Goal: Information Seeking & Learning: Learn about a topic

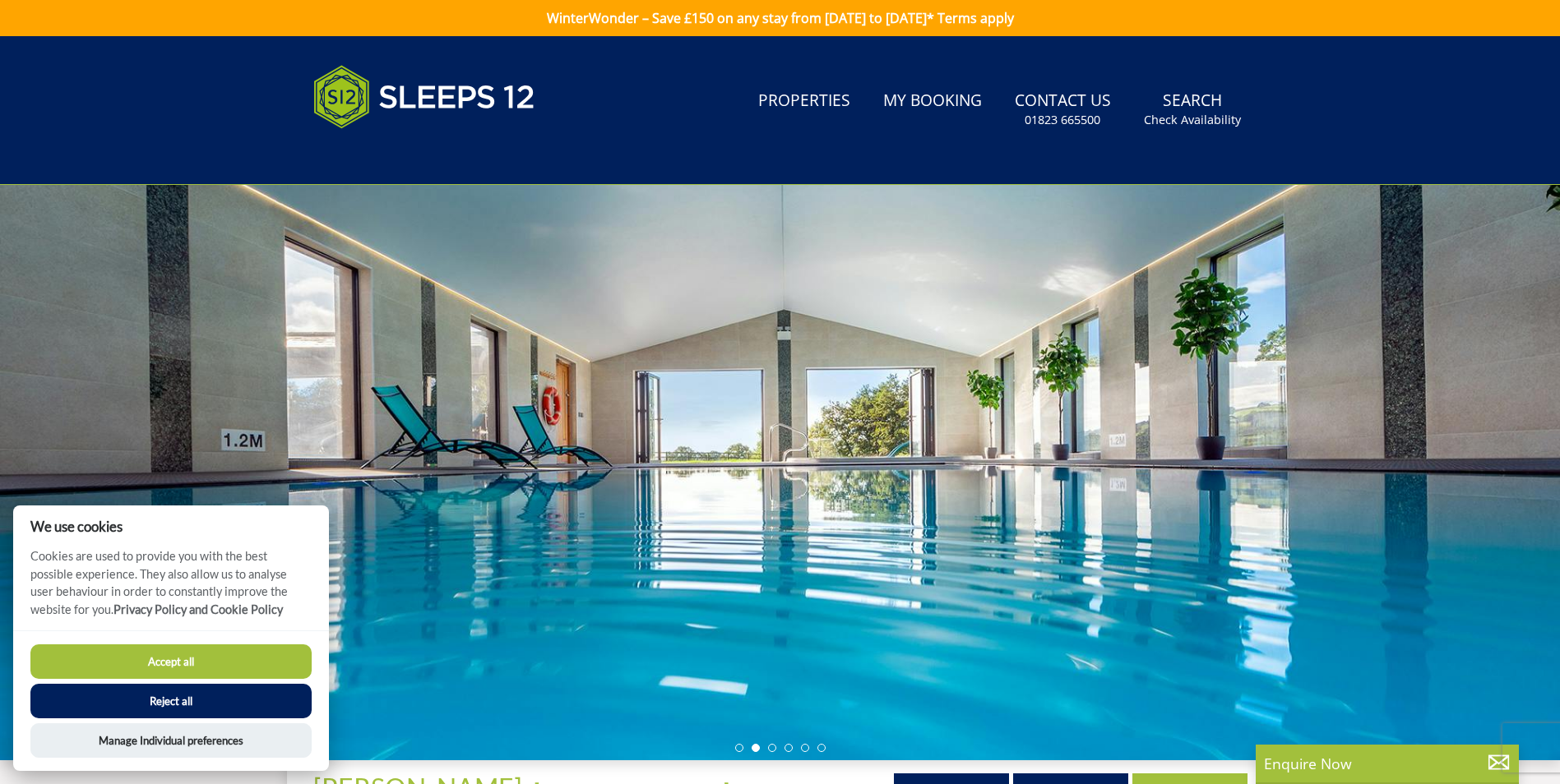
click at [185, 667] on button "Accept all" at bounding box center [170, 662] width 281 height 35
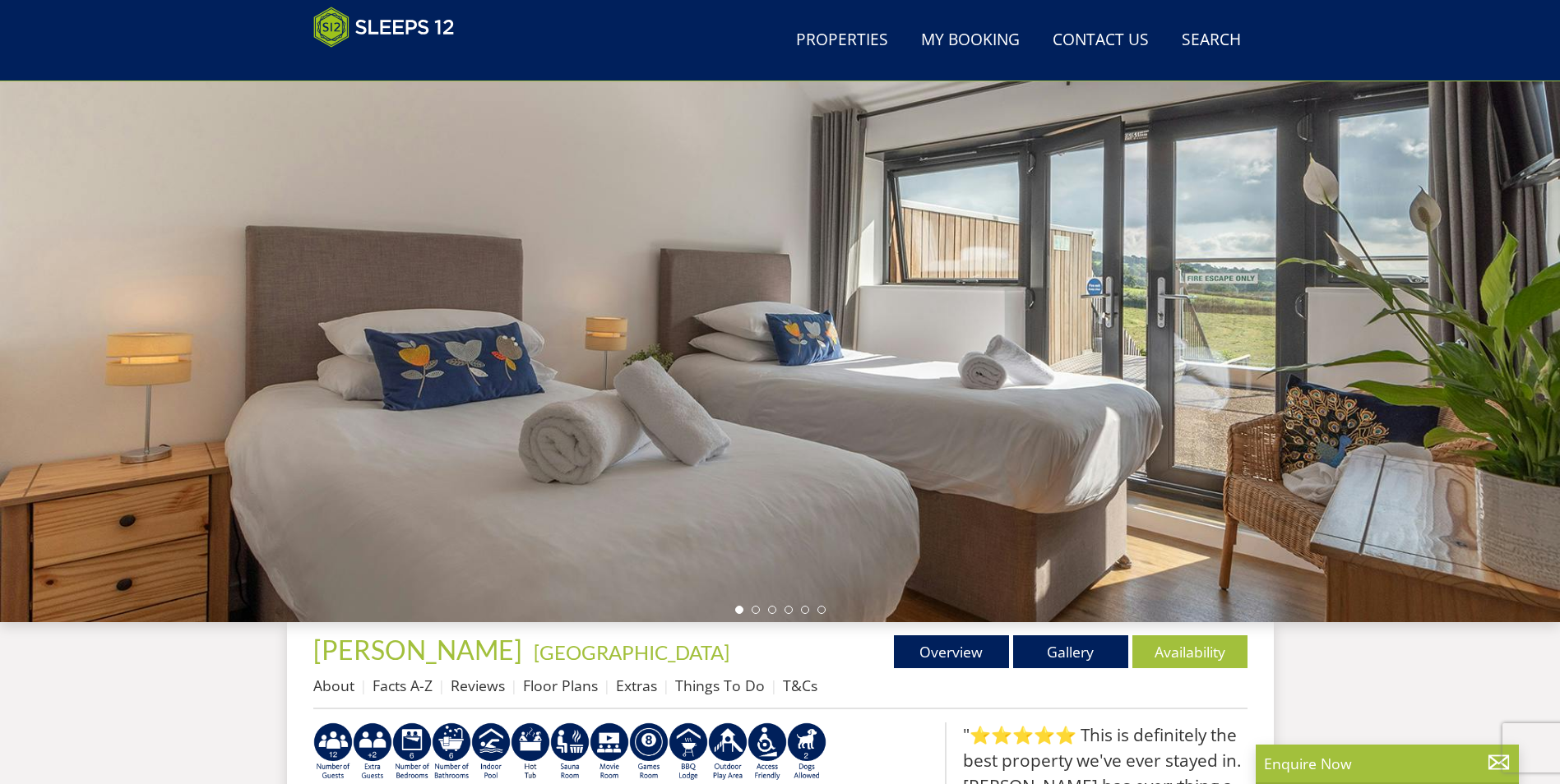
scroll to position [97, 0]
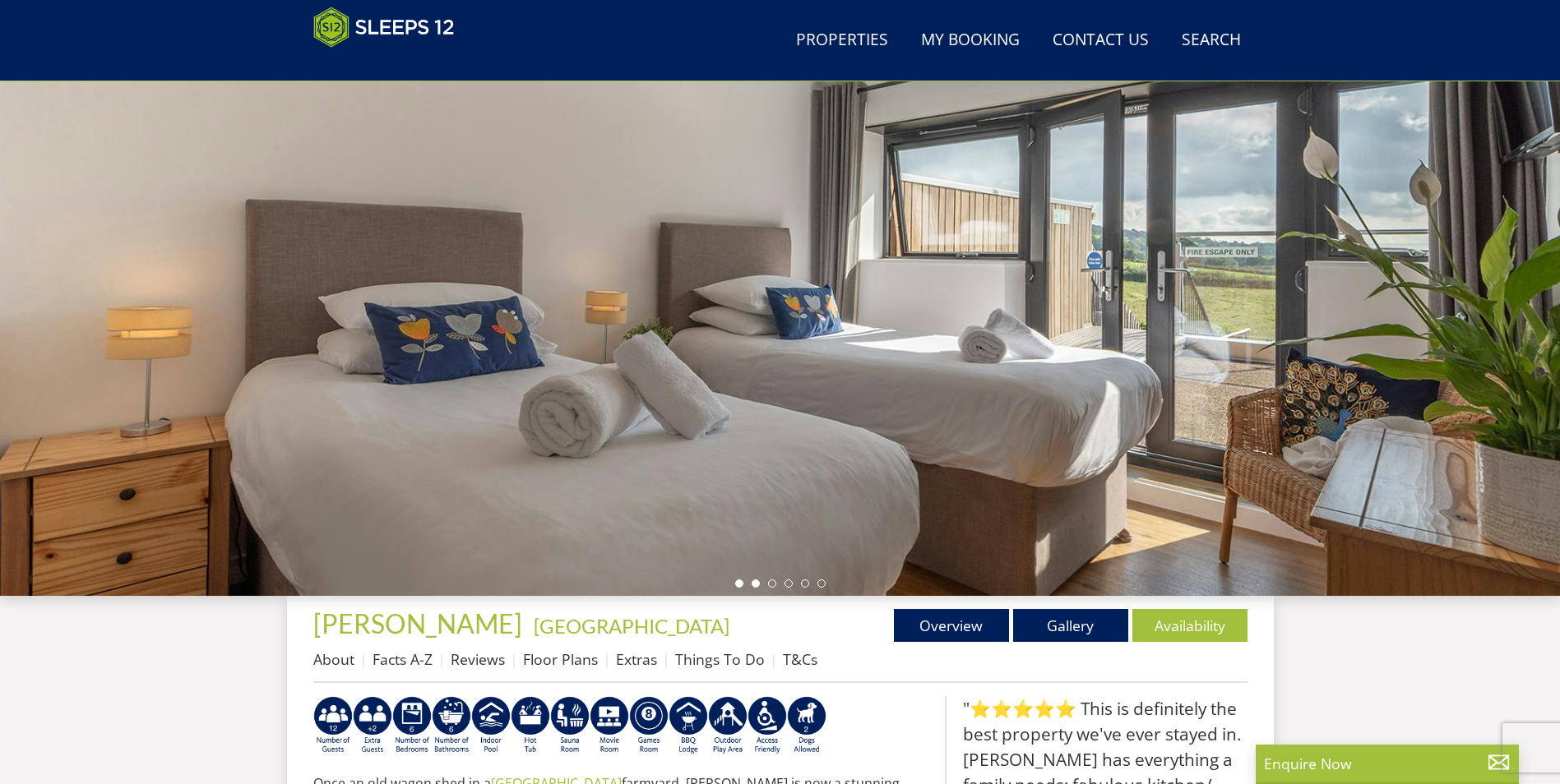
click at [755, 583] on li at bounding box center [755, 584] width 8 height 8
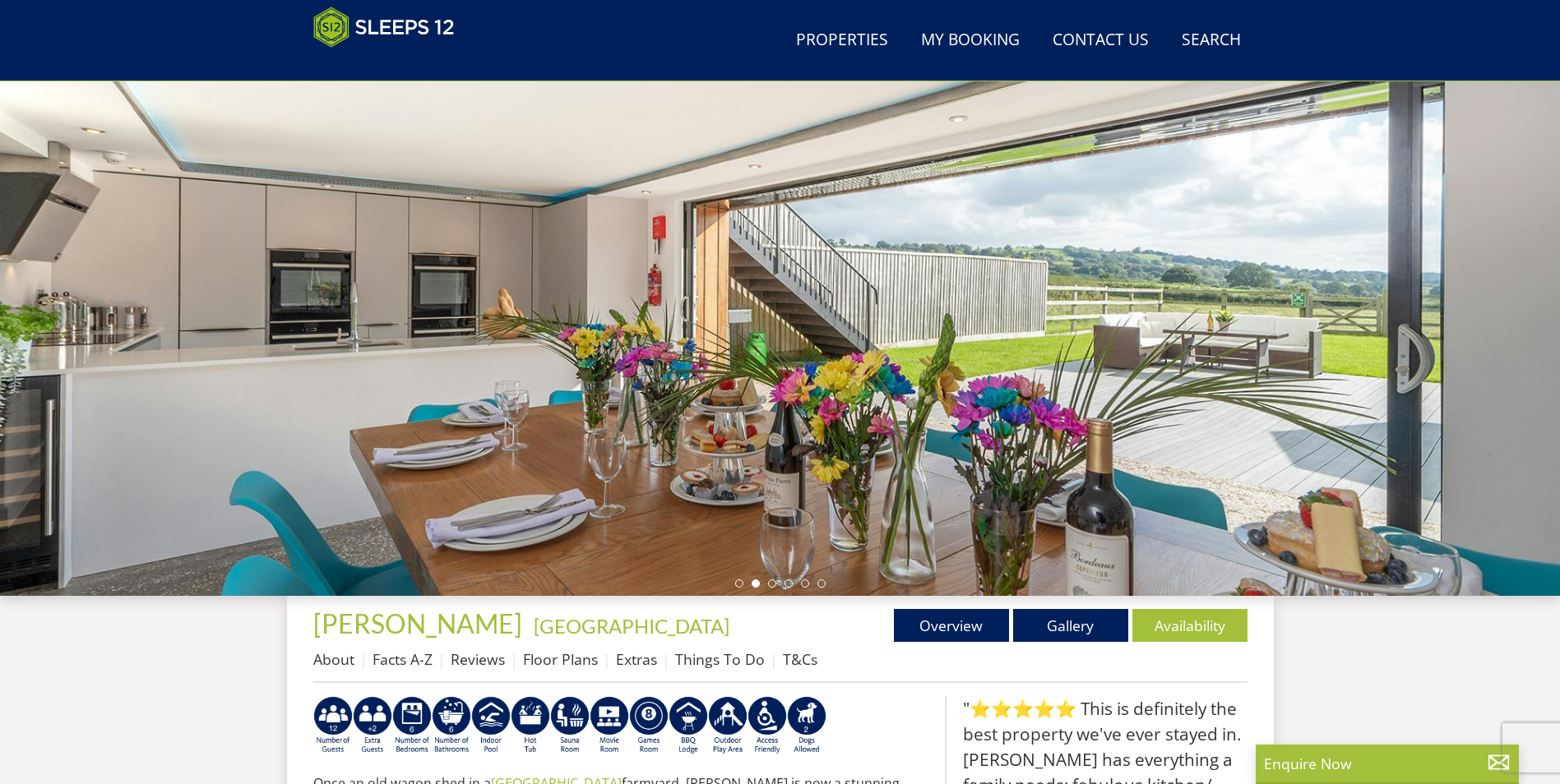
click at [777, 585] on ul at bounding box center [780, 584] width 90 height 8
click at [775, 582] on li at bounding box center [772, 584] width 8 height 8
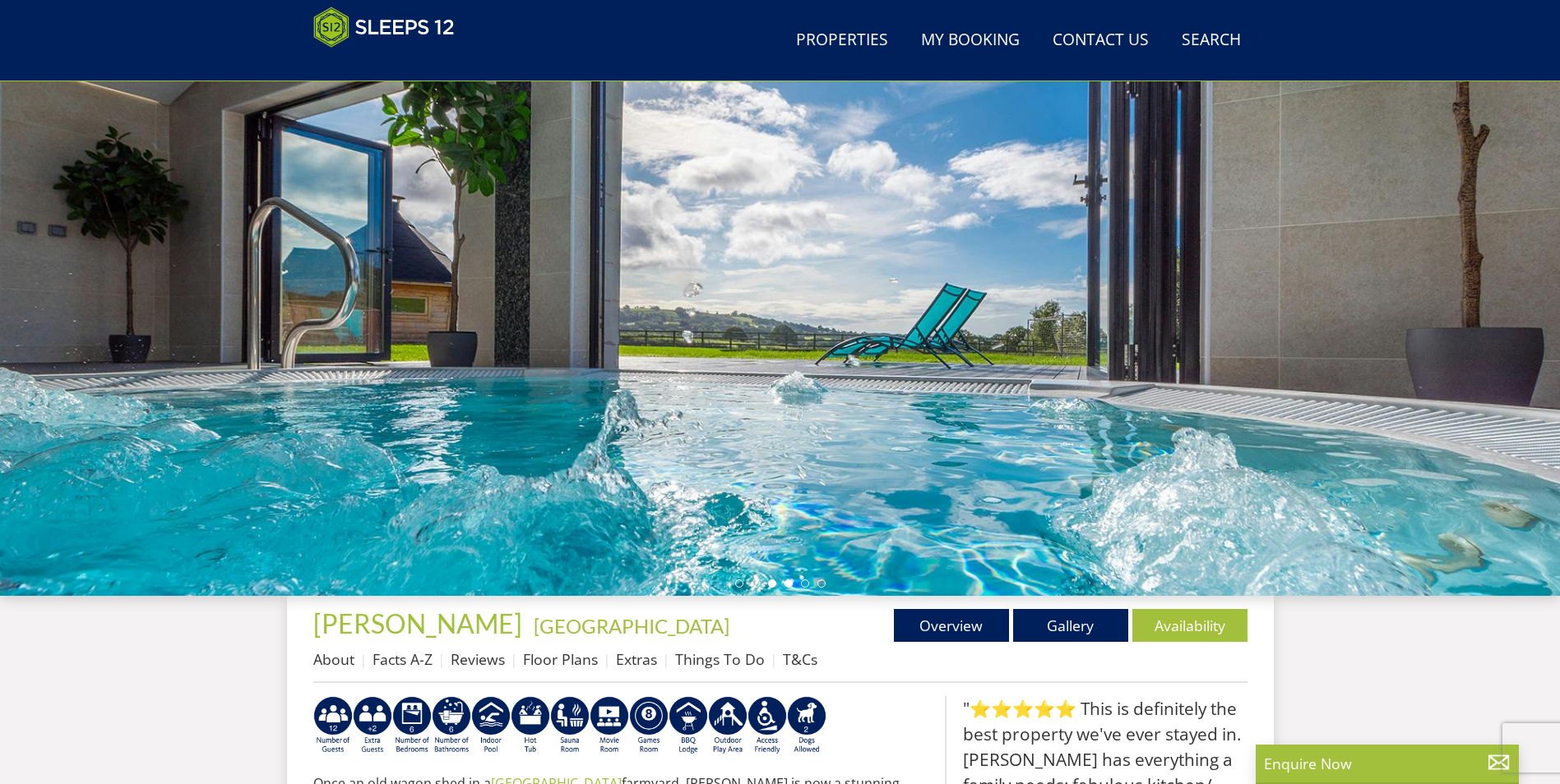
click at [786, 582] on li at bounding box center [788, 584] width 8 height 8
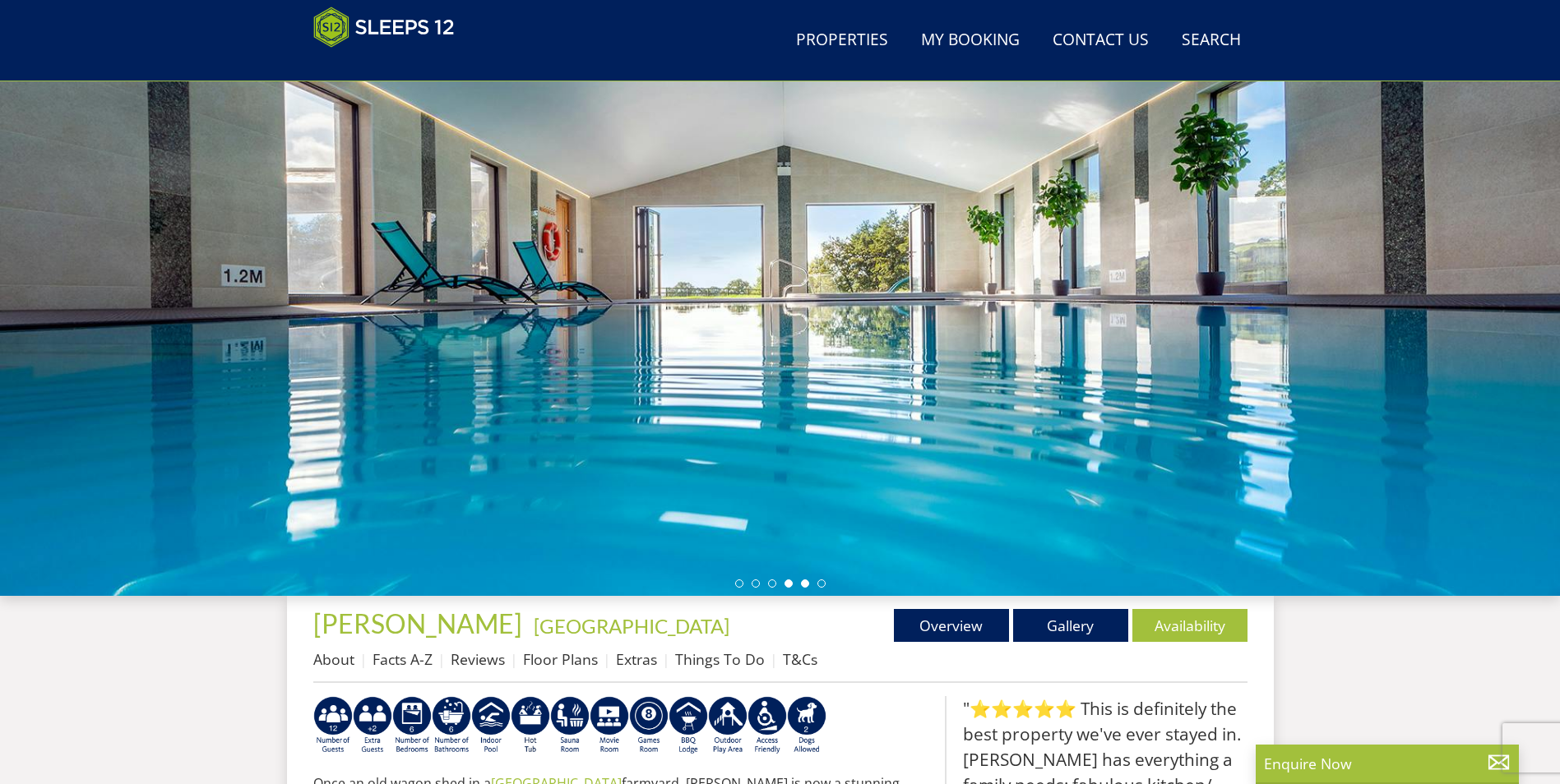
click at [804, 582] on li at bounding box center [805, 584] width 8 height 8
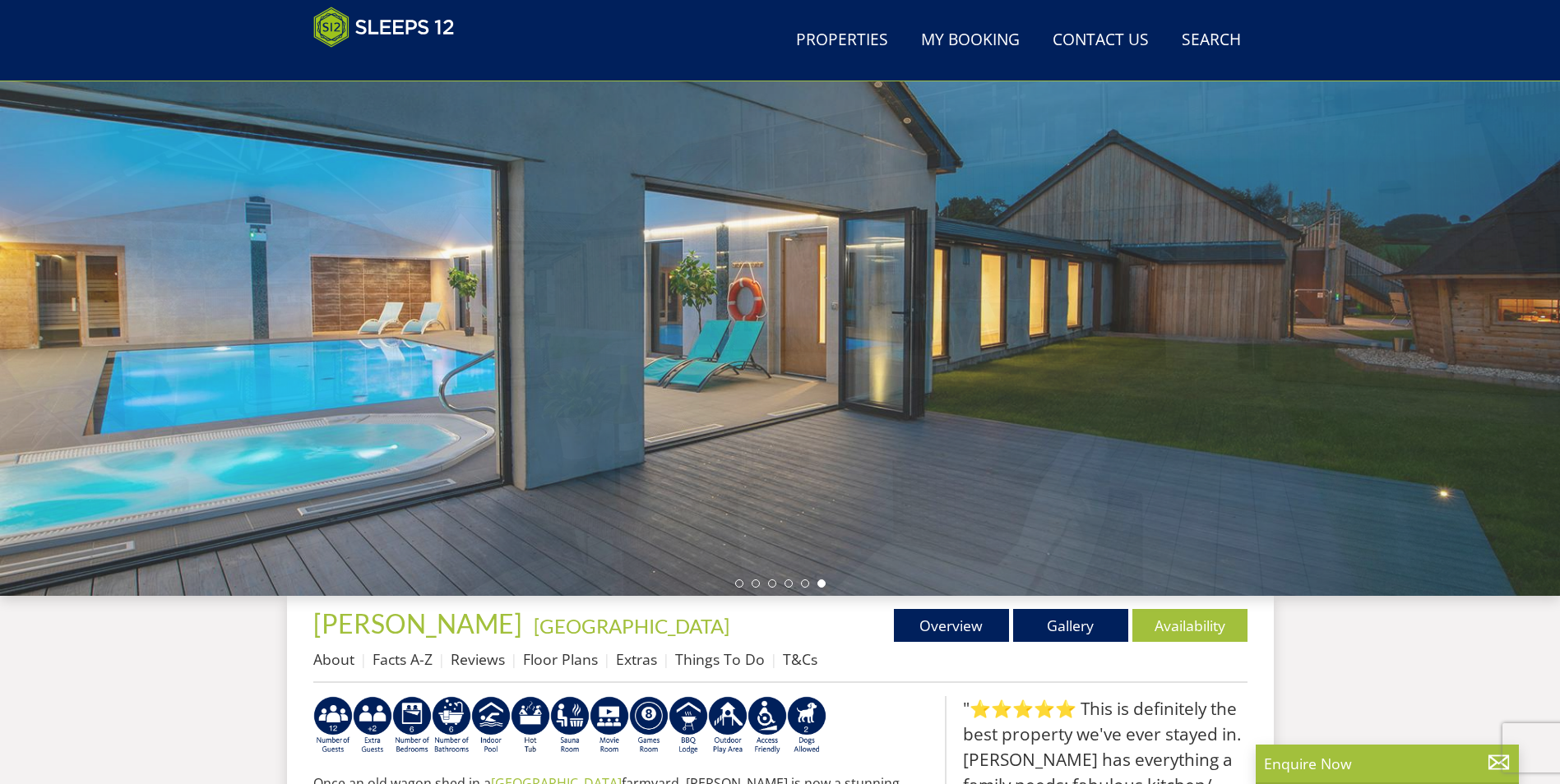
click at [820, 583] on li at bounding box center [821, 584] width 8 height 8
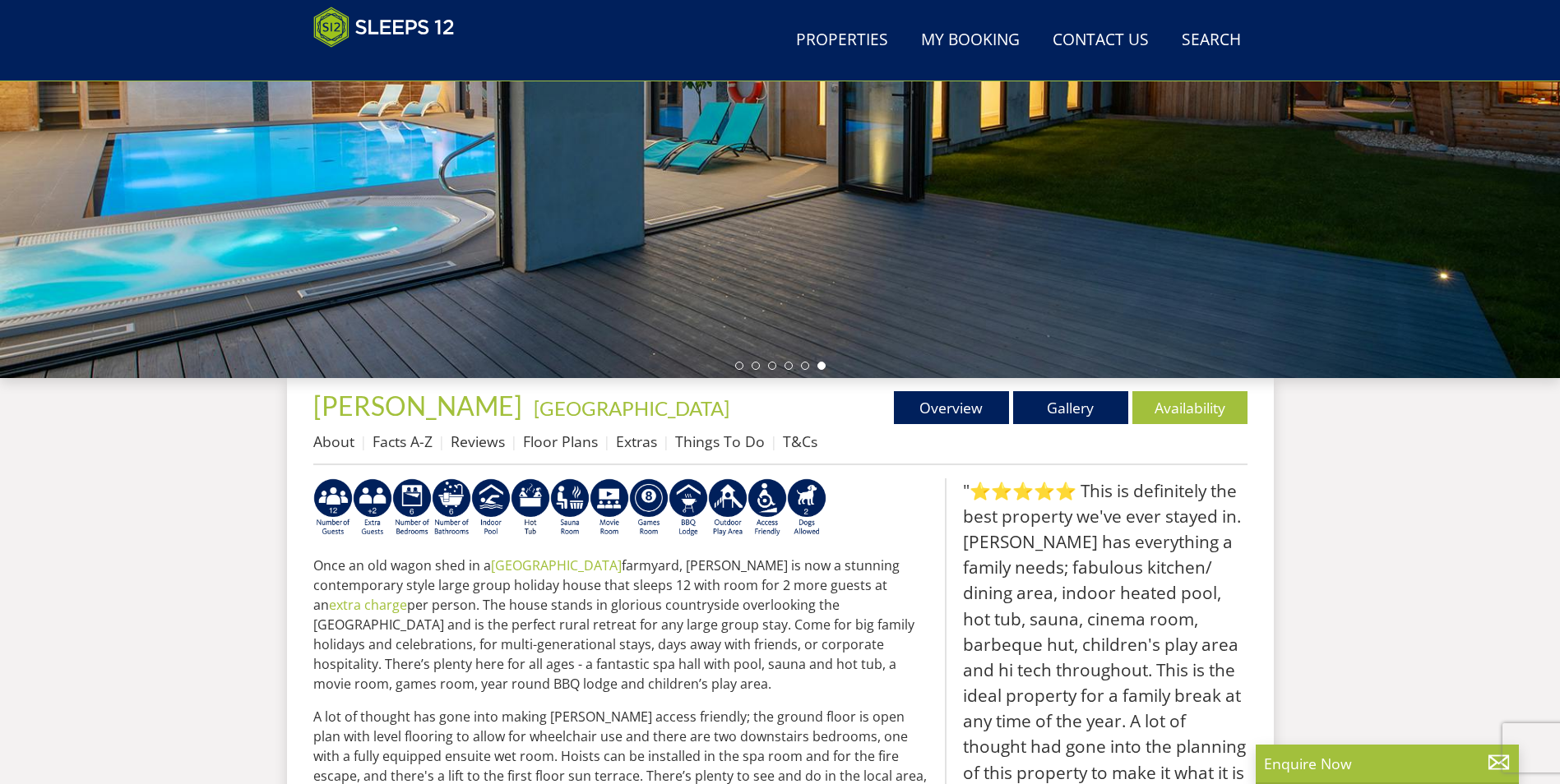
scroll to position [344, 0]
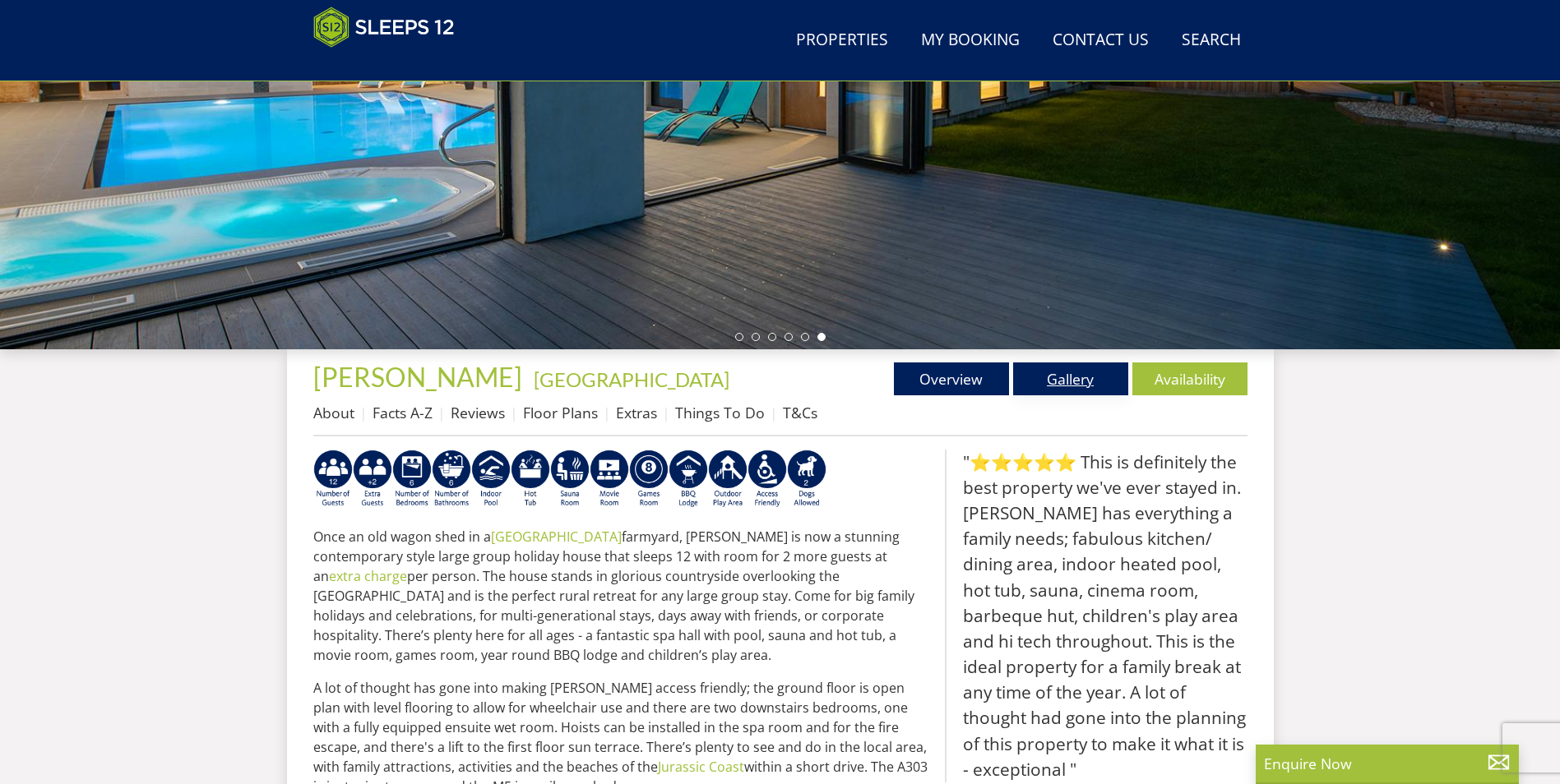
click at [1084, 373] on link "Gallery" at bounding box center [1070, 378] width 115 height 33
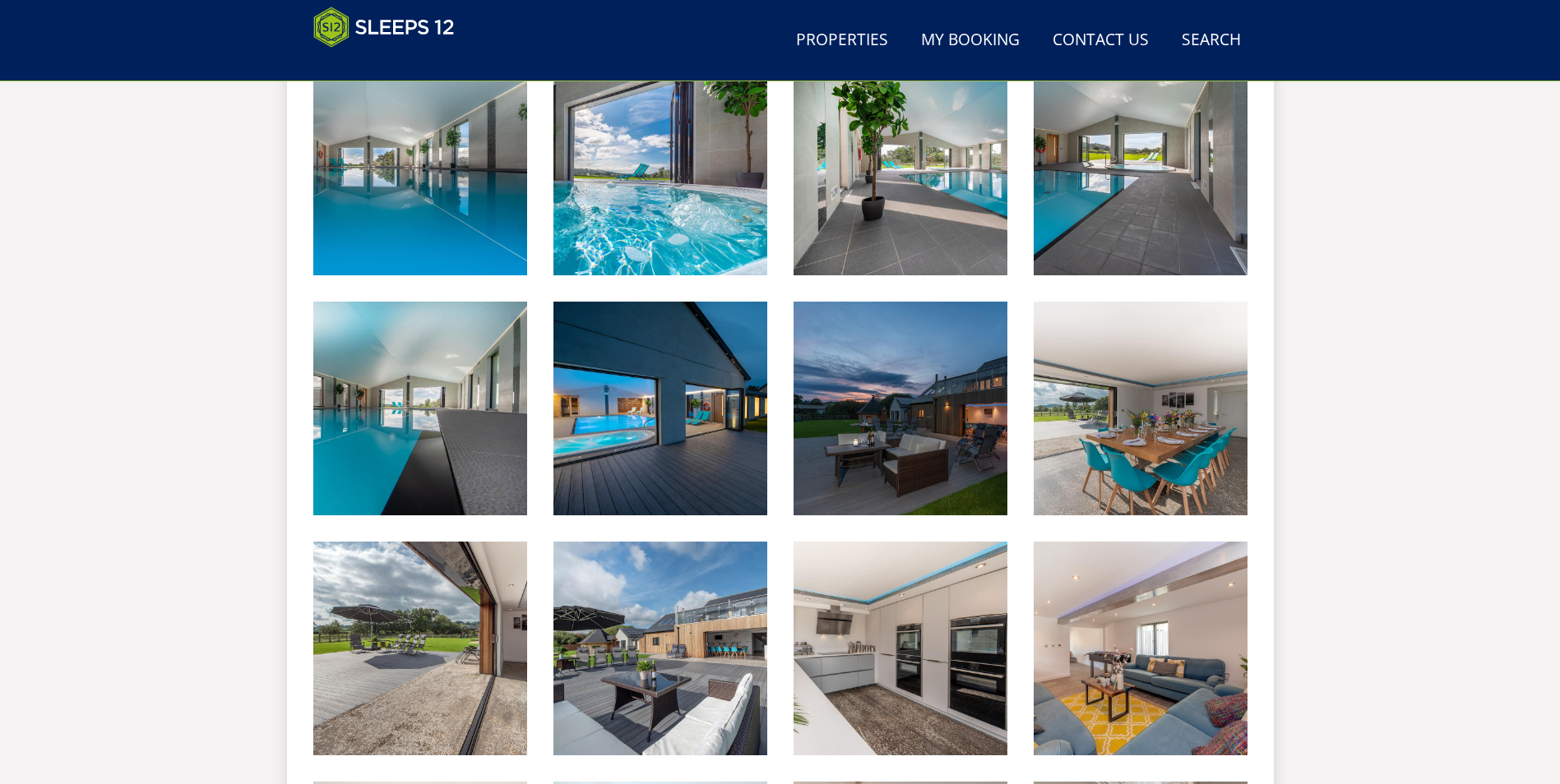
scroll to position [760, 0]
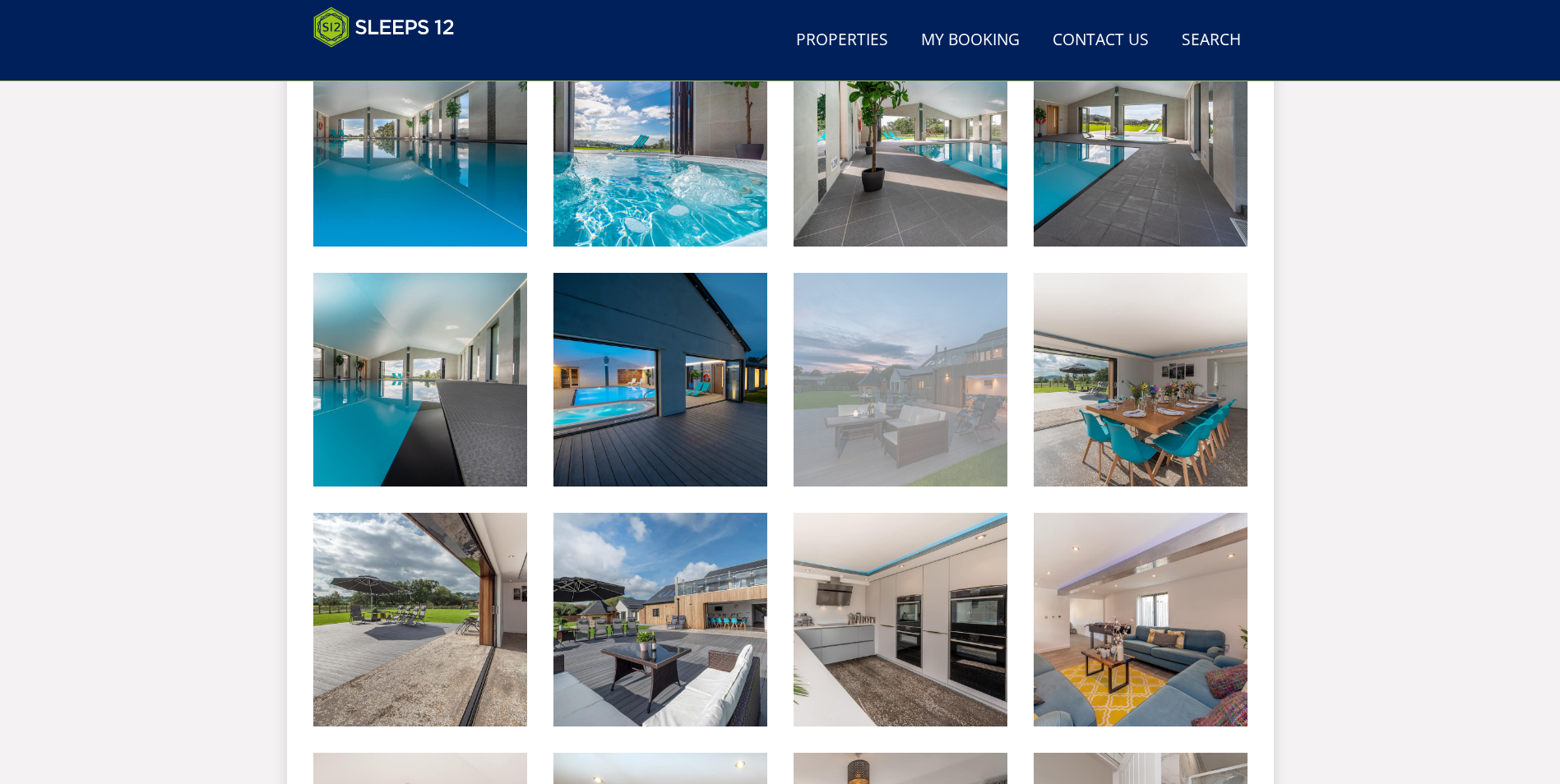
click at [910, 382] on img at bounding box center [900, 379] width 214 height 214
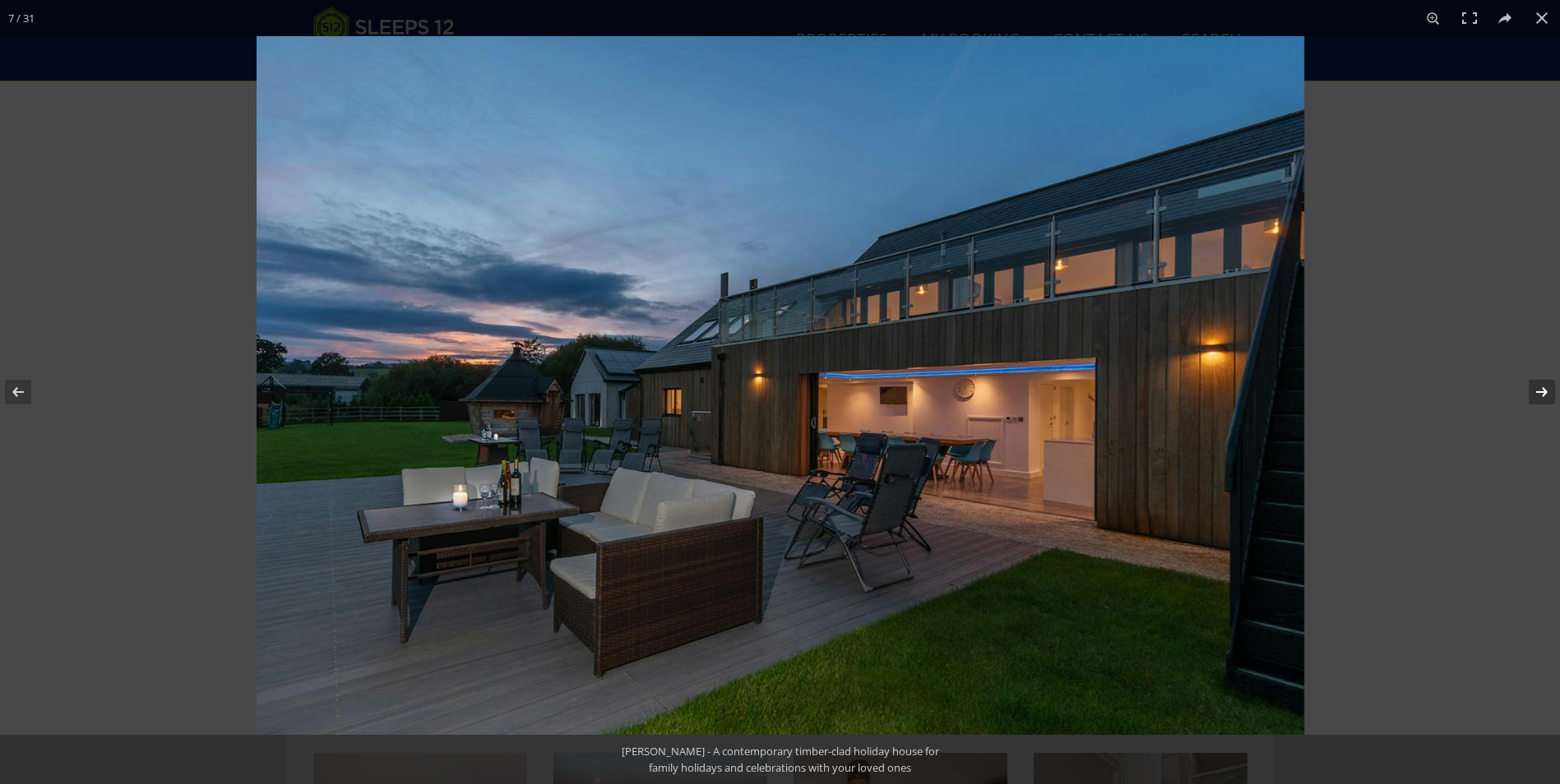
click at [1541, 393] on button at bounding box center [1531, 392] width 57 height 82
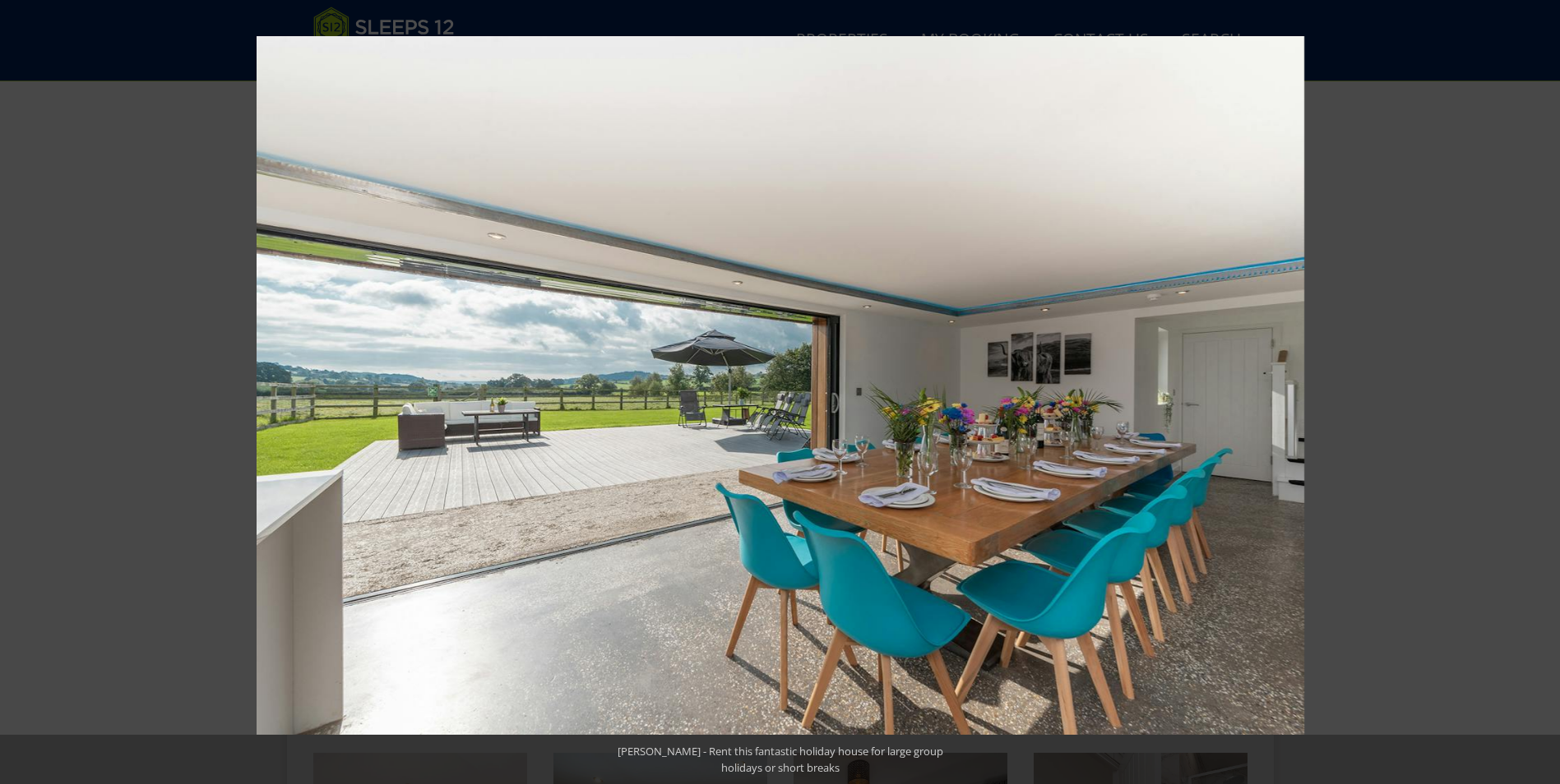
click at [1540, 392] on button at bounding box center [1531, 392] width 57 height 82
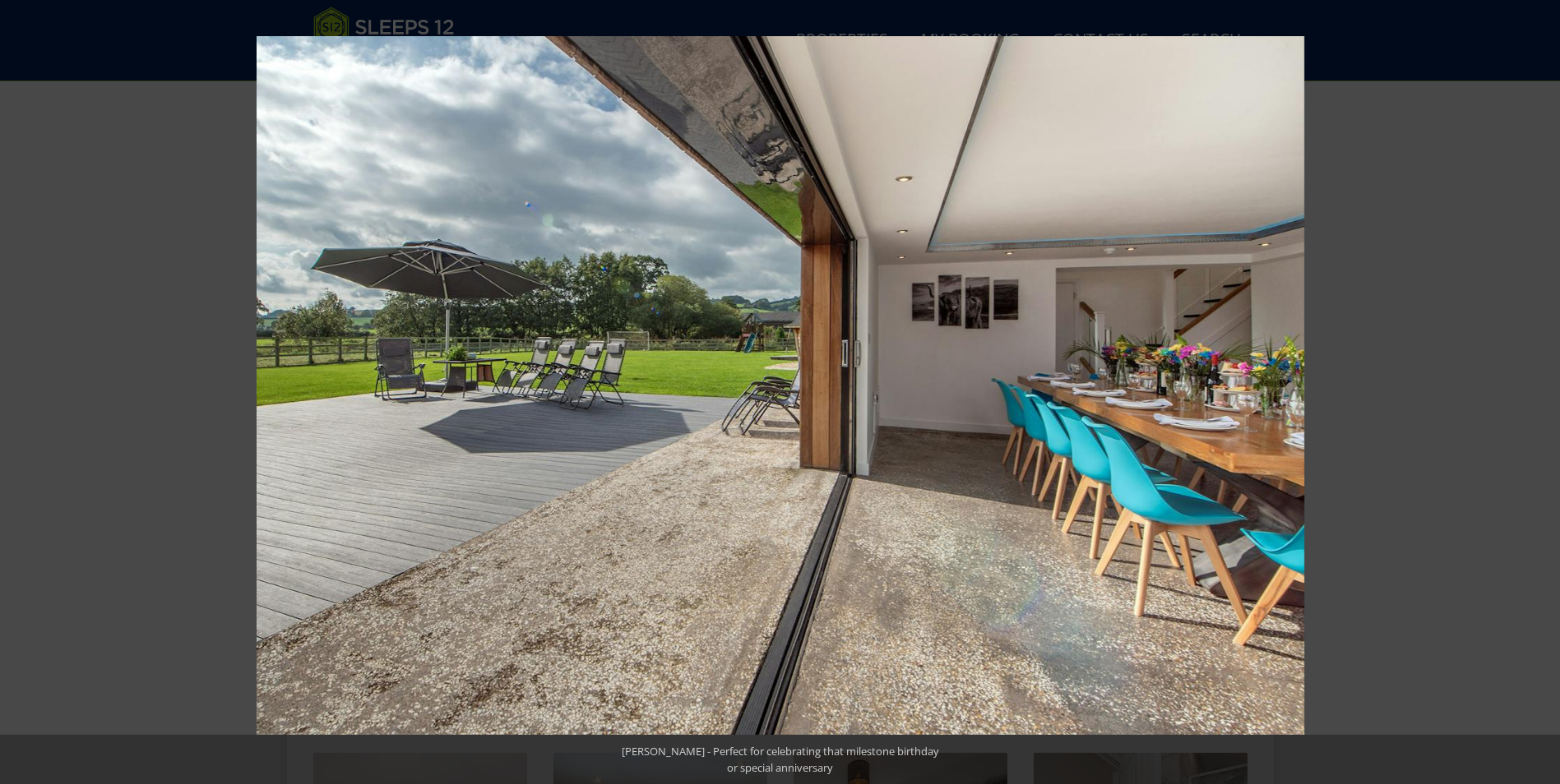
click at [1540, 392] on button at bounding box center [1531, 392] width 57 height 82
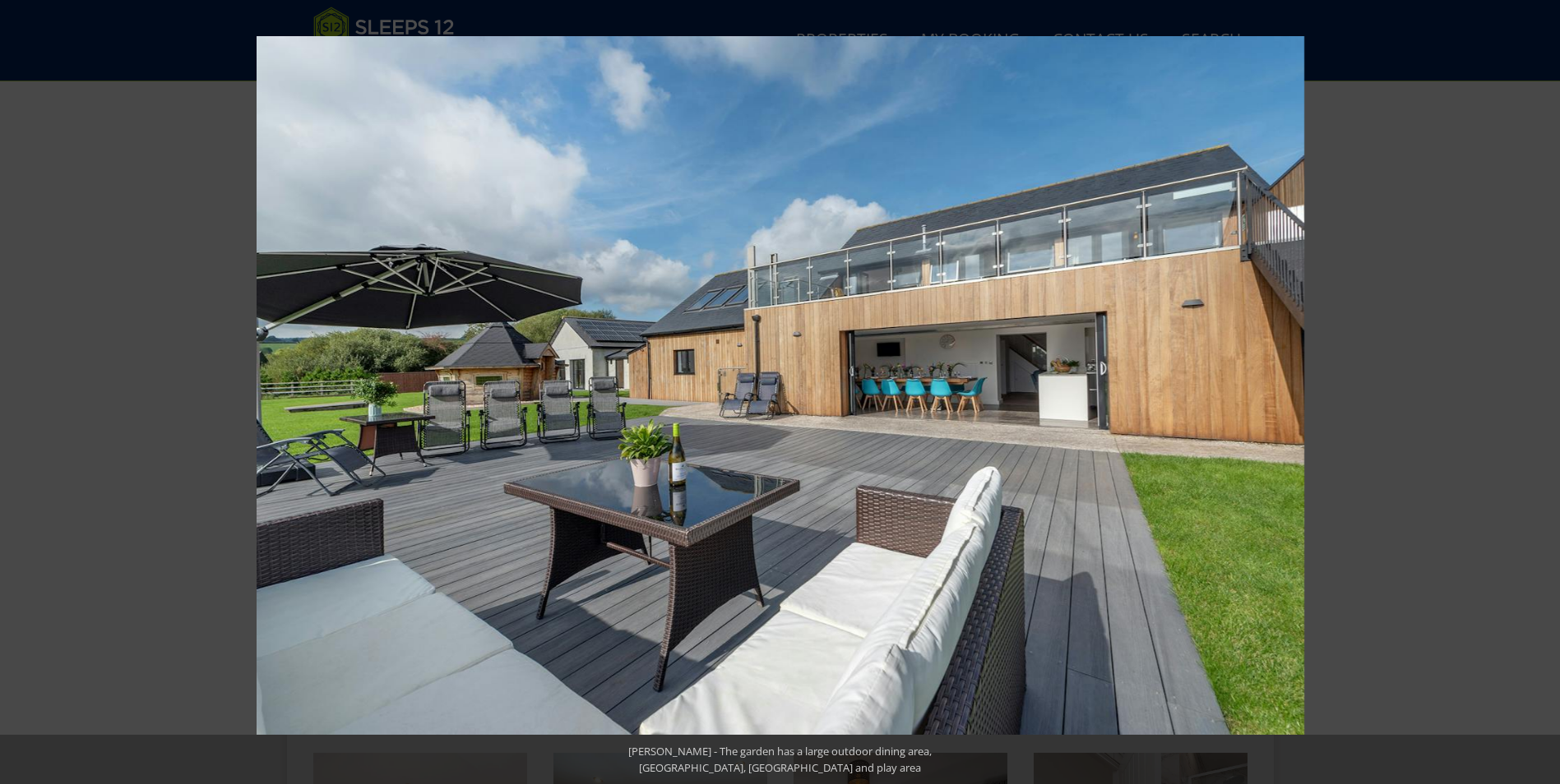
click at [1540, 392] on button at bounding box center [1531, 392] width 57 height 82
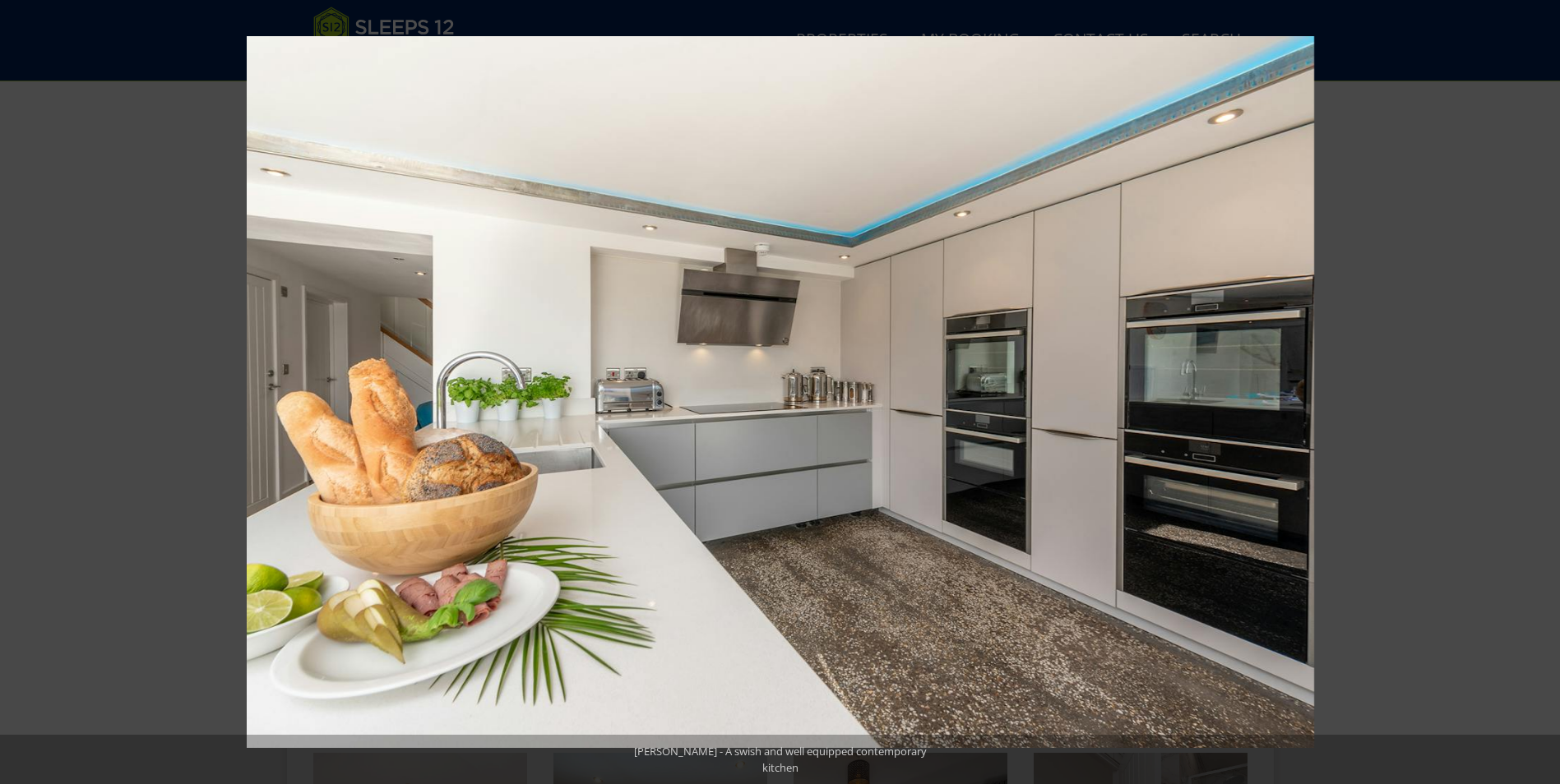
click at [1540, 392] on button at bounding box center [1531, 392] width 57 height 82
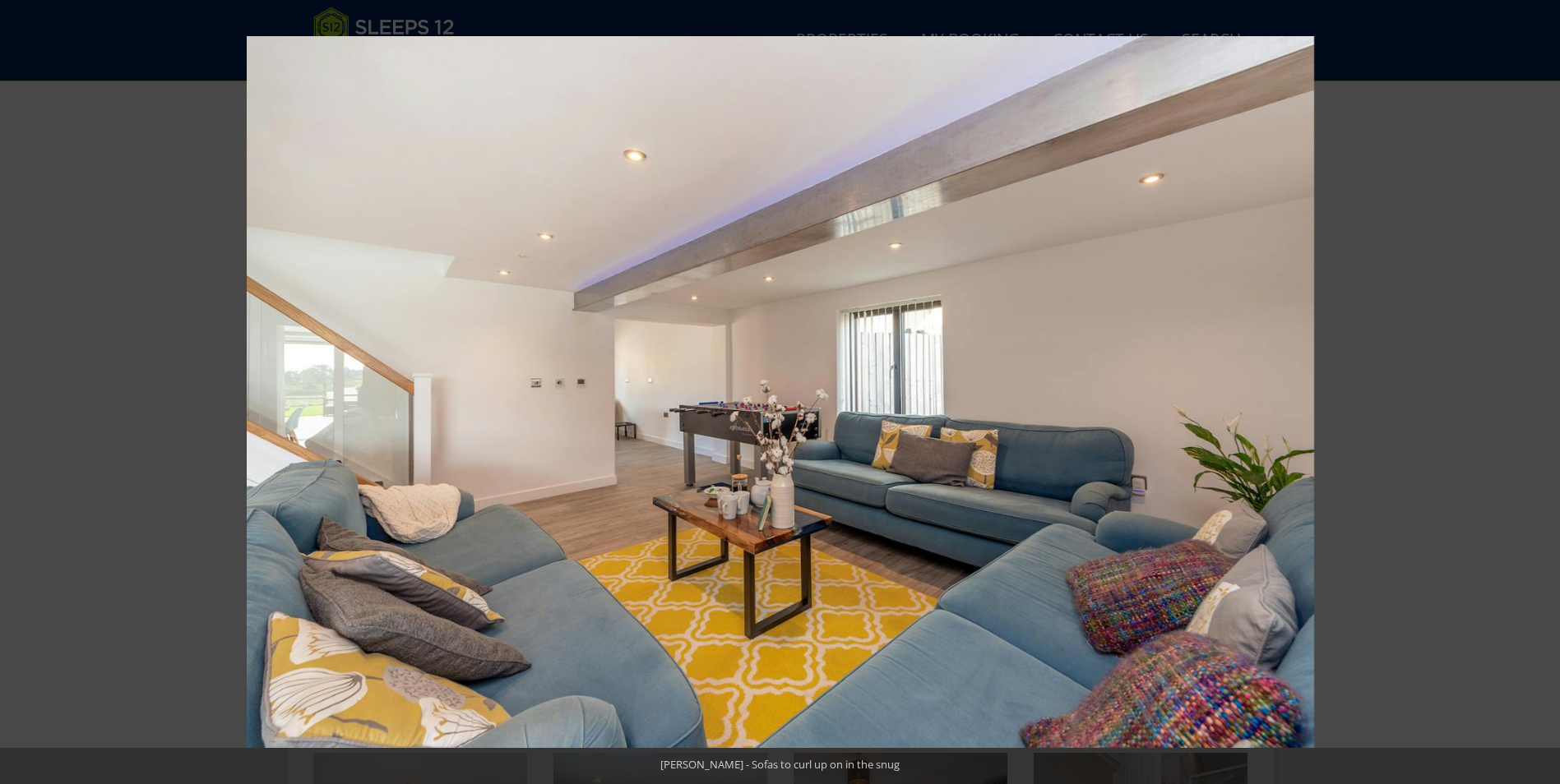
click at [1540, 392] on button at bounding box center [1531, 392] width 57 height 82
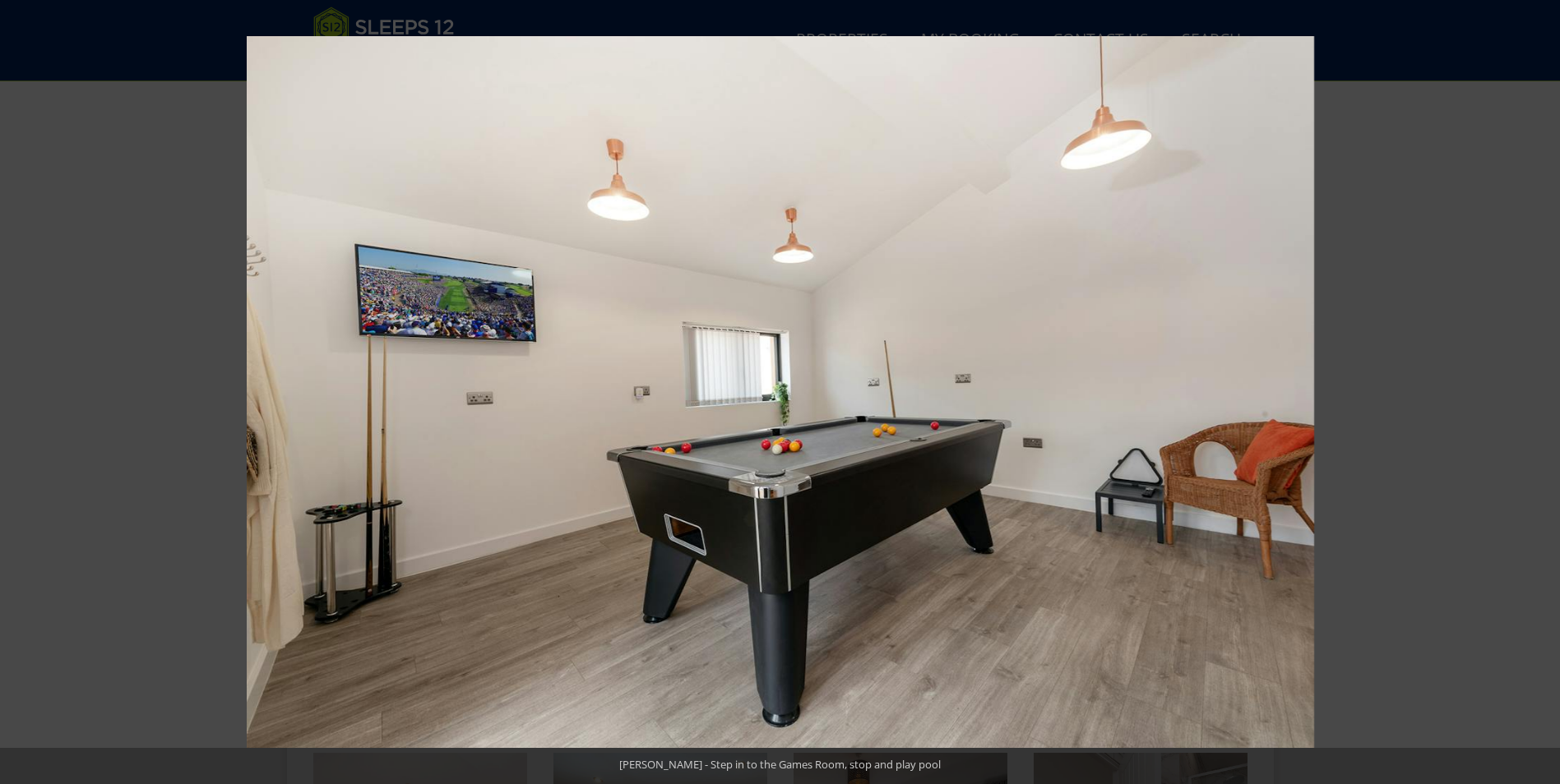
click at [1540, 392] on button at bounding box center [1531, 392] width 57 height 82
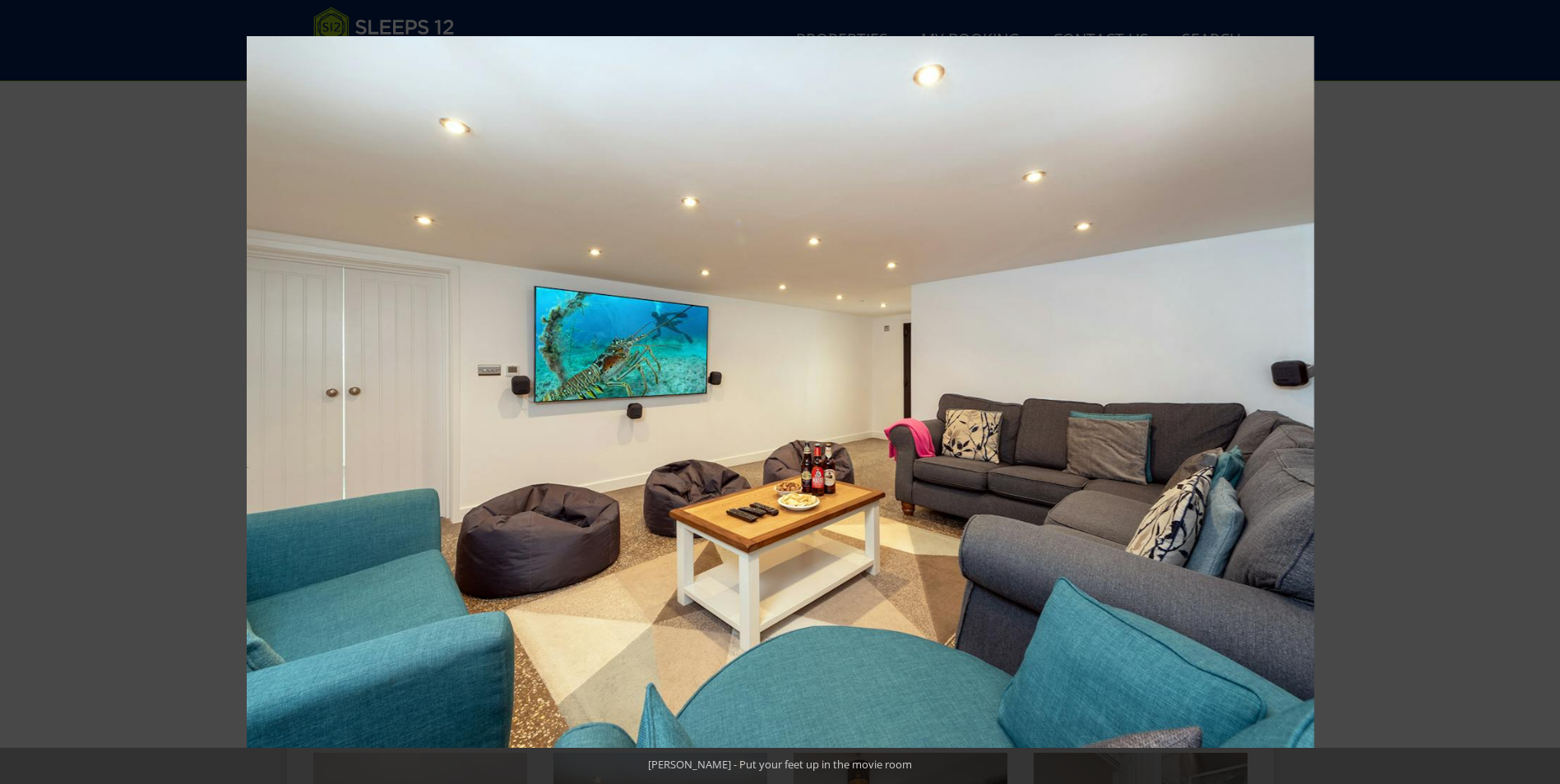
click at [1540, 392] on button at bounding box center [1531, 392] width 57 height 82
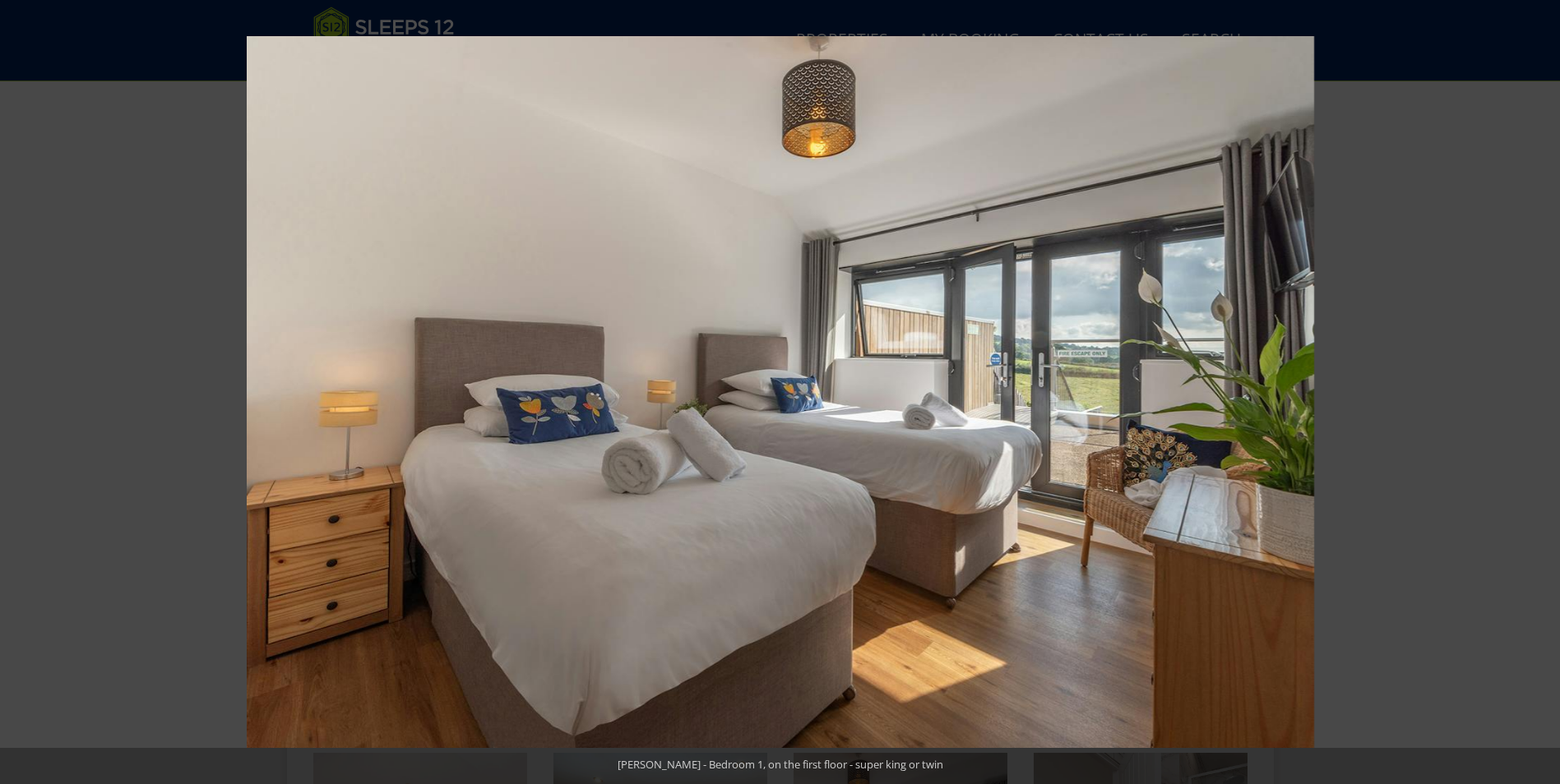
click at [1540, 392] on button at bounding box center [1531, 392] width 57 height 82
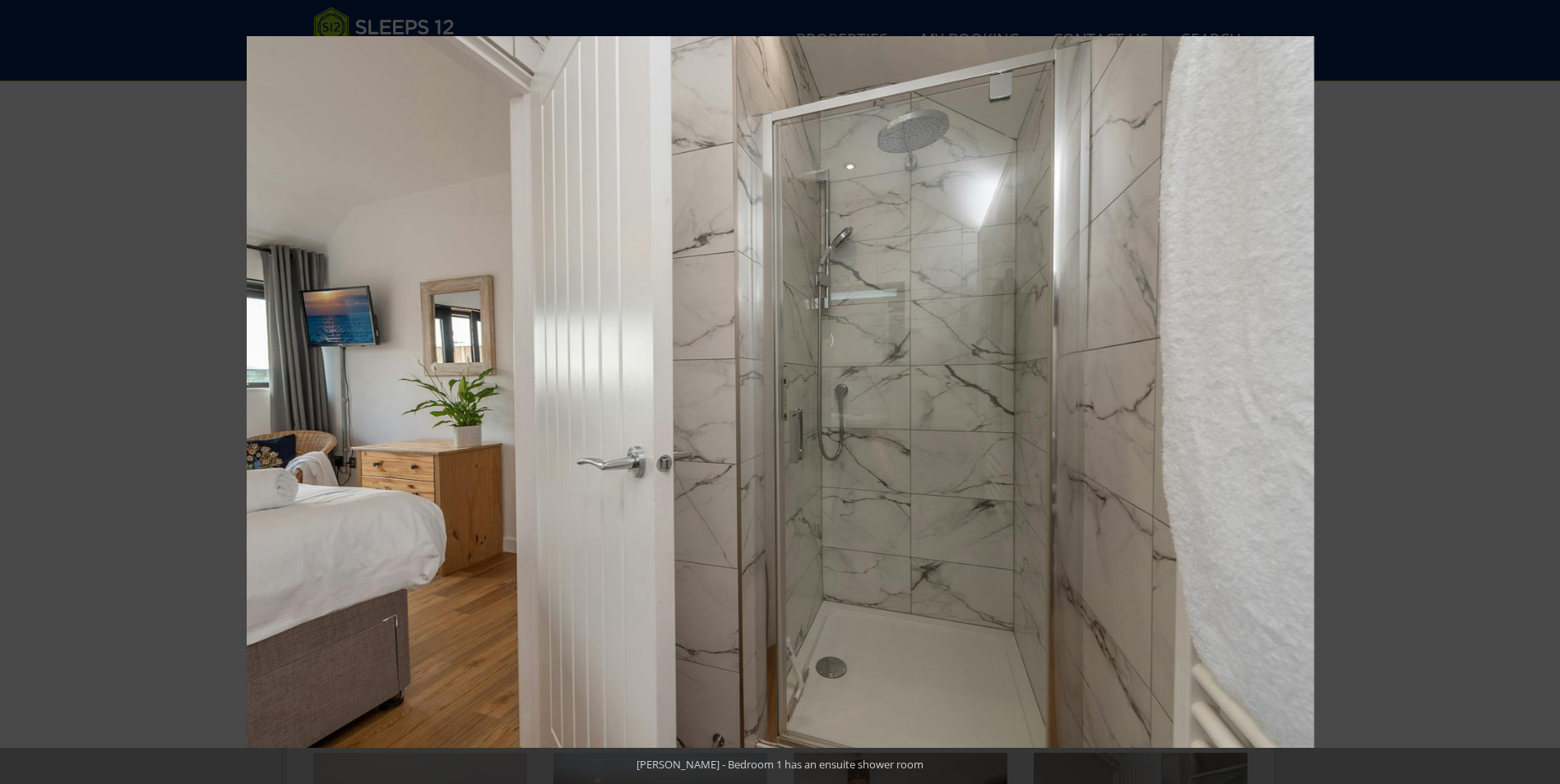
click at [1540, 392] on button at bounding box center [1531, 392] width 57 height 82
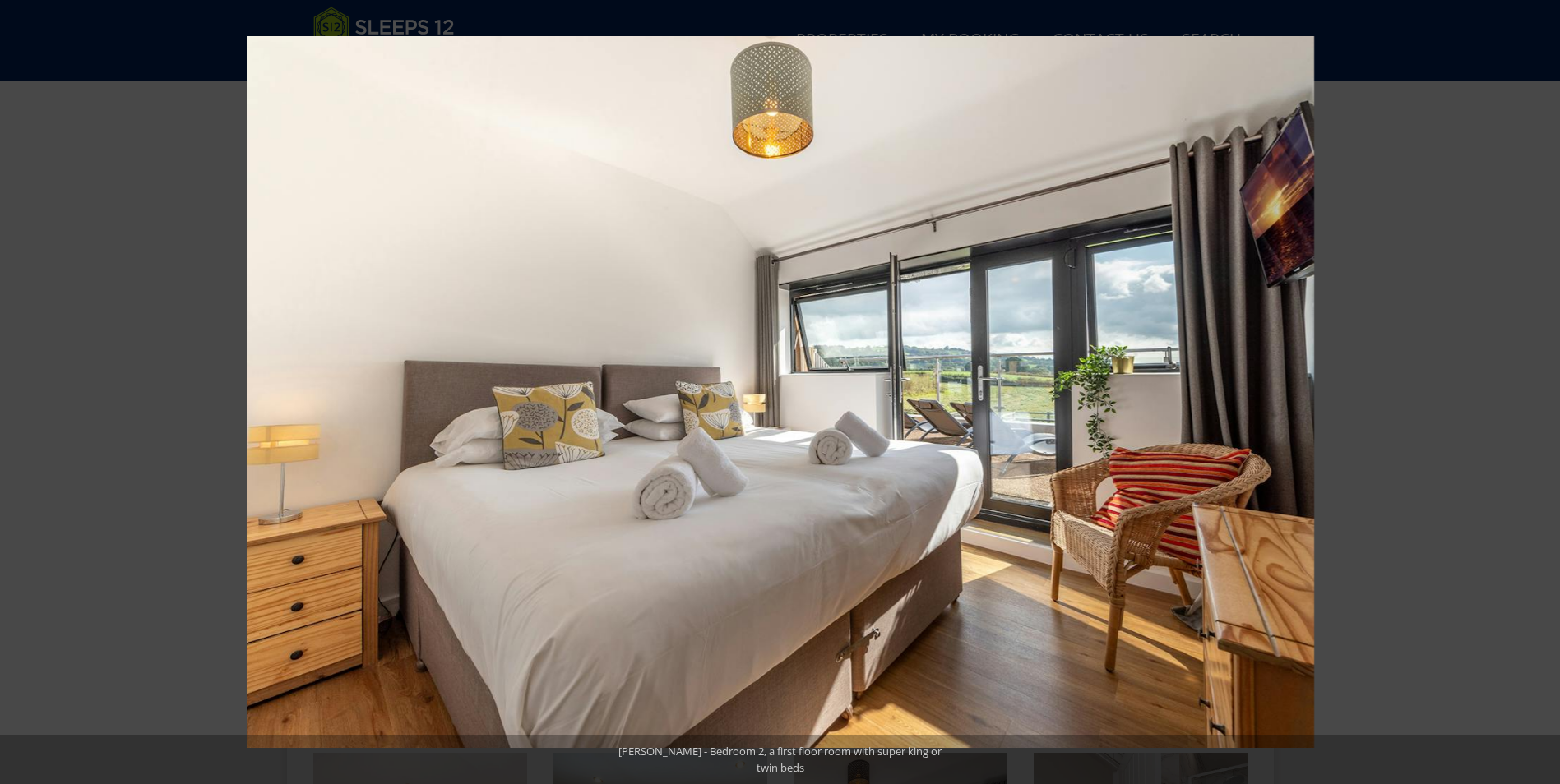
click at [1540, 392] on button at bounding box center [1531, 392] width 57 height 82
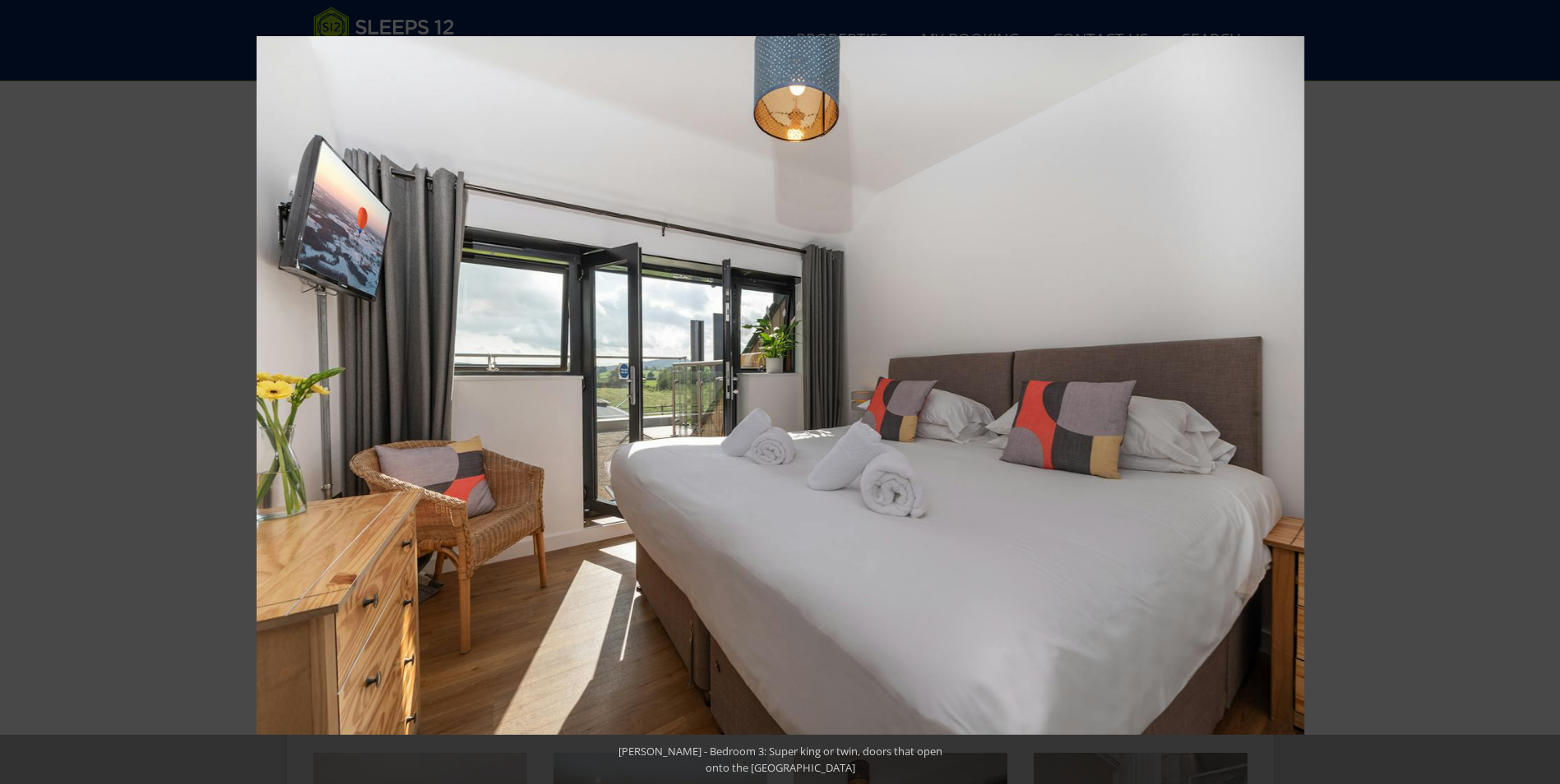
click at [1540, 392] on button at bounding box center [1531, 392] width 57 height 82
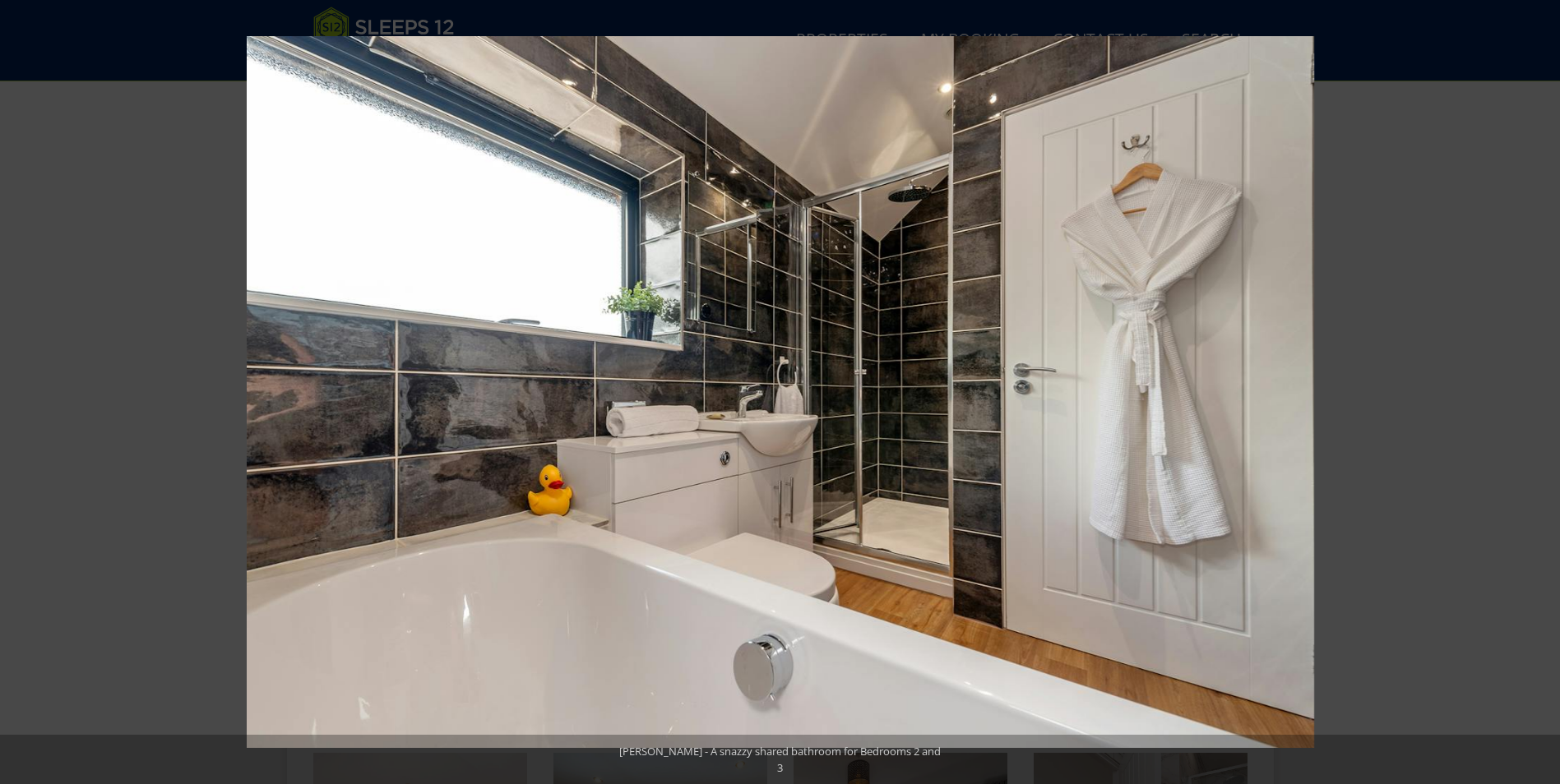
click at [1540, 392] on button at bounding box center [1531, 392] width 57 height 82
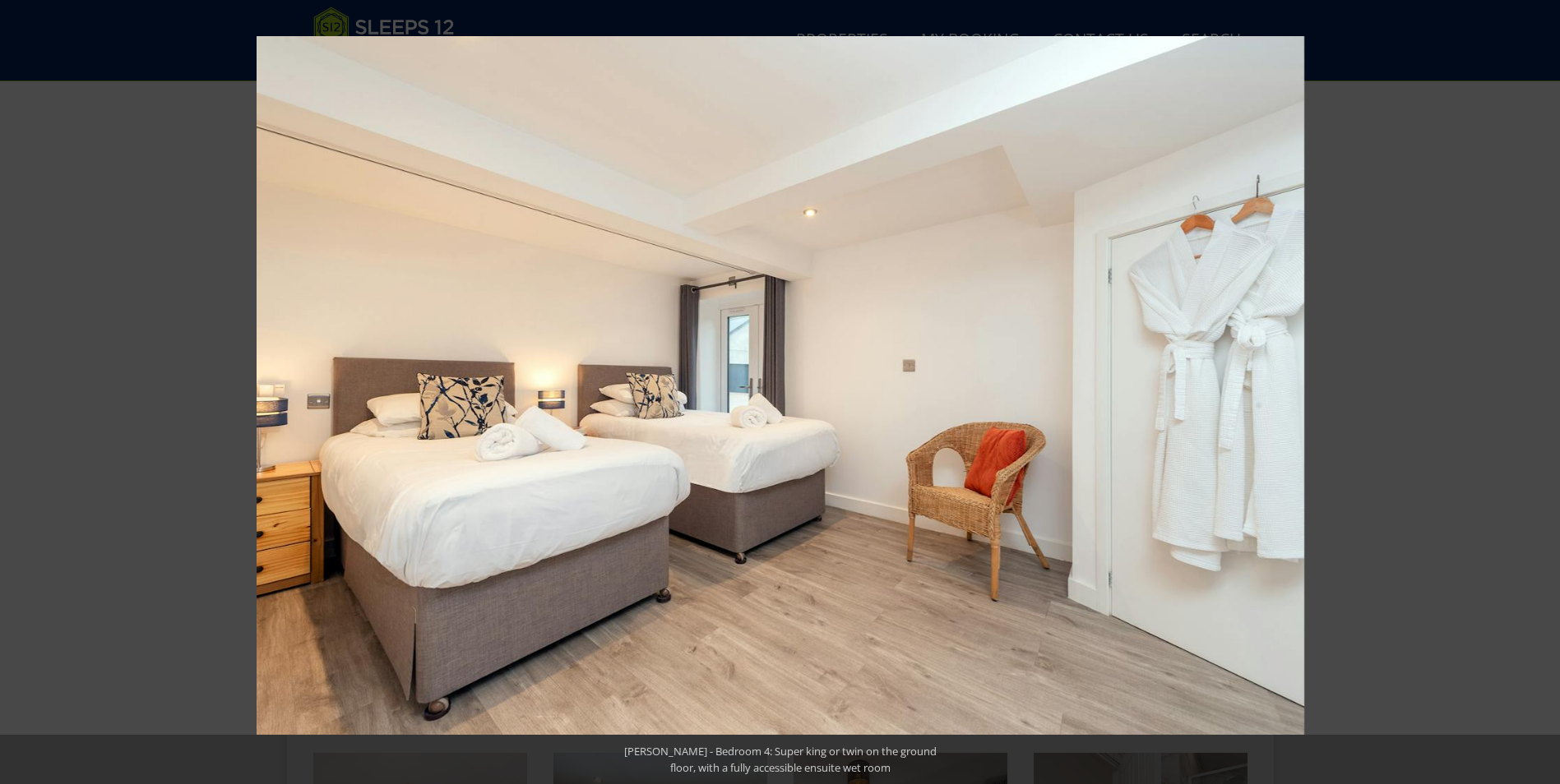
click at [1540, 392] on button at bounding box center [1531, 392] width 57 height 82
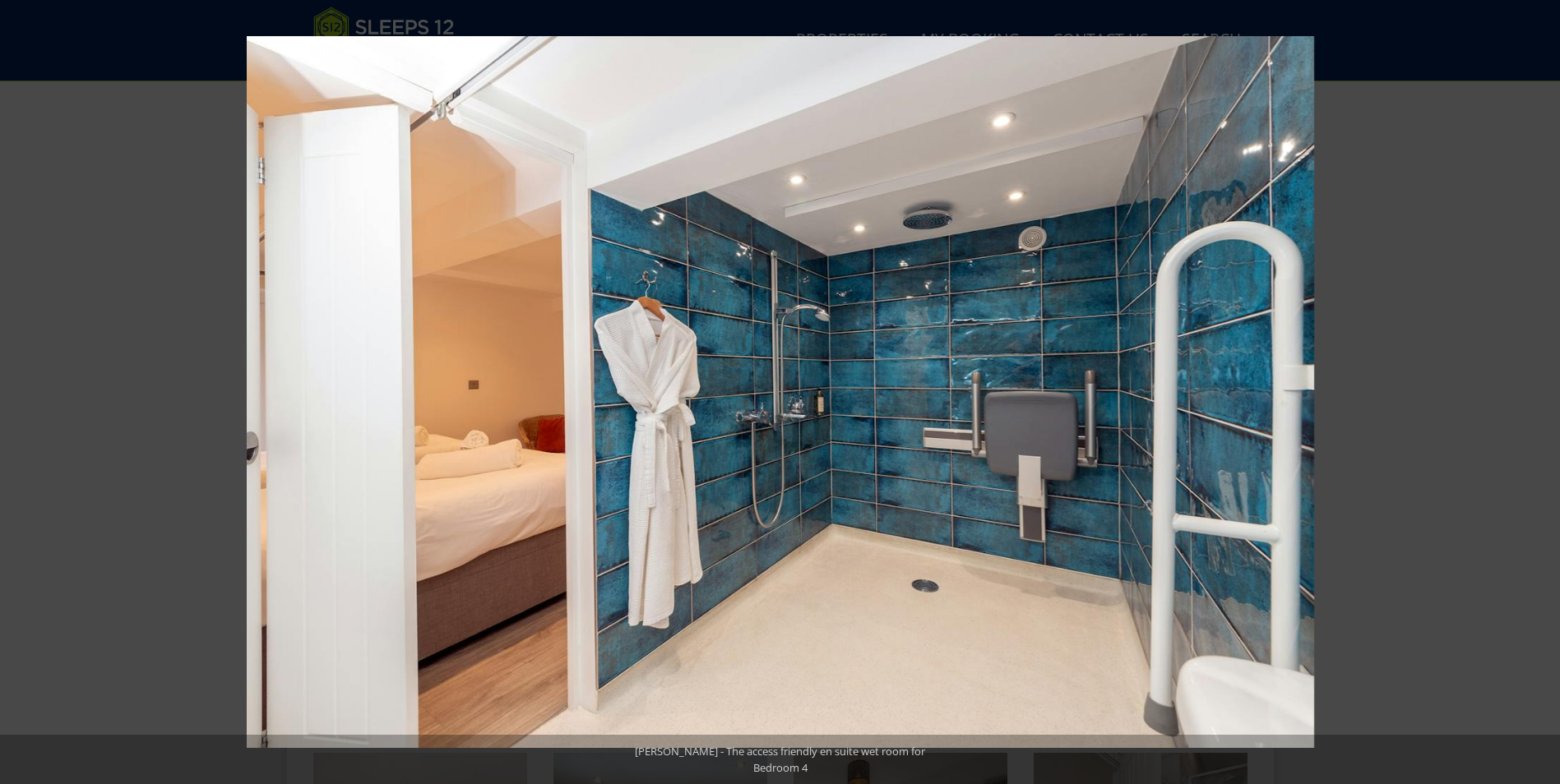
click at [1540, 392] on button at bounding box center [1531, 392] width 57 height 82
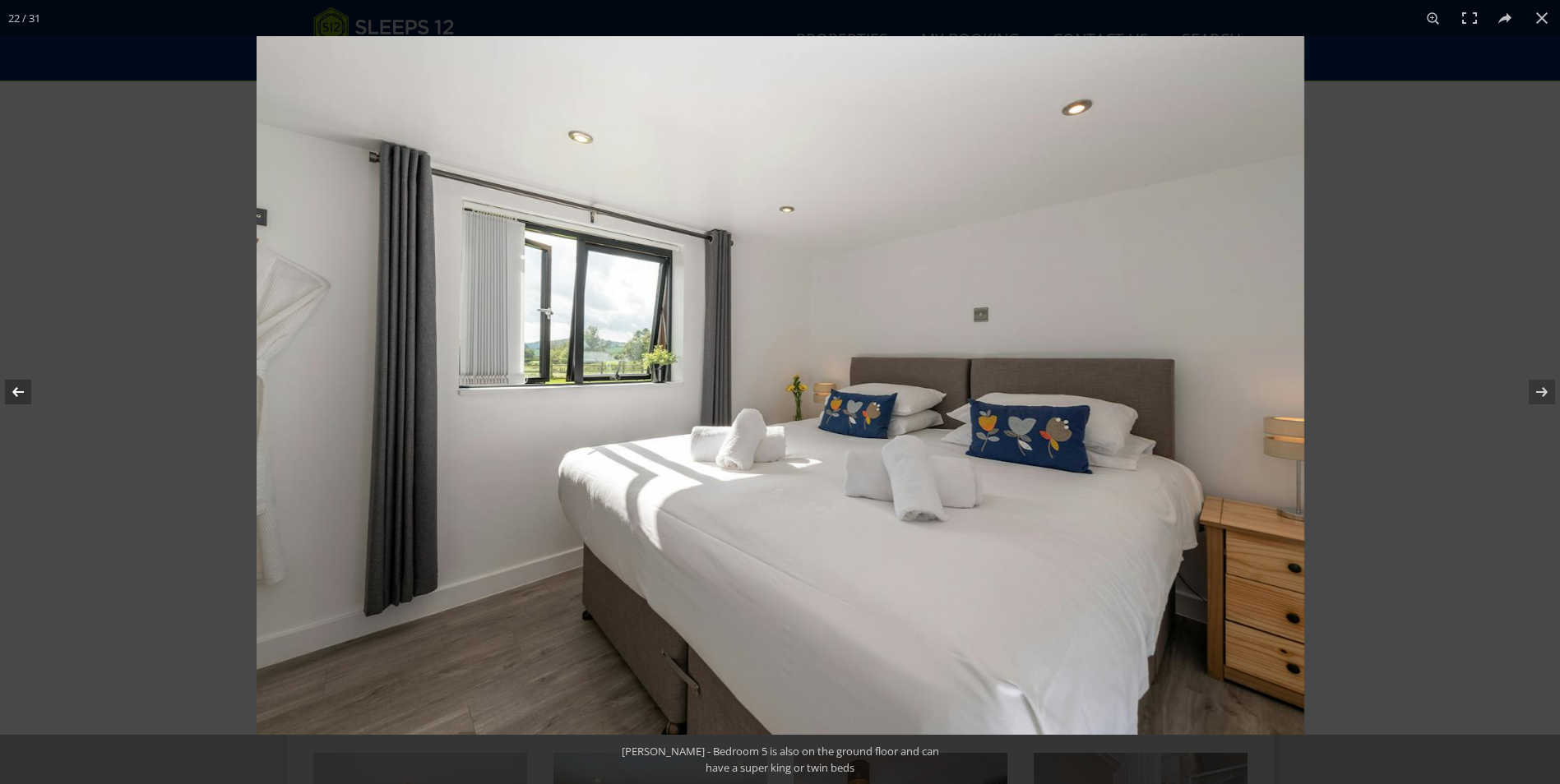
click at [20, 399] on button at bounding box center [28, 392] width 57 height 82
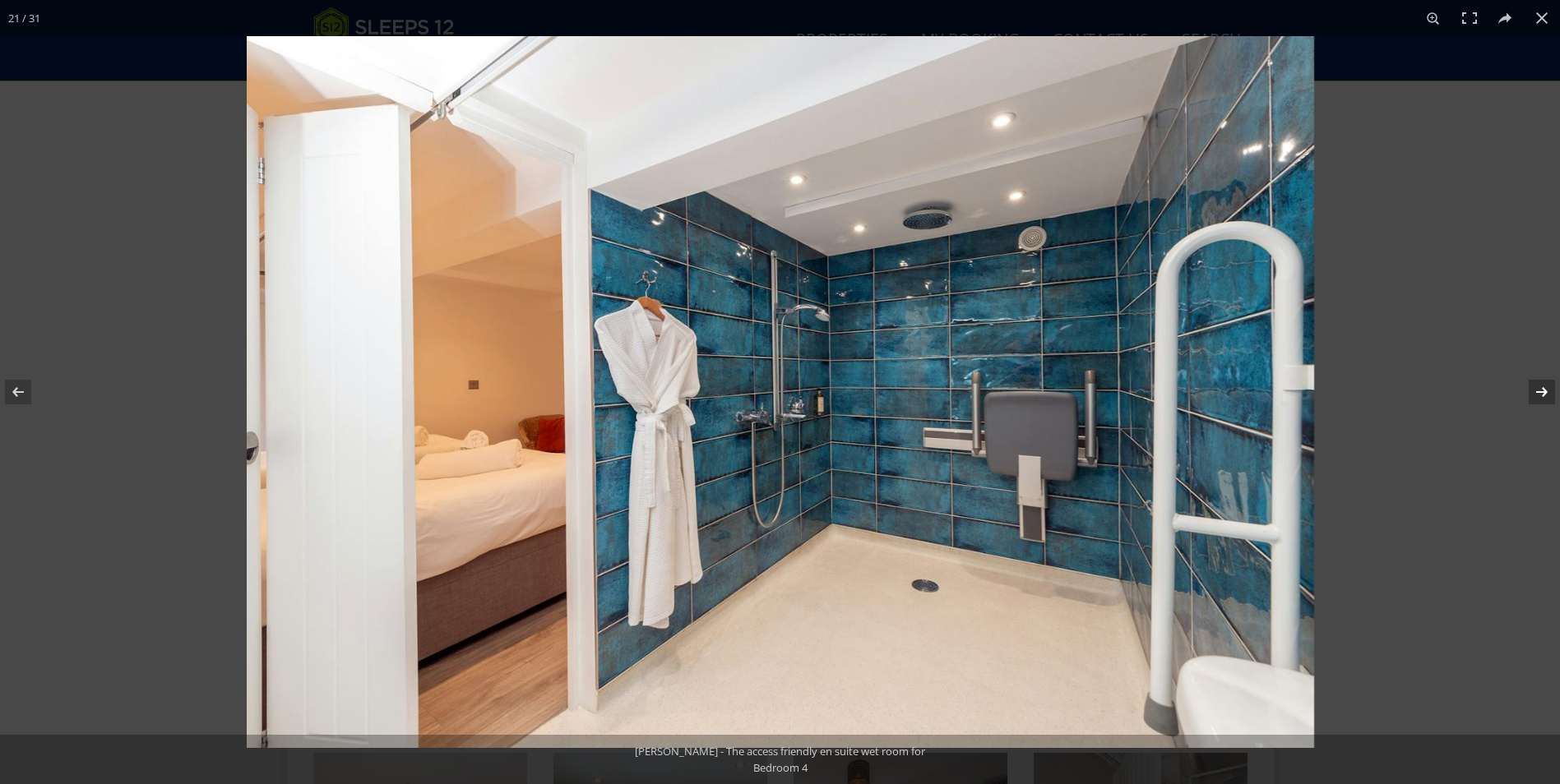
click at [1533, 387] on button at bounding box center [1531, 392] width 57 height 82
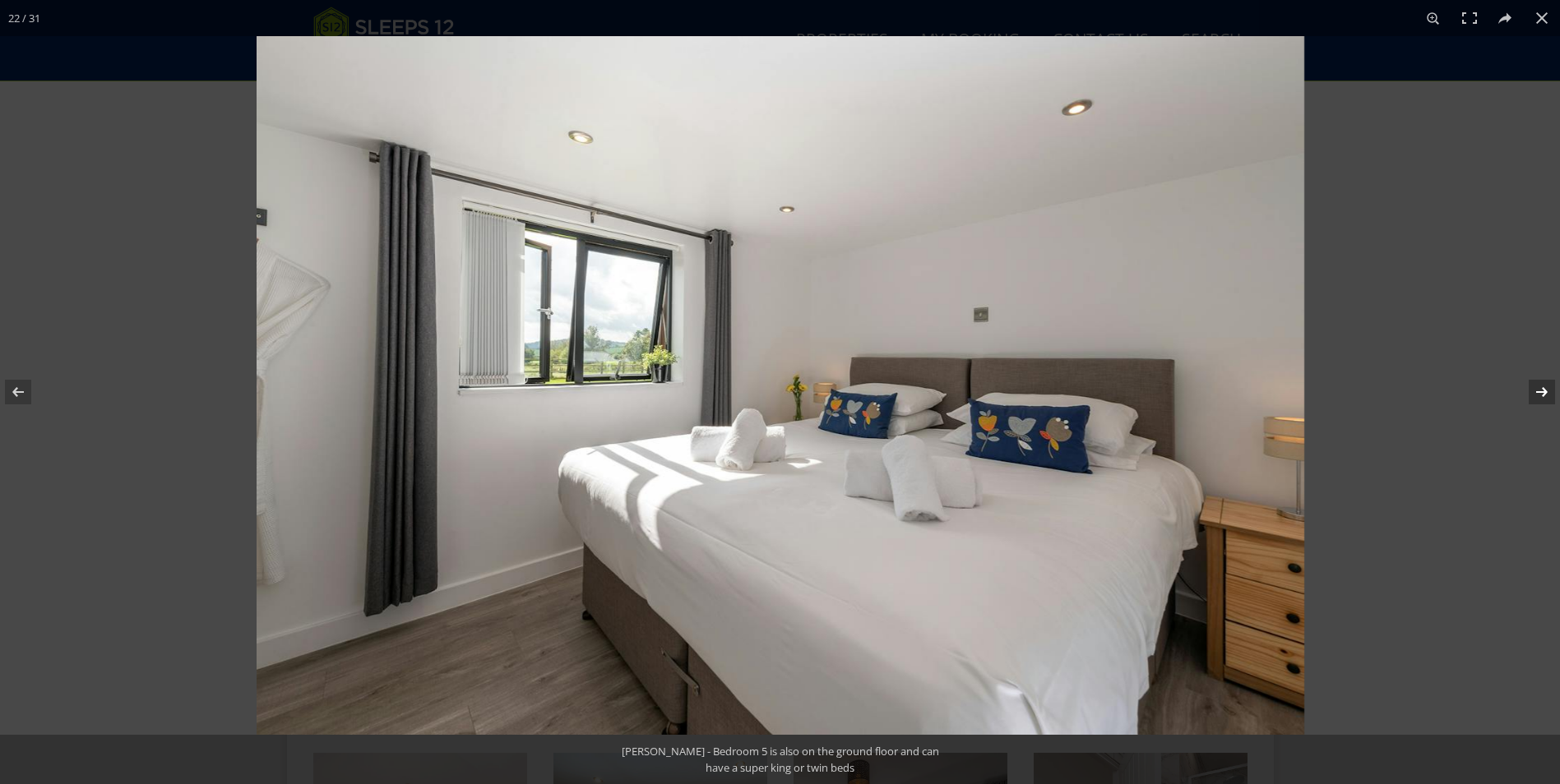
click at [1533, 387] on button at bounding box center [1531, 392] width 57 height 82
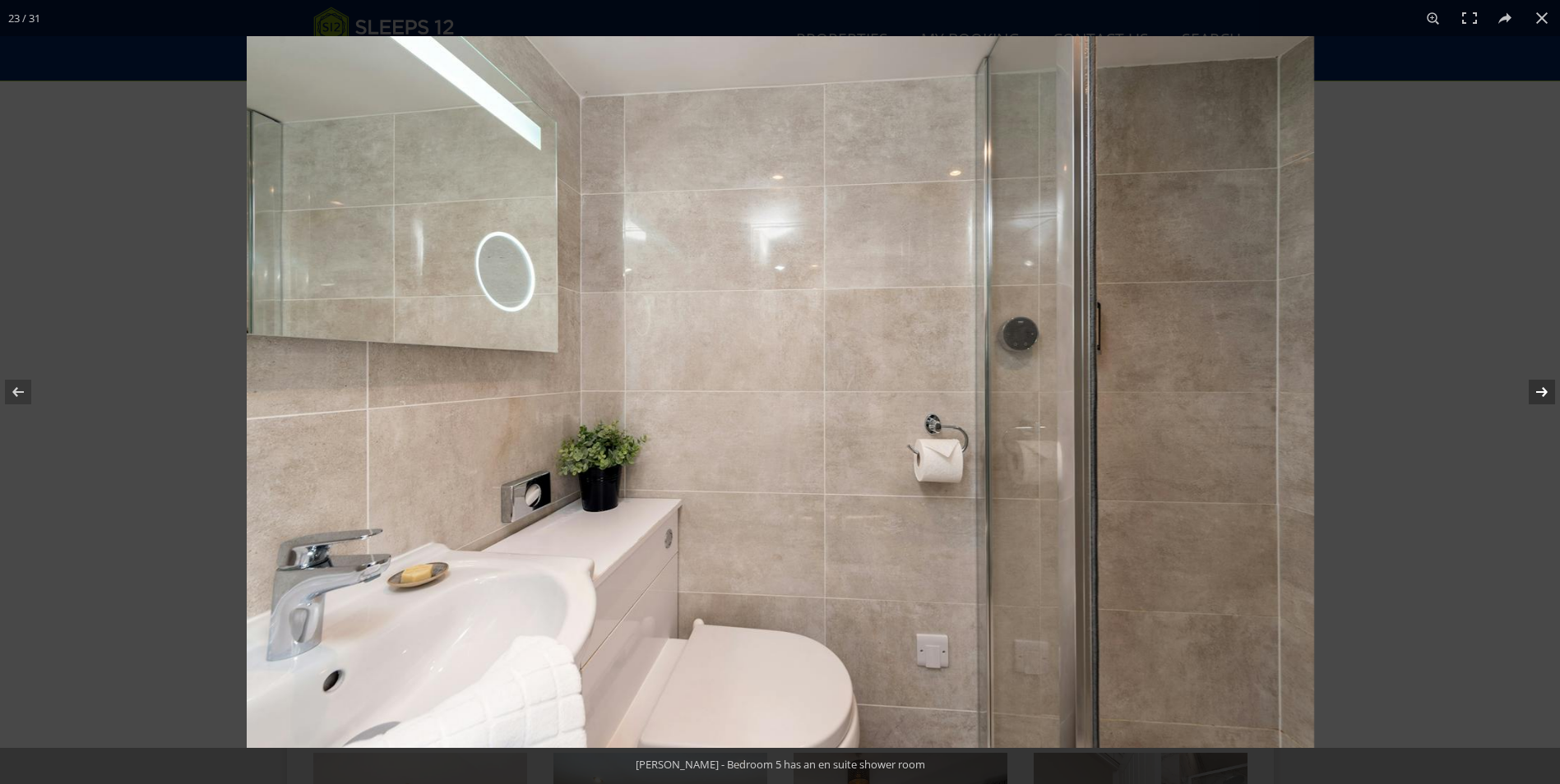
click at [1533, 387] on button at bounding box center [1531, 392] width 57 height 82
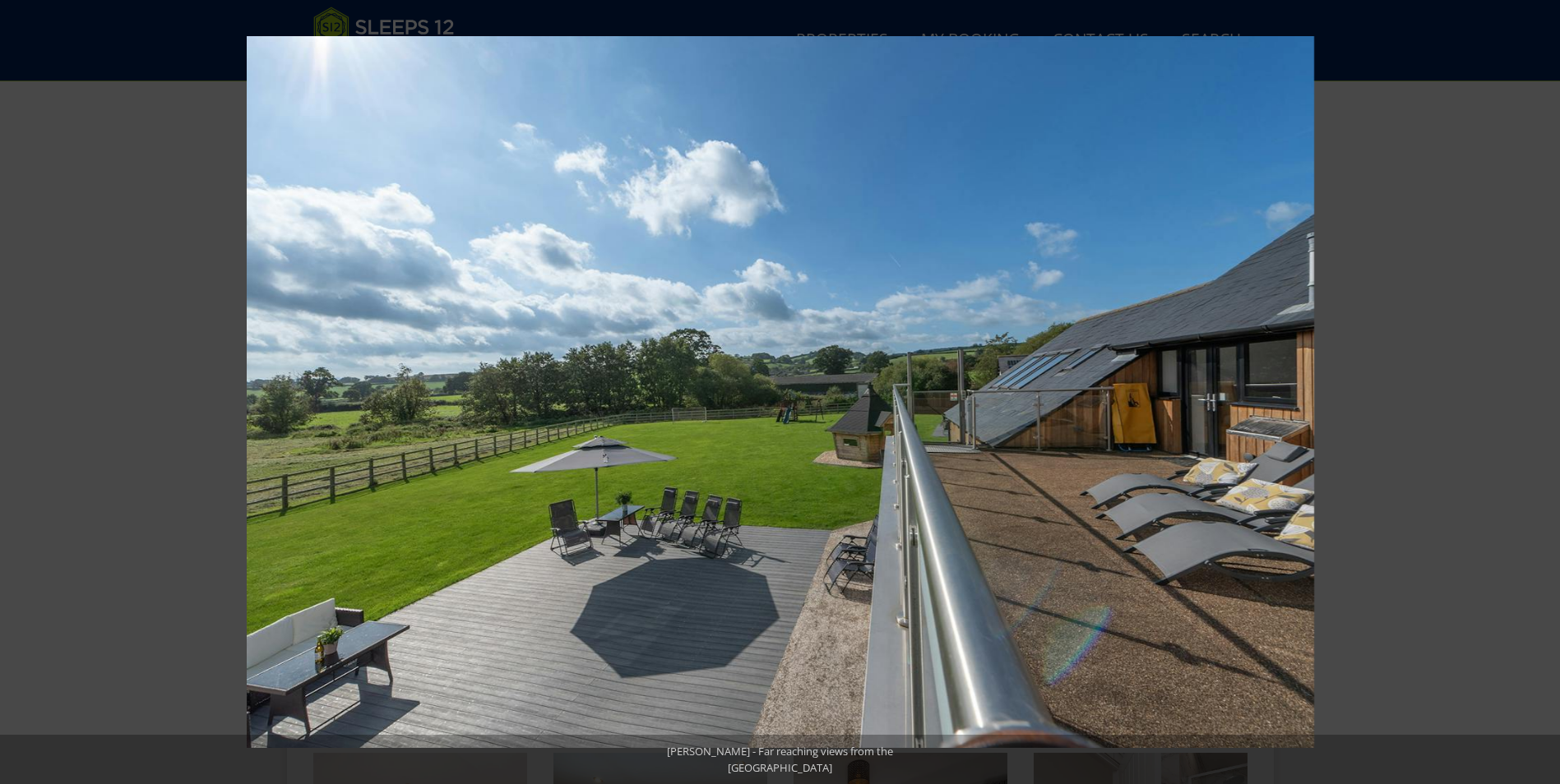
click at [1533, 387] on button at bounding box center [1531, 392] width 57 height 82
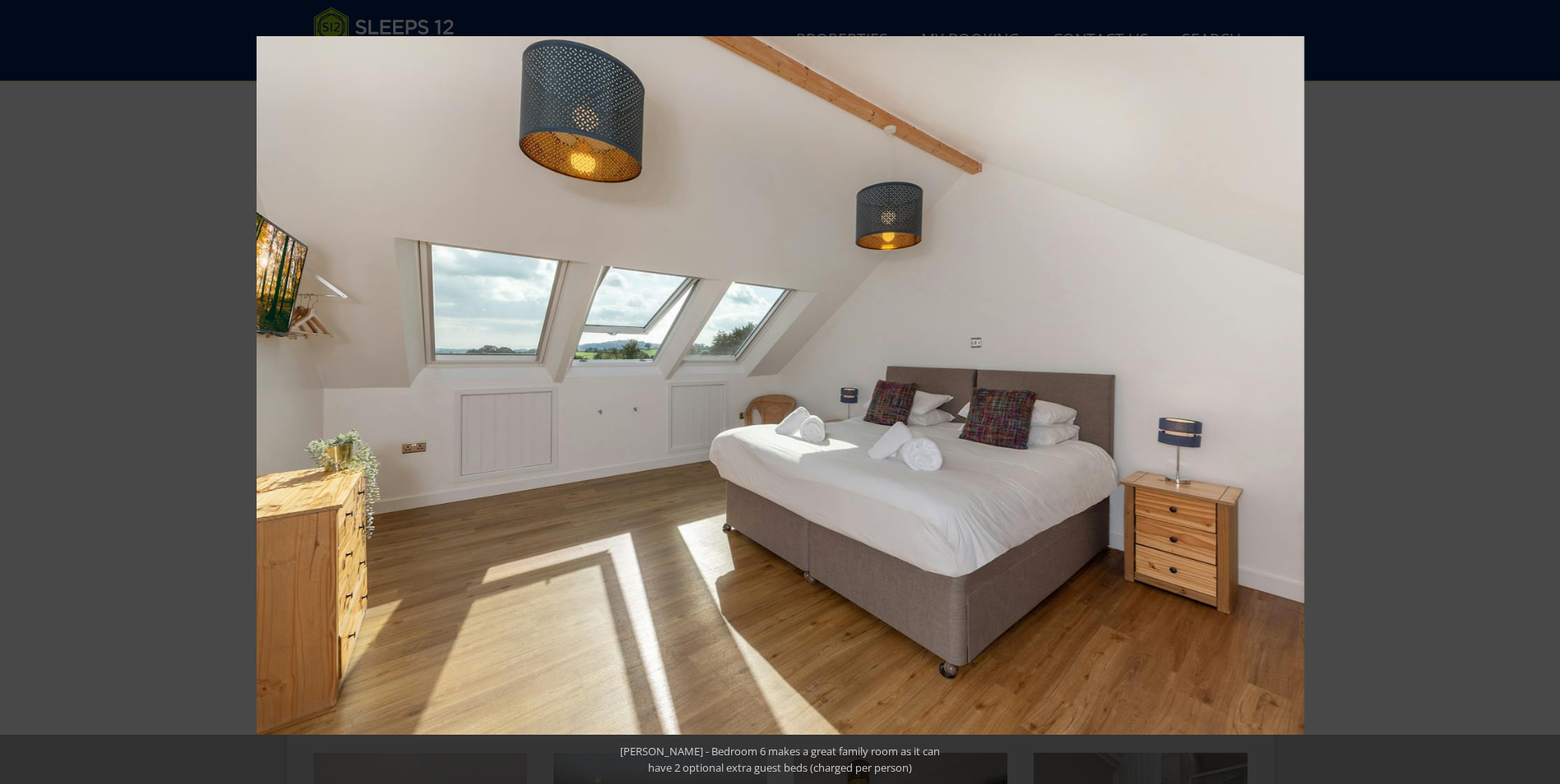
click at [1533, 387] on button at bounding box center [1531, 392] width 57 height 82
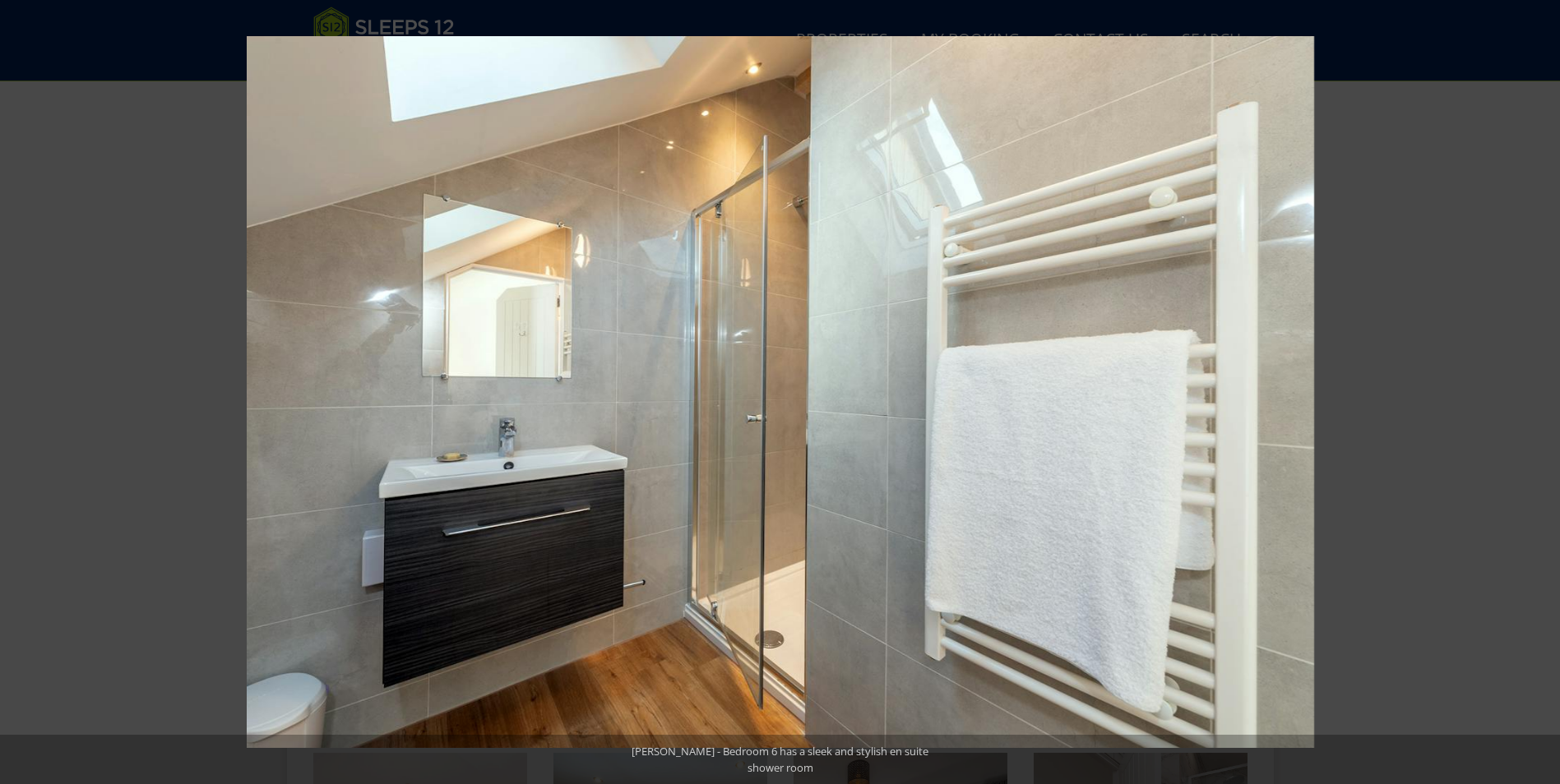
click at [1533, 387] on button at bounding box center [1531, 392] width 57 height 82
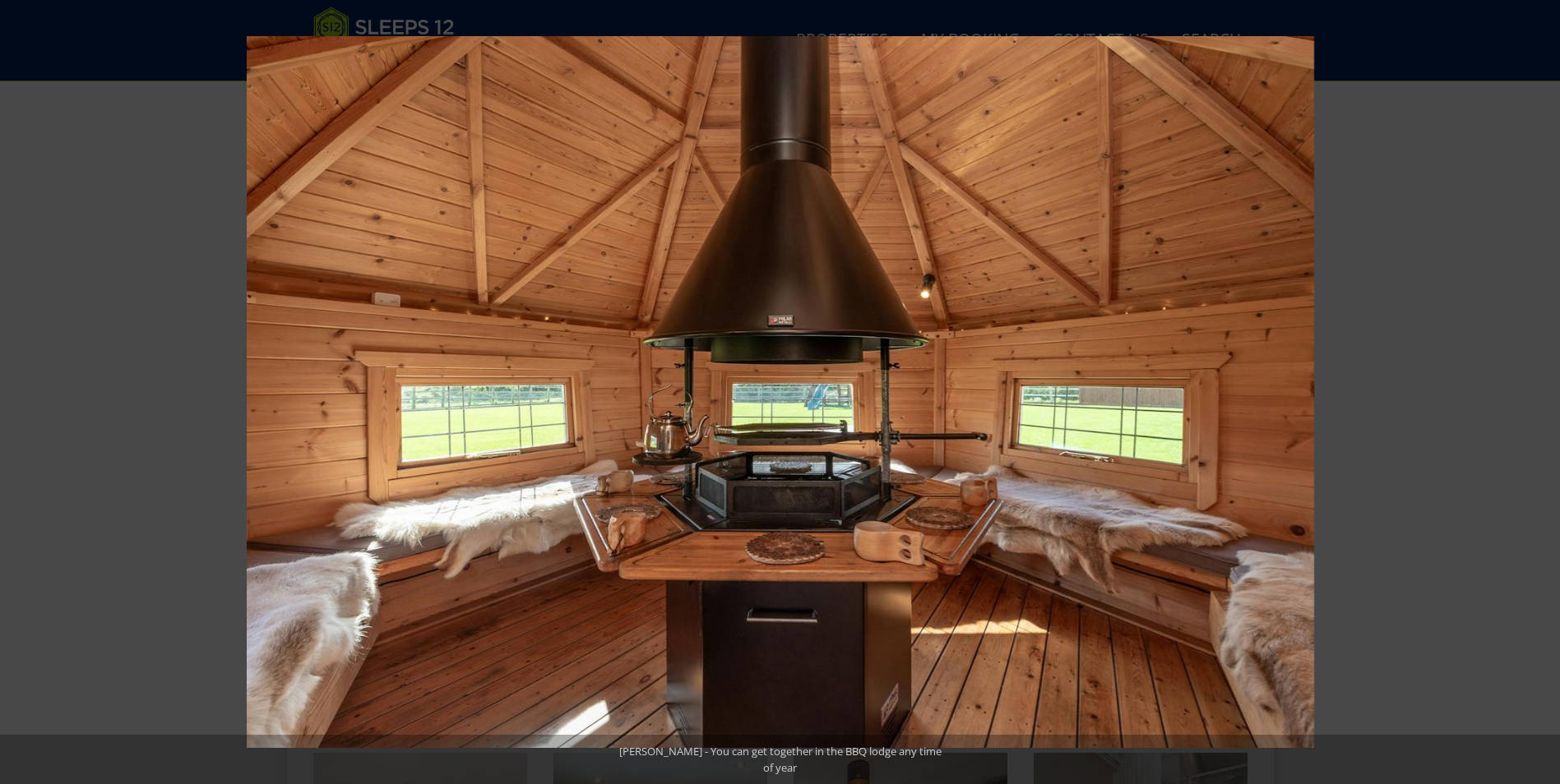
click at [1533, 387] on button at bounding box center [1531, 392] width 57 height 82
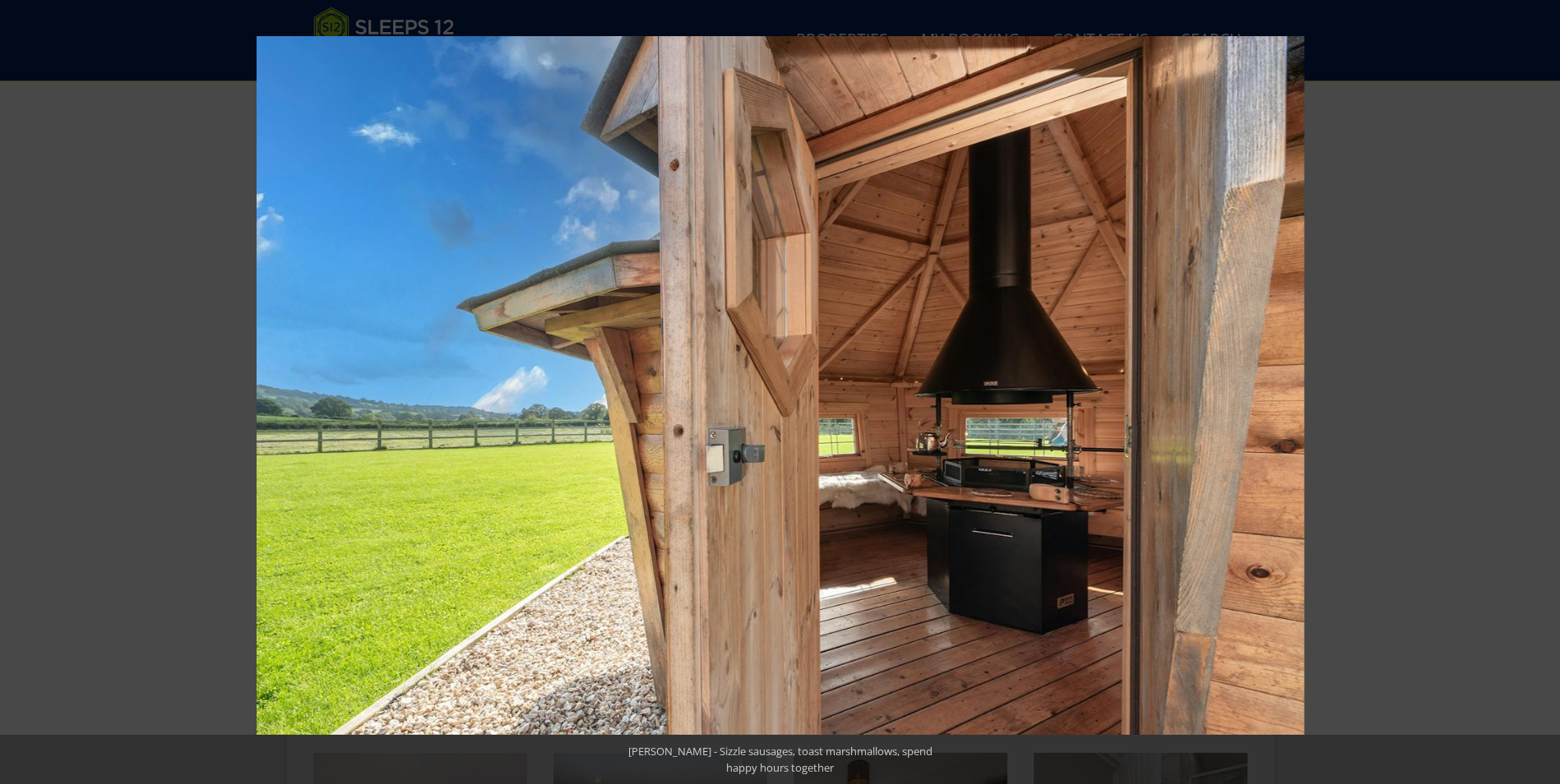
click at [1533, 387] on button at bounding box center [1531, 392] width 57 height 82
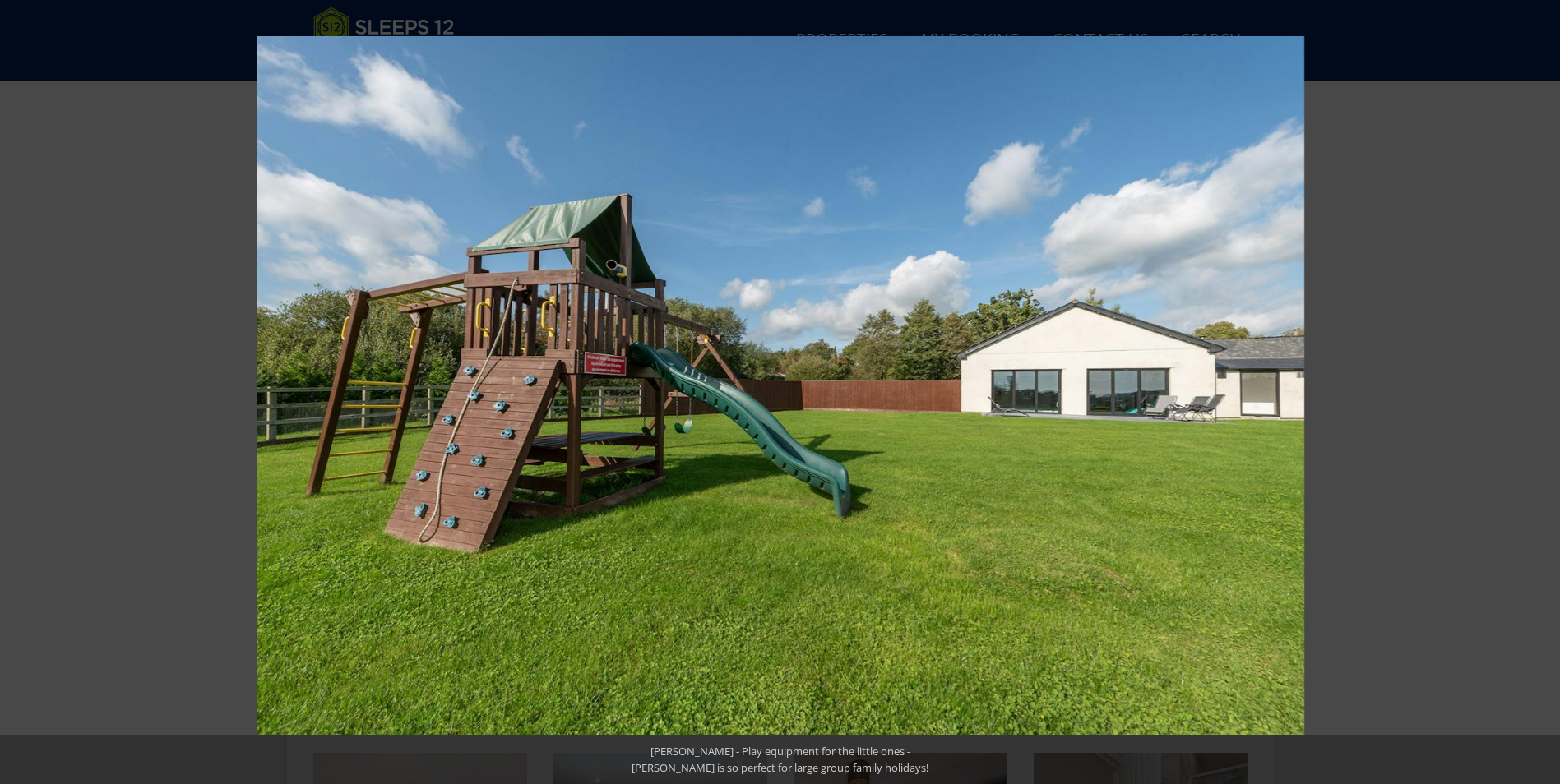
click at [1533, 387] on button at bounding box center [1531, 392] width 57 height 82
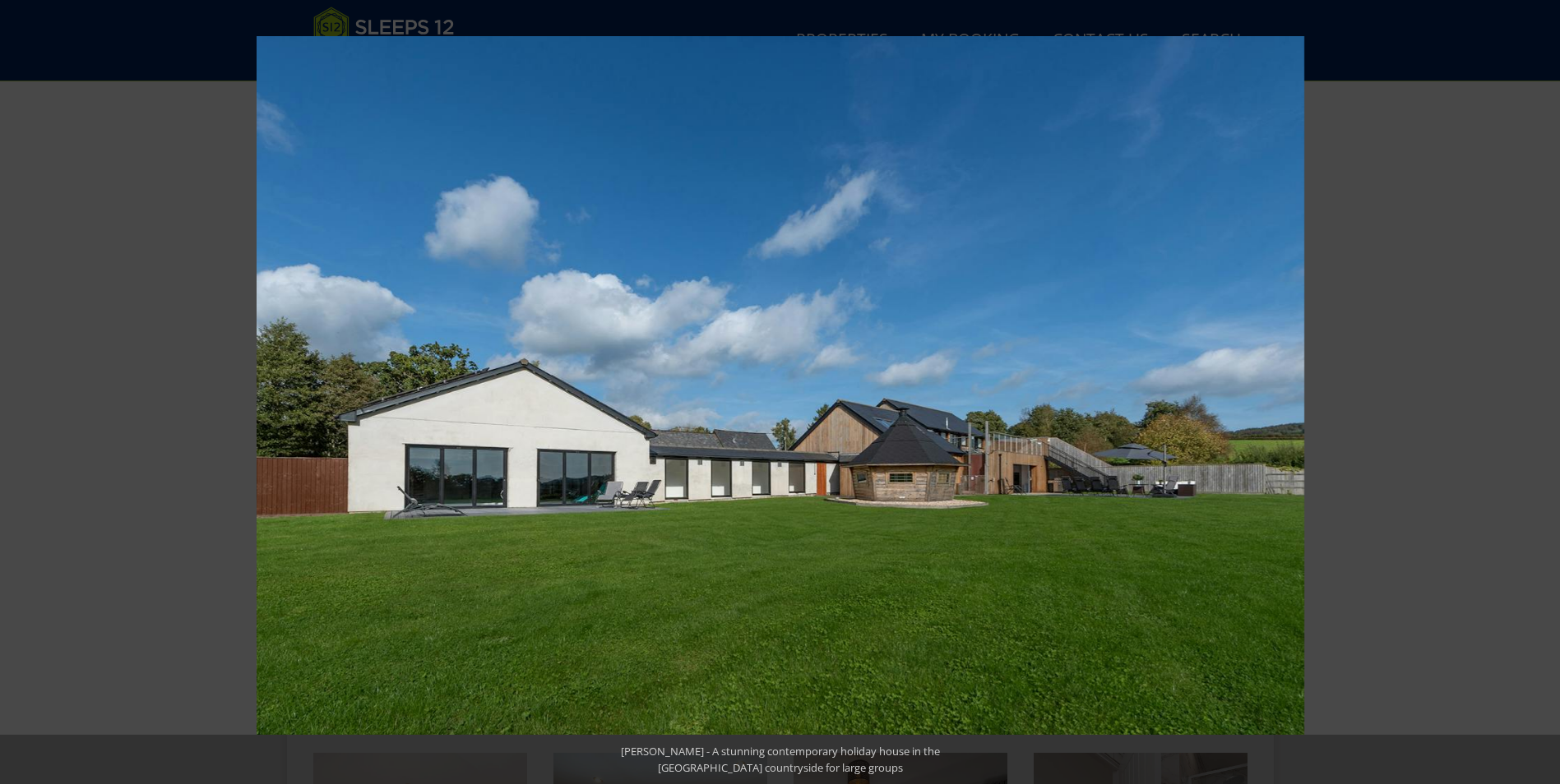
click at [1533, 387] on button at bounding box center [1531, 392] width 57 height 82
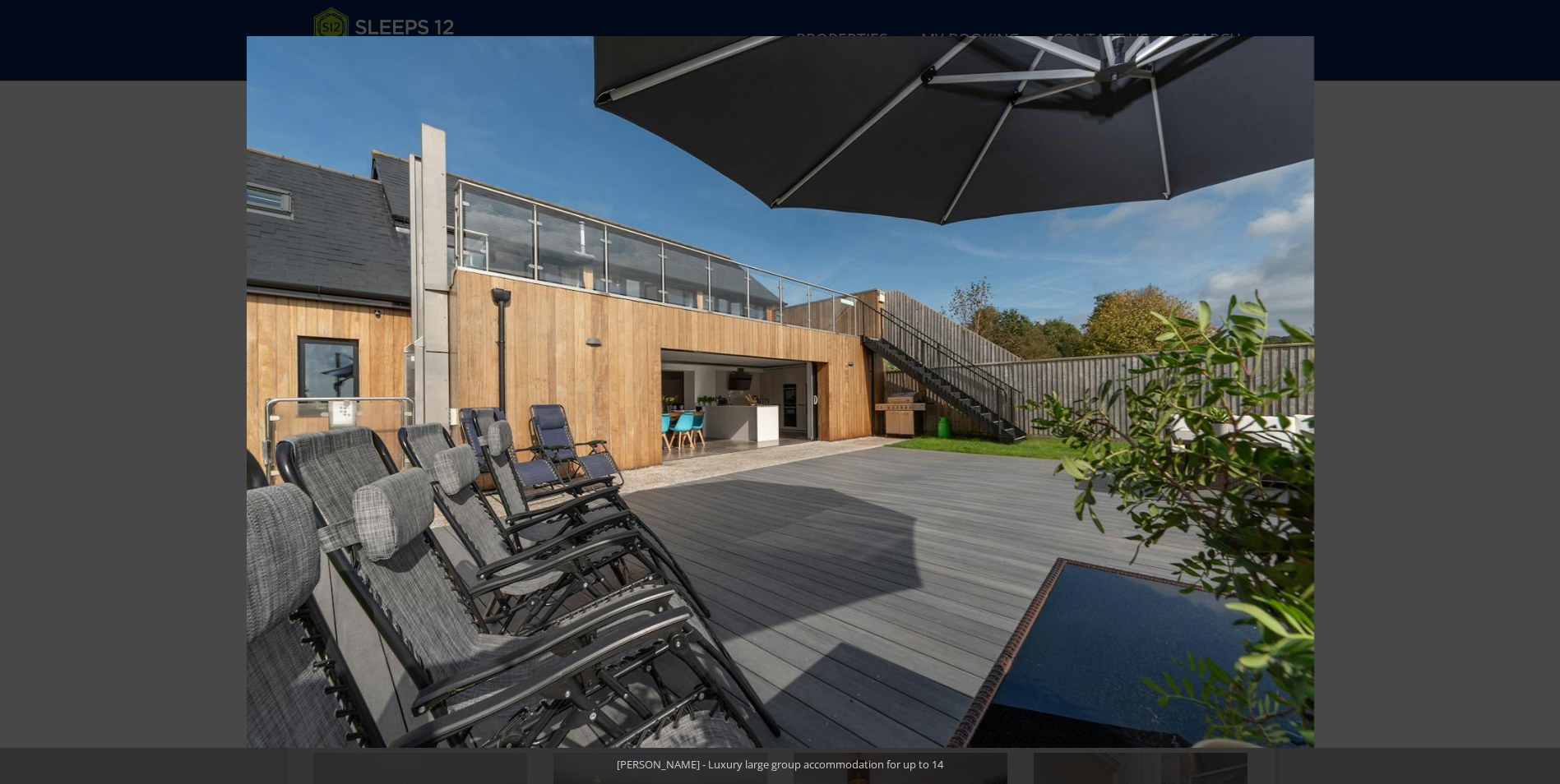
click at [1533, 387] on button at bounding box center [1531, 392] width 57 height 82
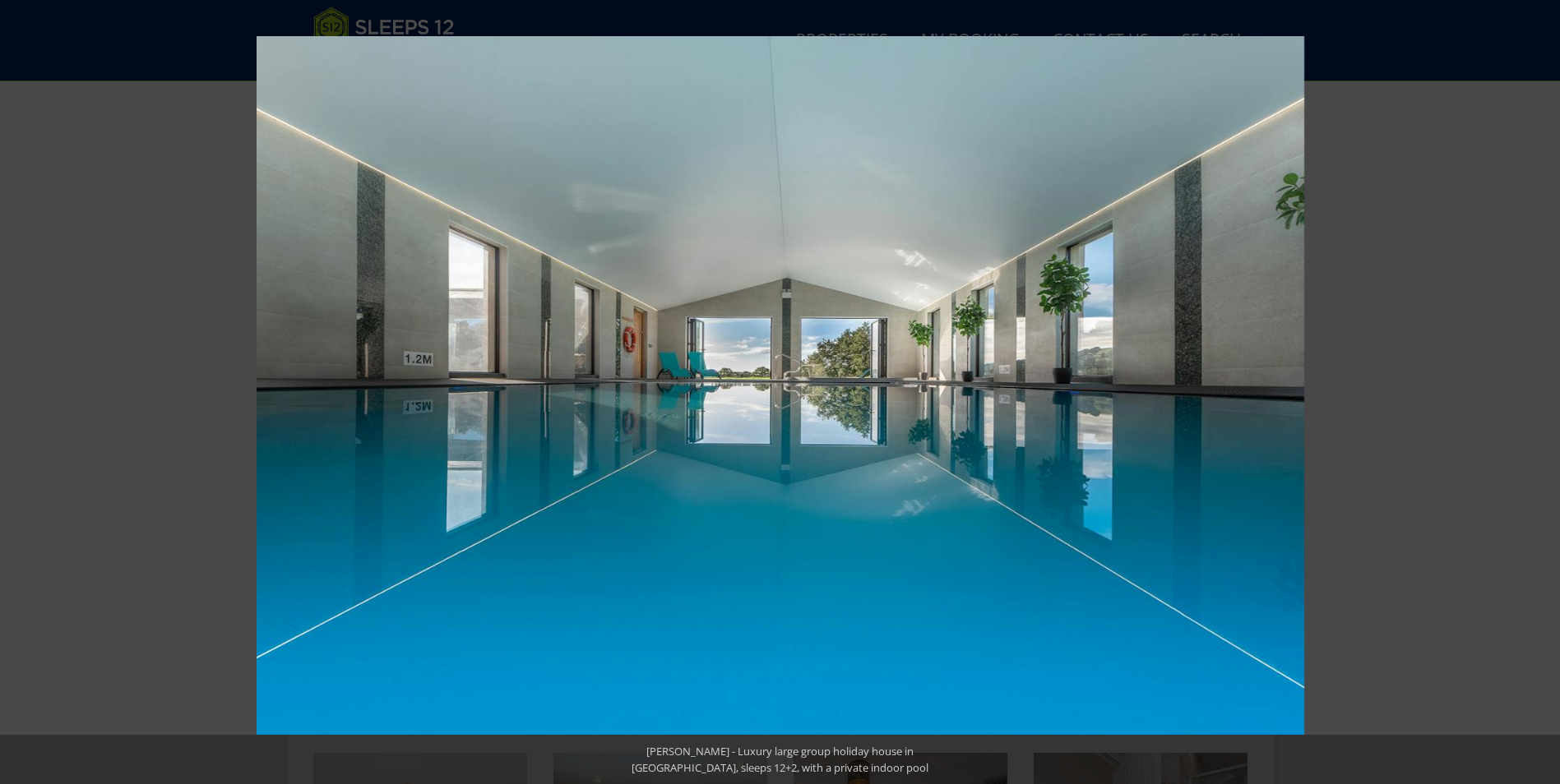
click at [1533, 387] on button at bounding box center [1531, 392] width 57 height 82
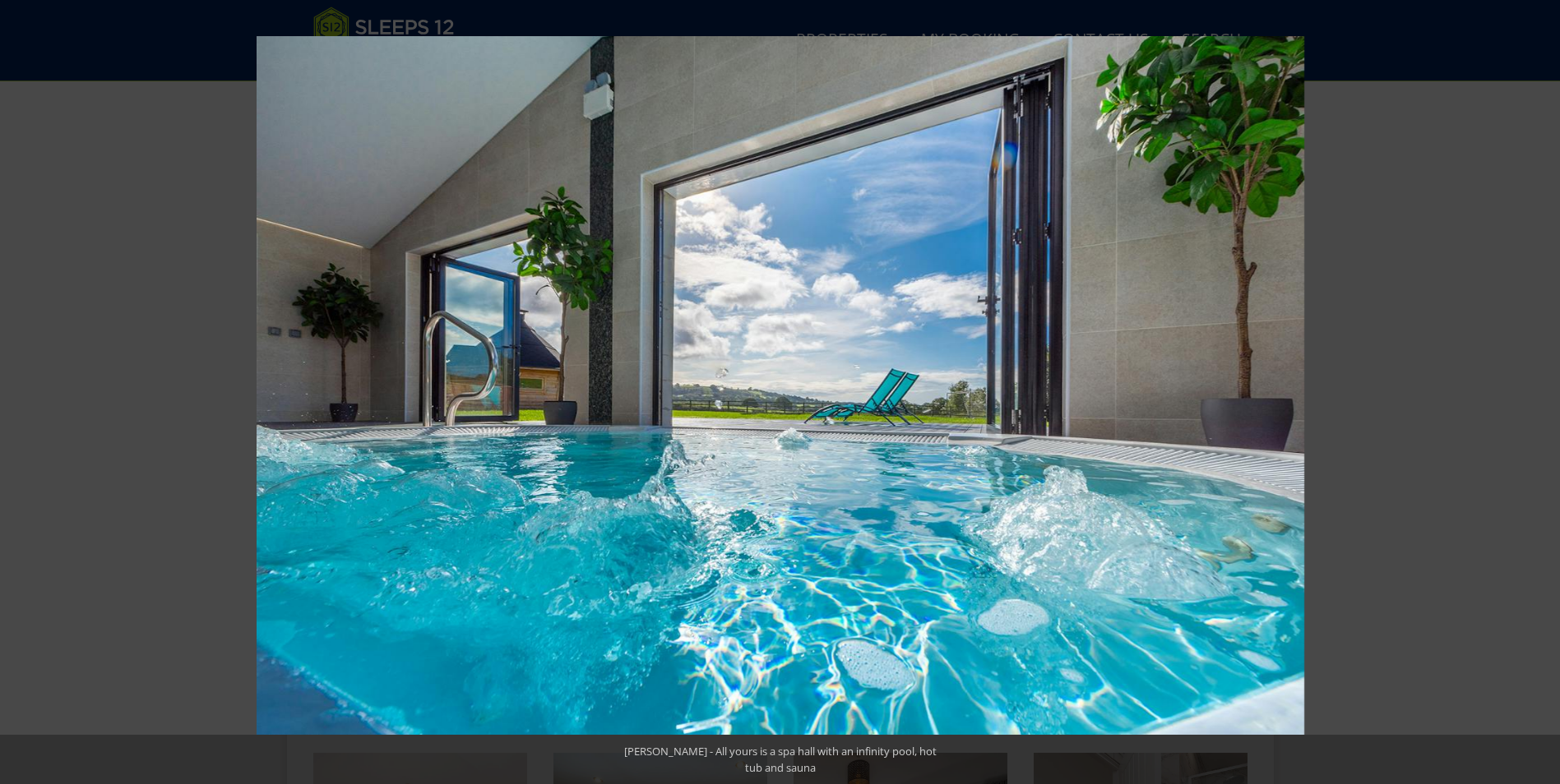
click at [1533, 387] on button at bounding box center [1531, 392] width 57 height 82
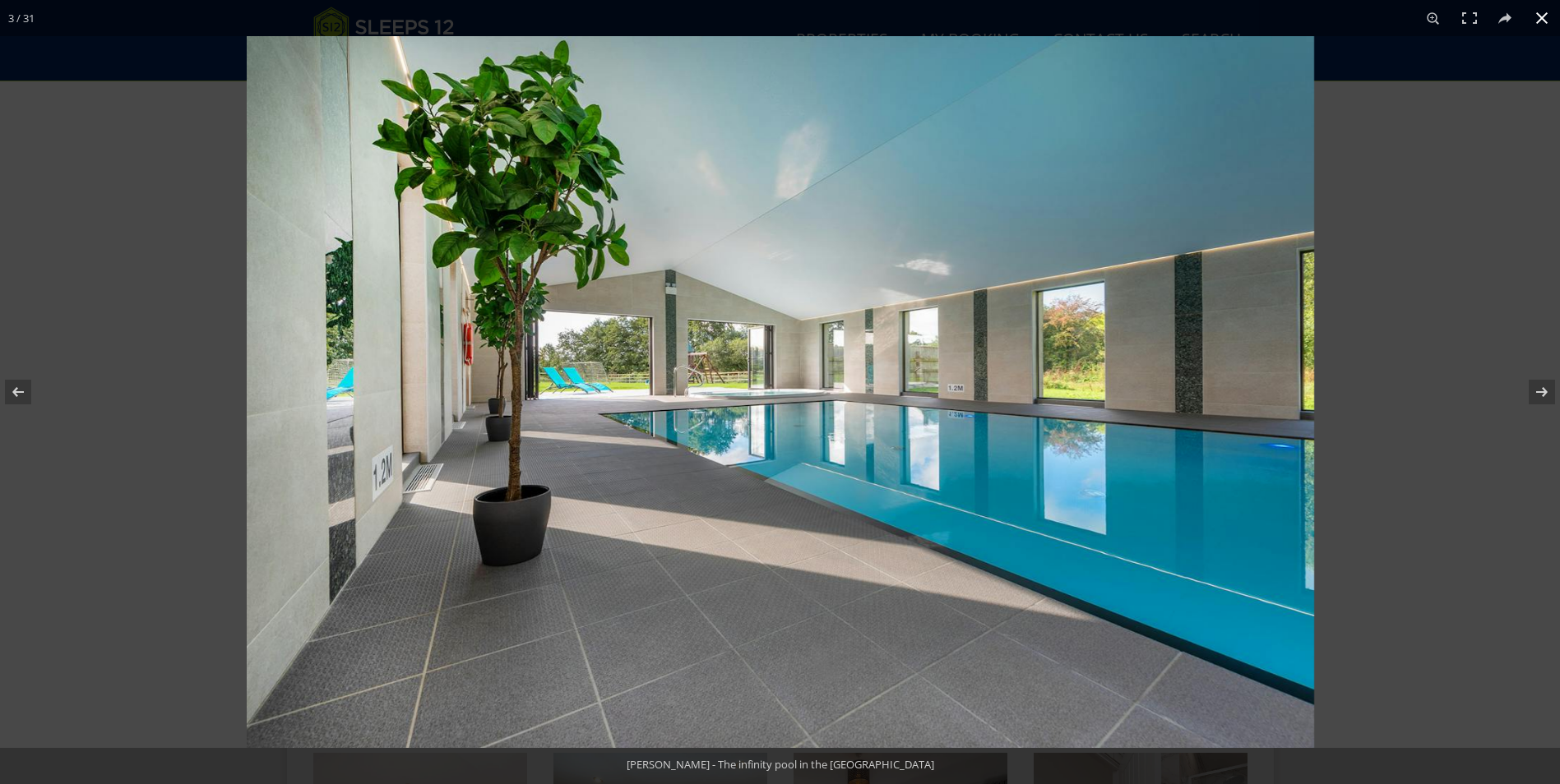
click at [1543, 23] on button at bounding box center [1541, 18] width 36 height 36
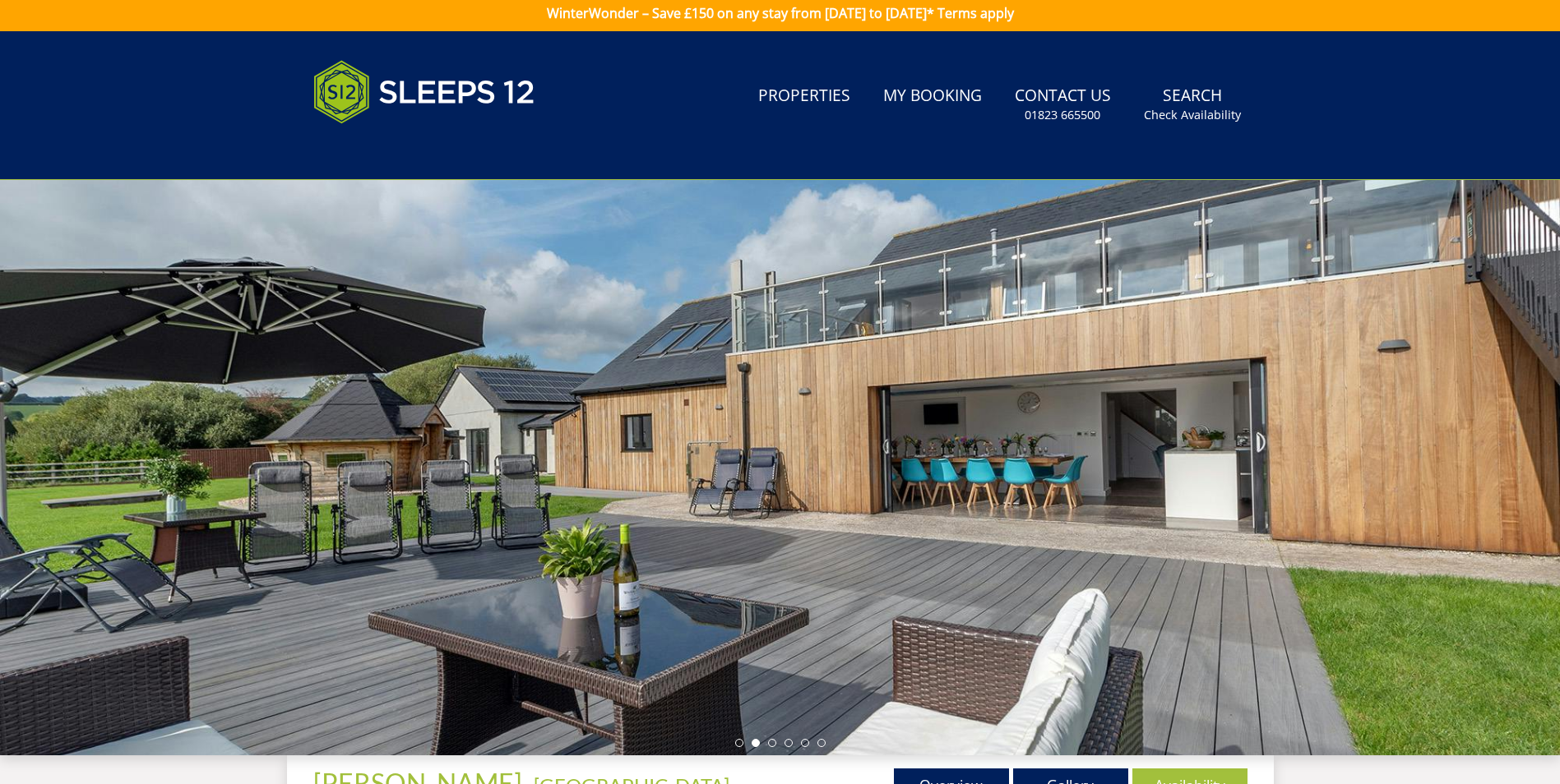
scroll to position [0, 0]
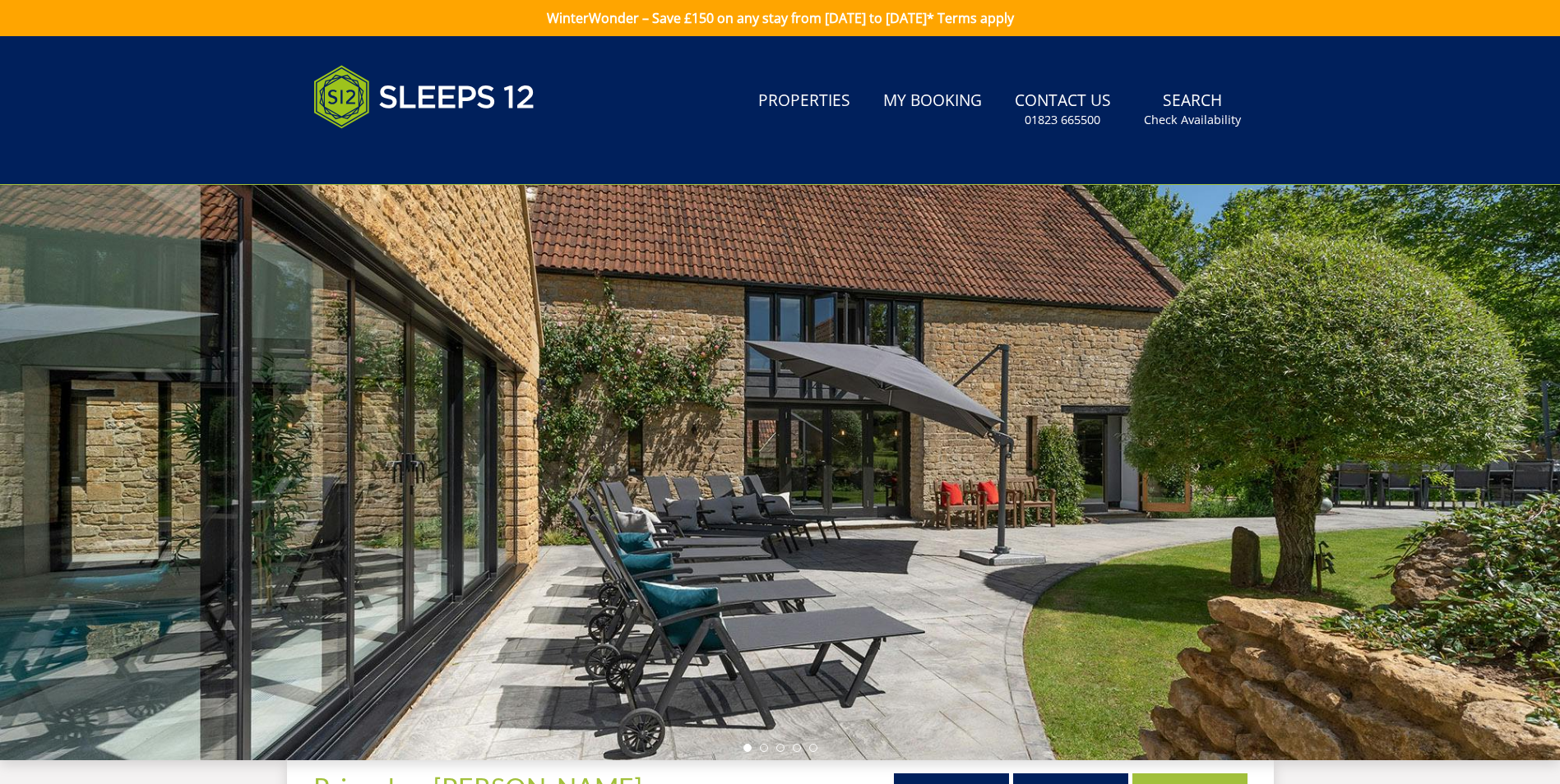
scroll to position [34, 0]
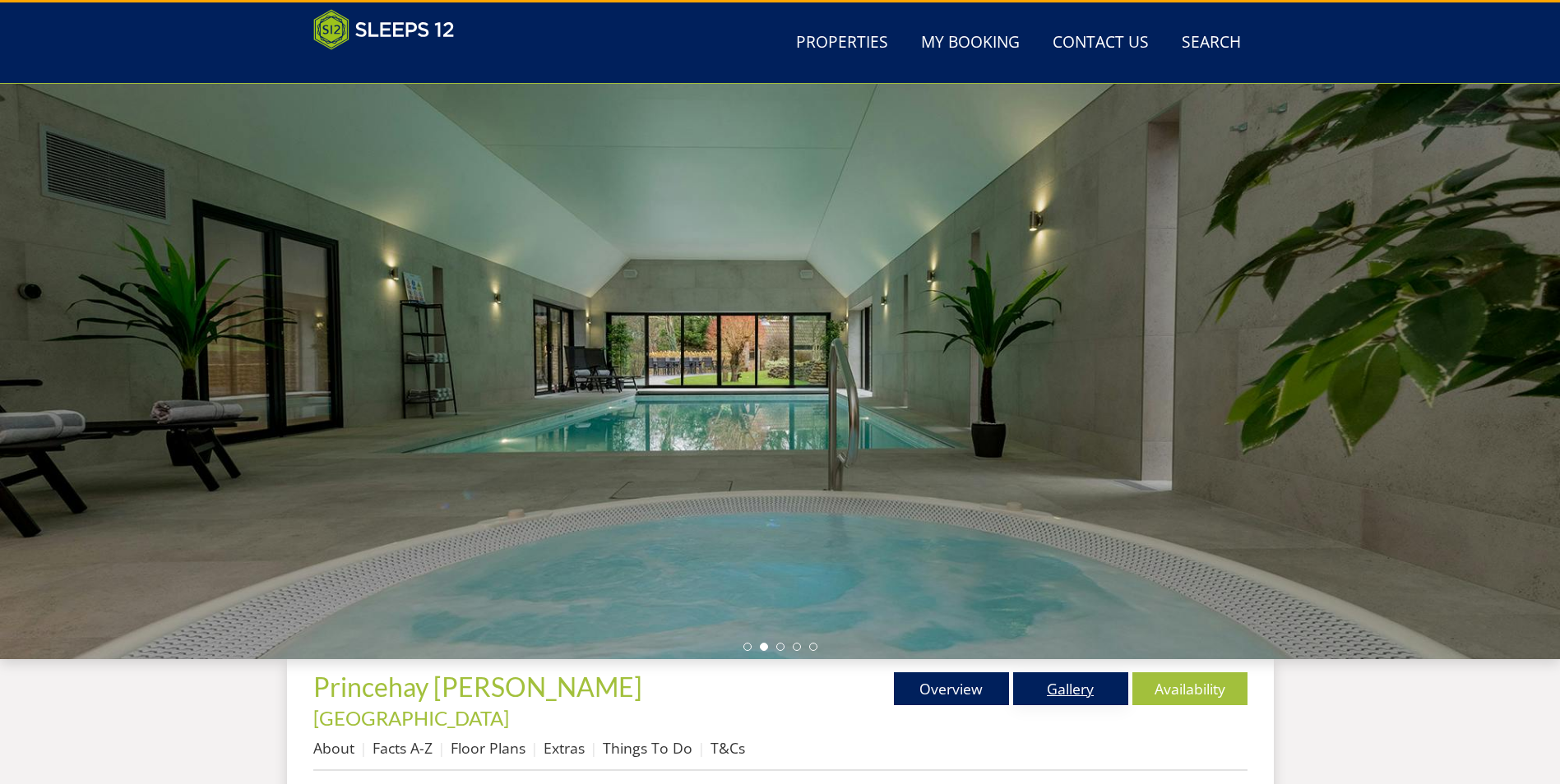
click at [1089, 692] on link "Gallery" at bounding box center [1070, 688] width 115 height 33
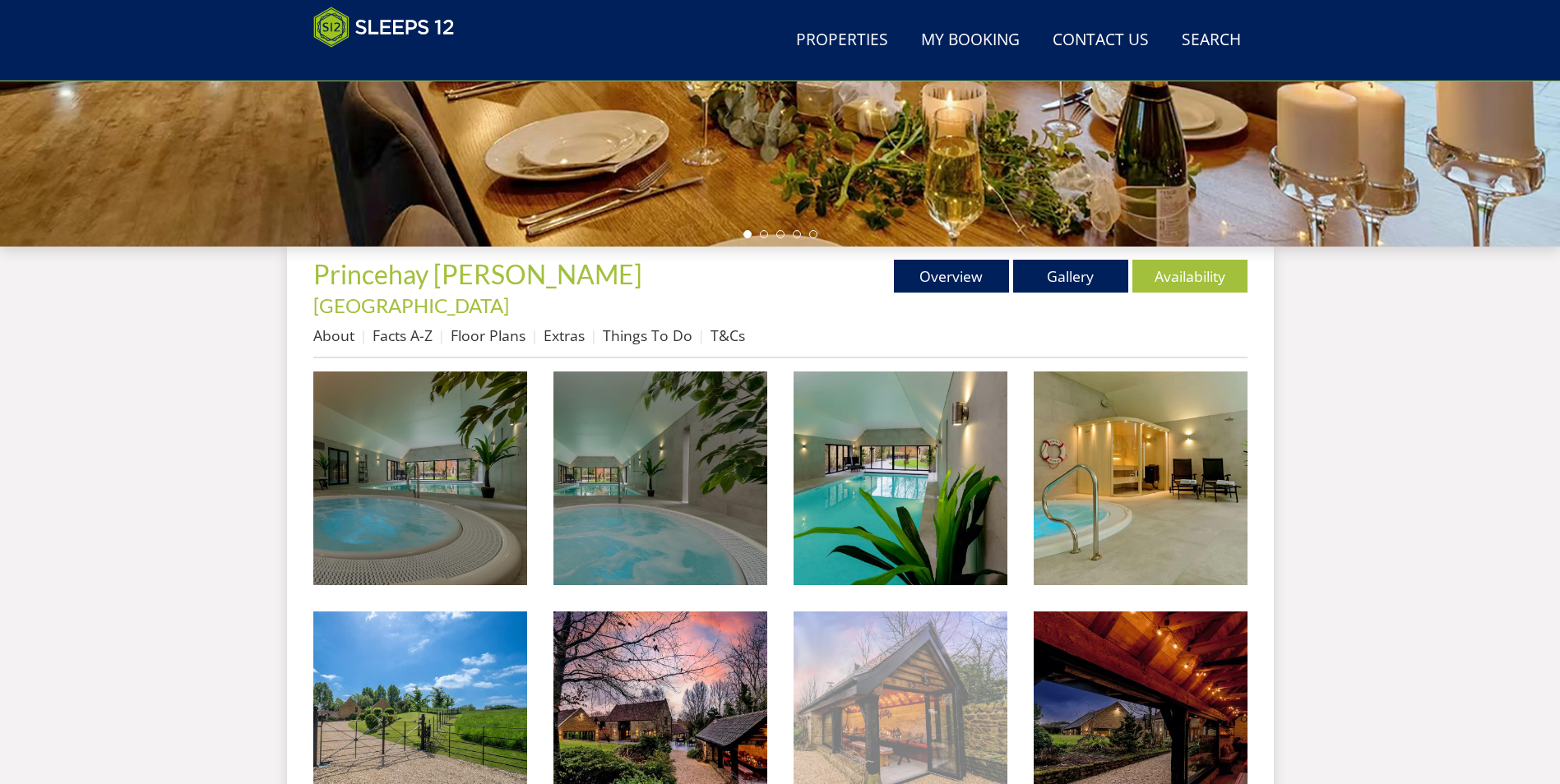
scroll to position [527, 0]
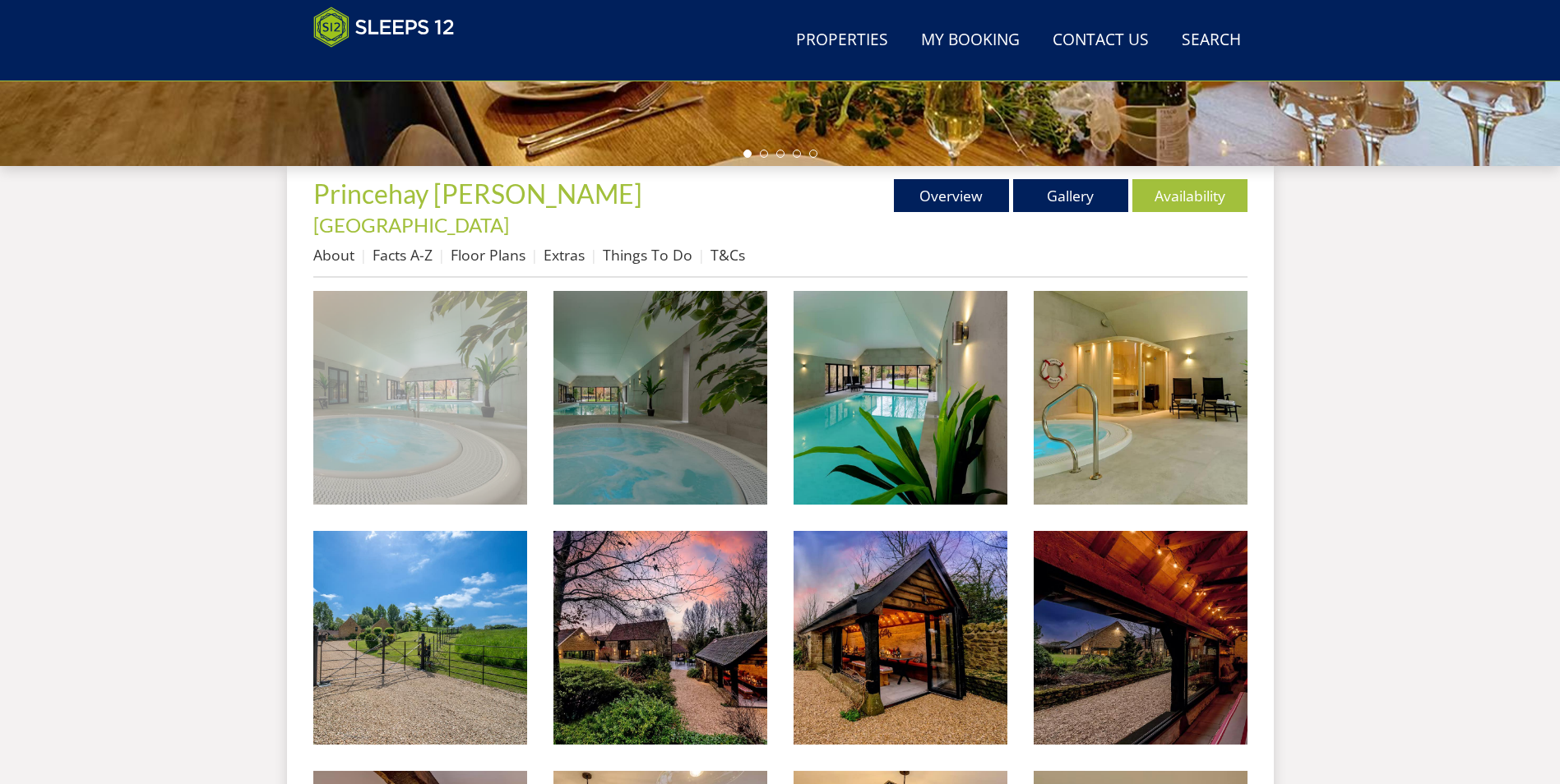
click at [380, 360] on img at bounding box center [420, 397] width 214 height 214
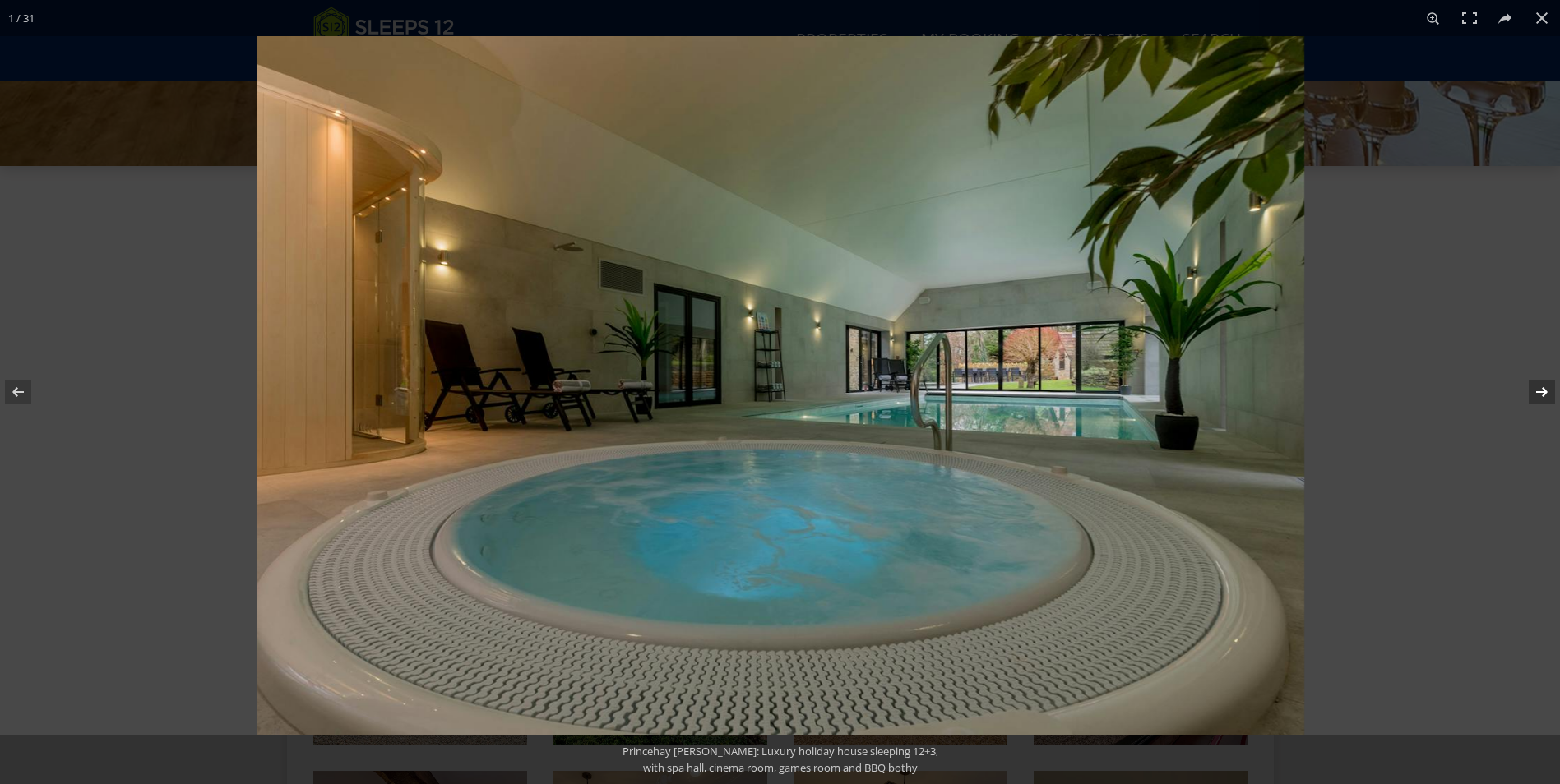
click at [1550, 389] on button at bounding box center [1531, 392] width 57 height 82
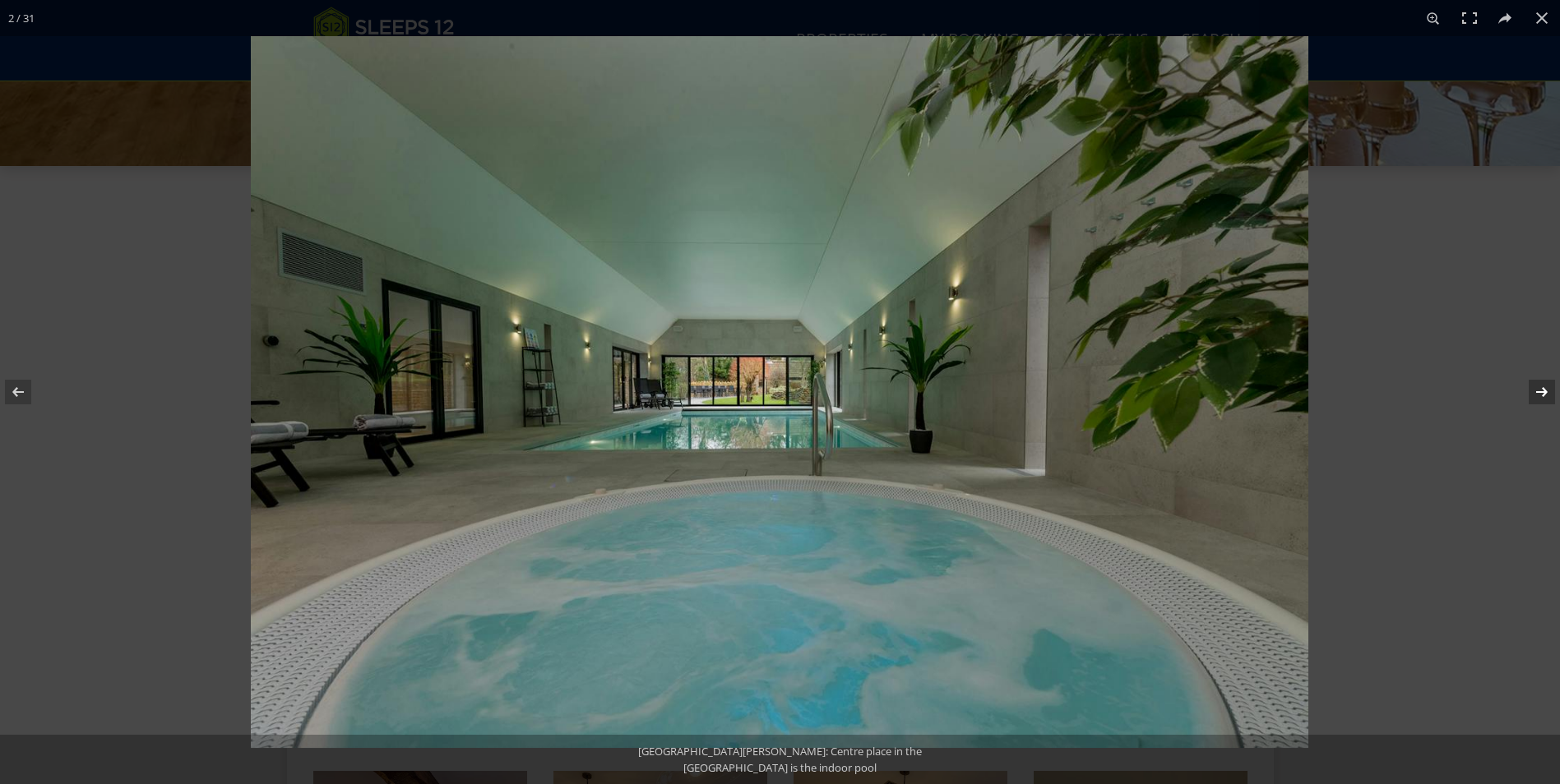
click at [1548, 389] on button at bounding box center [1531, 392] width 57 height 82
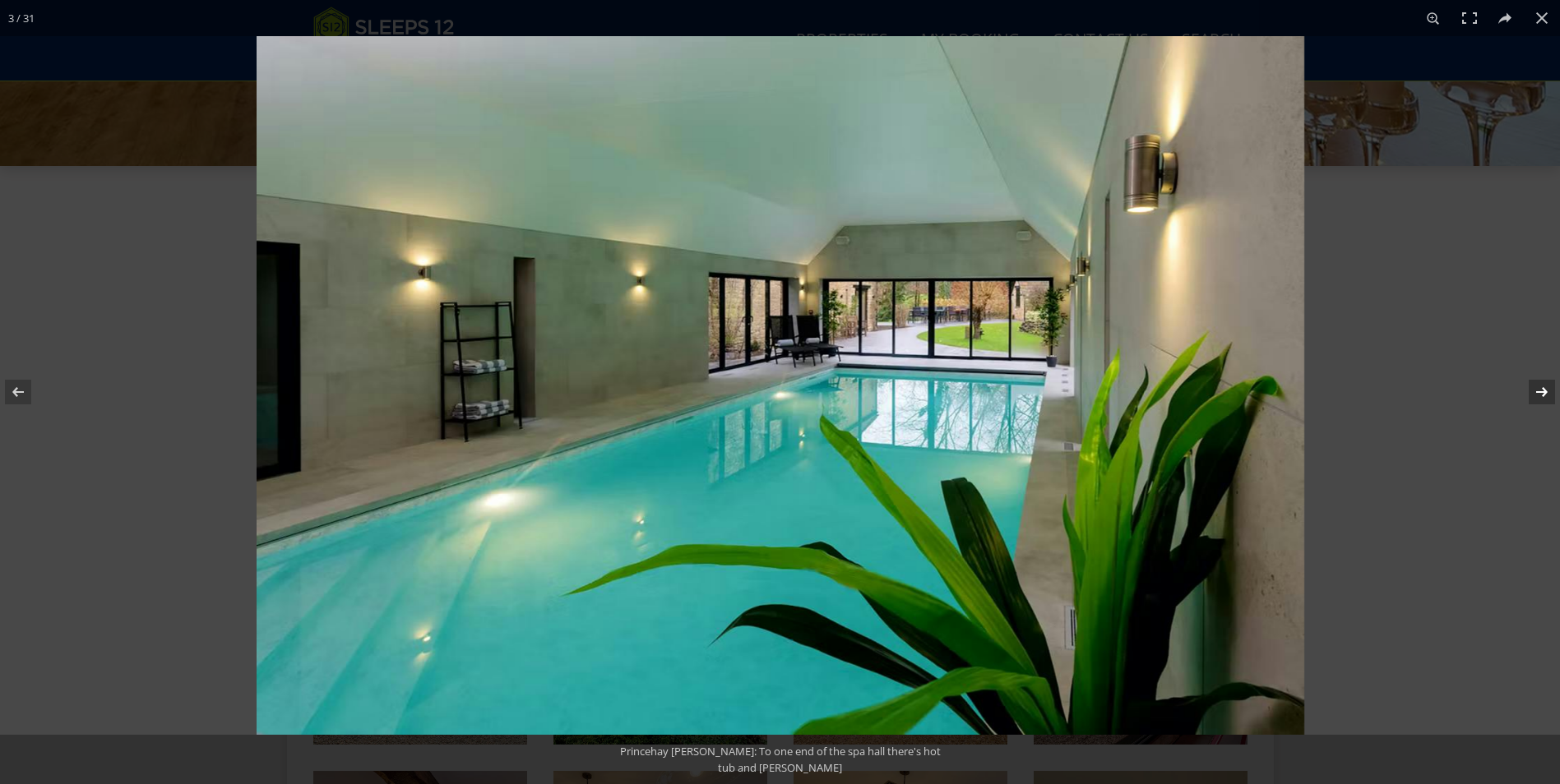
click at [1548, 389] on button at bounding box center [1531, 392] width 57 height 82
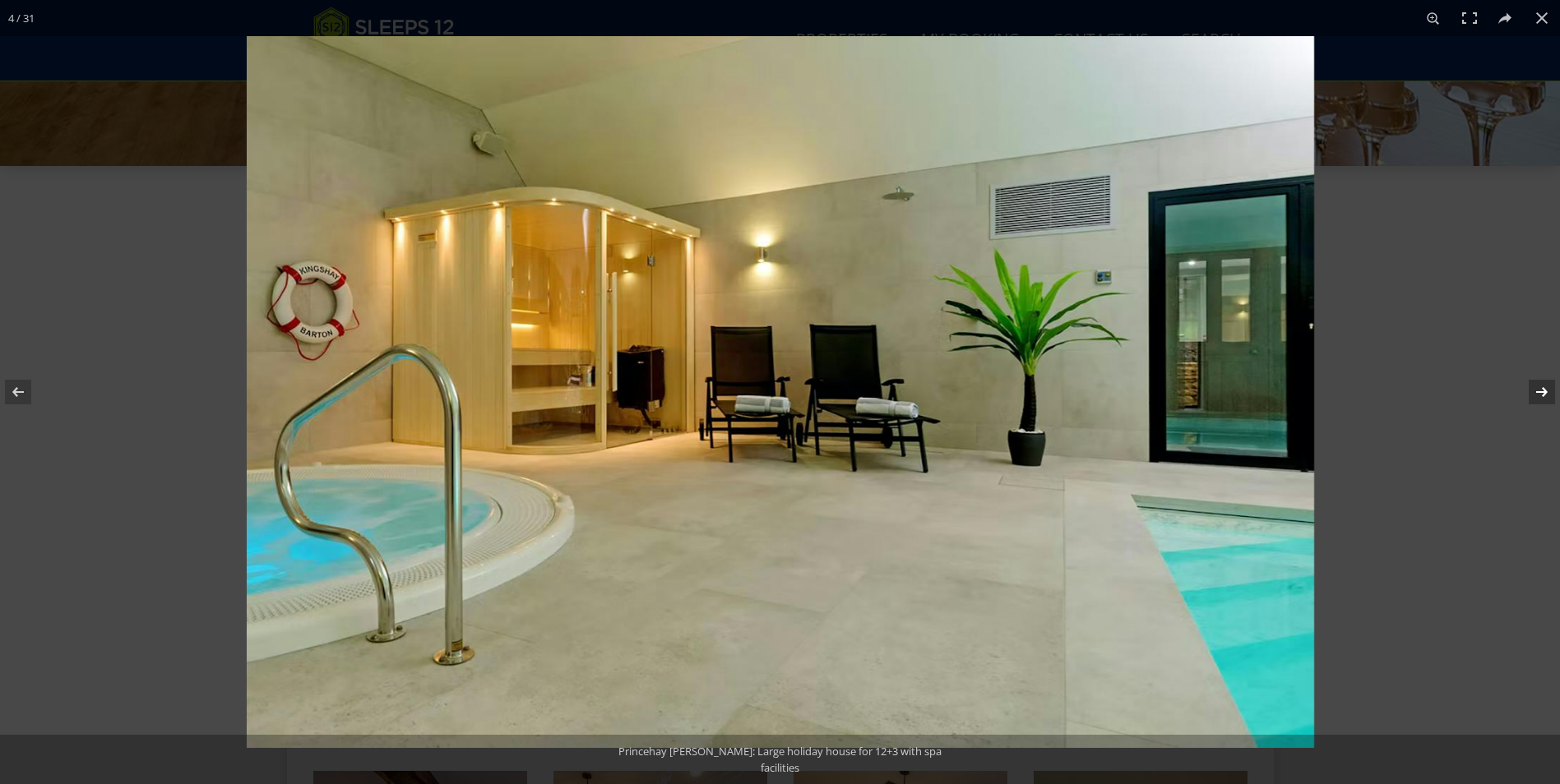
click at [1548, 389] on button at bounding box center [1531, 392] width 57 height 82
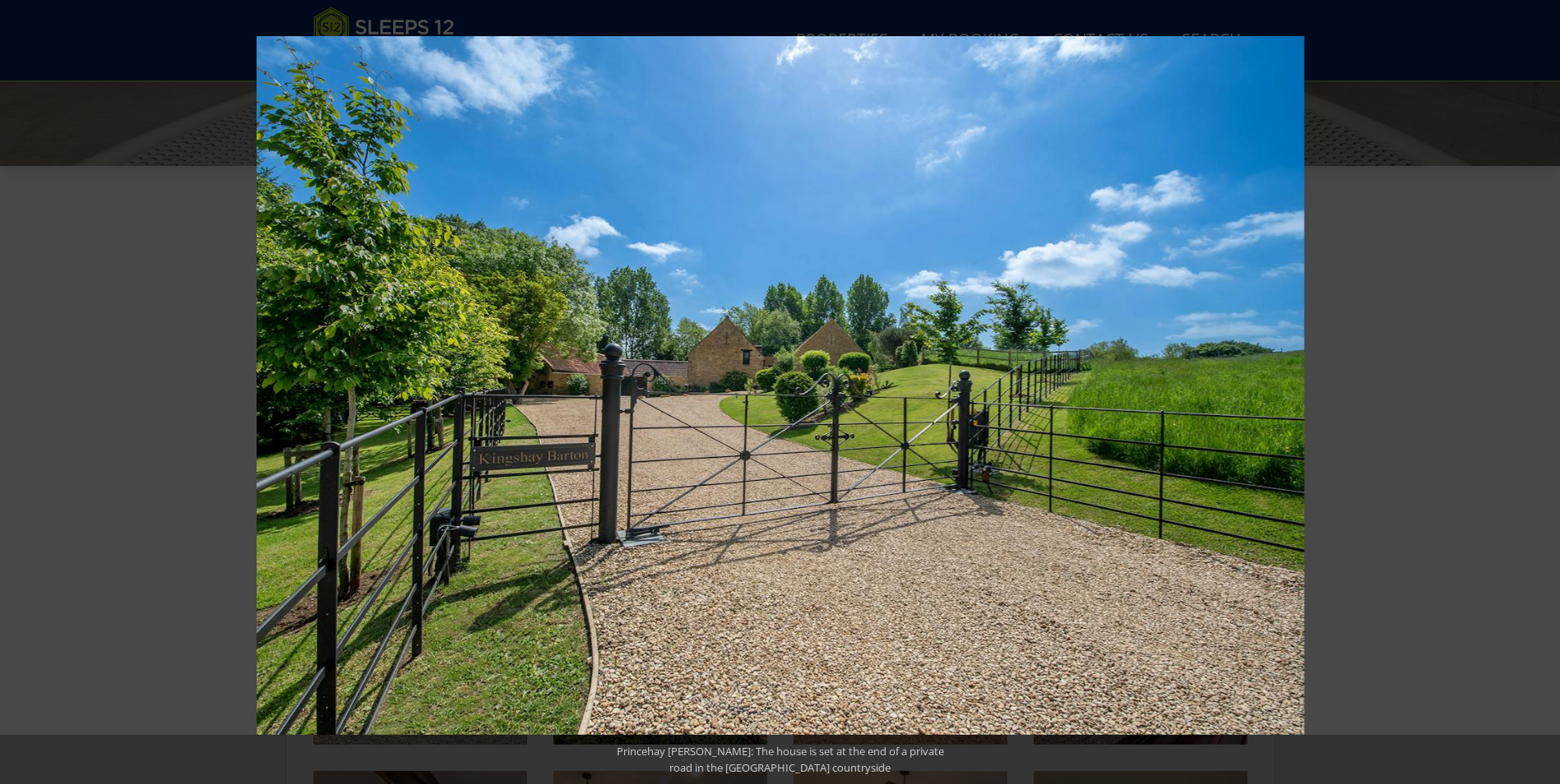
click at [1548, 389] on button at bounding box center [1531, 392] width 57 height 82
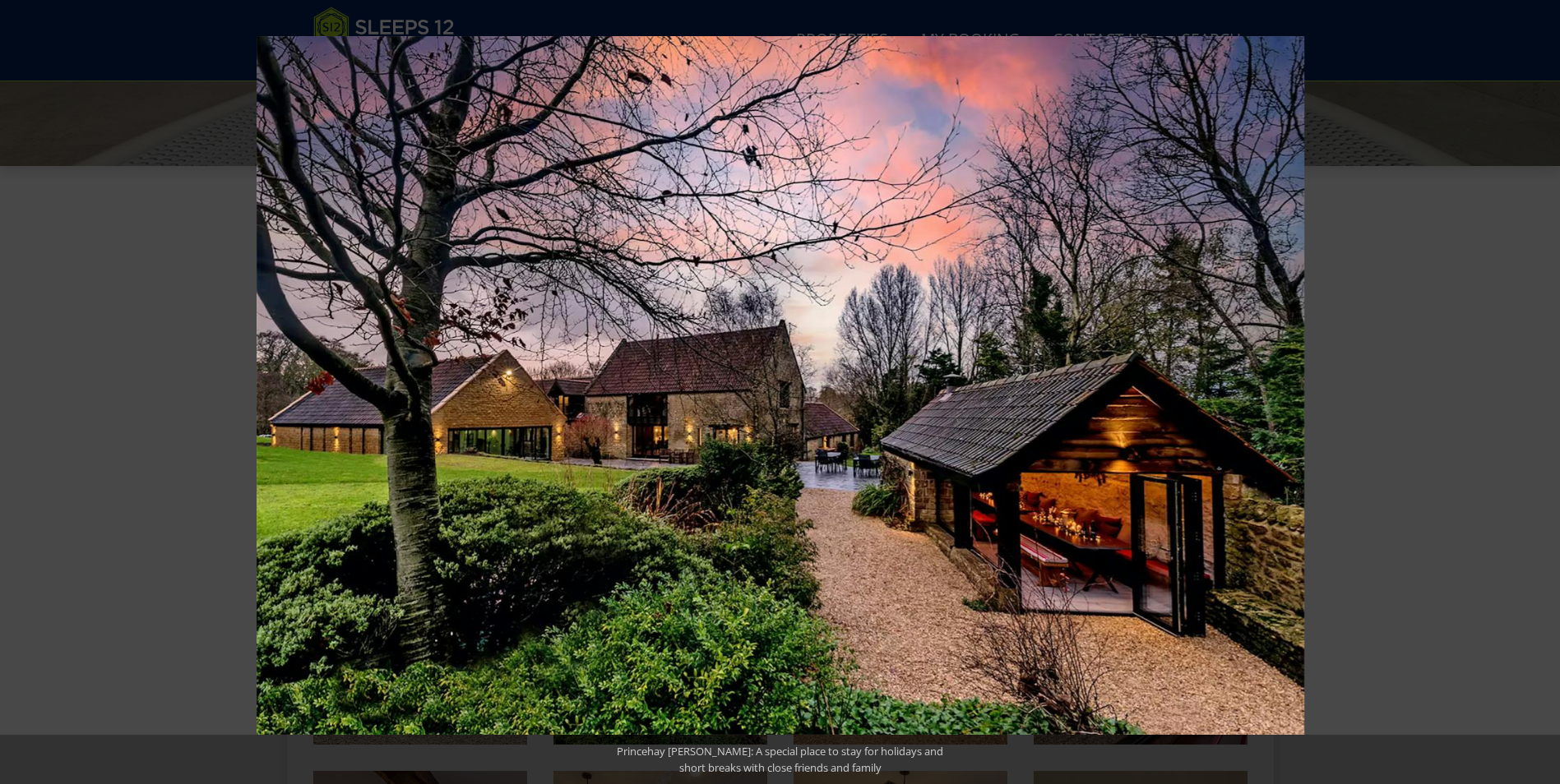
click at [1548, 389] on button at bounding box center [1531, 392] width 57 height 82
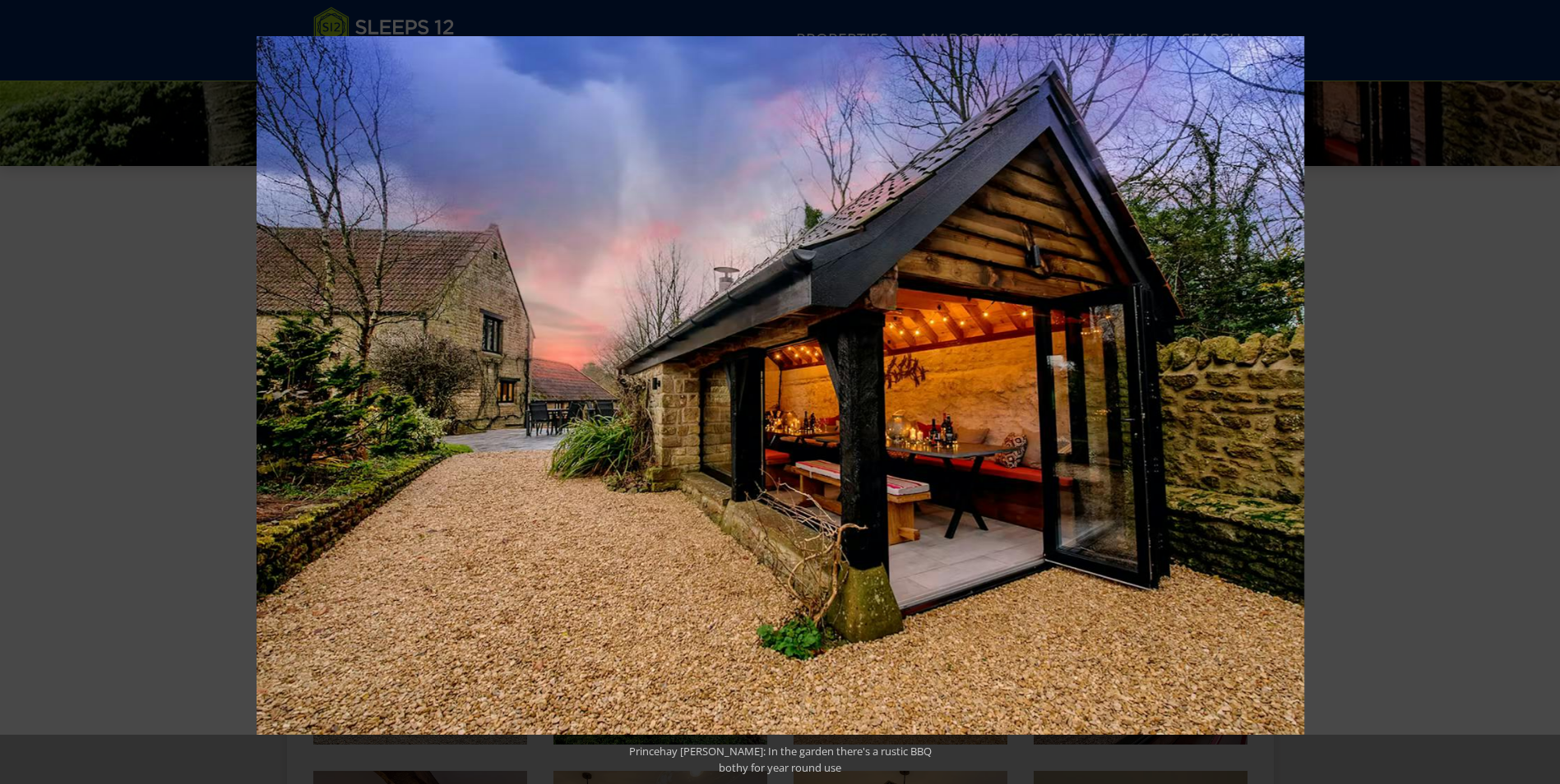
click at [1548, 389] on button at bounding box center [1531, 392] width 57 height 82
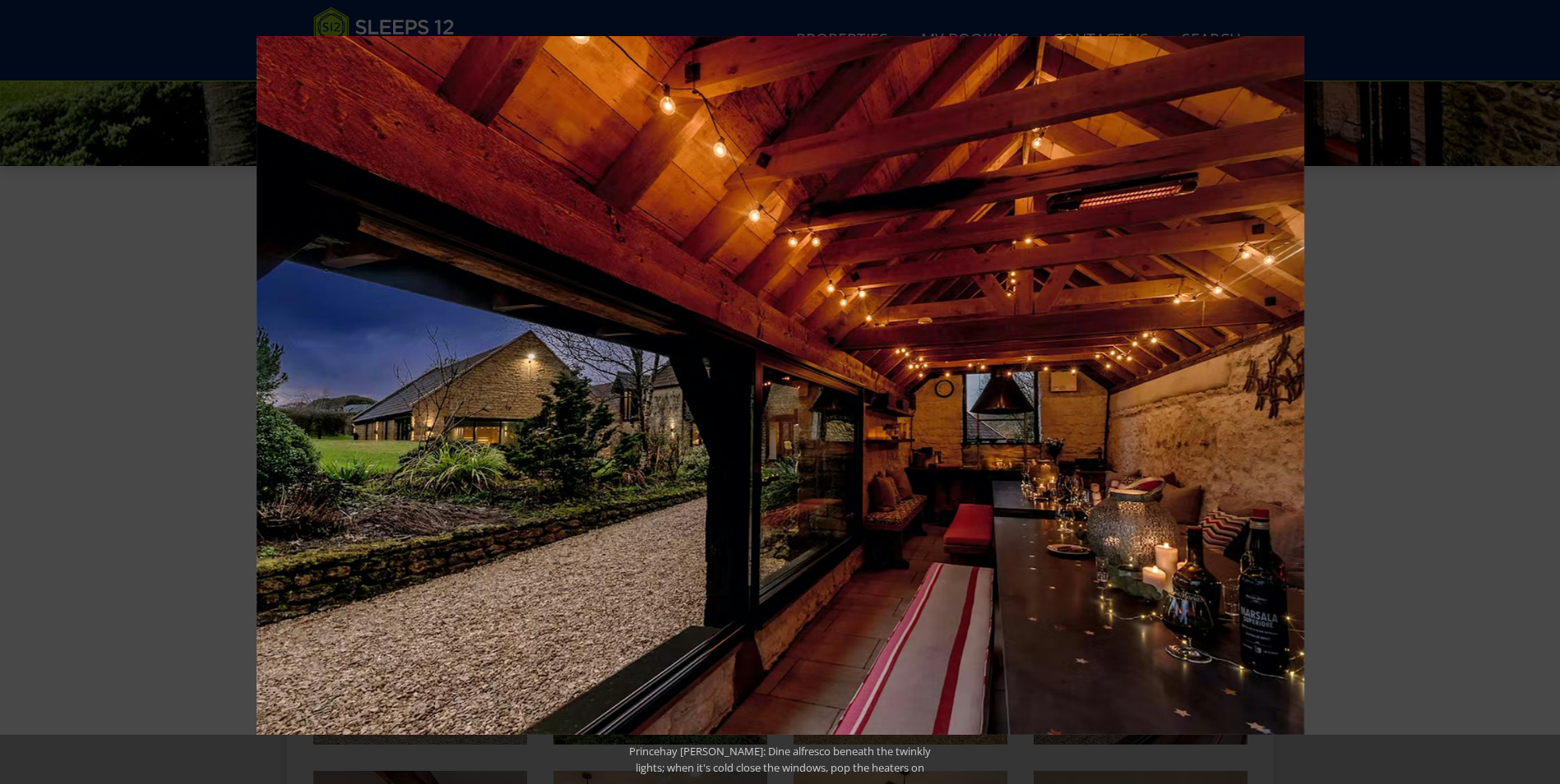
click at [1548, 389] on button at bounding box center [1531, 392] width 57 height 82
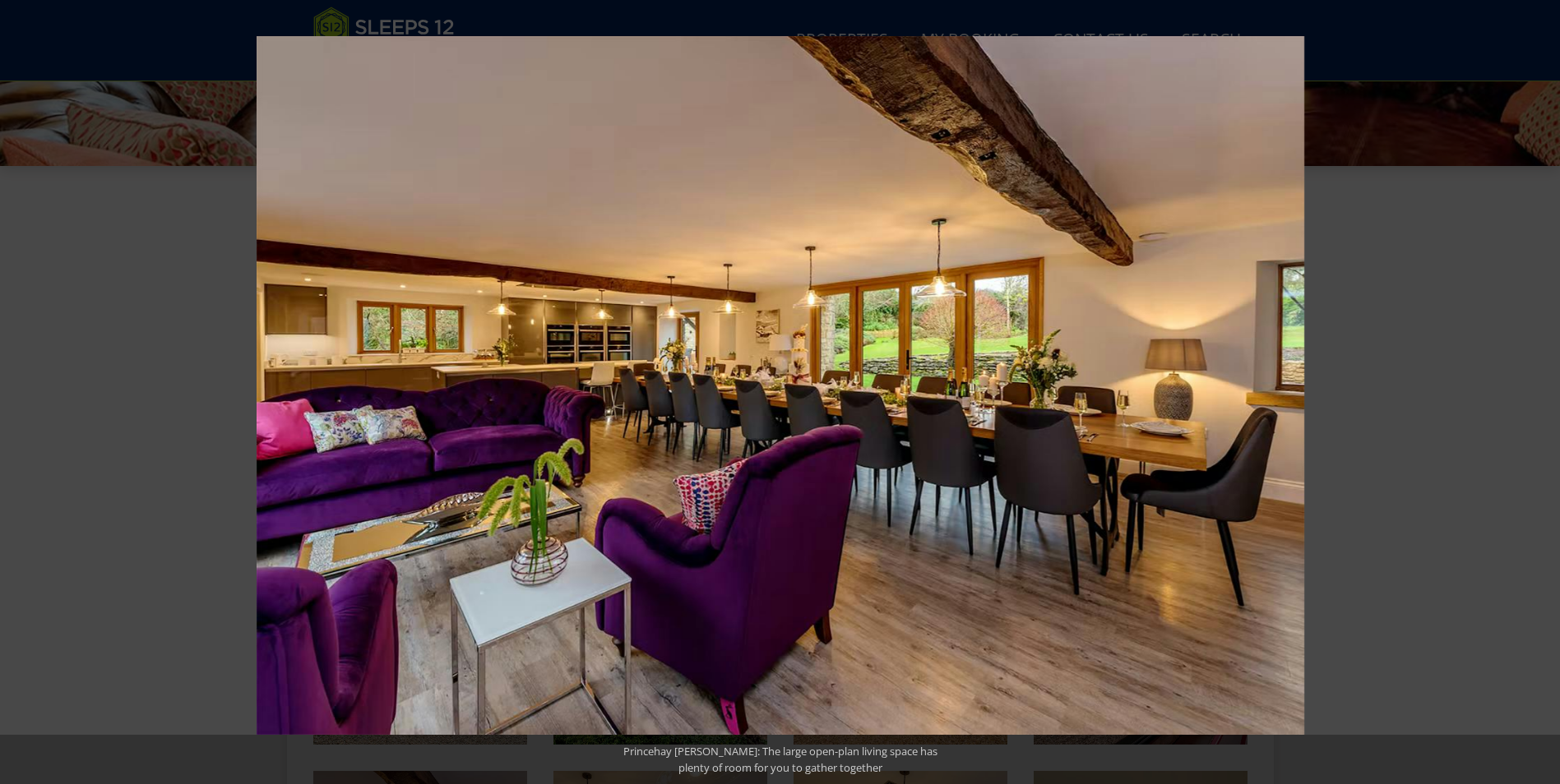
click at [1548, 389] on button at bounding box center [1531, 392] width 57 height 82
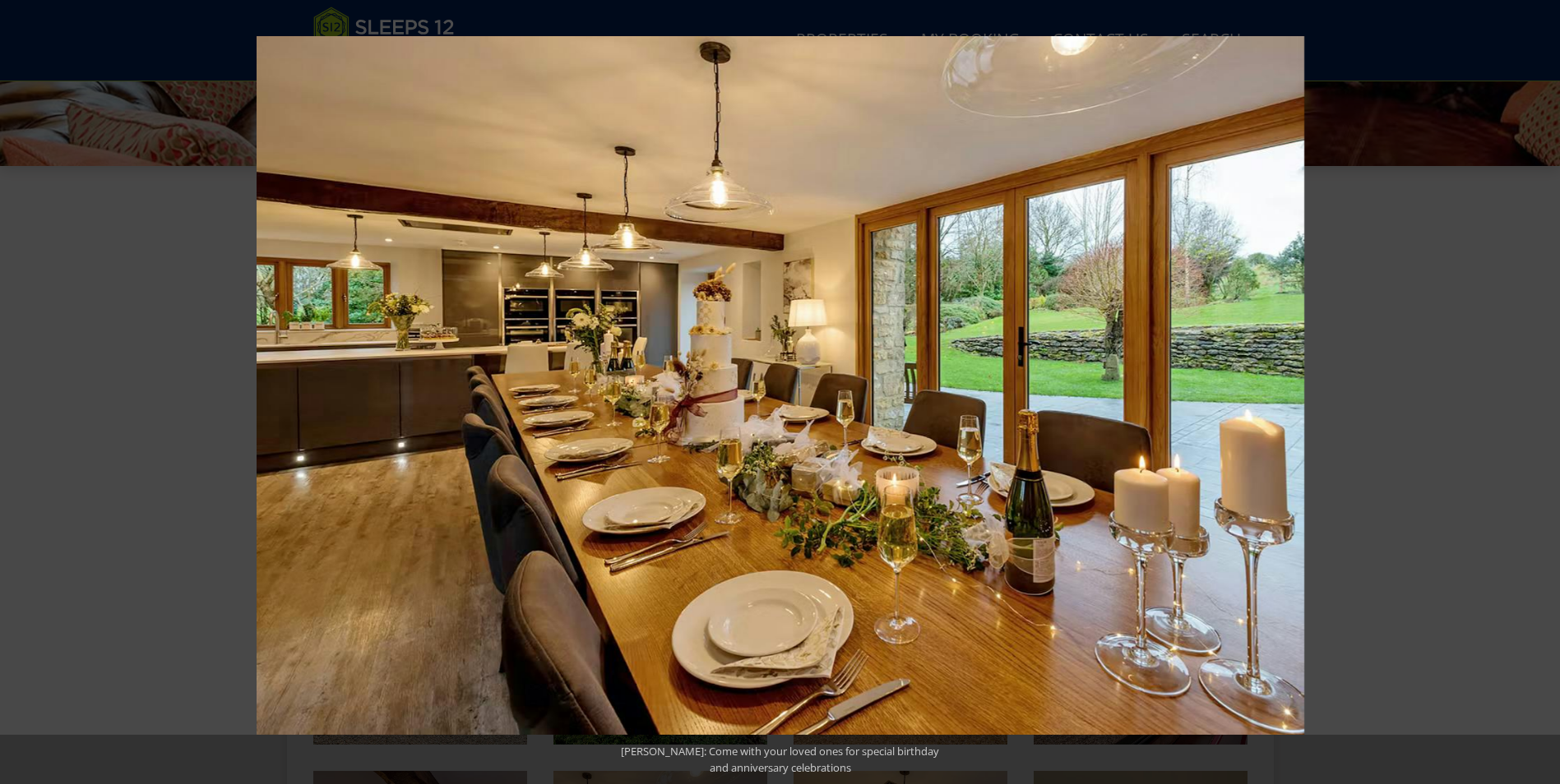
click at [1548, 389] on button at bounding box center [1531, 392] width 57 height 82
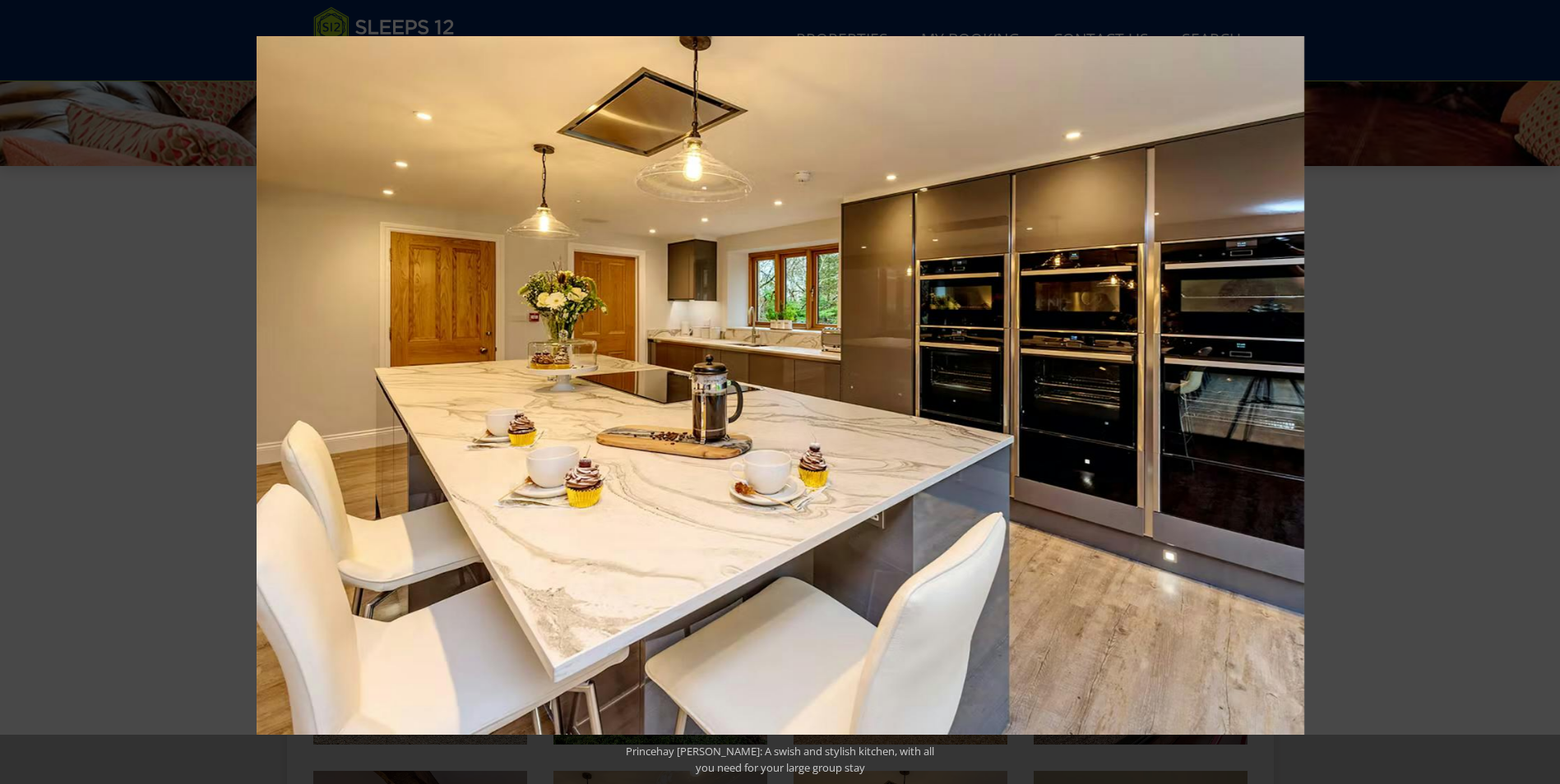
click at [1548, 389] on button at bounding box center [1531, 392] width 57 height 82
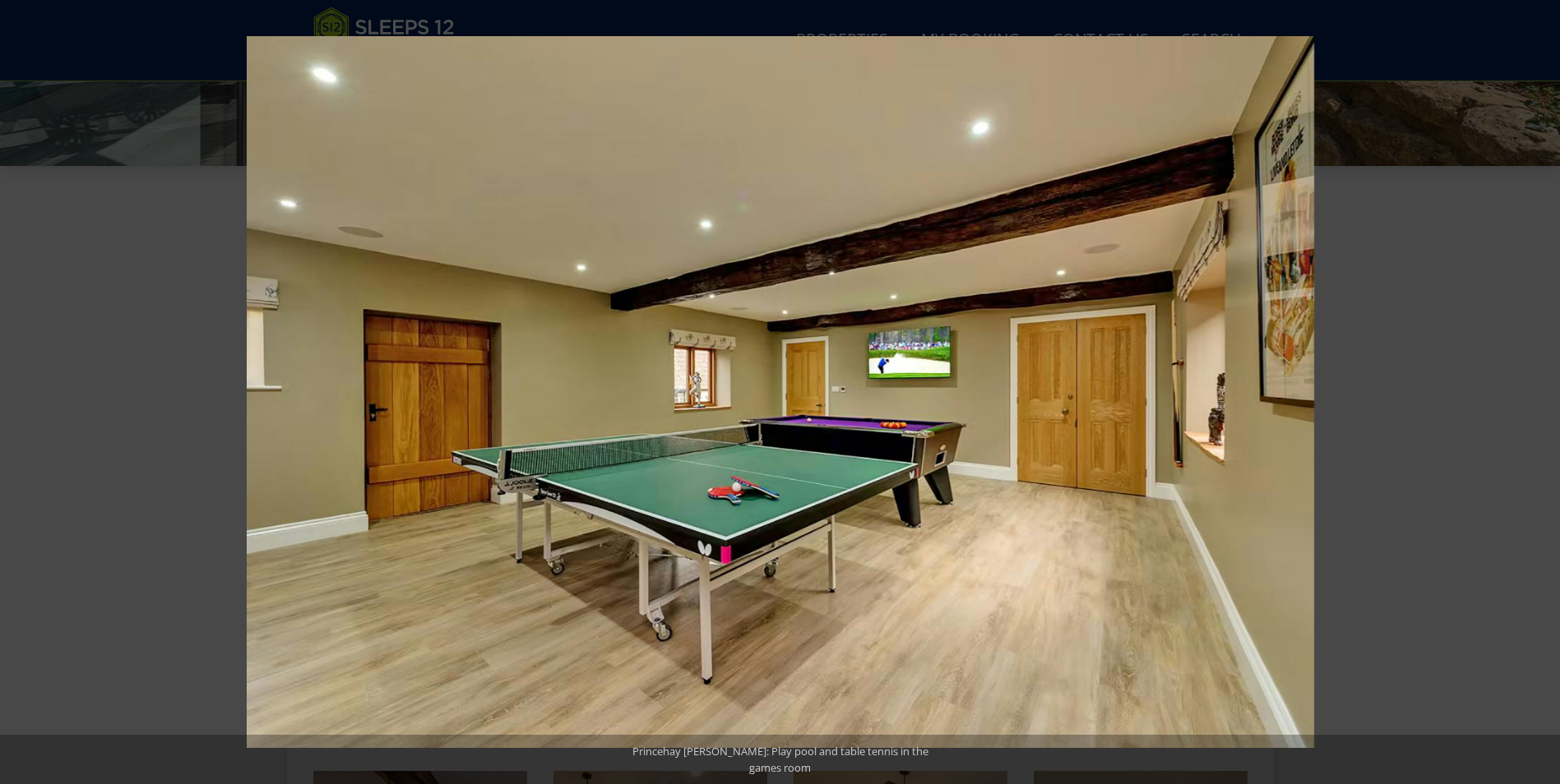
click at [1548, 389] on button at bounding box center [1531, 392] width 57 height 82
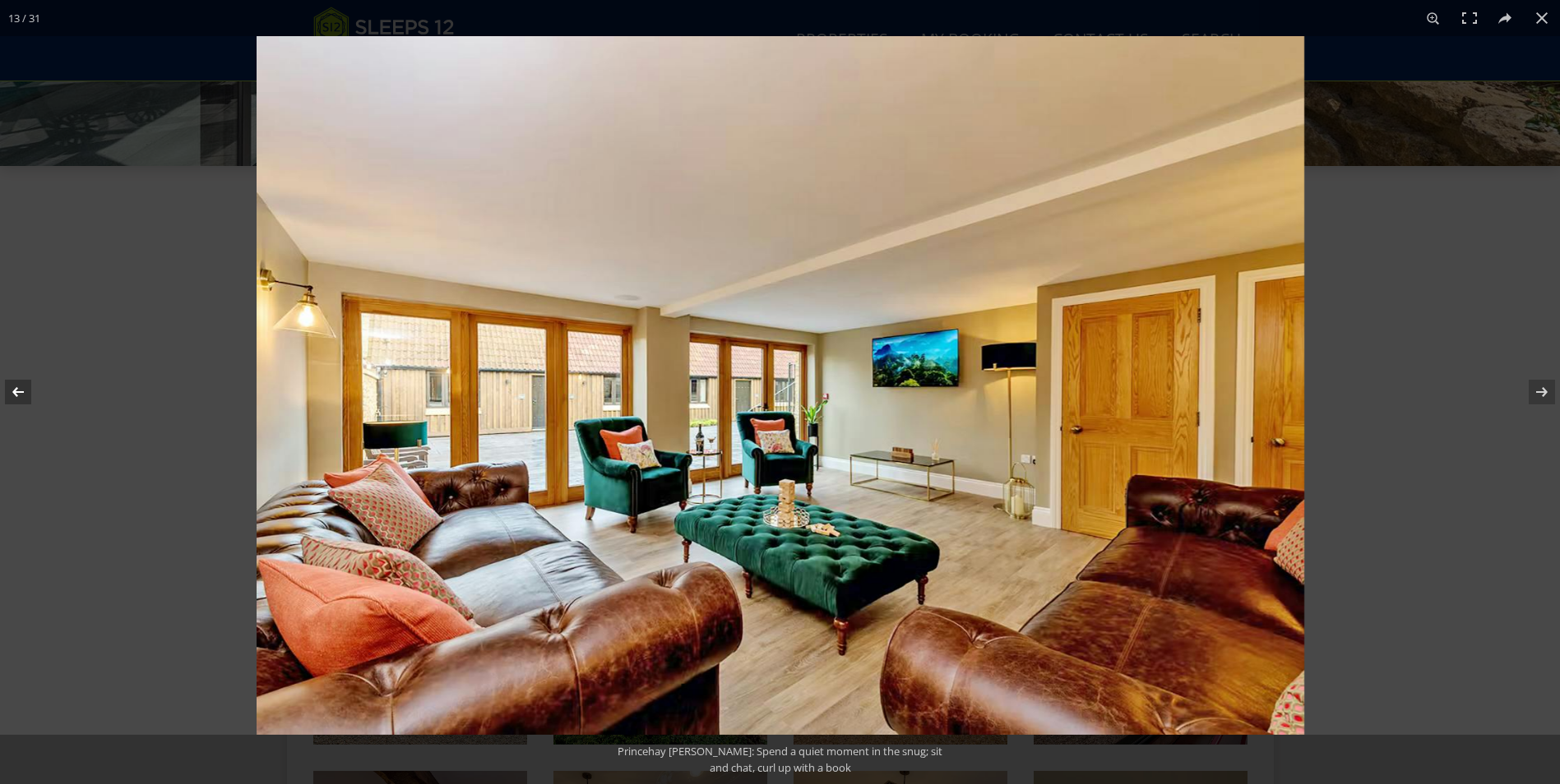
click at [14, 391] on button at bounding box center [28, 392] width 57 height 82
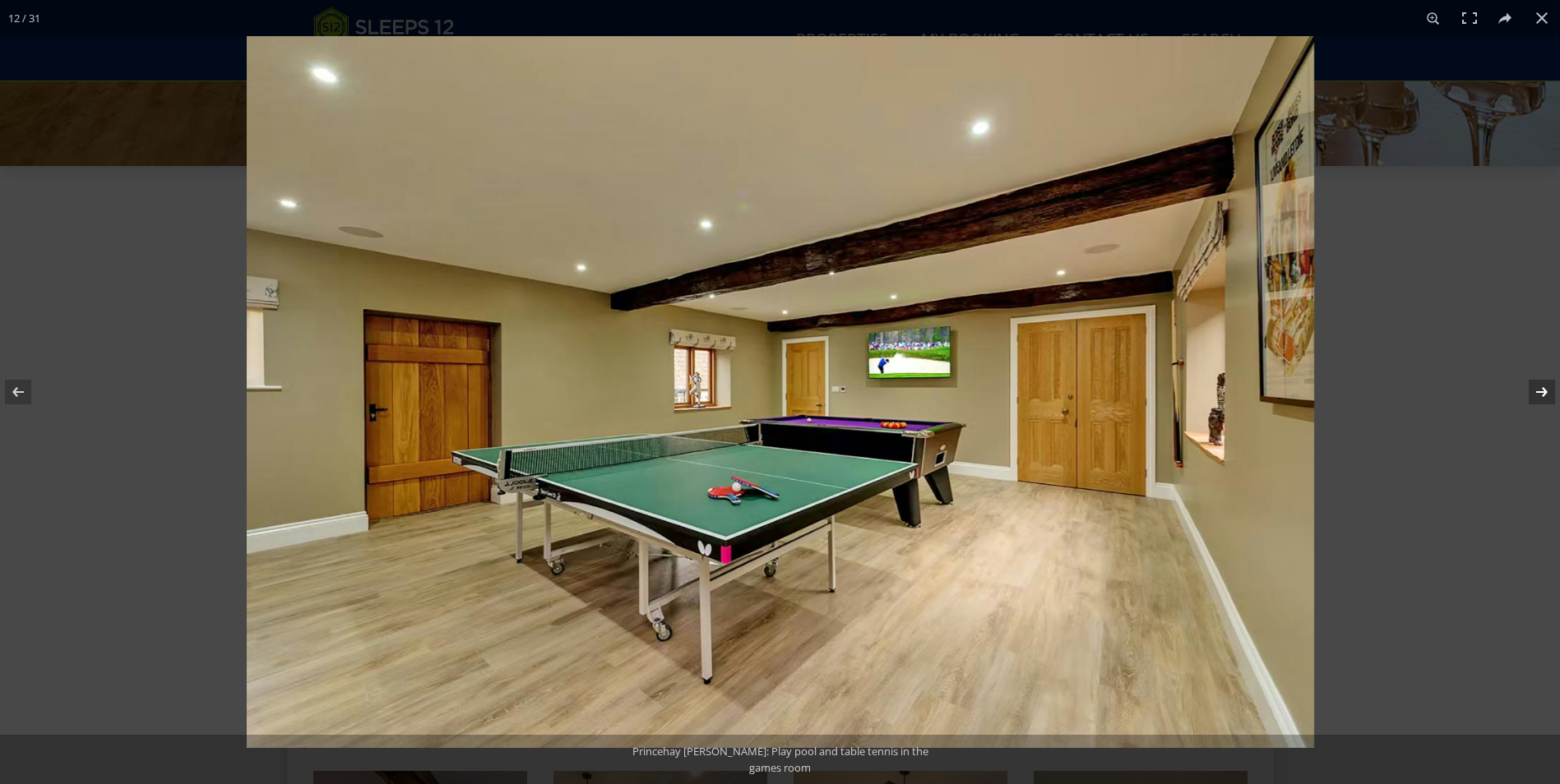
click at [1548, 388] on button at bounding box center [1531, 392] width 57 height 82
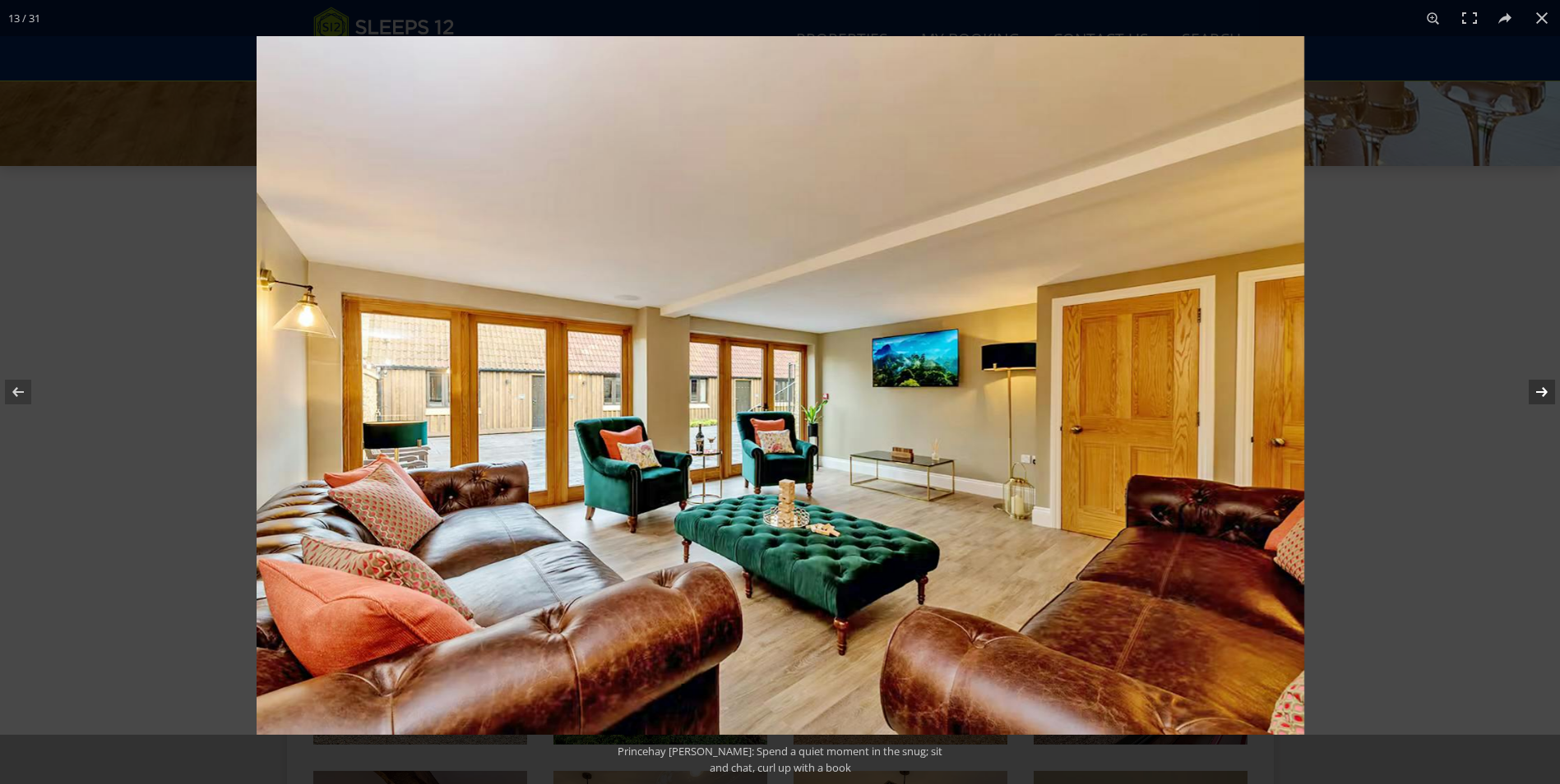
click at [1548, 388] on button at bounding box center [1531, 392] width 57 height 82
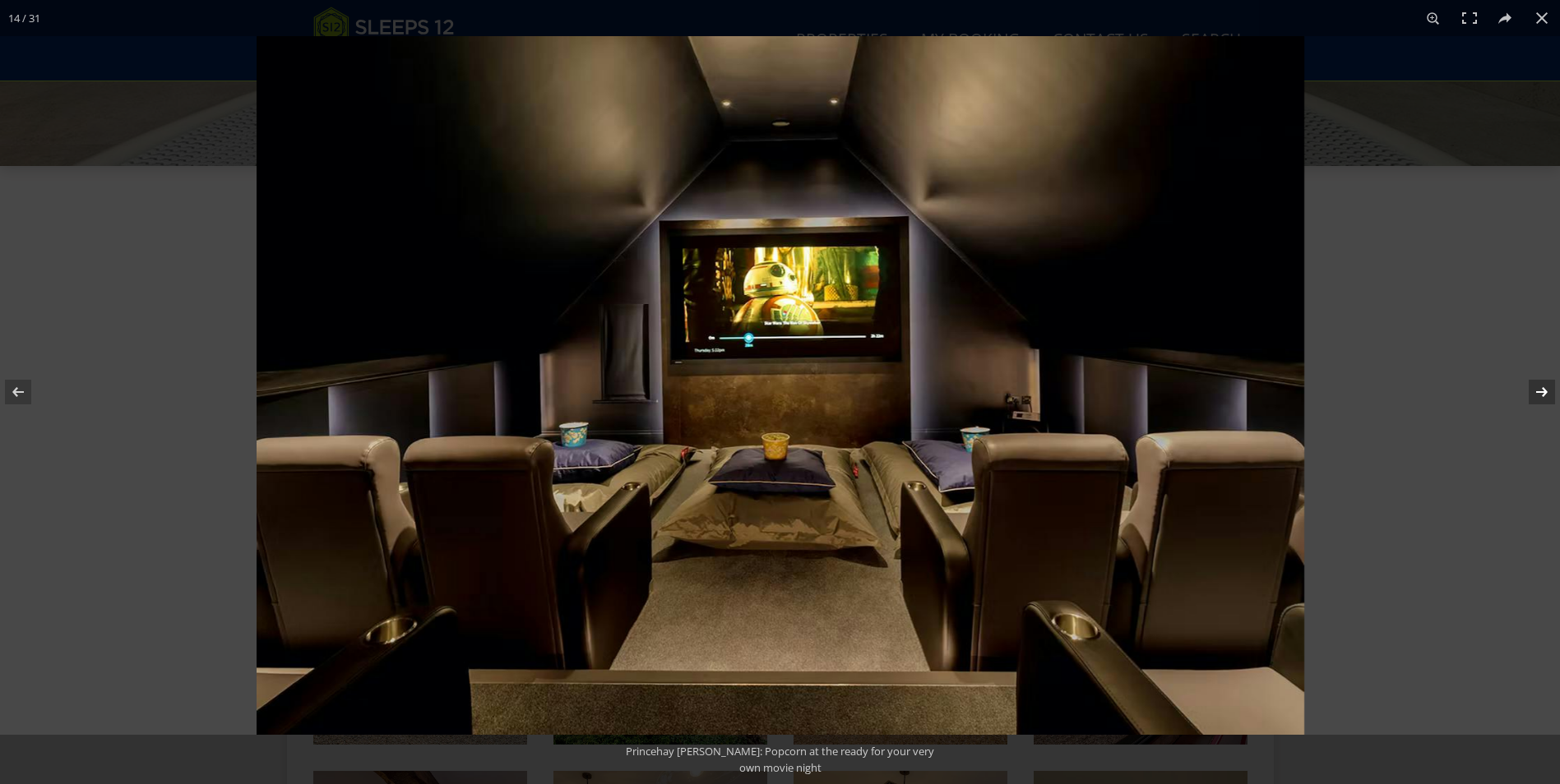
click at [1547, 388] on button at bounding box center [1531, 392] width 57 height 82
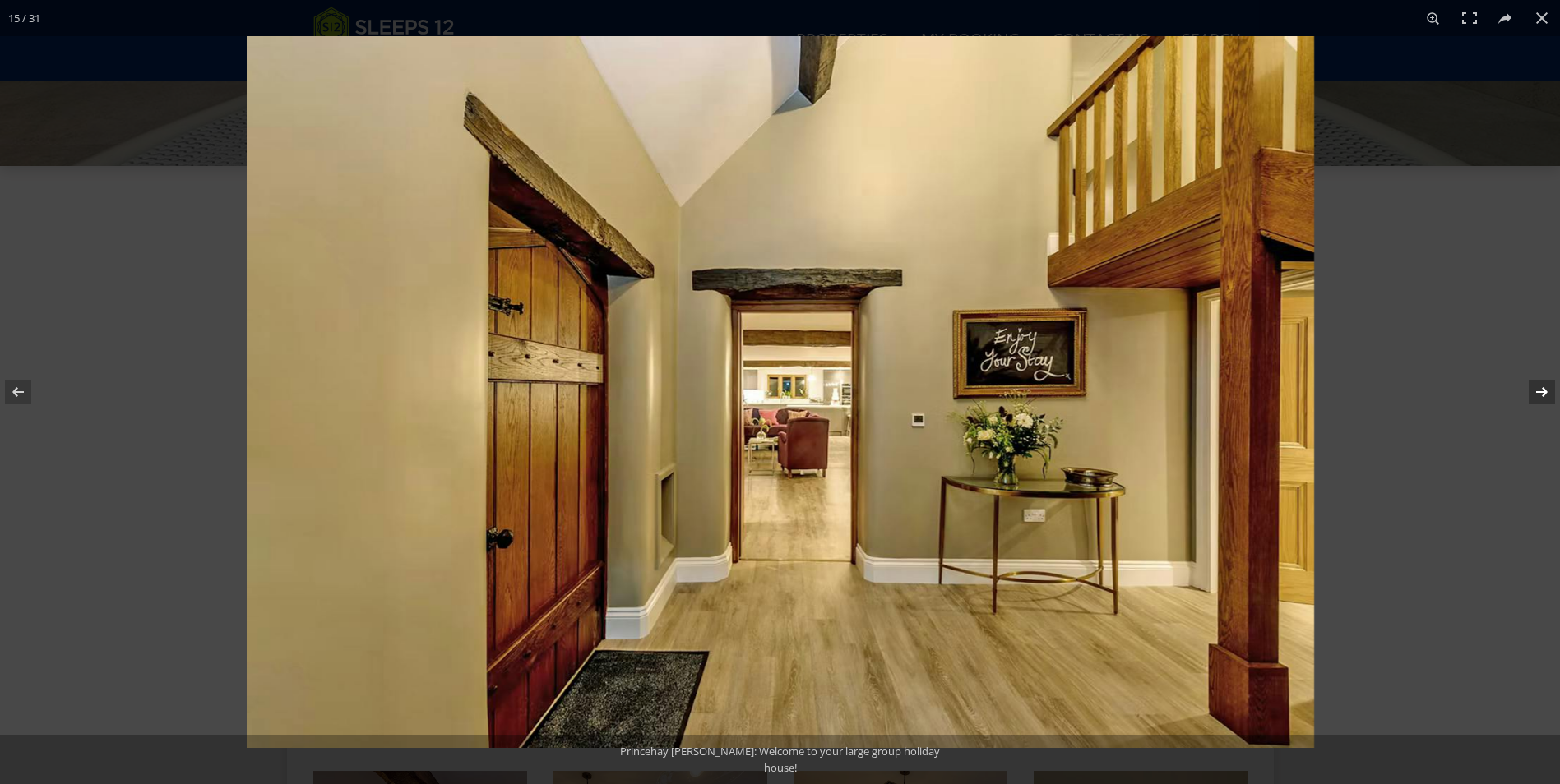
click at [1547, 388] on button at bounding box center [1531, 392] width 57 height 82
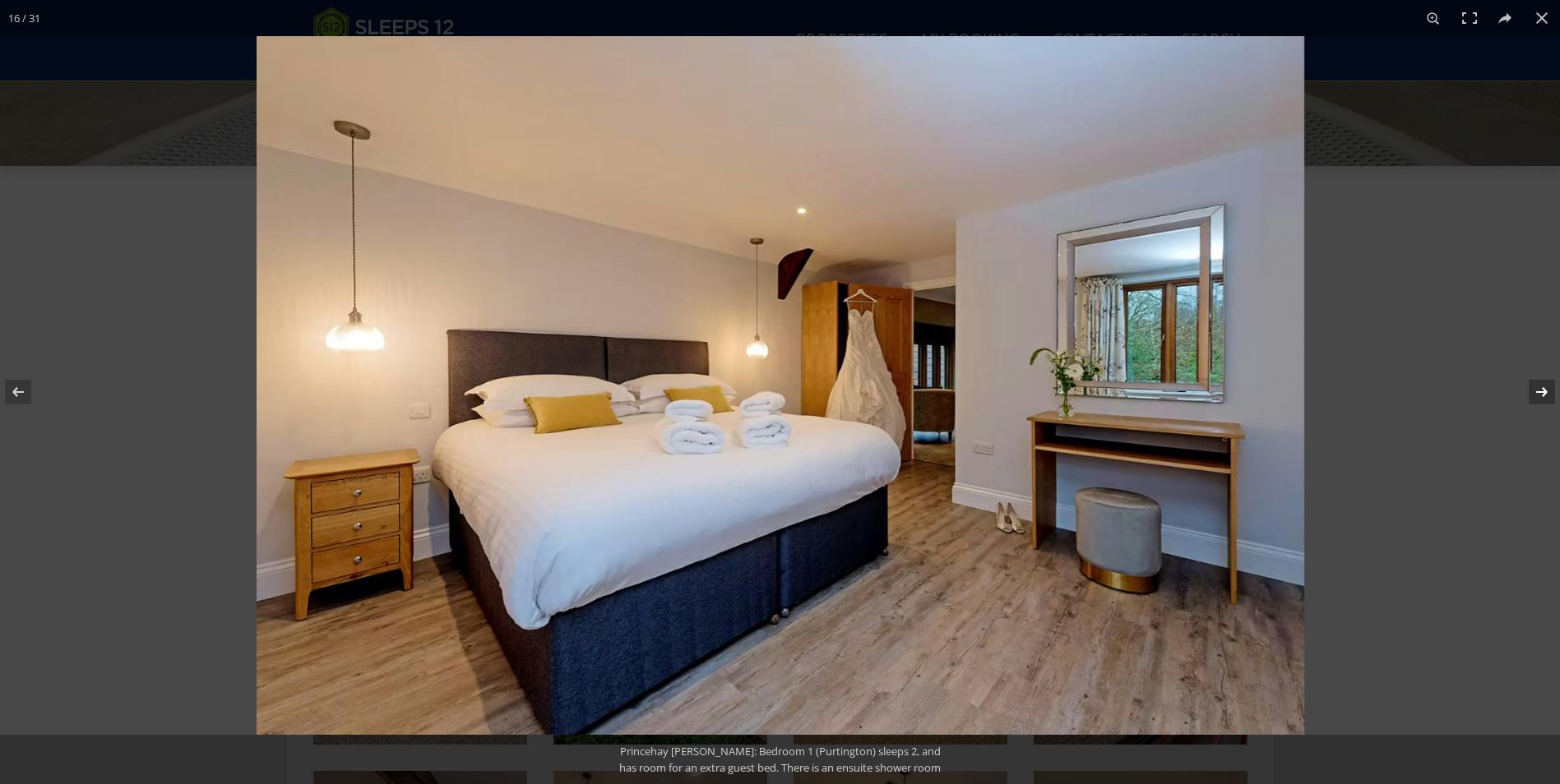
click at [1547, 388] on button at bounding box center [1531, 392] width 57 height 82
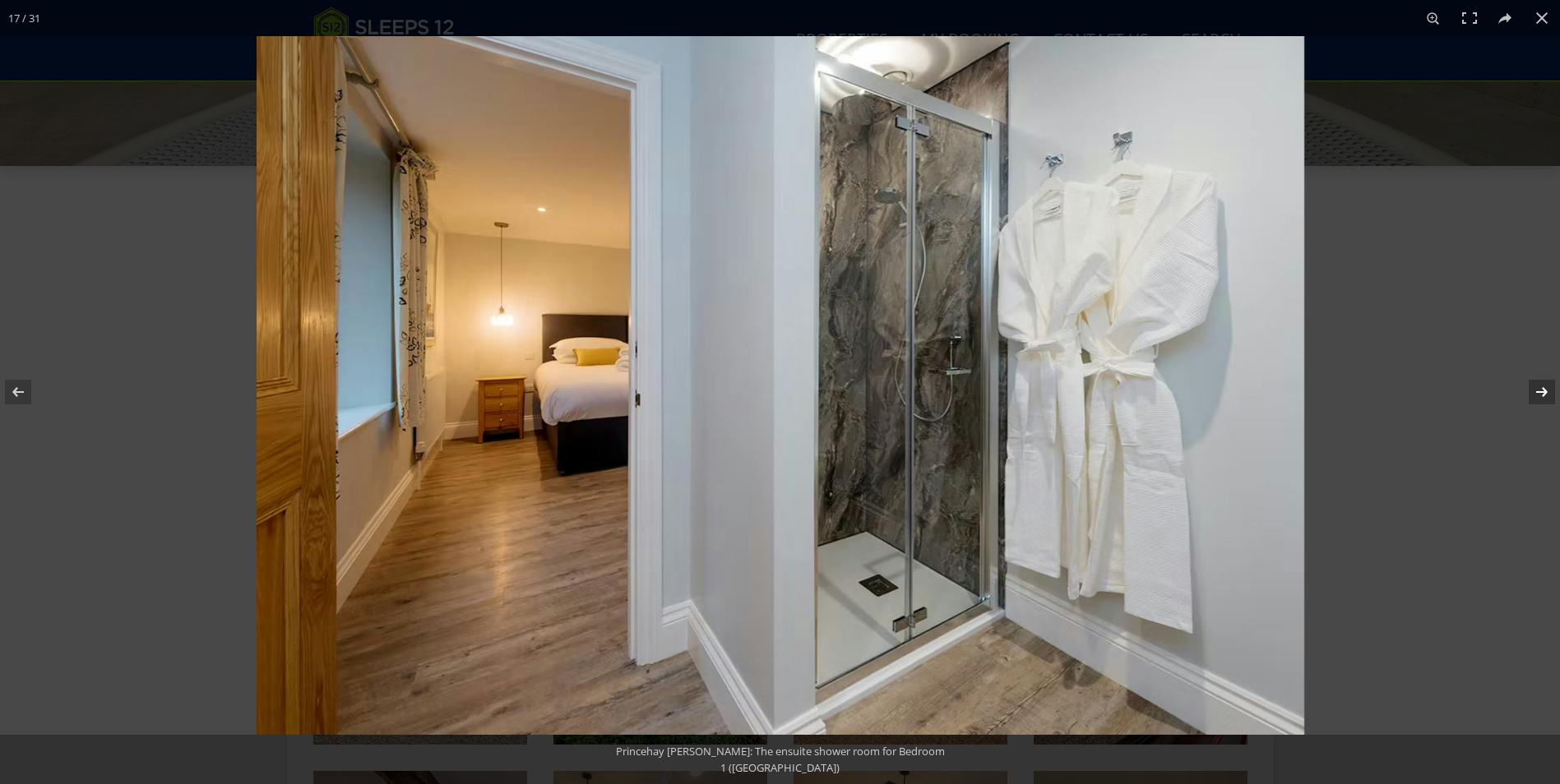
click at [1547, 388] on button at bounding box center [1531, 392] width 57 height 82
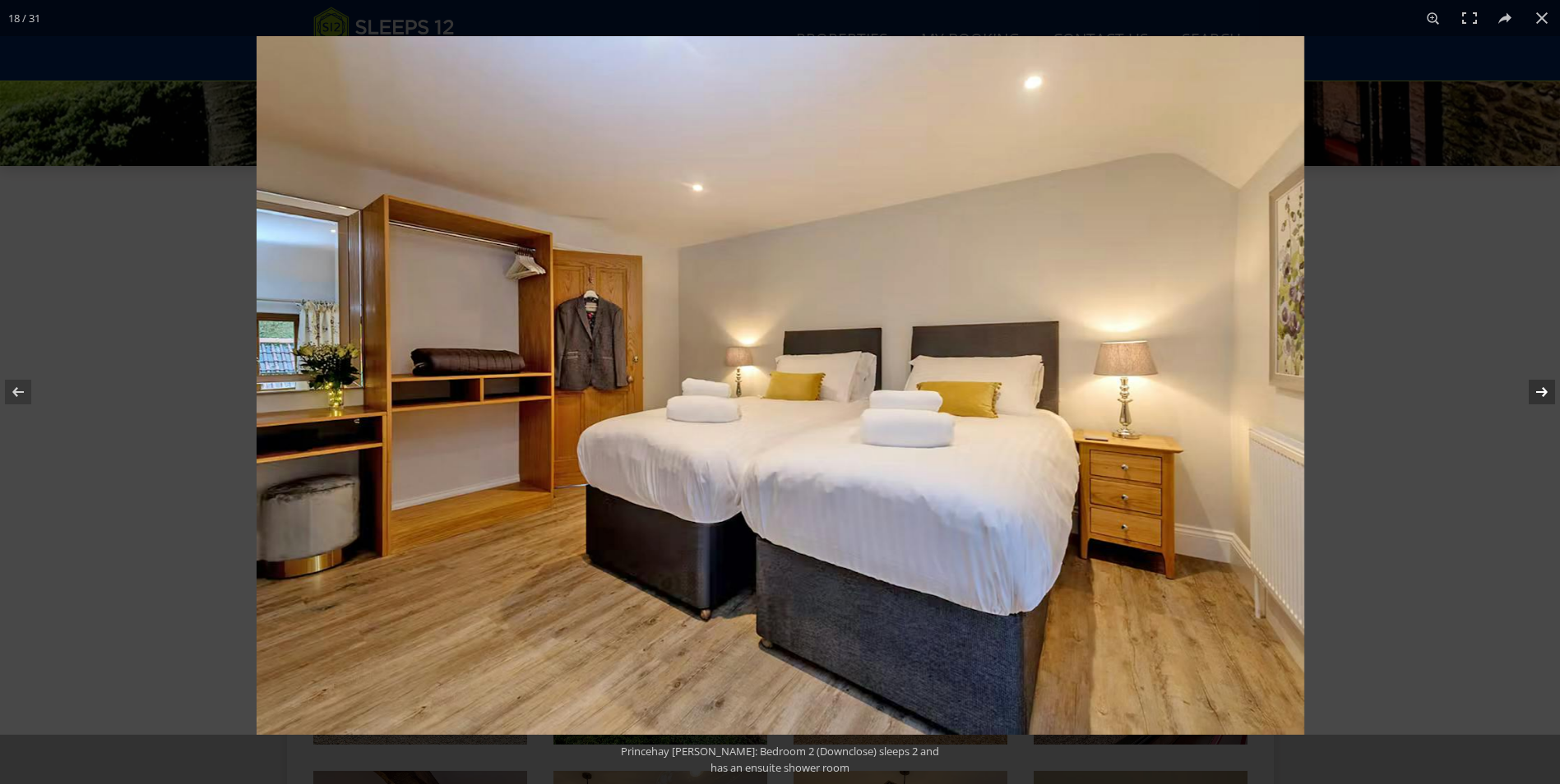
click at [1547, 388] on button at bounding box center [1531, 392] width 57 height 82
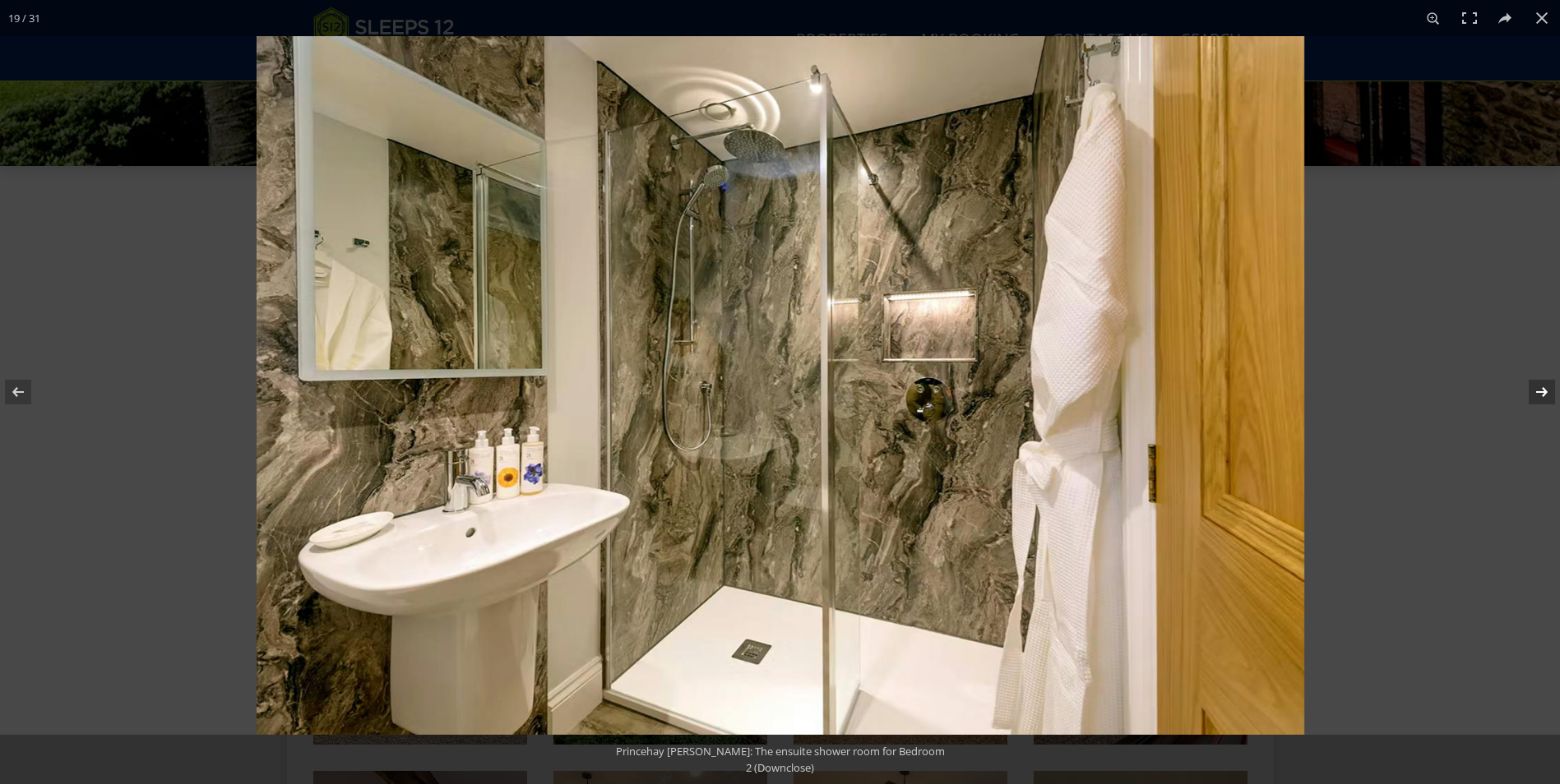
click at [1547, 388] on button at bounding box center [1531, 392] width 57 height 82
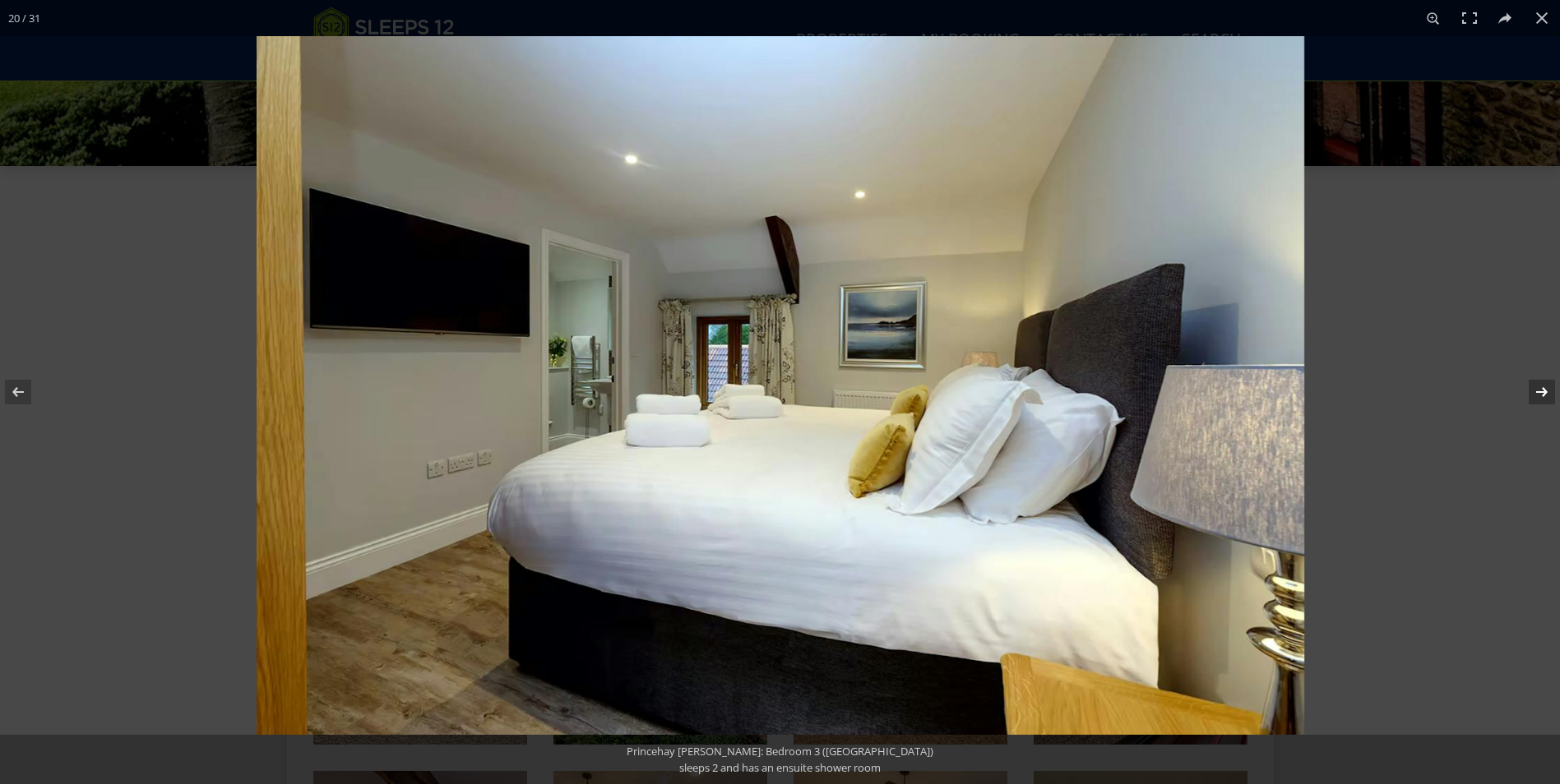
click at [1547, 388] on button at bounding box center [1531, 392] width 57 height 82
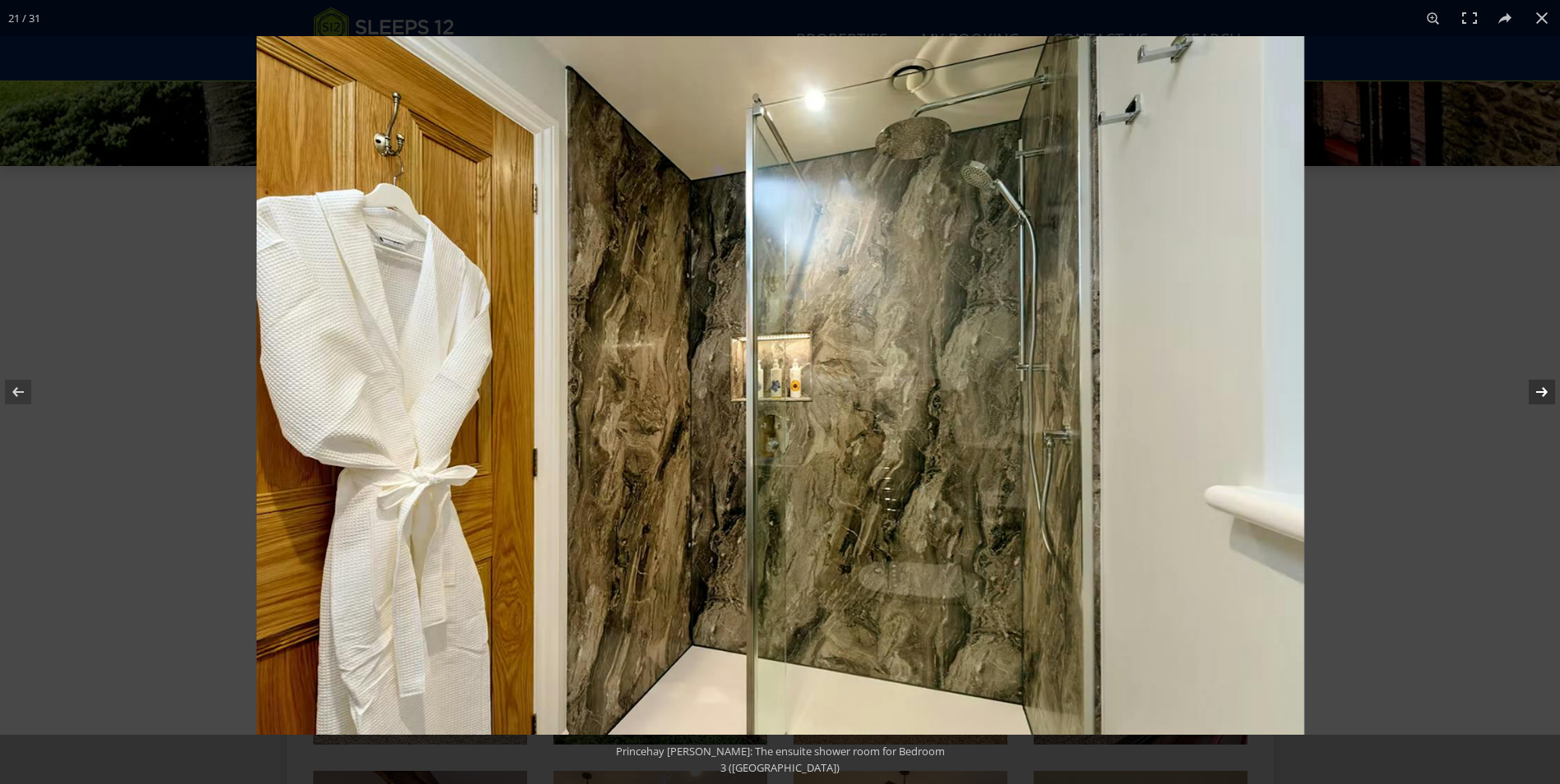
click at [1547, 388] on button at bounding box center [1531, 392] width 57 height 82
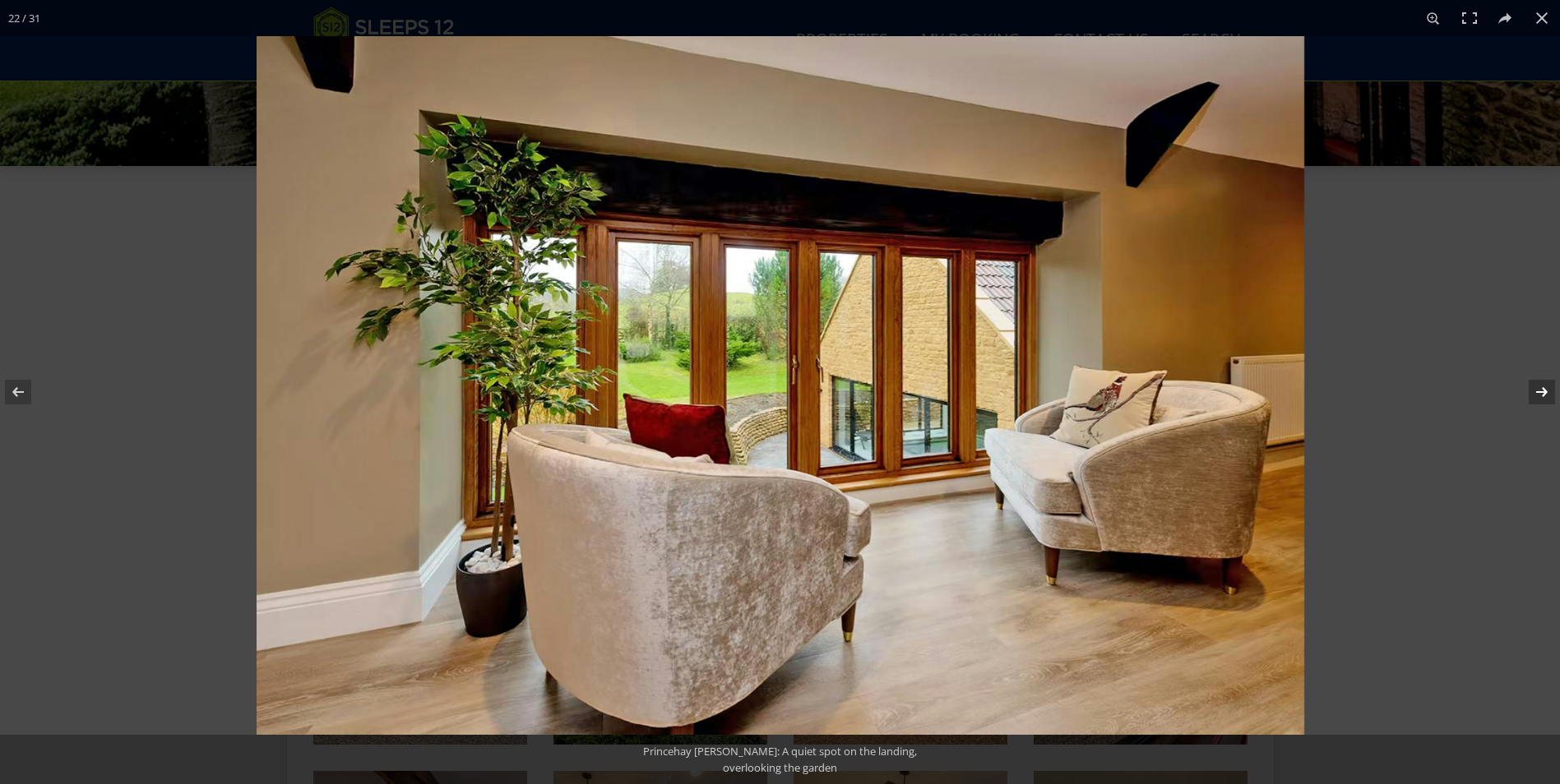
click at [1547, 388] on button at bounding box center [1531, 392] width 57 height 82
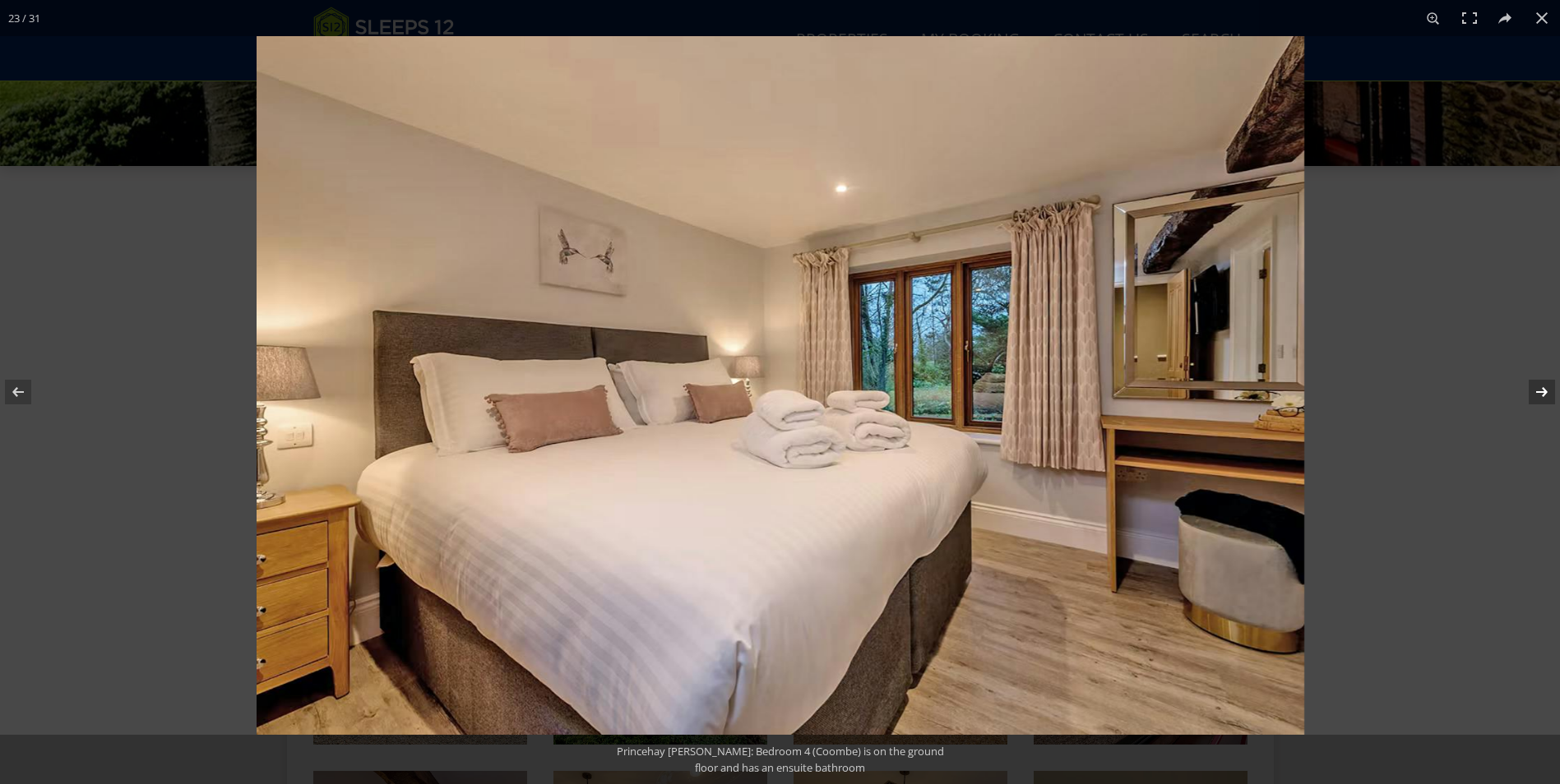
click at [1547, 388] on button at bounding box center [1531, 392] width 57 height 82
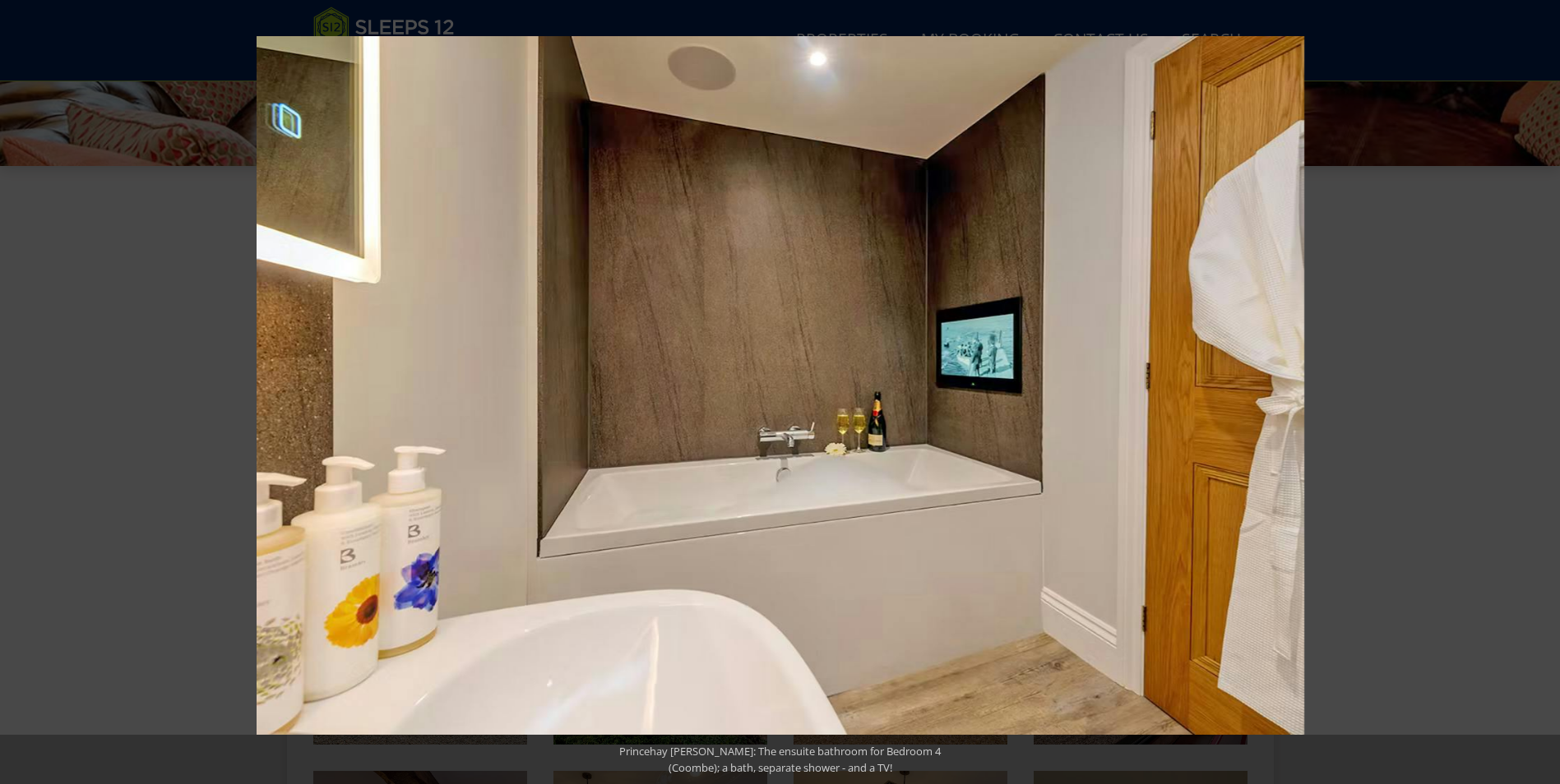
click at [1547, 388] on button at bounding box center [1531, 392] width 57 height 82
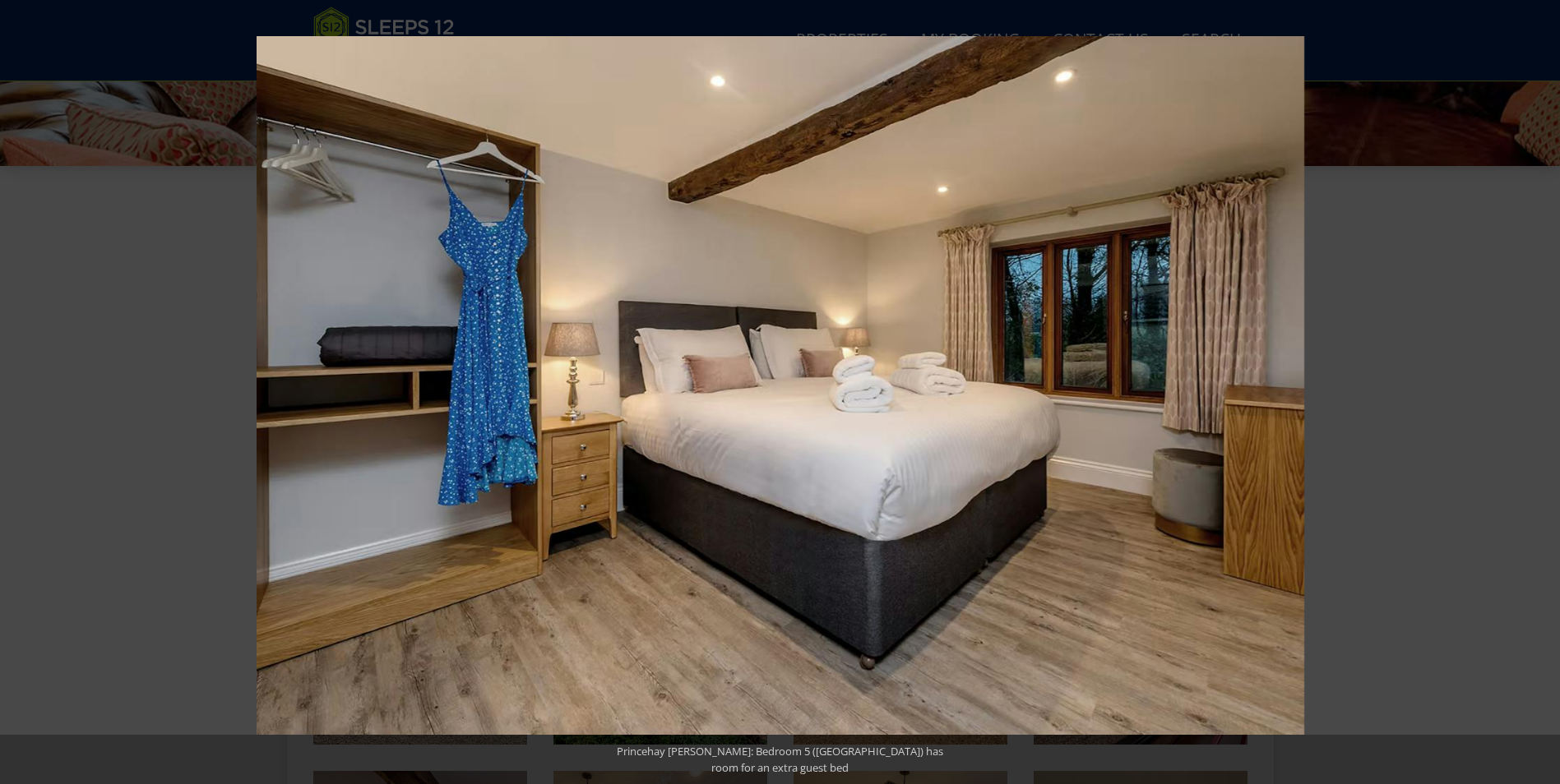
click at [1547, 388] on button at bounding box center [1531, 392] width 57 height 82
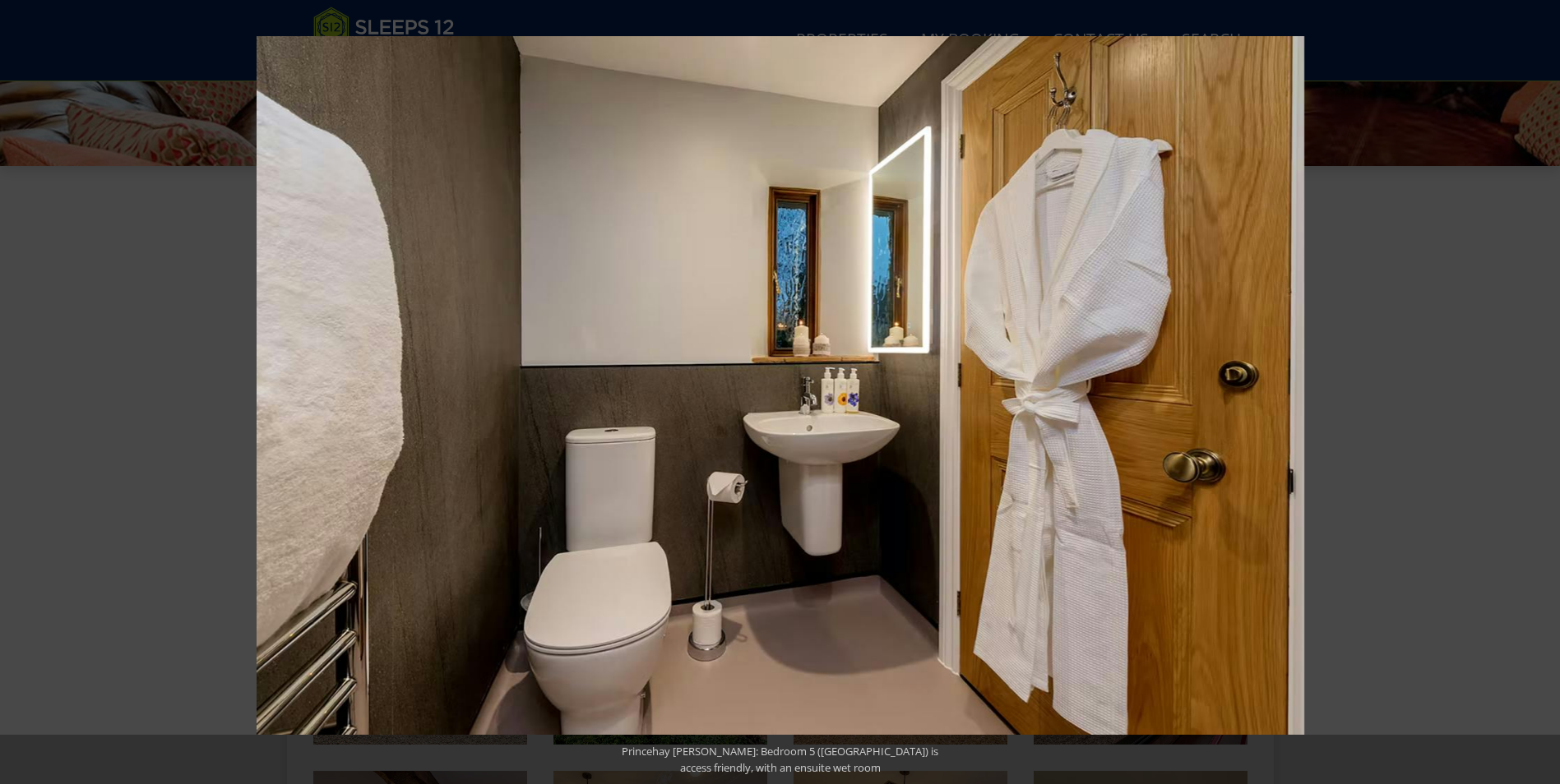
click at [1547, 388] on button at bounding box center [1531, 392] width 57 height 82
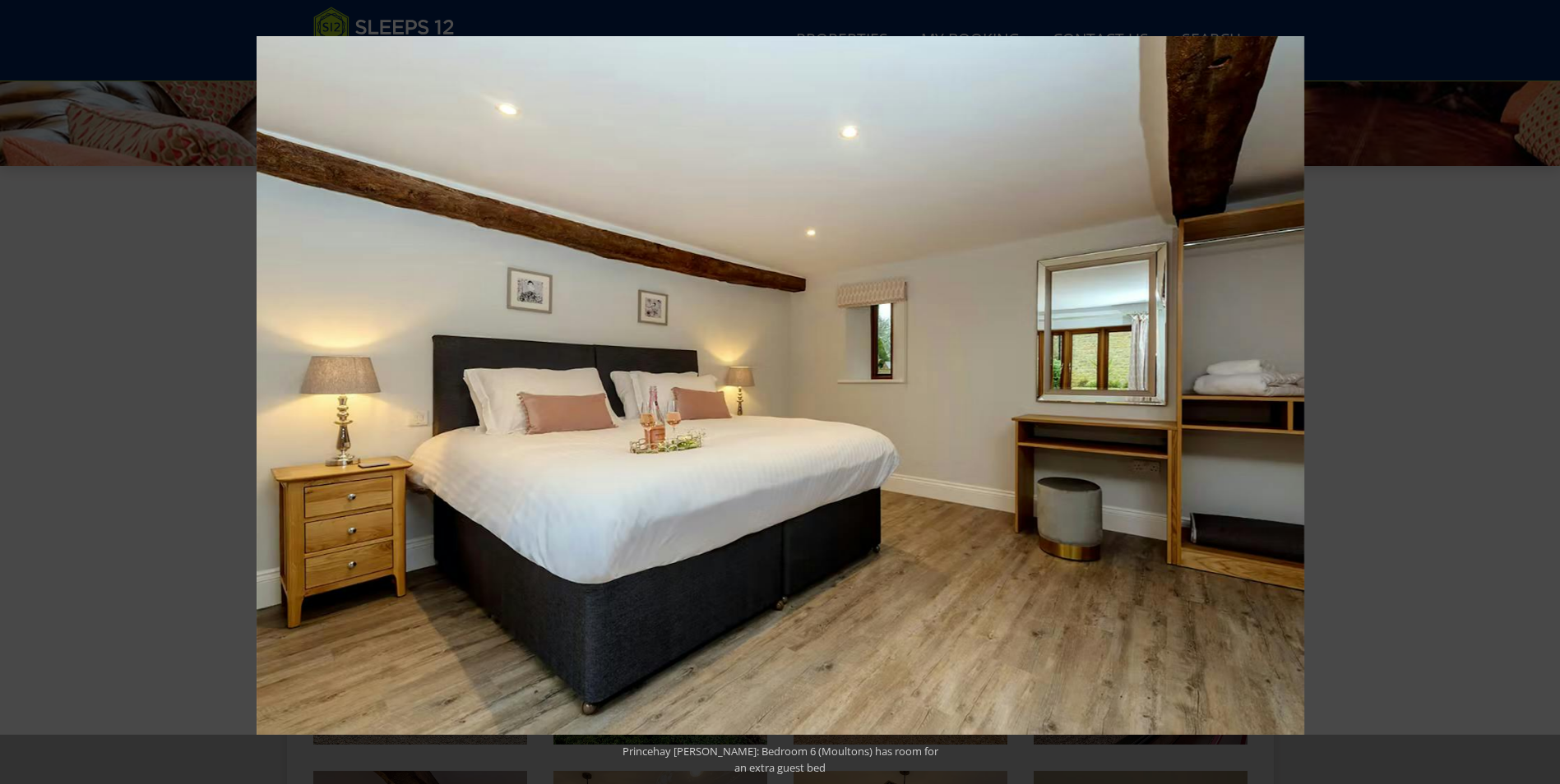
click at [1547, 388] on button at bounding box center [1531, 392] width 57 height 82
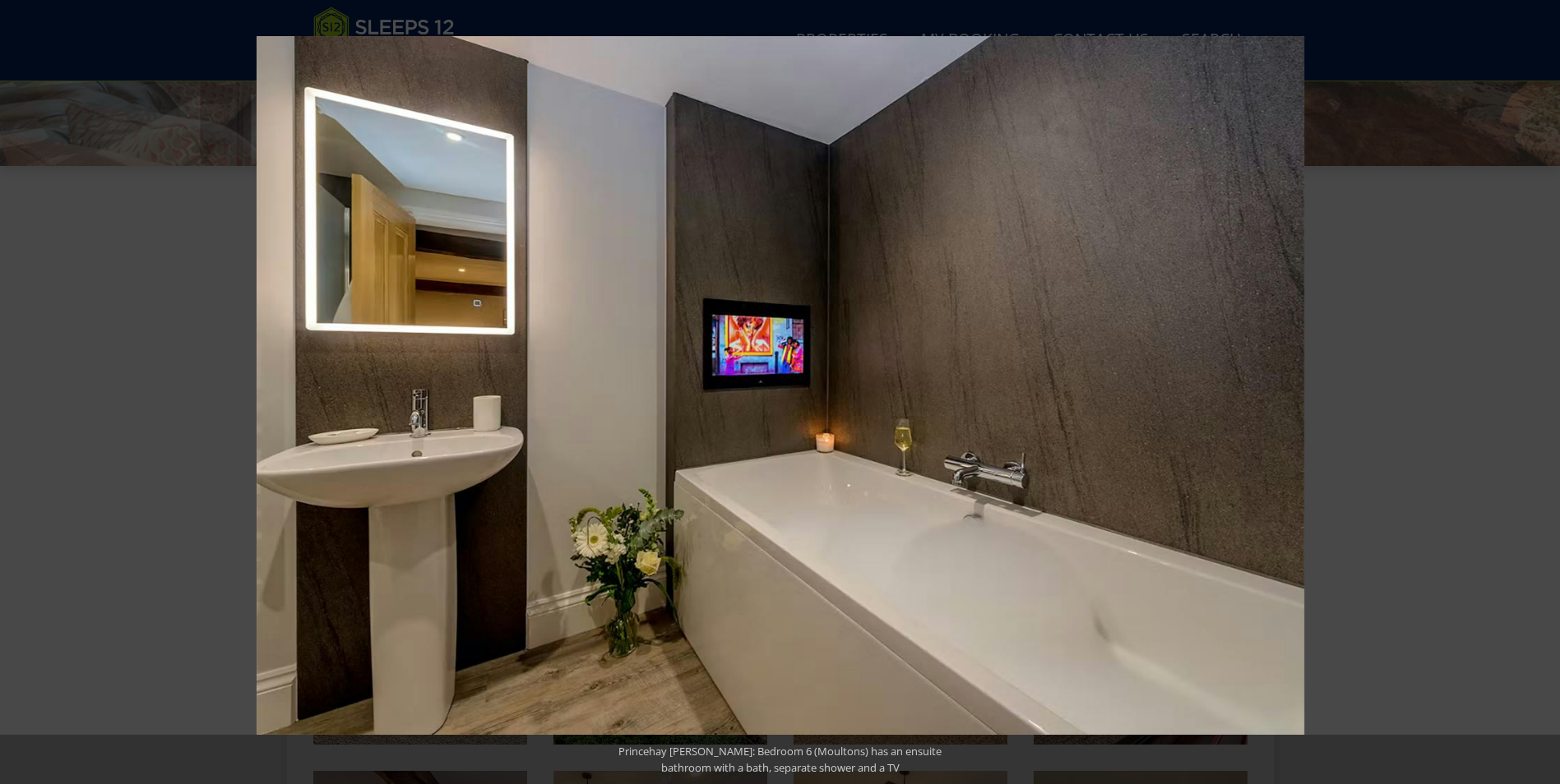
click at [1547, 388] on button at bounding box center [1531, 392] width 57 height 82
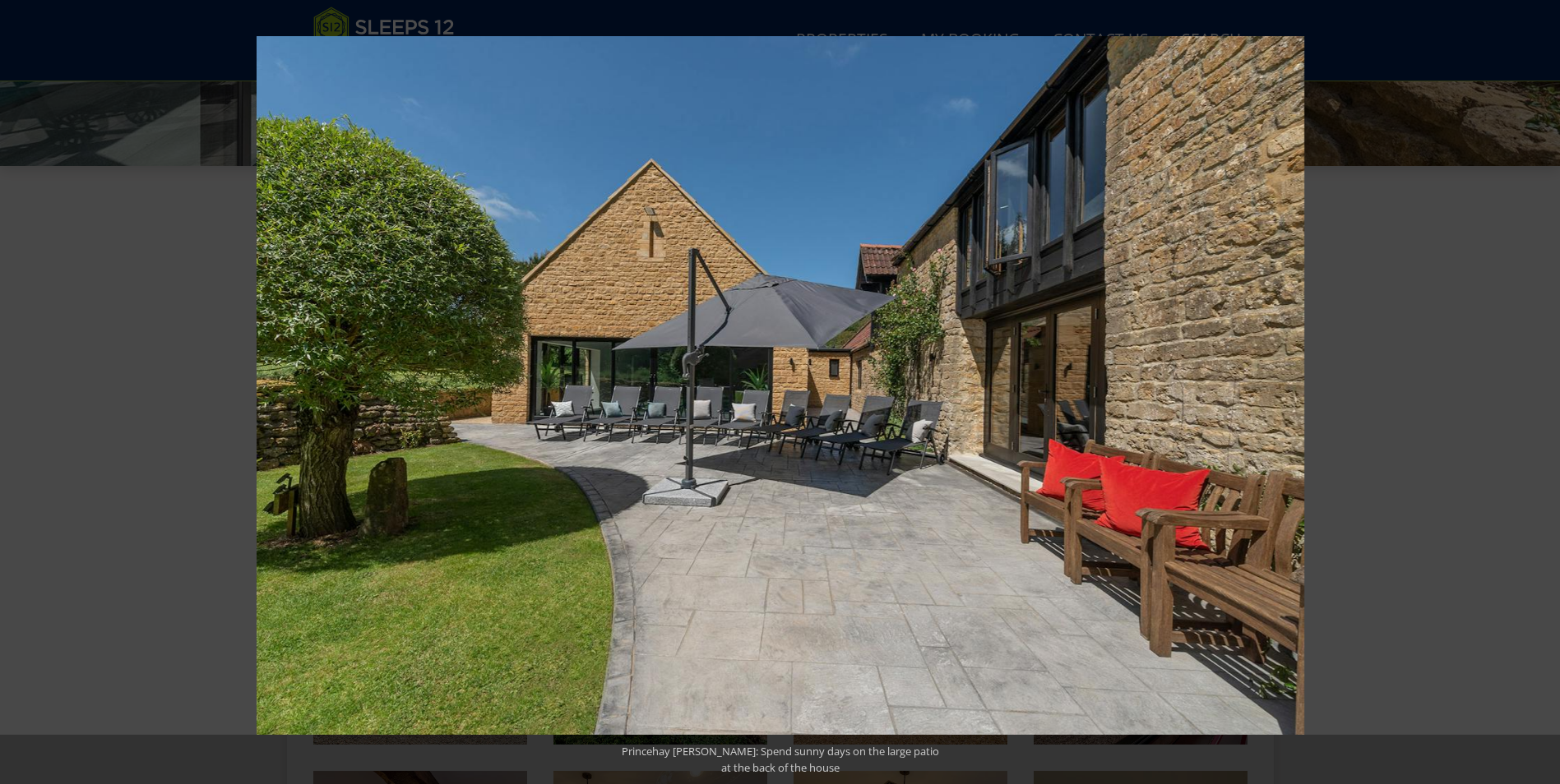
click at [1547, 388] on button at bounding box center [1531, 392] width 57 height 82
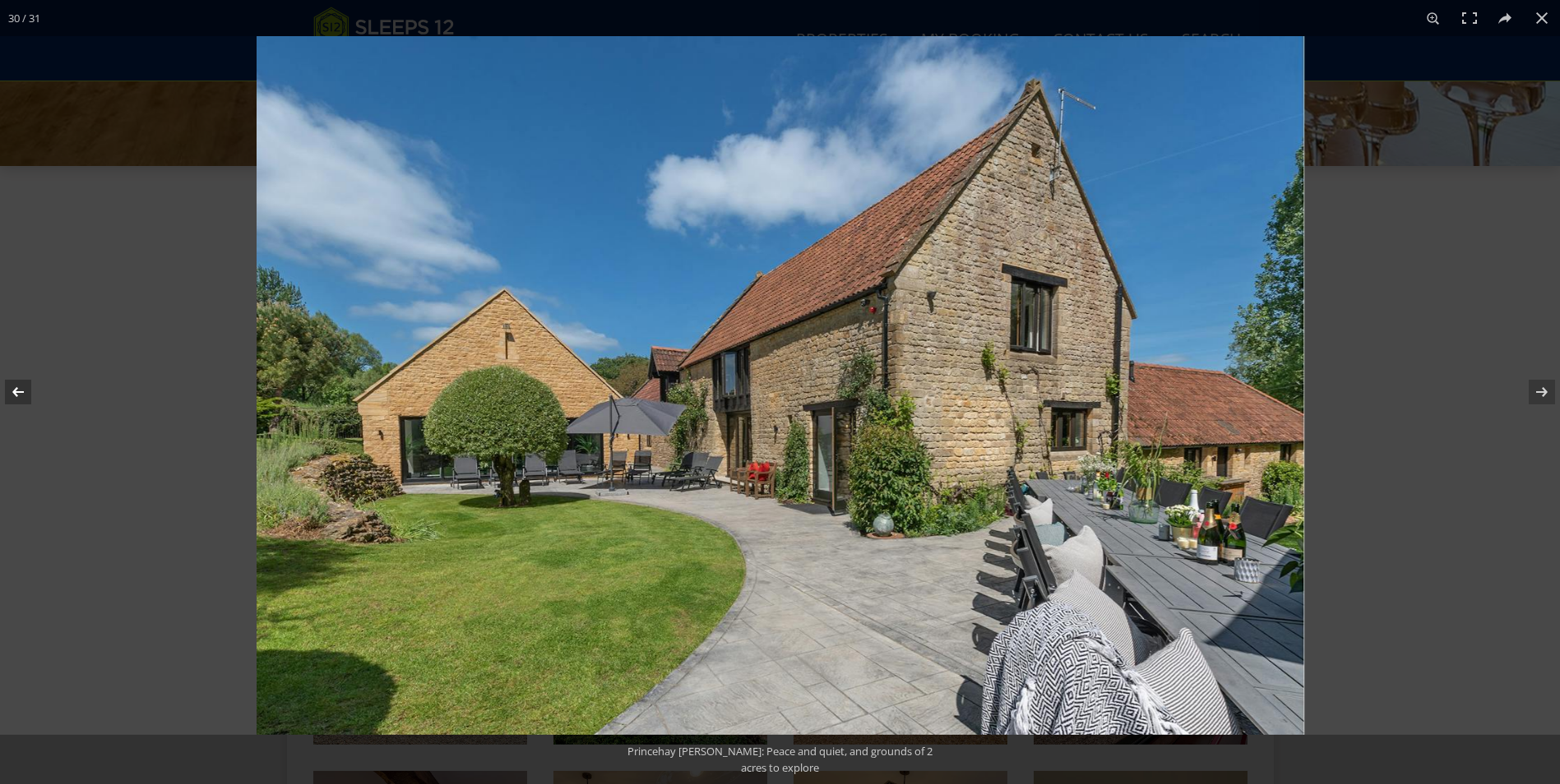
click at [24, 392] on button at bounding box center [28, 392] width 57 height 82
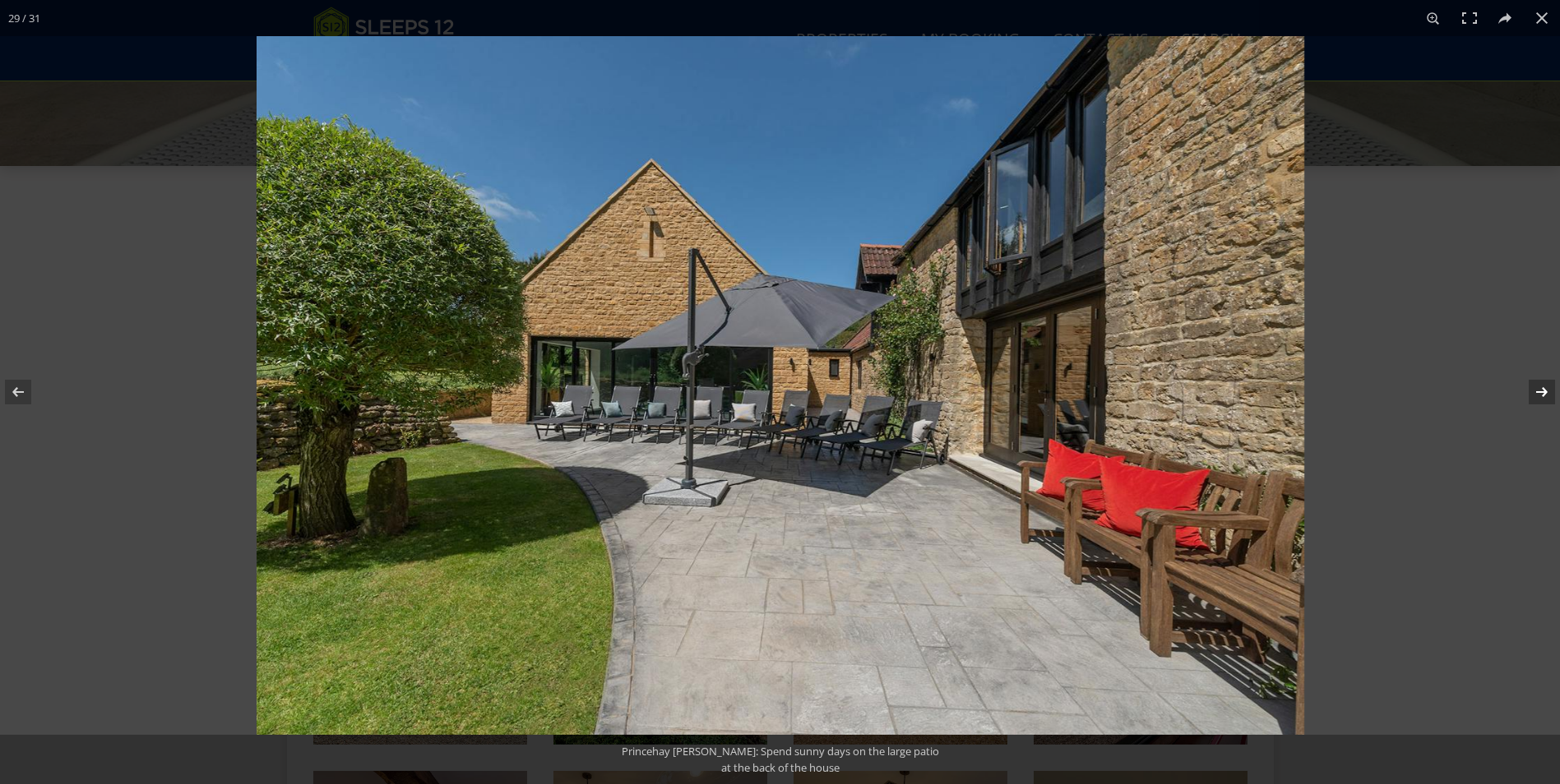
click at [1547, 389] on button at bounding box center [1531, 392] width 57 height 82
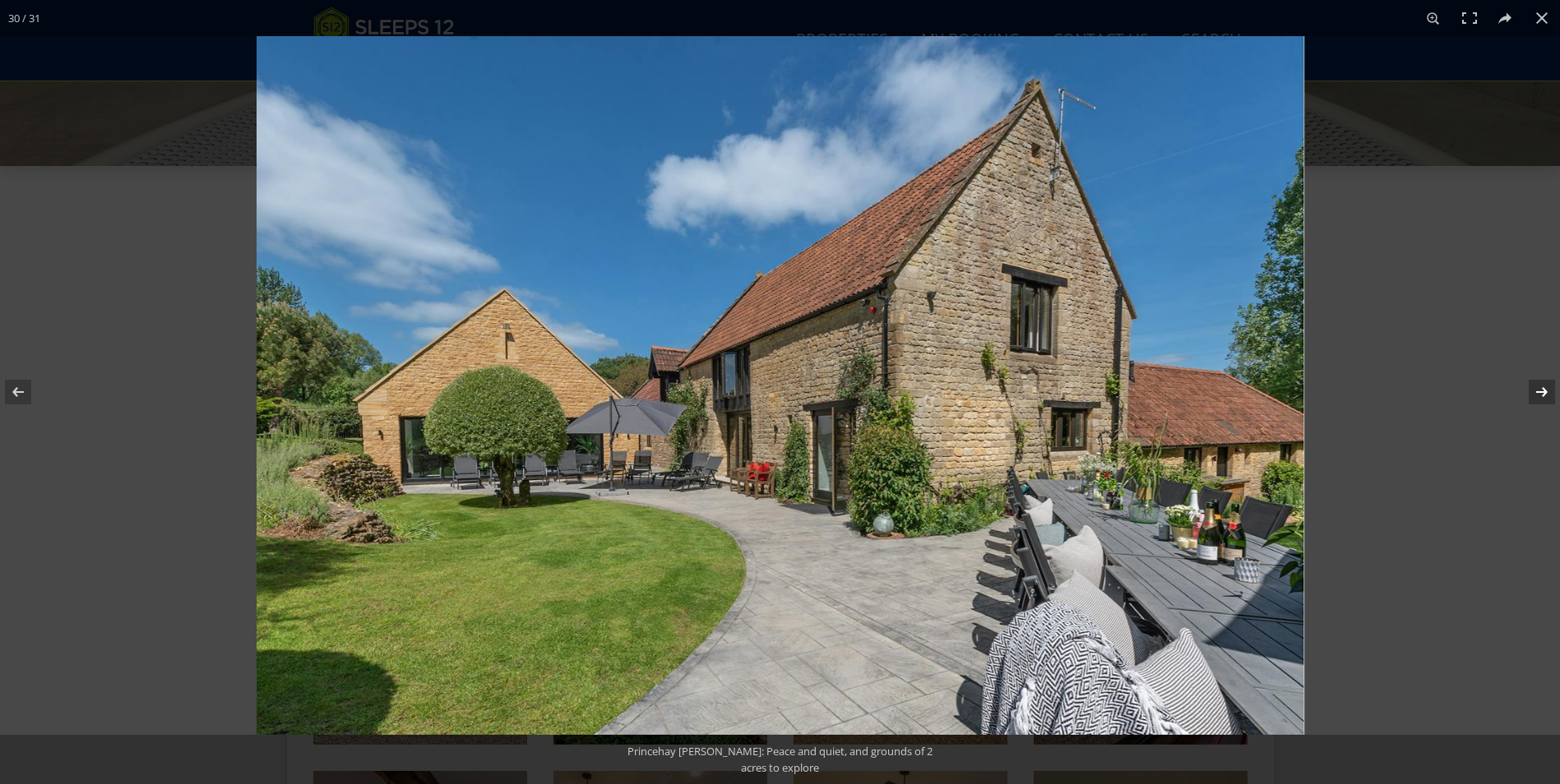
click at [1547, 389] on button at bounding box center [1531, 392] width 57 height 82
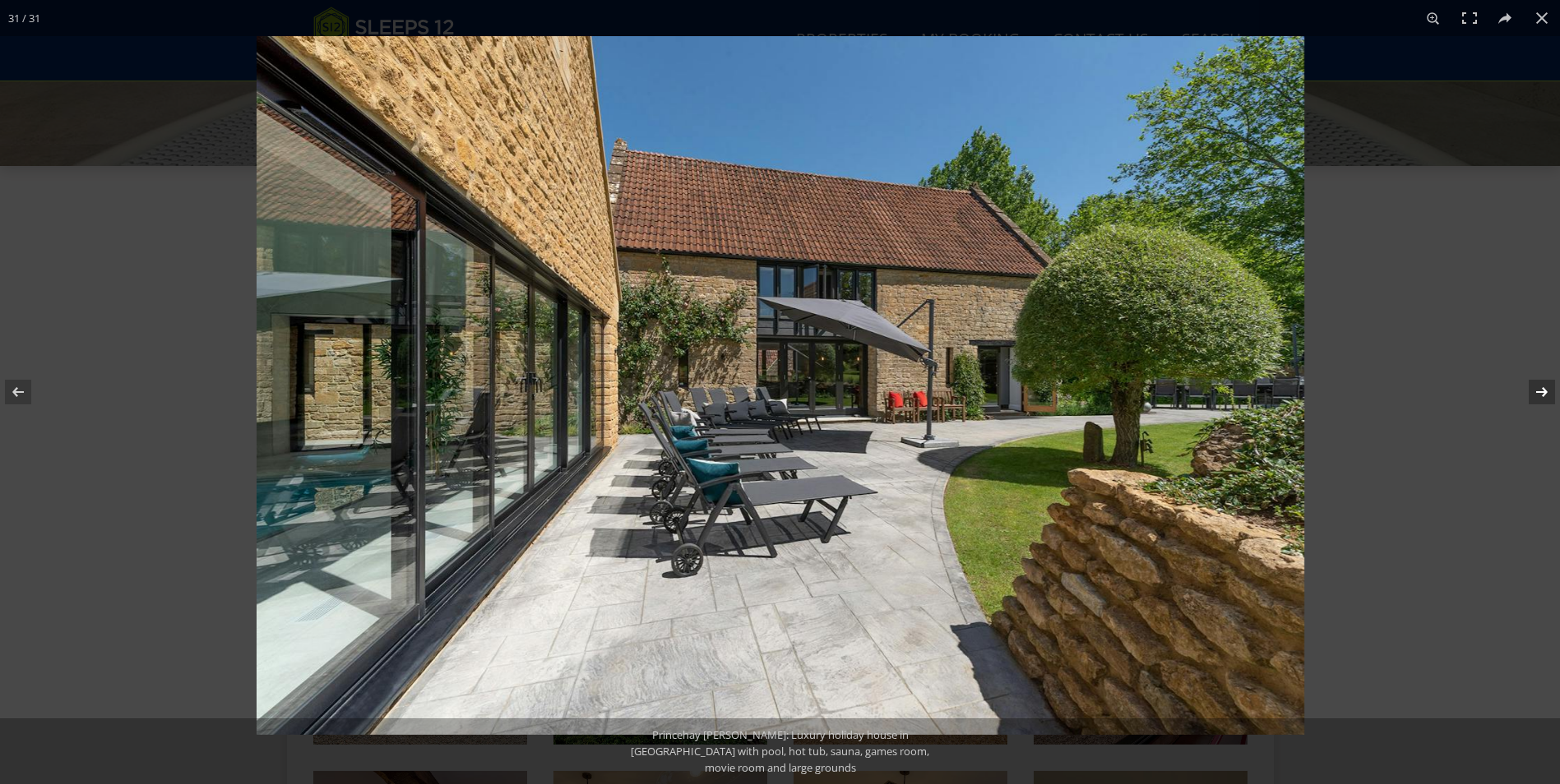
click at [1547, 389] on button at bounding box center [1531, 392] width 57 height 82
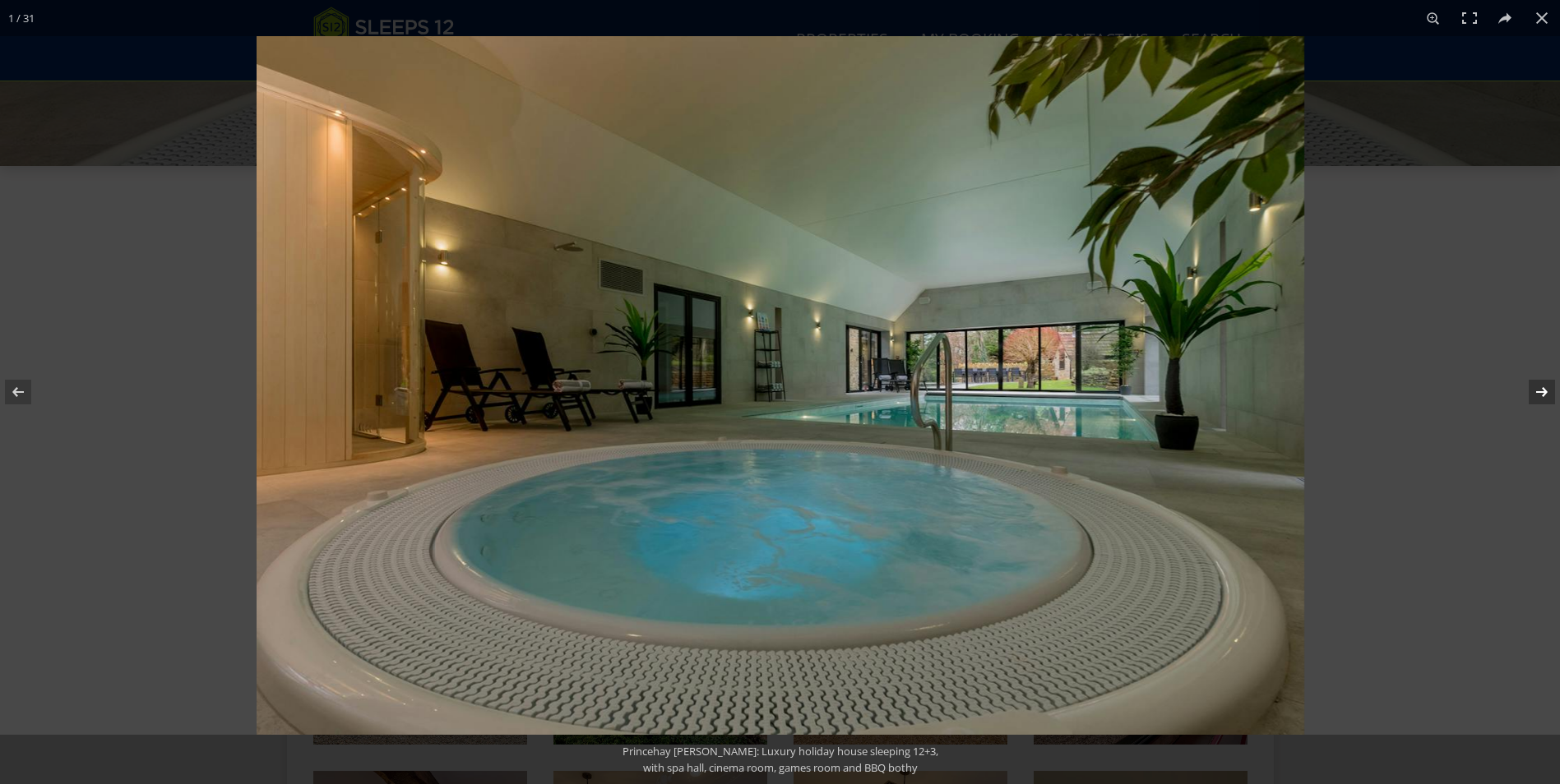
click at [1547, 389] on button at bounding box center [1531, 392] width 57 height 82
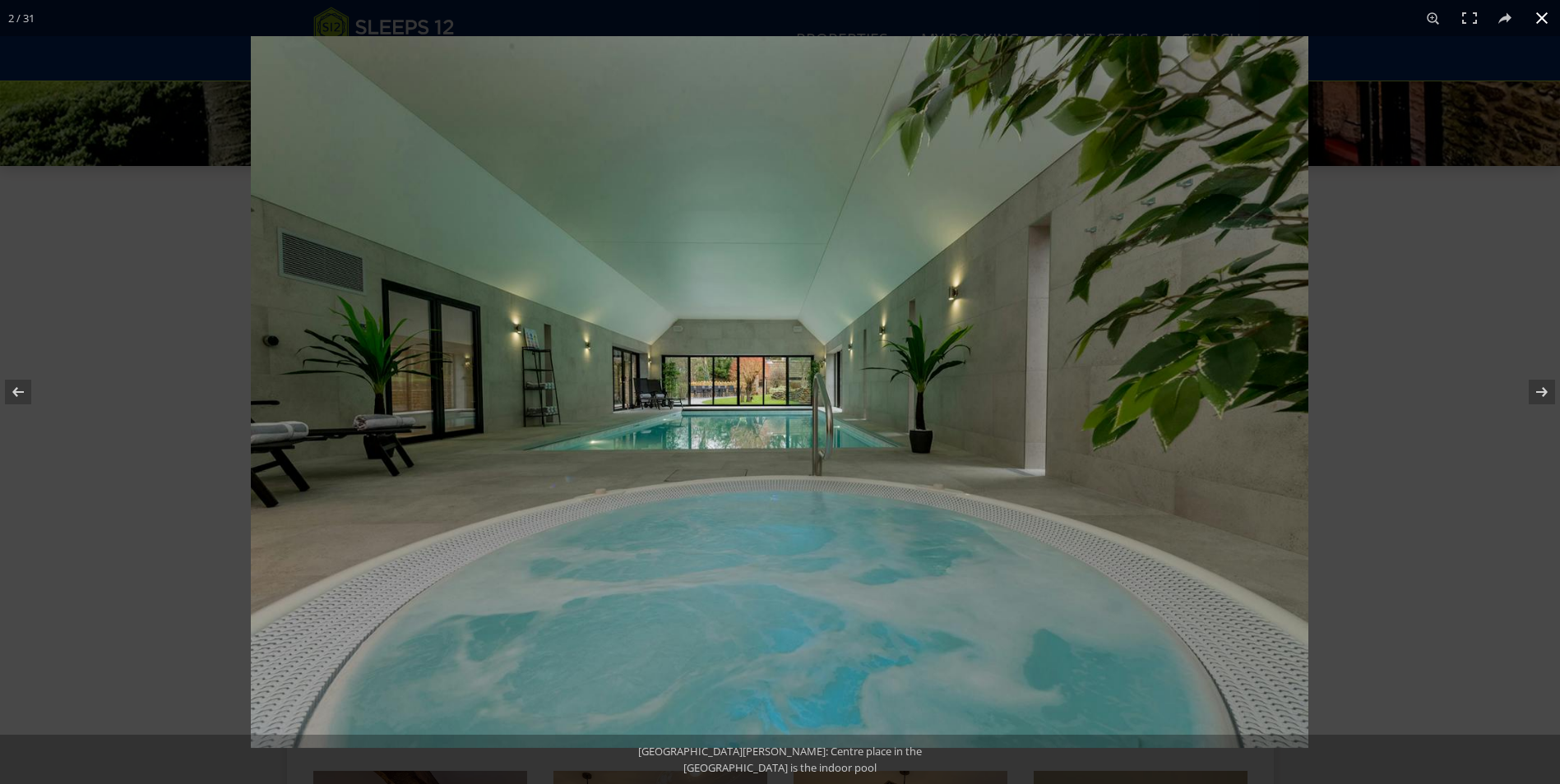
click at [1544, 14] on button at bounding box center [1541, 18] width 36 height 36
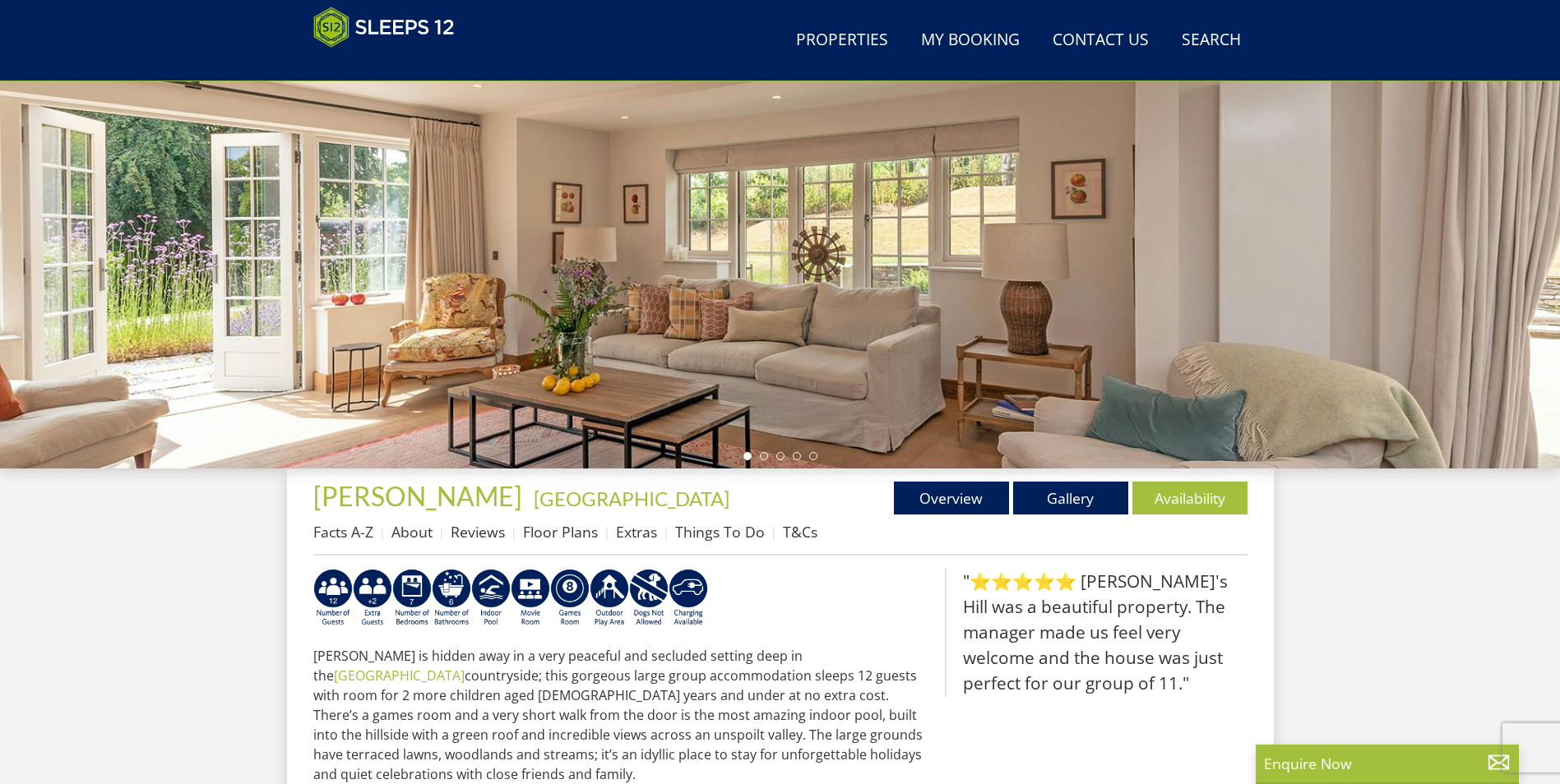
scroll to position [263, 0]
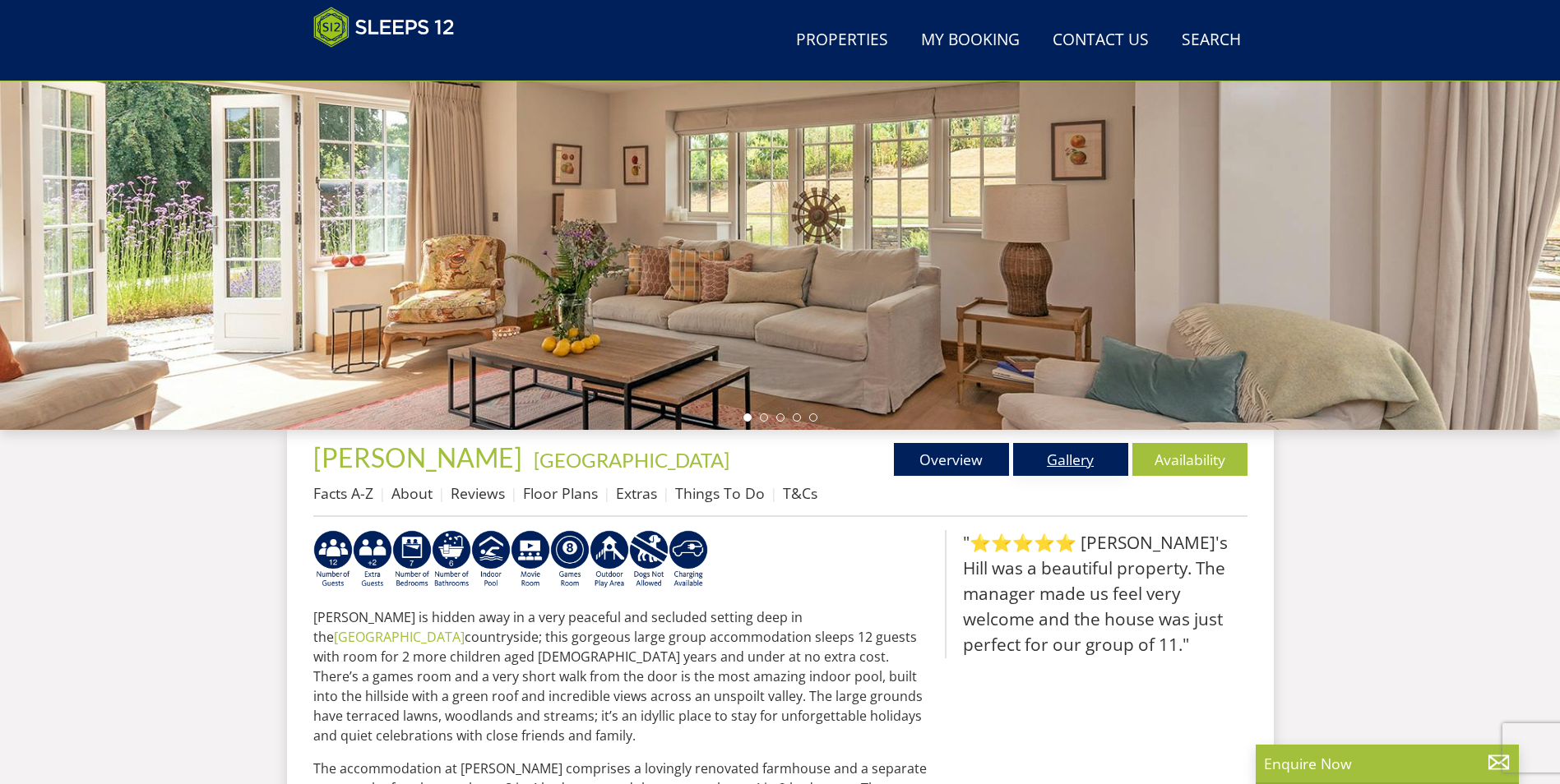
click at [1071, 464] on link "Gallery" at bounding box center [1070, 459] width 115 height 33
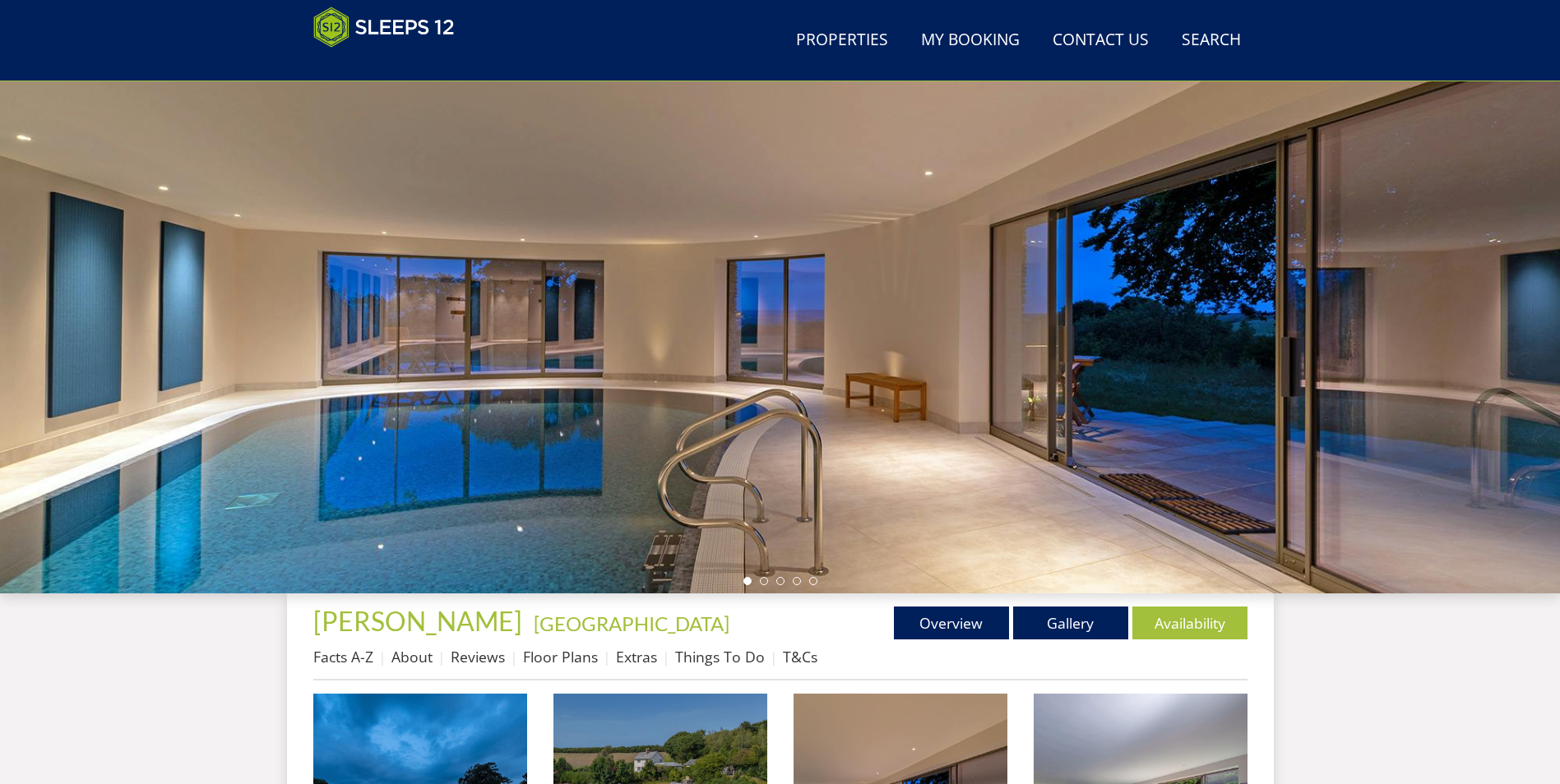
scroll to position [99, 0]
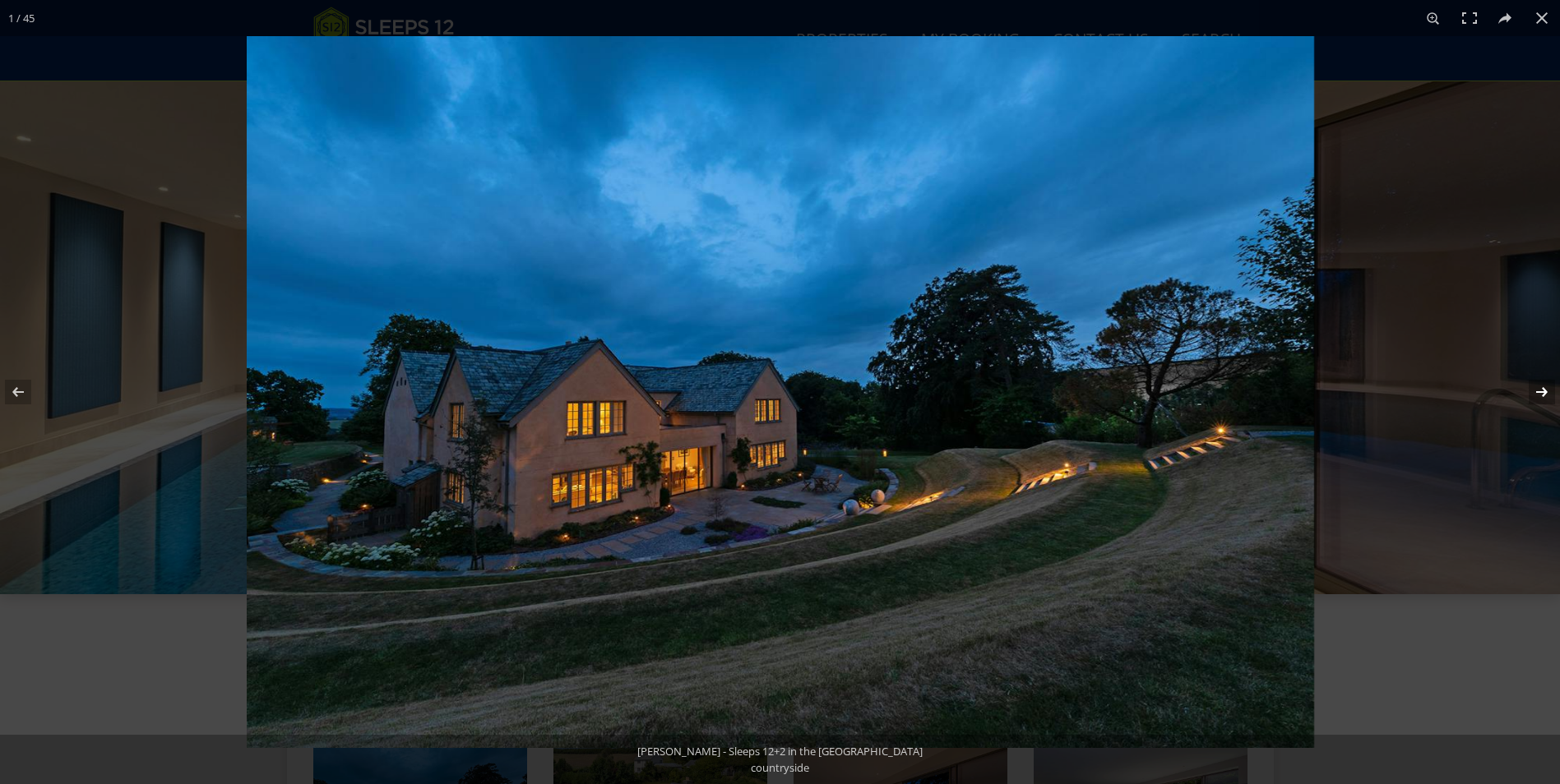
click at [1538, 389] on button at bounding box center [1531, 392] width 57 height 82
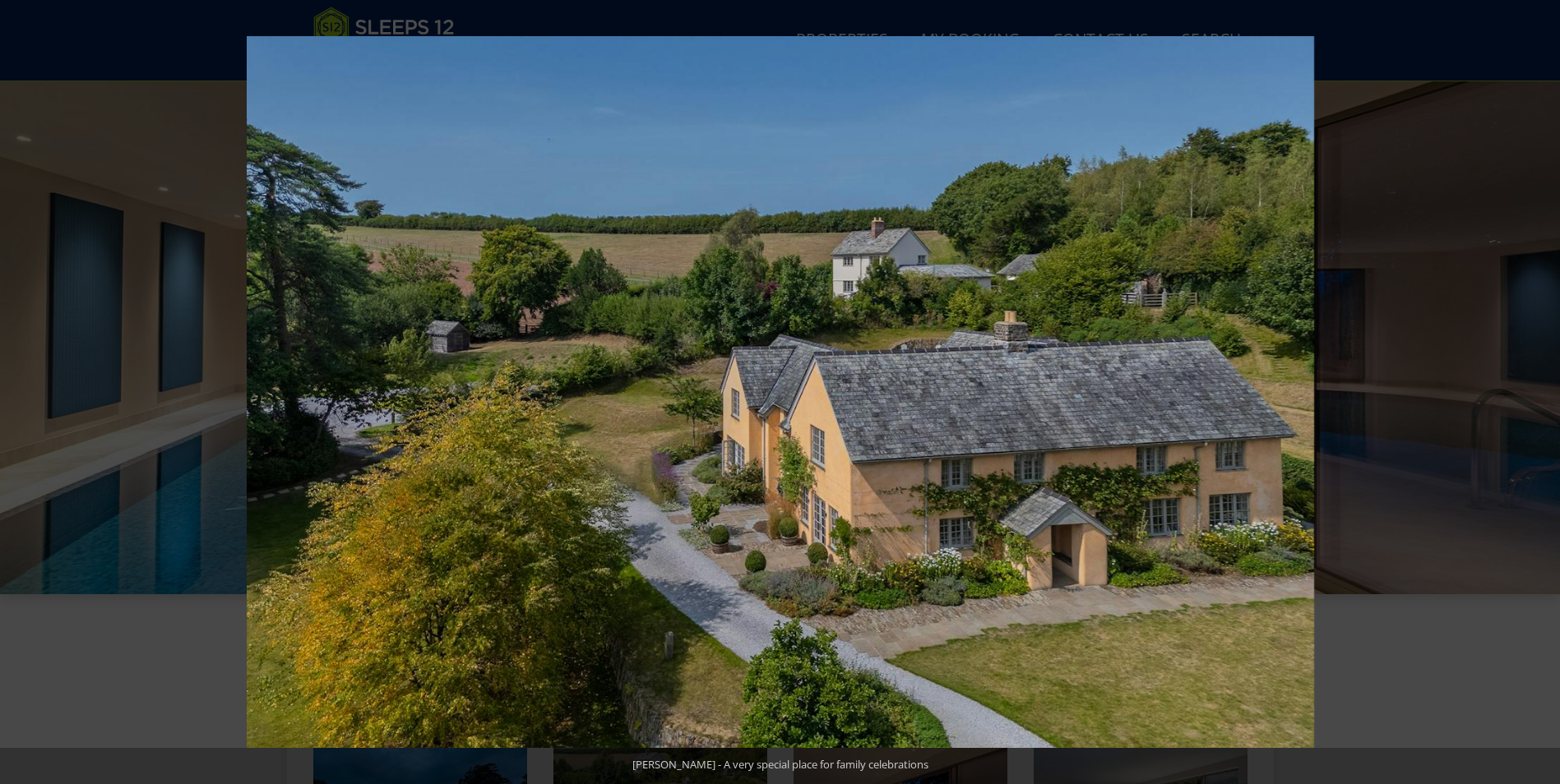
click at [1538, 389] on button at bounding box center [1531, 392] width 57 height 82
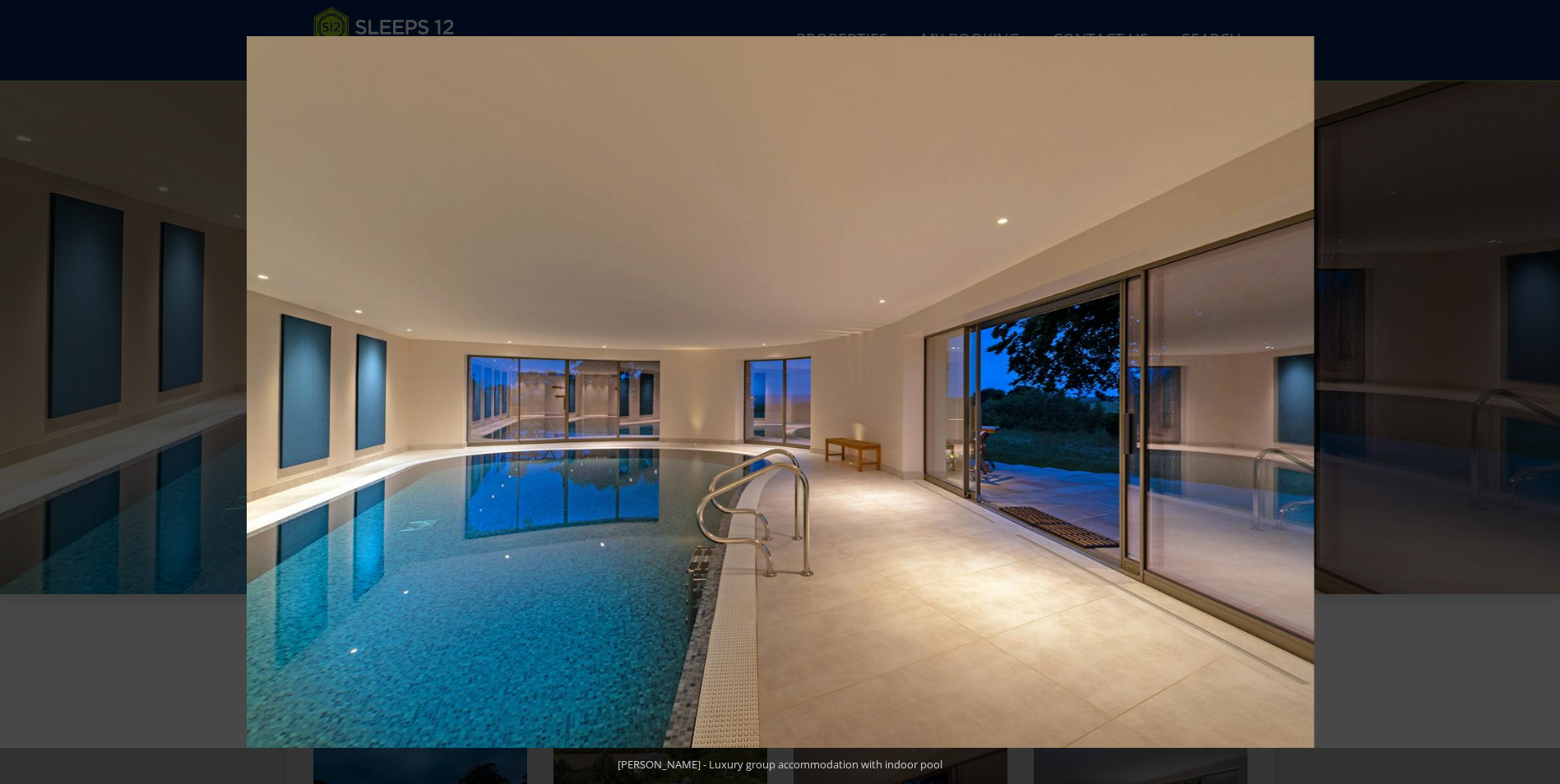
click at [1538, 389] on button at bounding box center [1531, 392] width 57 height 82
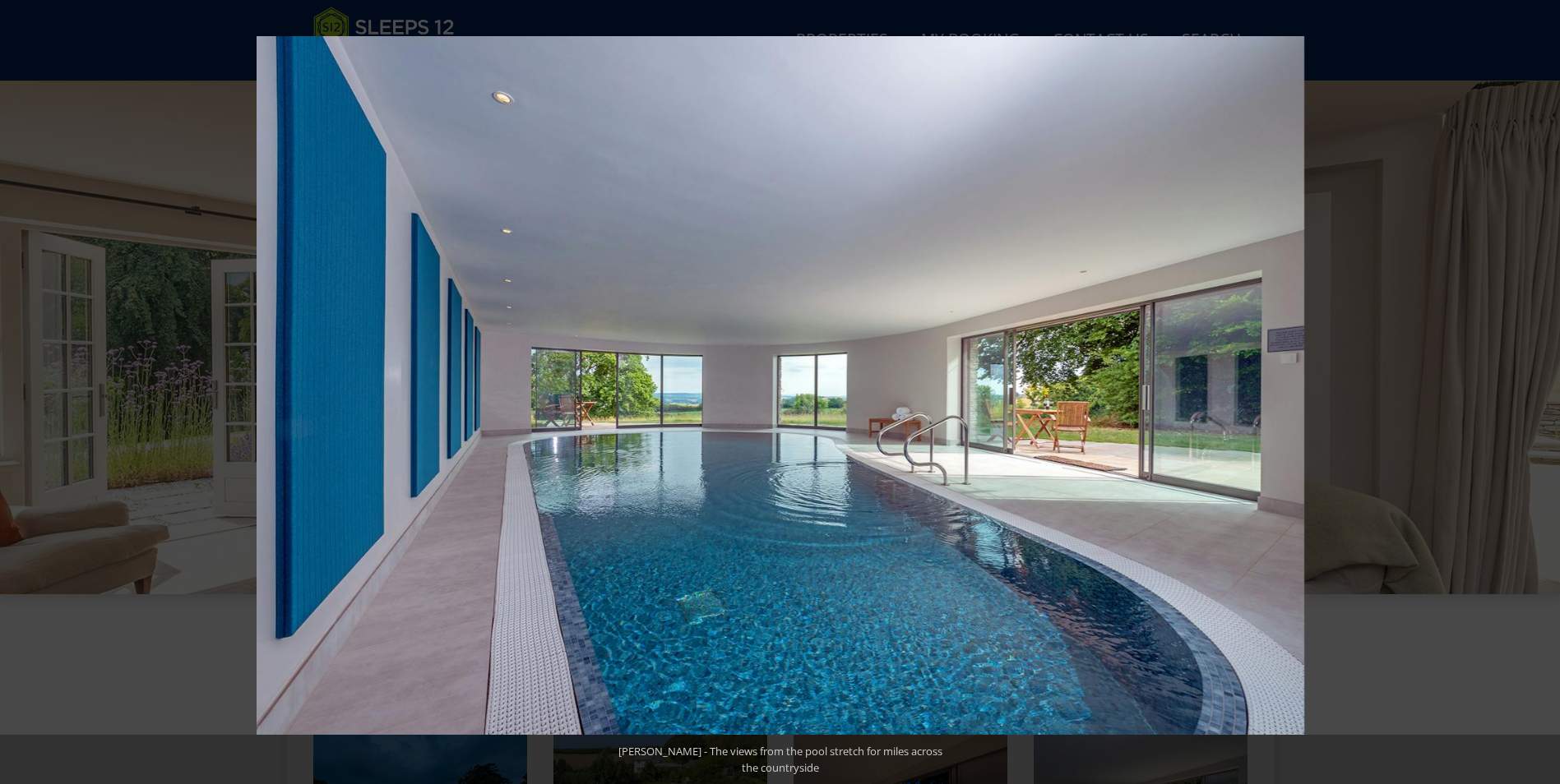
click at [1538, 389] on button at bounding box center [1531, 392] width 57 height 82
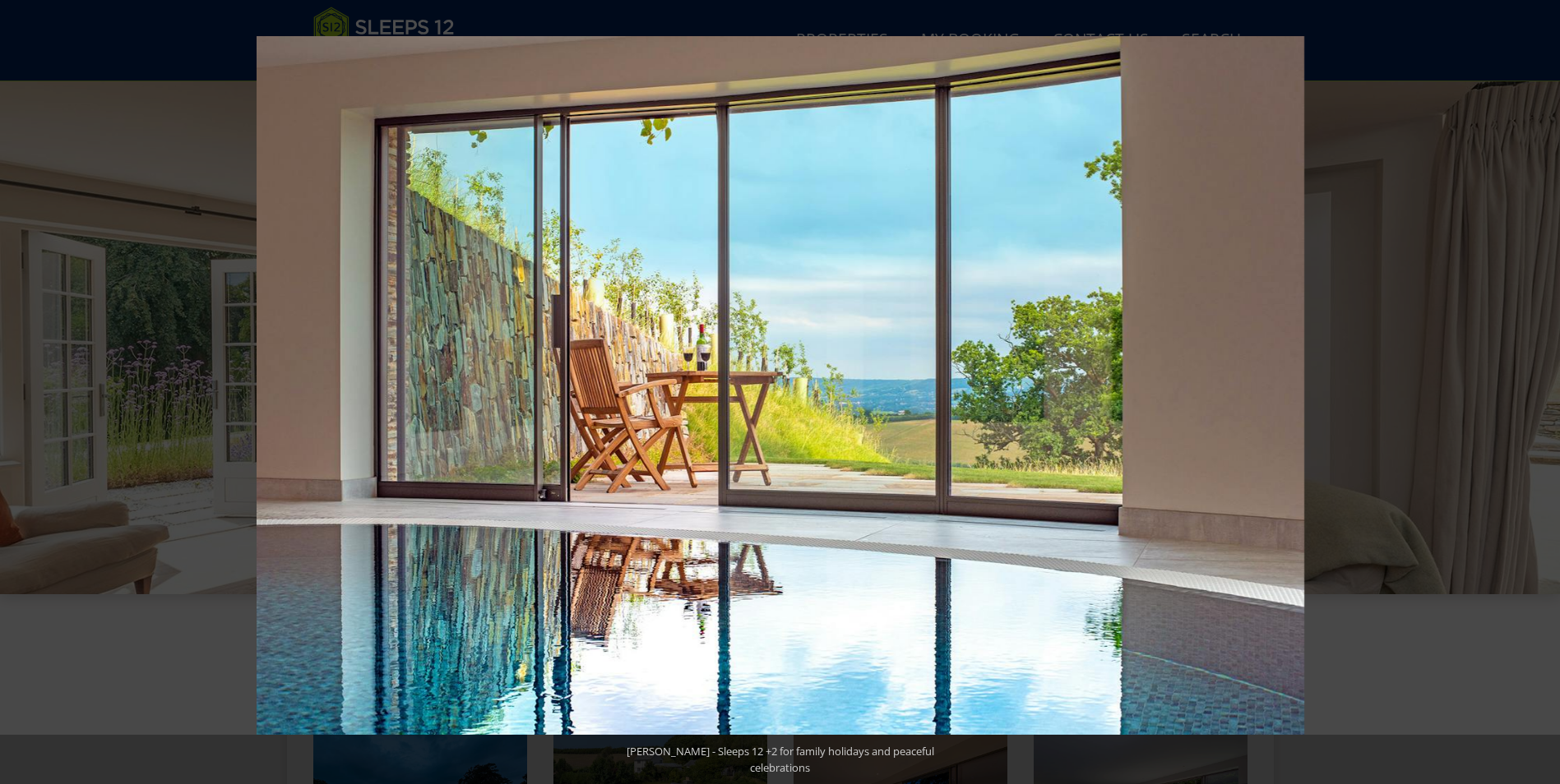
click at [1538, 389] on button at bounding box center [1531, 392] width 57 height 82
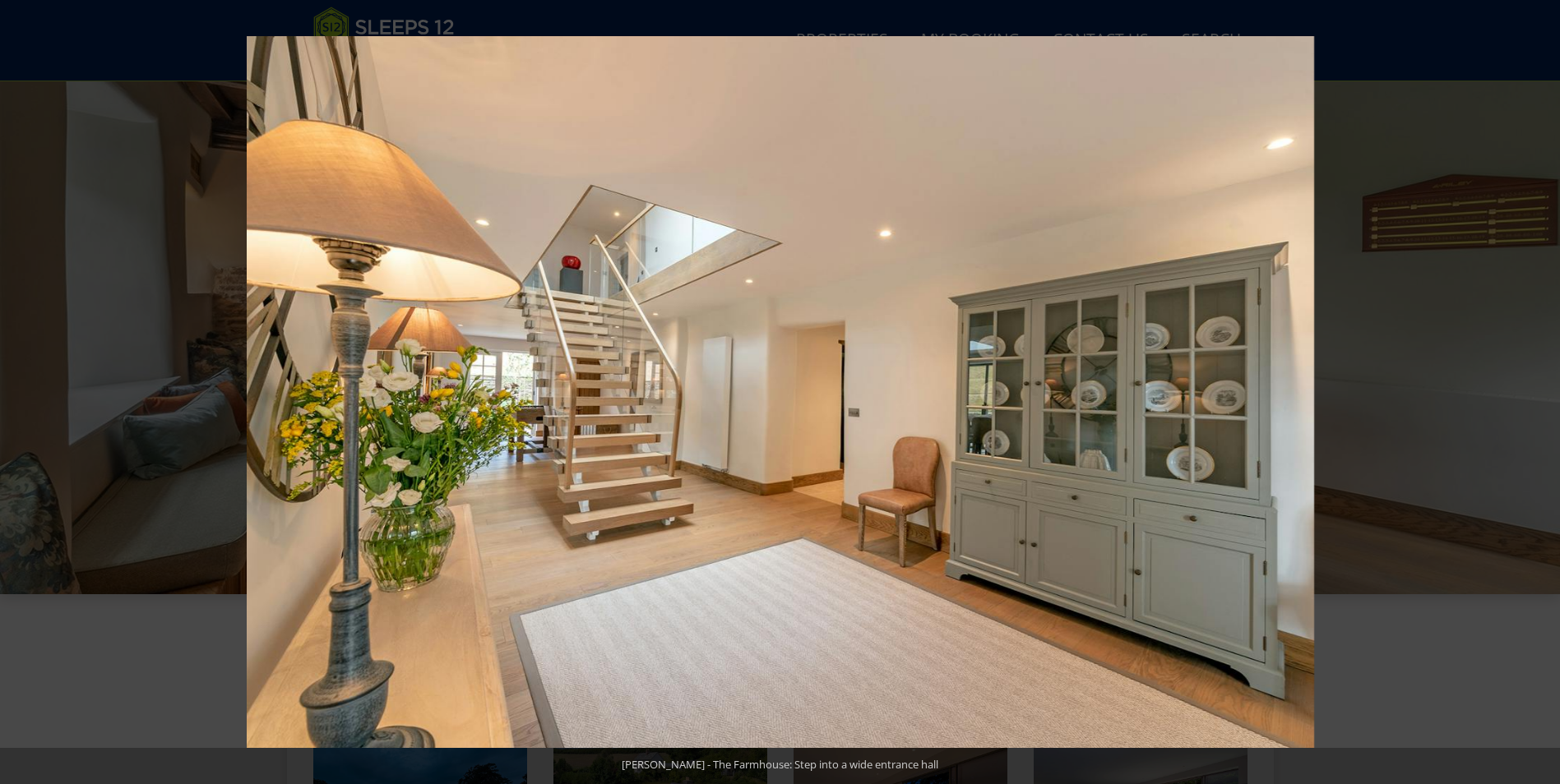
click at [1538, 389] on button at bounding box center [1531, 392] width 57 height 82
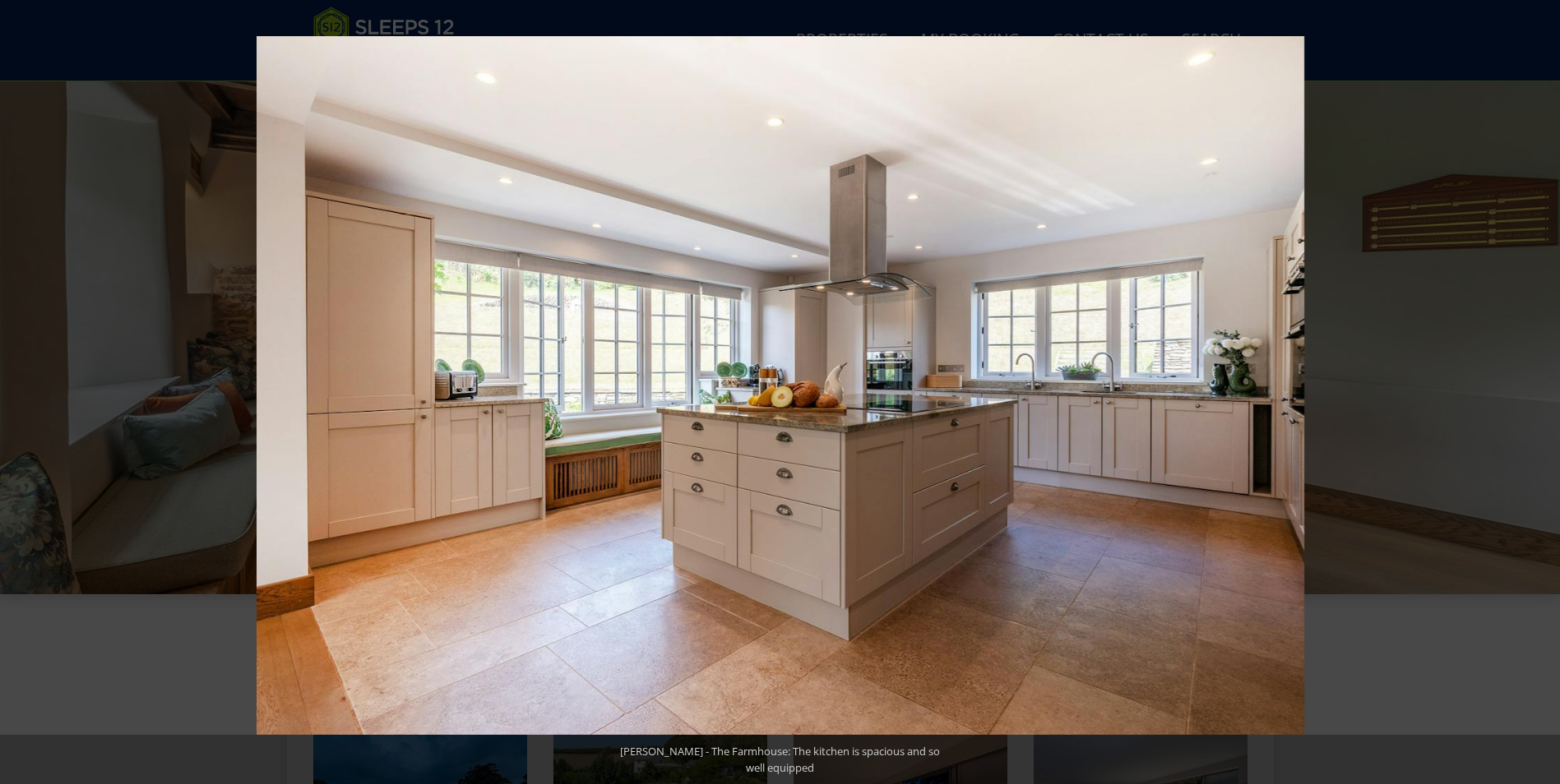
click at [1538, 389] on button at bounding box center [1531, 392] width 57 height 82
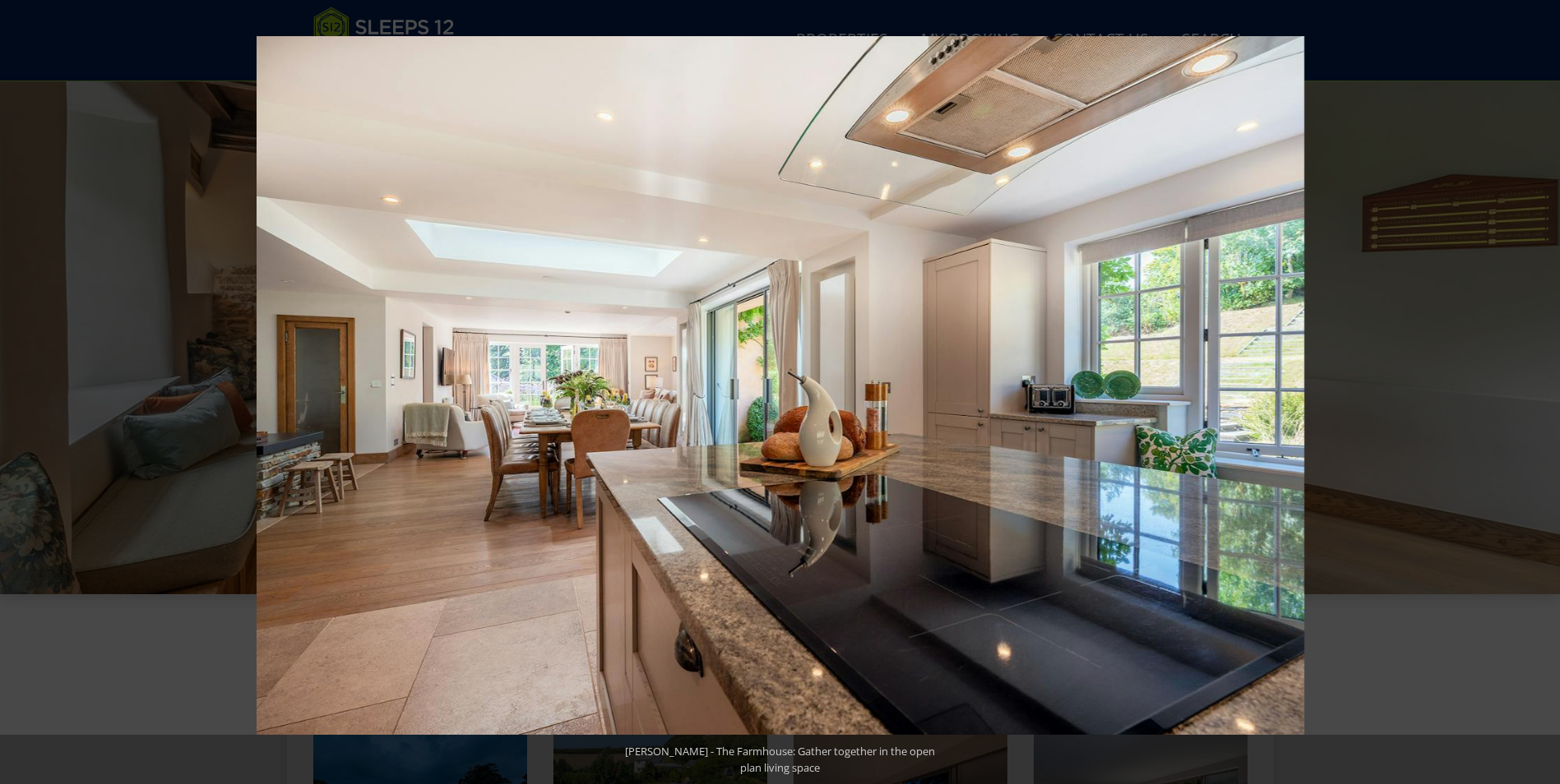
click at [1538, 389] on button at bounding box center [1531, 392] width 57 height 82
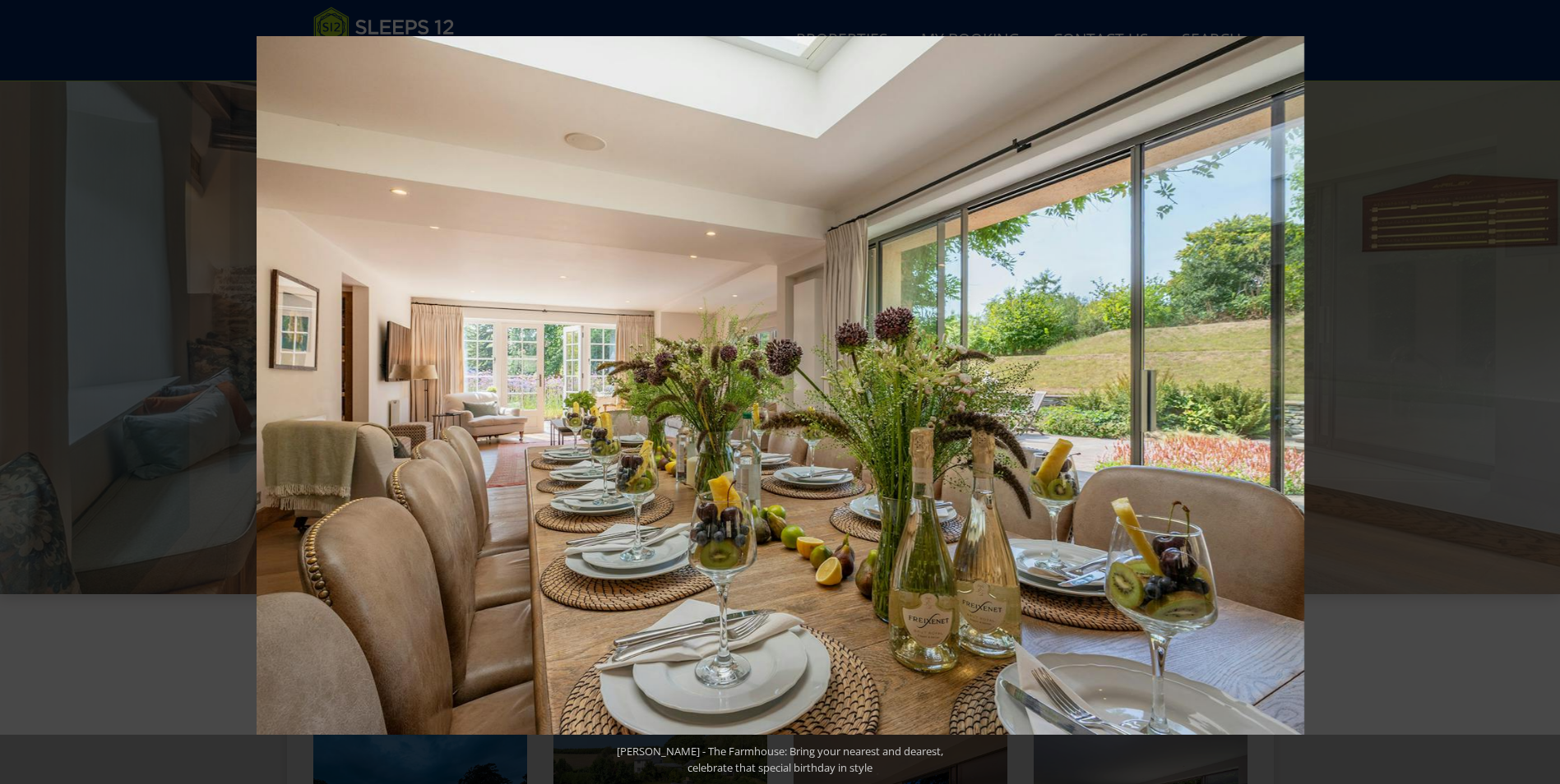
click at [1538, 389] on button at bounding box center [1531, 392] width 57 height 82
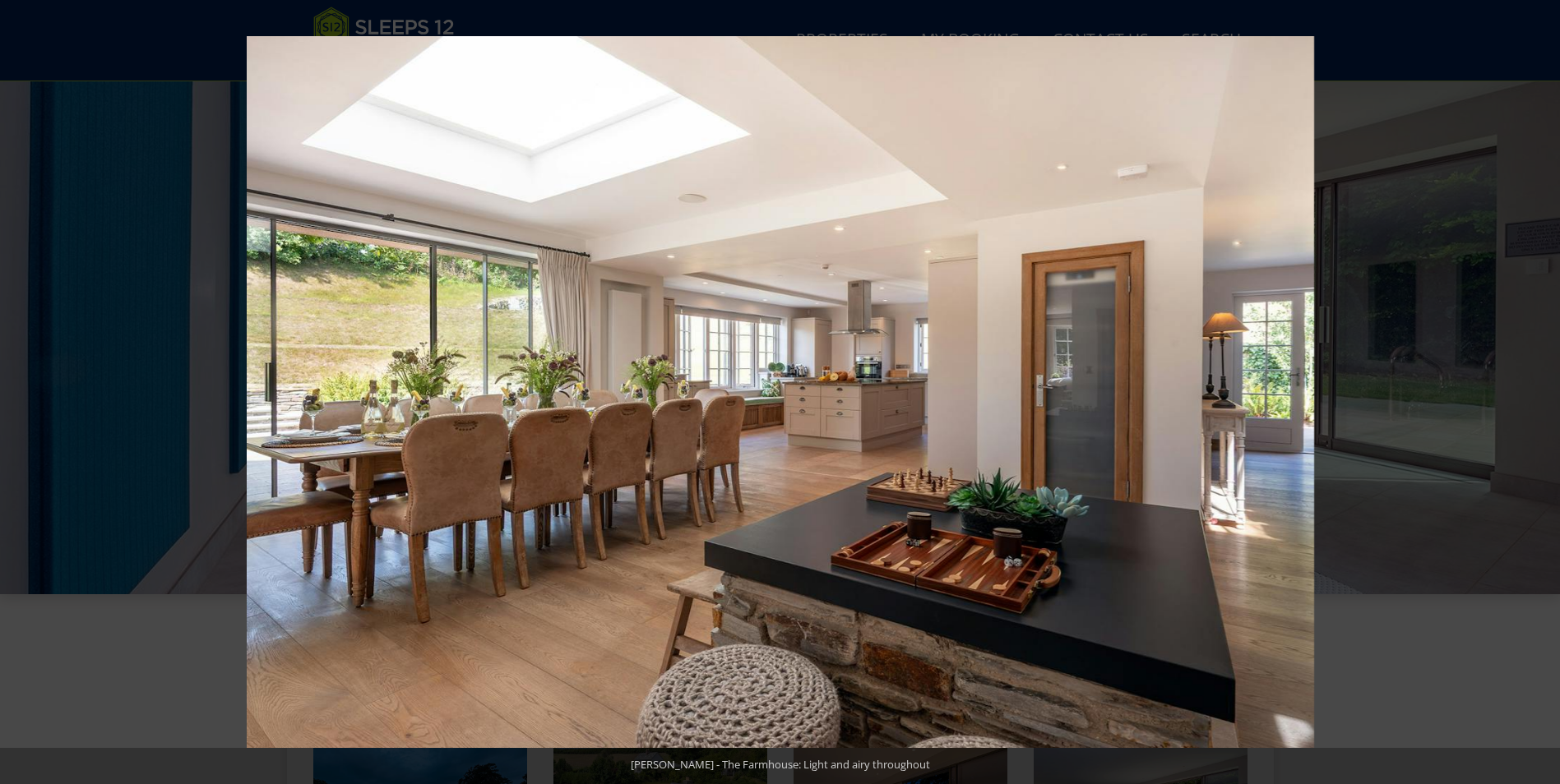
click at [1538, 389] on button at bounding box center [1531, 392] width 57 height 82
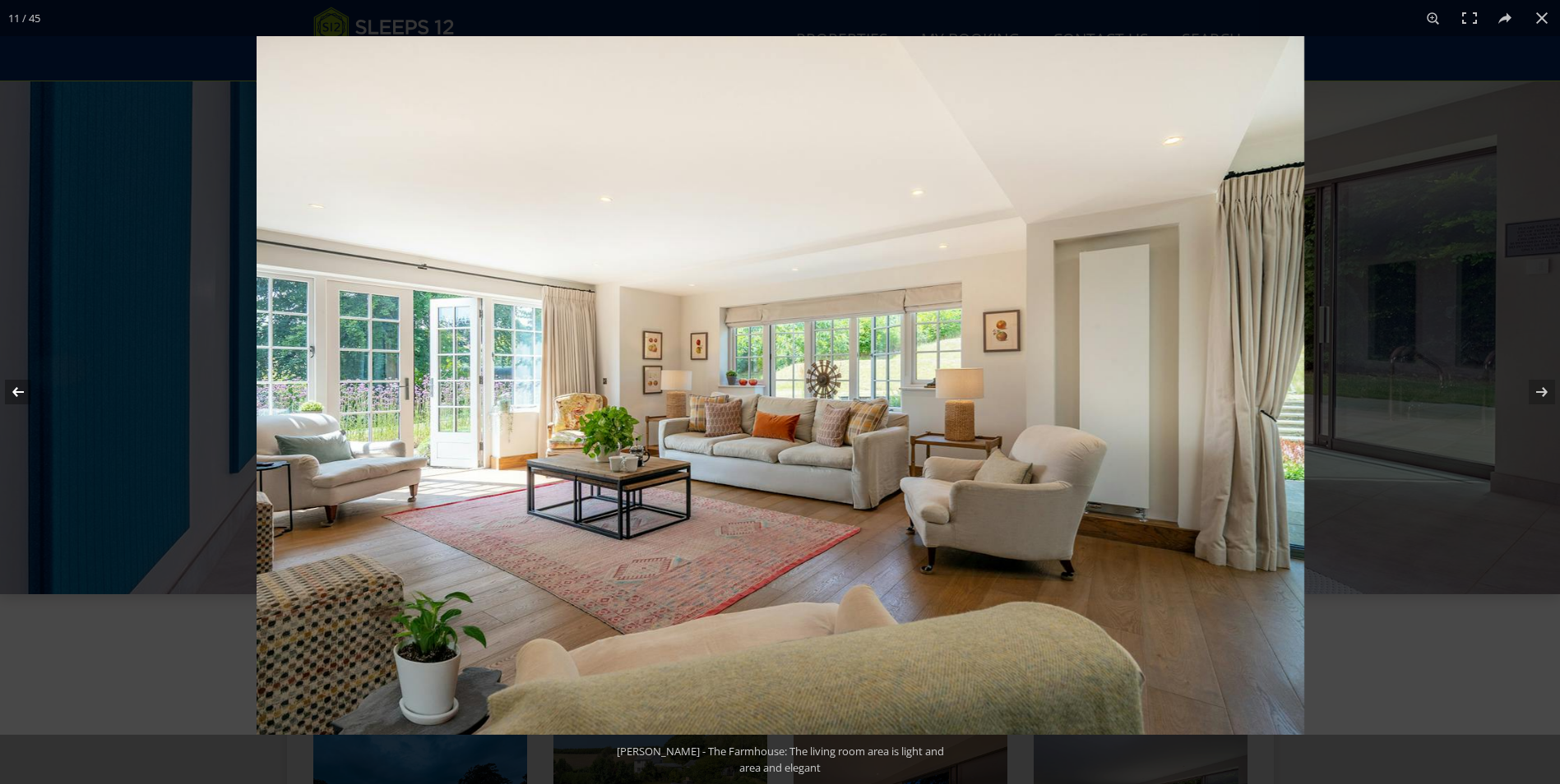
click at [11, 392] on button at bounding box center [28, 392] width 57 height 82
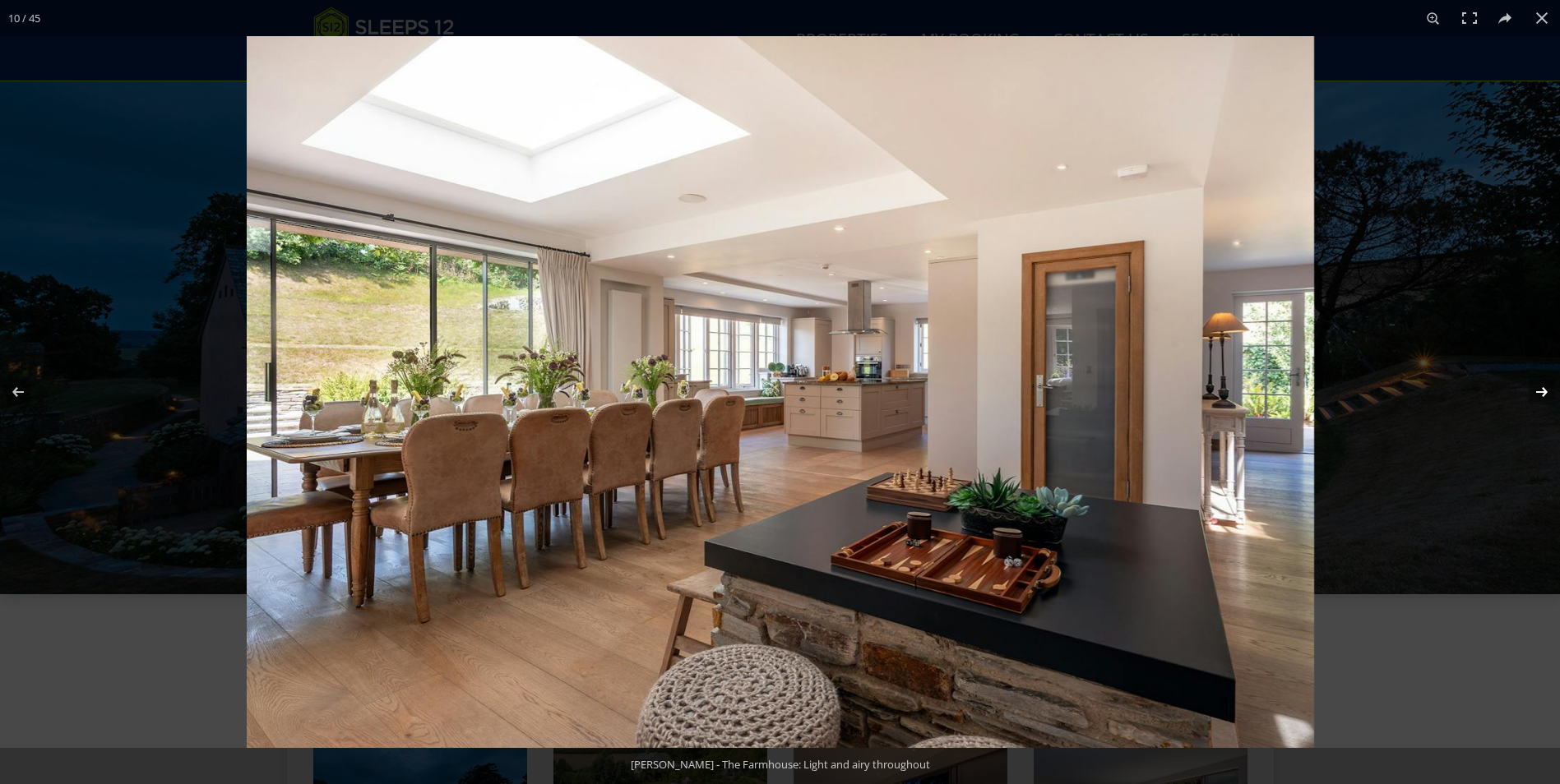
click at [1547, 393] on button at bounding box center [1531, 392] width 57 height 82
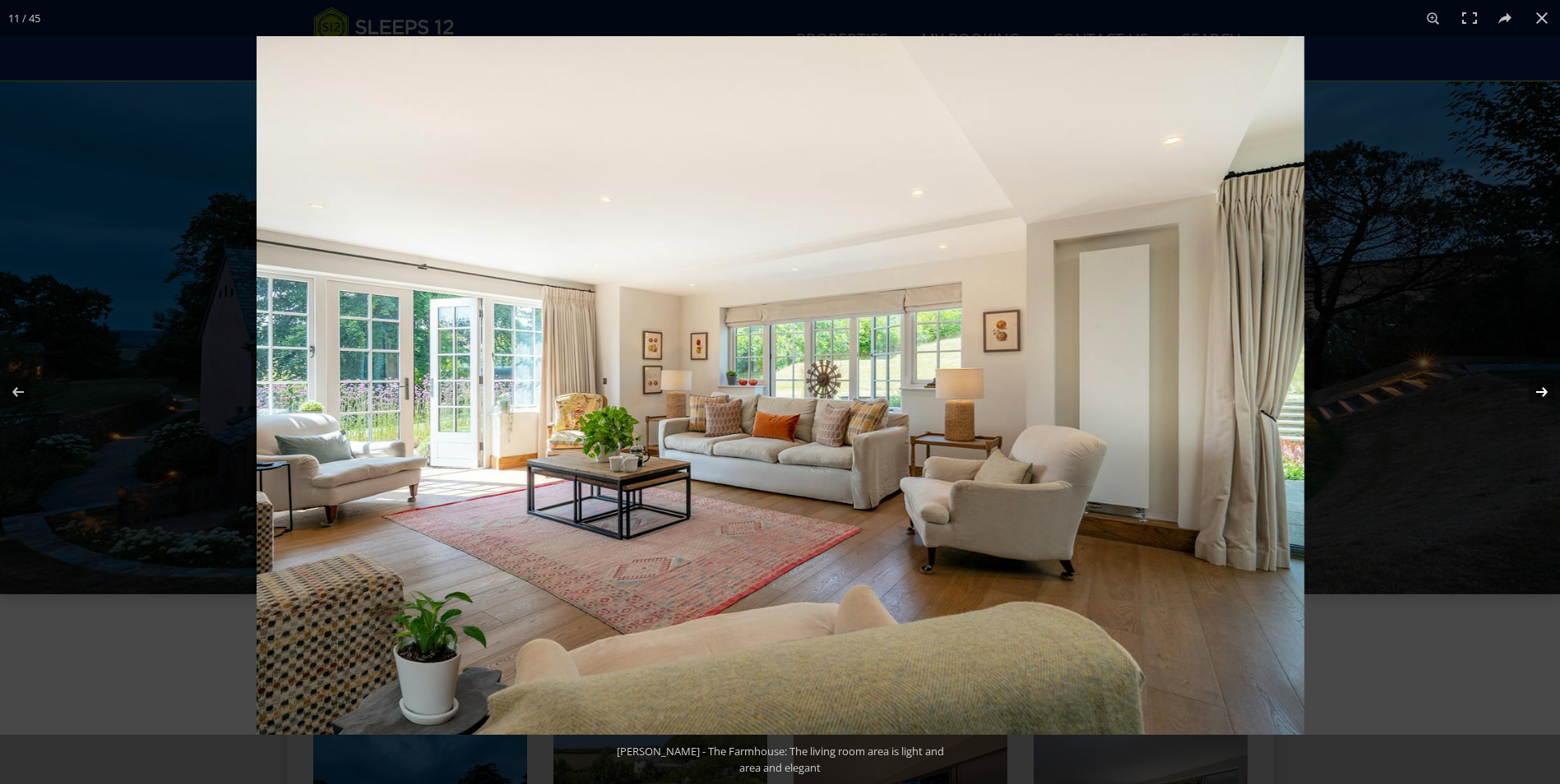
click at [1547, 393] on button at bounding box center [1531, 392] width 57 height 82
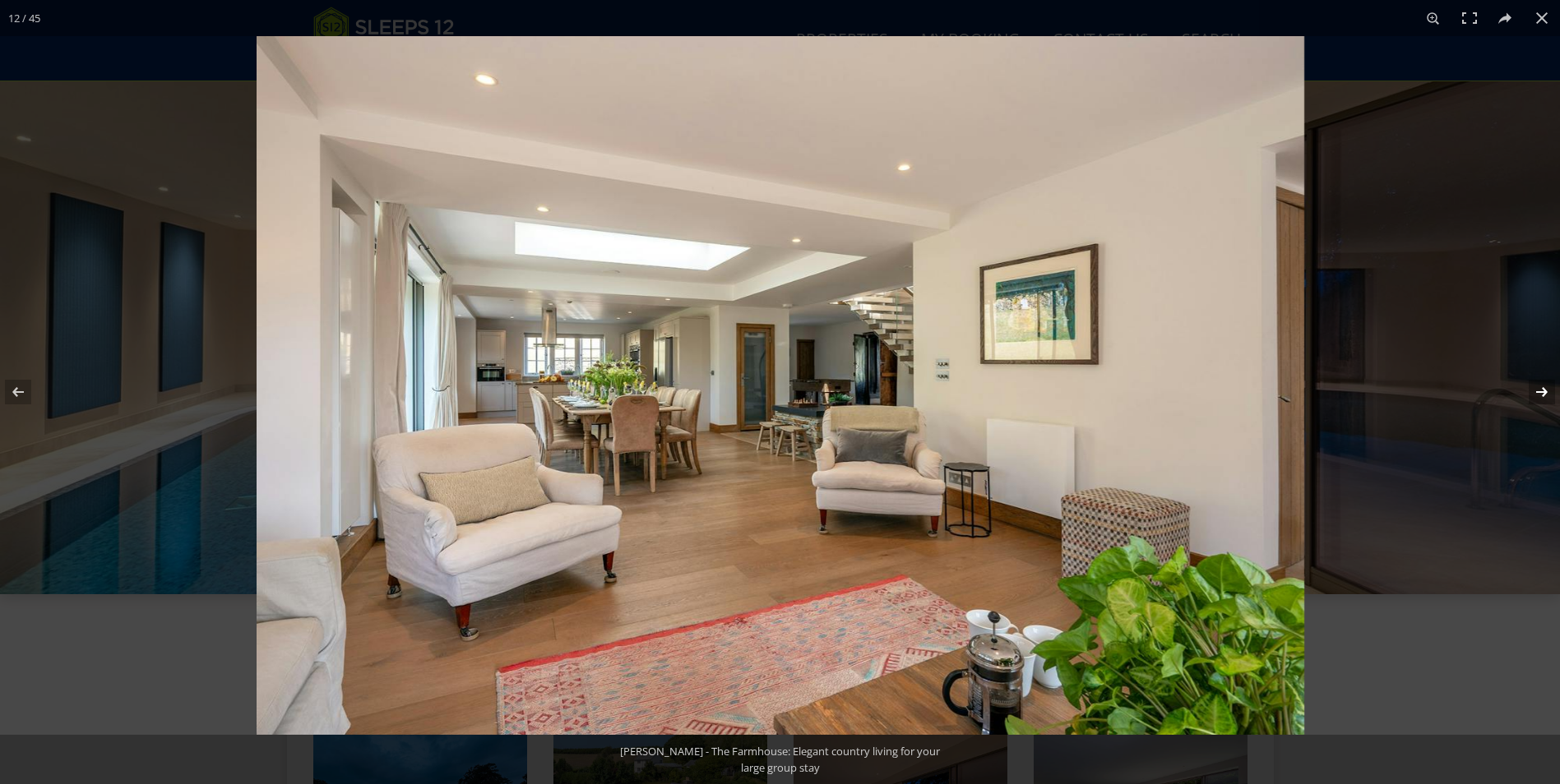
click at [1547, 393] on button at bounding box center [1531, 392] width 57 height 82
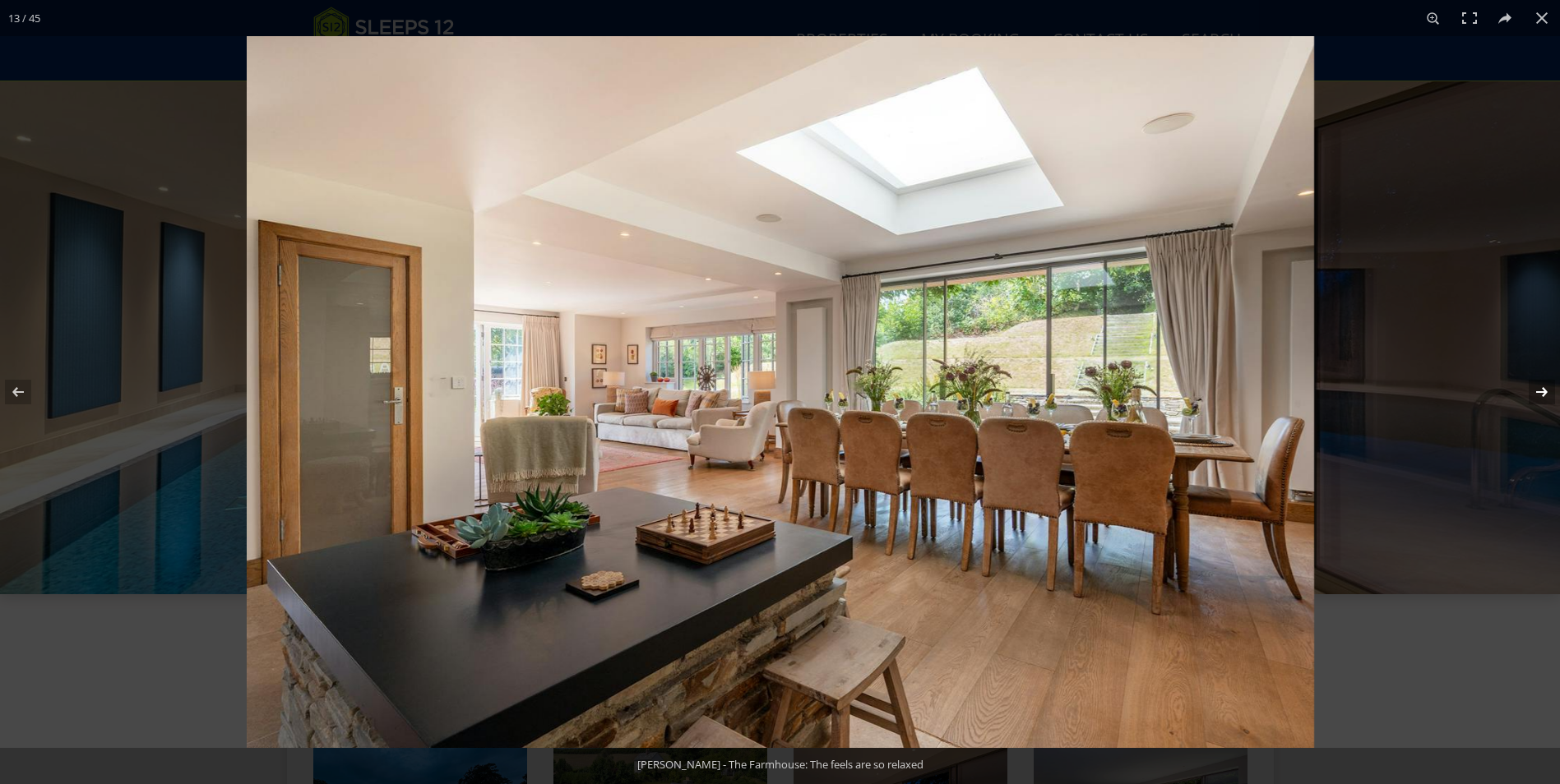
click at [1547, 393] on button at bounding box center [1531, 392] width 57 height 82
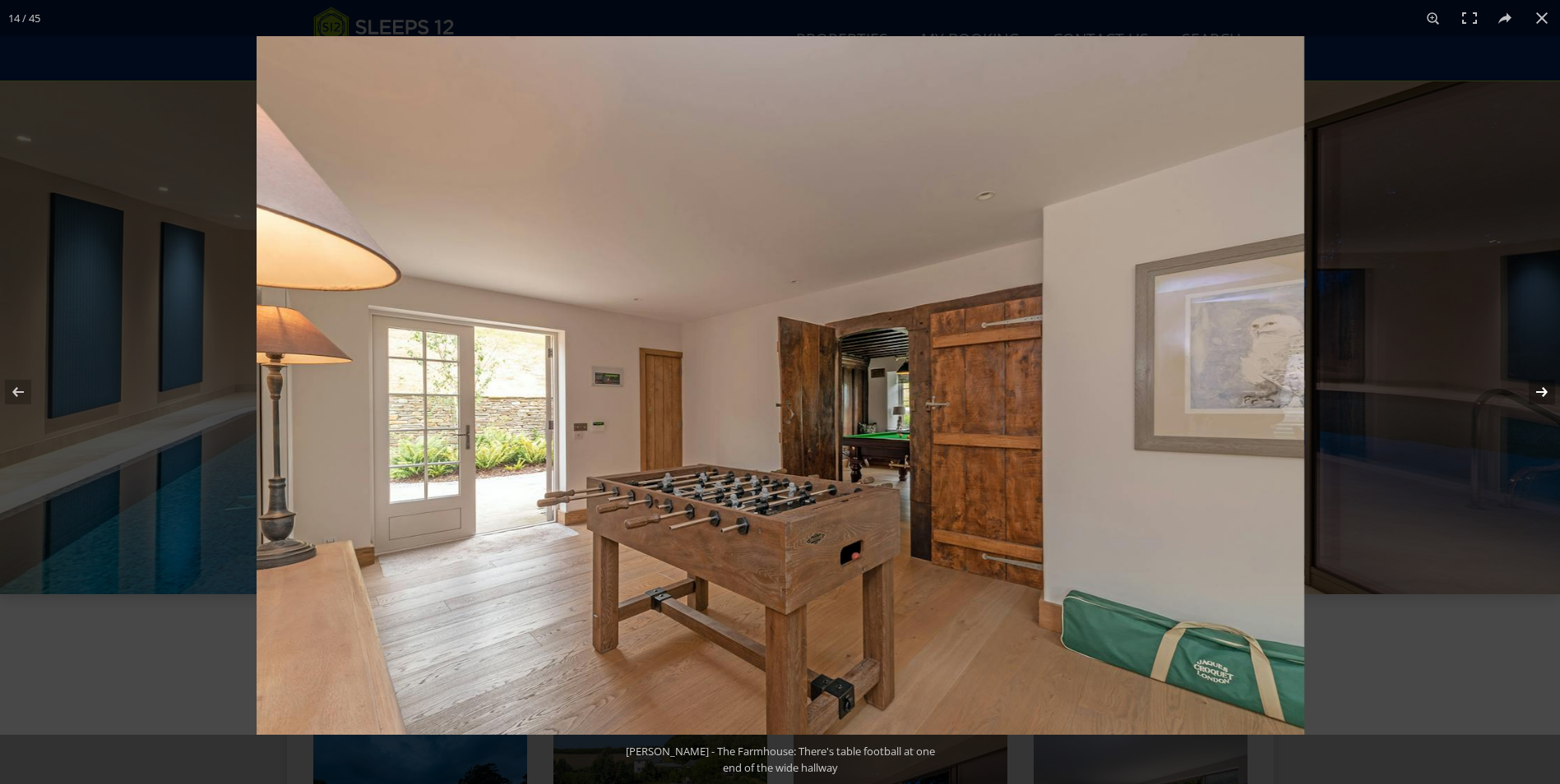
click at [1547, 393] on button at bounding box center [1531, 392] width 57 height 82
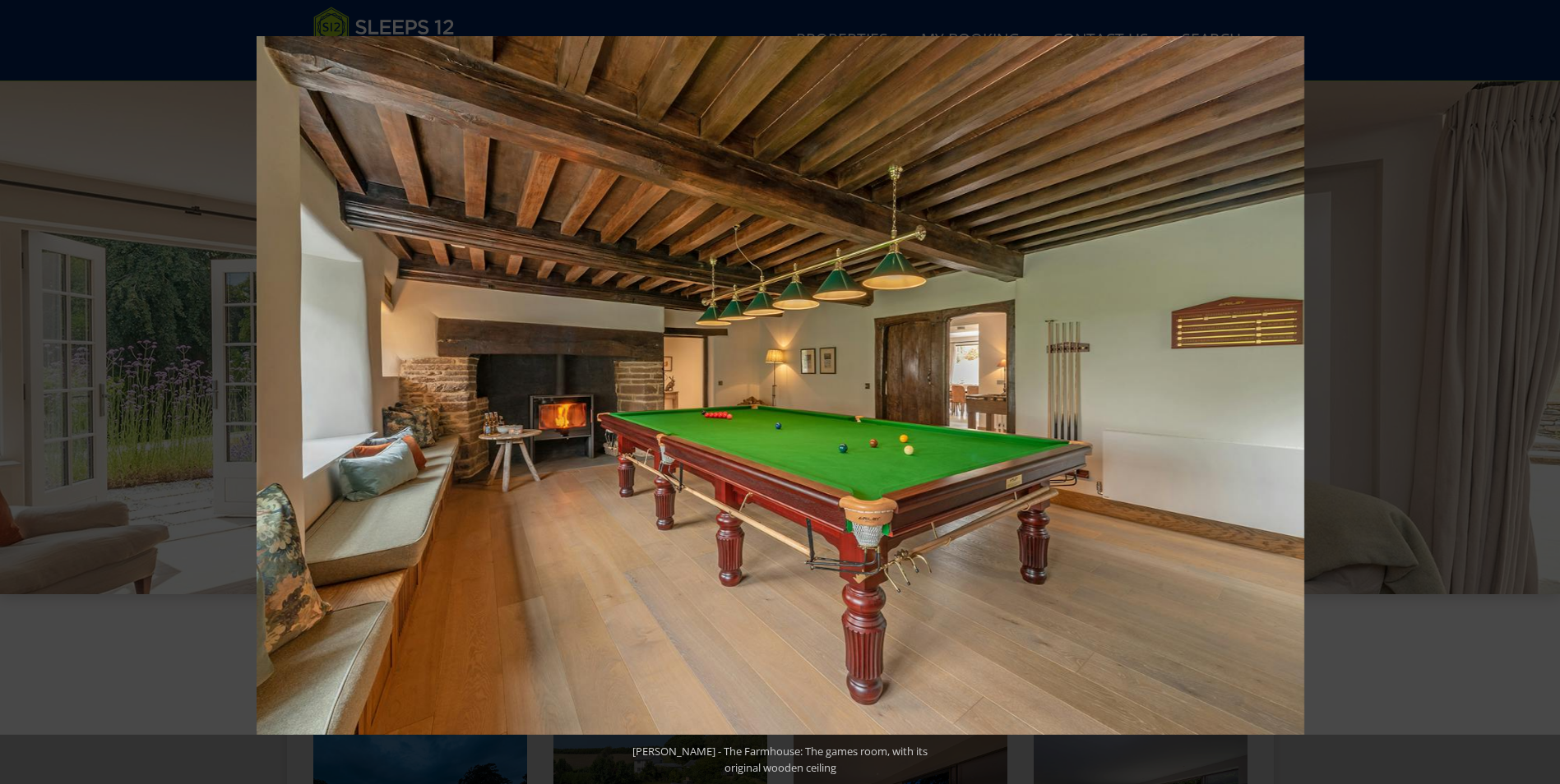
click at [1547, 393] on button at bounding box center [1531, 392] width 57 height 82
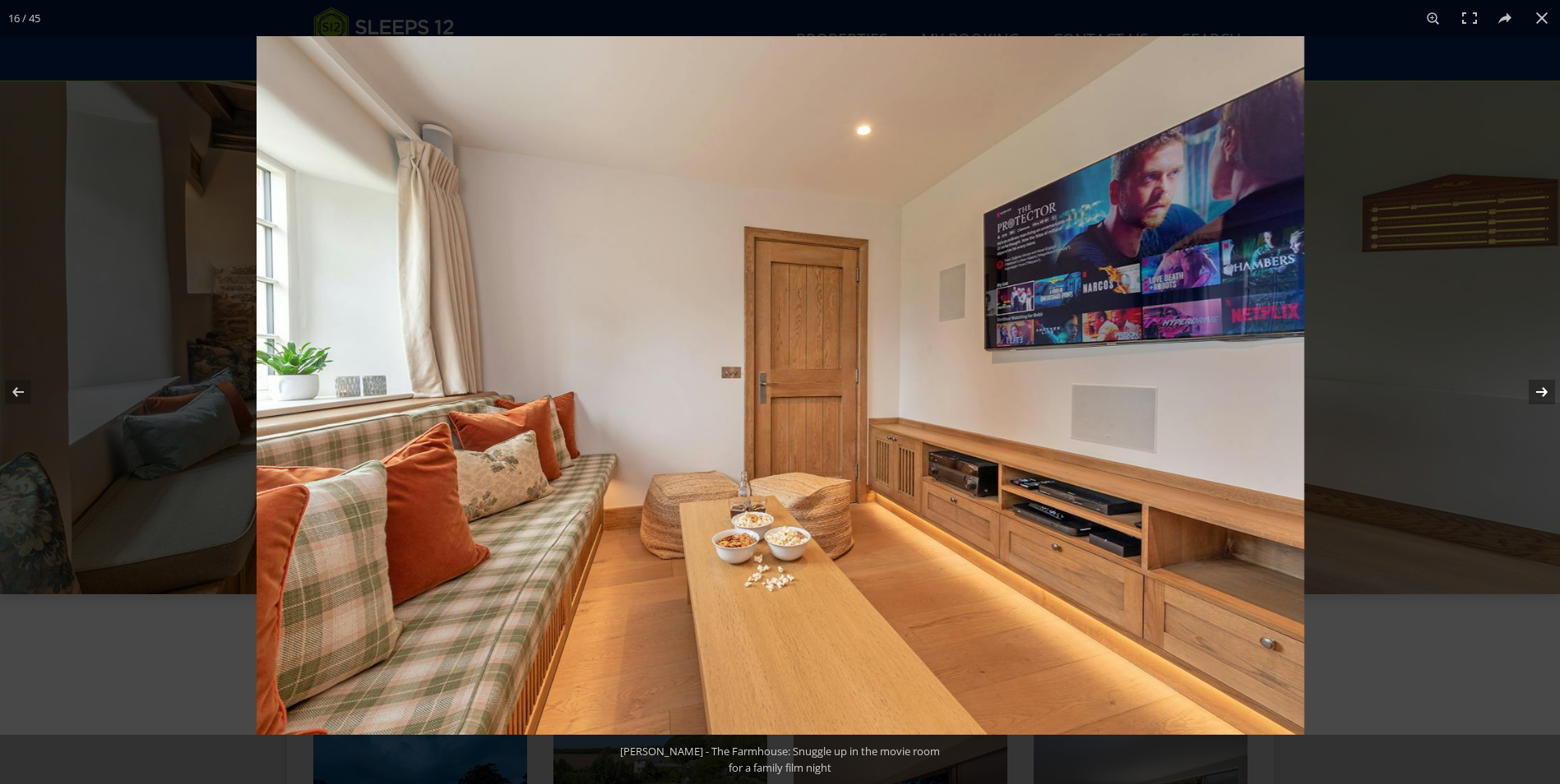
click at [1546, 393] on button at bounding box center [1531, 392] width 57 height 82
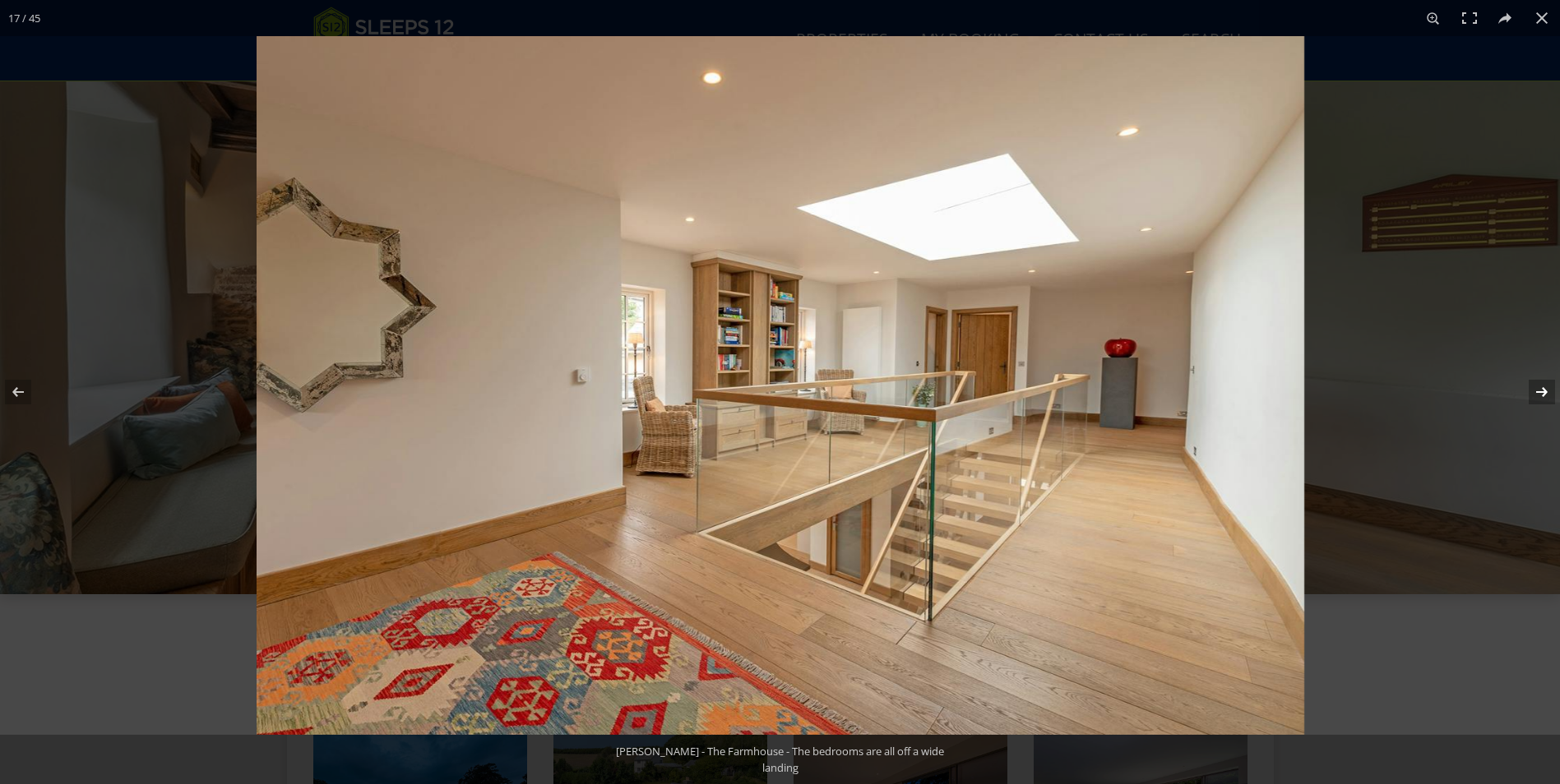
click at [1546, 393] on button at bounding box center [1531, 392] width 57 height 82
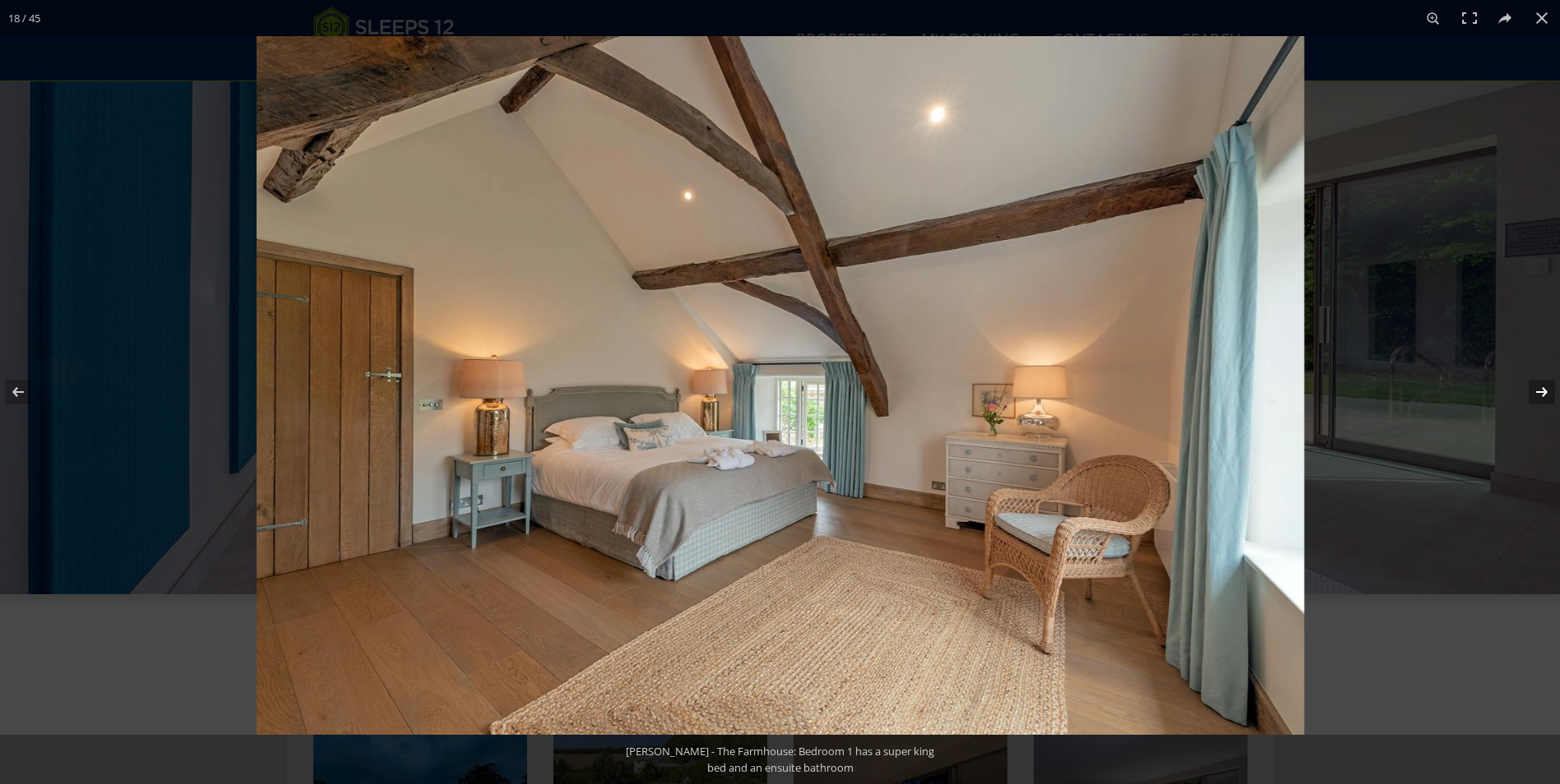
click at [1546, 393] on button at bounding box center [1531, 392] width 57 height 82
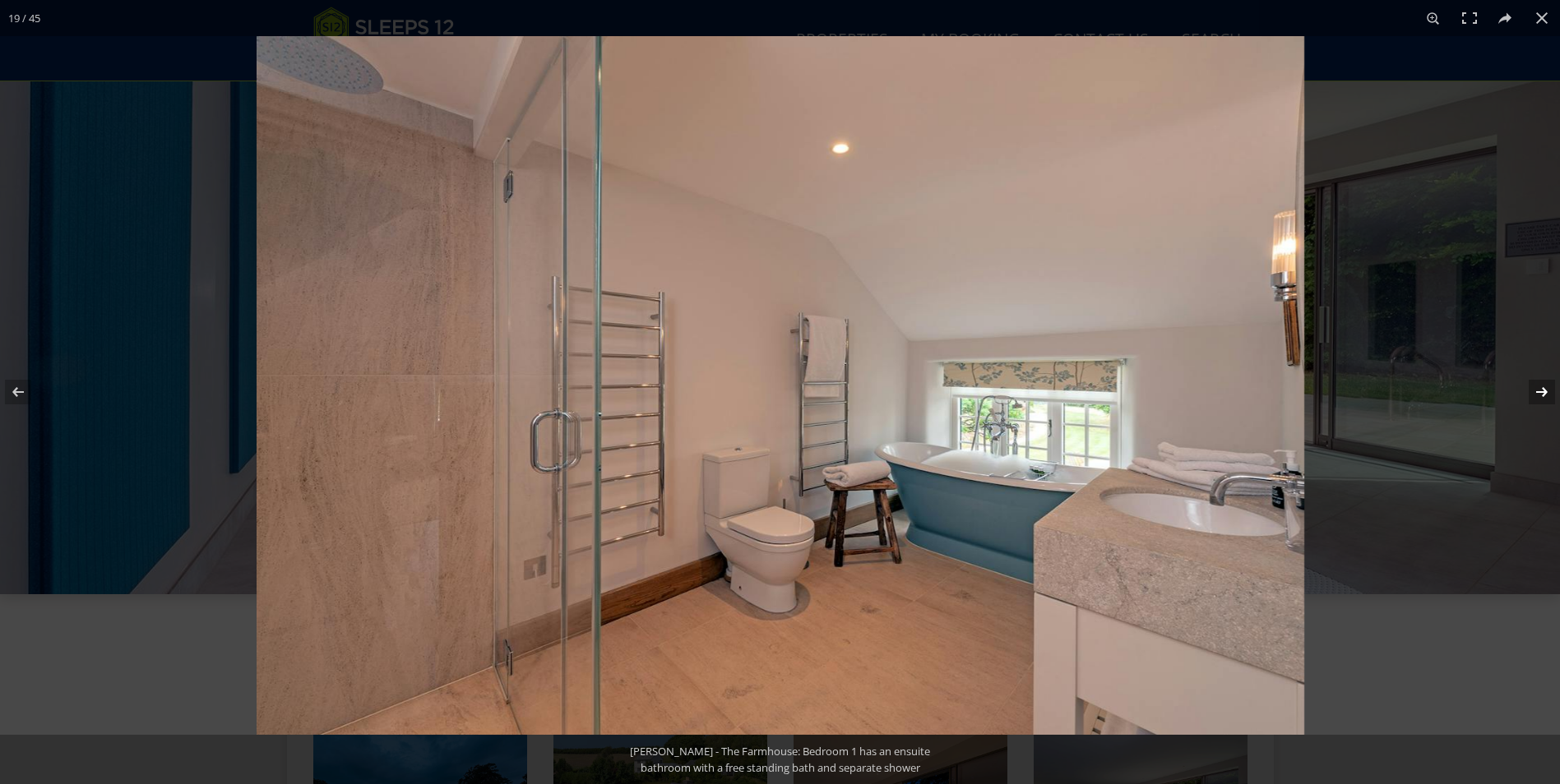
click at [1546, 393] on button at bounding box center [1531, 392] width 57 height 82
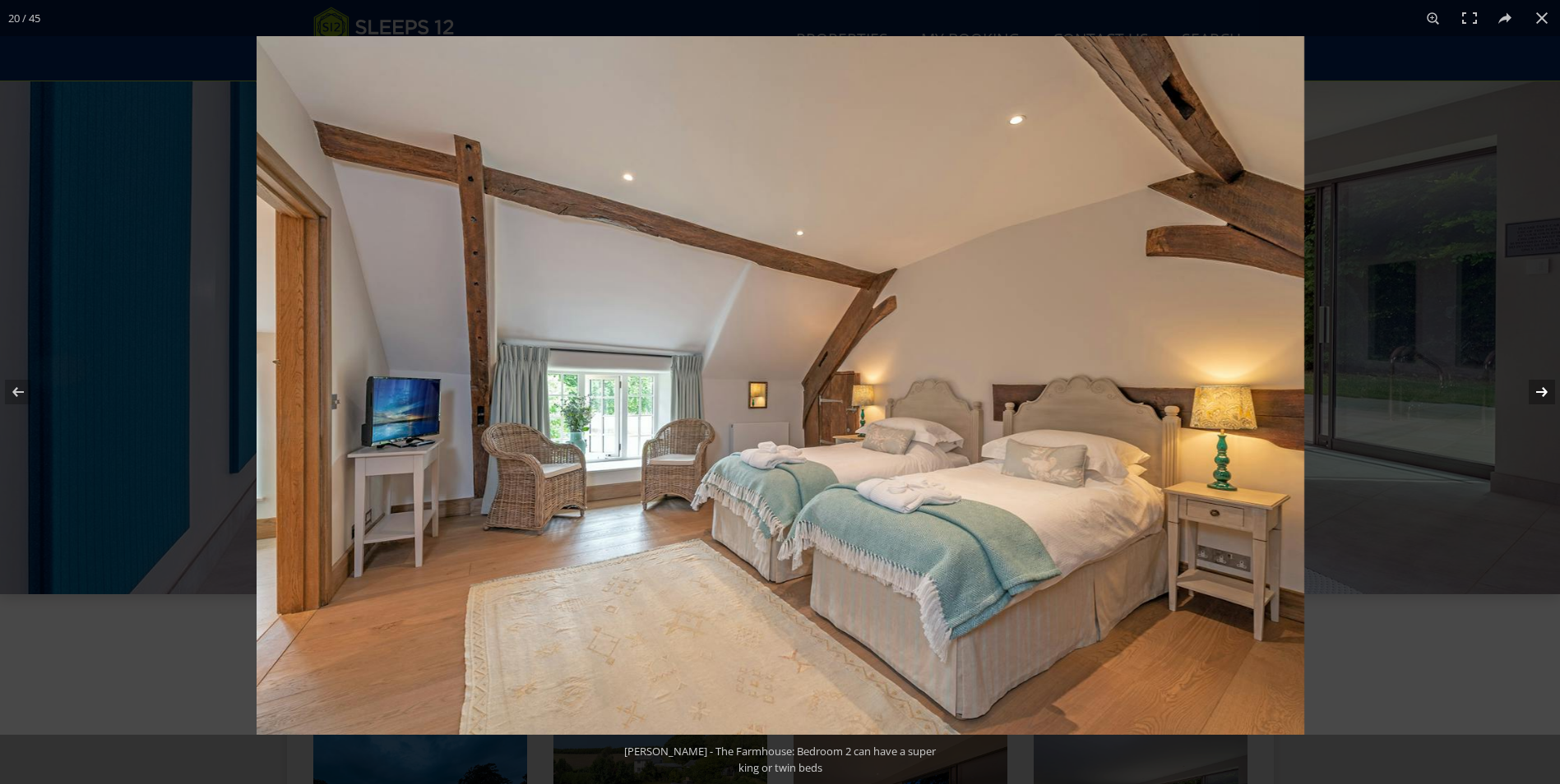
click at [1546, 393] on button at bounding box center [1531, 392] width 57 height 82
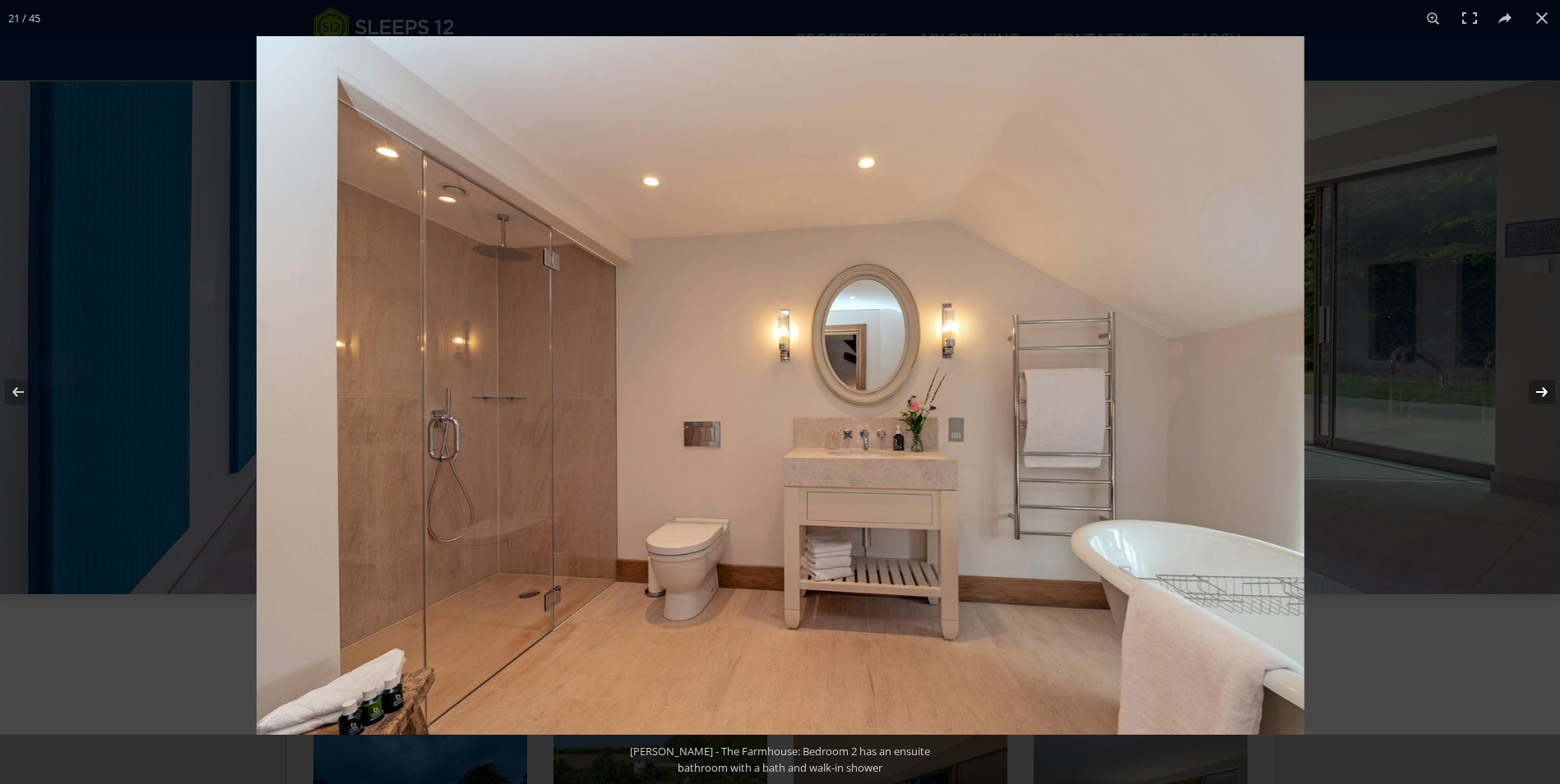
click at [1546, 393] on button at bounding box center [1531, 392] width 57 height 82
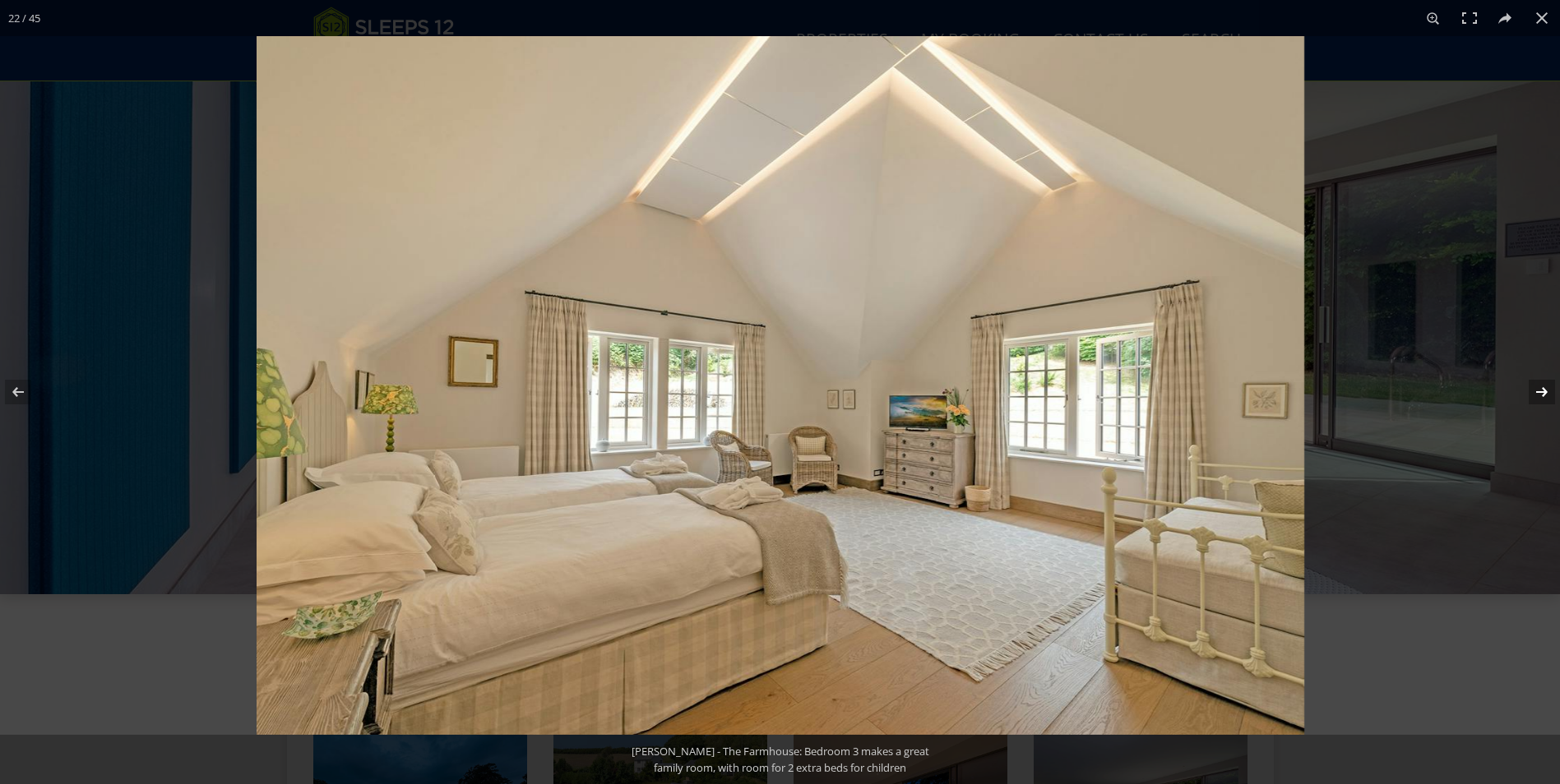
click at [1546, 393] on button at bounding box center [1531, 392] width 57 height 82
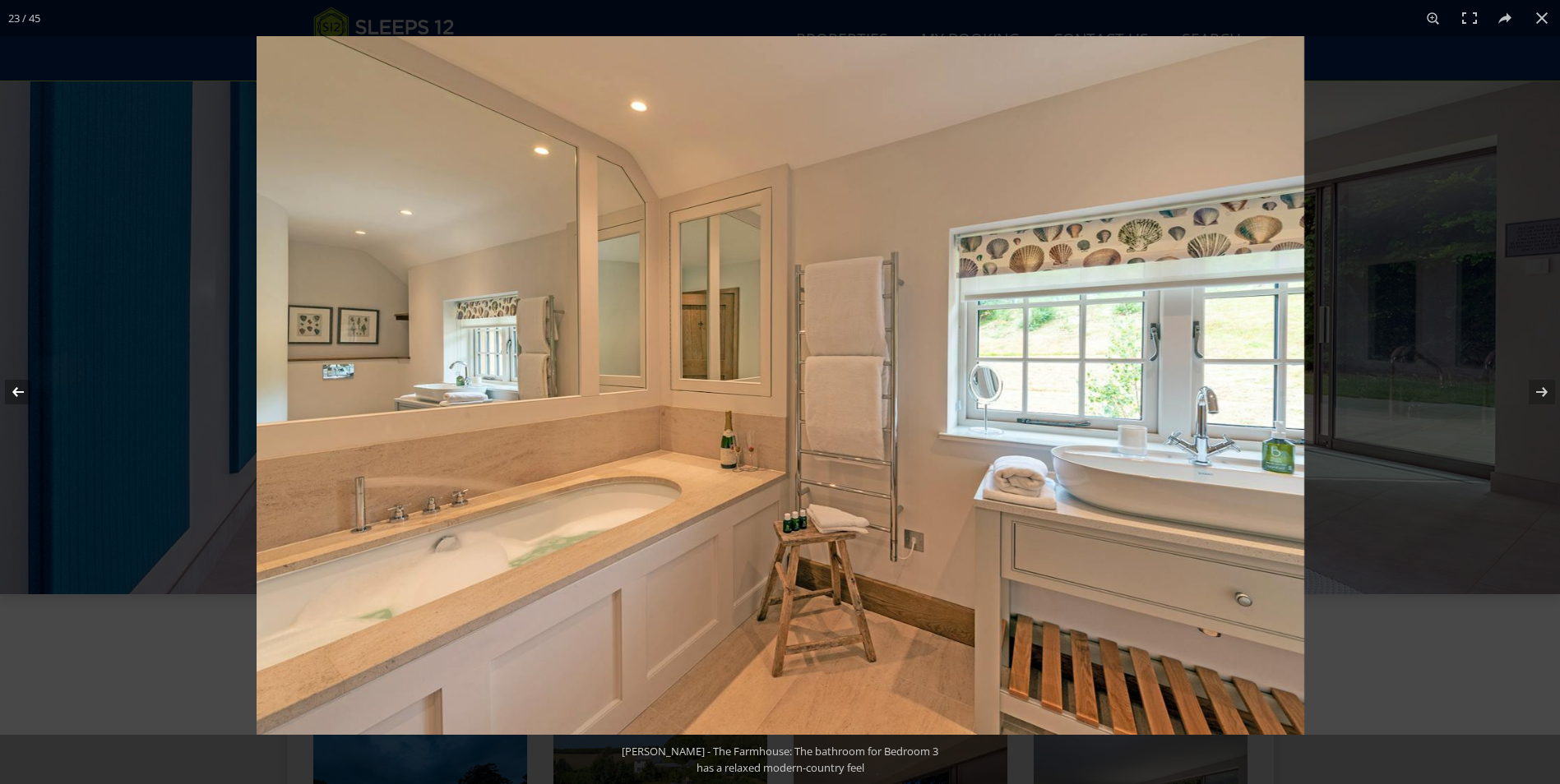
click at [21, 390] on button at bounding box center [28, 392] width 57 height 82
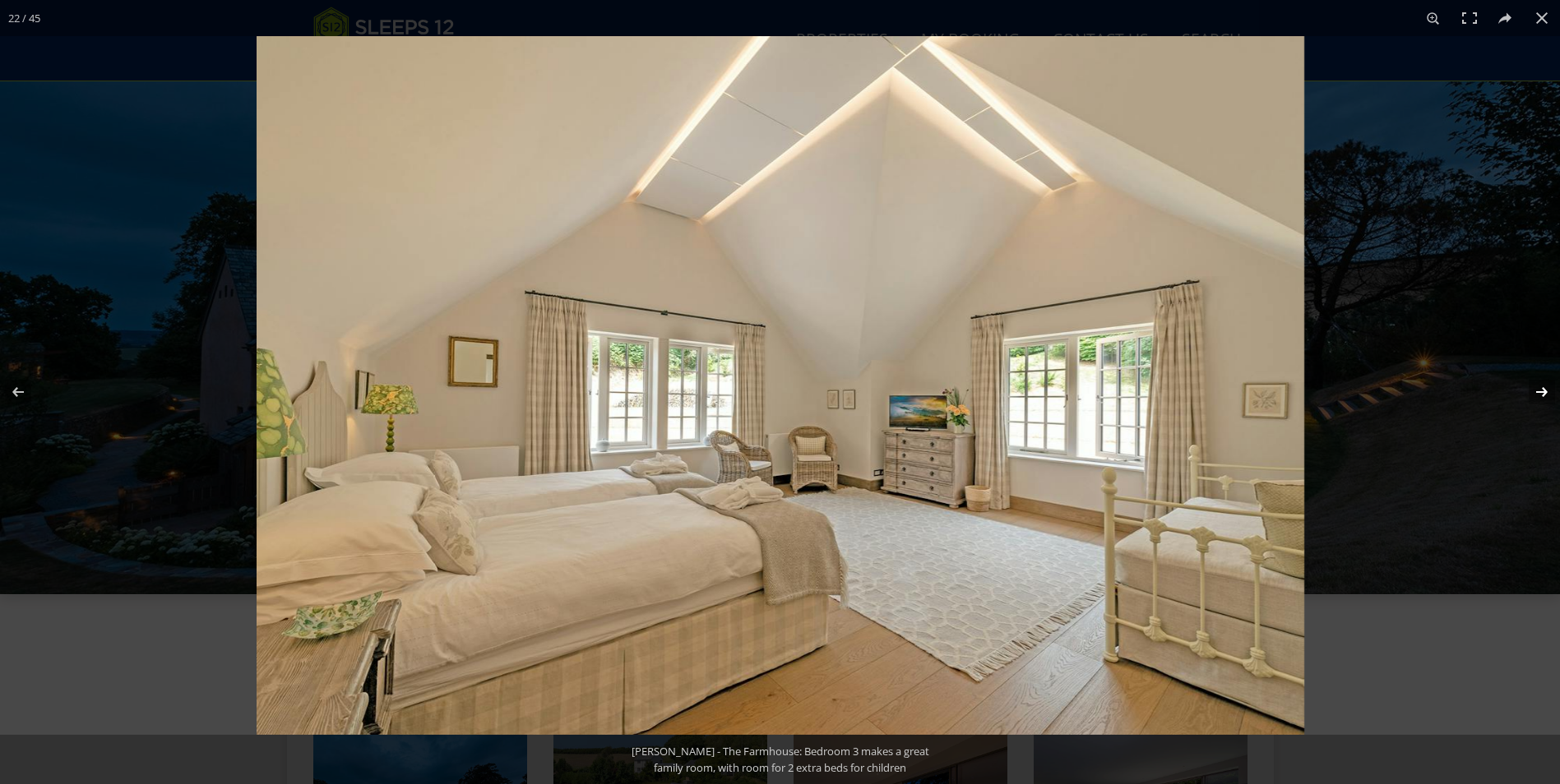
click at [1546, 392] on button at bounding box center [1531, 392] width 57 height 82
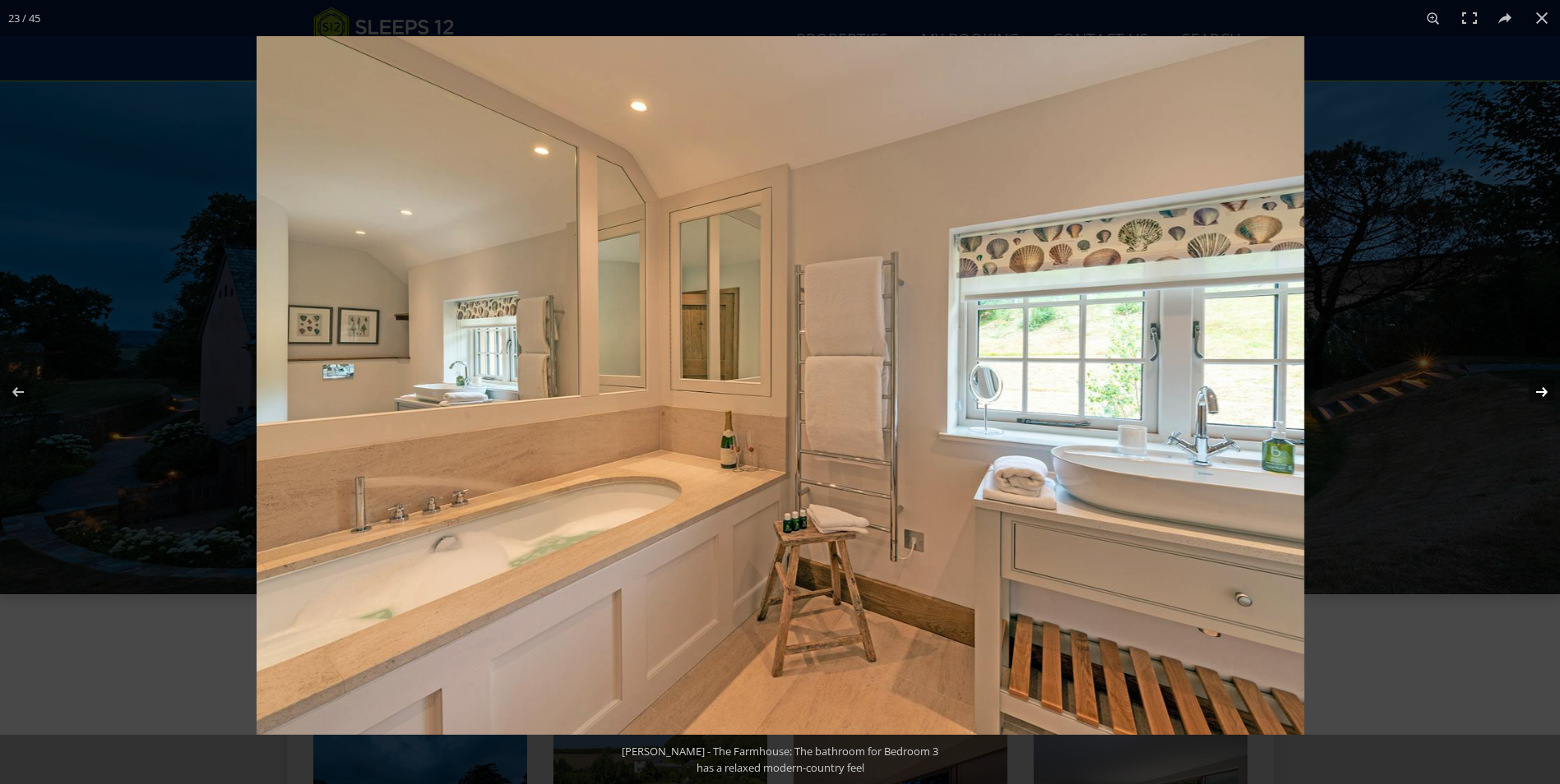
click at [1546, 392] on button at bounding box center [1531, 392] width 57 height 82
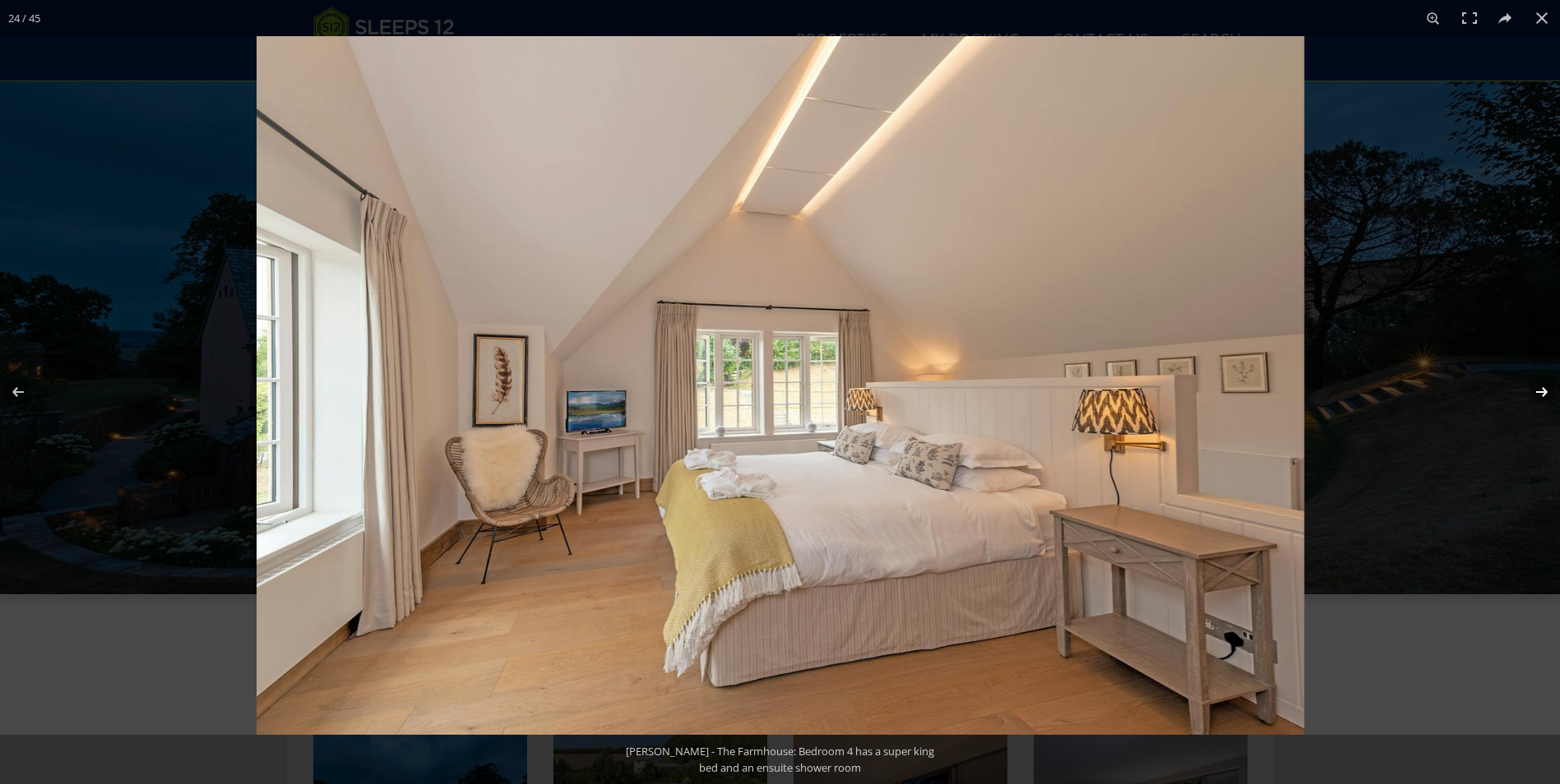
click at [1546, 392] on button at bounding box center [1531, 392] width 57 height 82
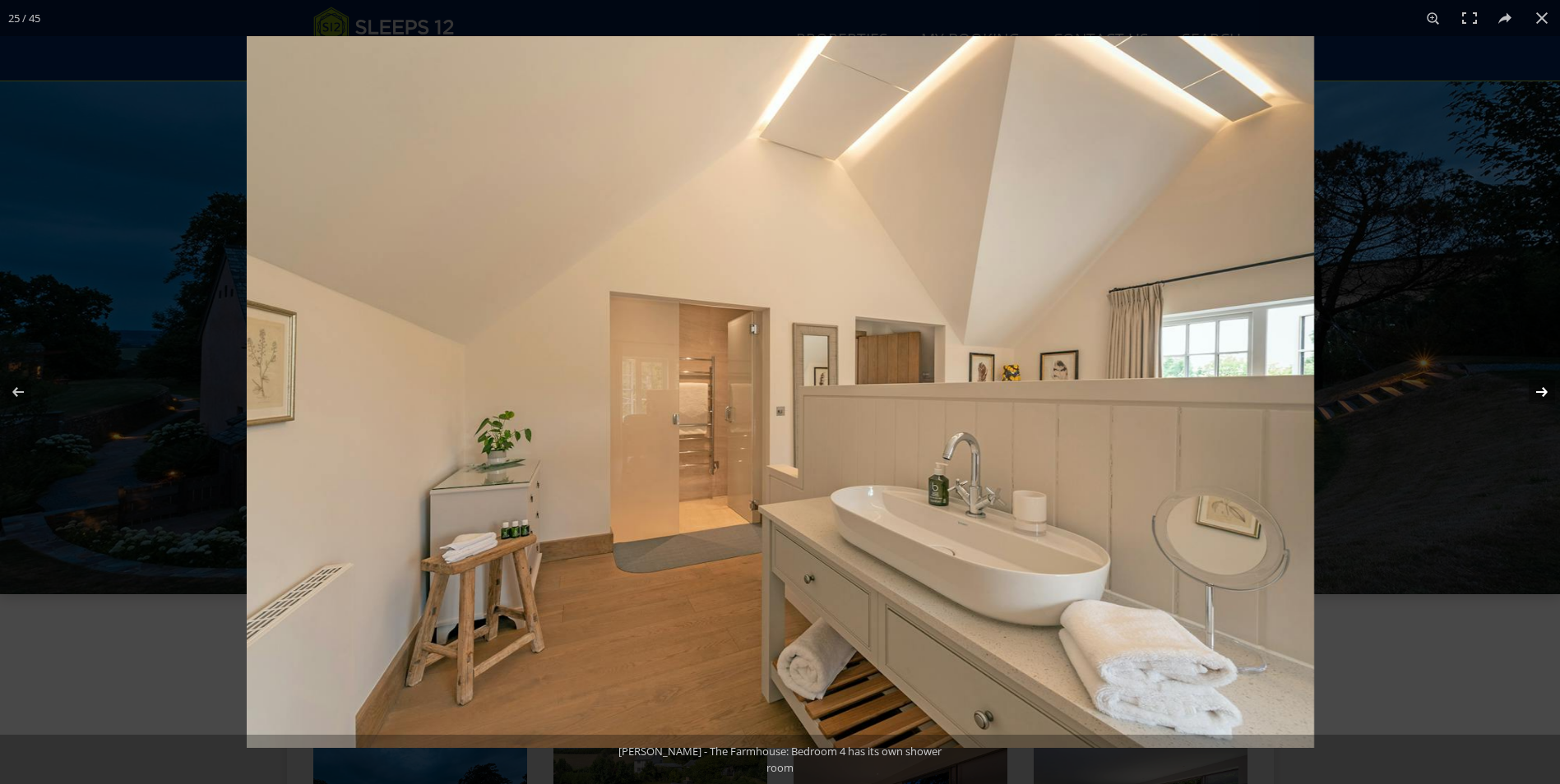
click at [1546, 392] on button at bounding box center [1531, 392] width 57 height 82
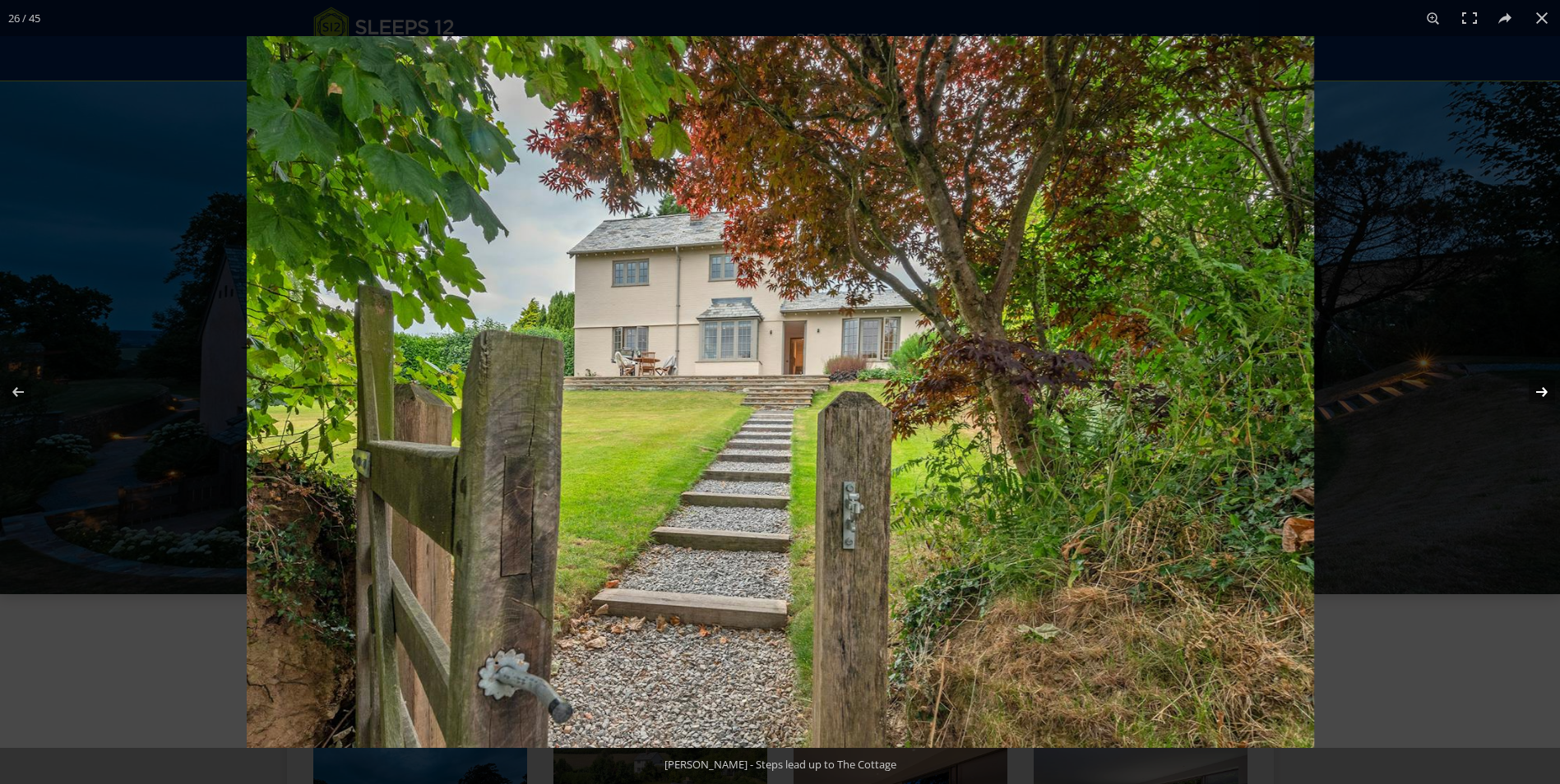
click at [1546, 392] on button at bounding box center [1531, 392] width 57 height 82
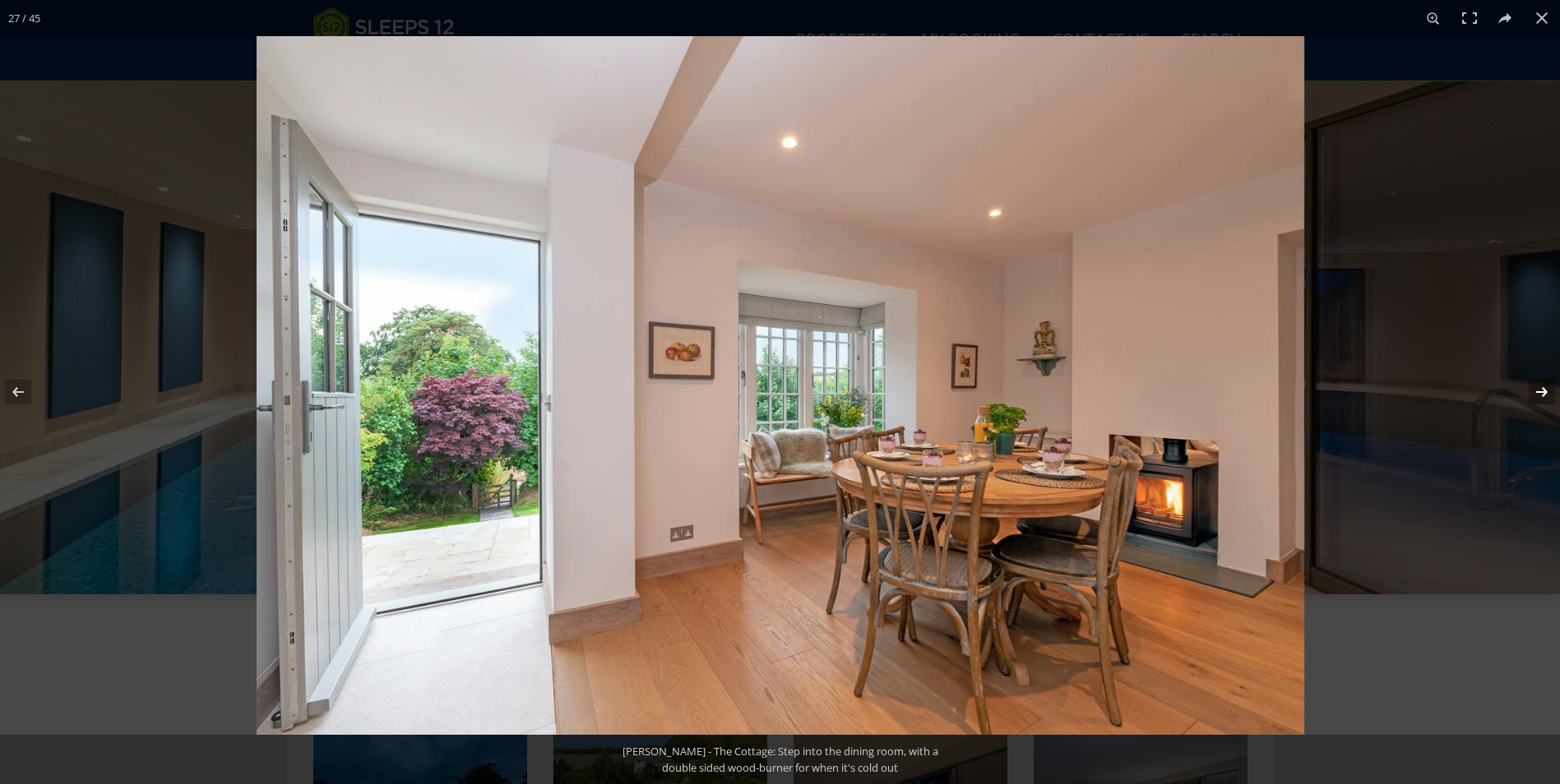
click at [1546, 392] on button at bounding box center [1531, 392] width 57 height 82
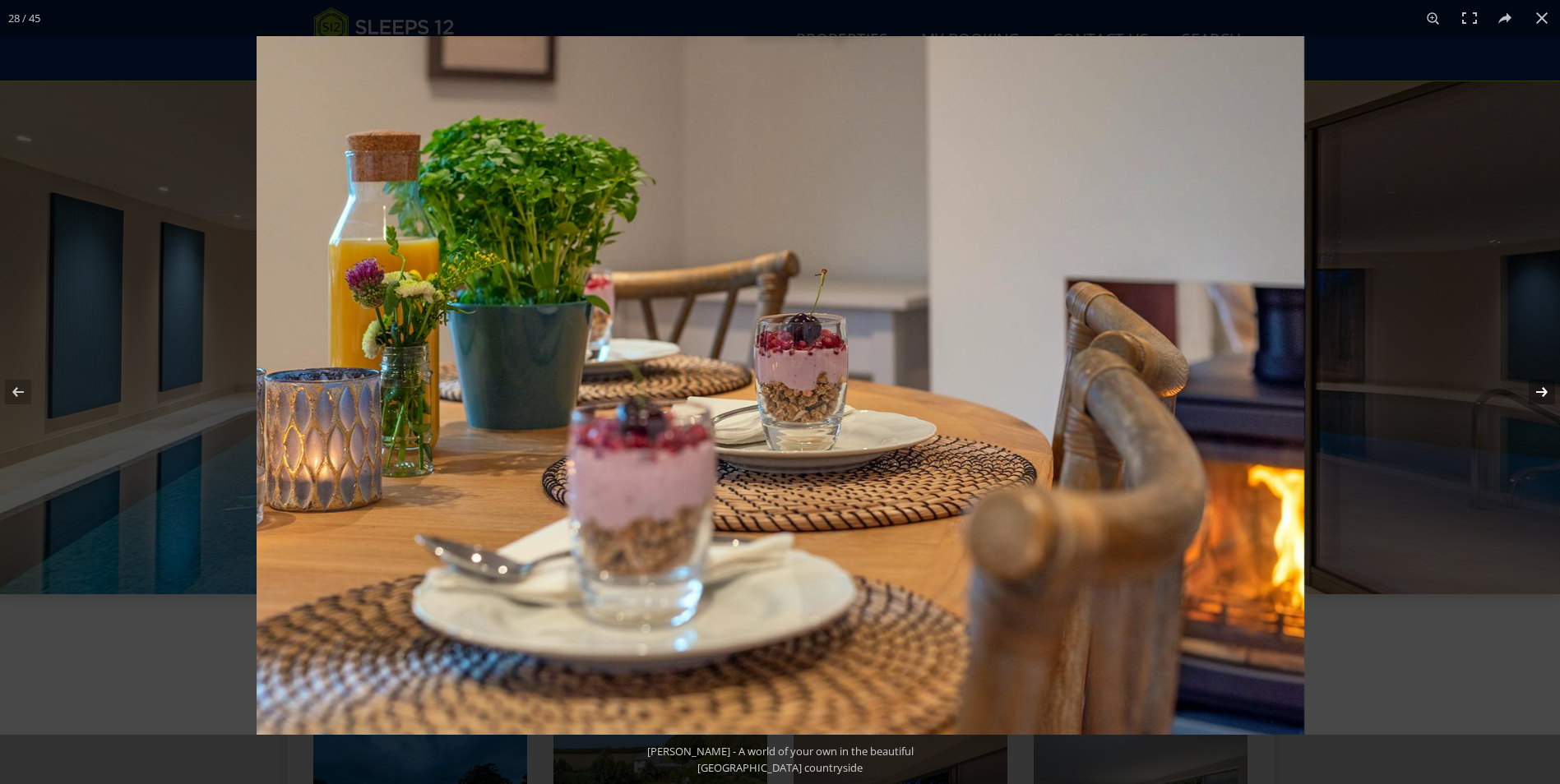
click at [1546, 392] on button at bounding box center [1531, 392] width 57 height 82
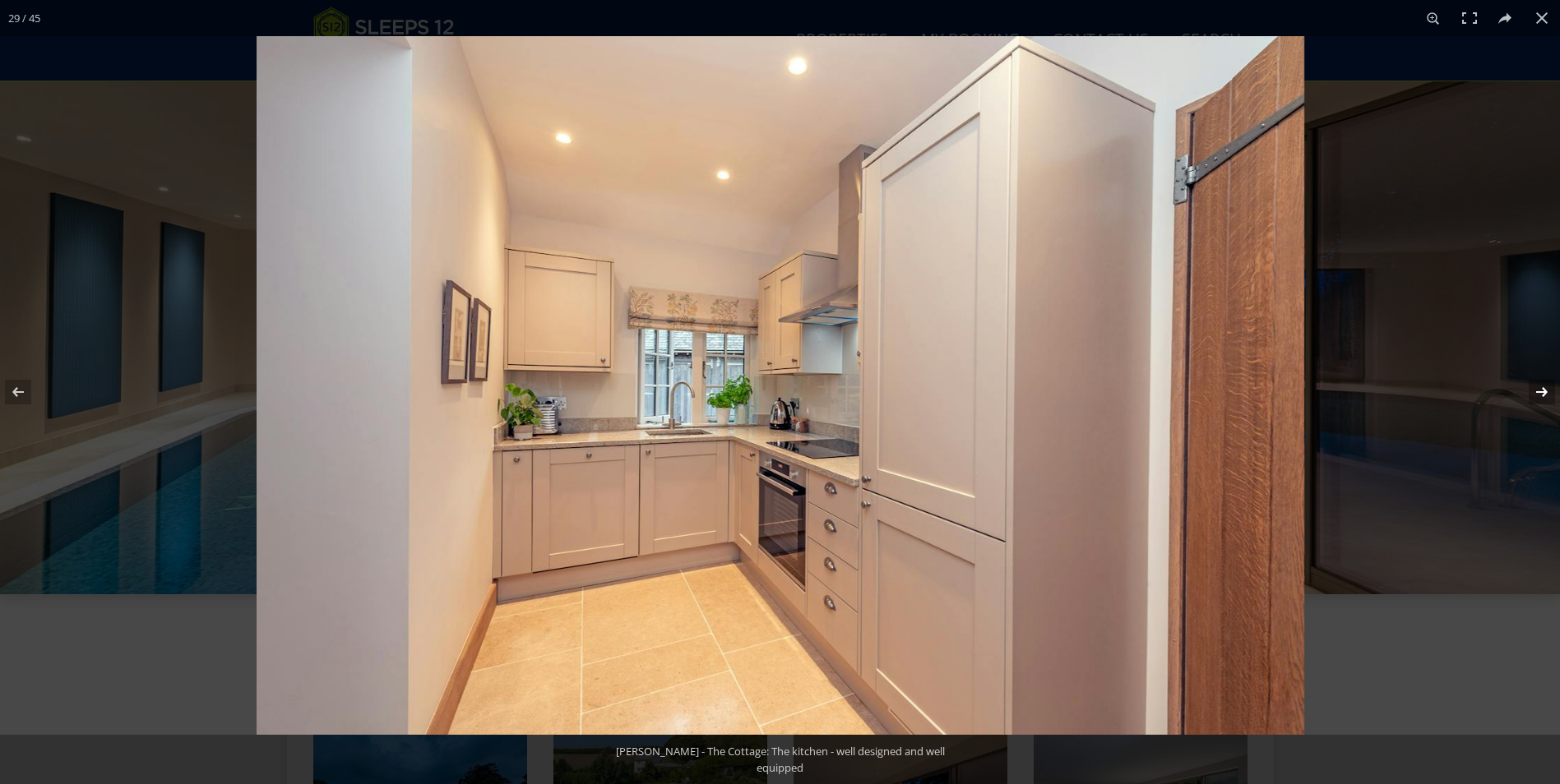
click at [1546, 392] on button at bounding box center [1531, 392] width 57 height 82
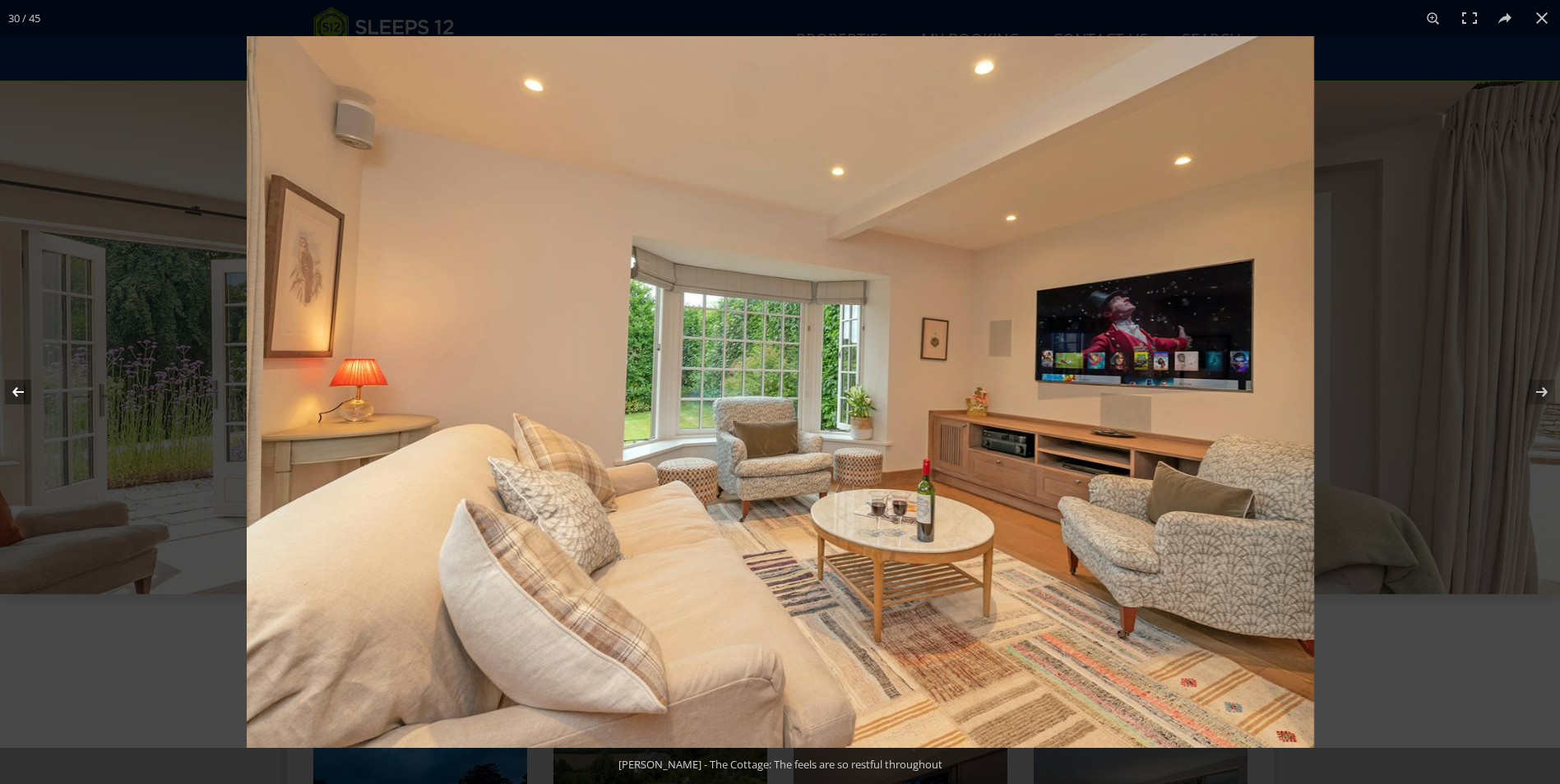
click at [15, 392] on button at bounding box center [28, 392] width 57 height 82
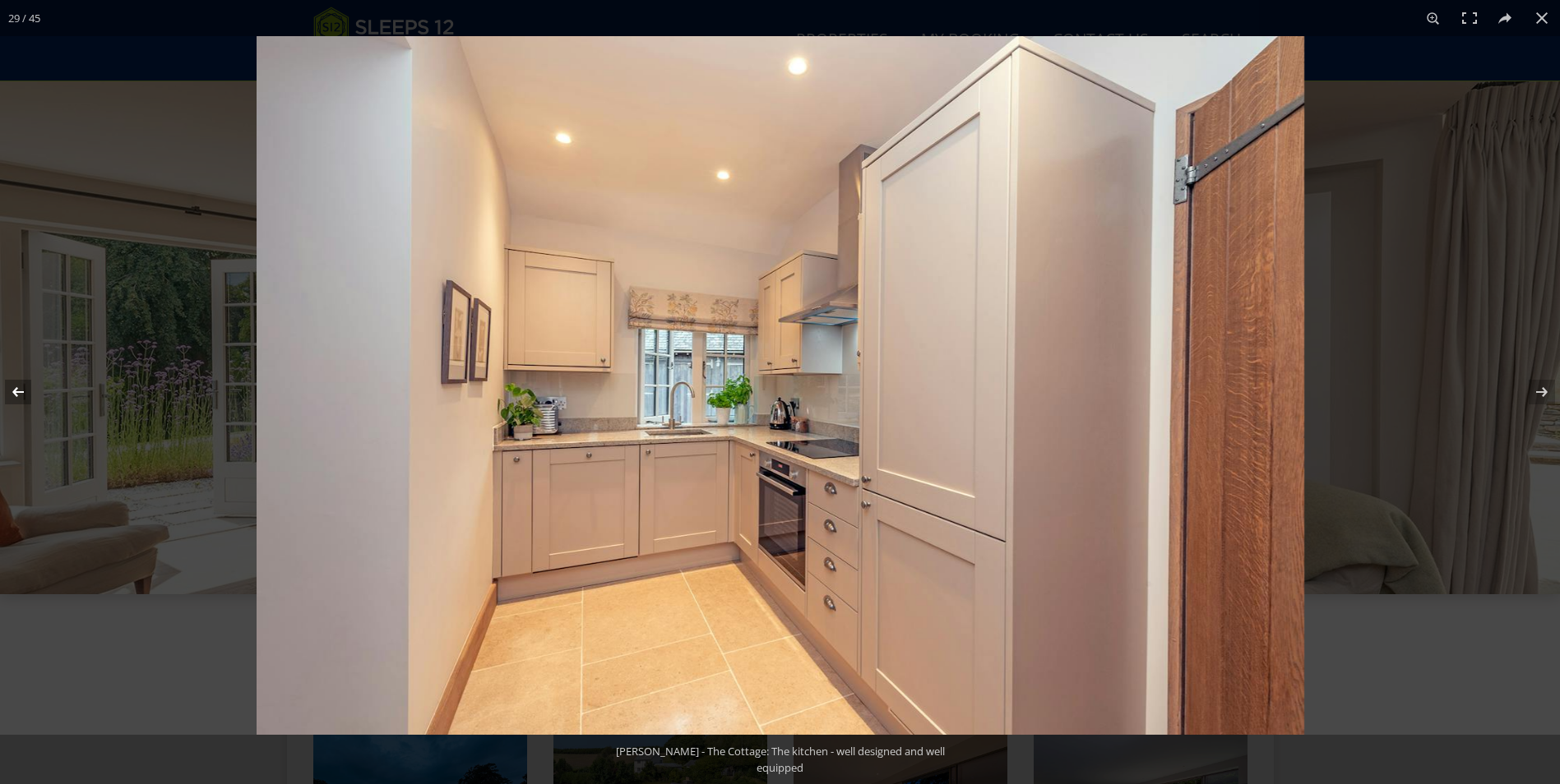
click at [15, 392] on button at bounding box center [28, 392] width 57 height 82
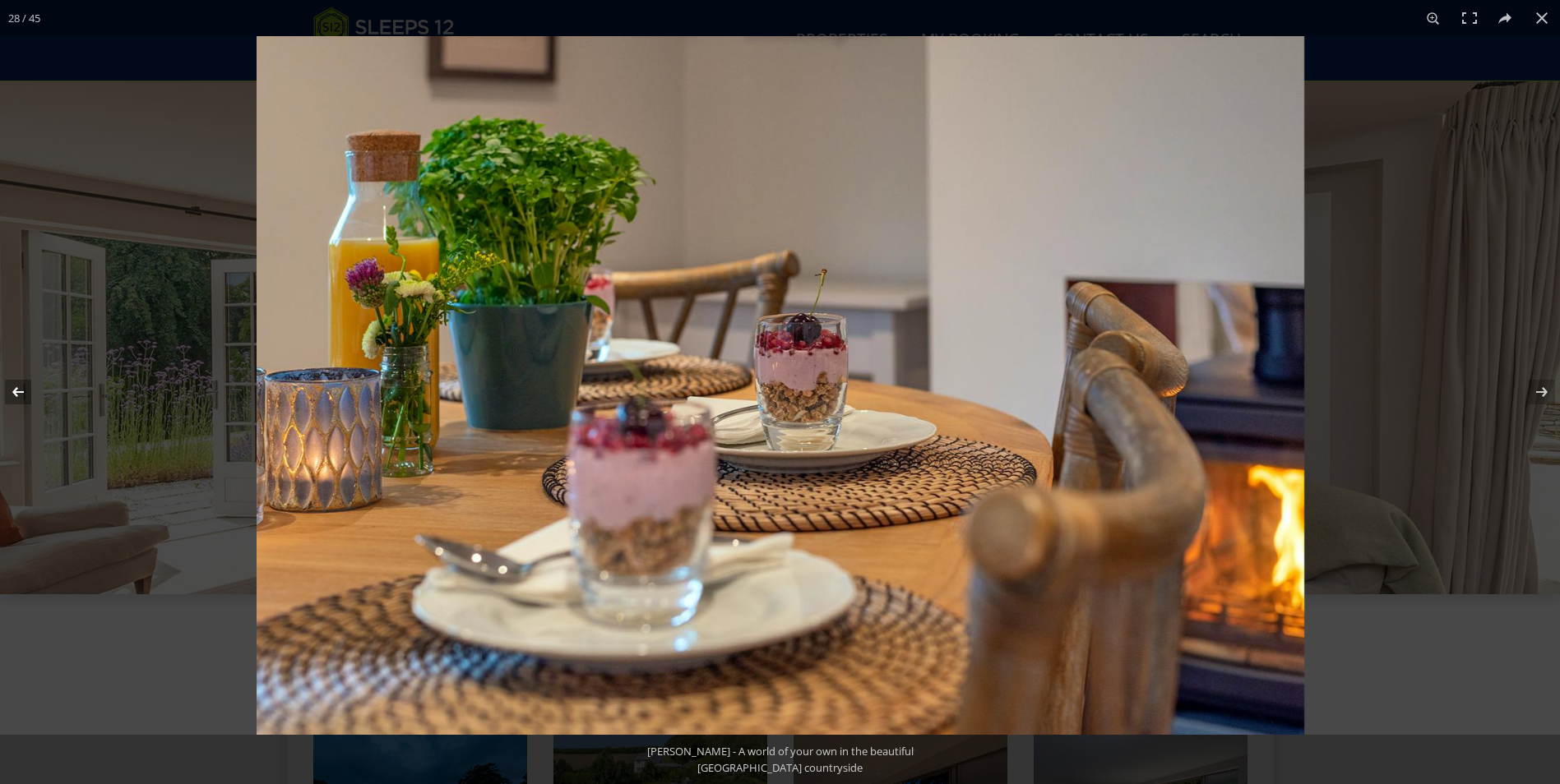
click at [15, 392] on button at bounding box center [28, 392] width 57 height 82
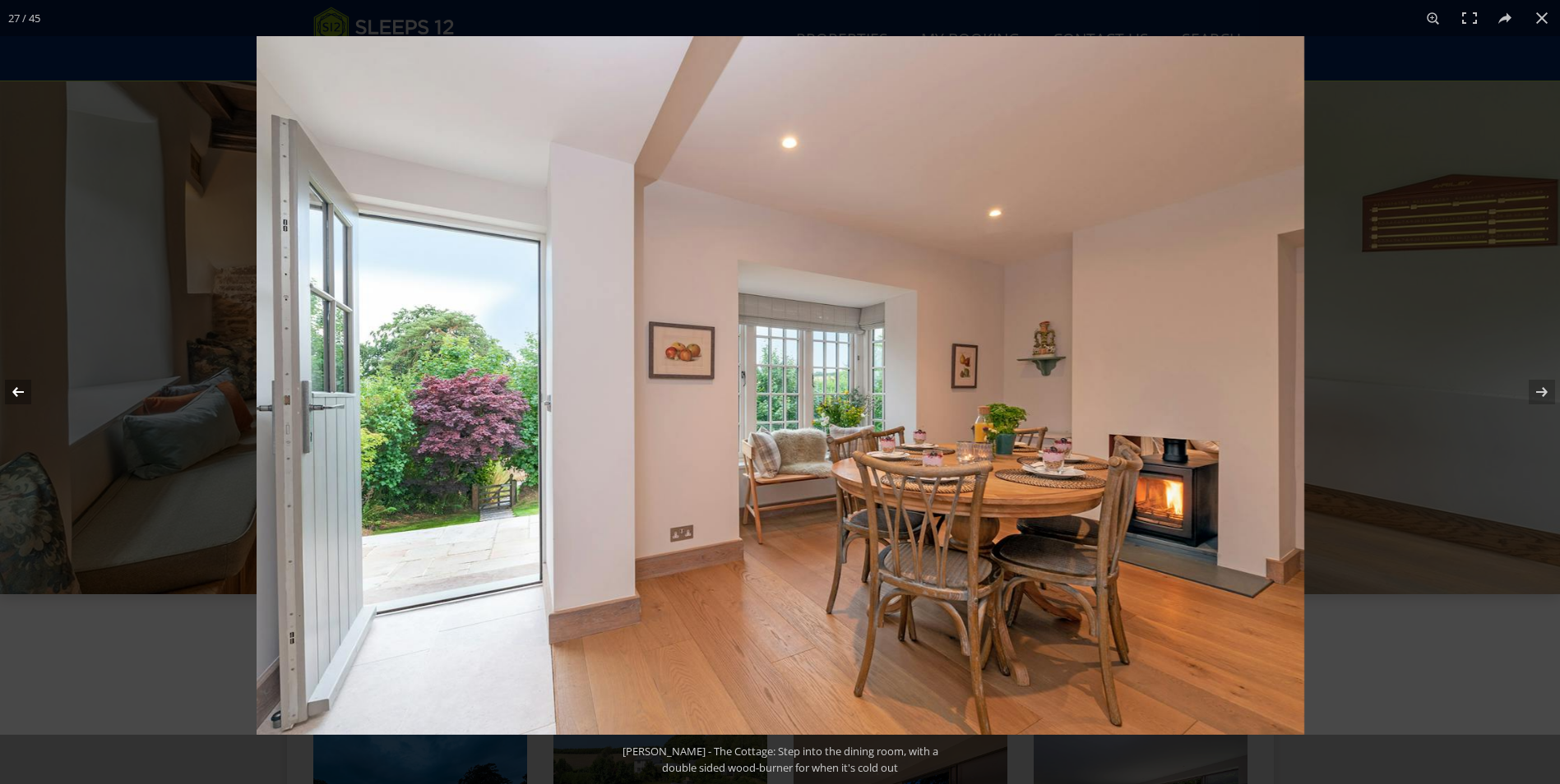
click at [18, 387] on button at bounding box center [28, 392] width 57 height 82
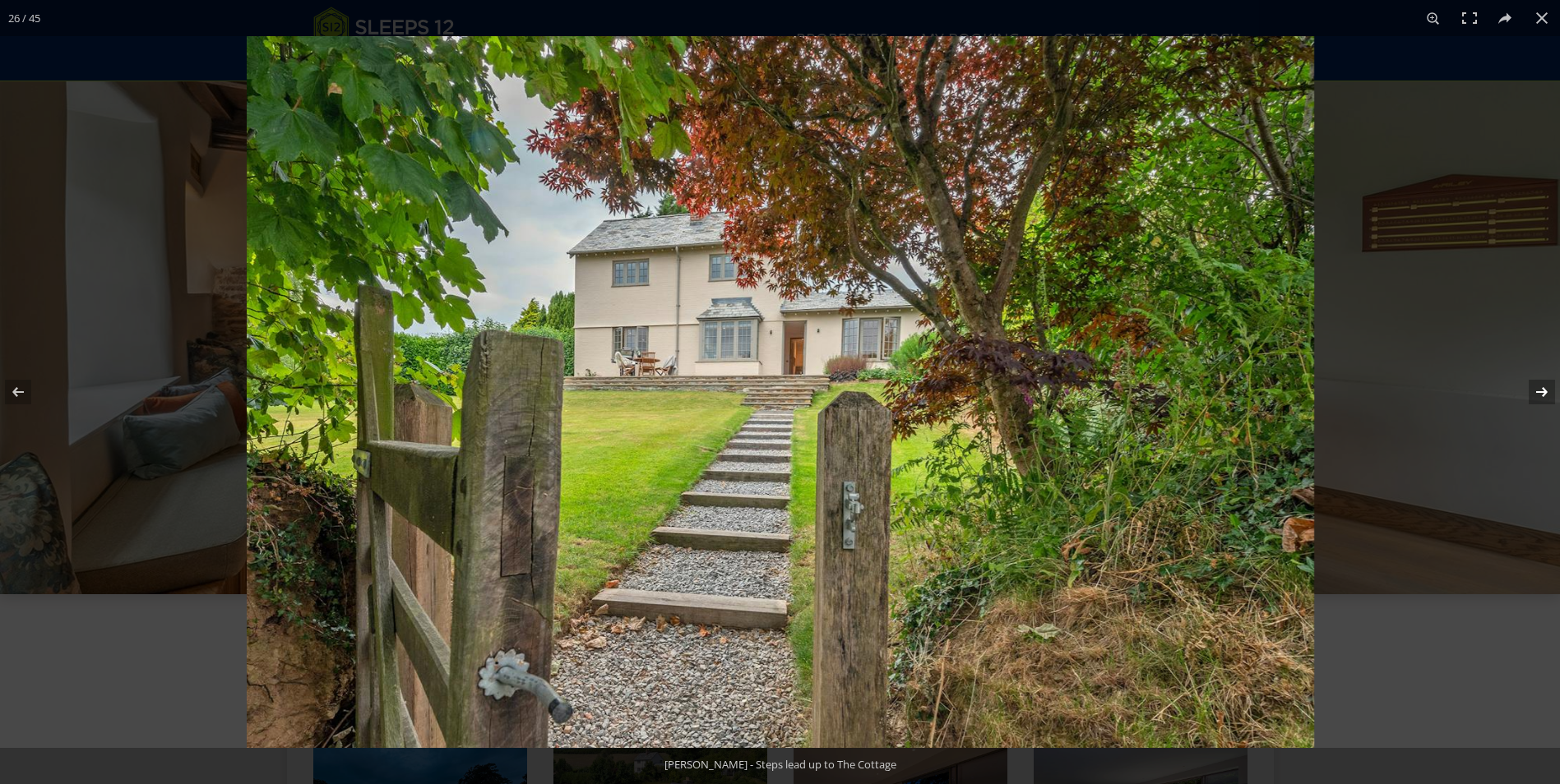
click at [1535, 394] on button at bounding box center [1531, 392] width 57 height 82
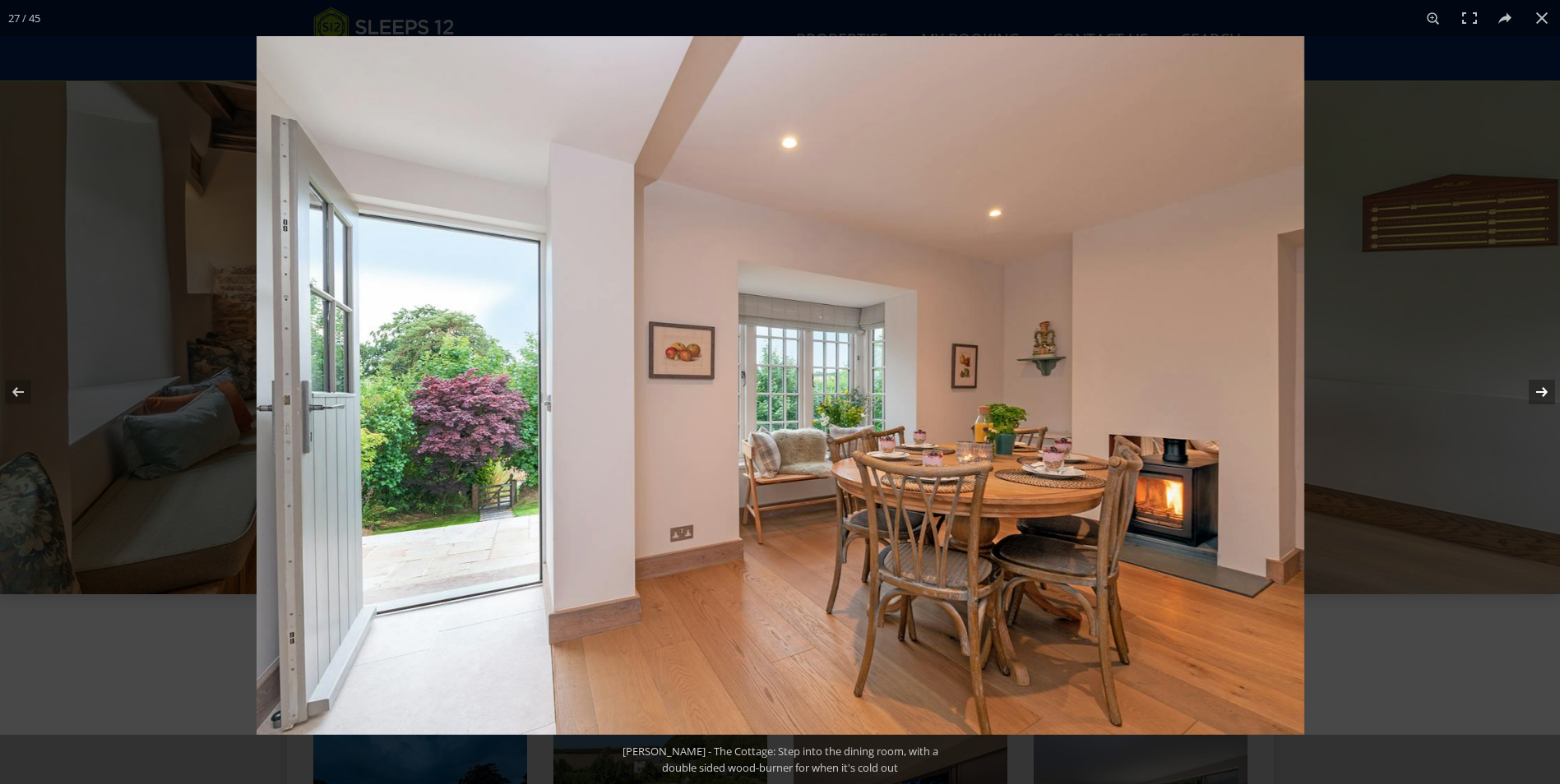
click at [1535, 394] on button at bounding box center [1531, 392] width 57 height 82
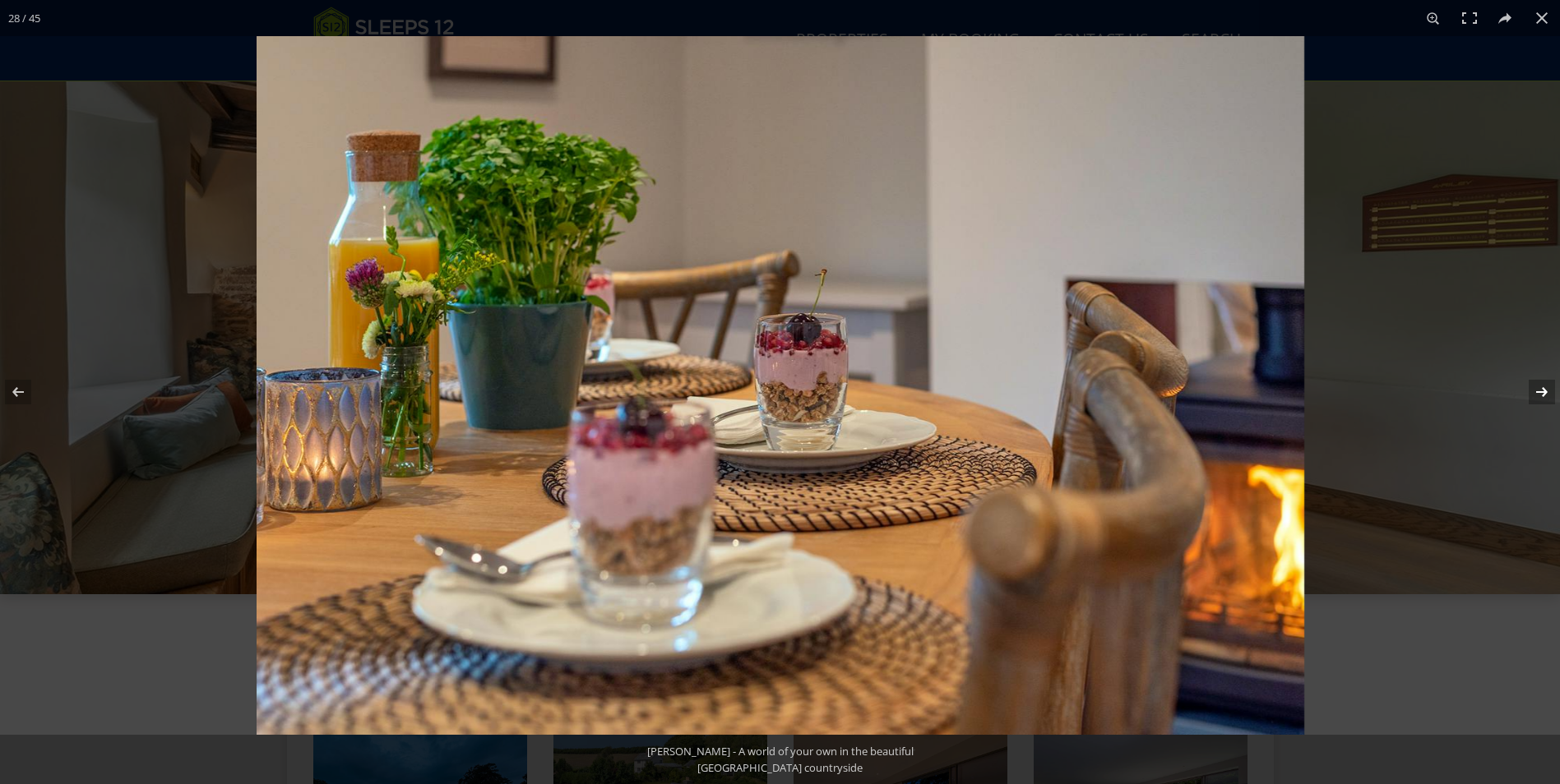
click at [1535, 394] on button at bounding box center [1531, 392] width 57 height 82
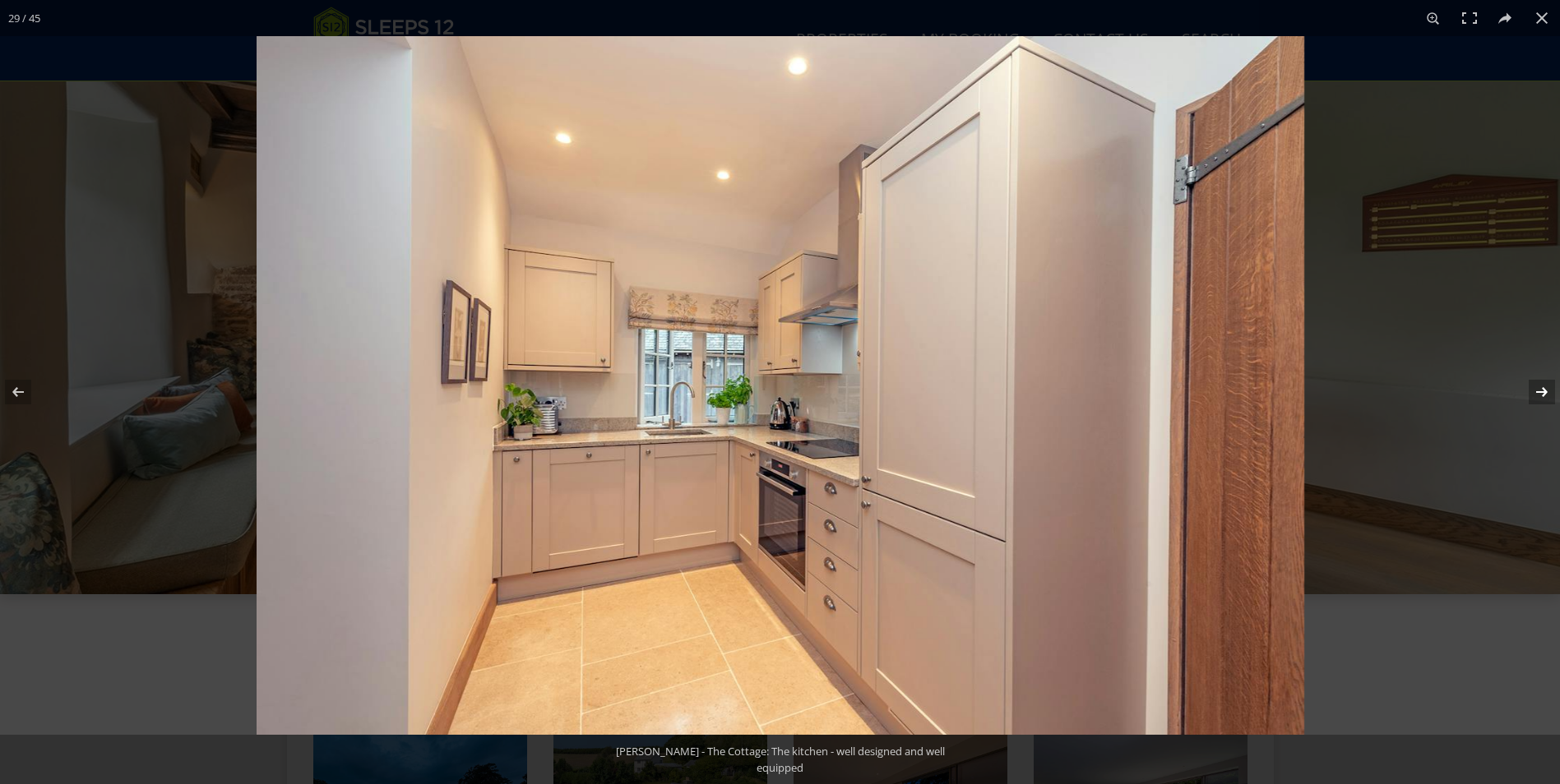
click at [1535, 394] on button at bounding box center [1531, 392] width 57 height 82
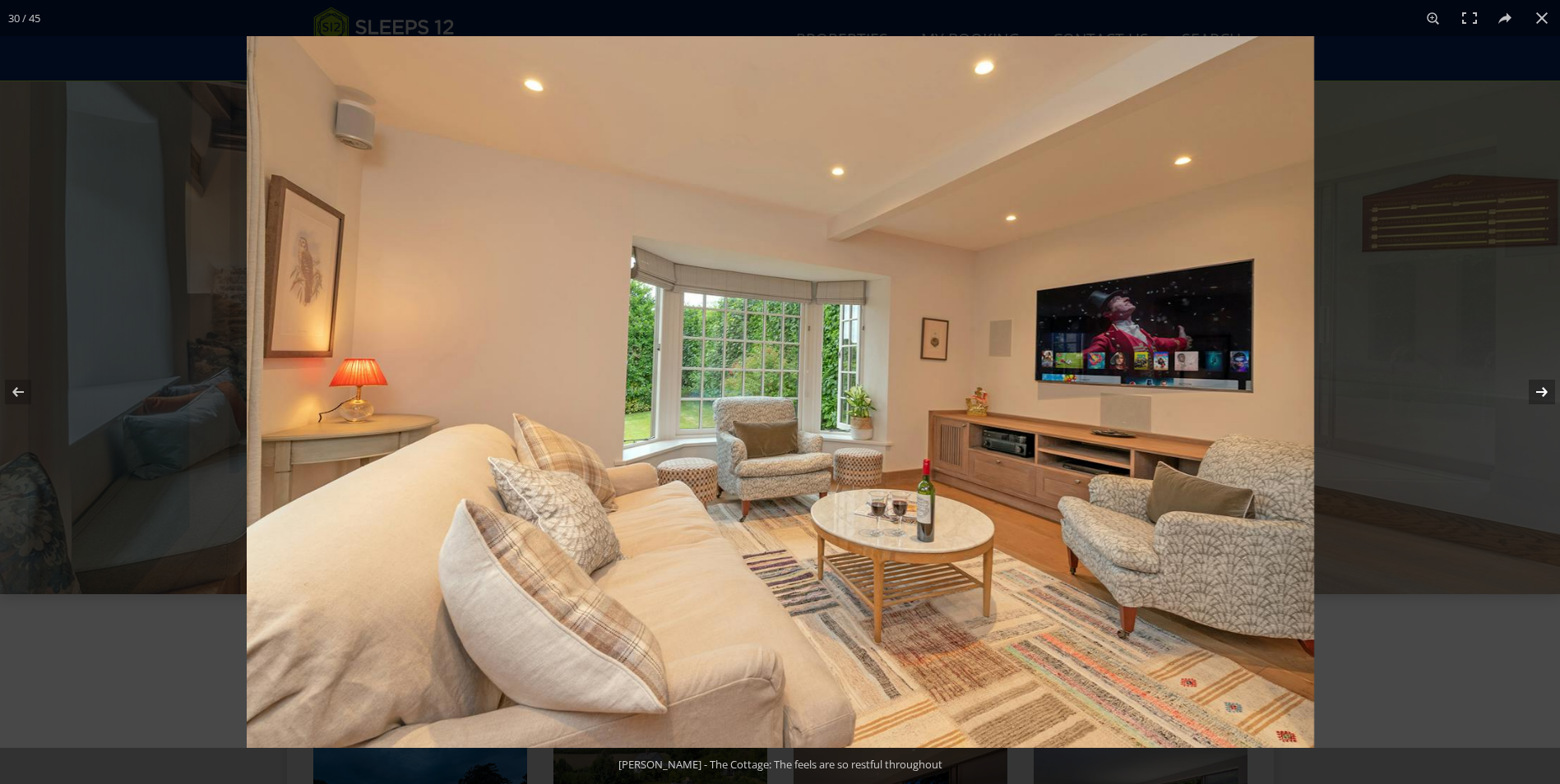
click at [1535, 394] on button at bounding box center [1531, 392] width 57 height 82
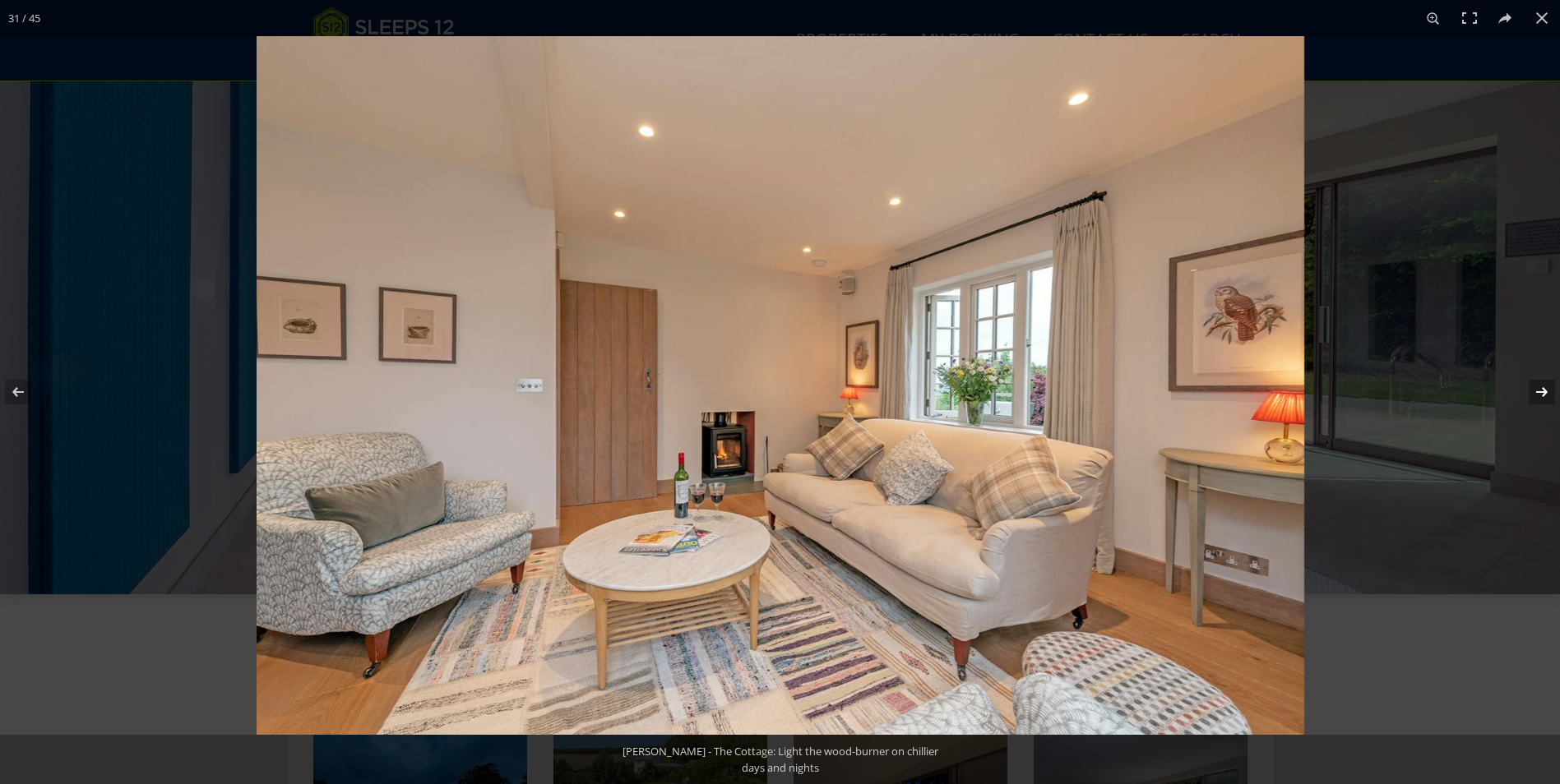
click at [1535, 394] on button at bounding box center [1531, 392] width 57 height 82
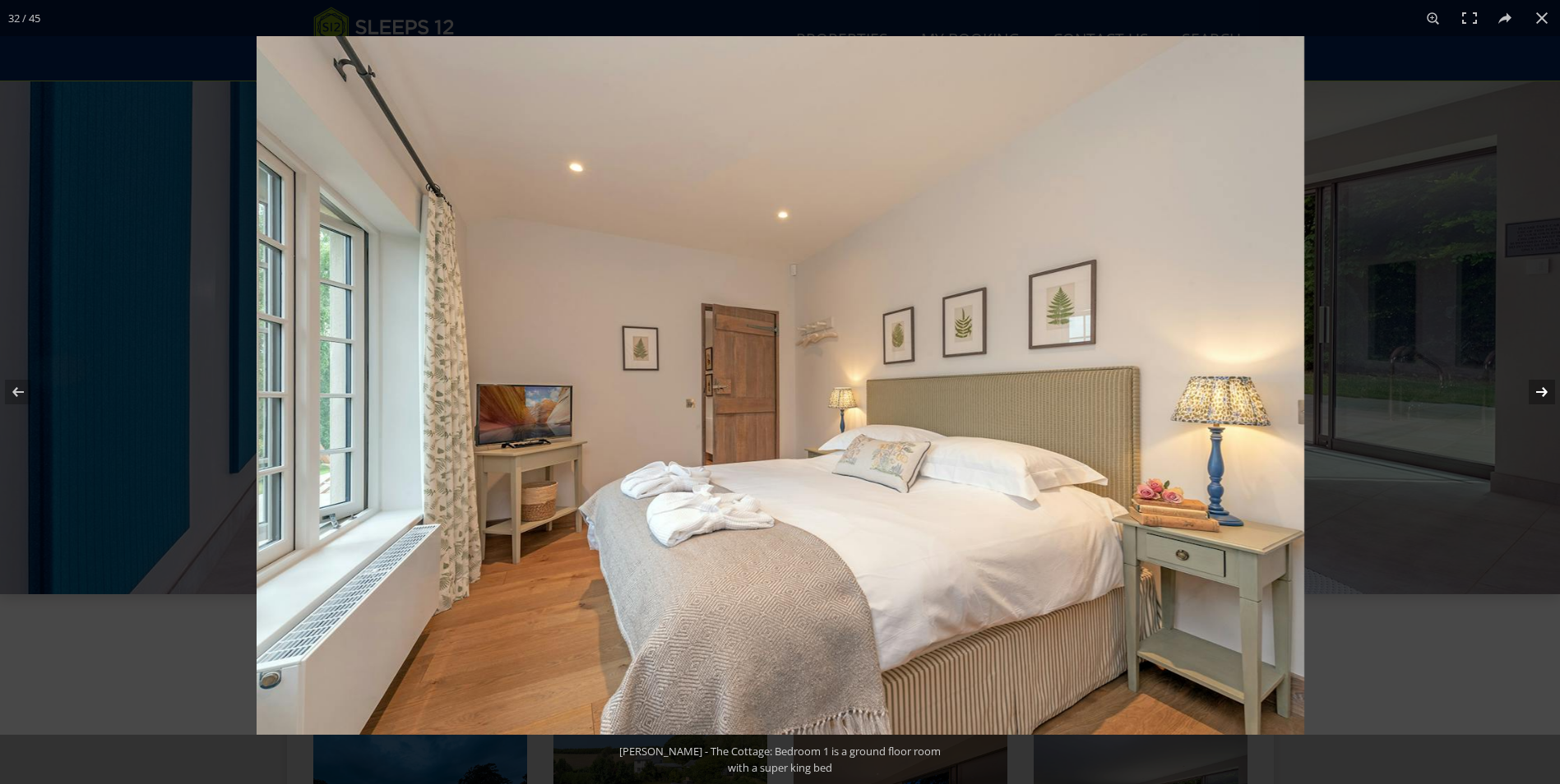
click at [1535, 394] on button at bounding box center [1531, 392] width 57 height 82
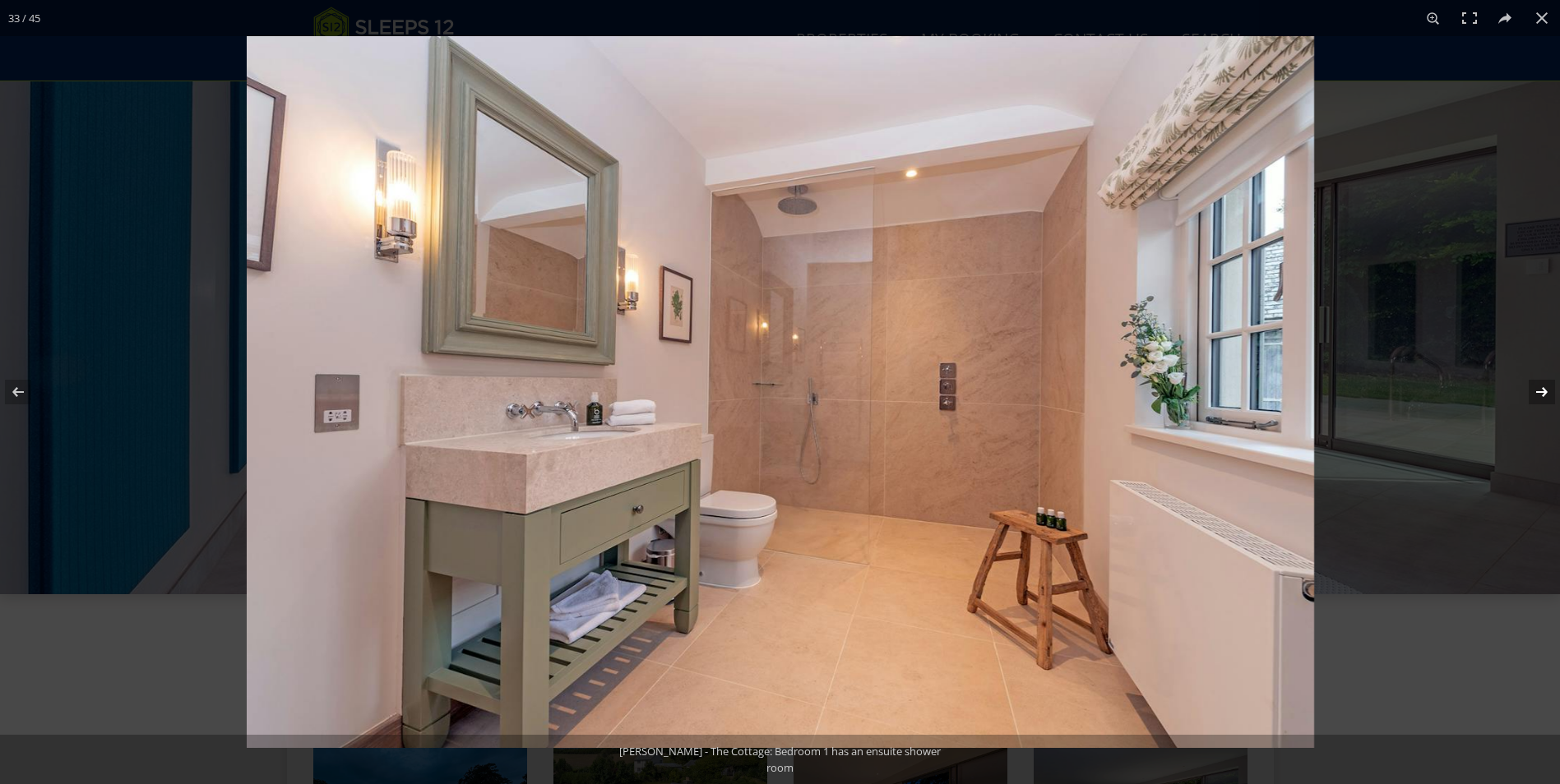
click at [1535, 394] on button at bounding box center [1531, 392] width 57 height 82
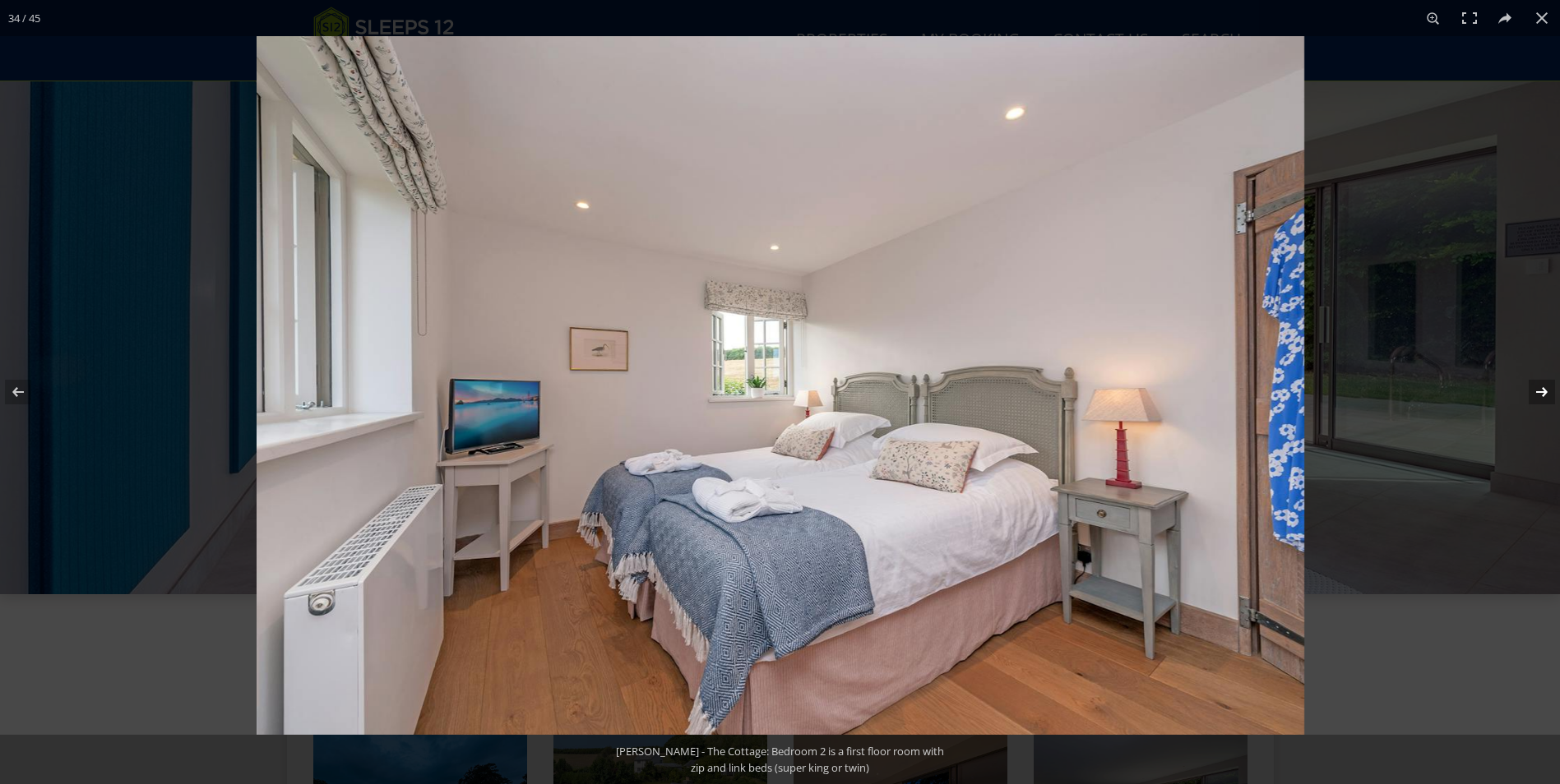
click at [1535, 394] on button at bounding box center [1531, 392] width 57 height 82
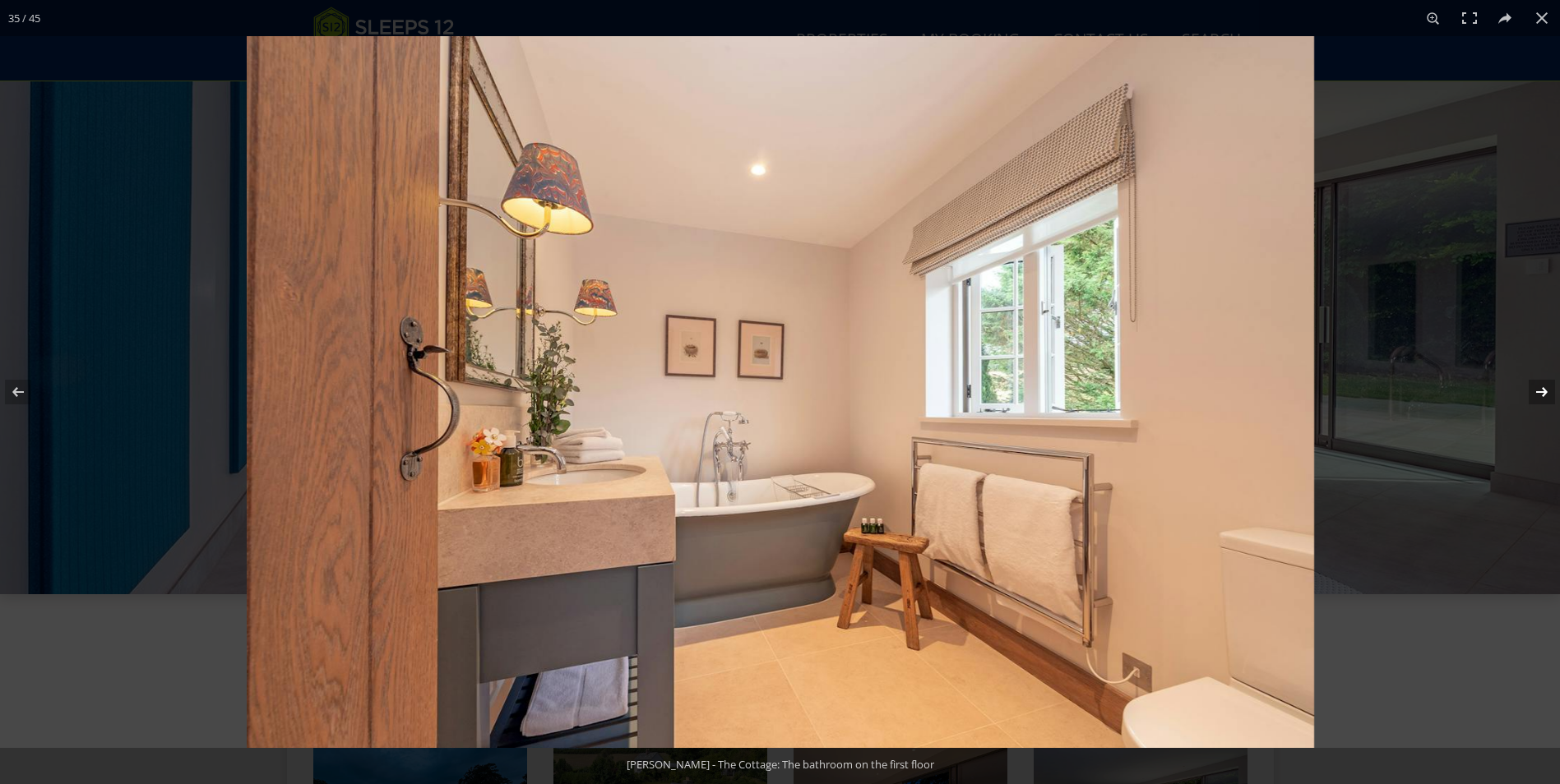
click at [1535, 394] on button at bounding box center [1531, 392] width 57 height 82
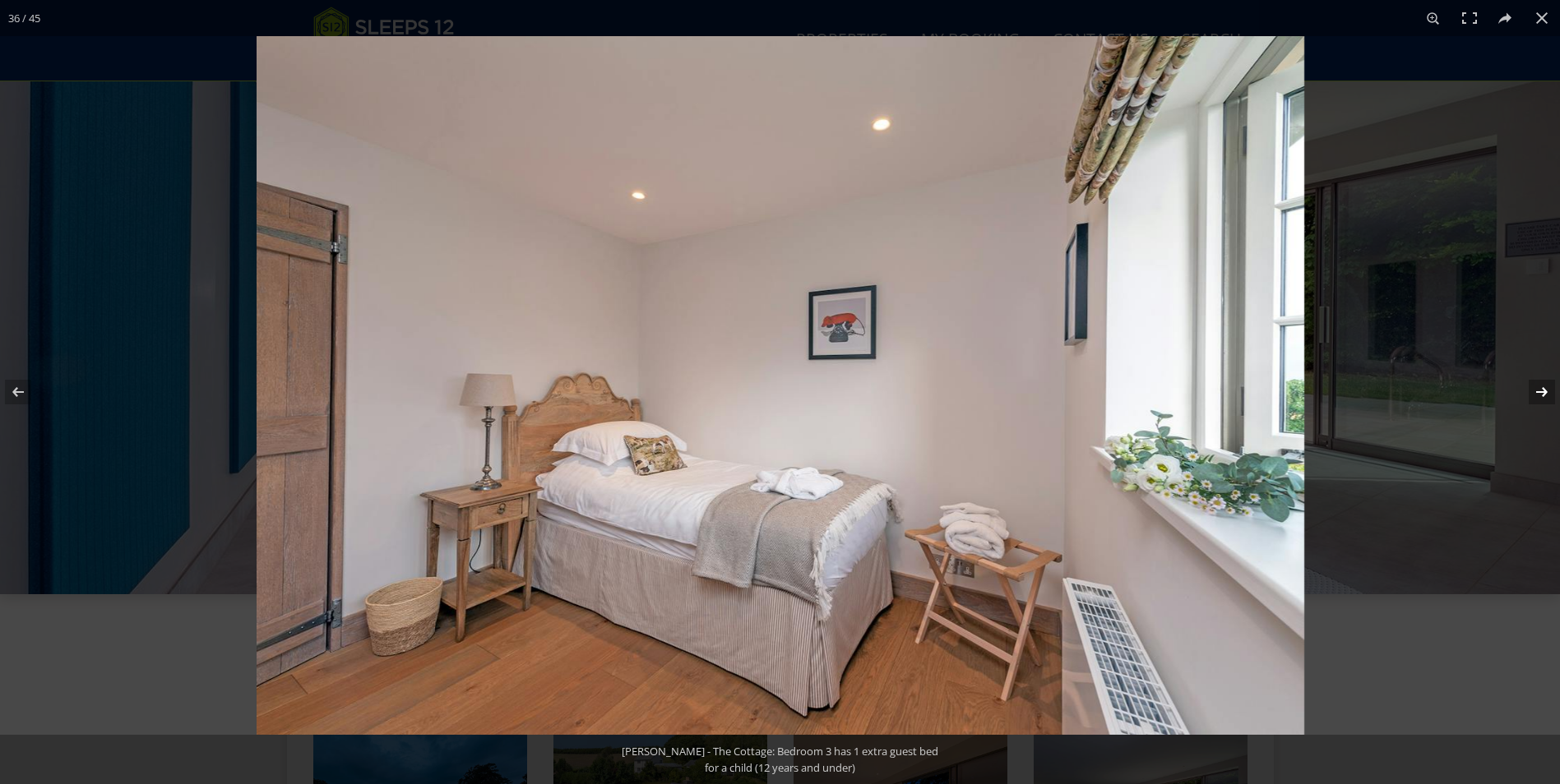
click at [1535, 394] on button at bounding box center [1531, 392] width 57 height 82
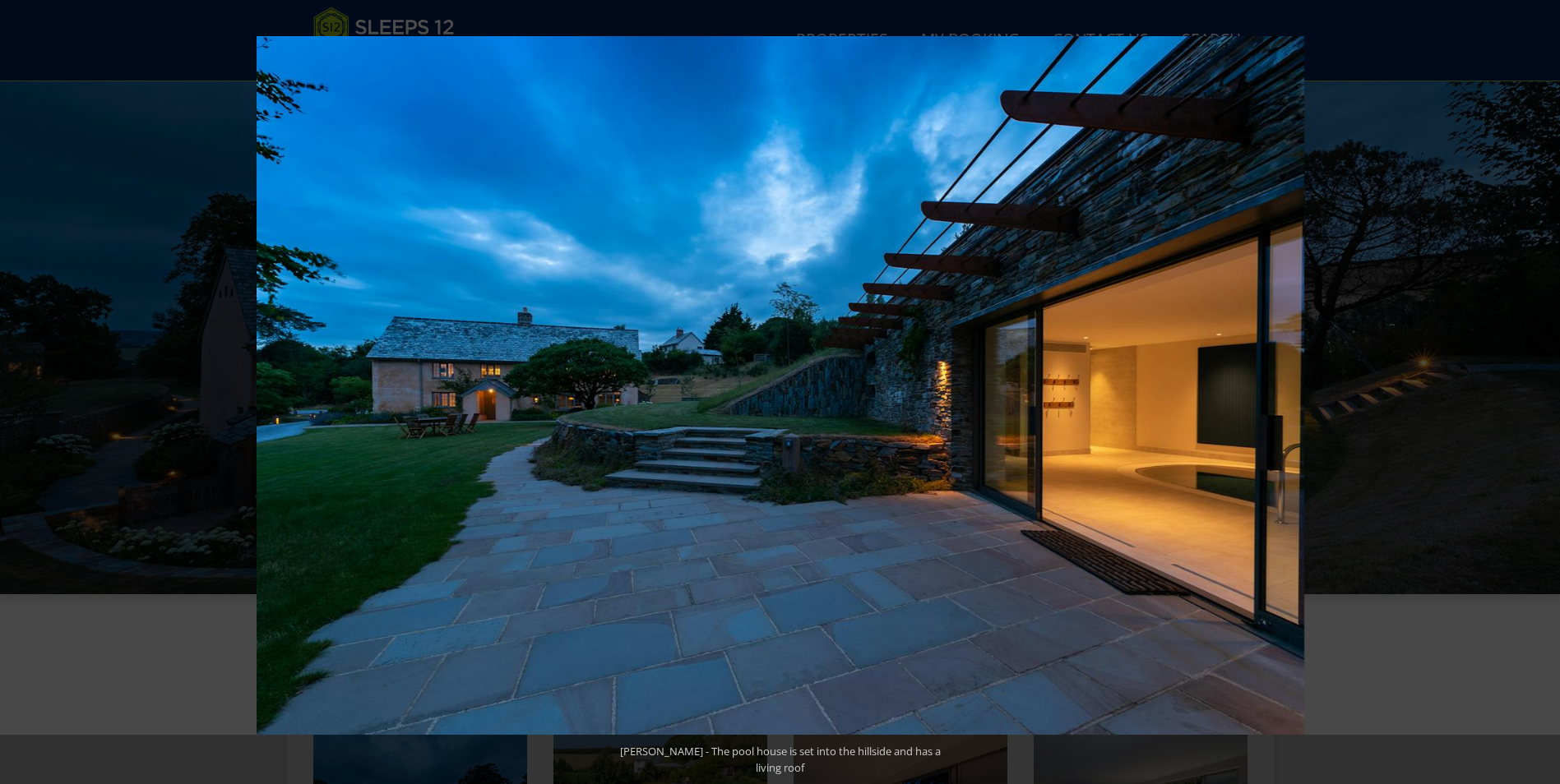
click at [1535, 394] on button at bounding box center [1531, 392] width 57 height 82
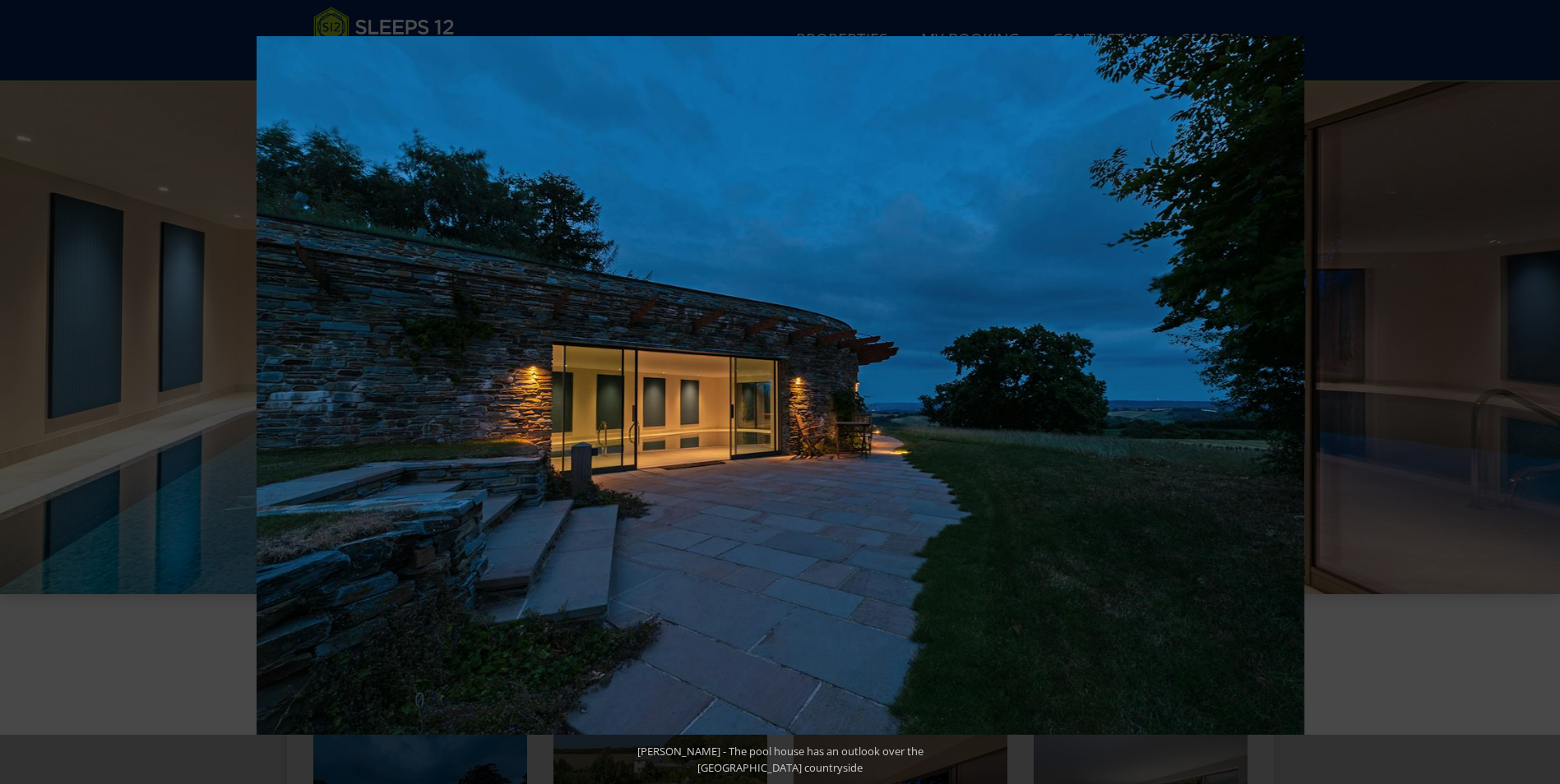
click at [1535, 394] on button at bounding box center [1531, 392] width 57 height 82
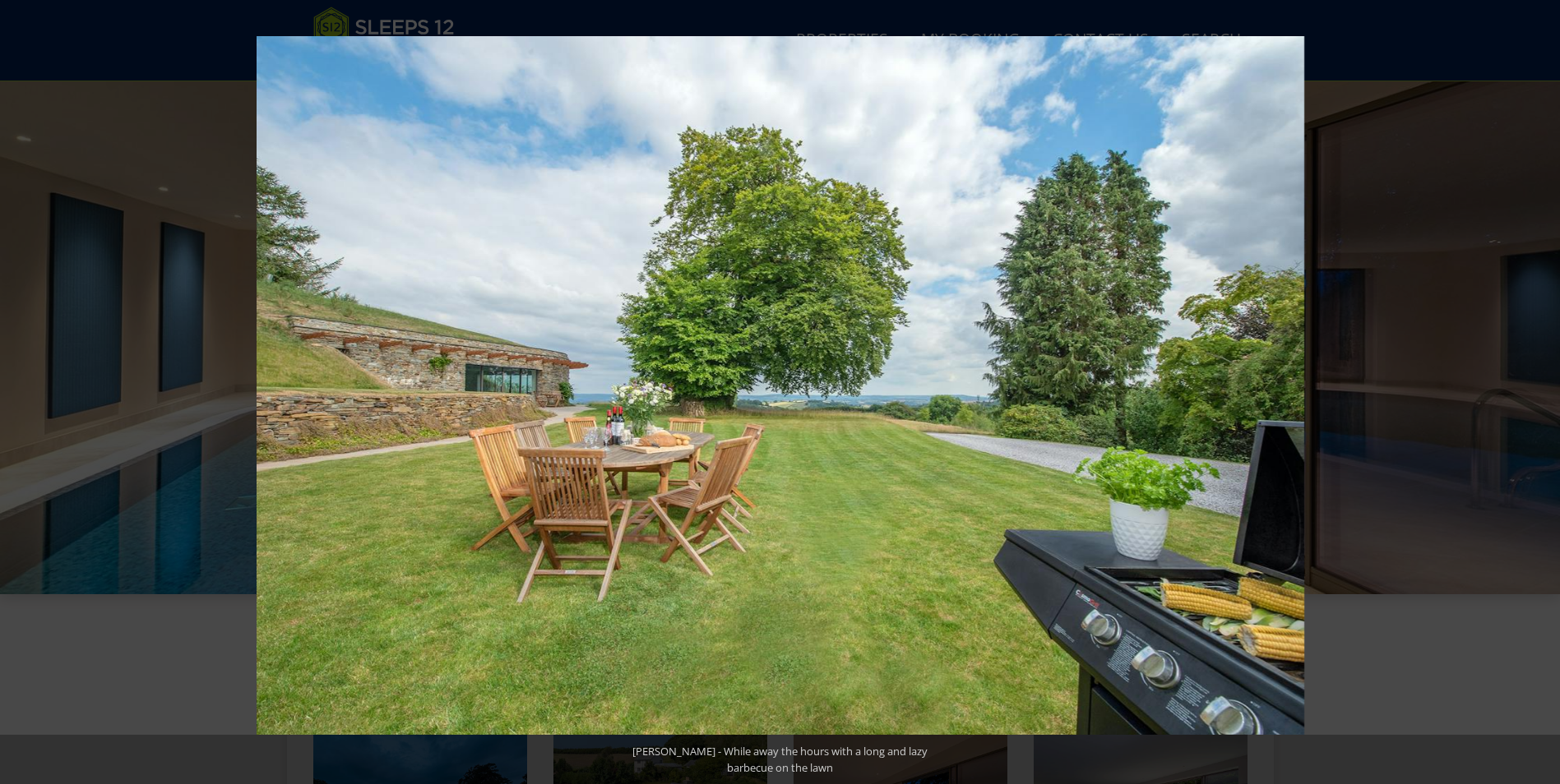
click at [1535, 394] on button at bounding box center [1531, 392] width 57 height 82
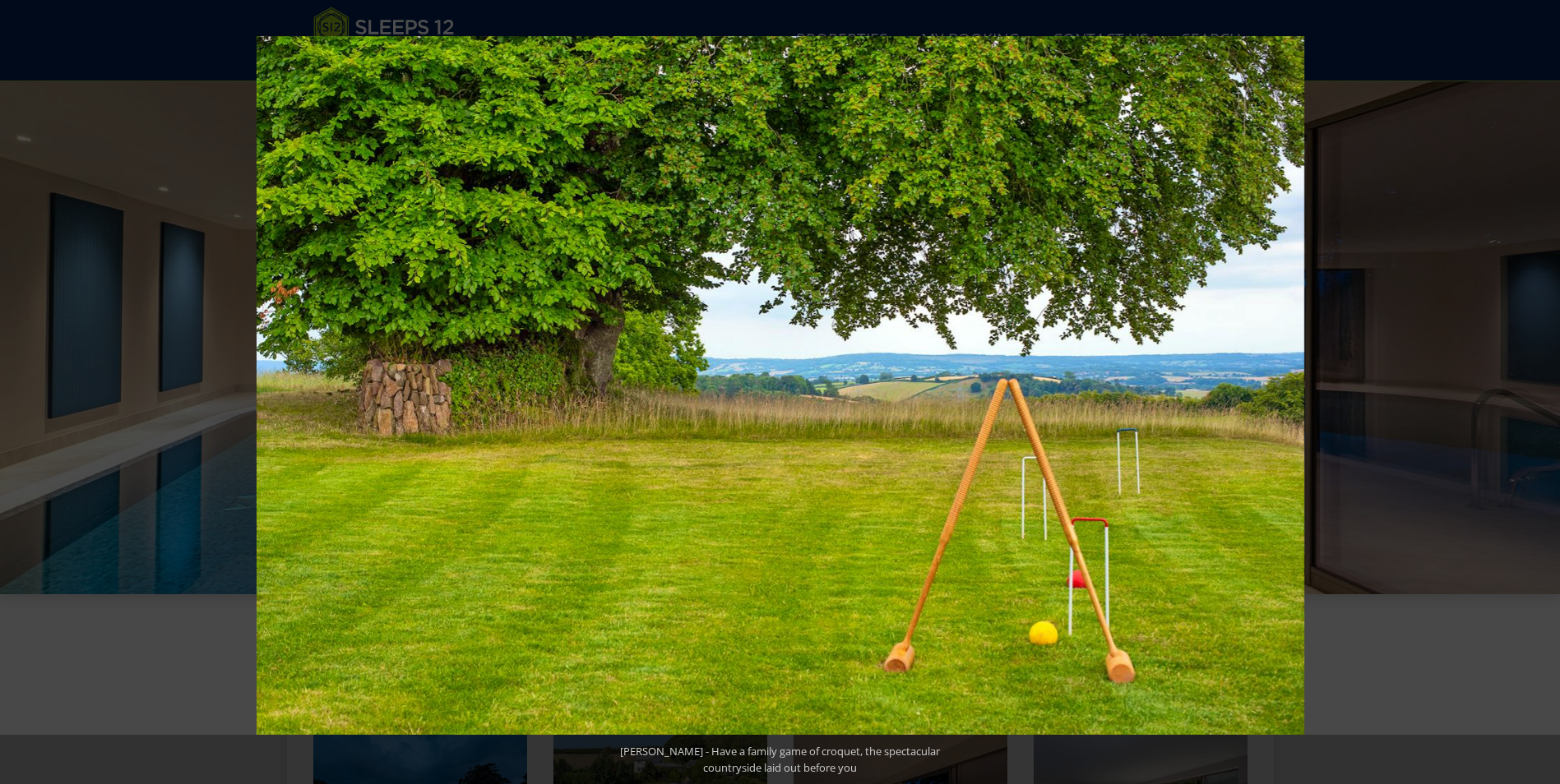
click at [1535, 394] on button at bounding box center [1531, 392] width 57 height 82
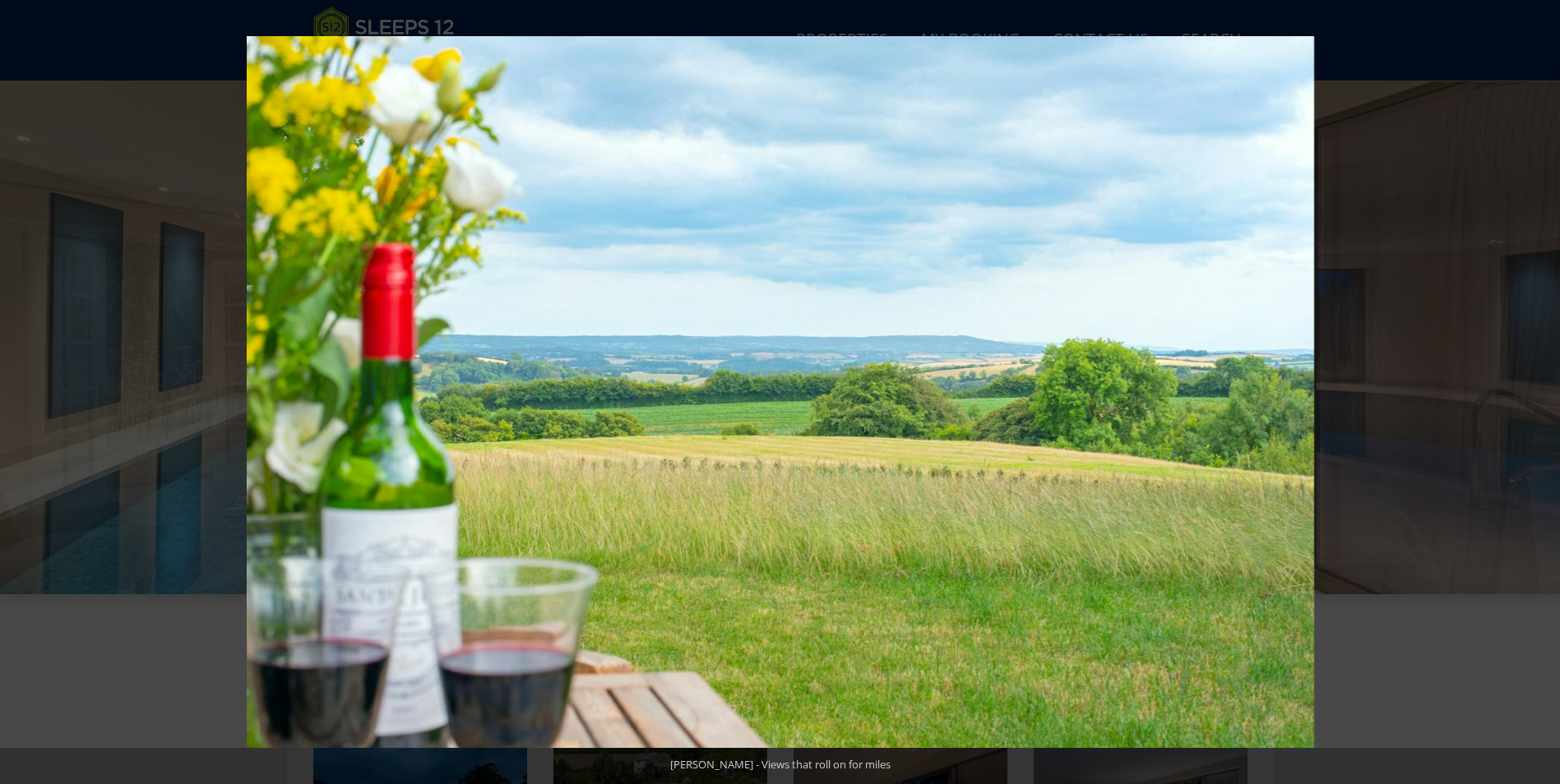
click at [1535, 394] on button at bounding box center [1531, 392] width 57 height 82
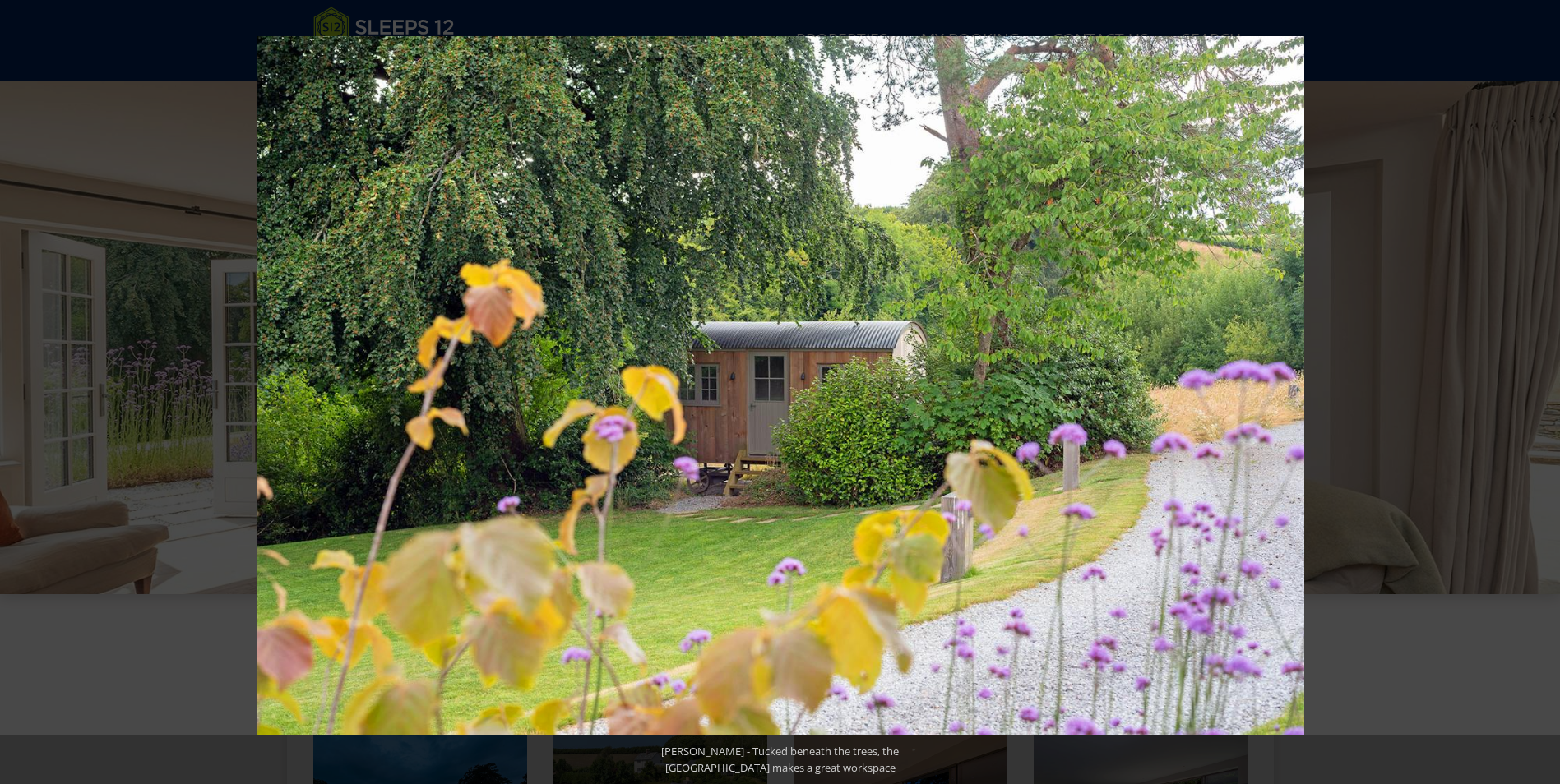
click at [1535, 394] on button at bounding box center [1531, 392] width 57 height 82
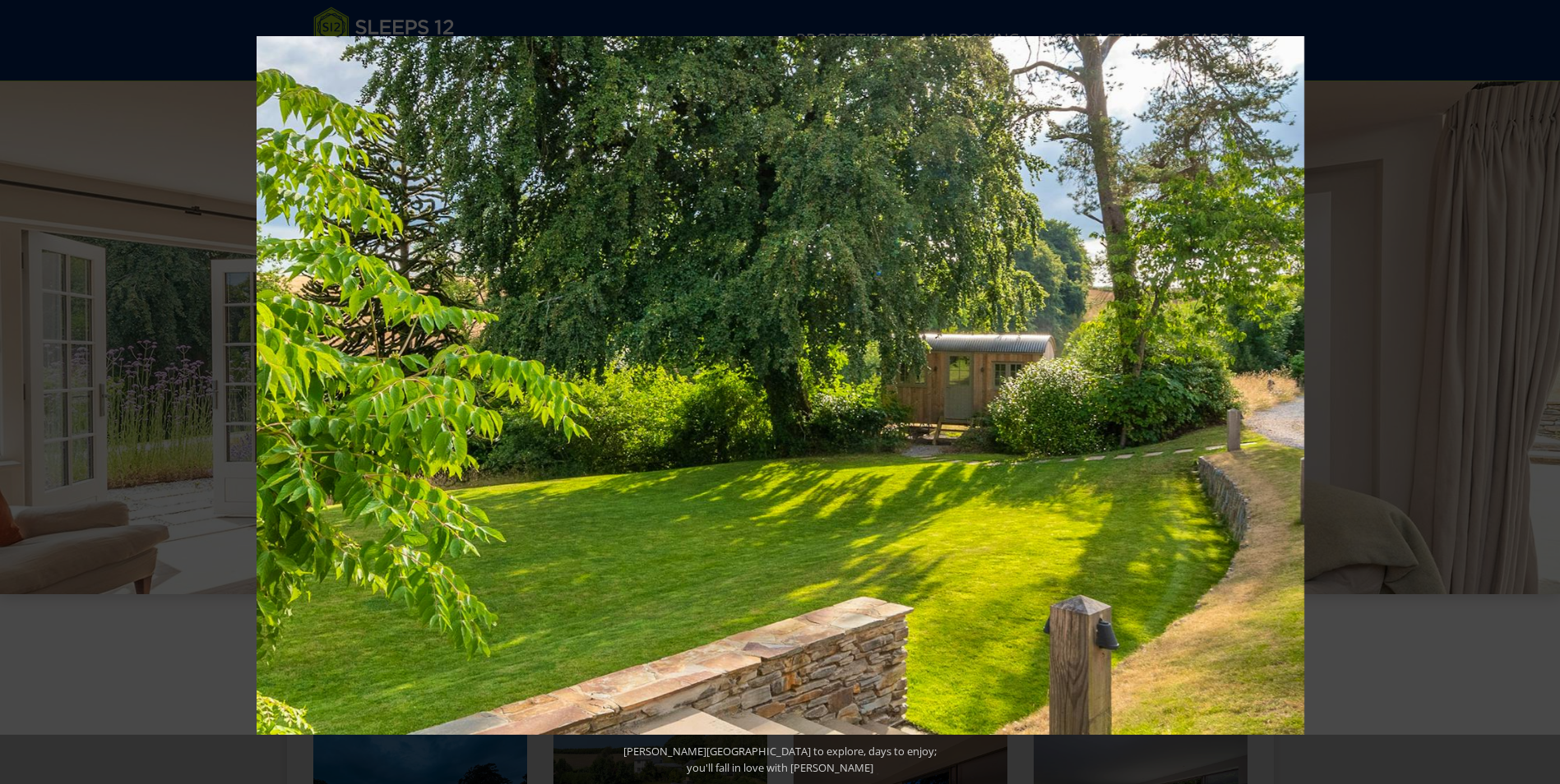
click at [1535, 394] on button at bounding box center [1531, 392] width 57 height 82
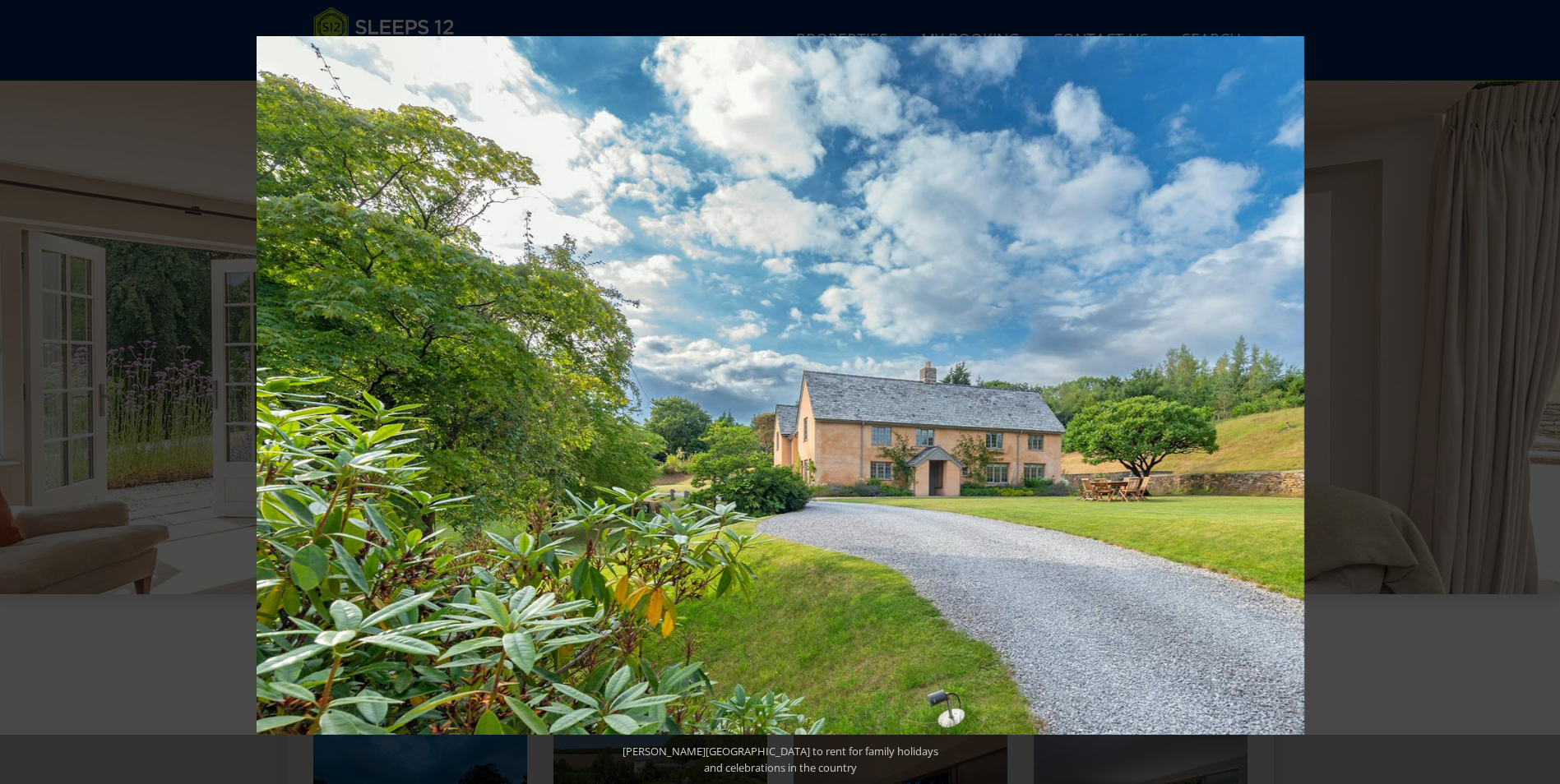
click at [1535, 394] on button at bounding box center [1531, 392] width 57 height 82
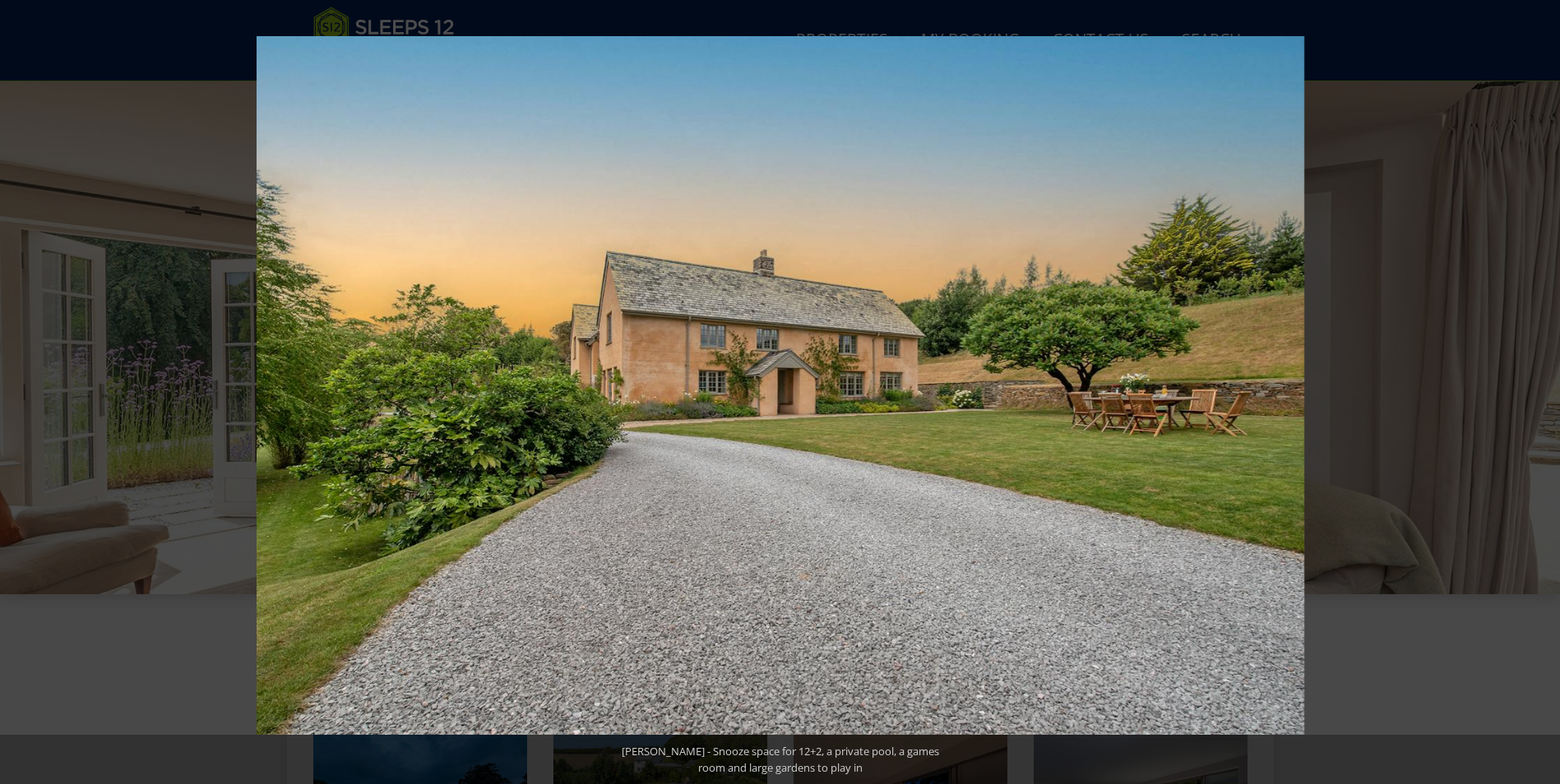
click at [1535, 394] on button at bounding box center [1531, 392] width 57 height 82
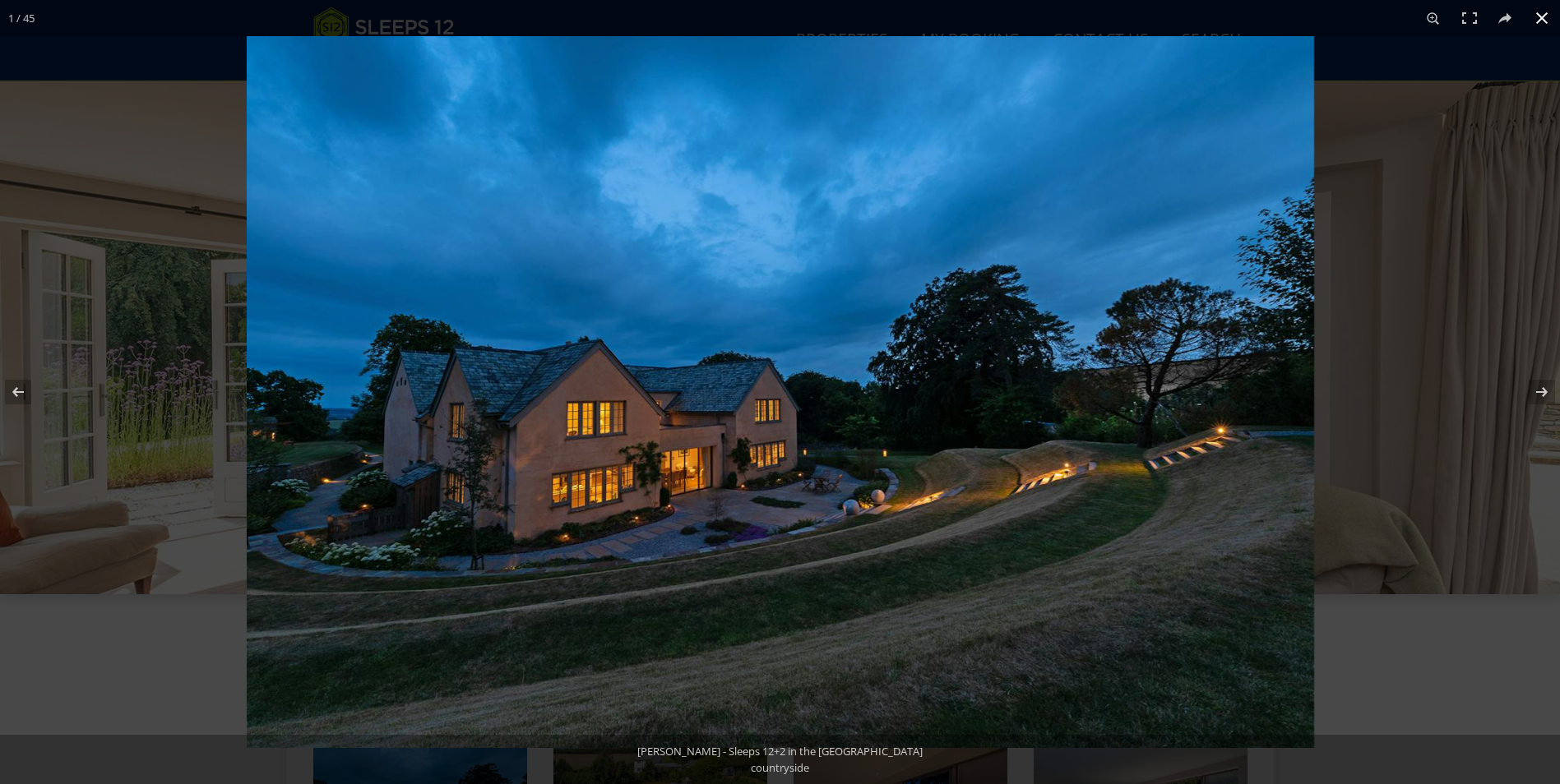
click at [1544, 15] on button at bounding box center [1541, 18] width 36 height 36
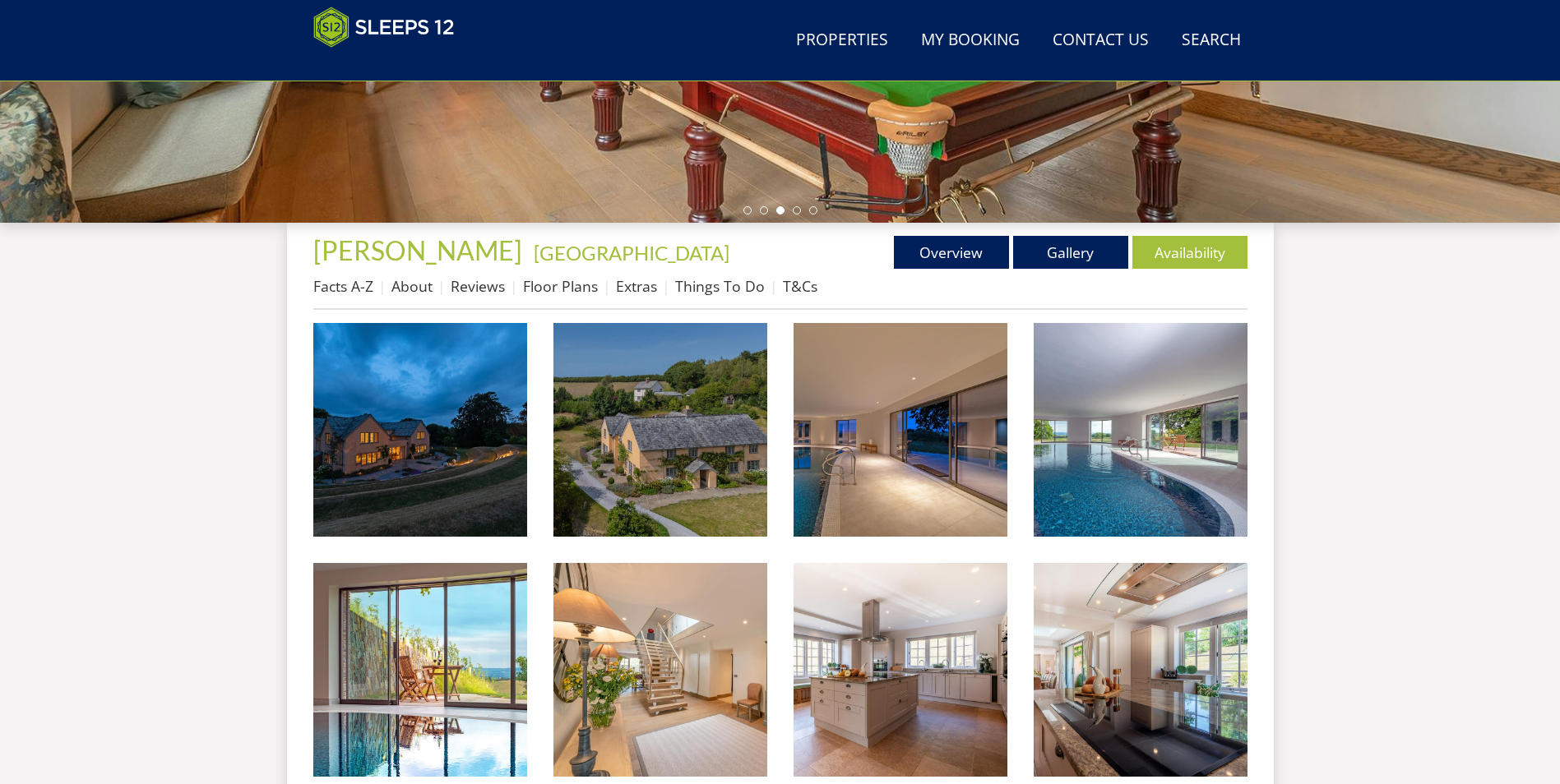
scroll to position [427, 0]
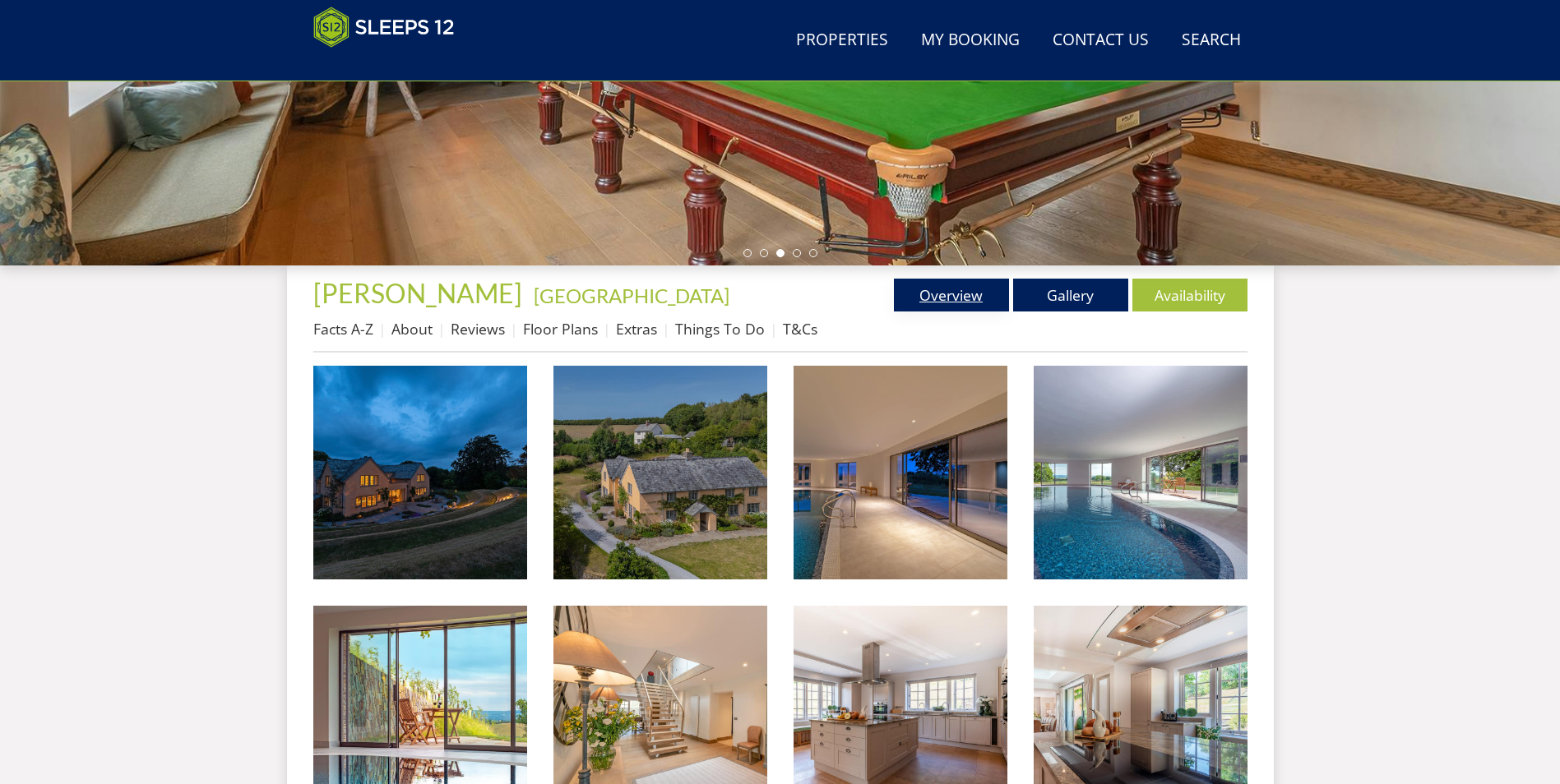
click at [959, 289] on link "Overview" at bounding box center [951, 295] width 115 height 33
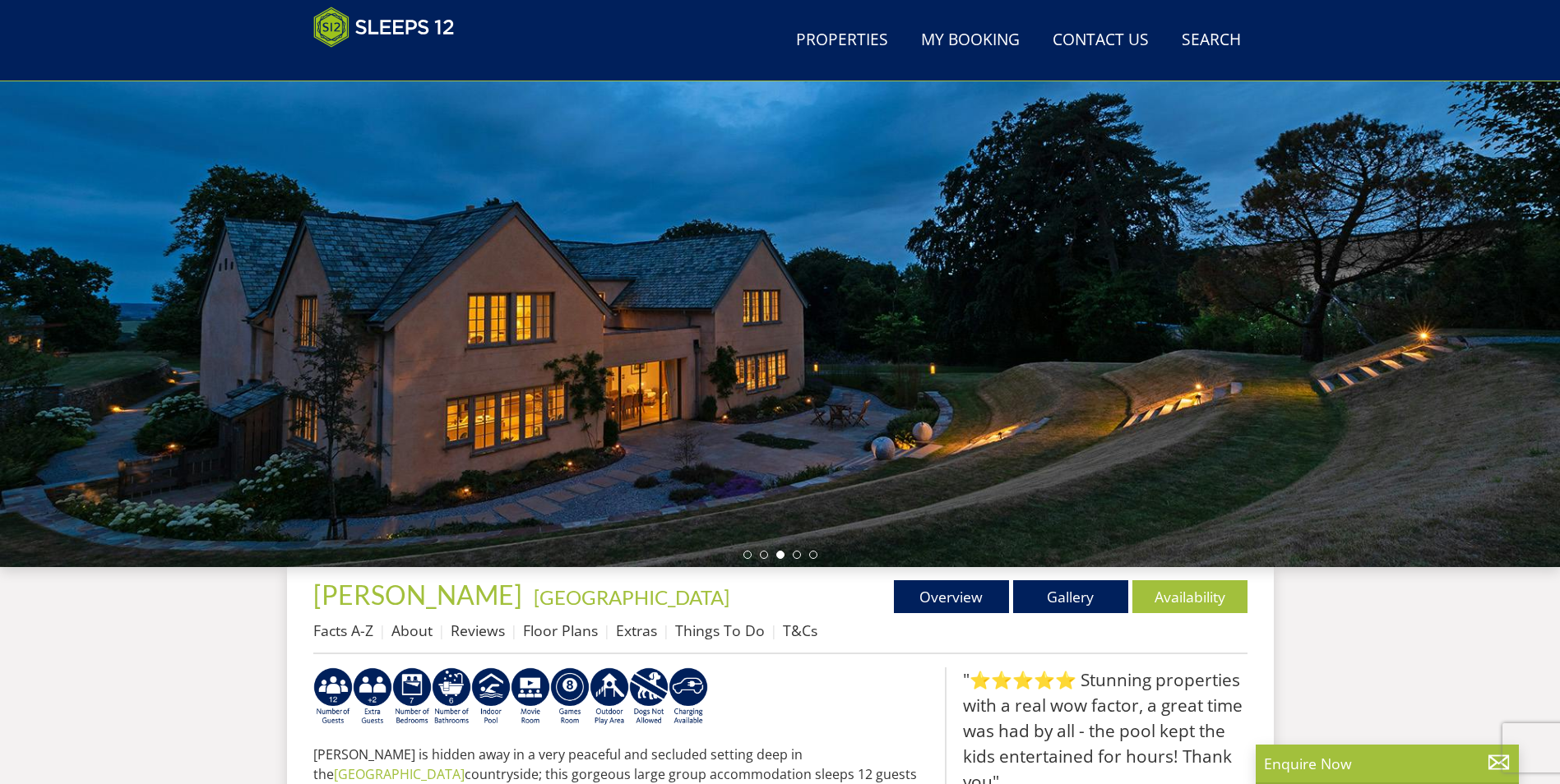
scroll to position [97, 0]
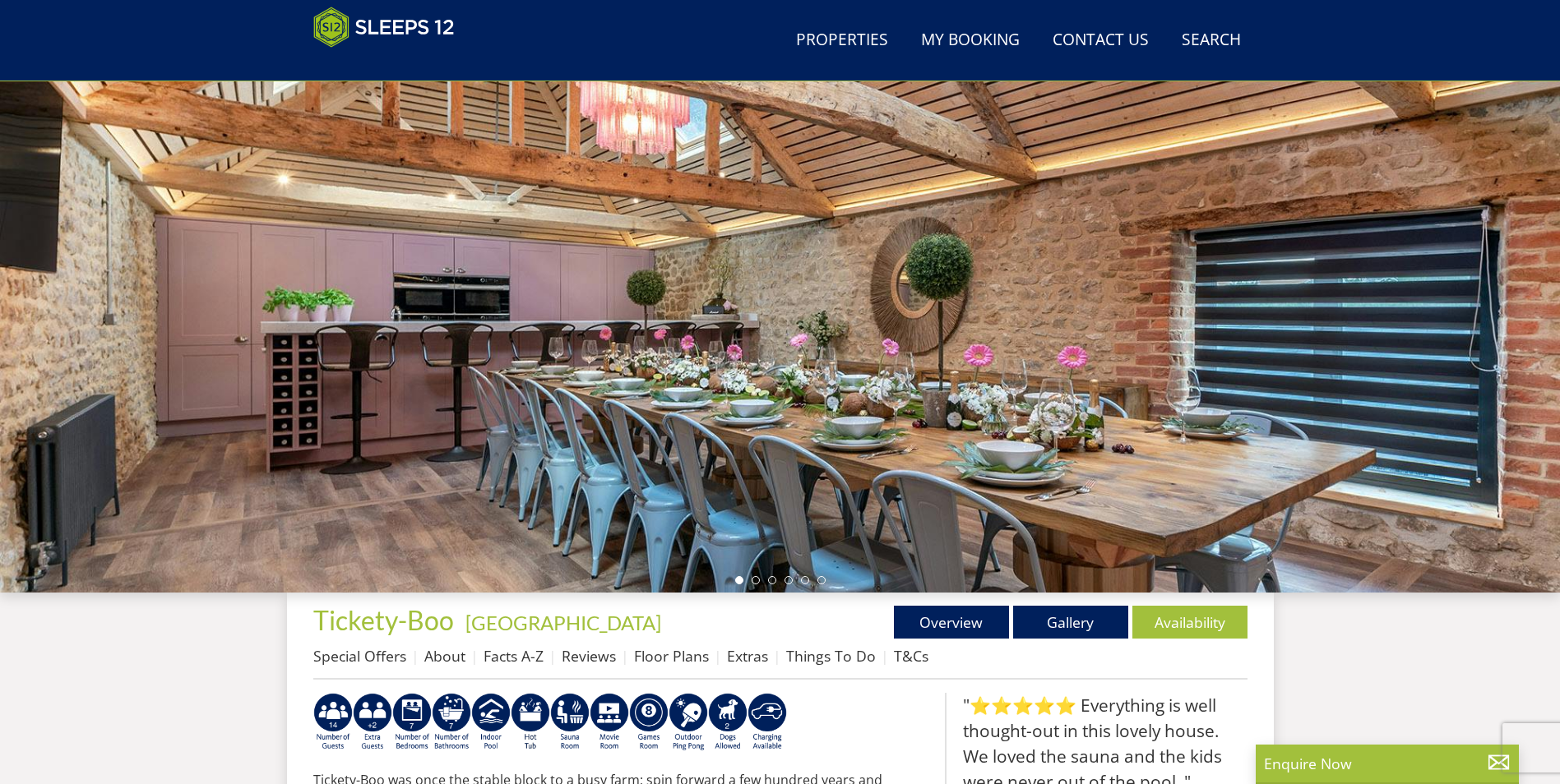
scroll to position [100, 0]
click at [1055, 622] on link "Gallery" at bounding box center [1070, 623] width 115 height 33
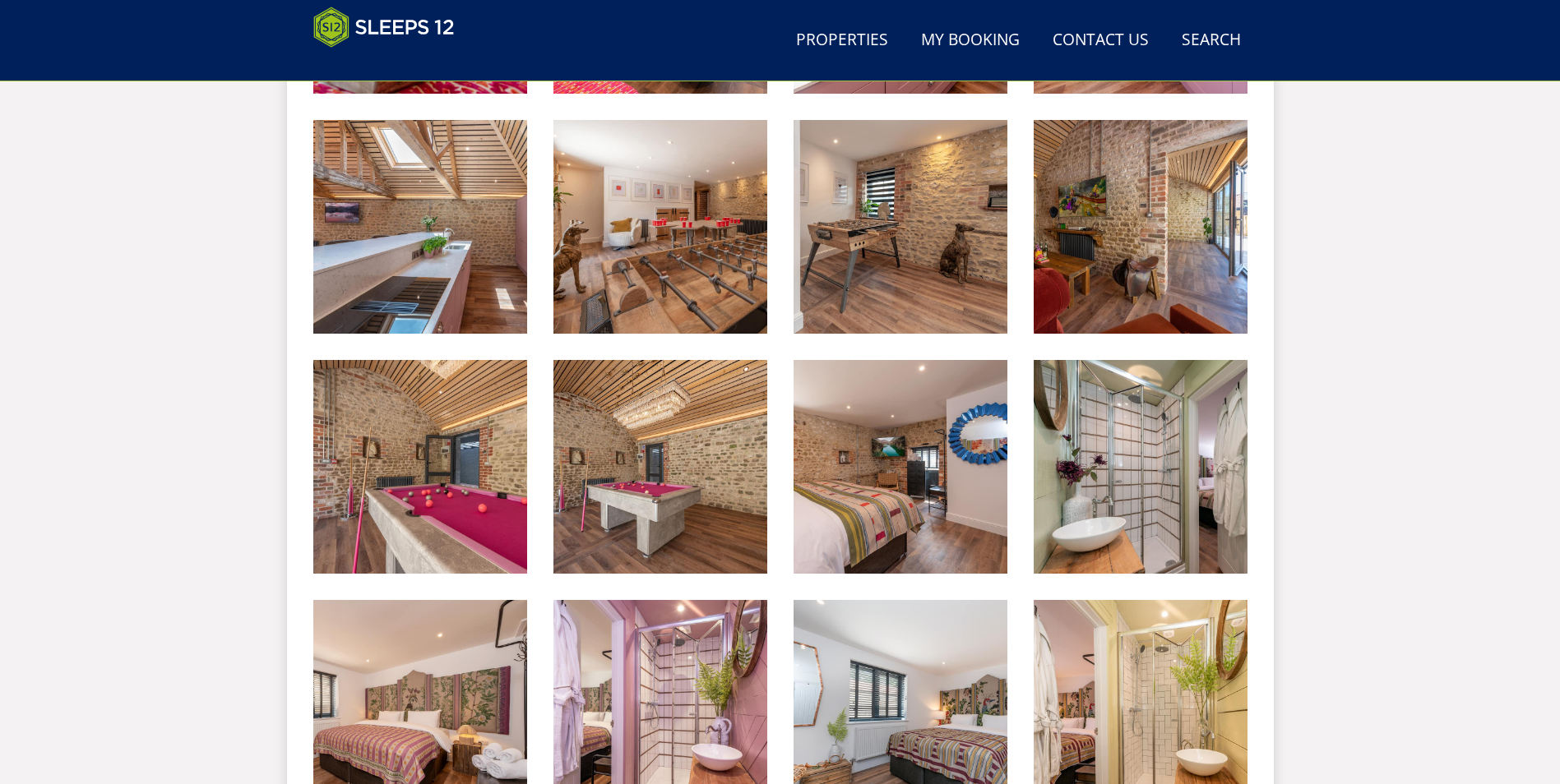
scroll to position [1016, 0]
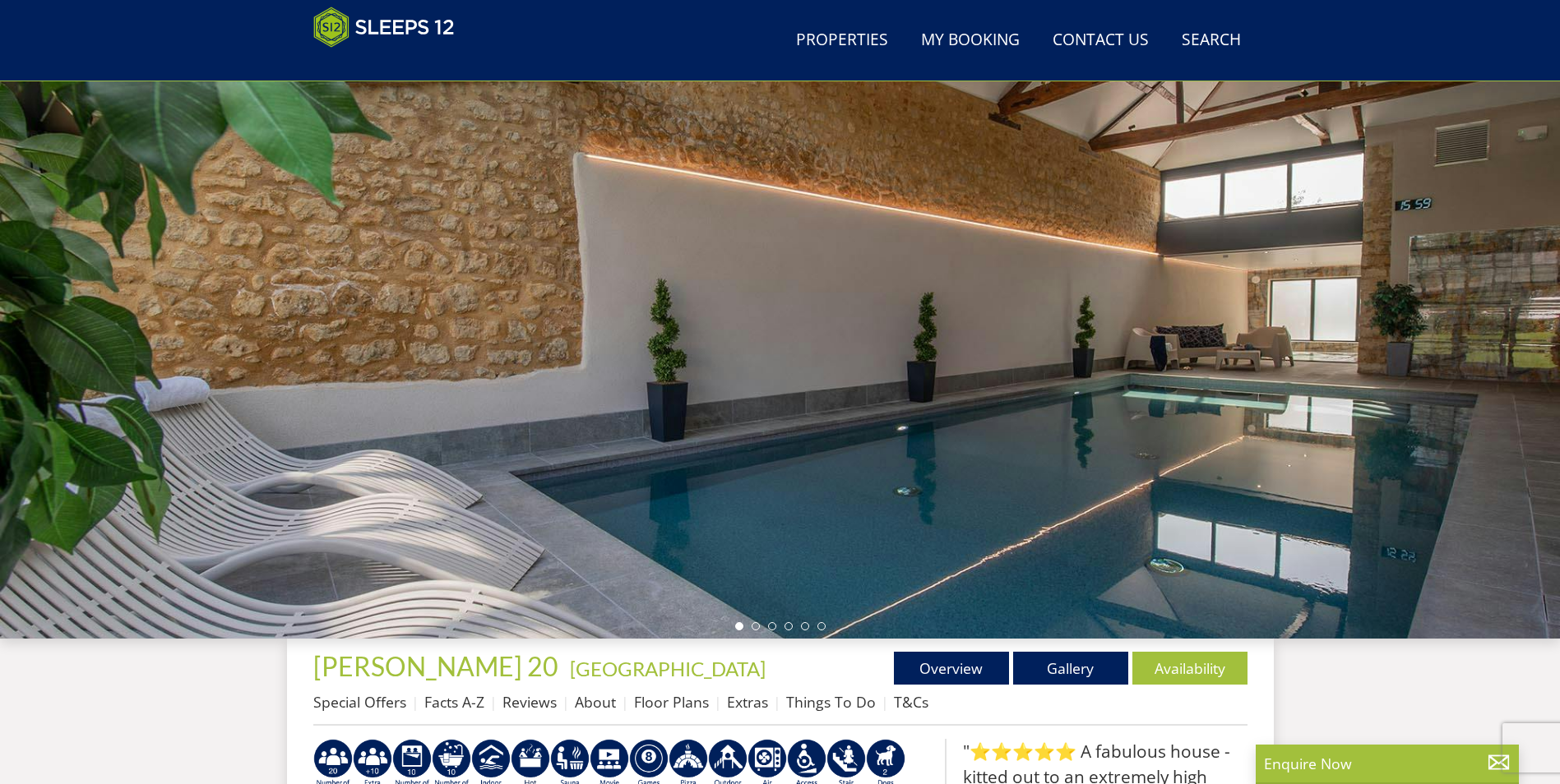
scroll to position [97, 0]
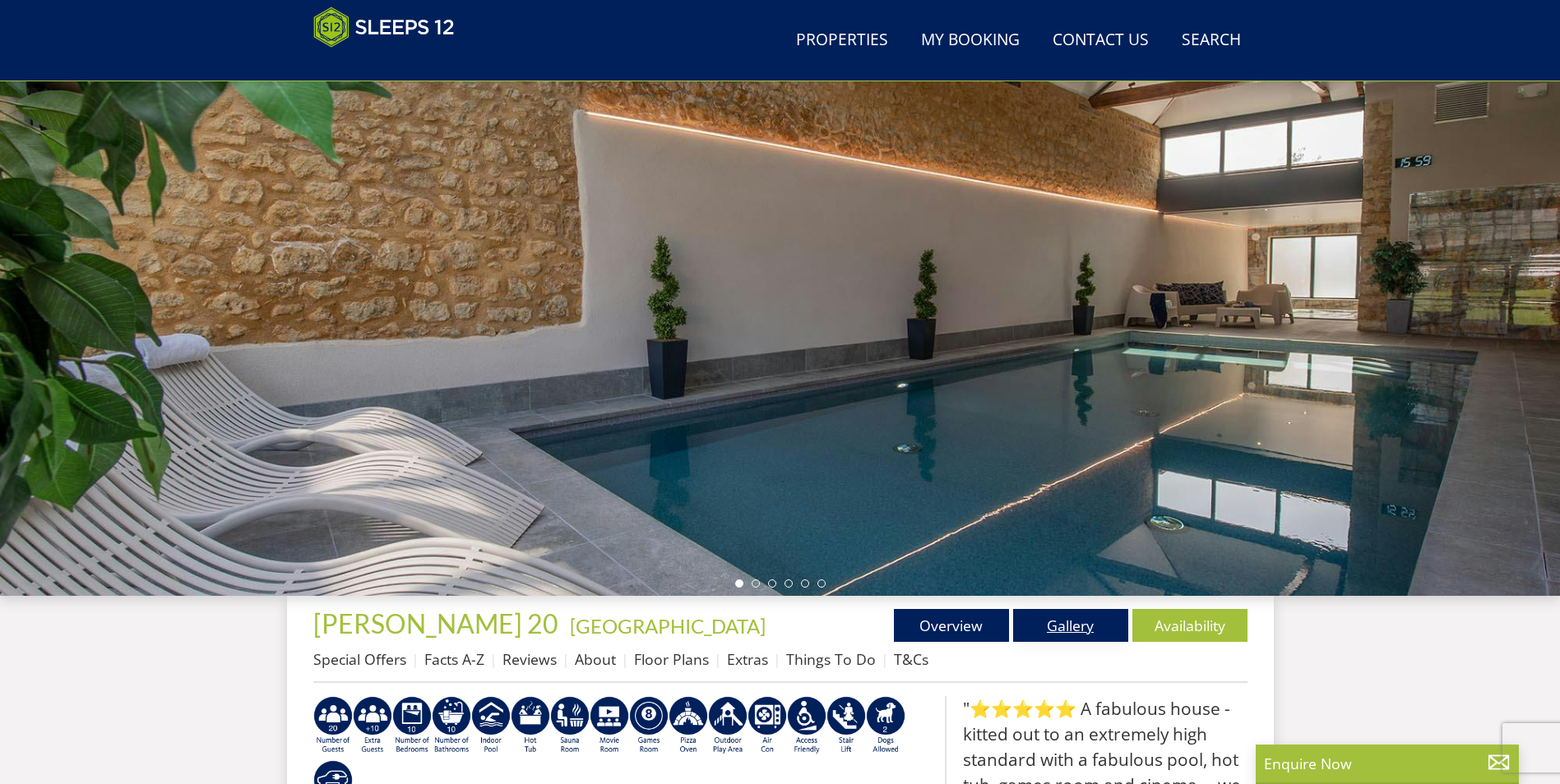
click at [1046, 626] on link "Gallery" at bounding box center [1070, 625] width 115 height 33
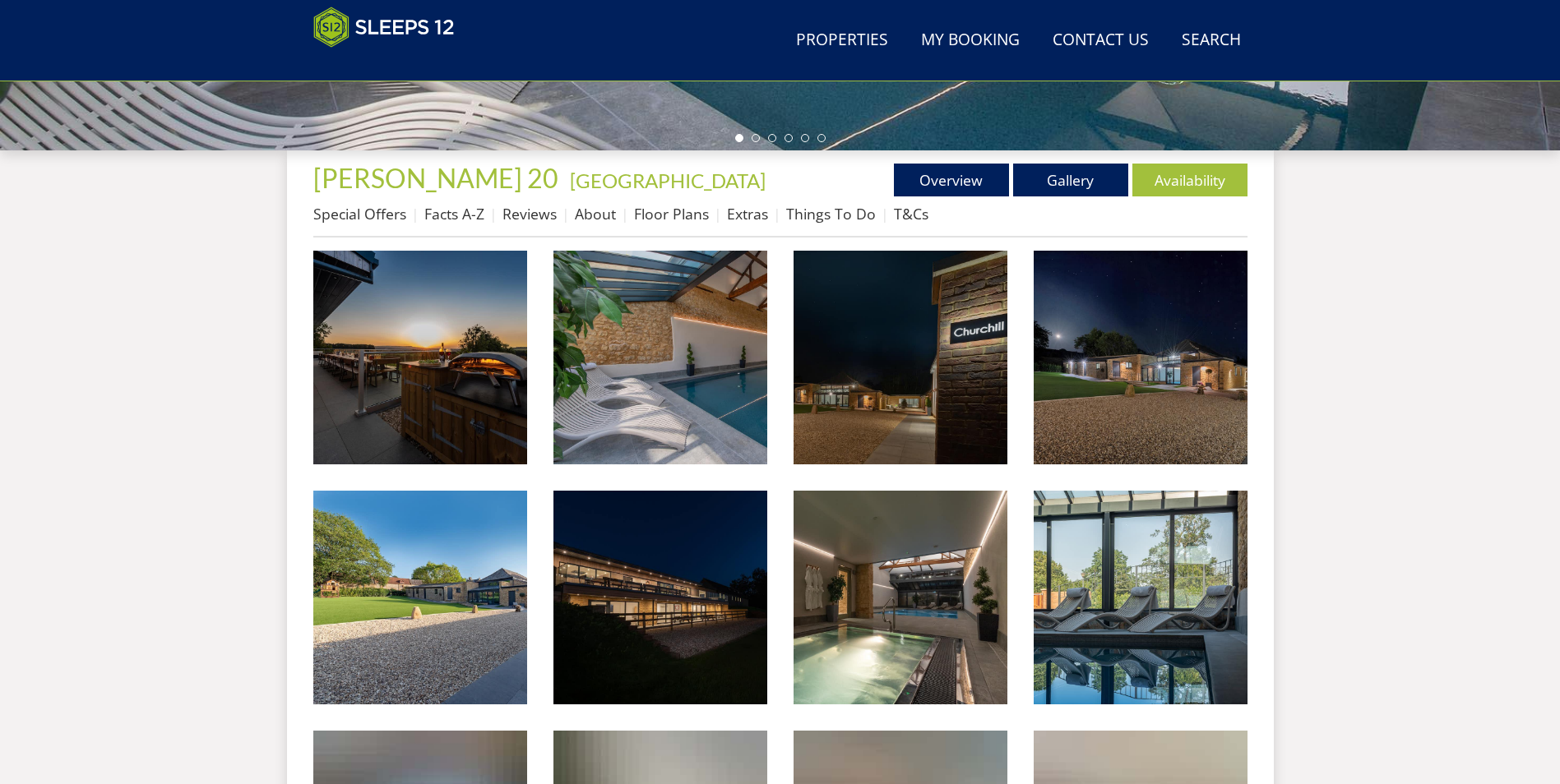
scroll to position [585, 0]
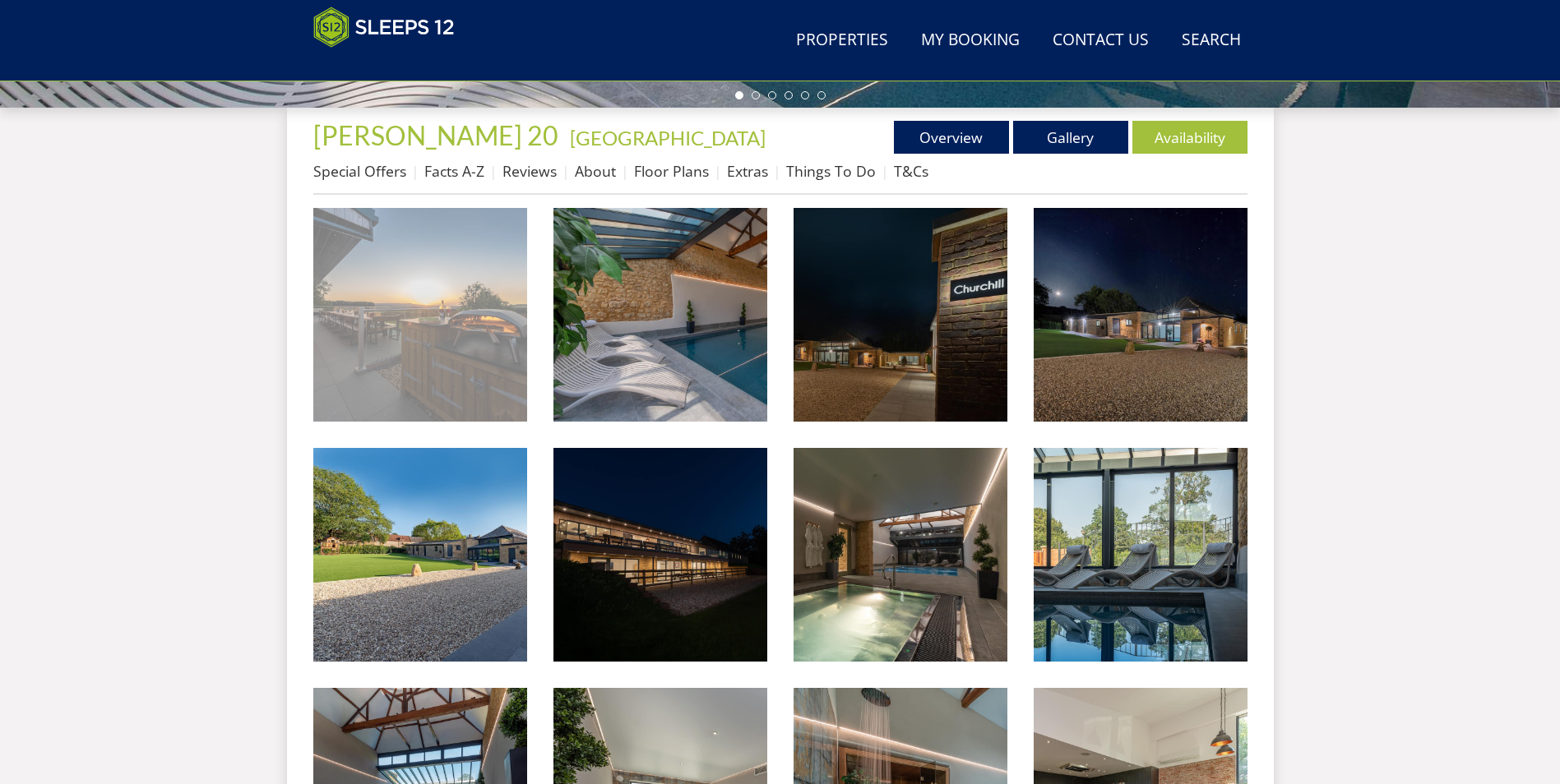
click at [442, 342] on img at bounding box center [420, 314] width 214 height 214
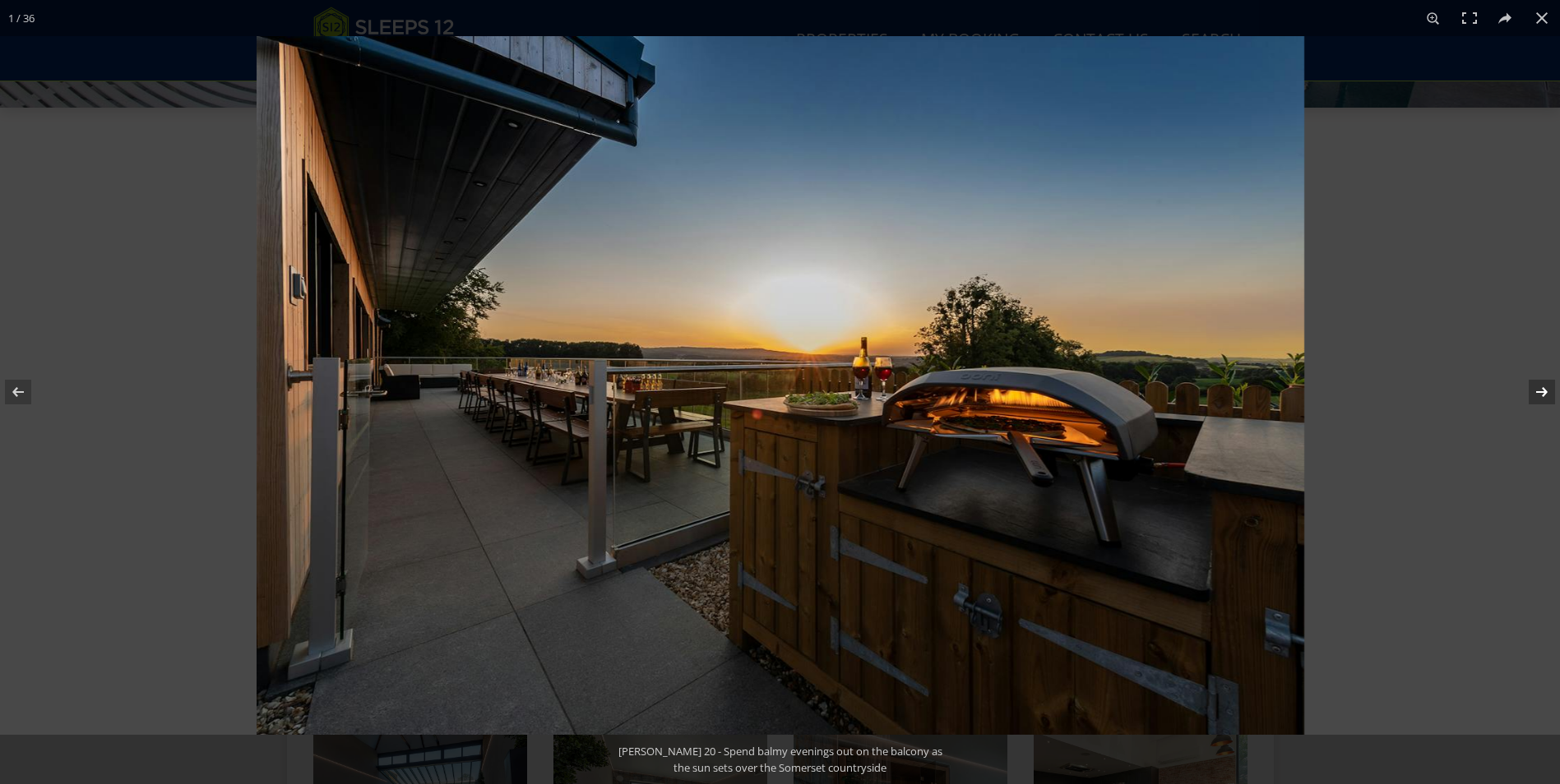
click at [1541, 388] on button at bounding box center [1531, 392] width 57 height 82
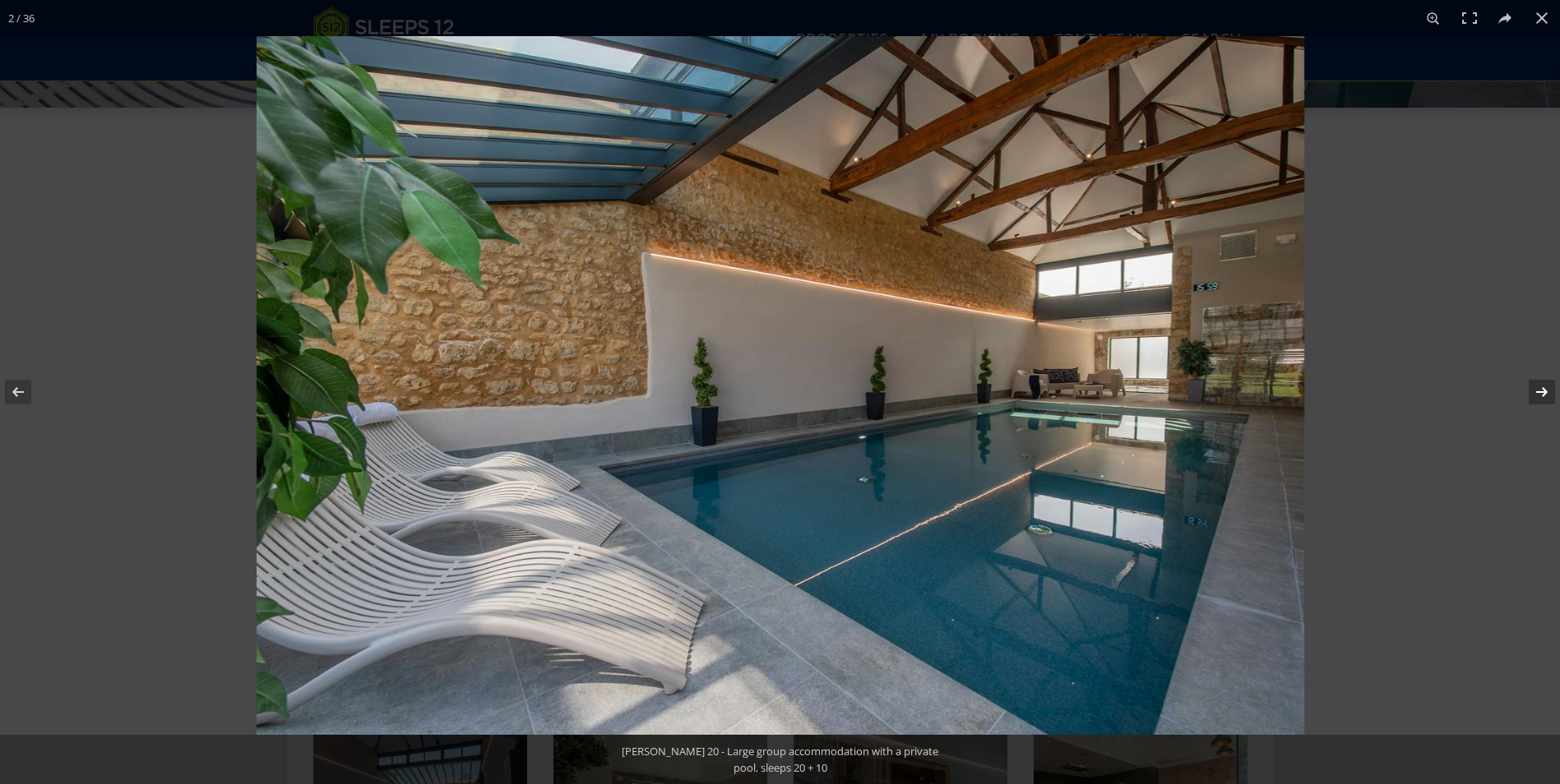
click at [1541, 388] on button at bounding box center [1531, 392] width 57 height 82
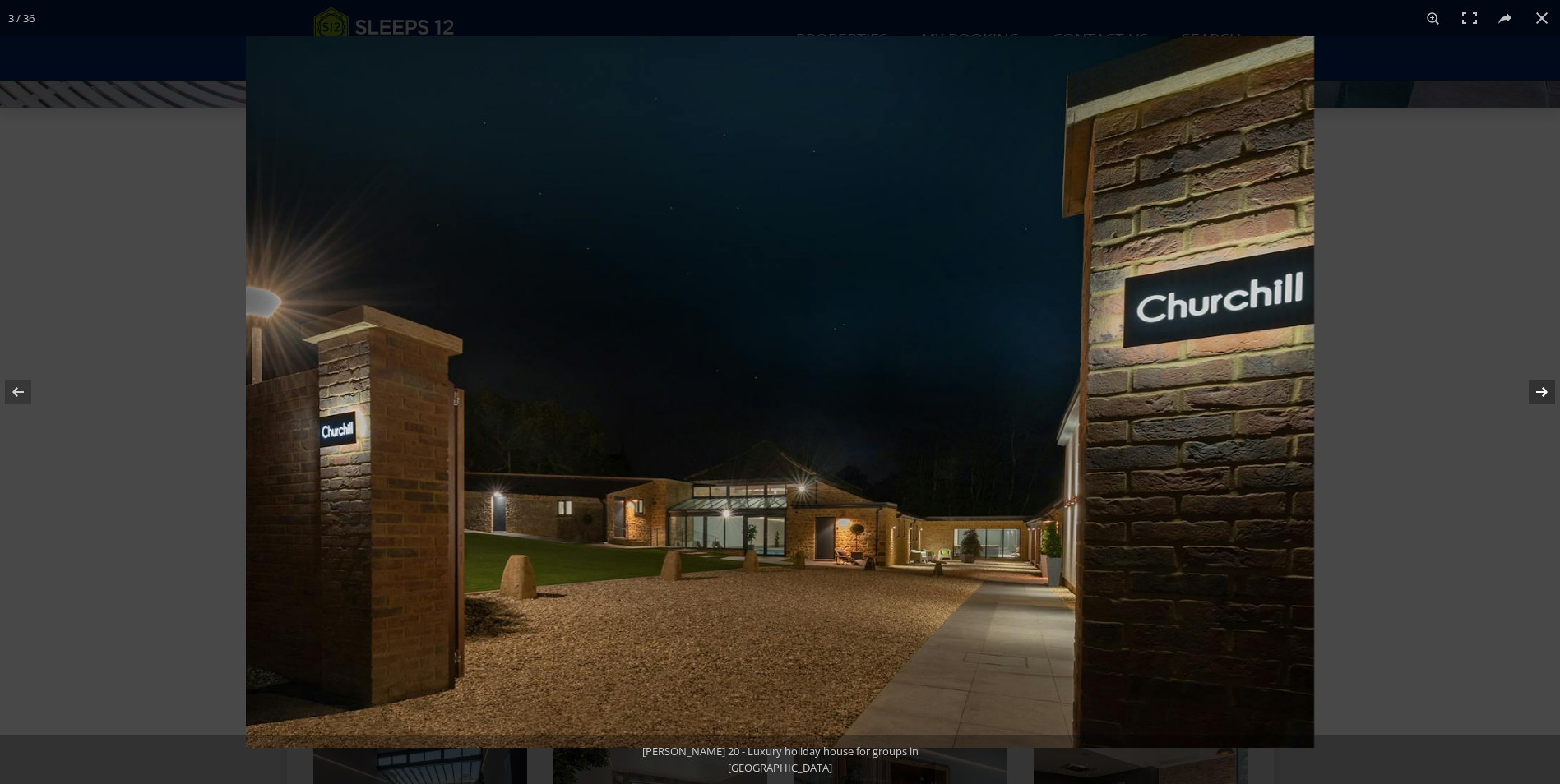
click at [1541, 388] on button at bounding box center [1531, 392] width 57 height 82
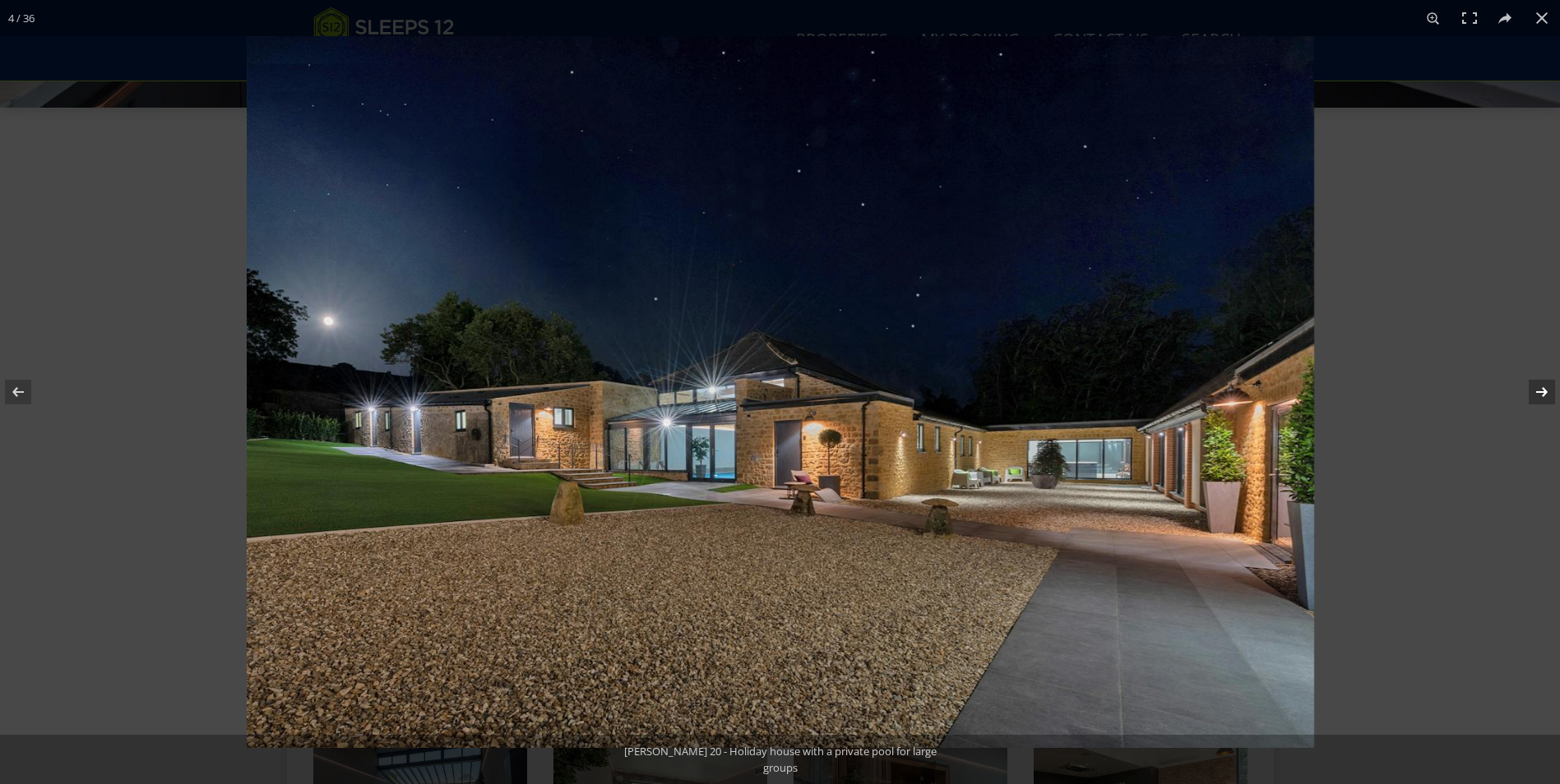
click at [1541, 388] on button at bounding box center [1531, 392] width 57 height 82
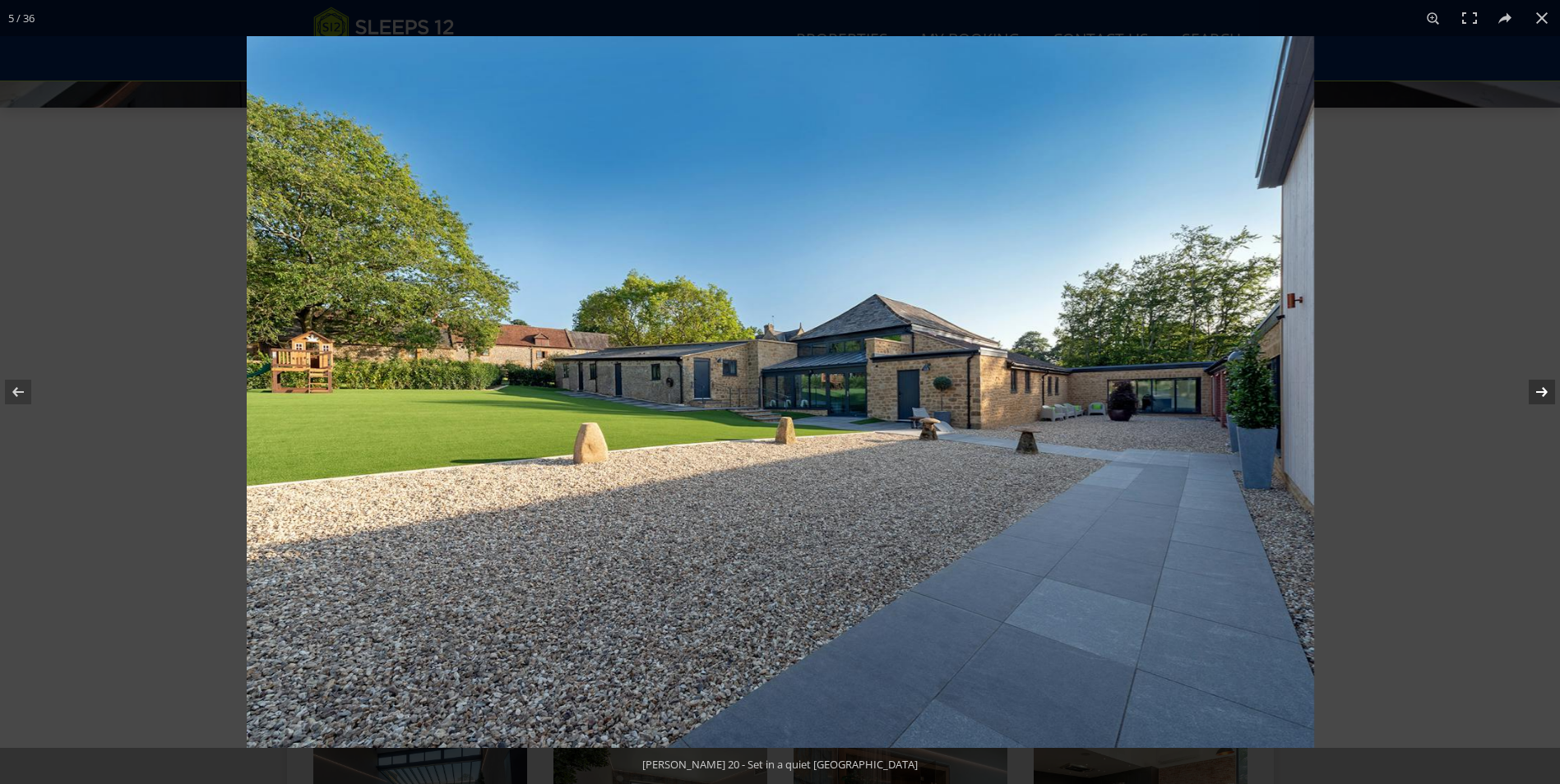
click at [1541, 388] on button at bounding box center [1531, 392] width 57 height 82
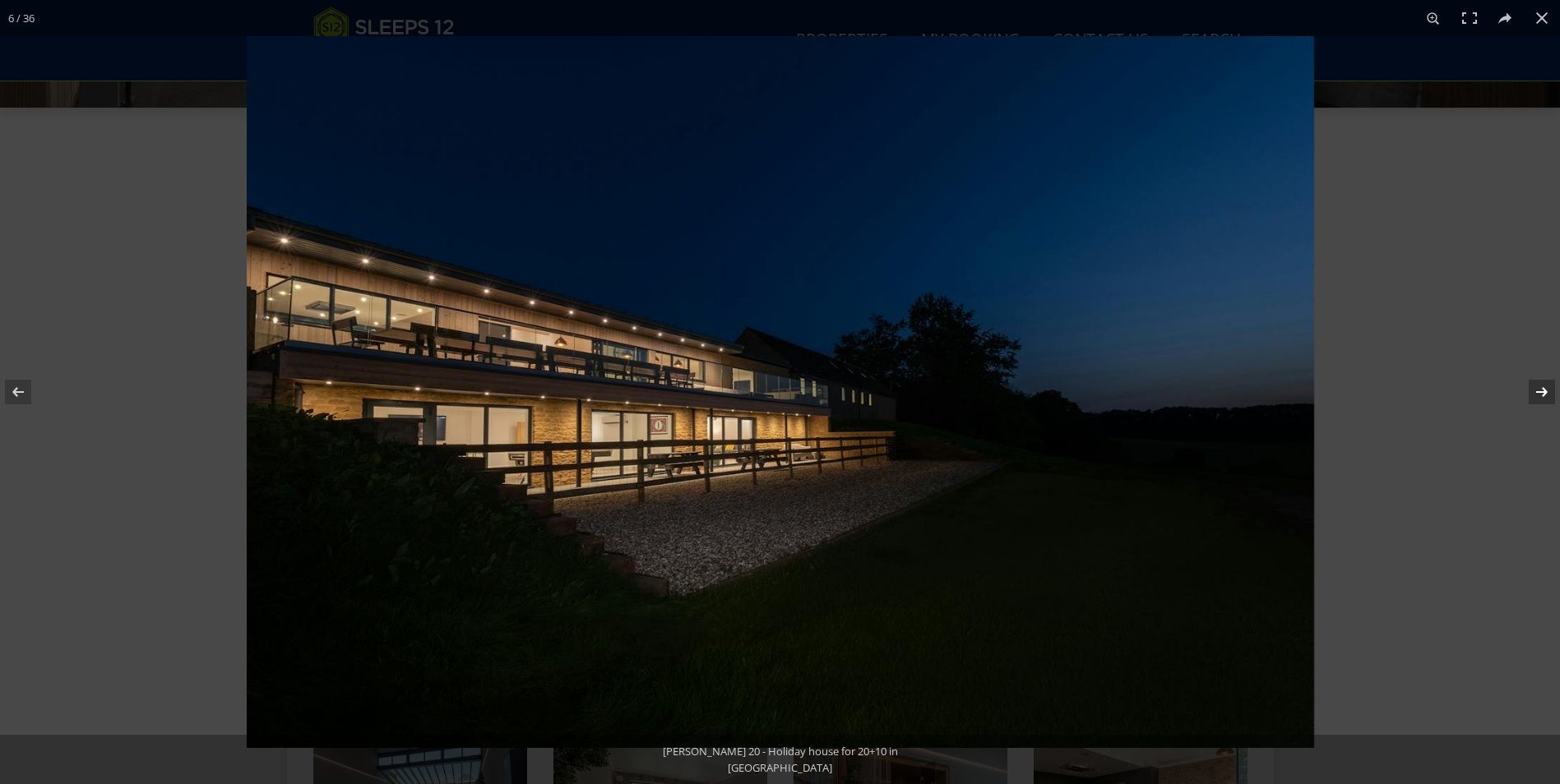
click at [1541, 388] on button at bounding box center [1531, 392] width 57 height 82
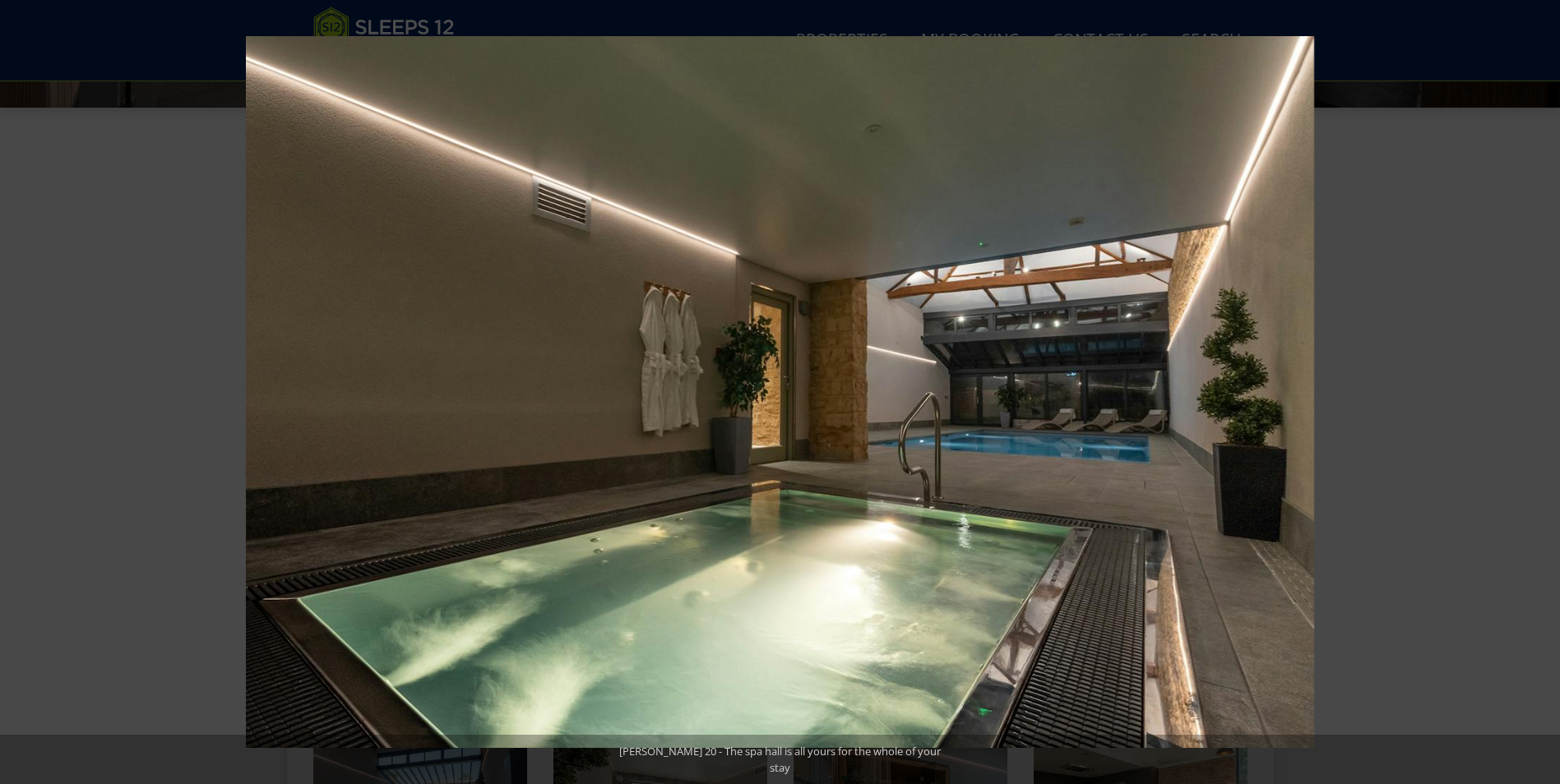
click at [1541, 388] on button at bounding box center [1531, 392] width 57 height 82
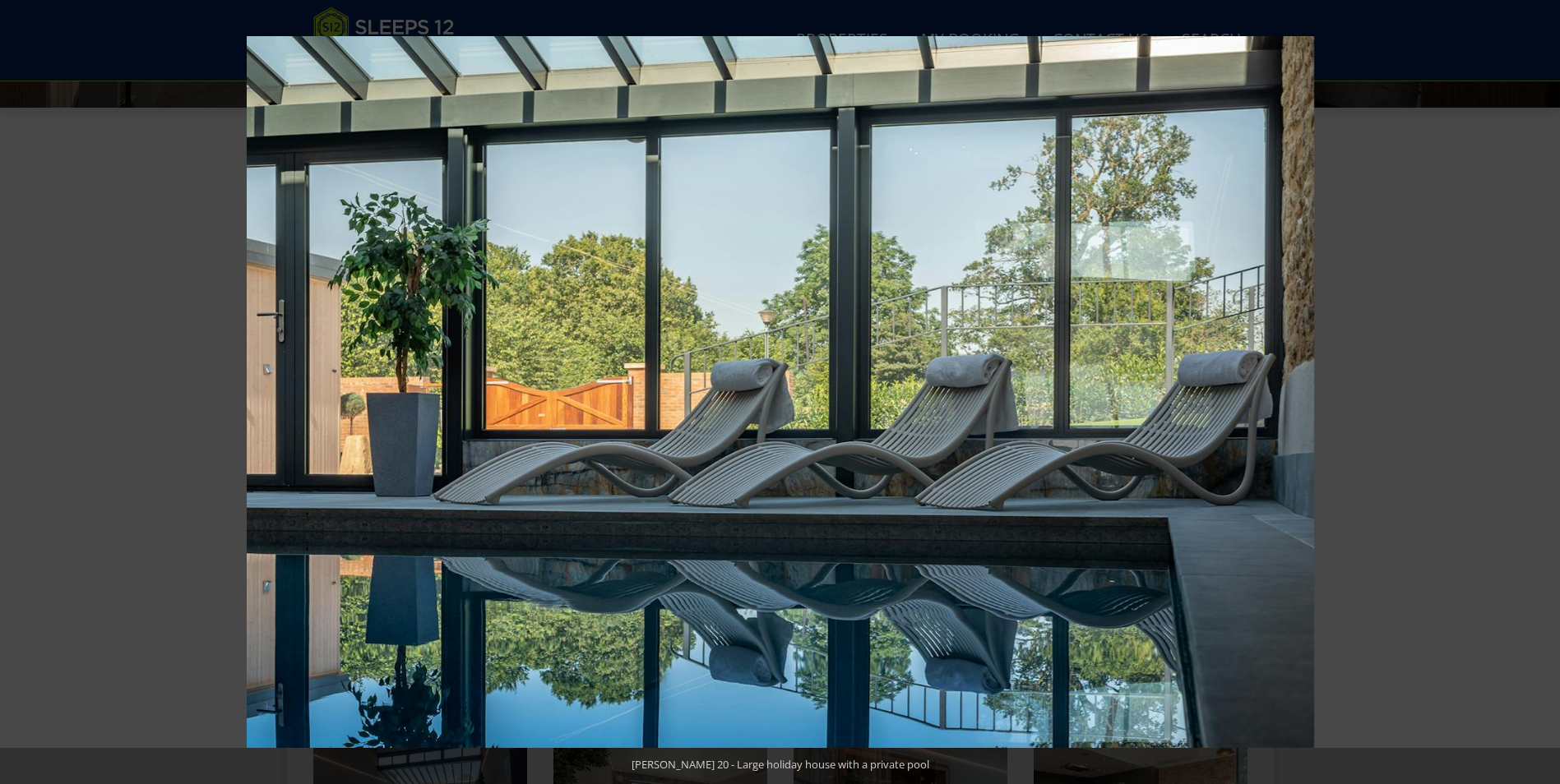
click at [1541, 388] on button at bounding box center [1531, 392] width 57 height 82
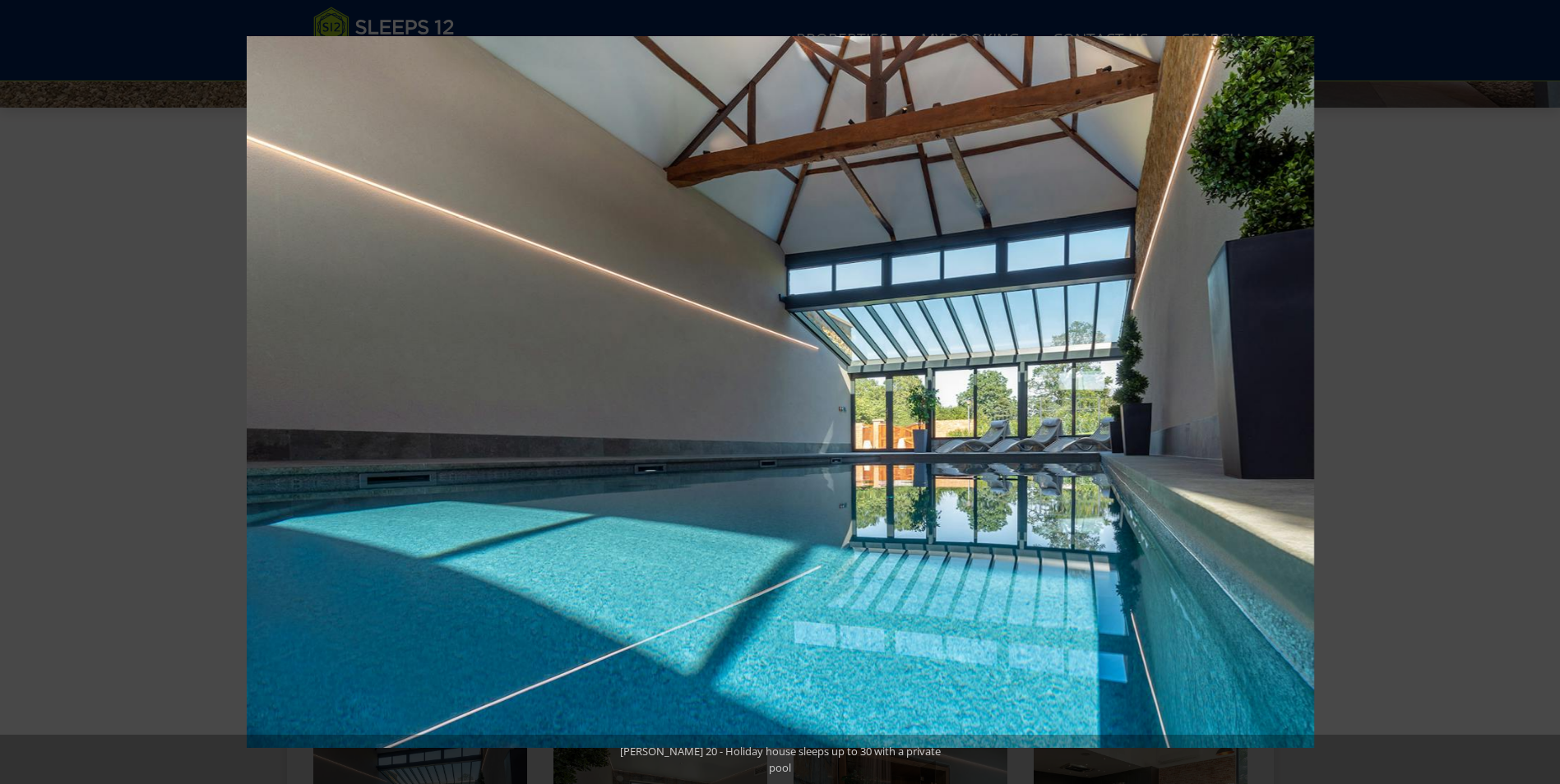
click at [1541, 388] on button at bounding box center [1531, 392] width 57 height 82
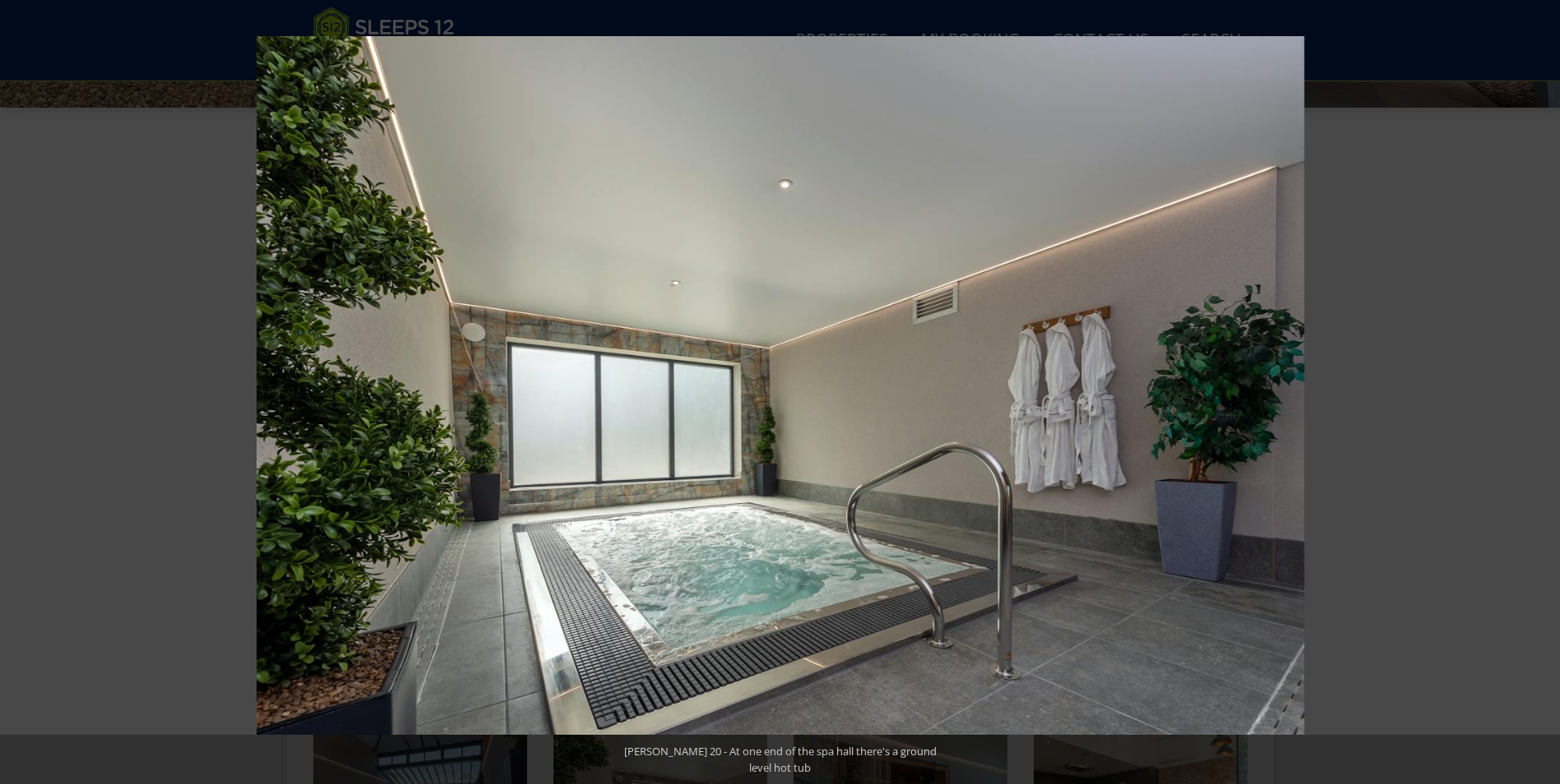
click at [1541, 388] on button at bounding box center [1531, 392] width 57 height 82
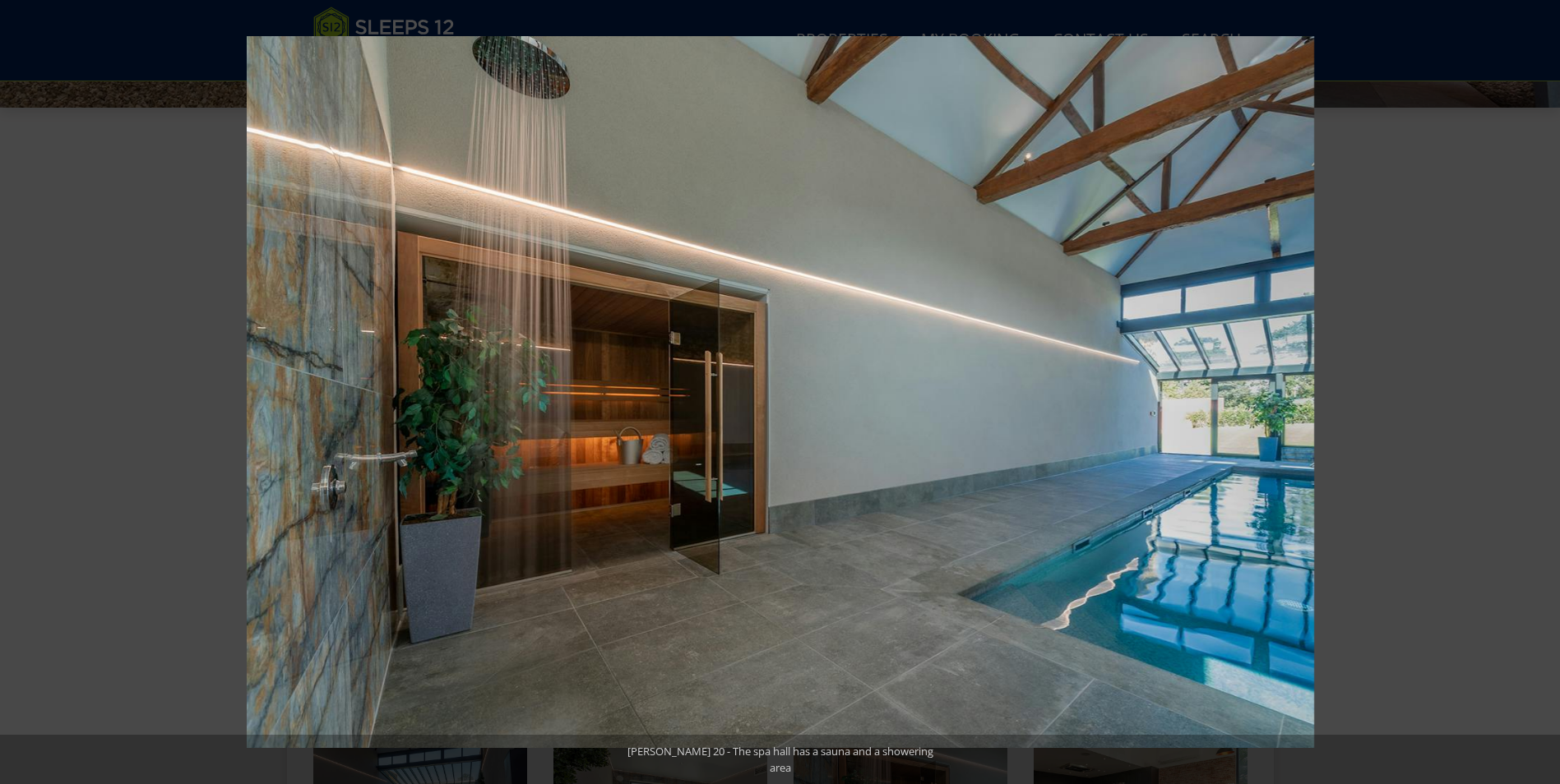
click at [1541, 388] on button at bounding box center [1531, 392] width 57 height 82
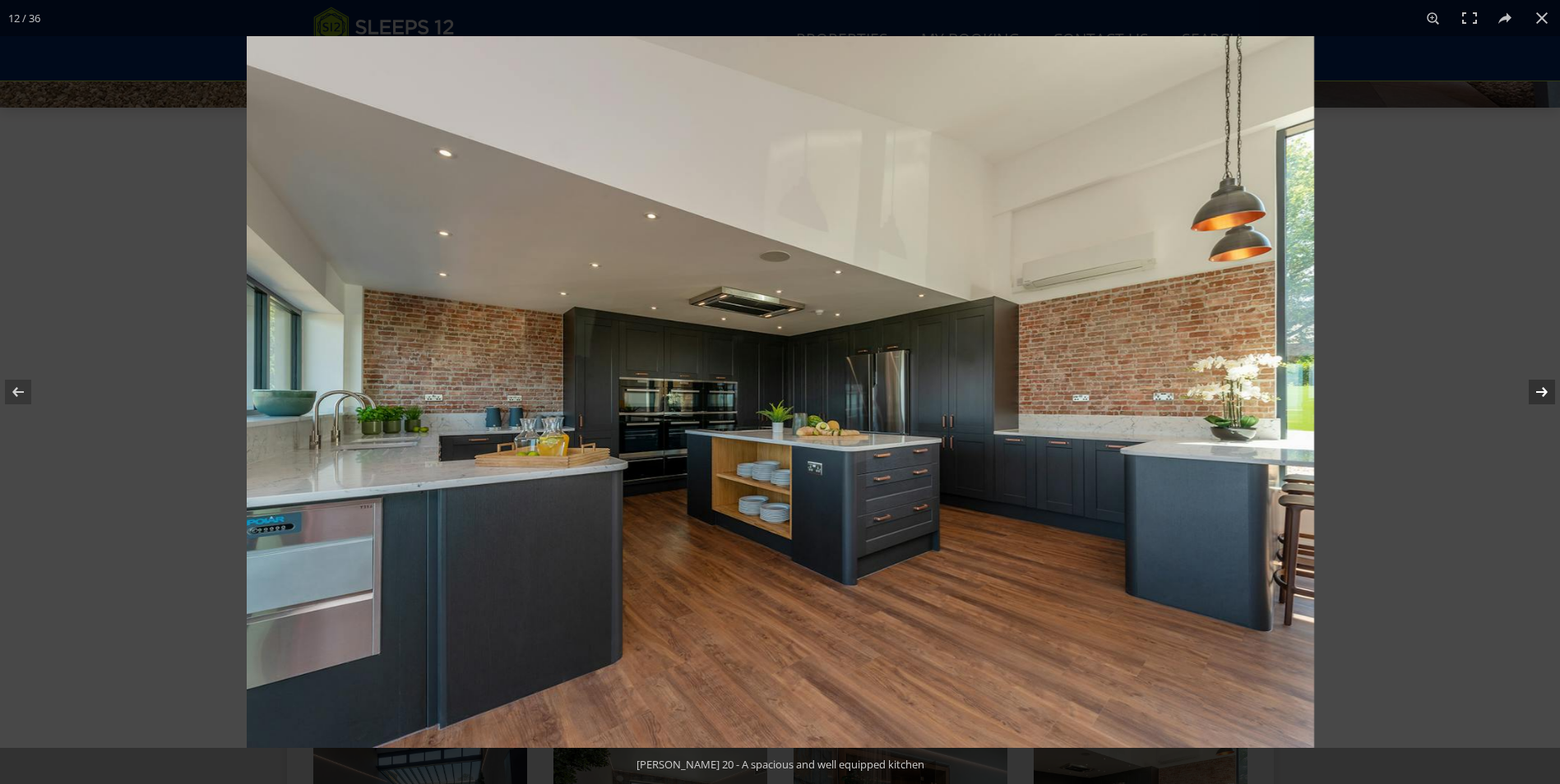
click at [1542, 389] on button at bounding box center [1531, 392] width 57 height 82
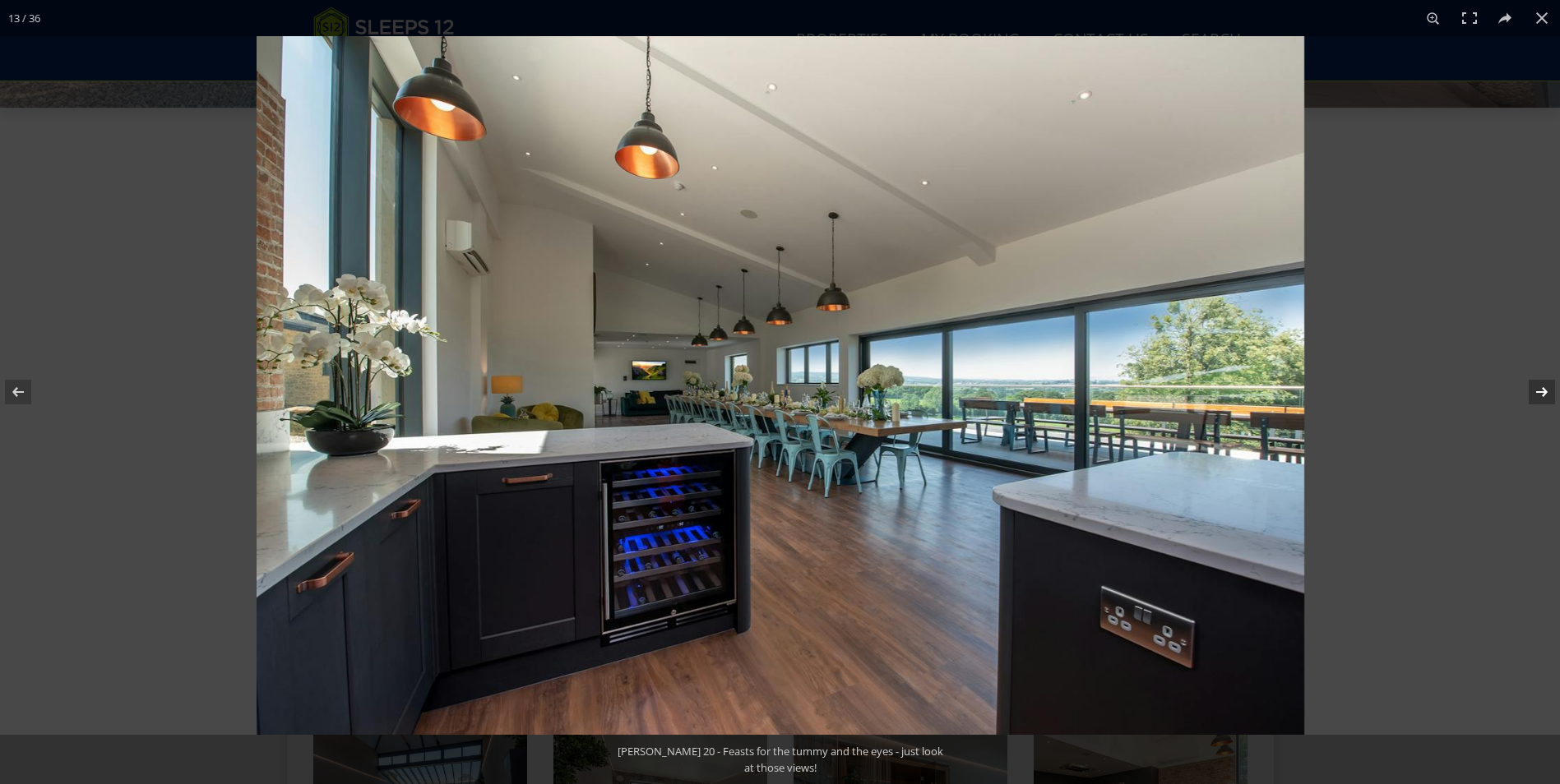
click at [1542, 389] on button at bounding box center [1531, 392] width 57 height 82
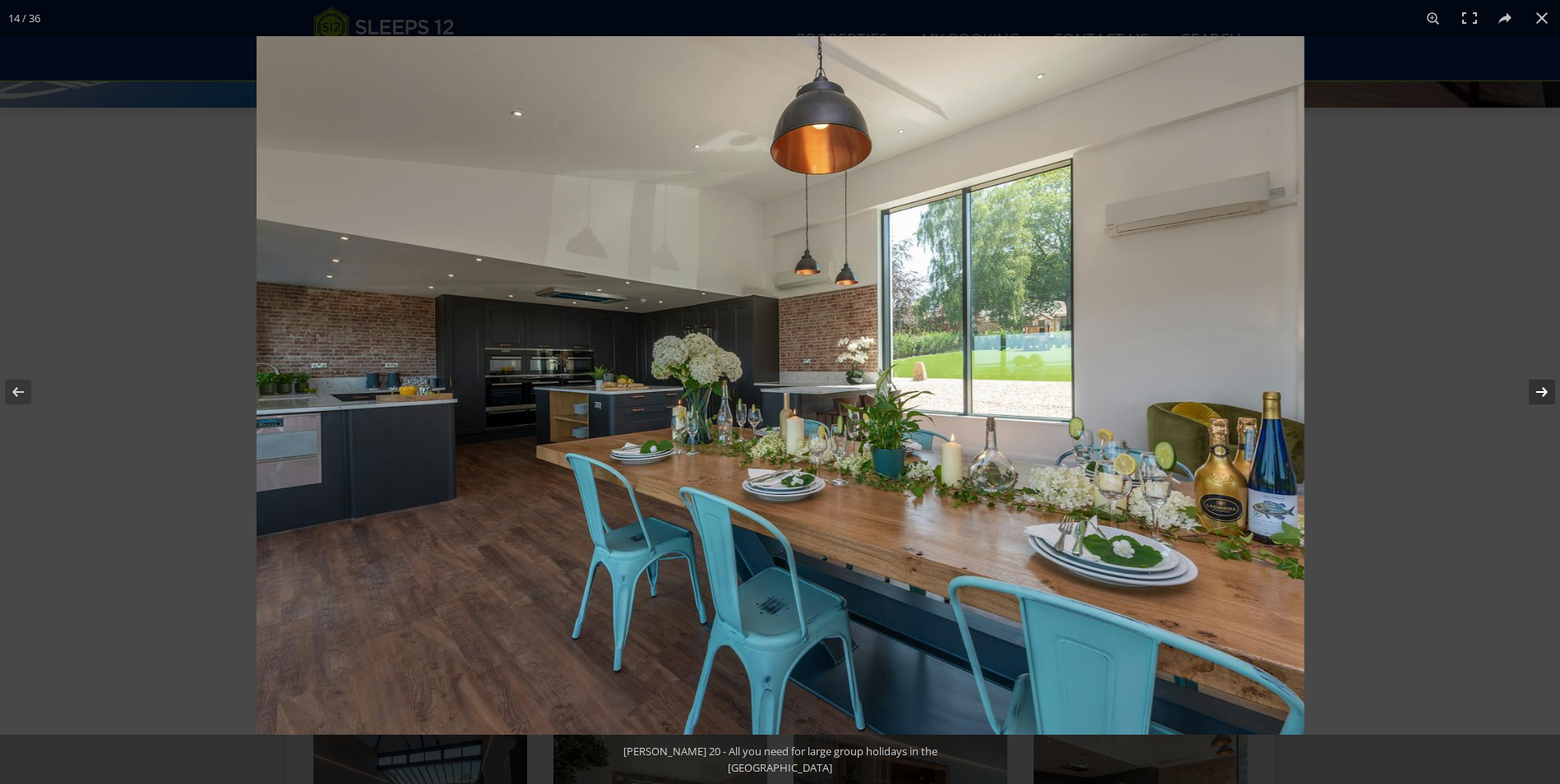
click at [1542, 389] on button at bounding box center [1531, 392] width 57 height 82
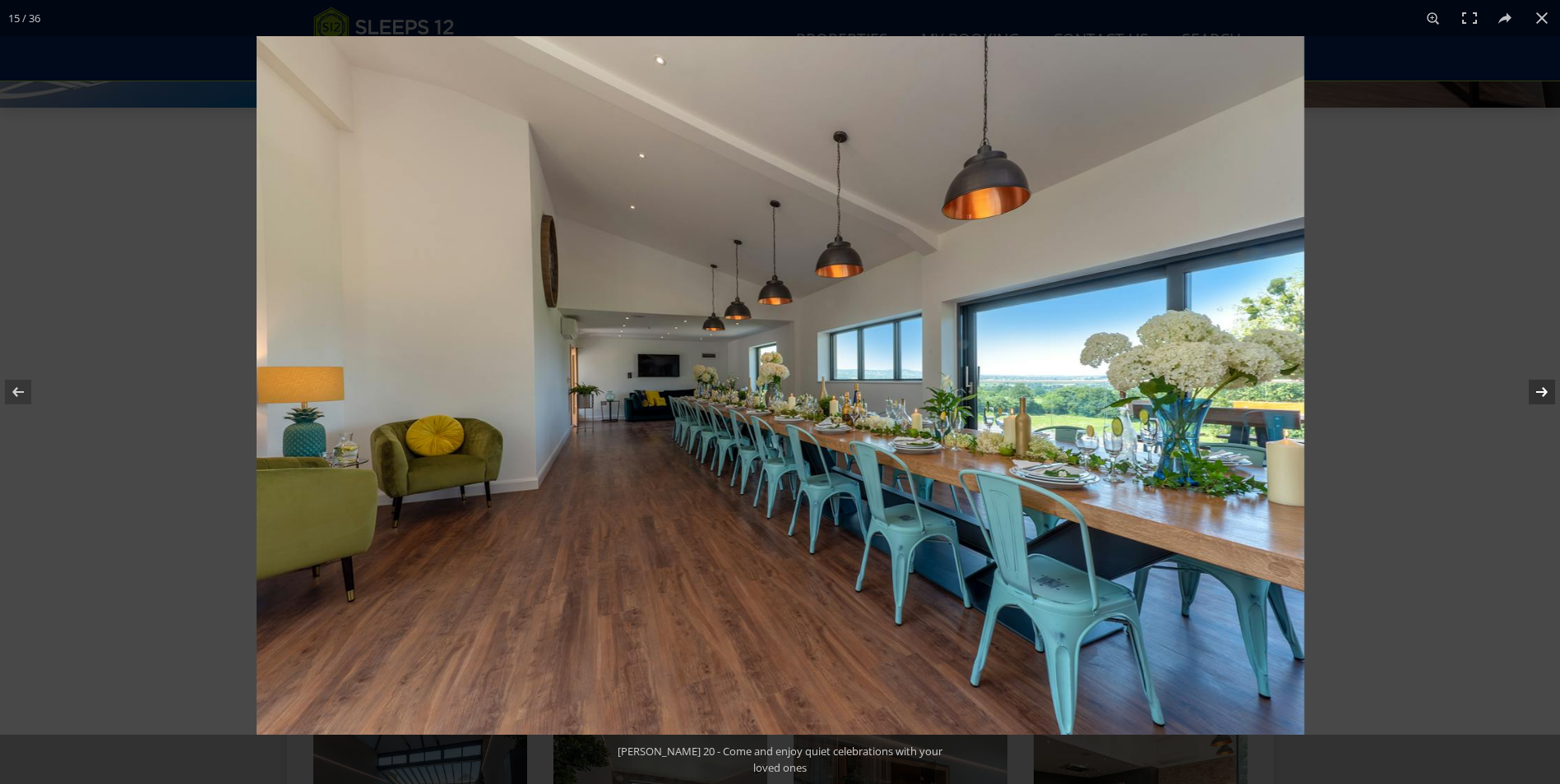
click at [1542, 389] on button at bounding box center [1531, 392] width 57 height 82
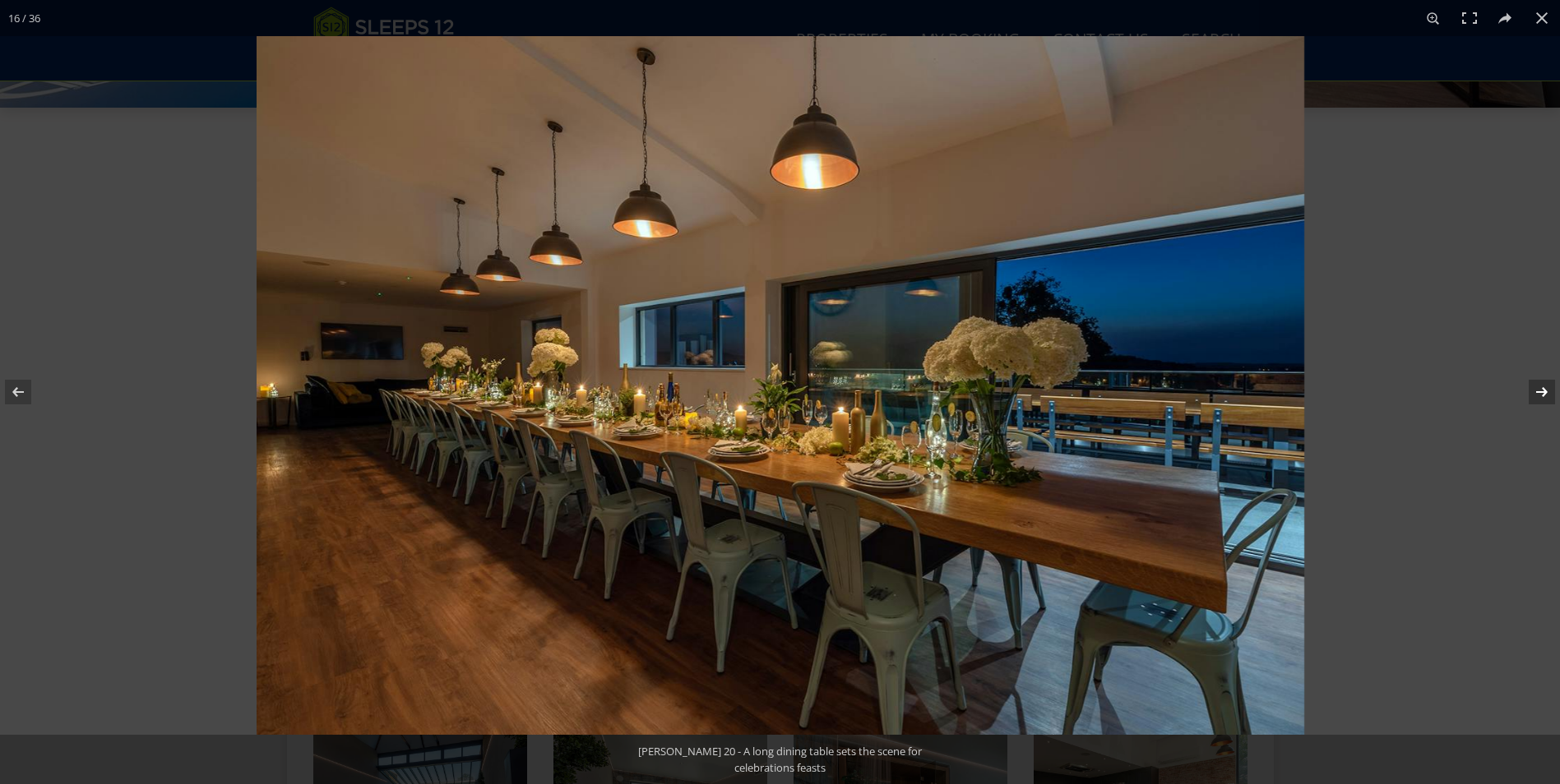
click at [1542, 389] on button at bounding box center [1531, 392] width 57 height 82
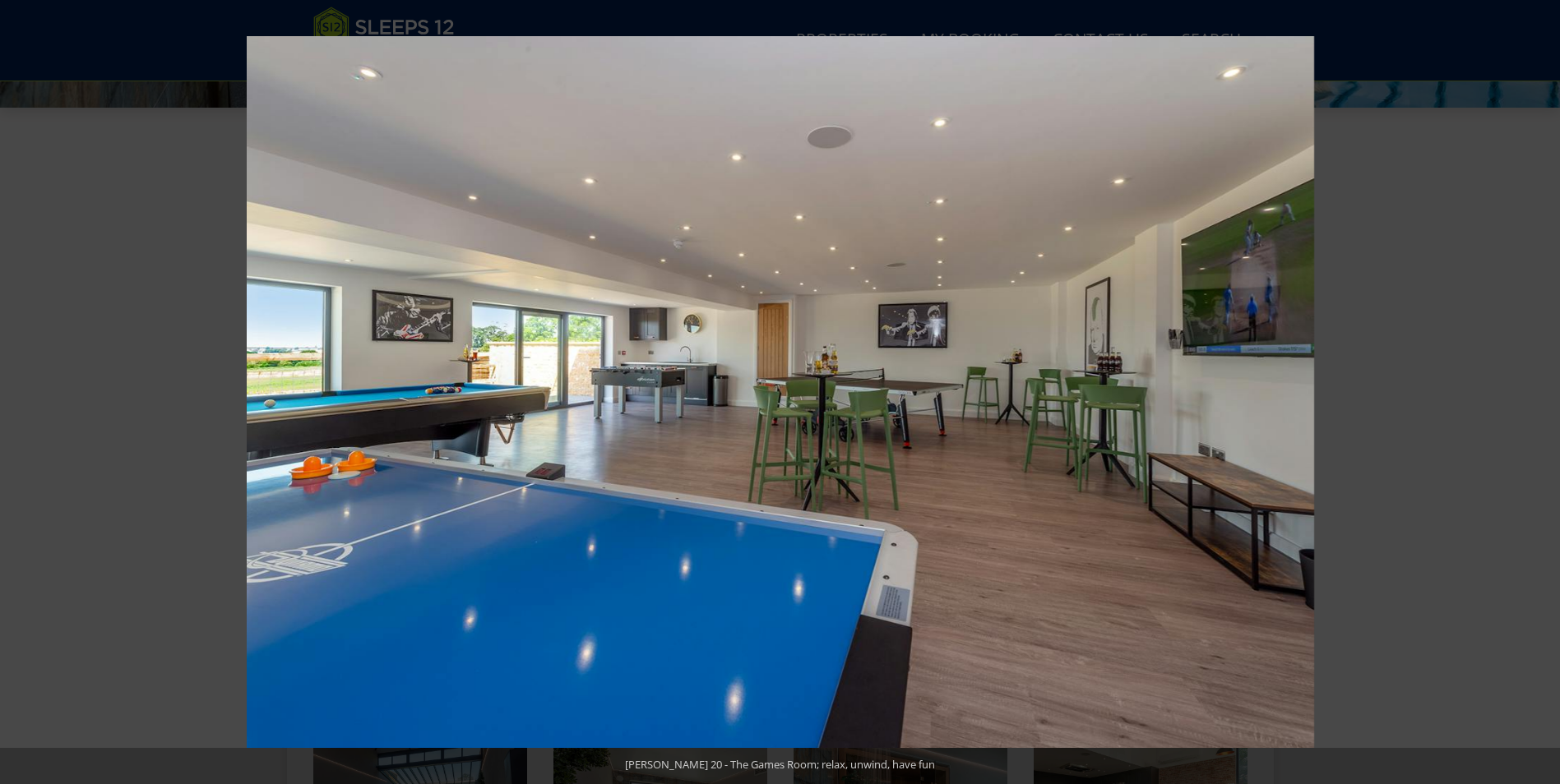
click at [1542, 389] on button at bounding box center [1531, 392] width 57 height 82
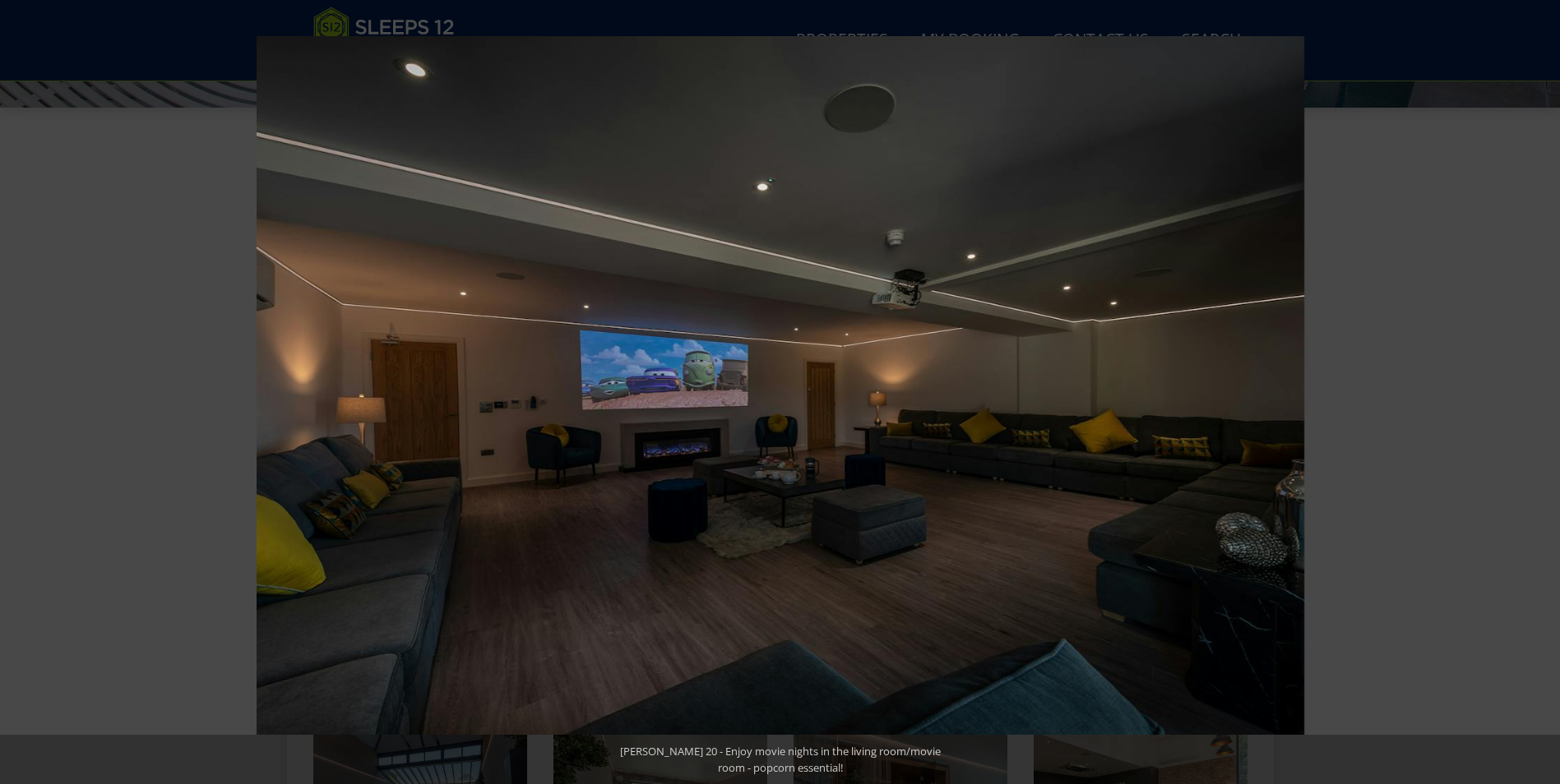
click at [1542, 389] on button at bounding box center [1531, 392] width 57 height 82
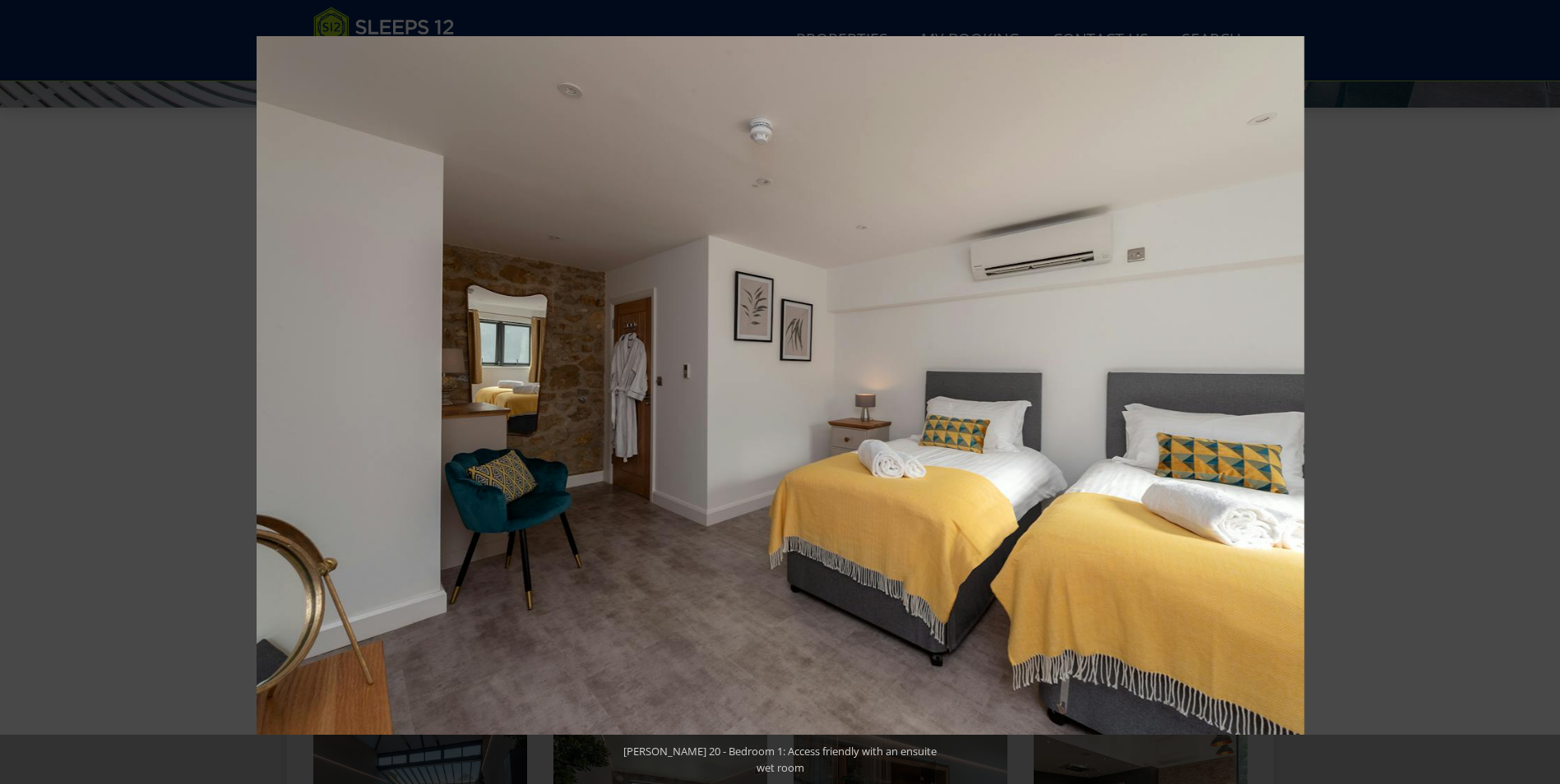
click at [1542, 389] on button at bounding box center [1531, 392] width 57 height 82
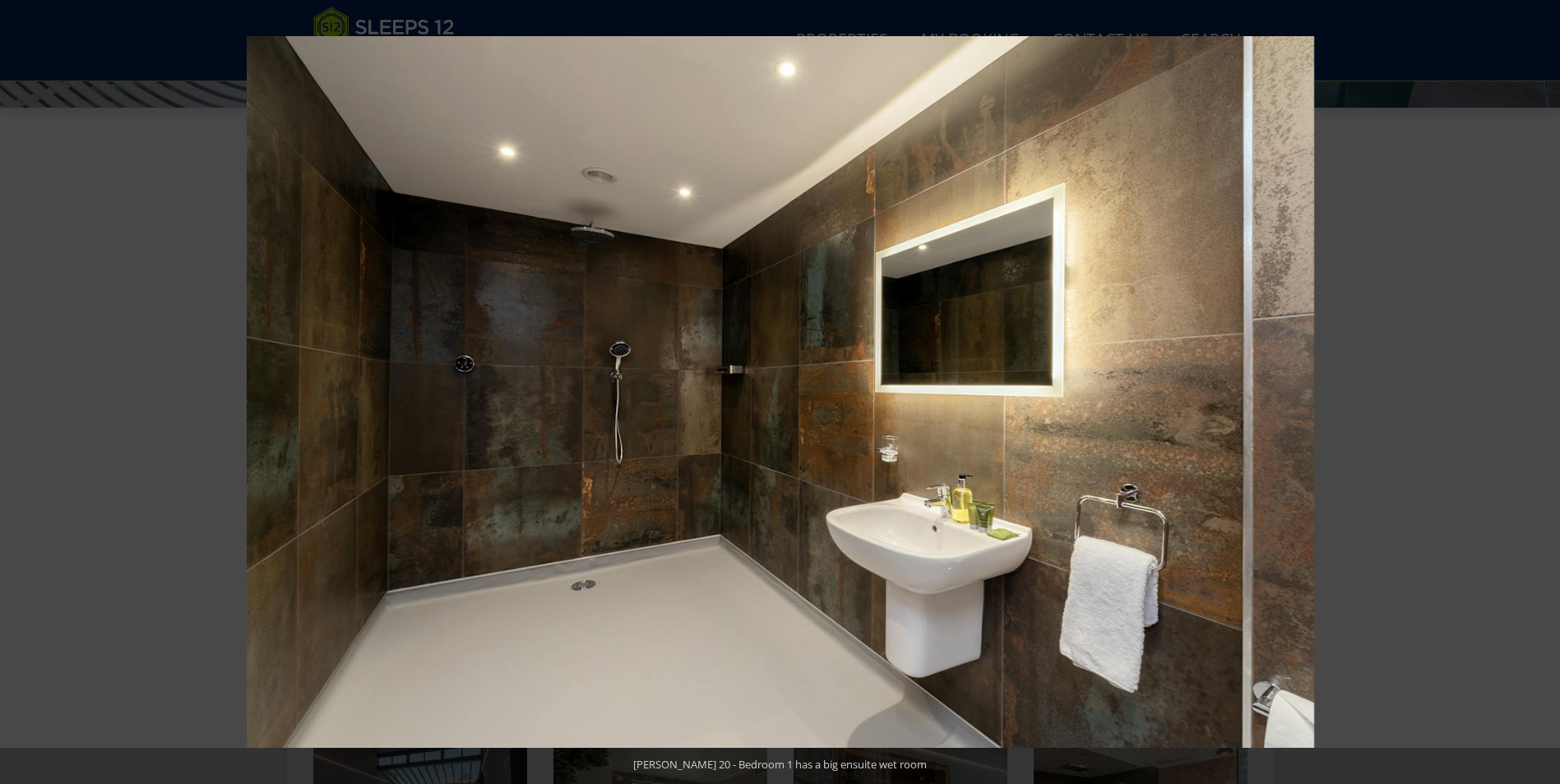
click at [1542, 389] on button at bounding box center [1531, 392] width 57 height 82
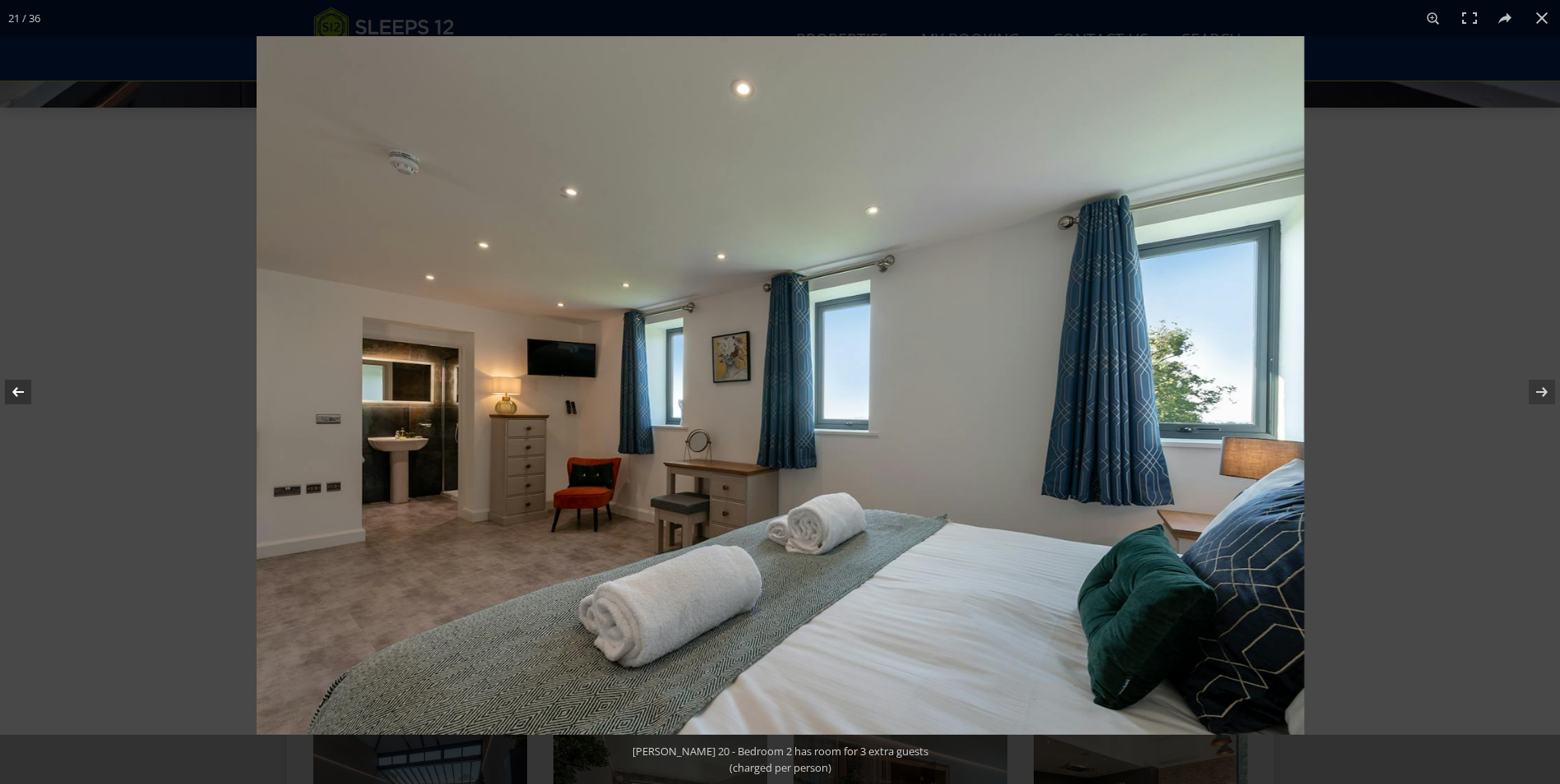
click at [13, 392] on button at bounding box center [28, 392] width 57 height 82
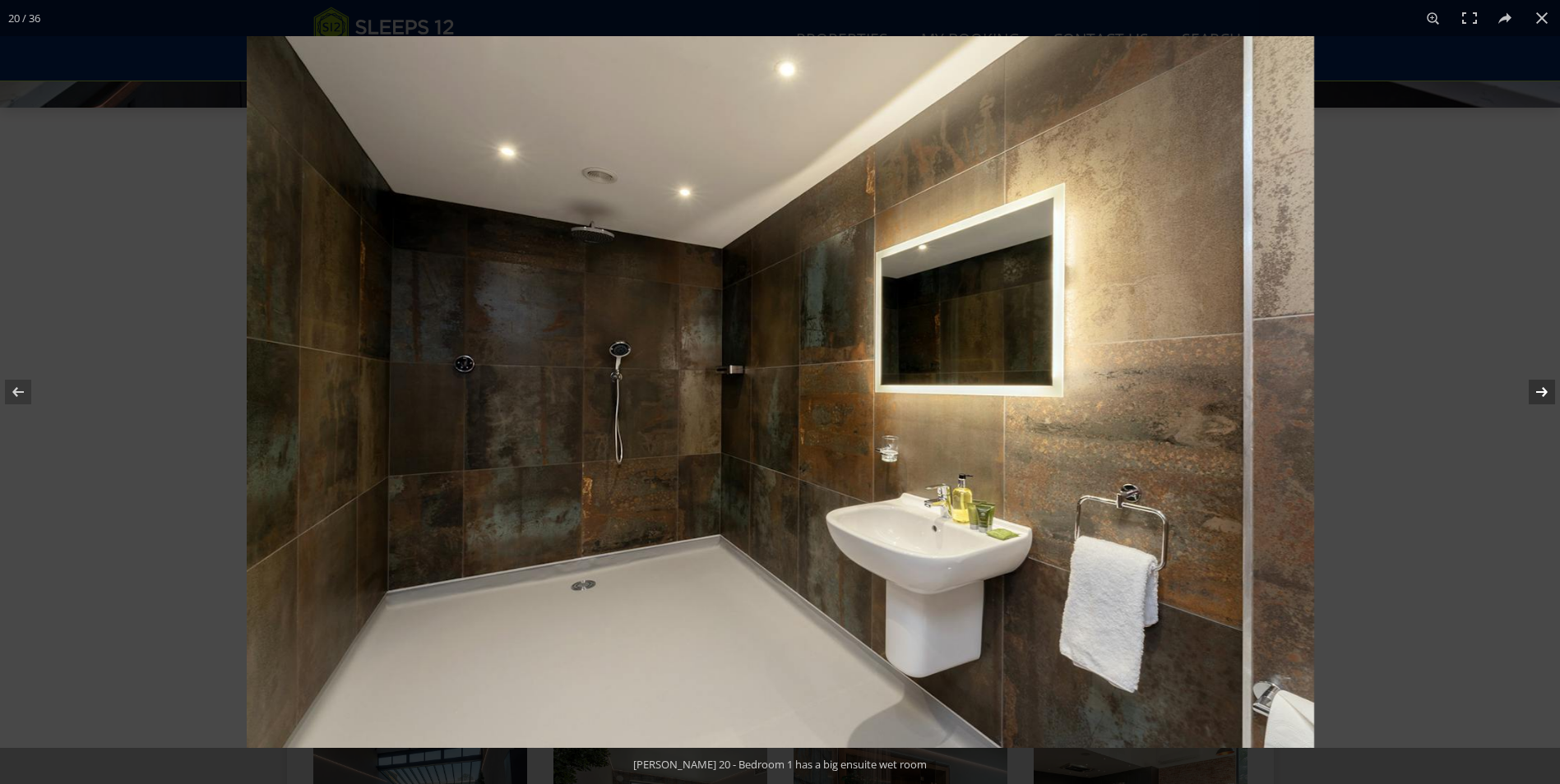
click at [1546, 387] on button at bounding box center [1531, 392] width 57 height 82
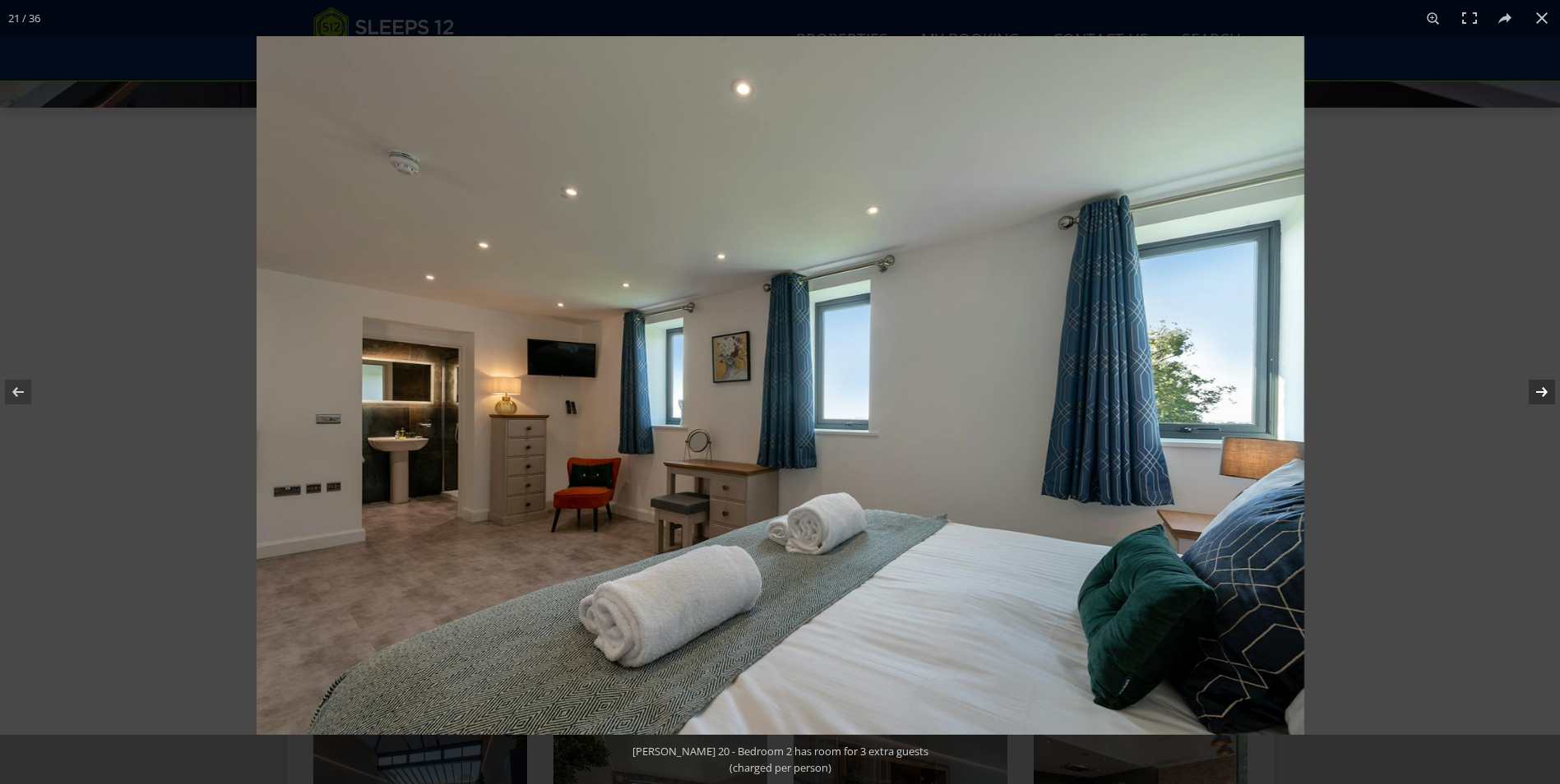
click at [1544, 387] on button at bounding box center [1531, 392] width 57 height 82
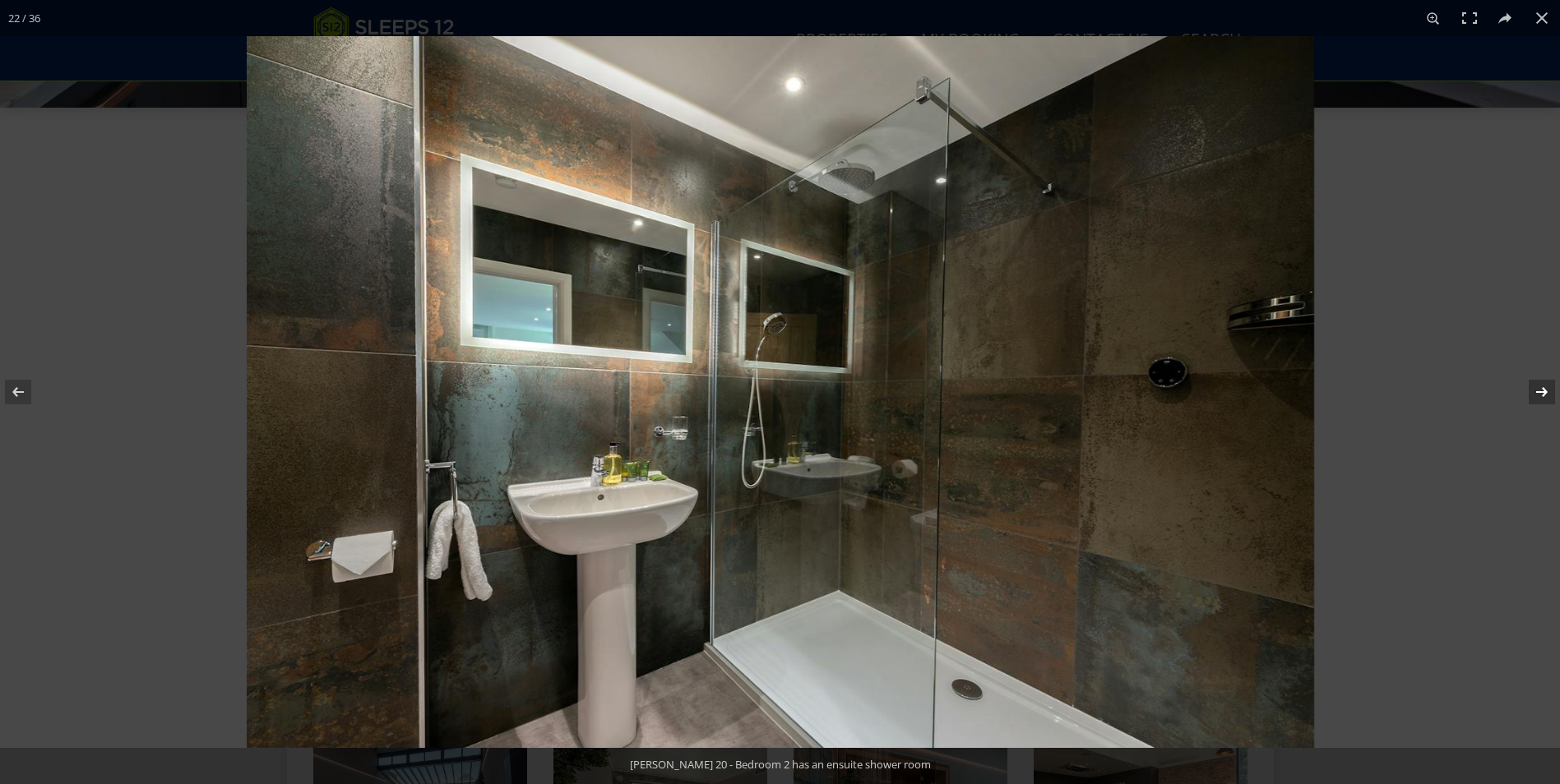
click at [1543, 387] on button at bounding box center [1531, 392] width 57 height 82
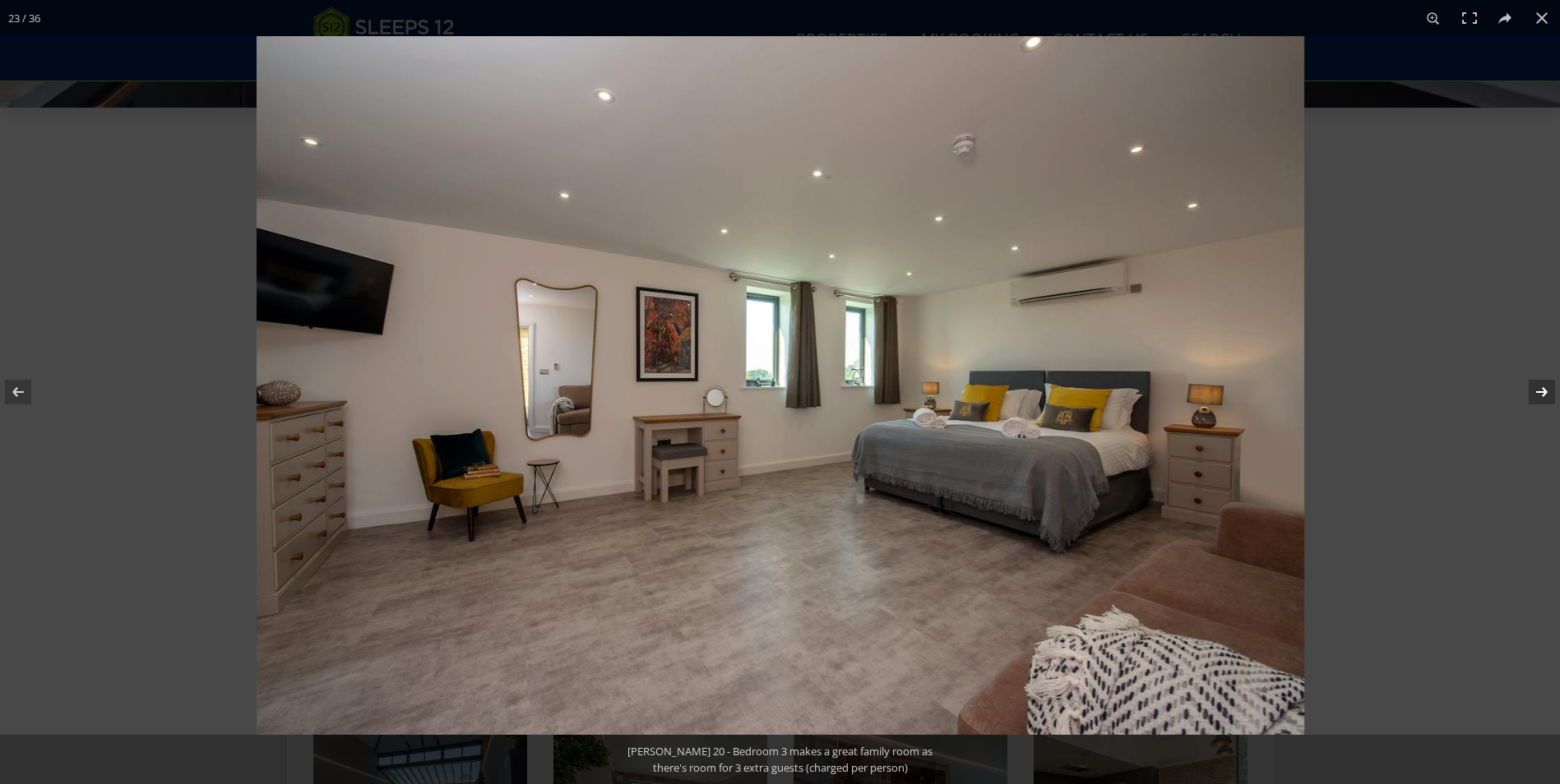
click at [1543, 387] on button at bounding box center [1531, 392] width 57 height 82
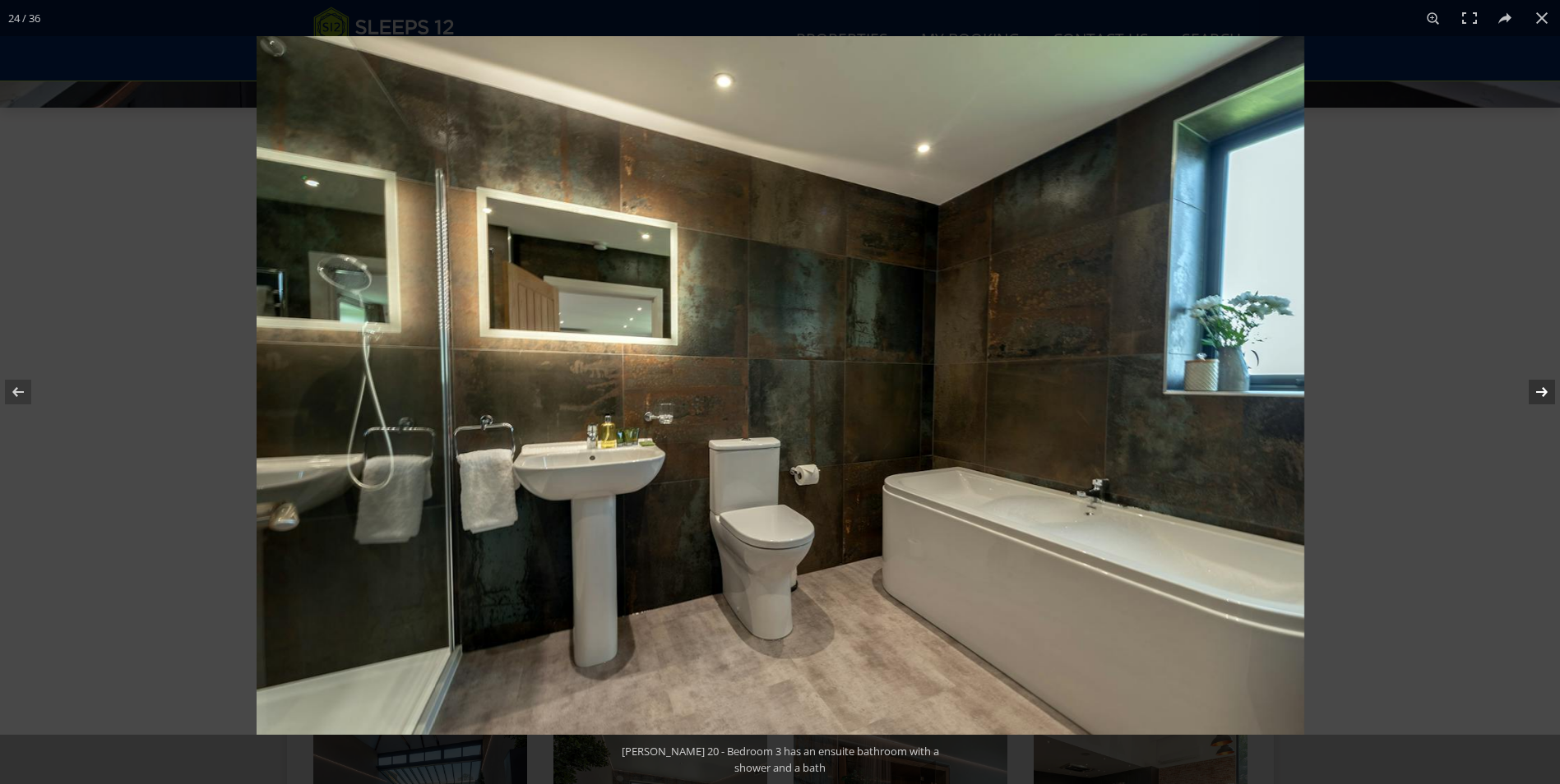
click at [1543, 387] on button at bounding box center [1531, 392] width 57 height 82
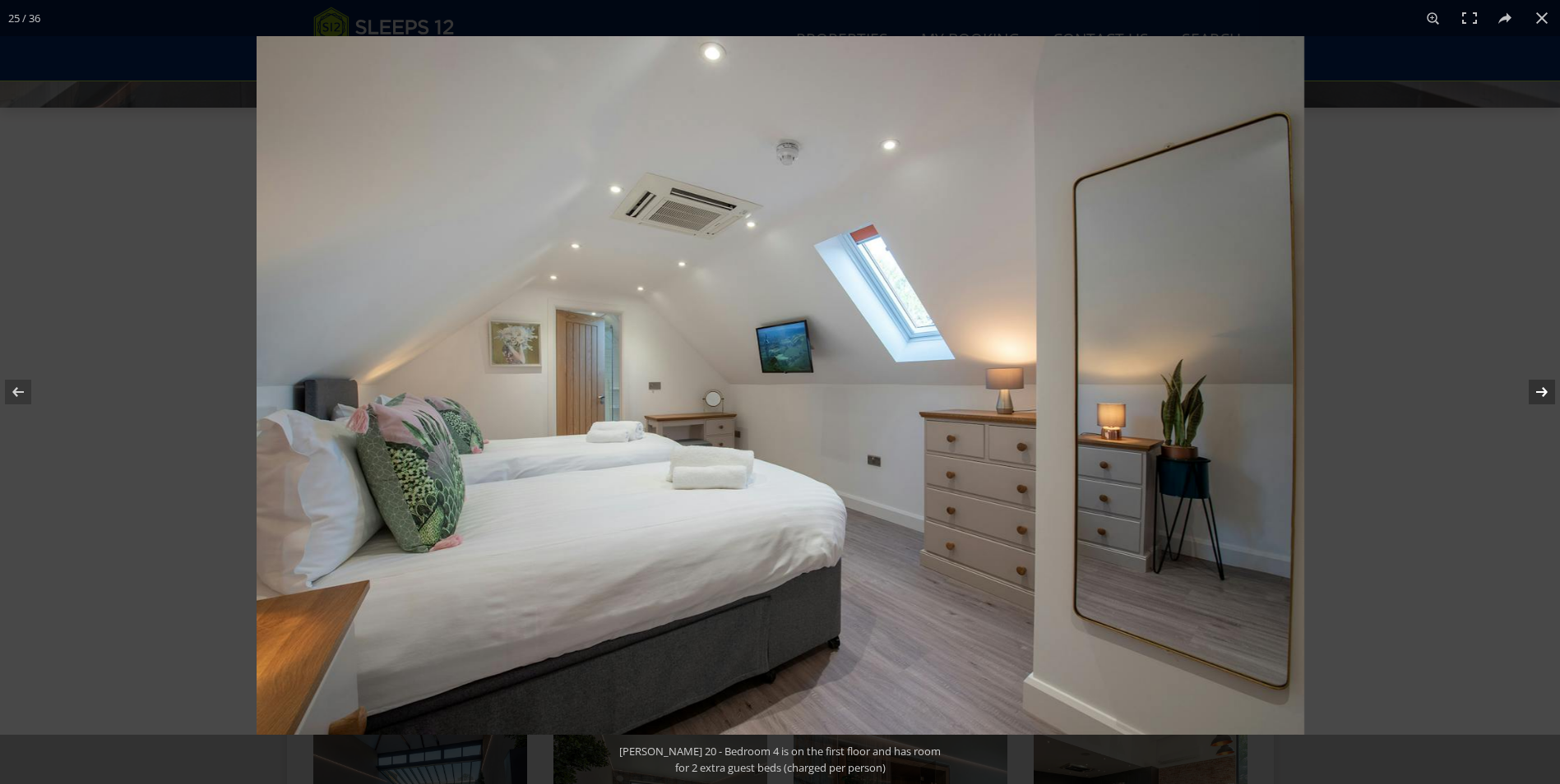
click at [1543, 387] on button at bounding box center [1531, 392] width 57 height 82
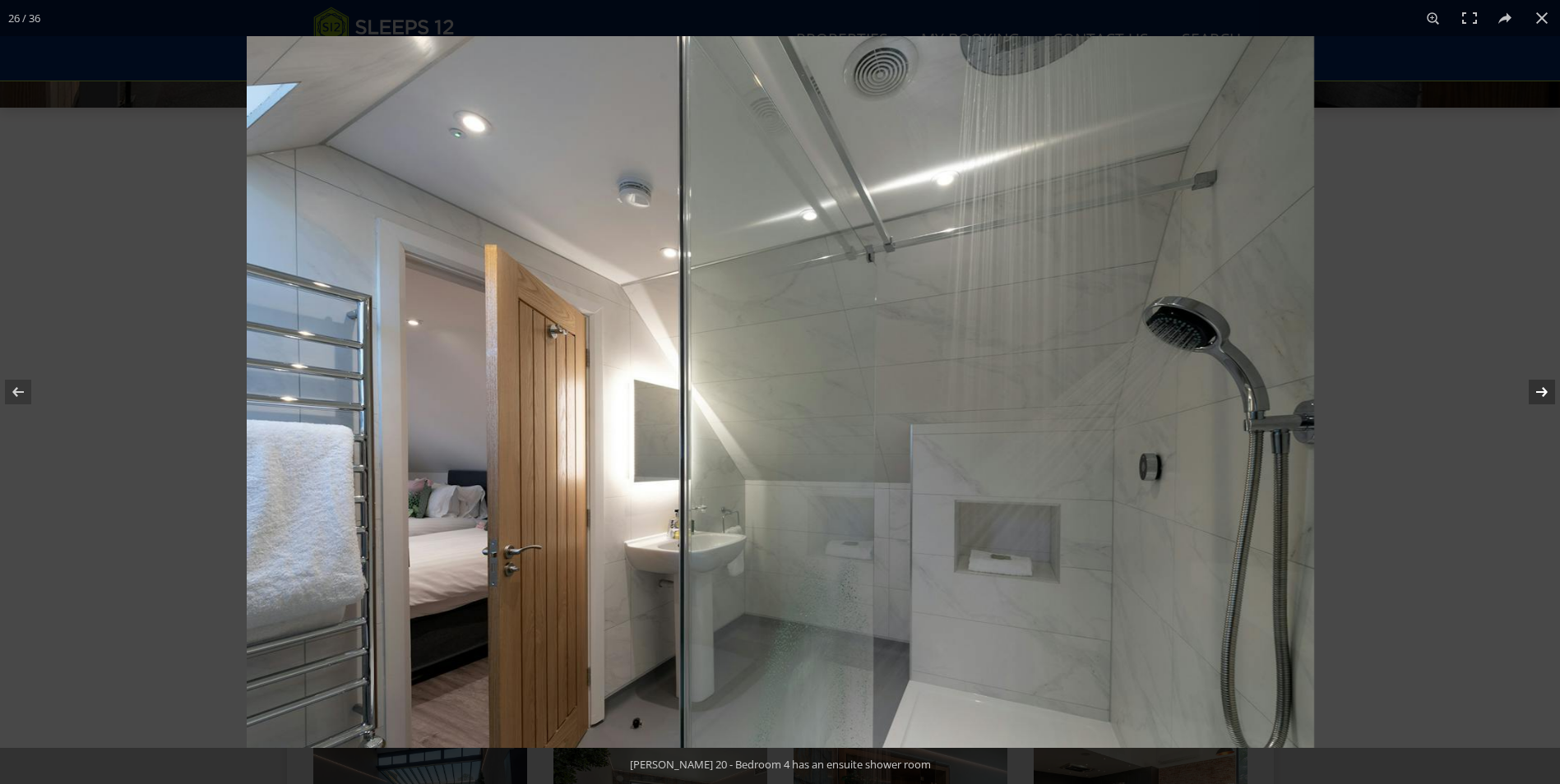
click at [1543, 387] on button at bounding box center [1531, 392] width 57 height 82
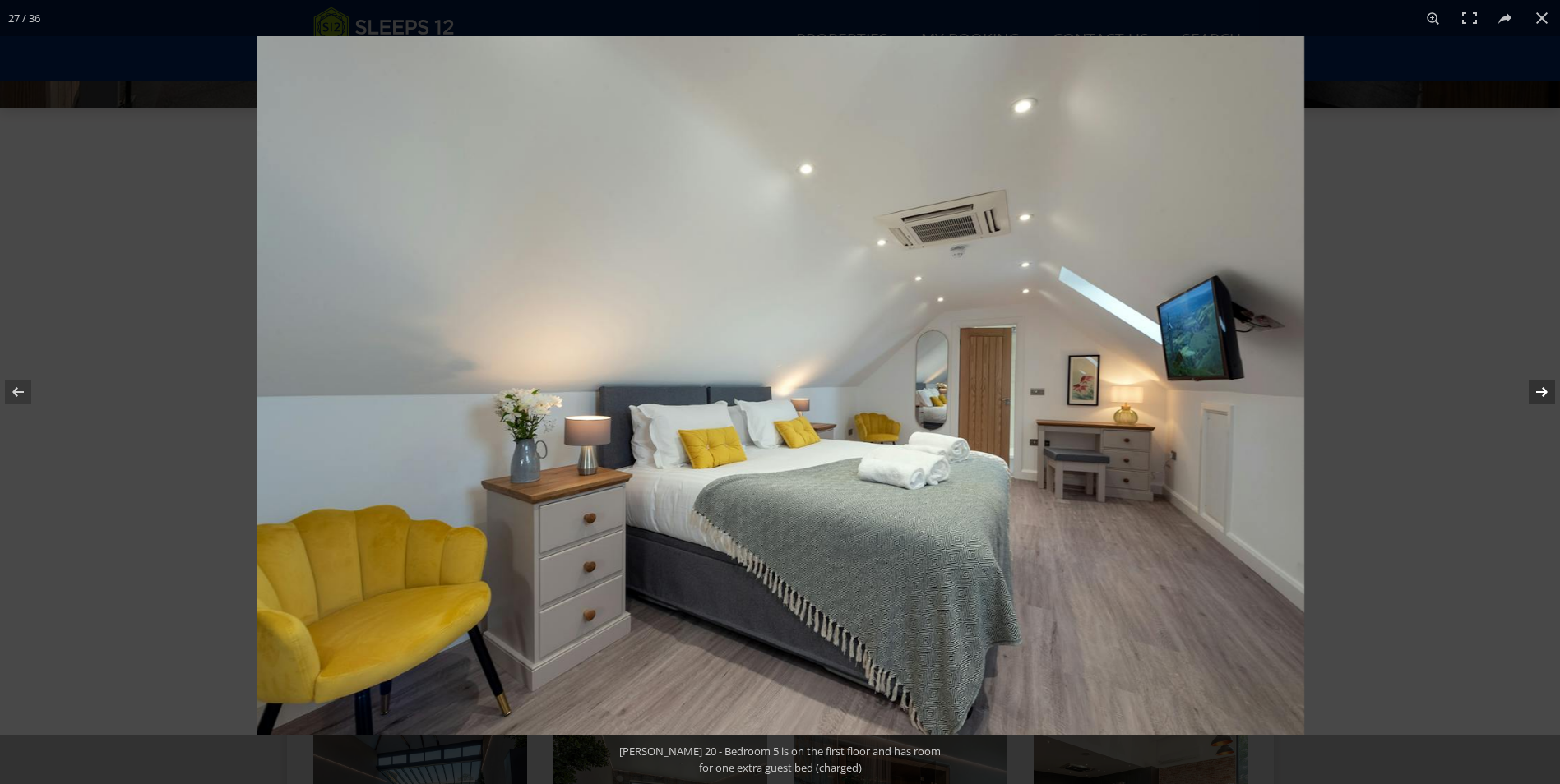
click at [1543, 387] on button at bounding box center [1531, 392] width 57 height 82
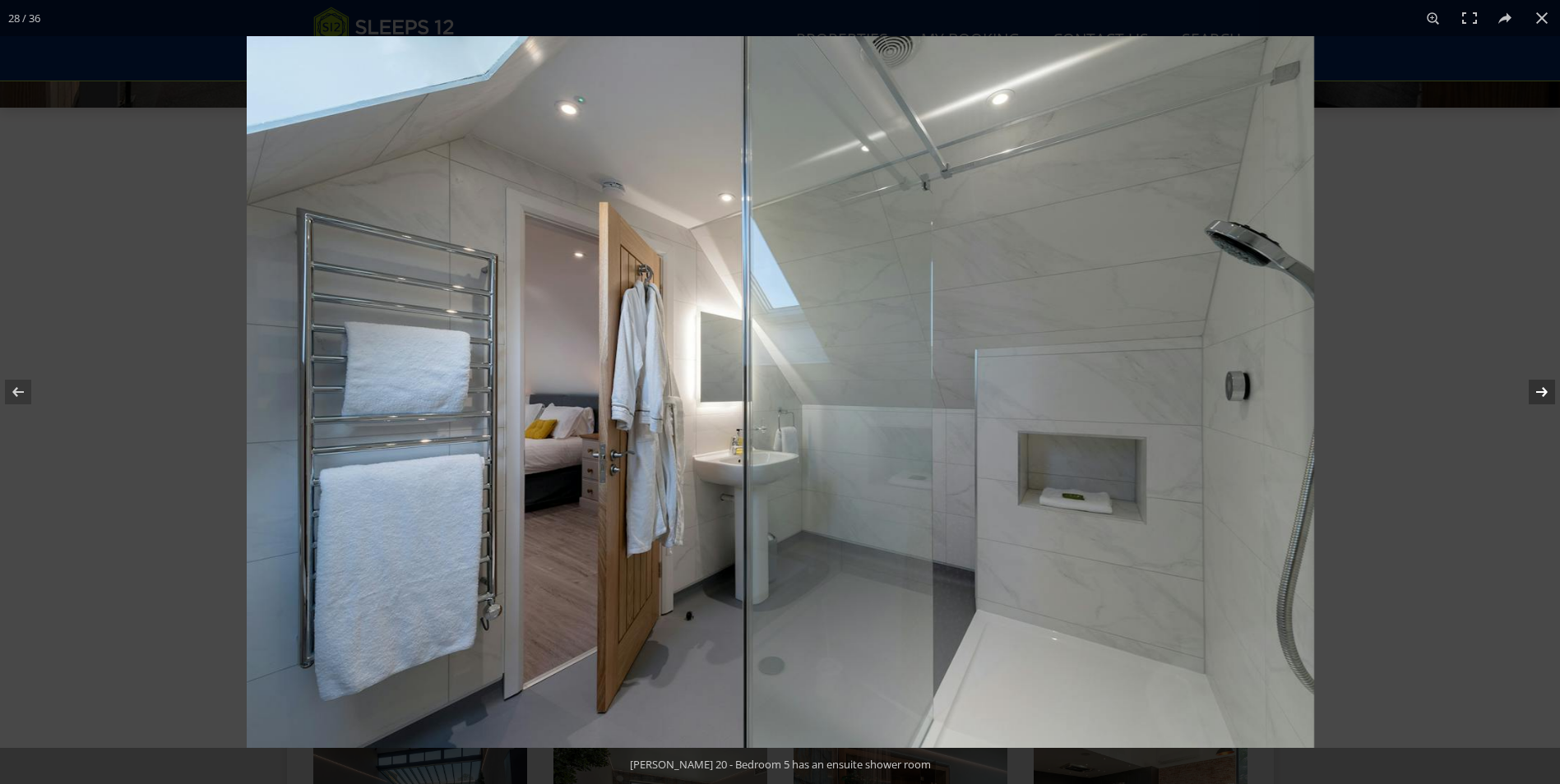
click at [1543, 387] on button at bounding box center [1531, 392] width 57 height 82
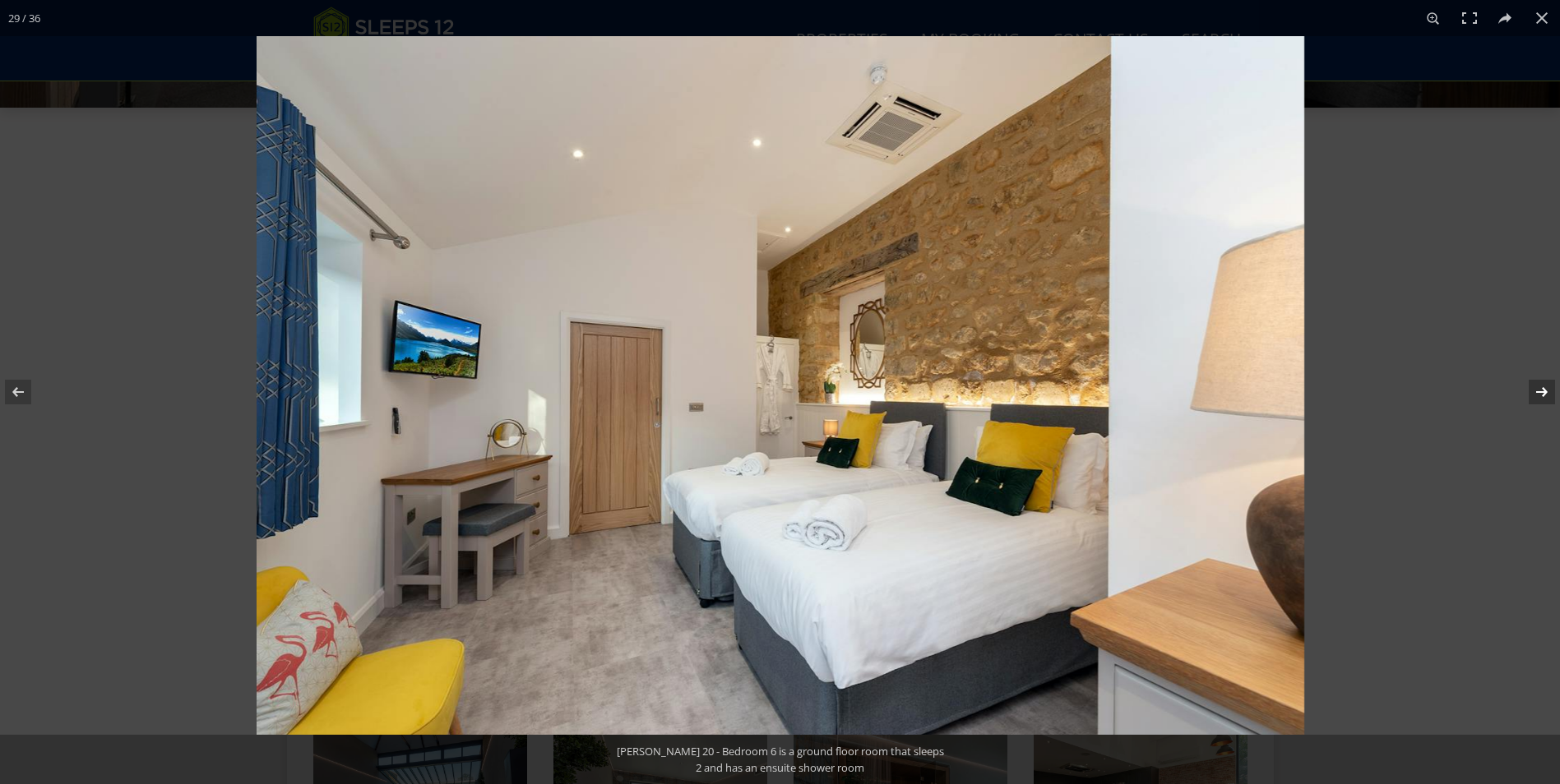
click at [1543, 387] on button at bounding box center [1531, 392] width 57 height 82
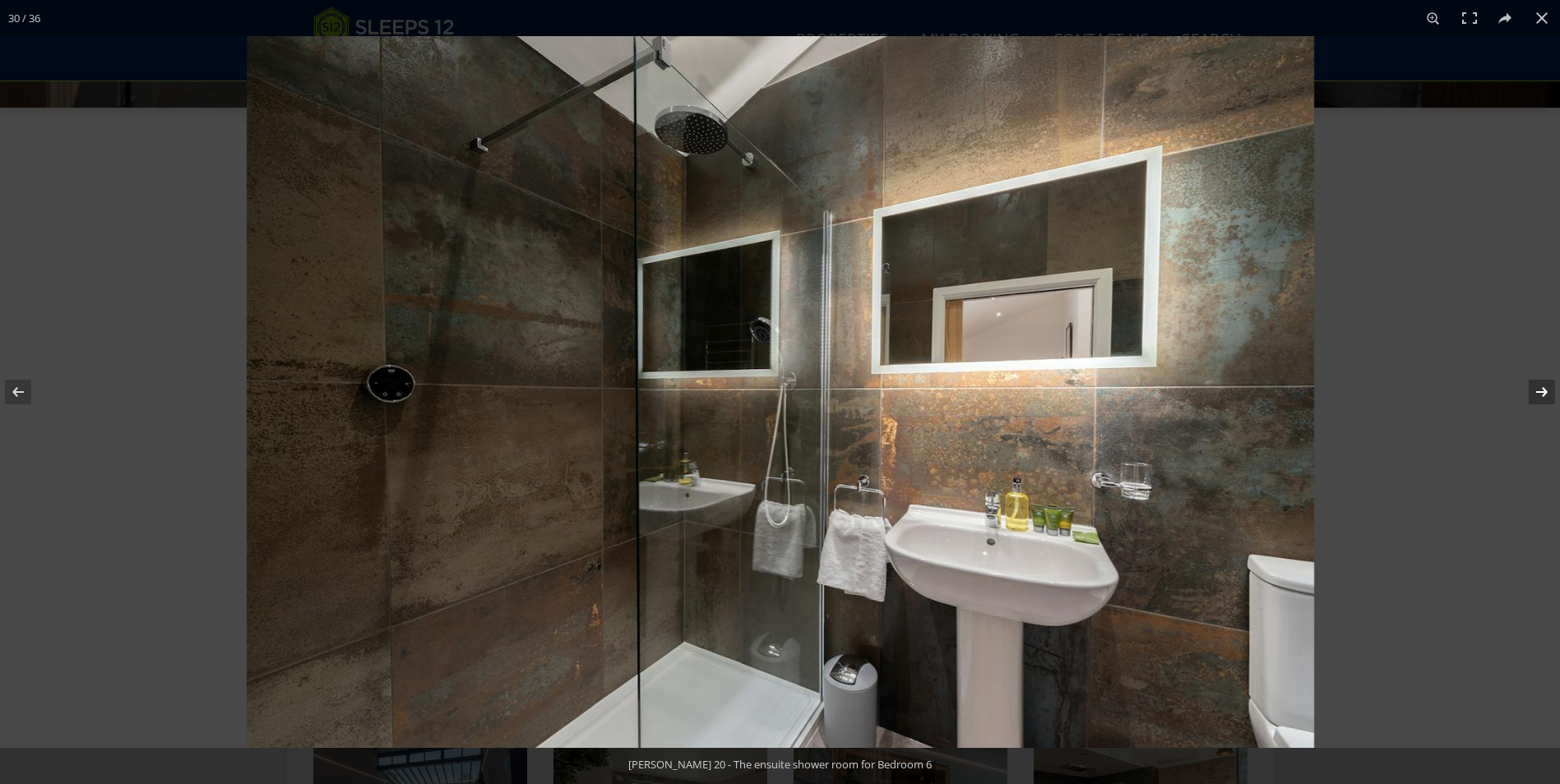
click at [1543, 387] on button at bounding box center [1531, 392] width 57 height 82
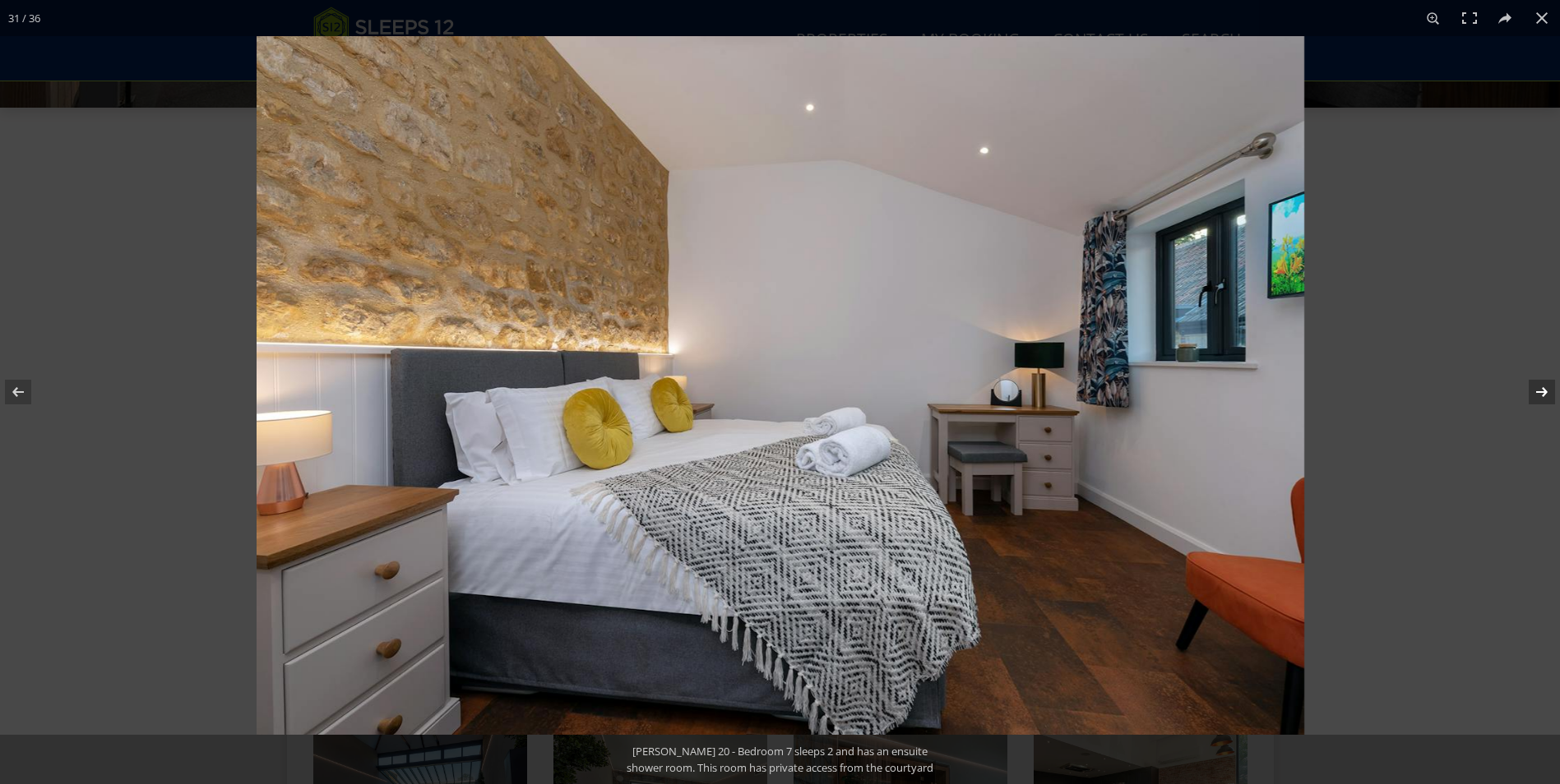
click at [1543, 387] on button at bounding box center [1531, 392] width 57 height 82
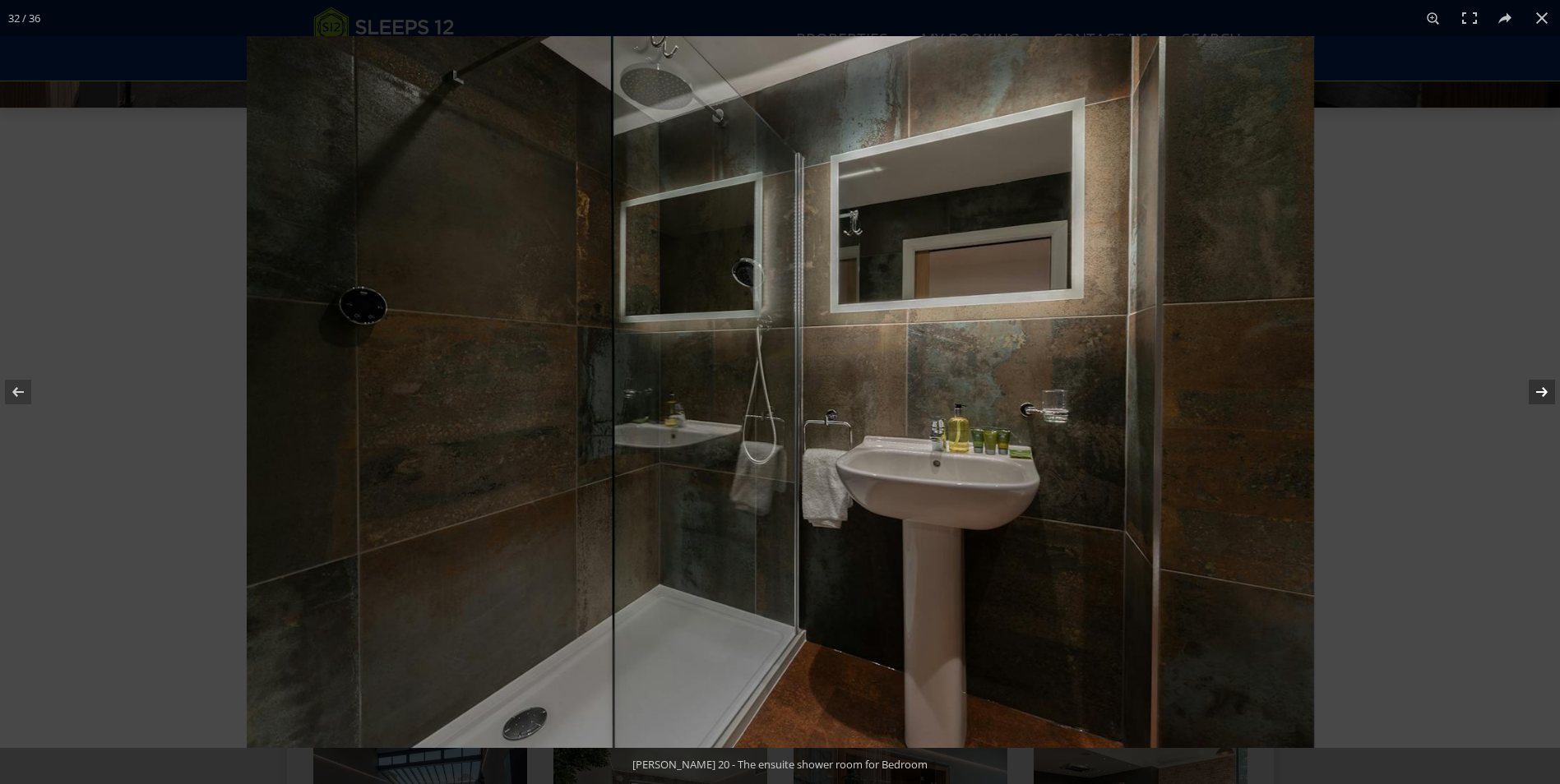
click at [1543, 387] on button at bounding box center [1531, 392] width 57 height 82
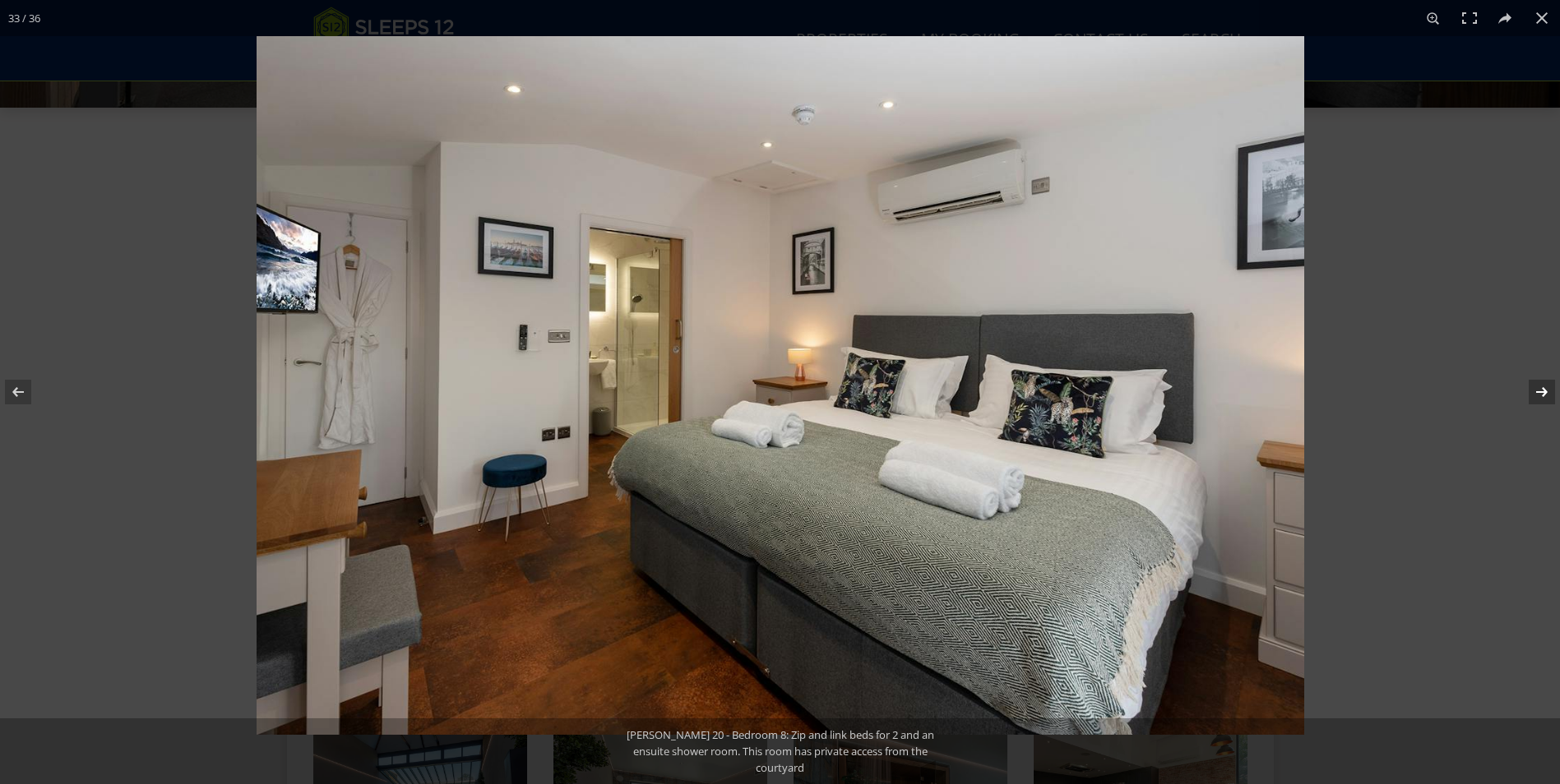
click at [1543, 387] on button at bounding box center [1531, 392] width 57 height 82
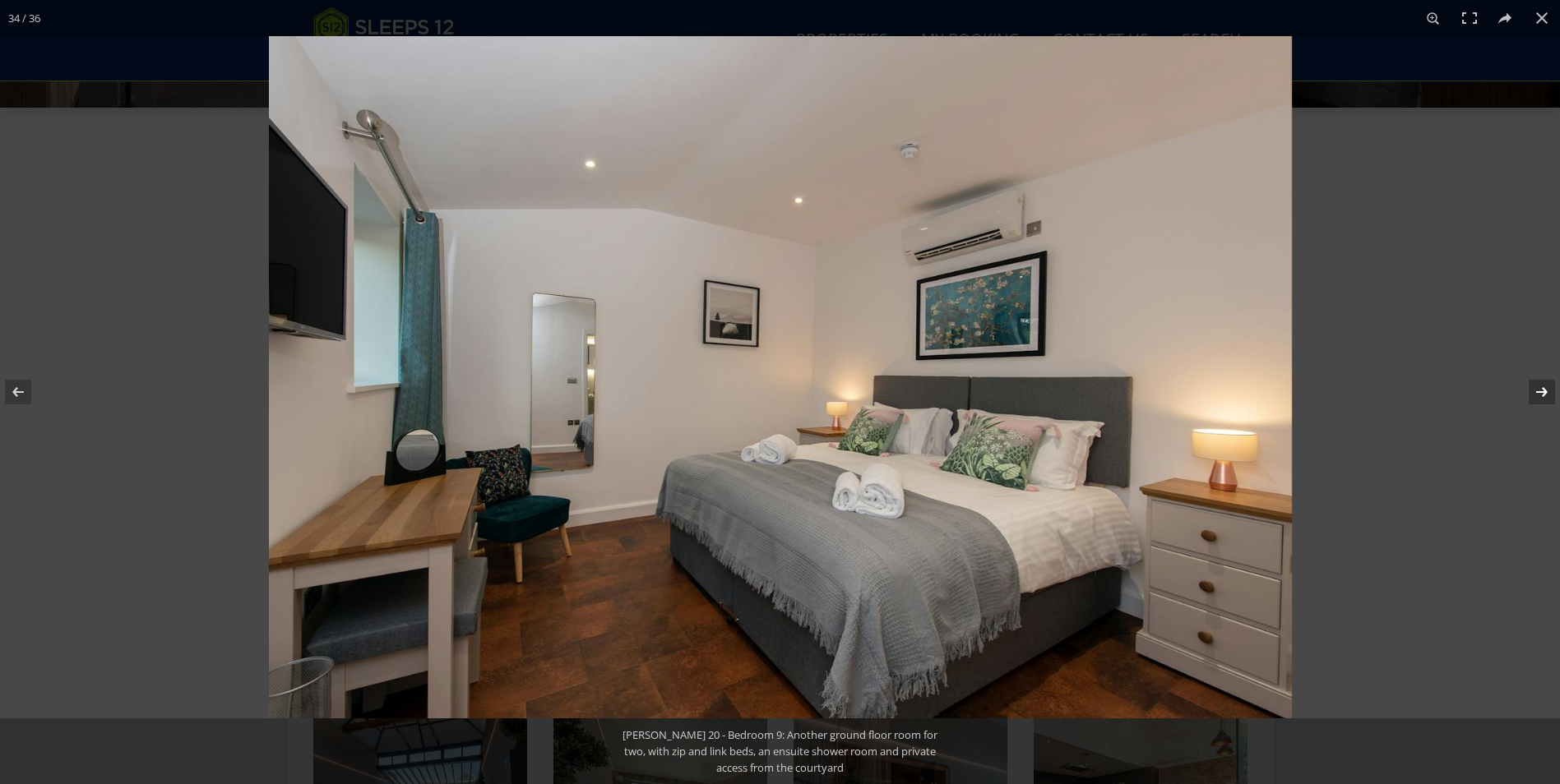
click at [1543, 387] on button at bounding box center [1531, 392] width 57 height 82
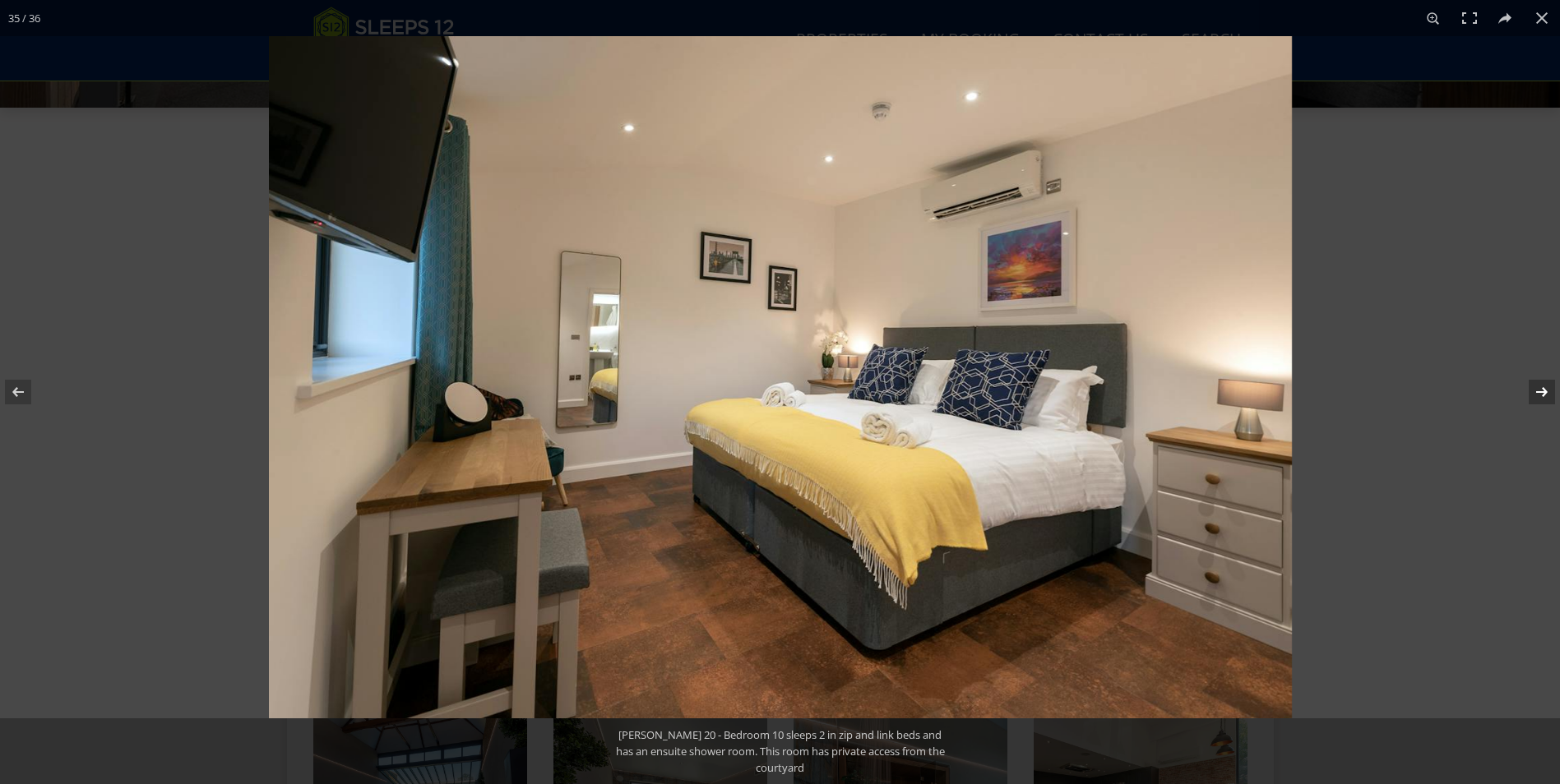
click at [1543, 387] on button at bounding box center [1531, 392] width 57 height 82
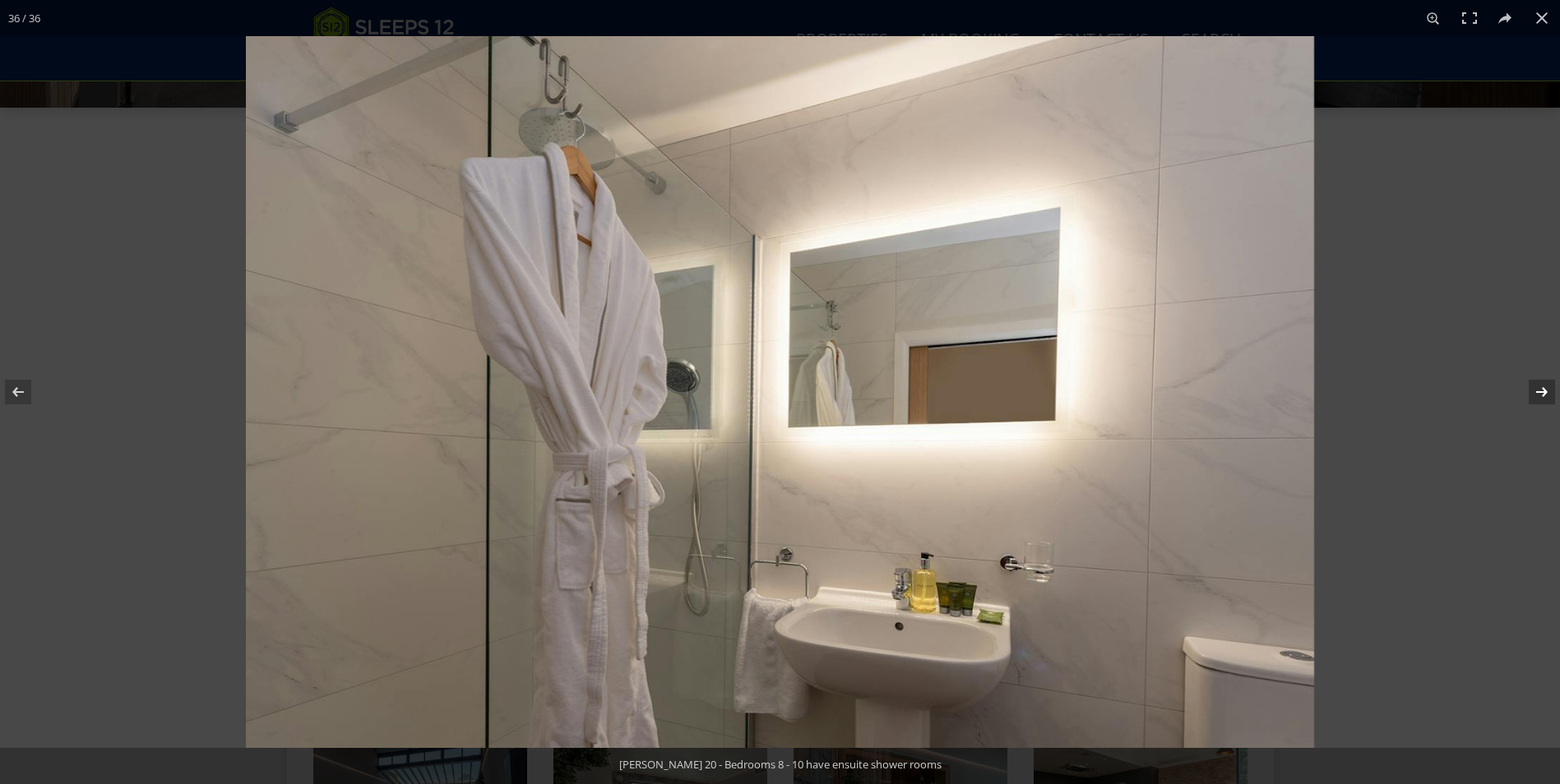
click at [1543, 387] on button at bounding box center [1531, 392] width 57 height 82
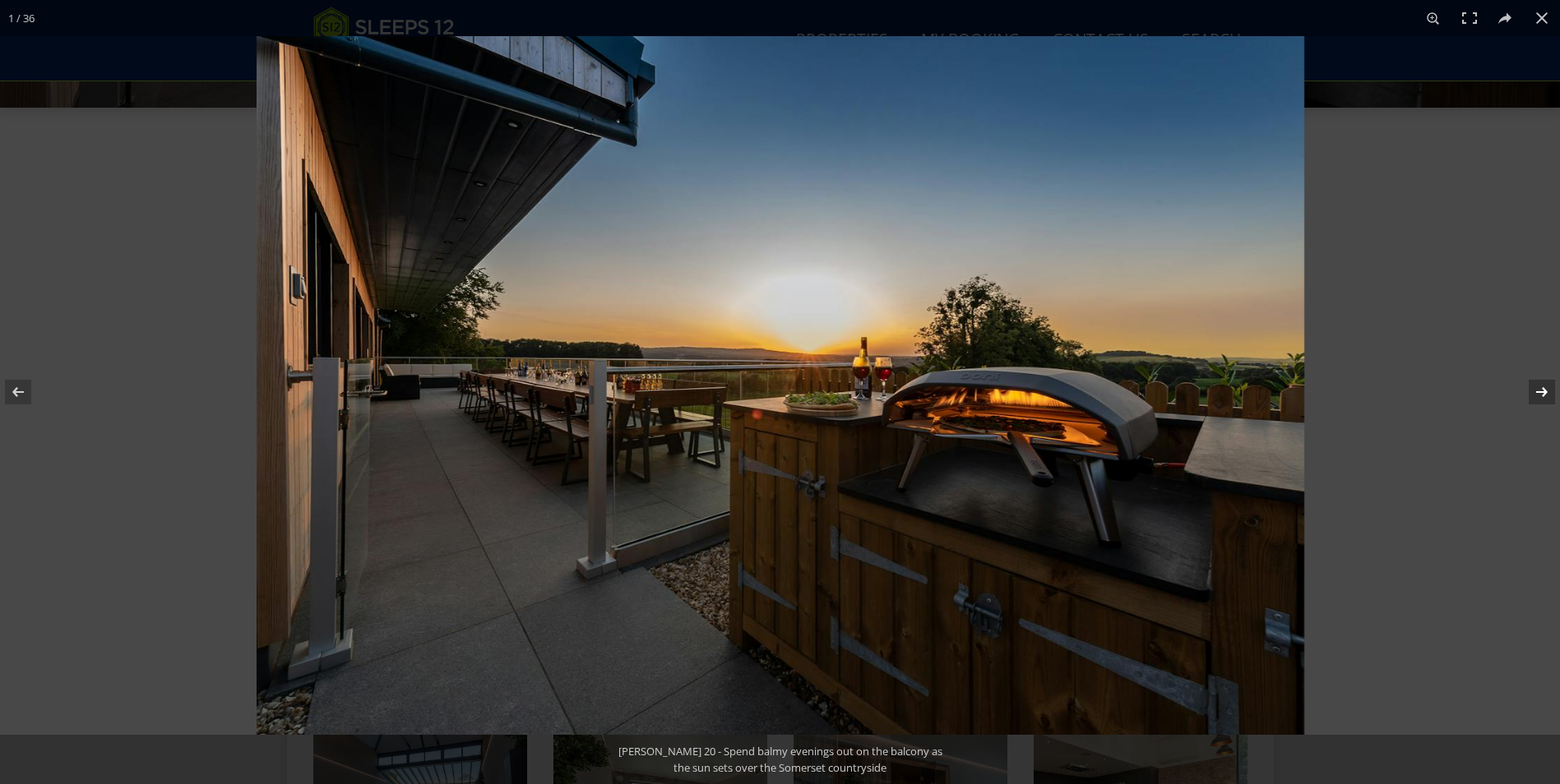
click at [1543, 387] on button at bounding box center [1531, 392] width 57 height 82
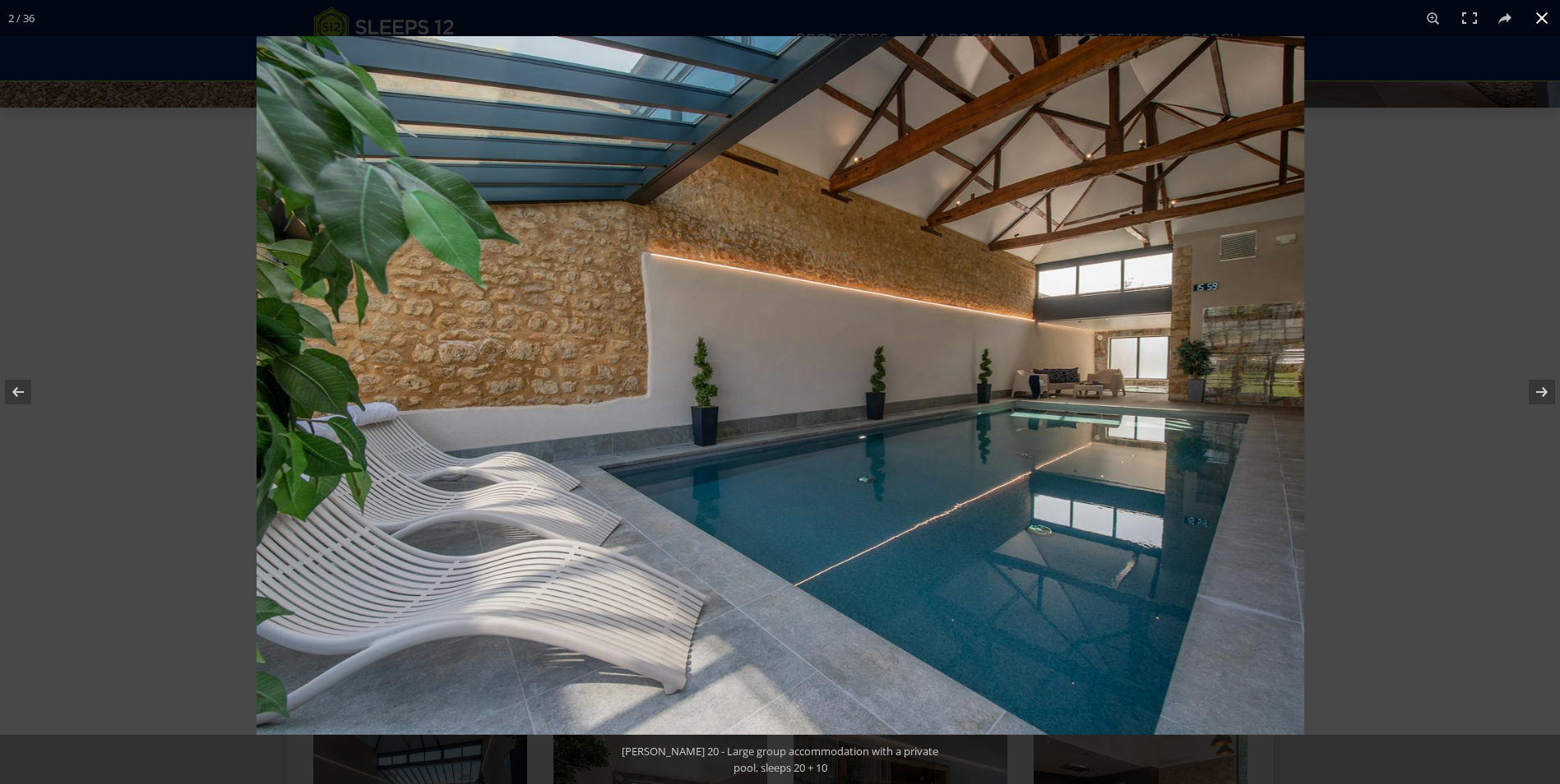
click at [1548, 16] on button at bounding box center [1541, 18] width 36 height 36
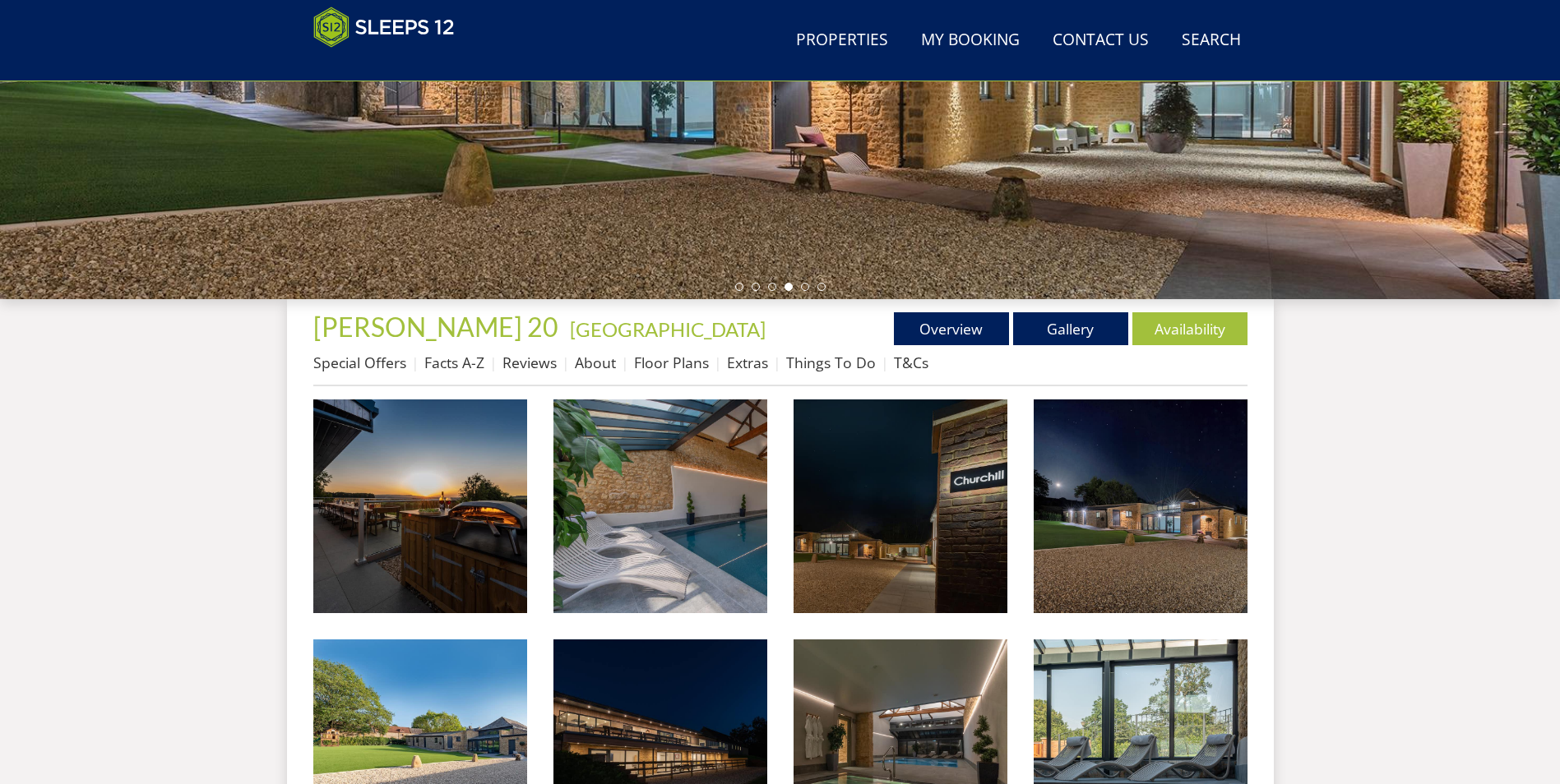
scroll to position [175, 0]
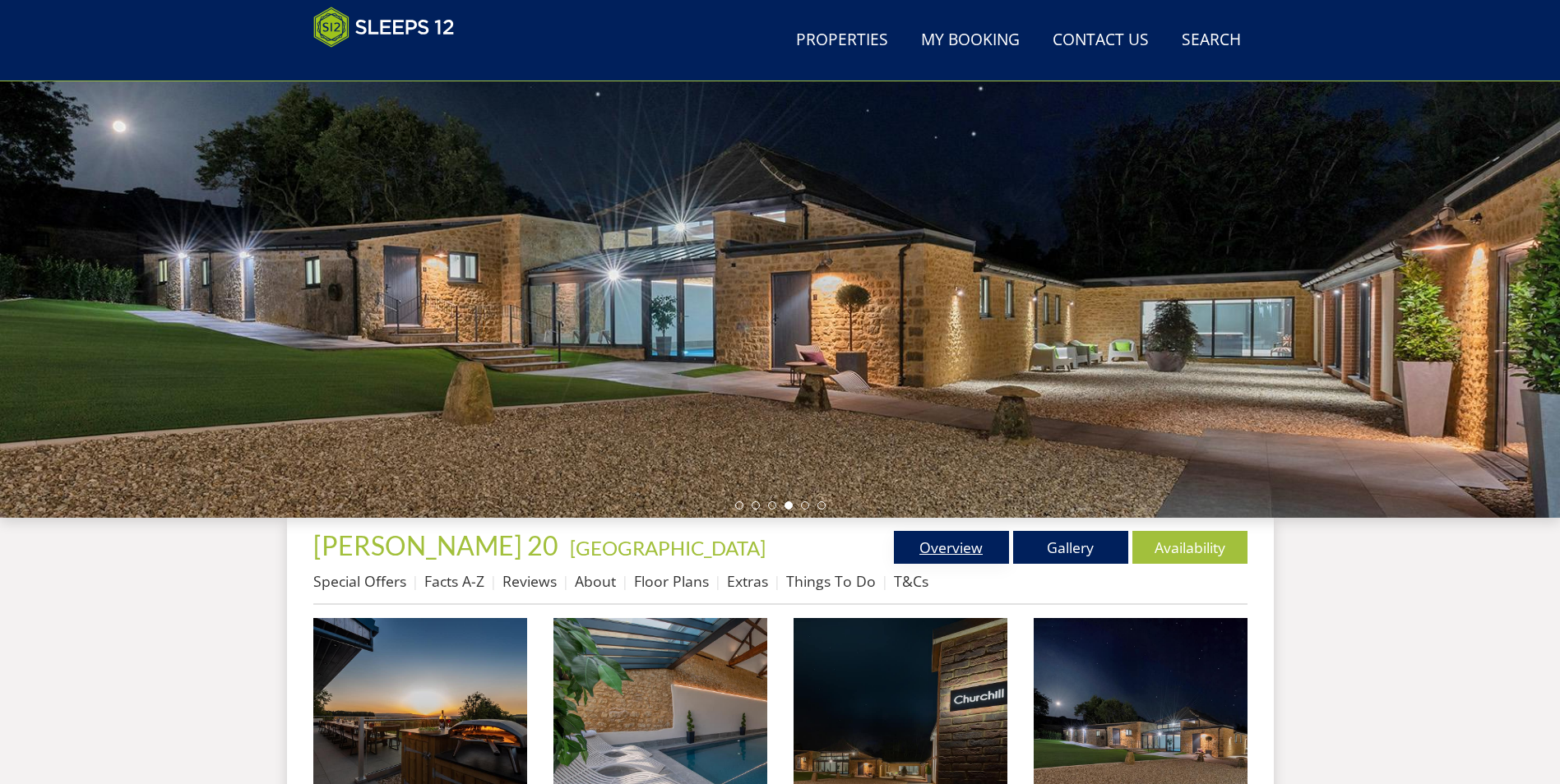
click at [927, 550] on link "Overview" at bounding box center [951, 547] width 115 height 33
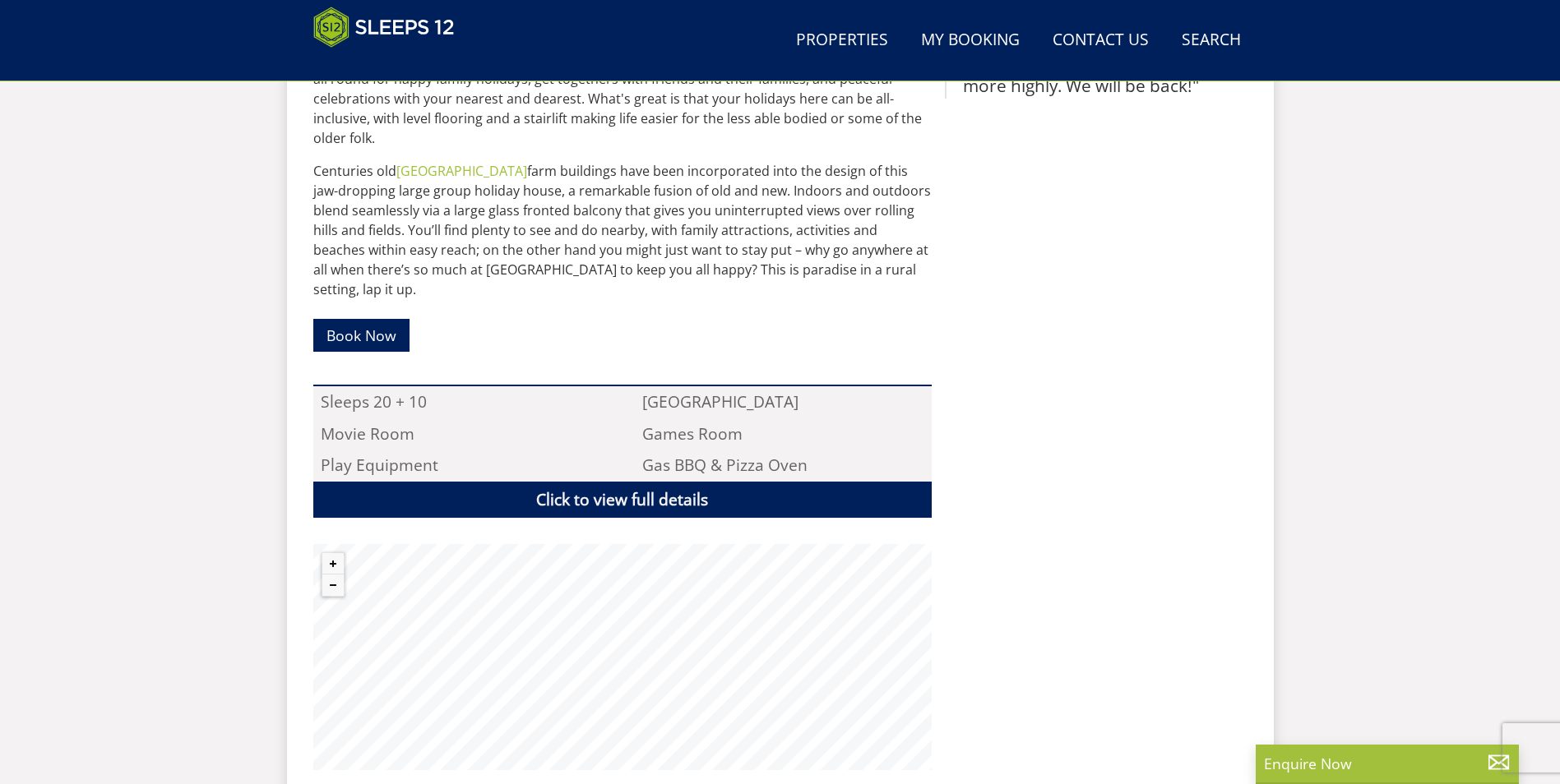
scroll to position [939, 0]
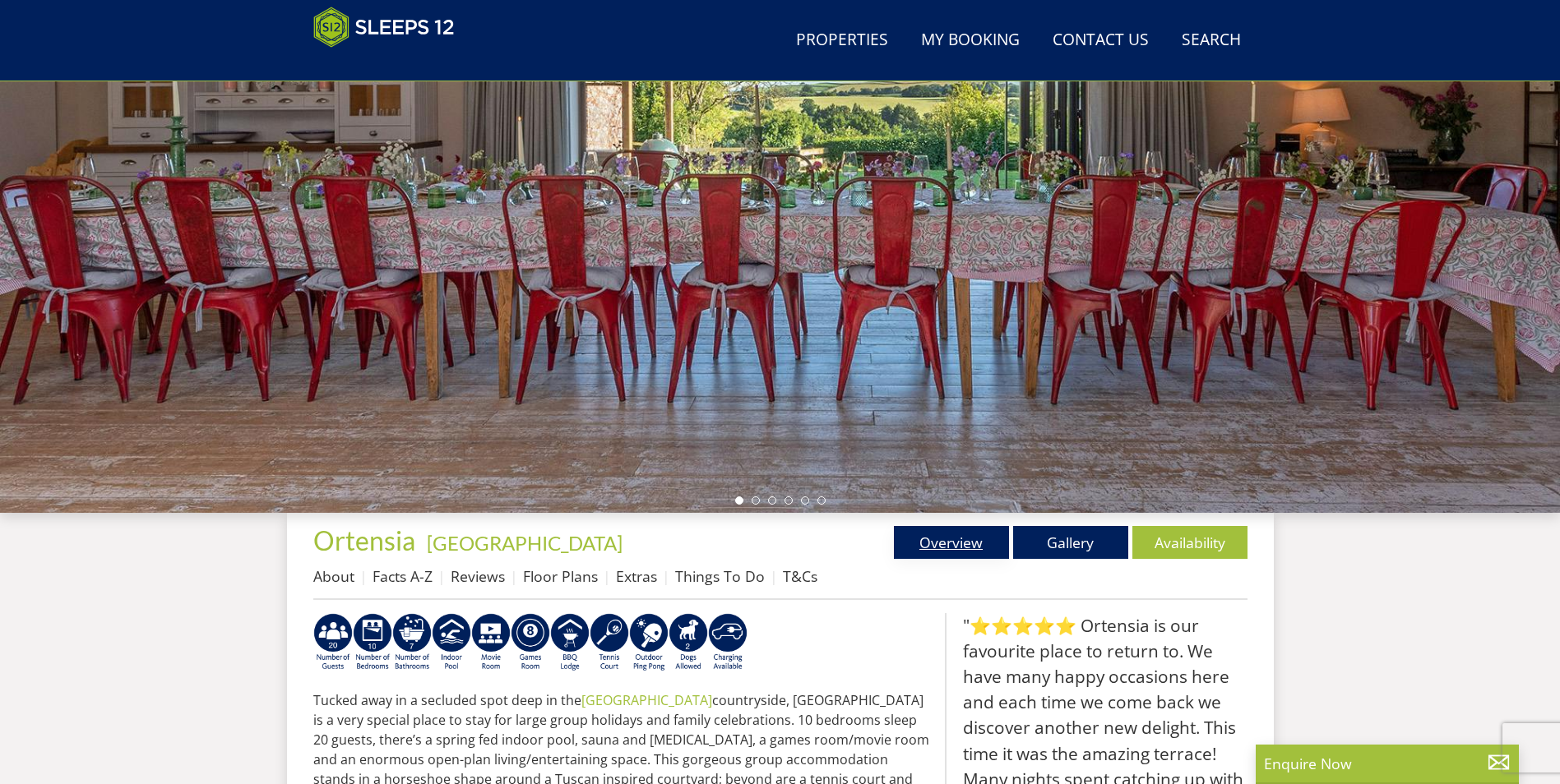
scroll to position [179, 0]
click at [1063, 538] on link "Gallery" at bounding box center [1070, 543] width 115 height 33
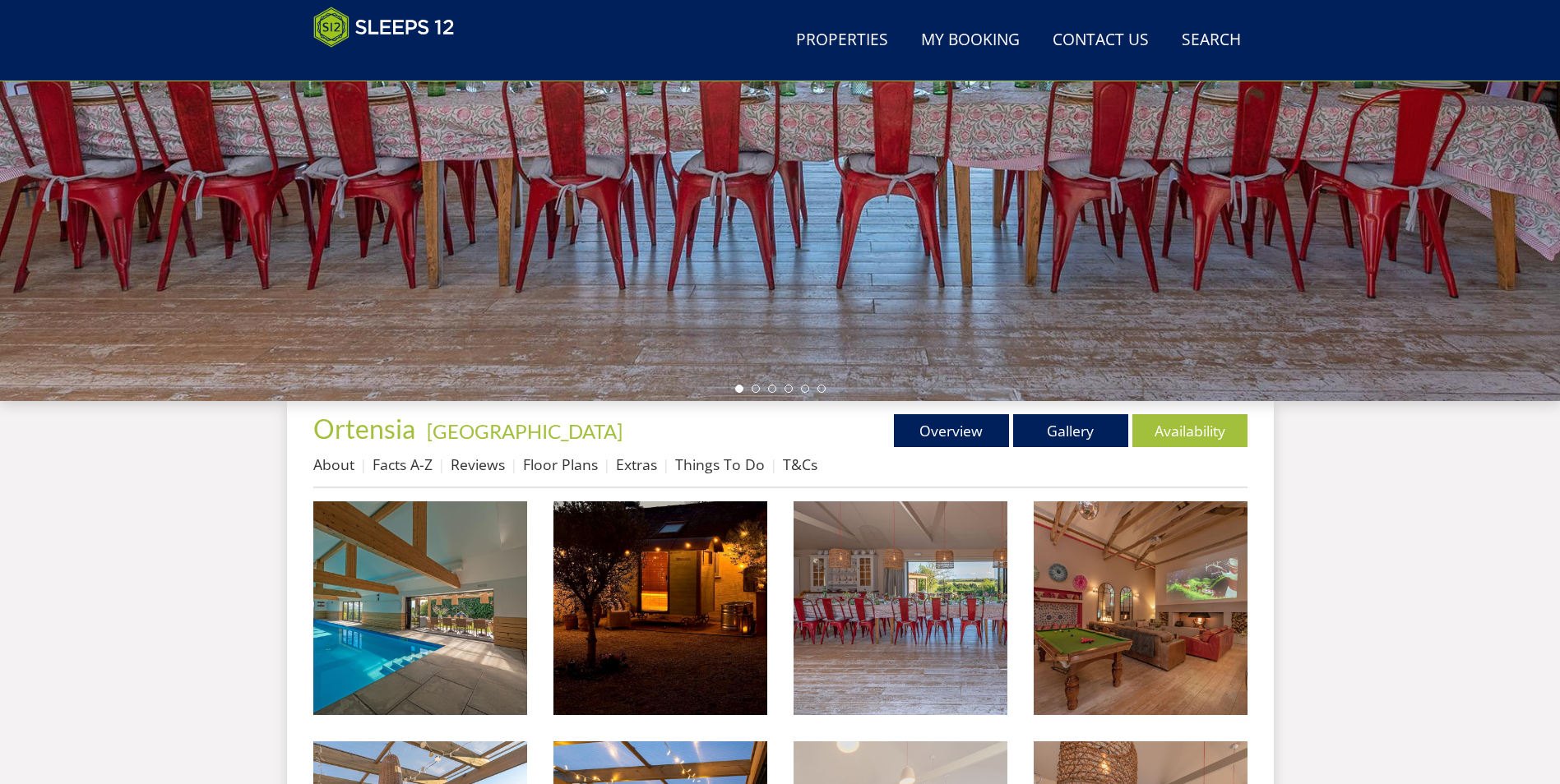
scroll to position [532, 0]
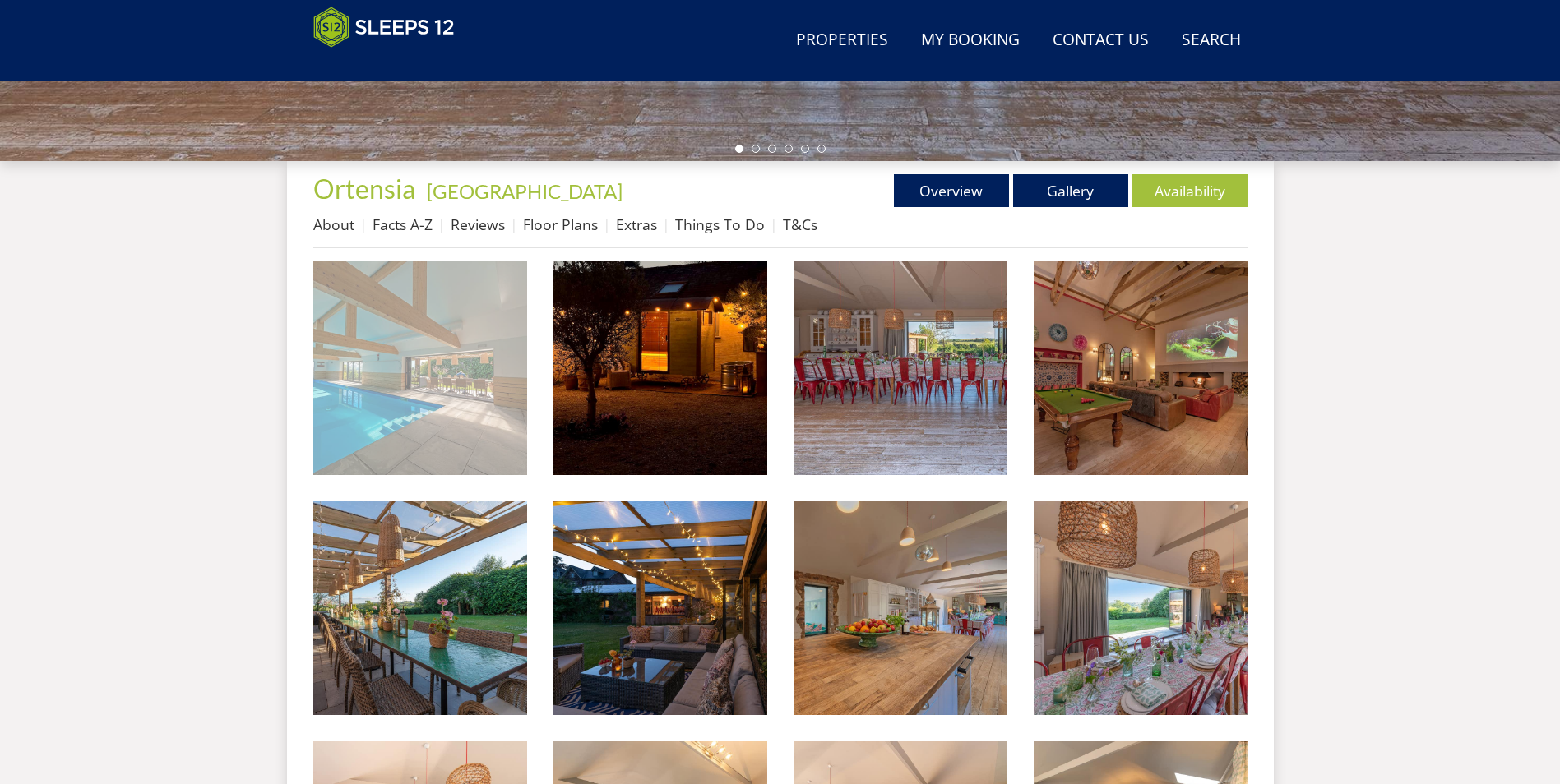
click at [480, 329] on img at bounding box center [420, 368] width 214 height 214
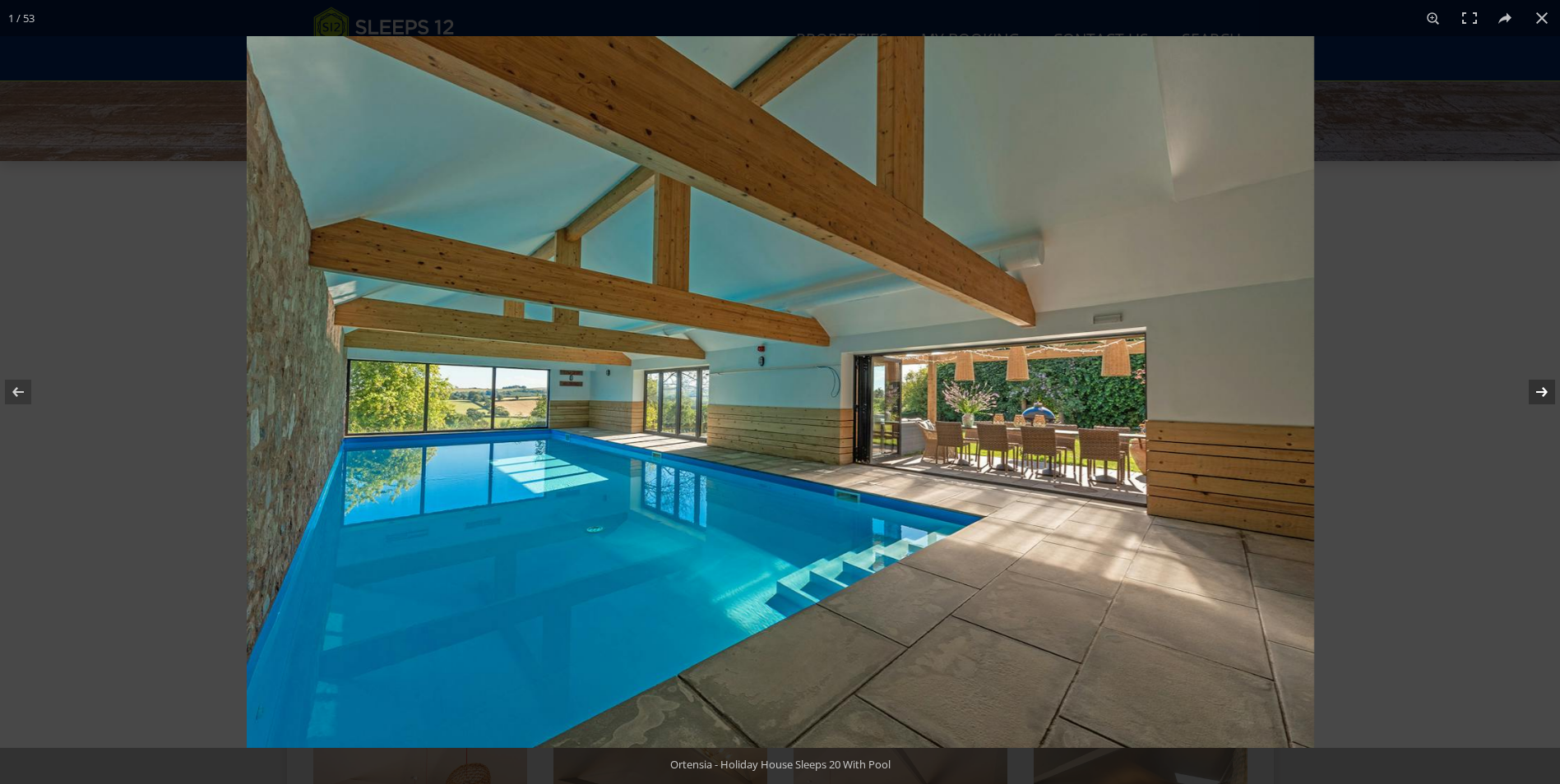
click at [1535, 388] on button at bounding box center [1531, 392] width 57 height 82
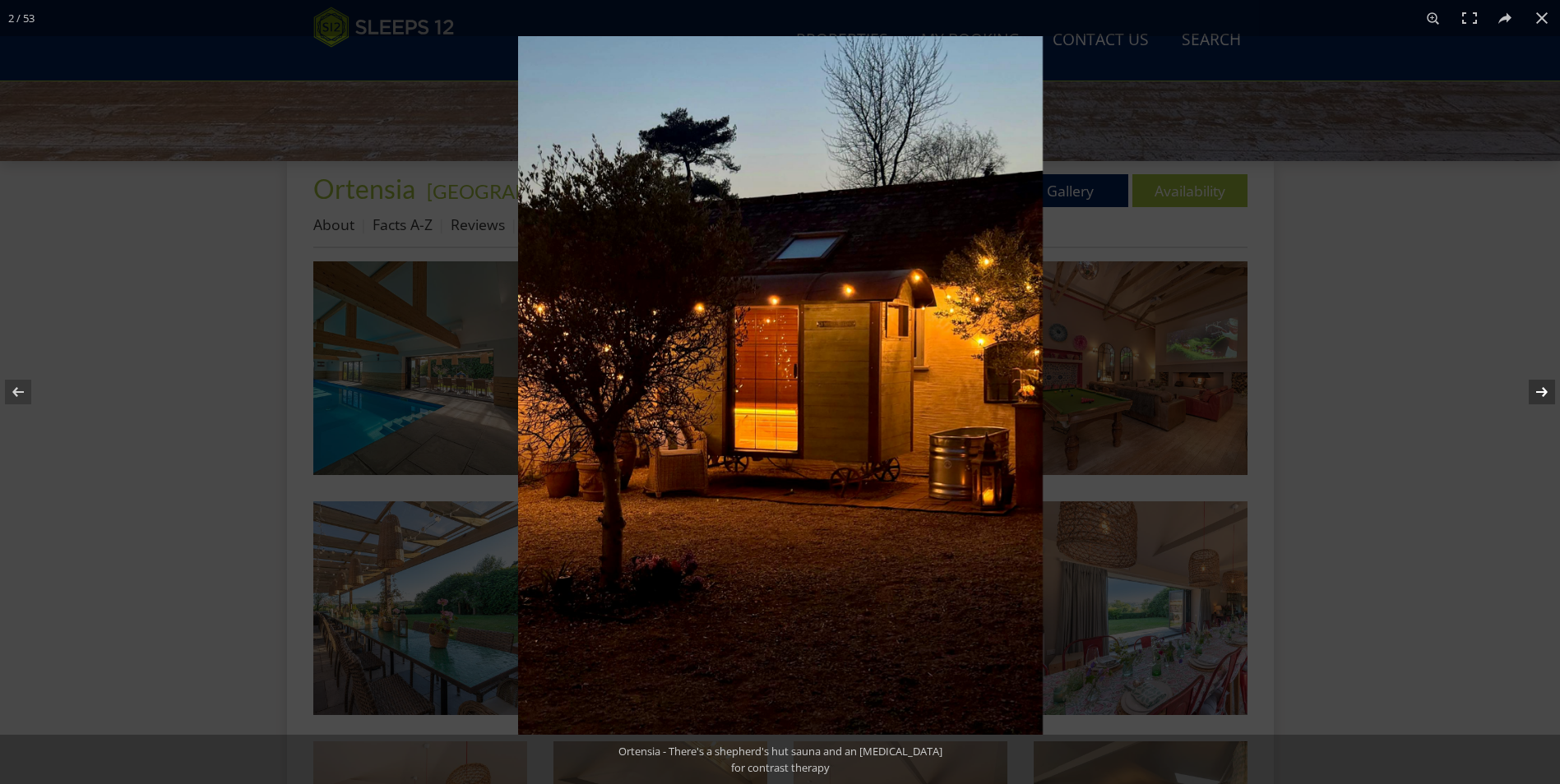
click at [1535, 388] on button at bounding box center [1531, 392] width 57 height 82
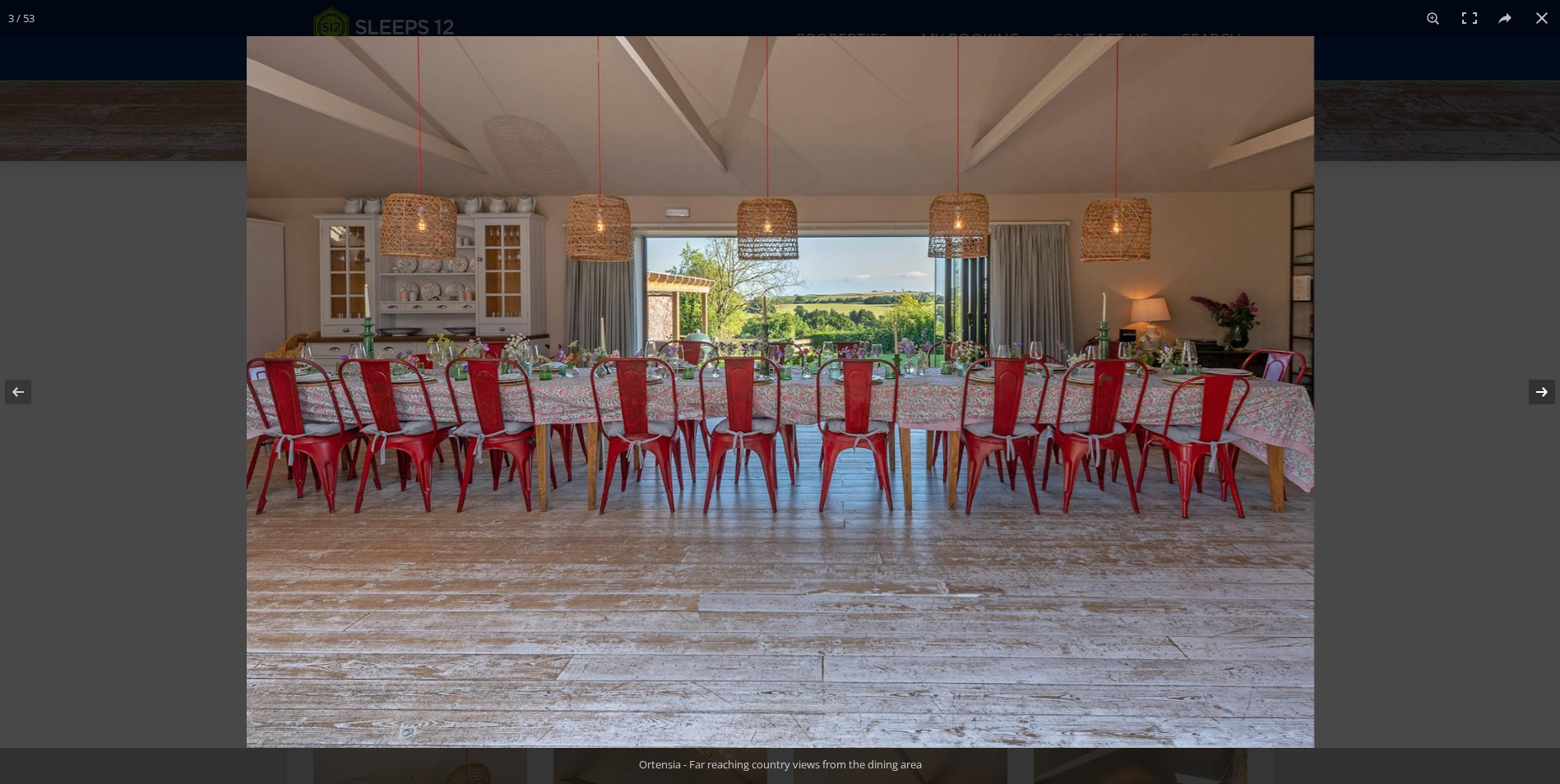
click at [1535, 388] on button at bounding box center [1531, 392] width 57 height 82
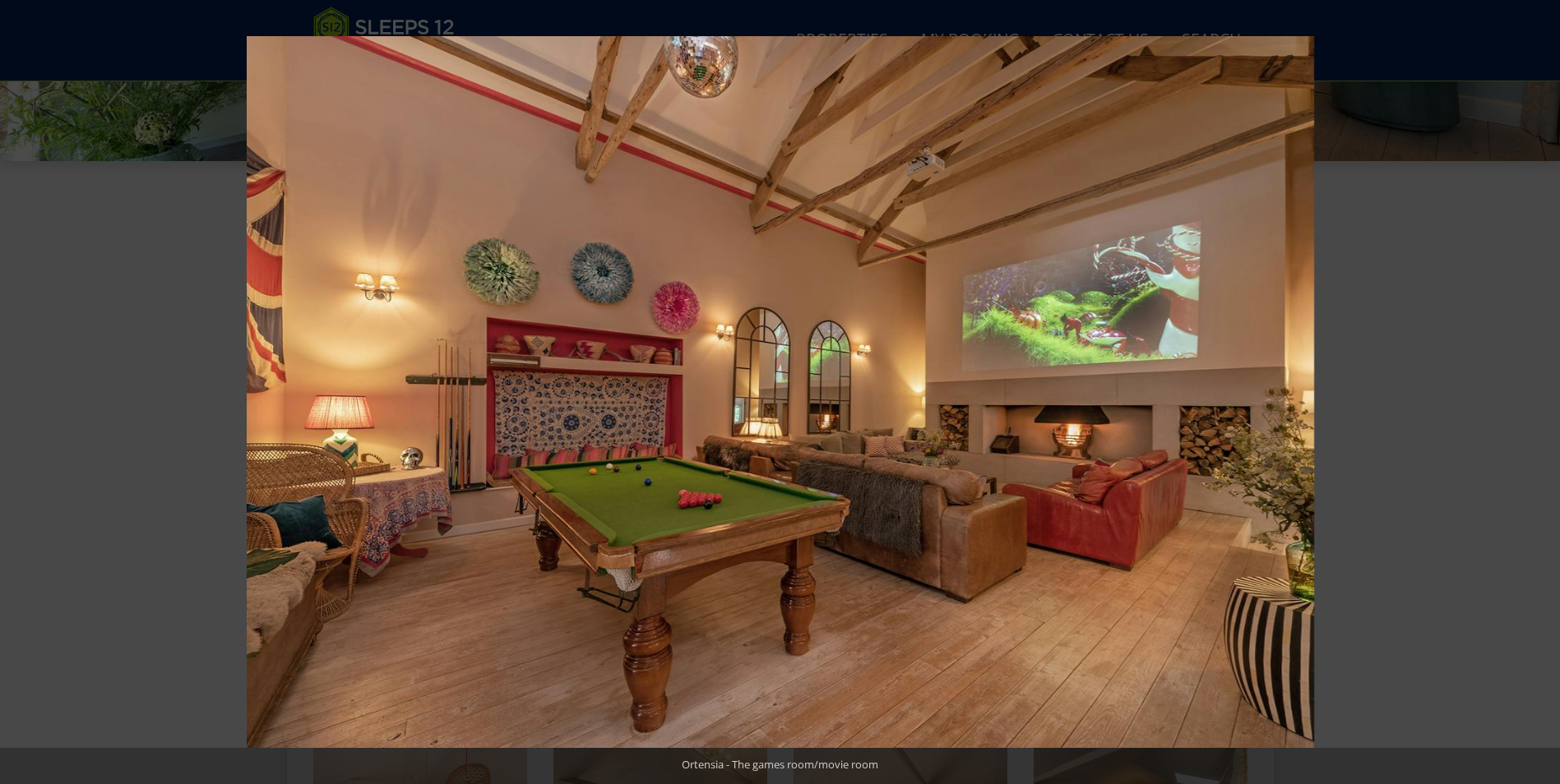
click at [1536, 388] on button at bounding box center [1531, 392] width 57 height 82
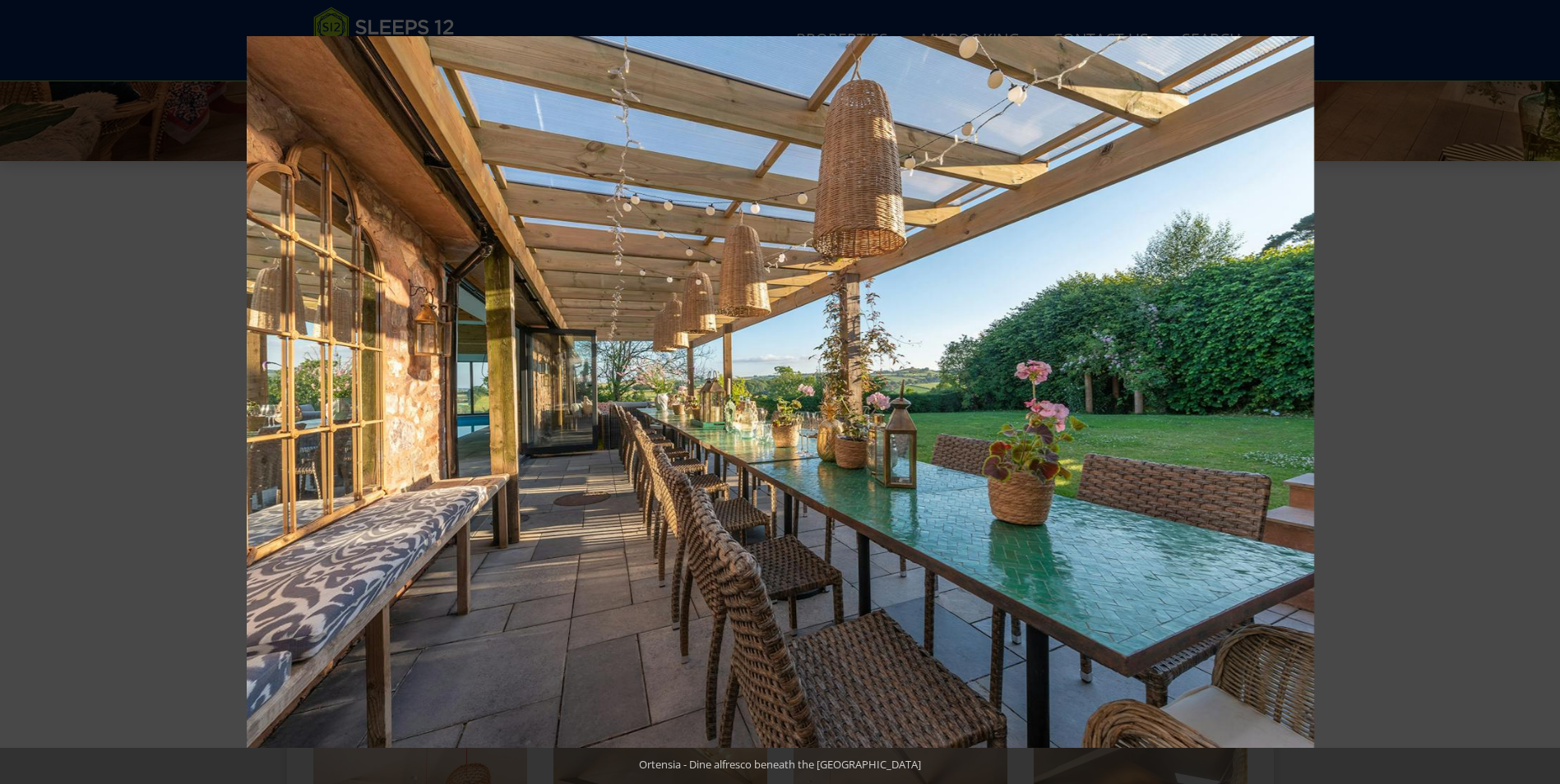
click at [1536, 388] on button at bounding box center [1531, 392] width 57 height 82
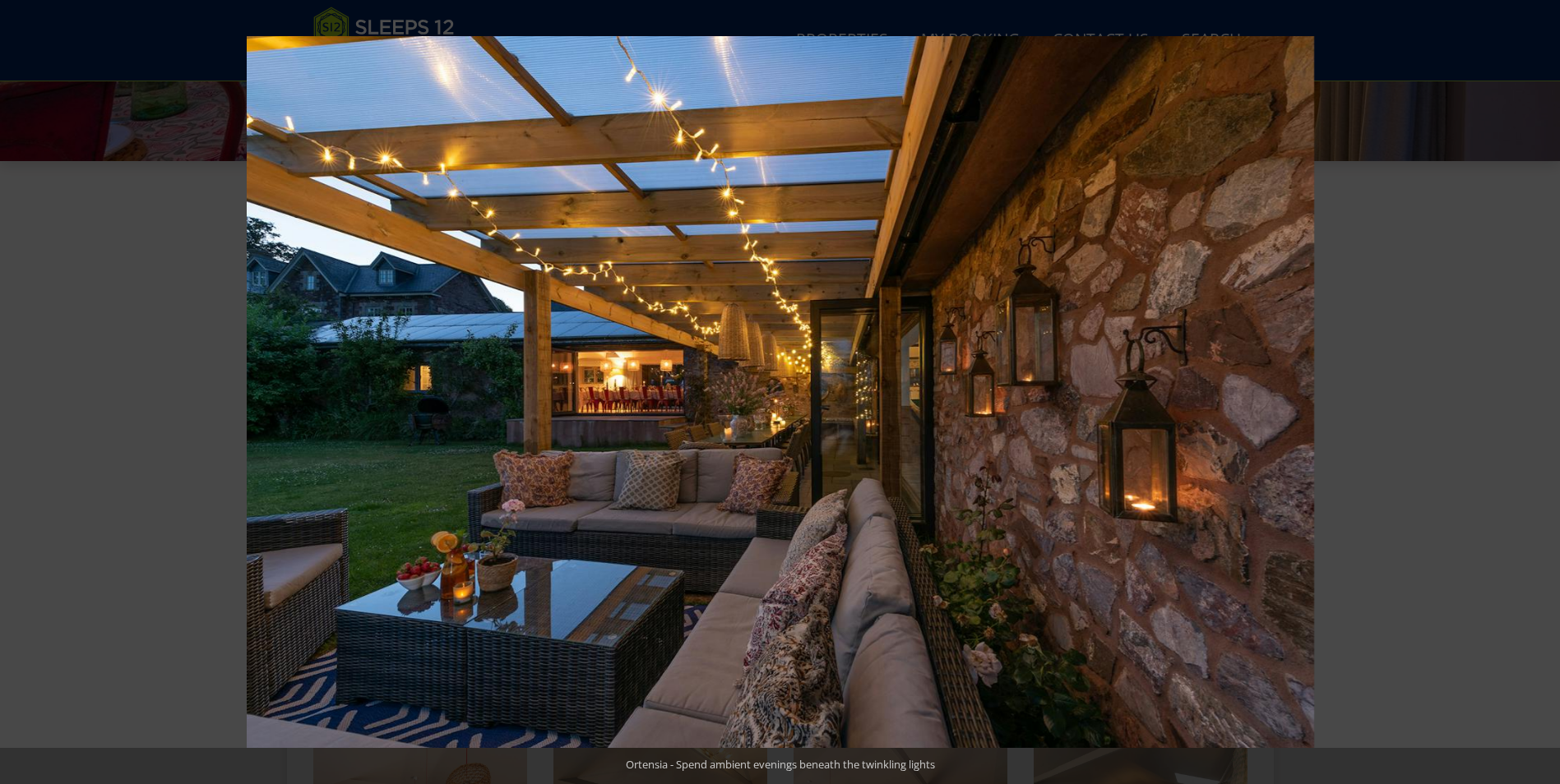
click at [1536, 388] on button at bounding box center [1531, 392] width 57 height 82
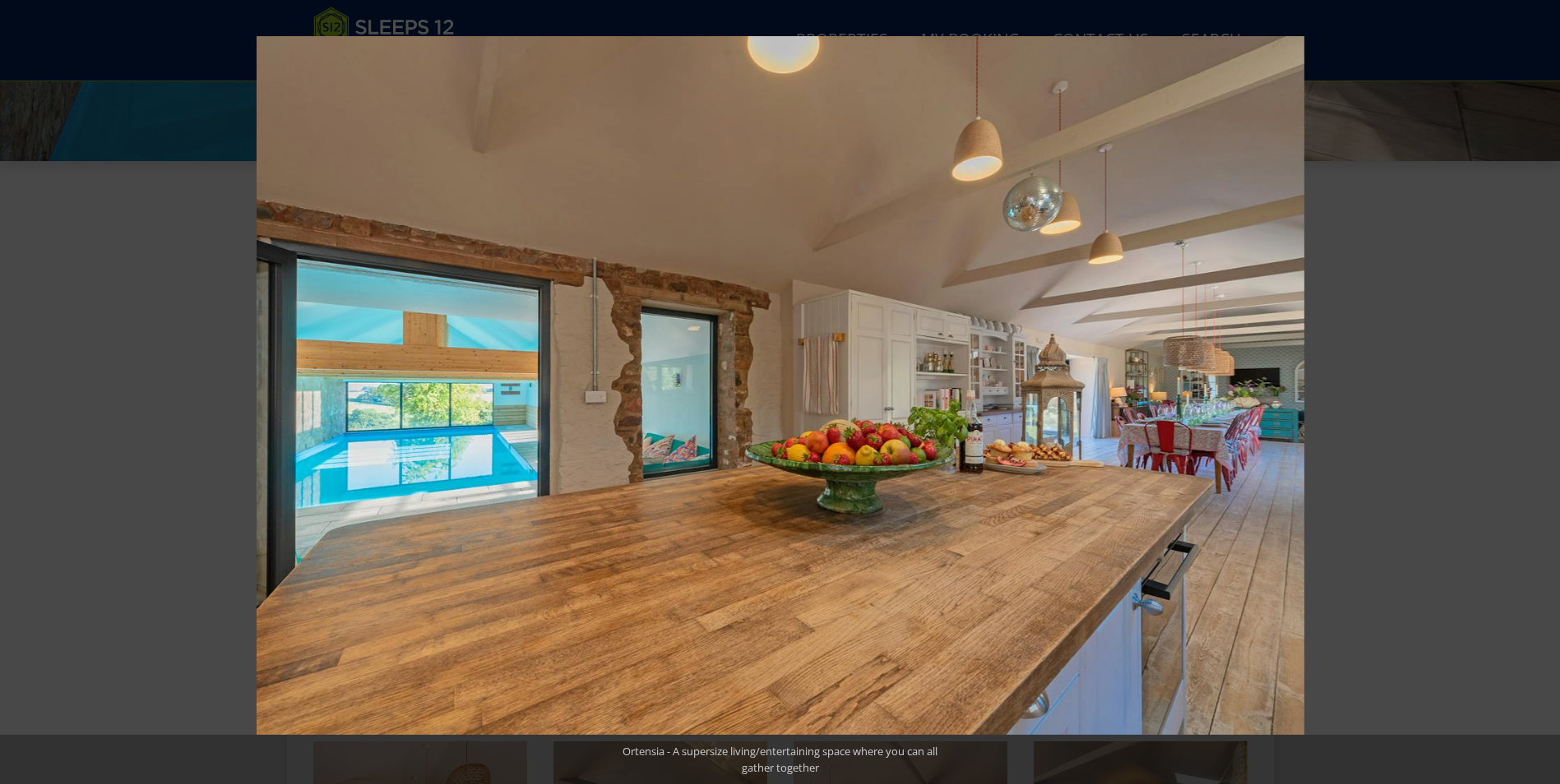
click at [1536, 388] on button at bounding box center [1531, 392] width 57 height 82
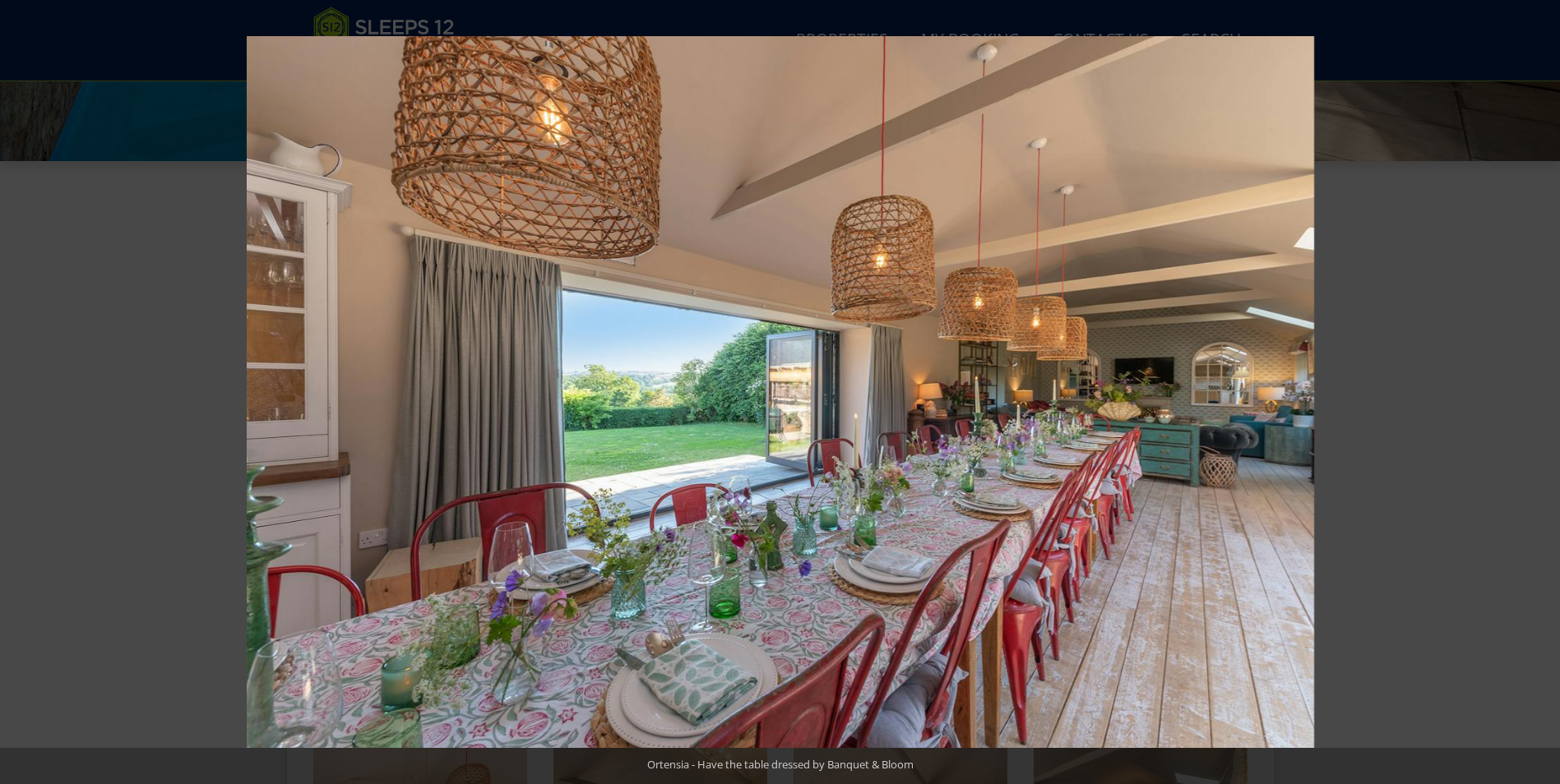
click at [1536, 388] on button at bounding box center [1531, 392] width 57 height 82
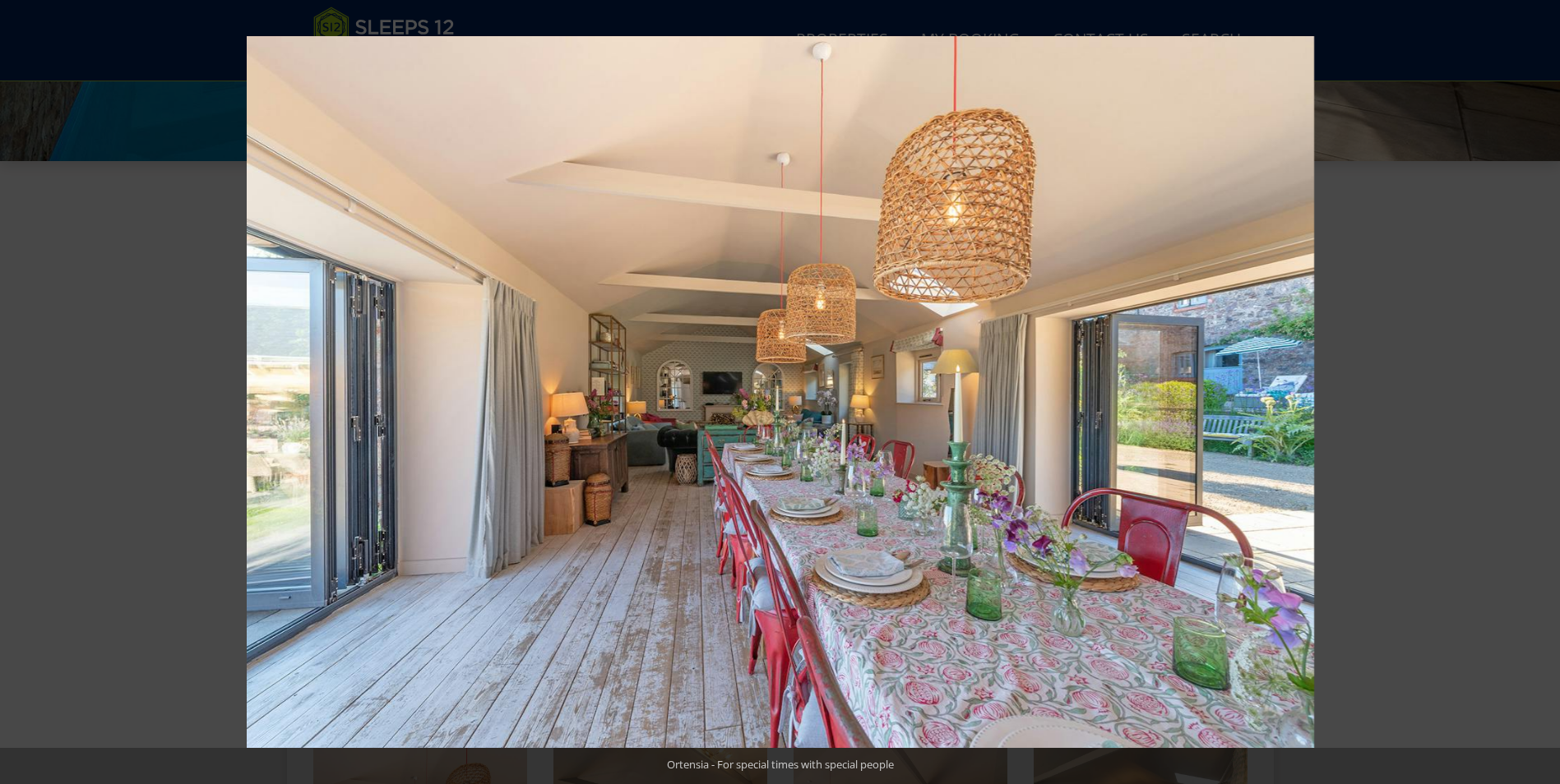
click at [1536, 388] on button at bounding box center [1531, 392] width 57 height 82
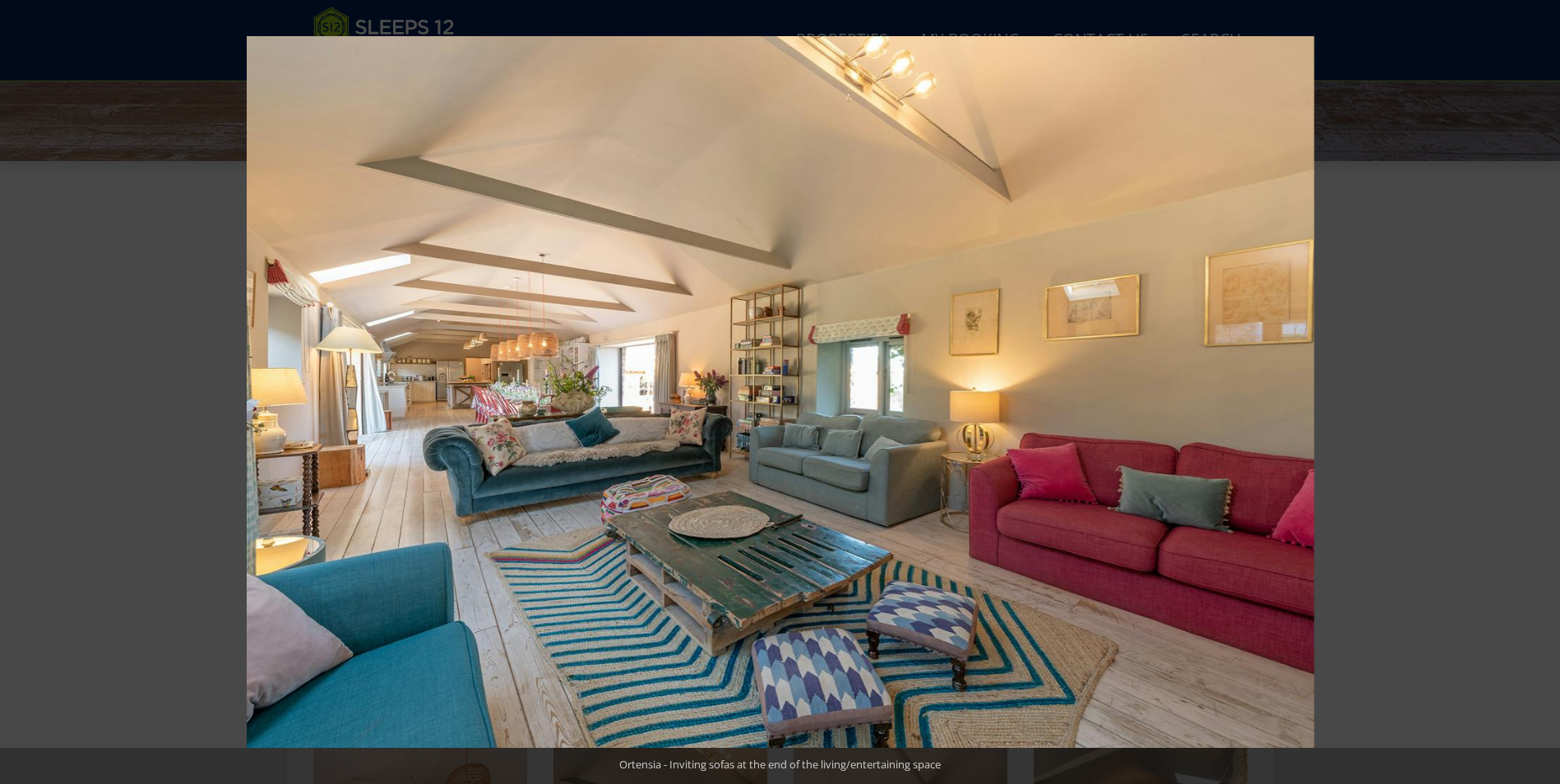
click at [1536, 388] on button at bounding box center [1531, 392] width 57 height 82
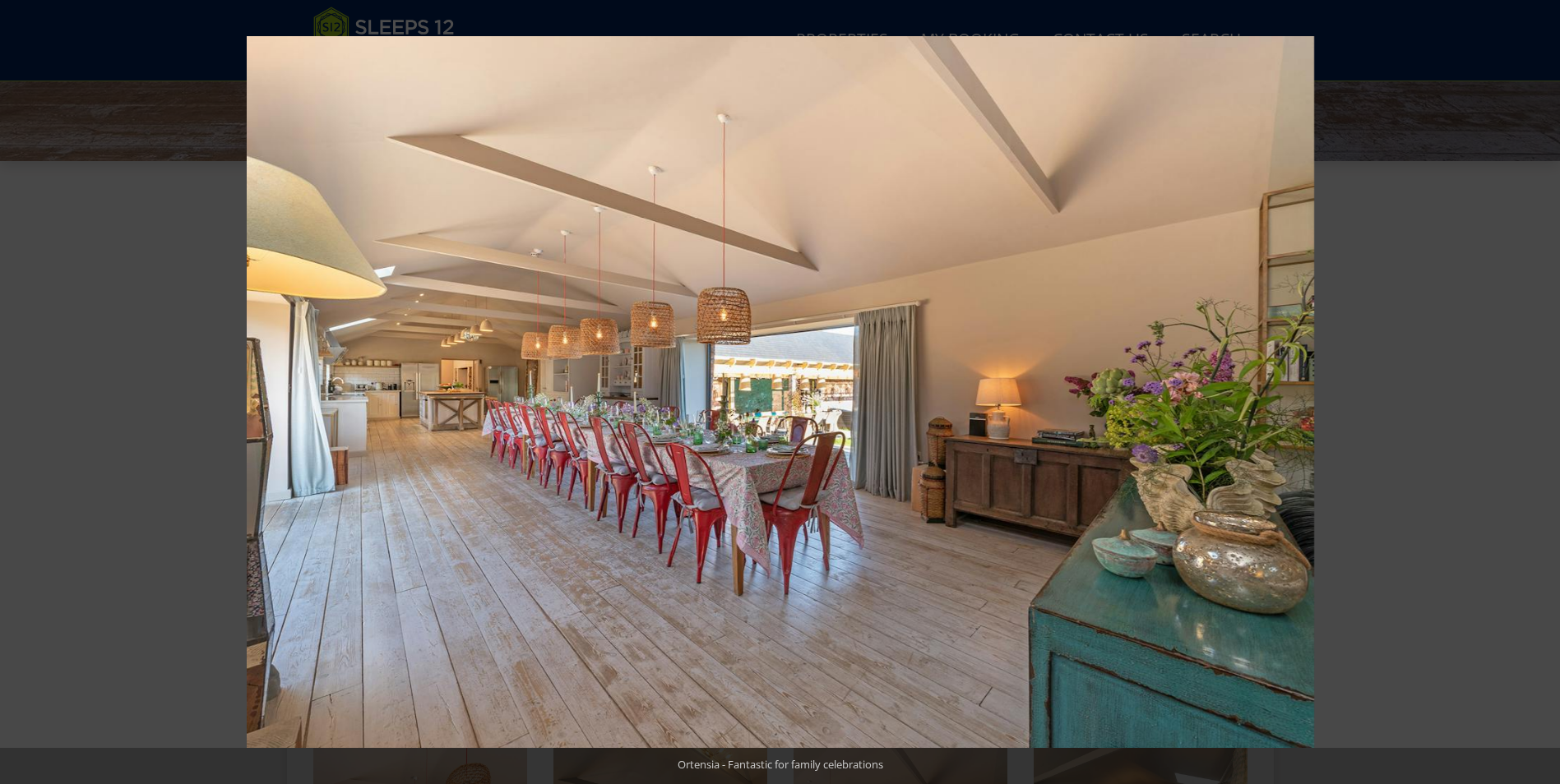
click at [1536, 388] on button at bounding box center [1531, 392] width 57 height 82
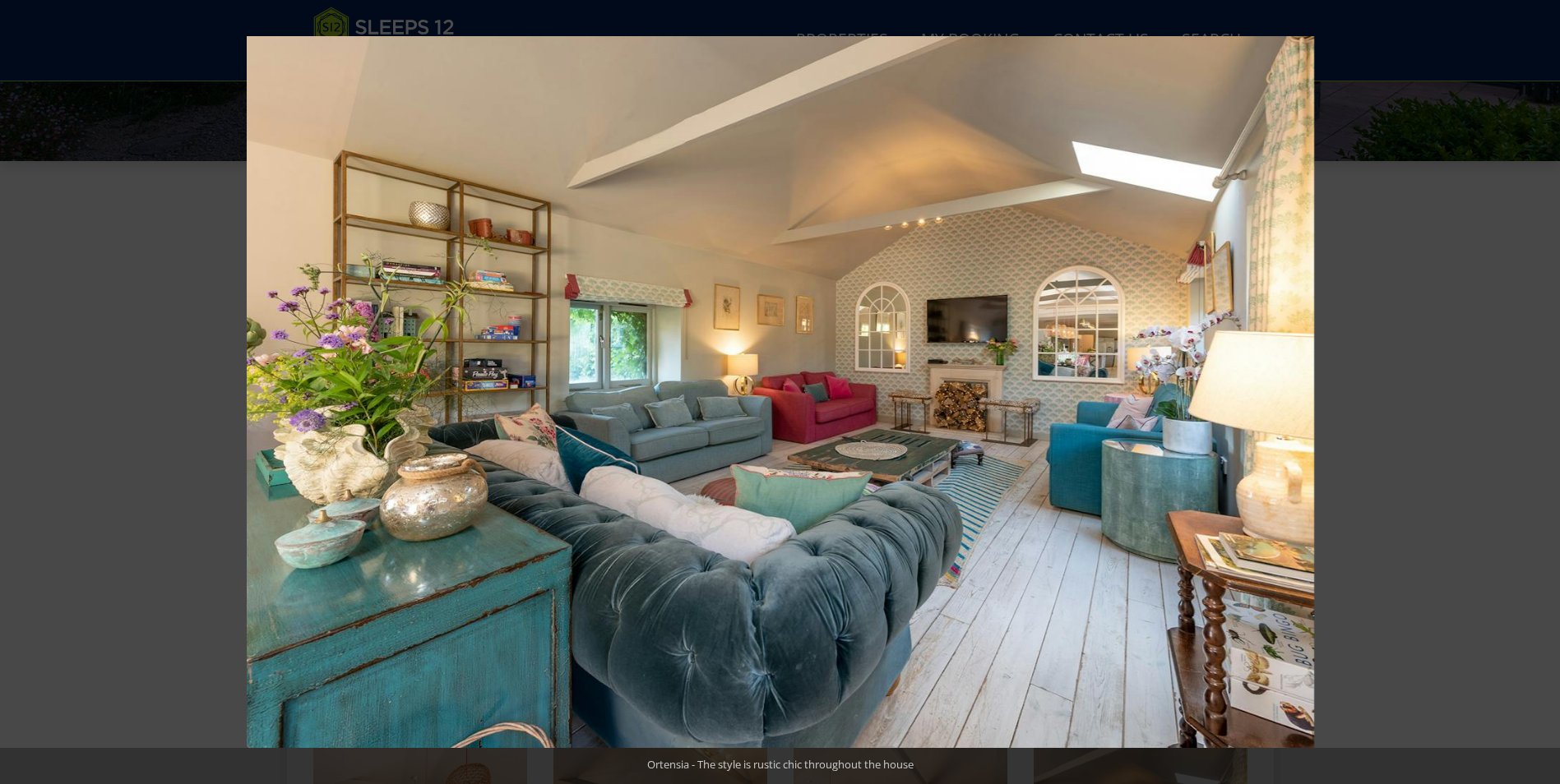
click at [1536, 388] on button at bounding box center [1531, 392] width 57 height 82
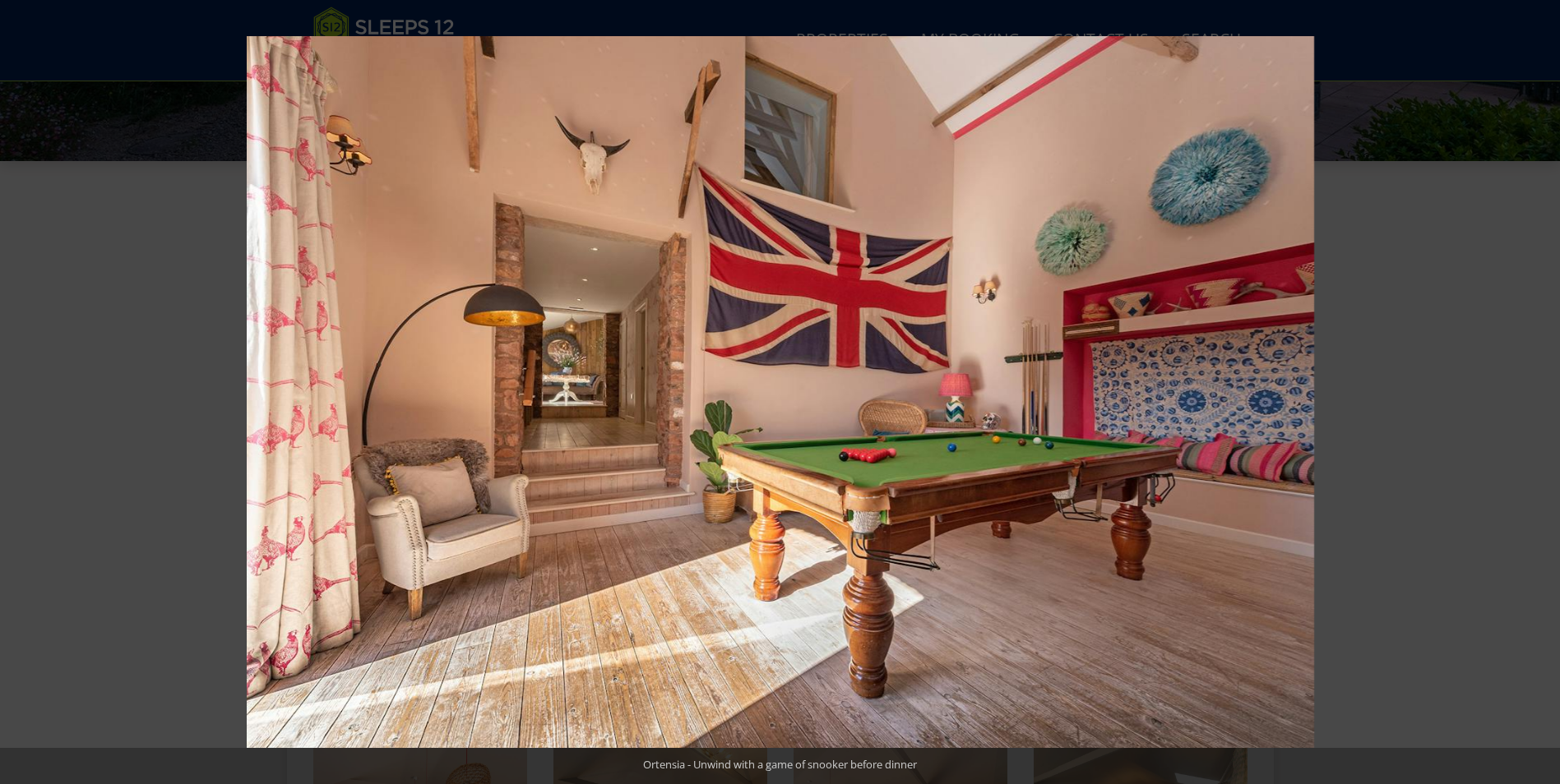
click at [1536, 388] on button at bounding box center [1531, 392] width 57 height 82
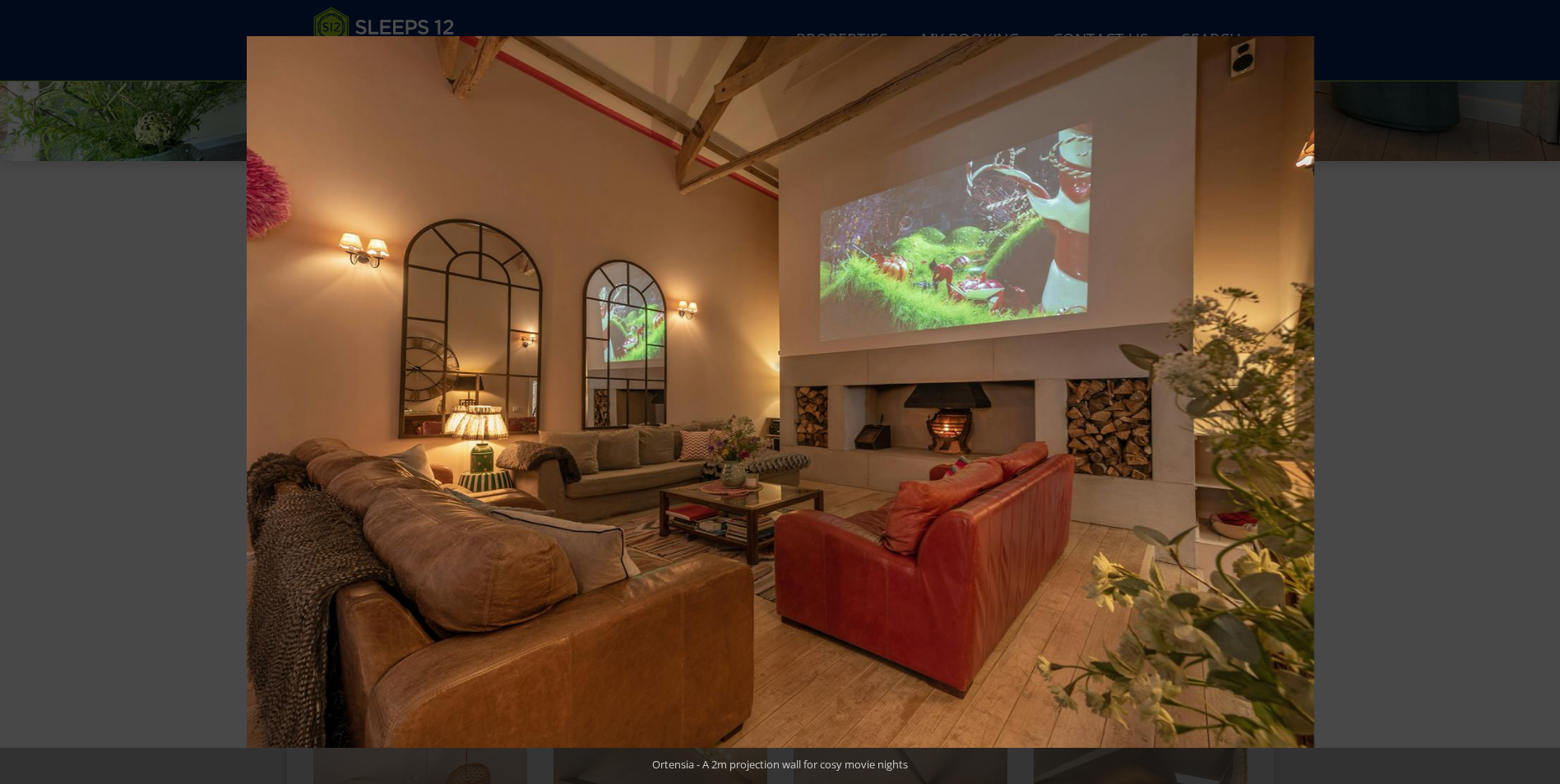
click at [1536, 388] on button at bounding box center [1531, 392] width 57 height 82
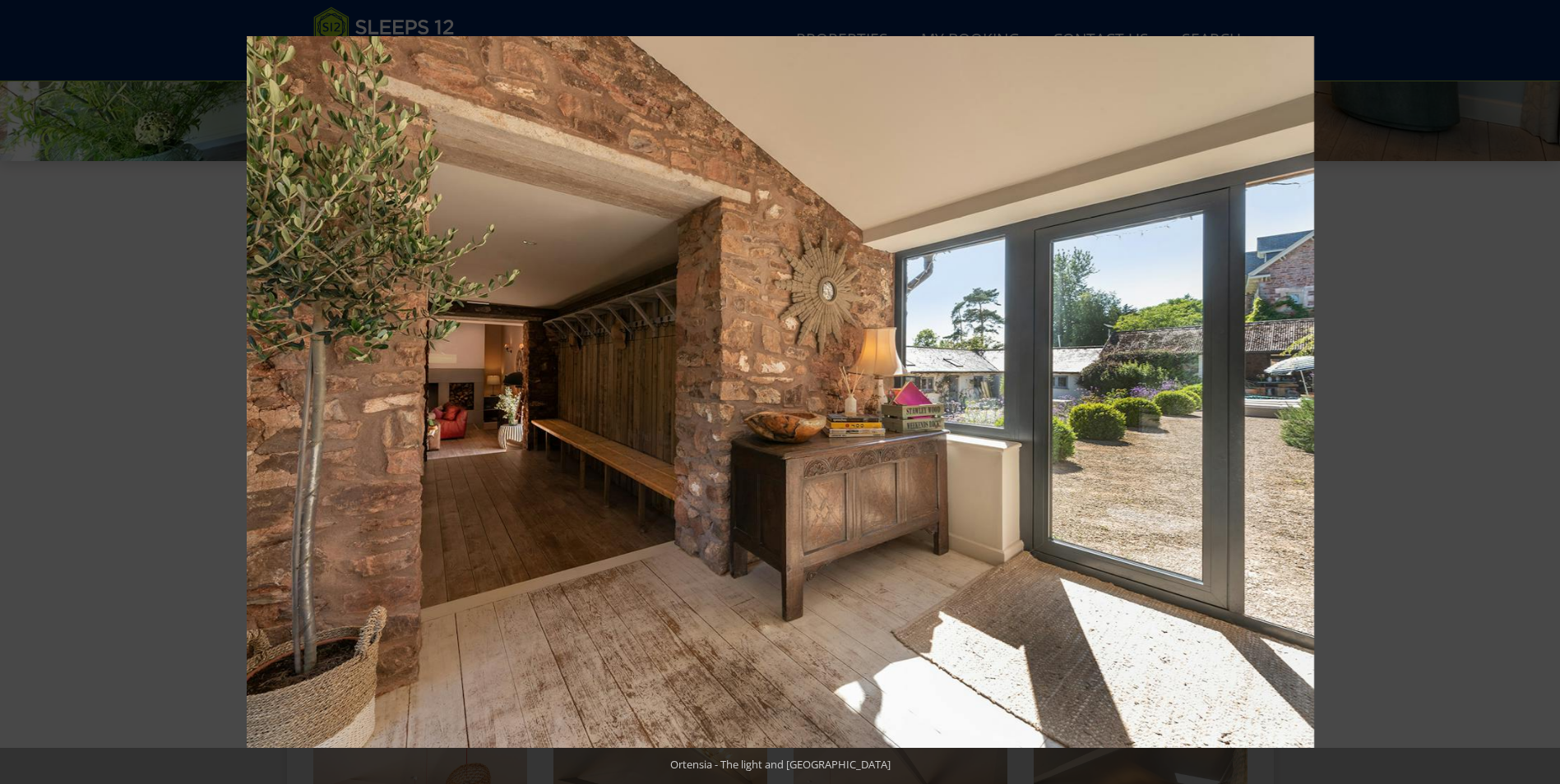
click at [1536, 388] on button at bounding box center [1531, 392] width 57 height 82
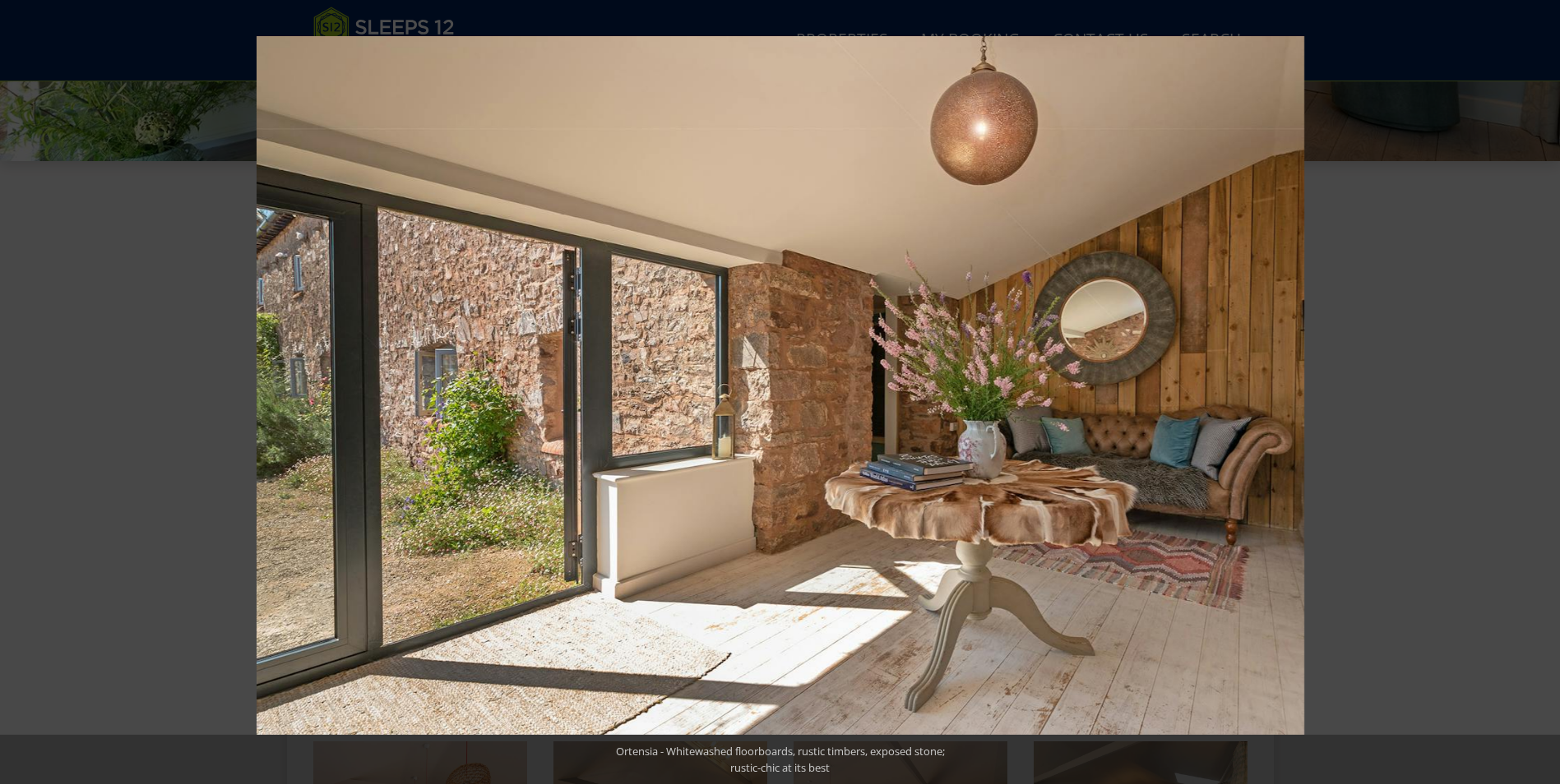
click at [1536, 388] on button at bounding box center [1531, 392] width 57 height 82
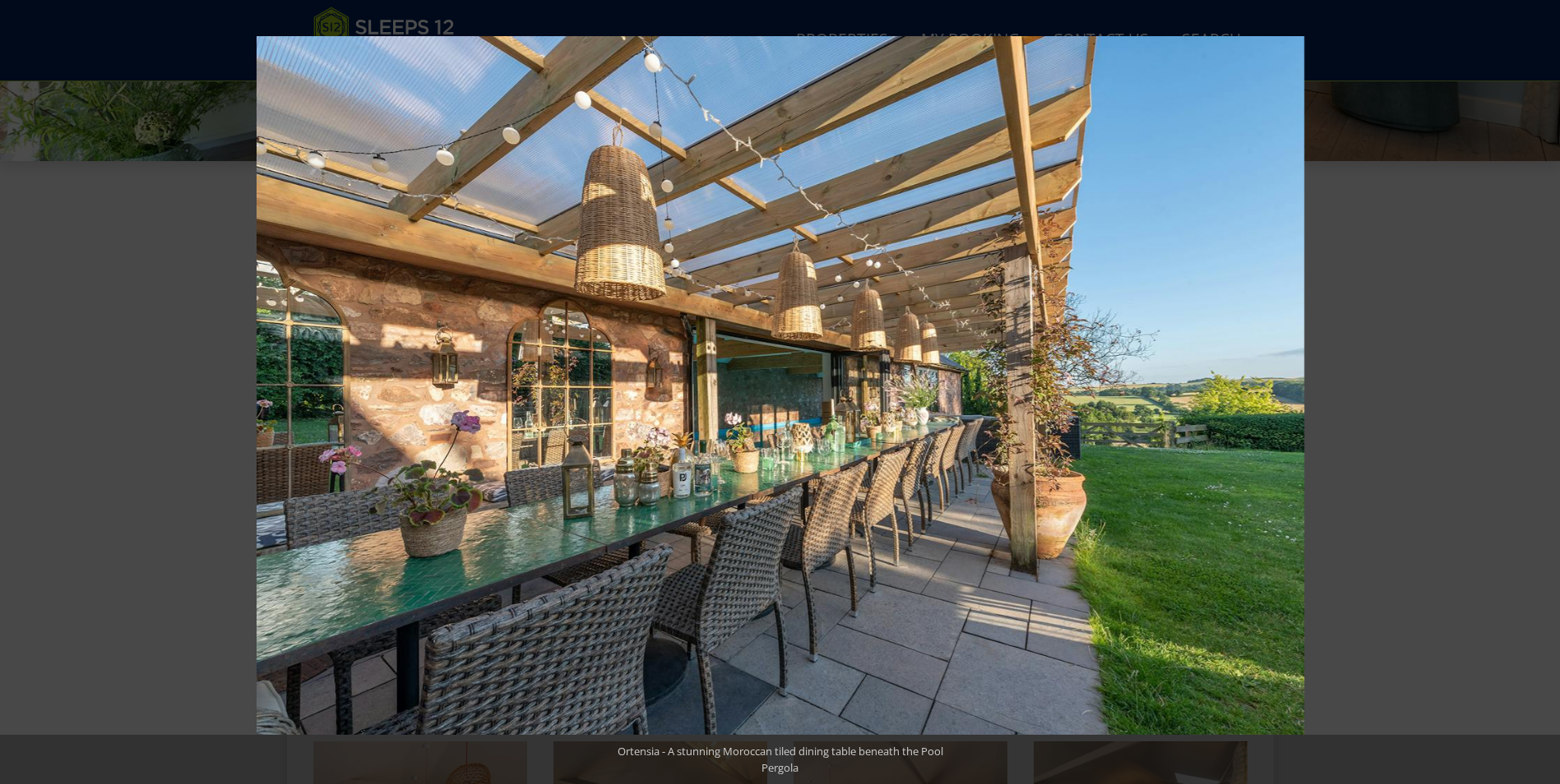
click at [1536, 388] on button at bounding box center [1531, 392] width 57 height 82
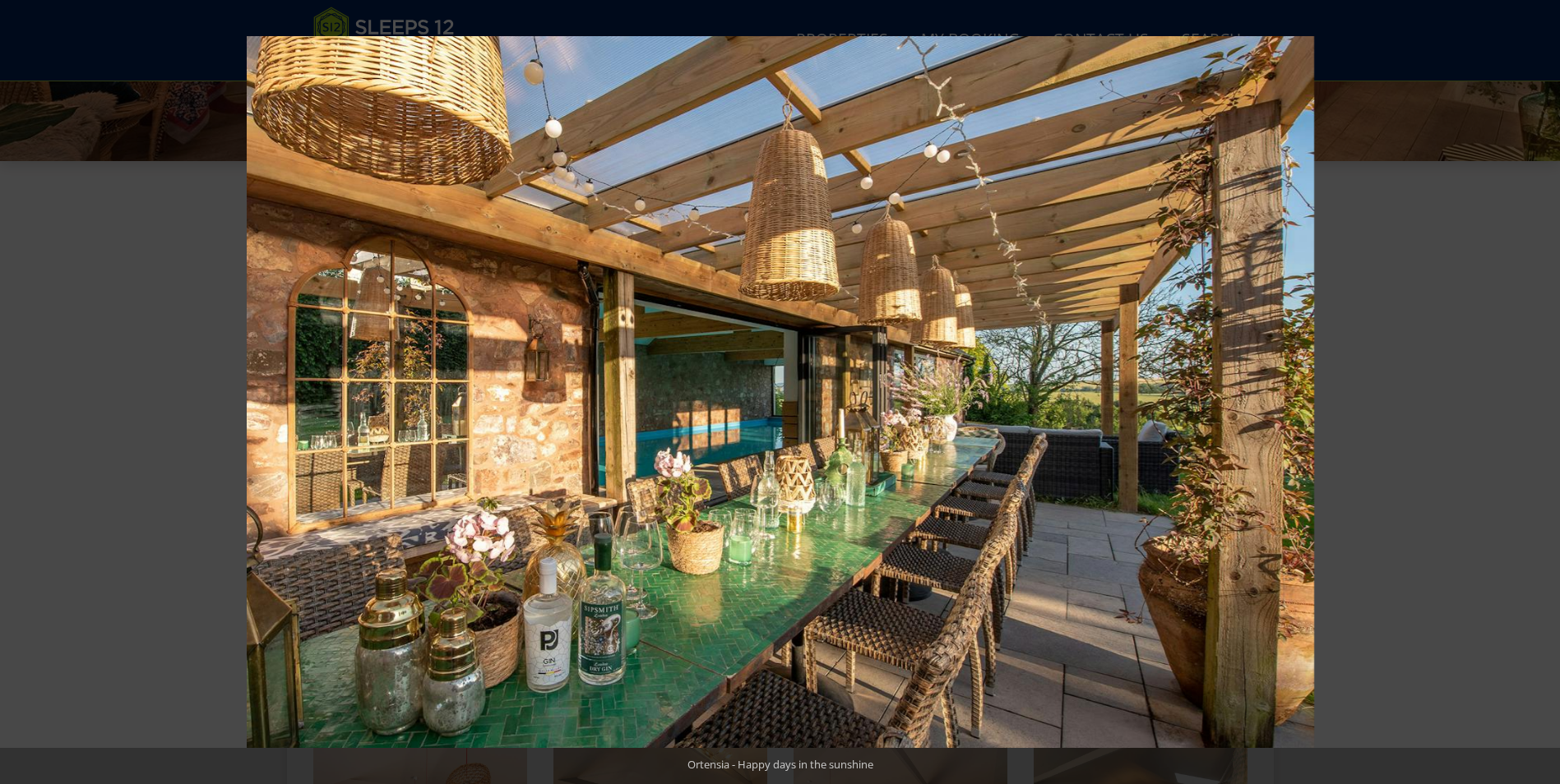
click at [1536, 388] on button at bounding box center [1531, 392] width 57 height 82
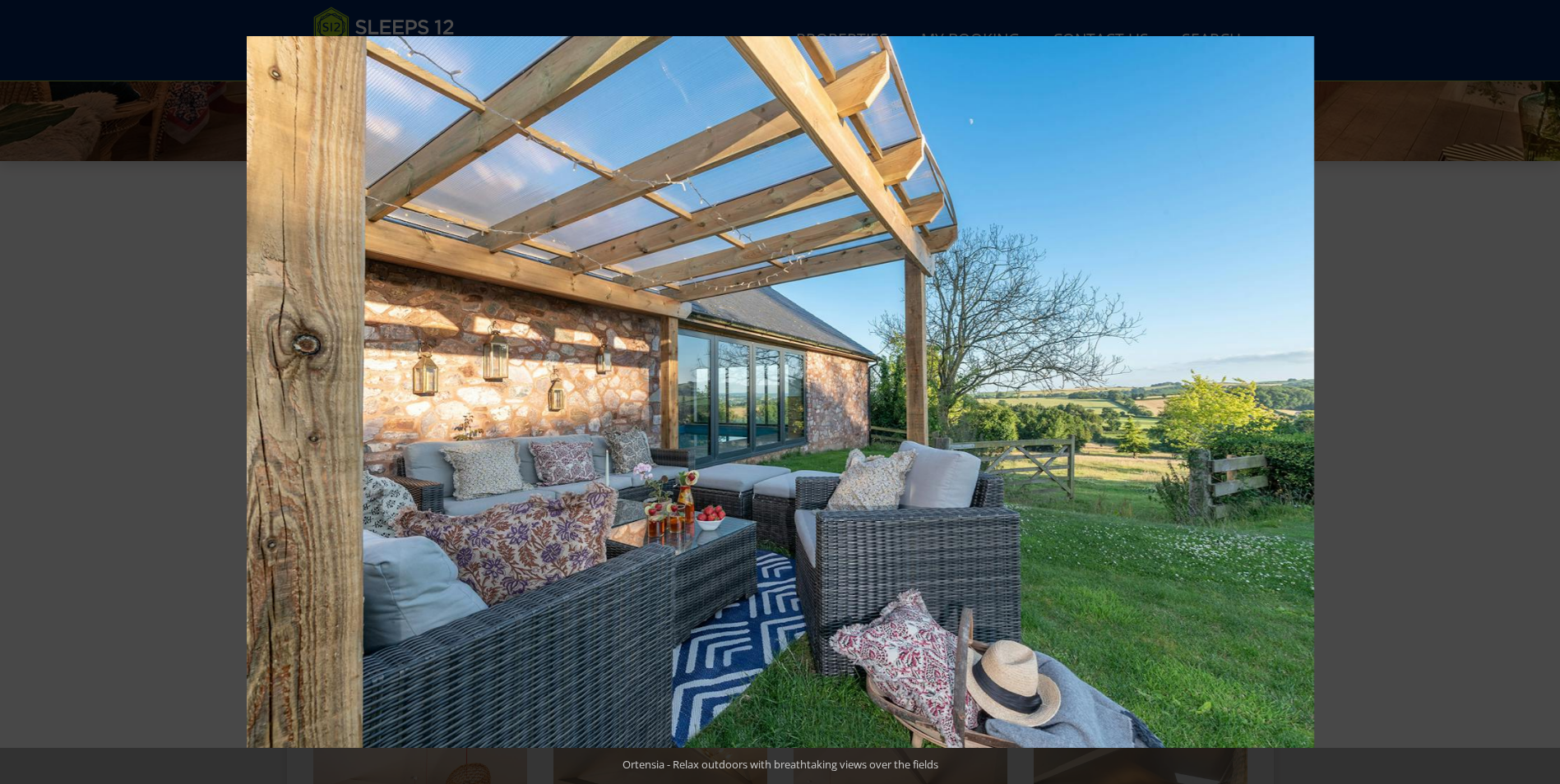
click at [1536, 388] on button at bounding box center [1531, 392] width 57 height 82
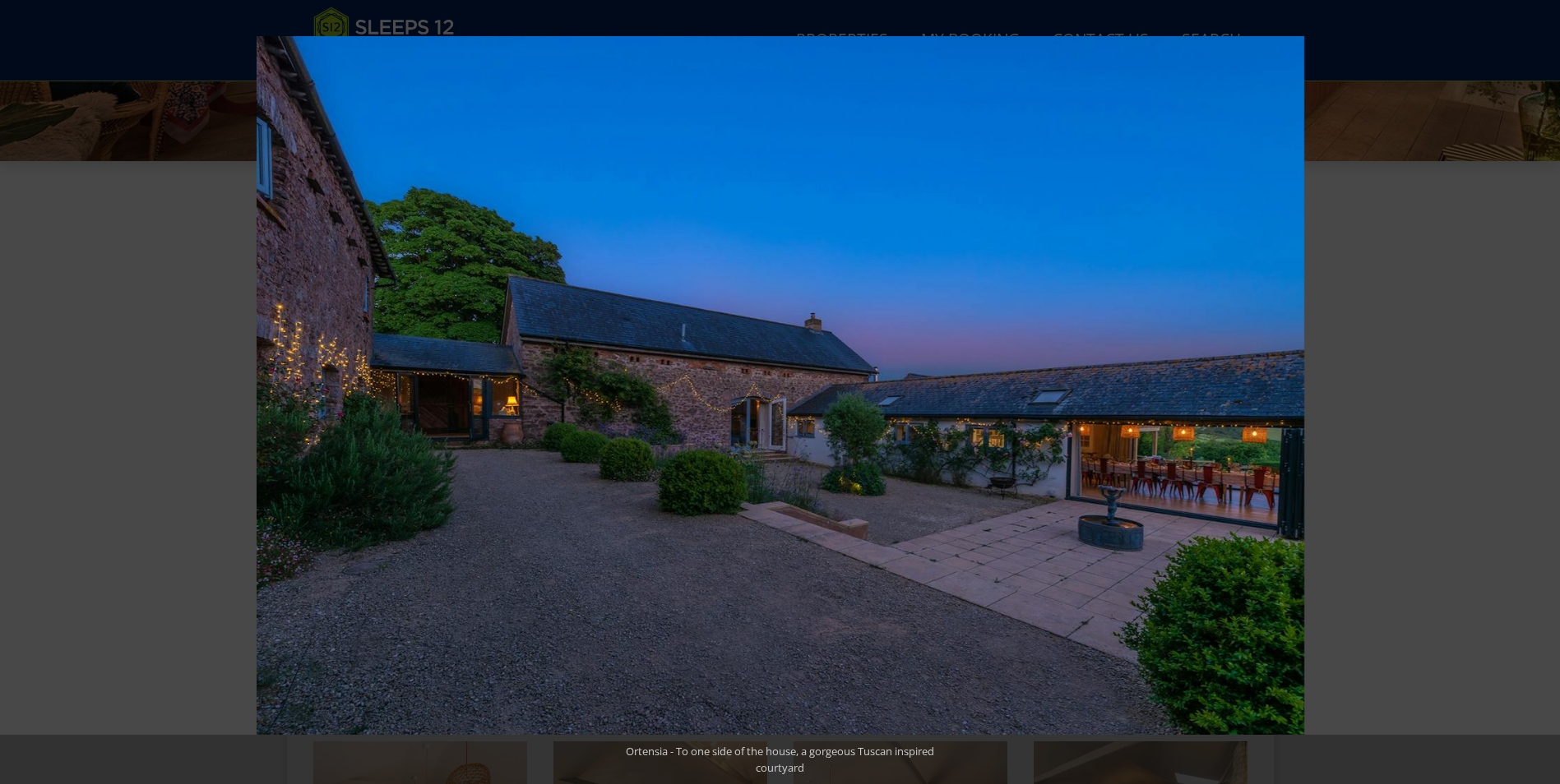
click at [1536, 388] on button at bounding box center [1531, 392] width 57 height 82
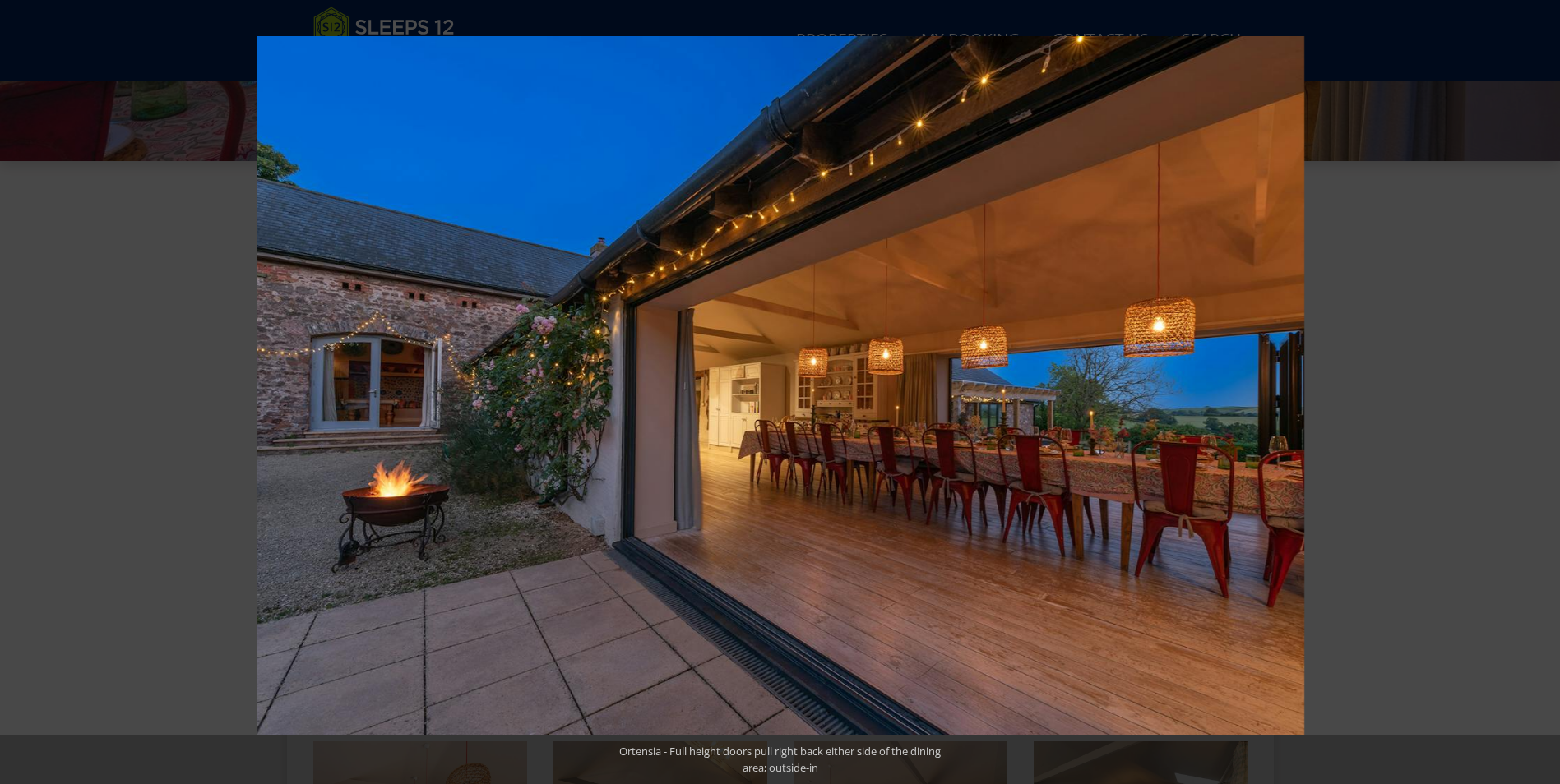
click at [1536, 388] on button at bounding box center [1531, 392] width 57 height 82
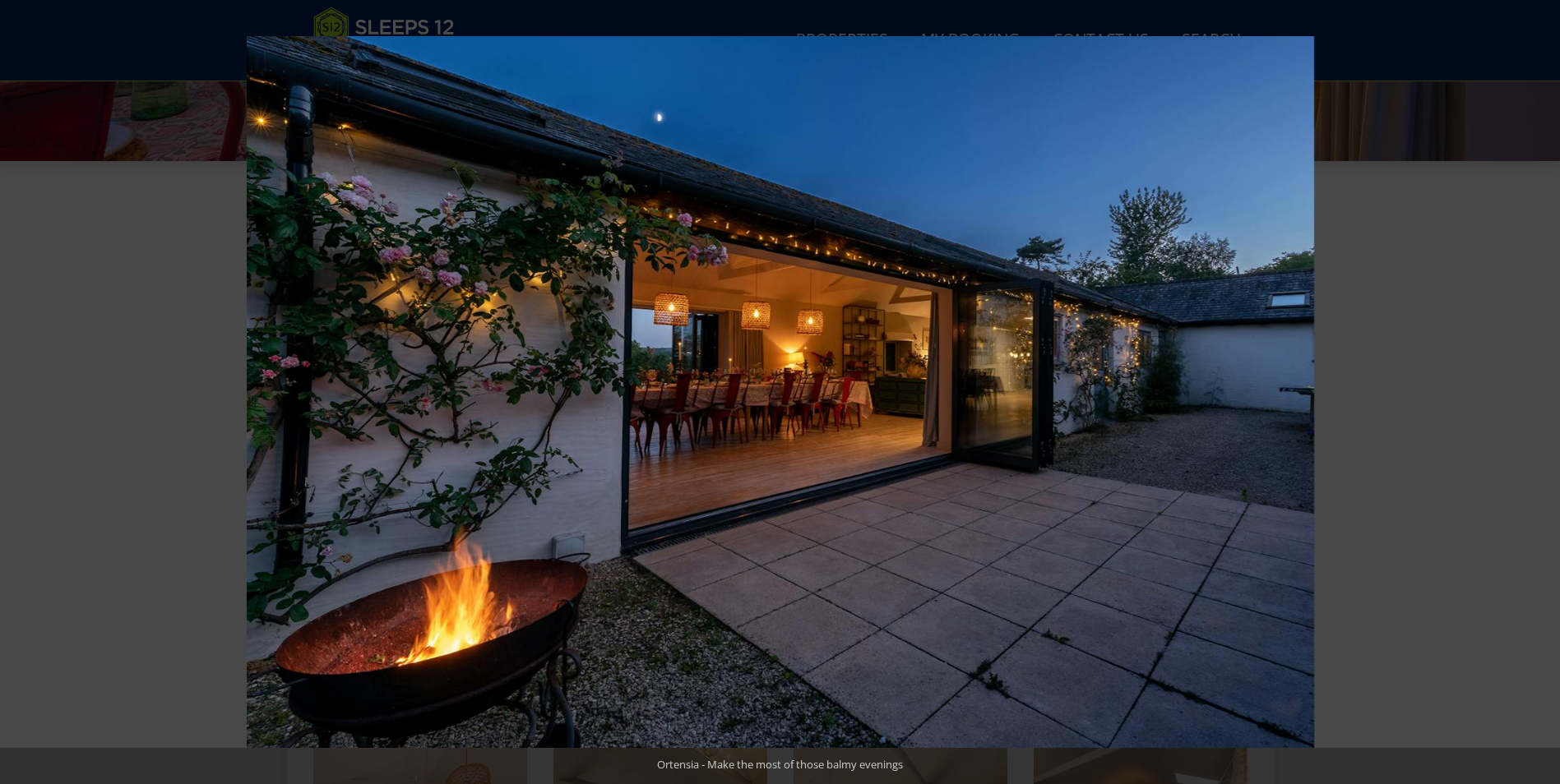
click at [1536, 388] on button at bounding box center [1531, 392] width 57 height 82
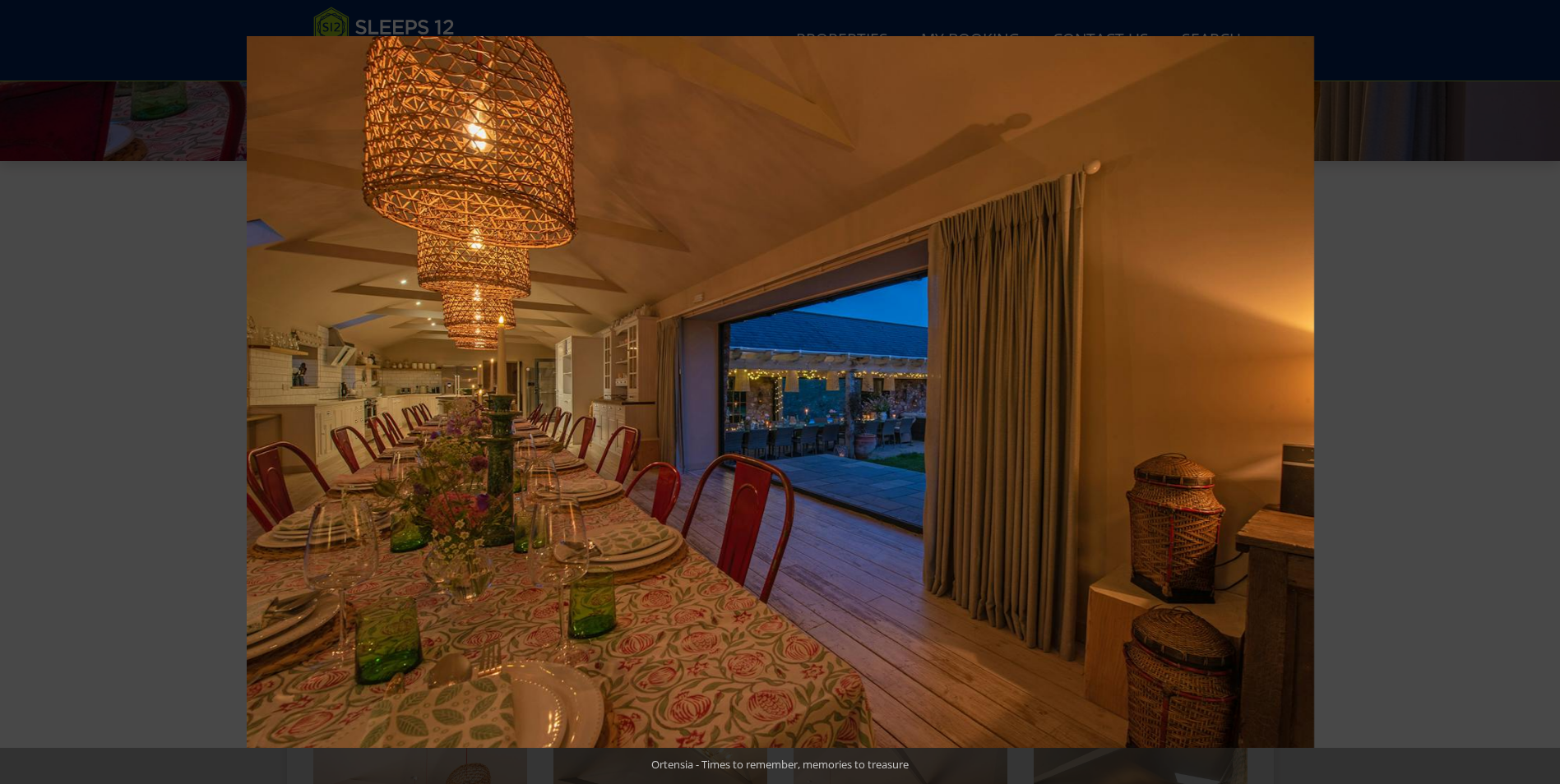
click at [1536, 388] on button at bounding box center [1531, 392] width 57 height 82
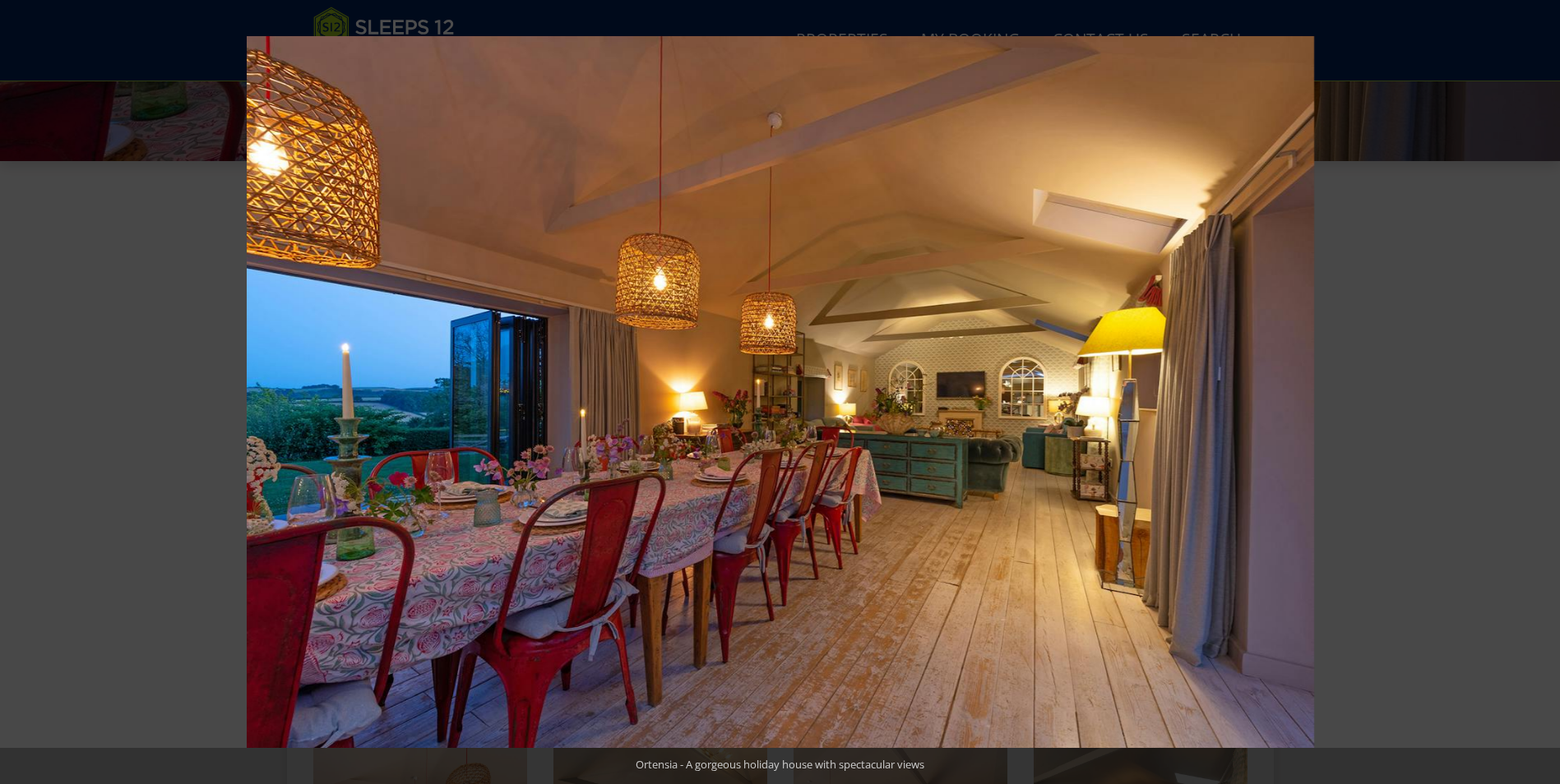
click at [1536, 388] on button at bounding box center [1531, 392] width 57 height 82
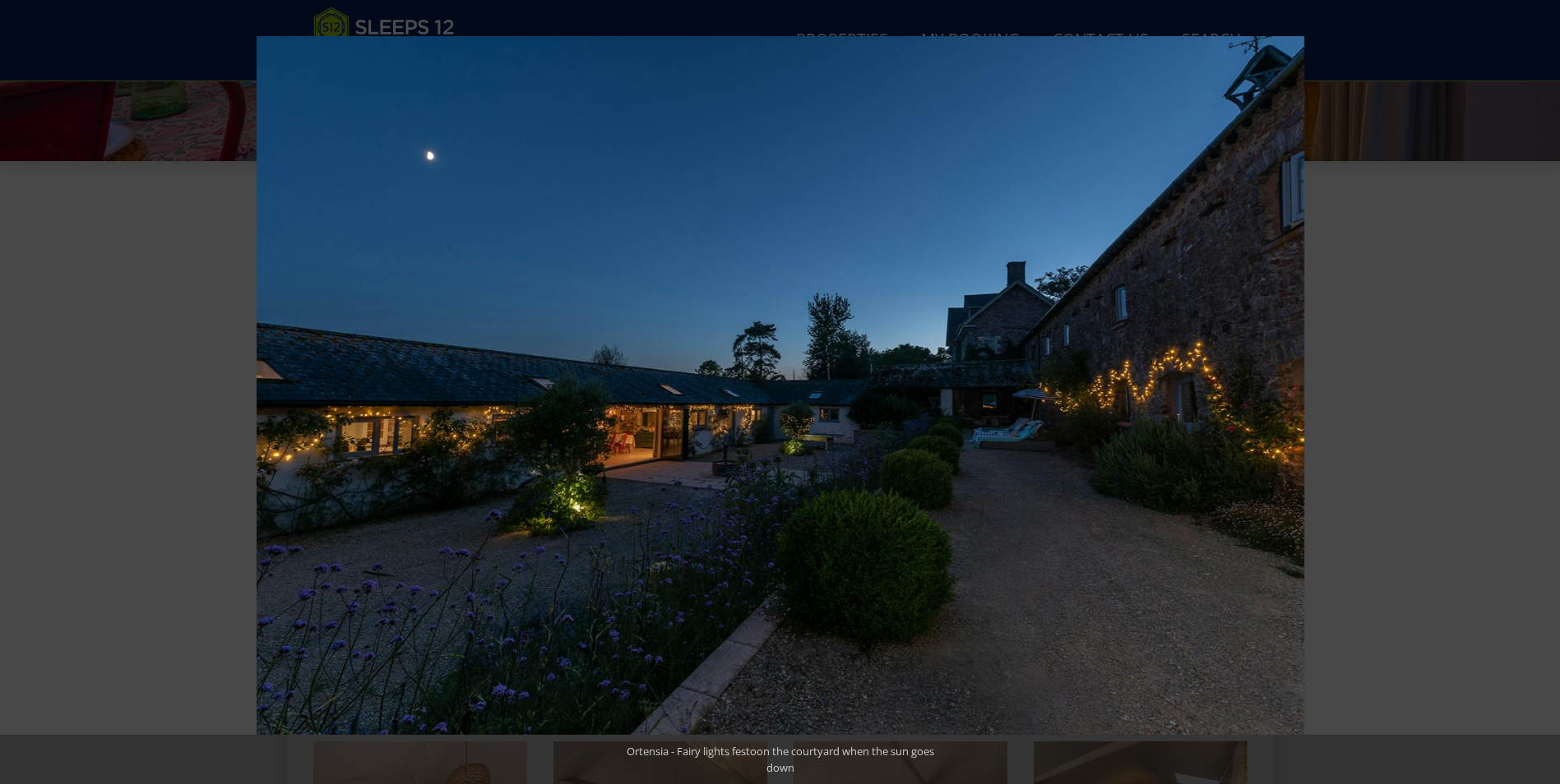
click at [1536, 388] on button at bounding box center [1531, 392] width 57 height 82
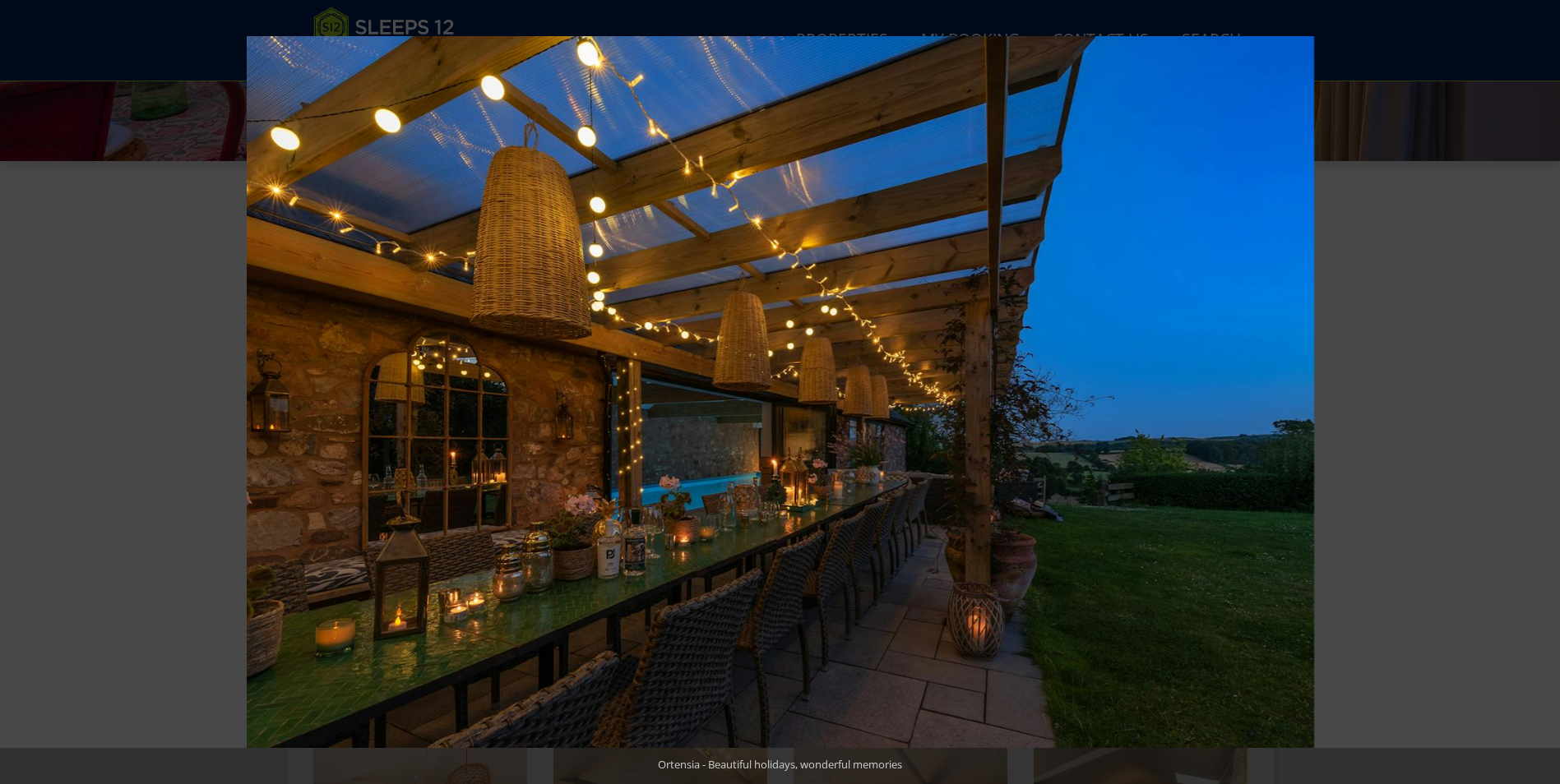
click at [1536, 388] on button at bounding box center [1531, 392] width 57 height 82
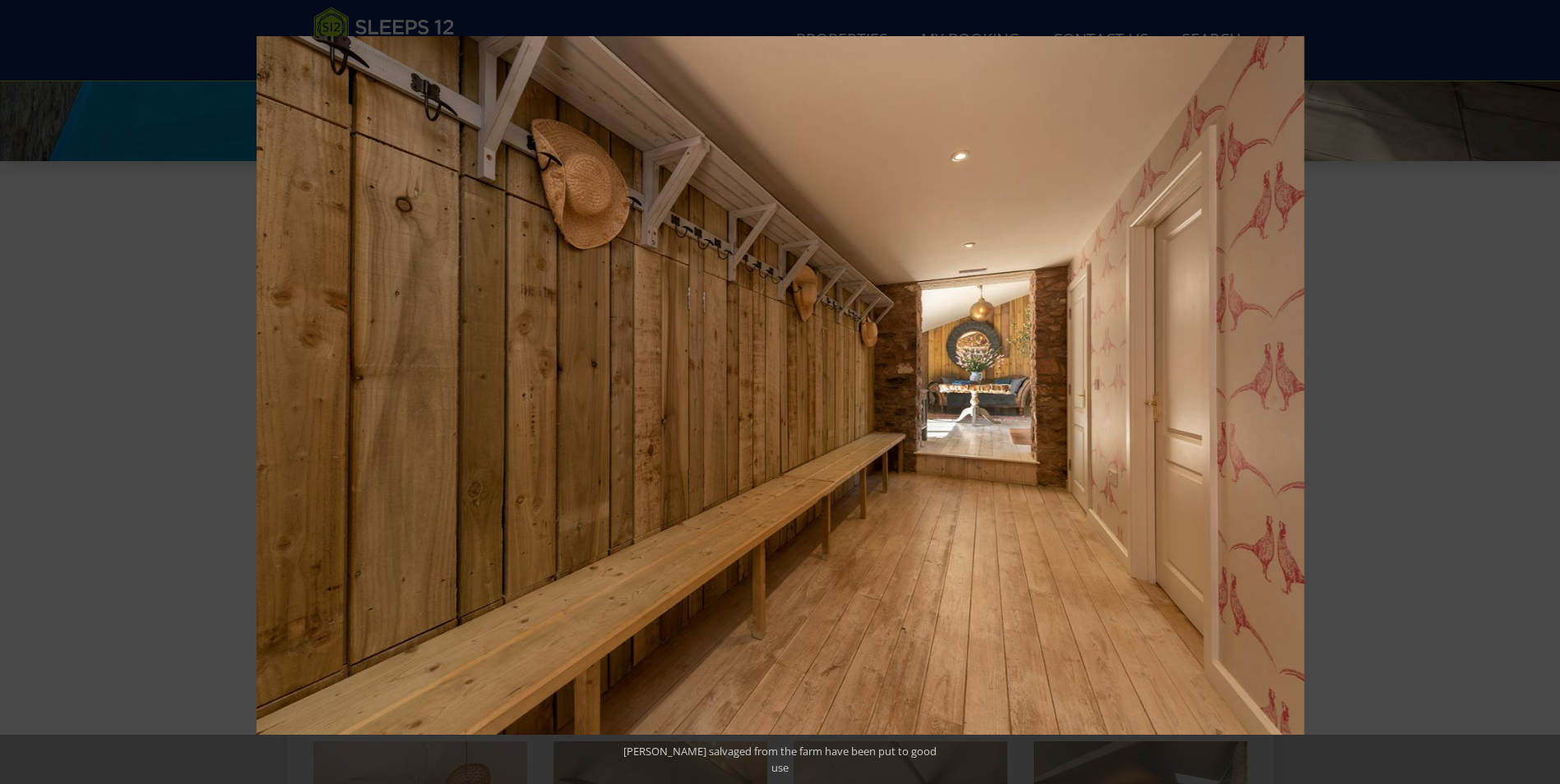
click at [1536, 388] on button at bounding box center [1531, 392] width 57 height 82
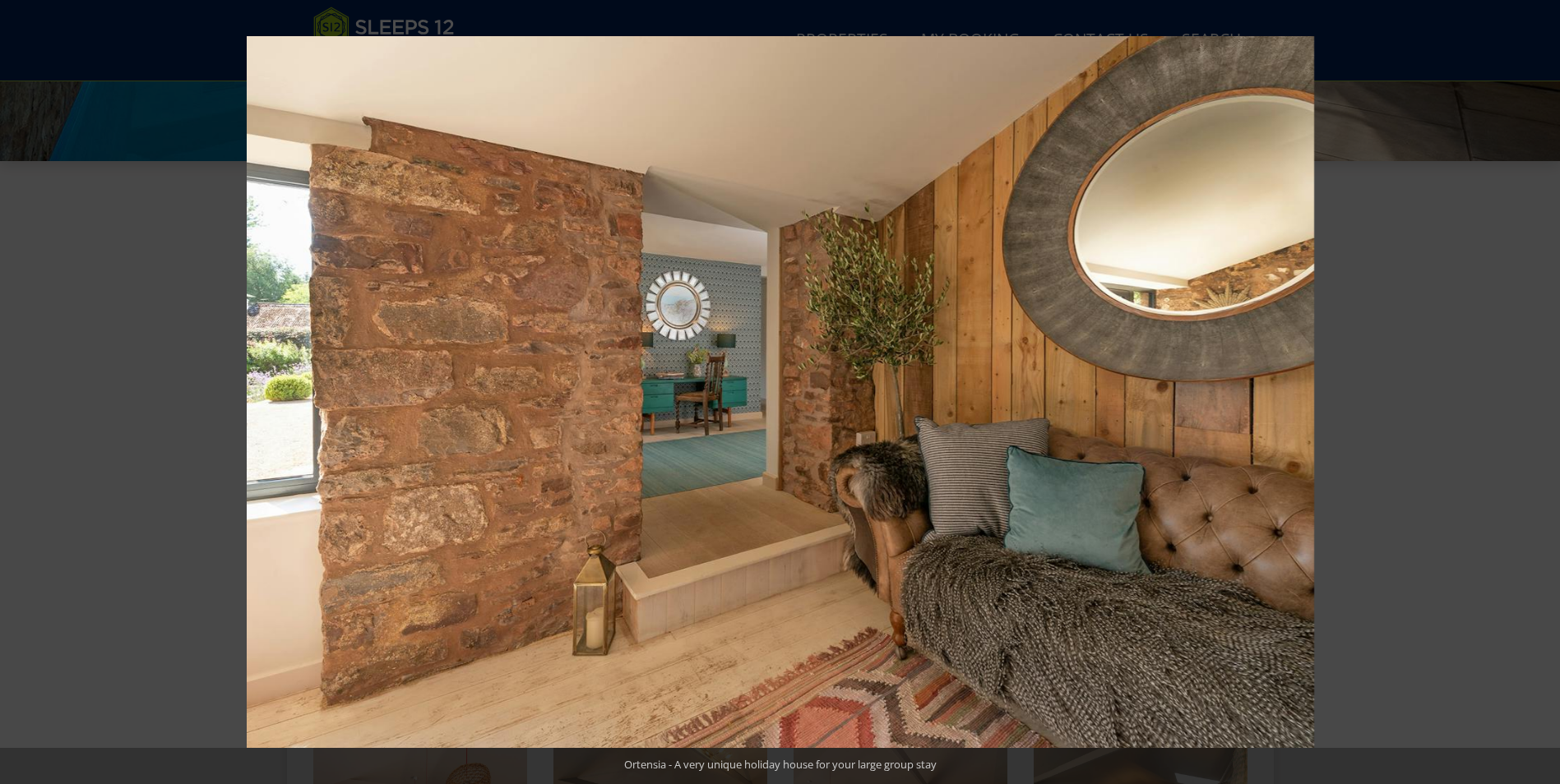
click at [1536, 388] on button at bounding box center [1531, 392] width 57 height 82
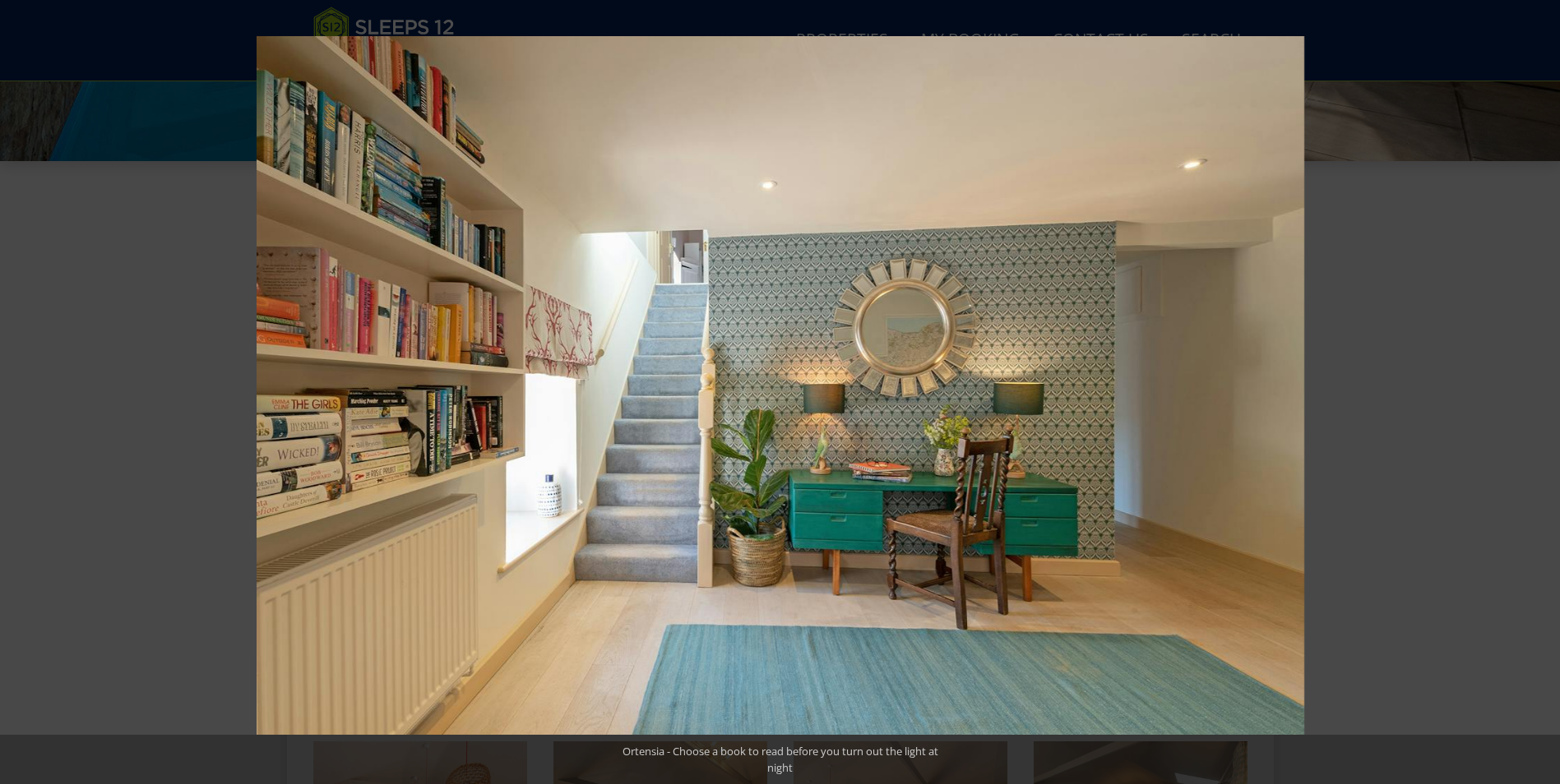
click at [1536, 388] on button at bounding box center [1531, 392] width 57 height 82
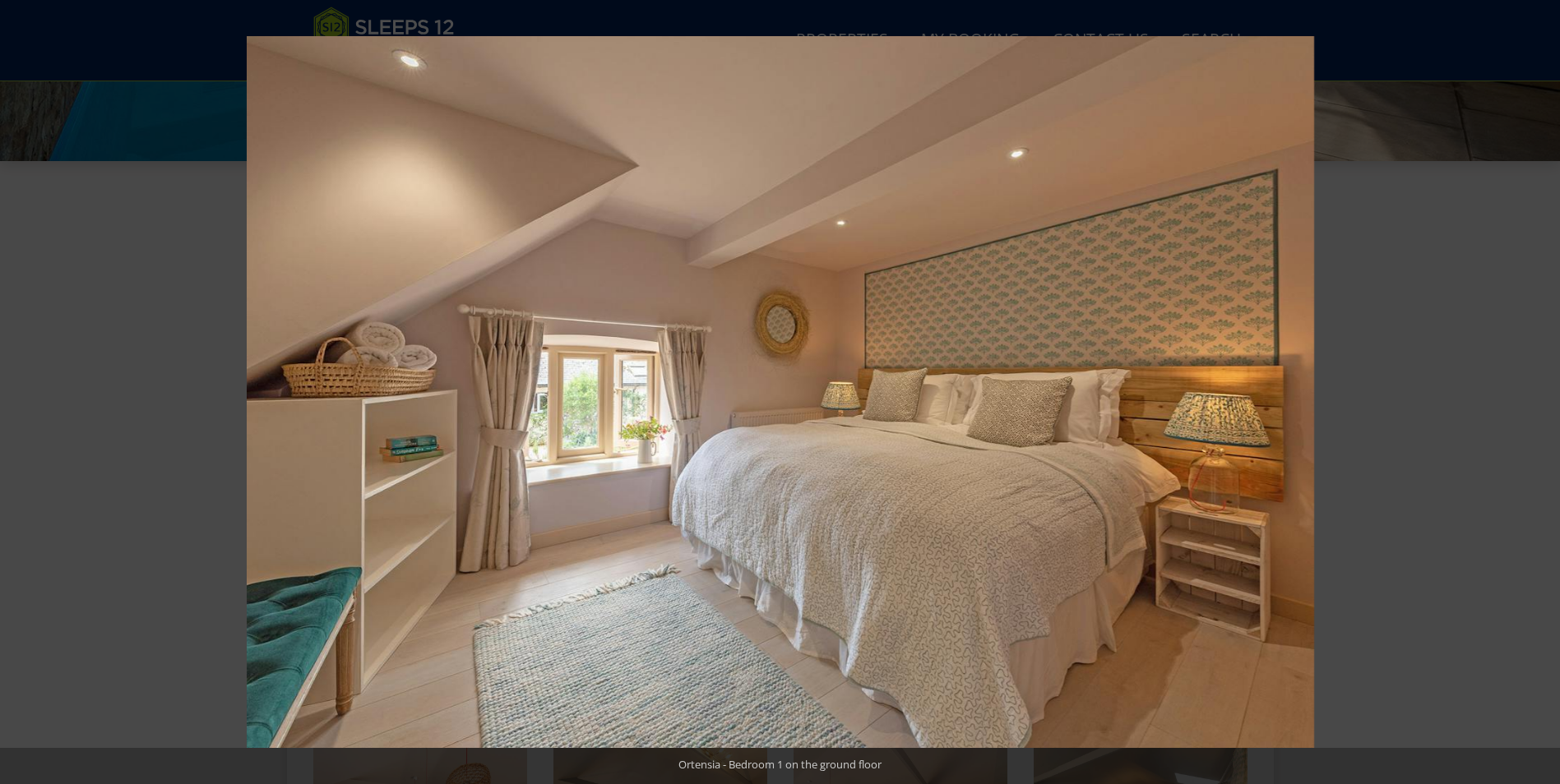
click at [1536, 388] on button at bounding box center [1531, 392] width 57 height 82
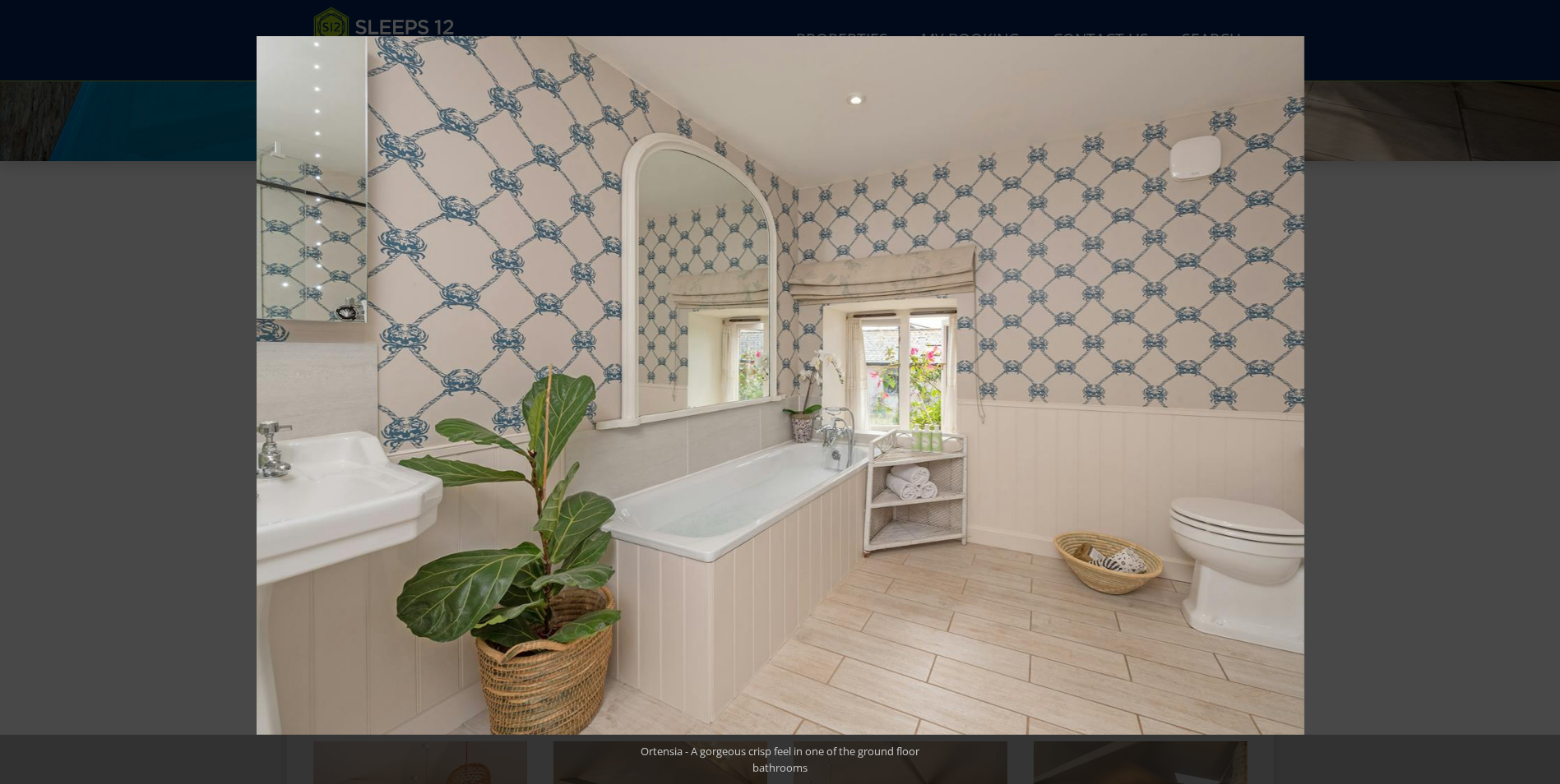
click at [1536, 388] on button at bounding box center [1531, 392] width 57 height 82
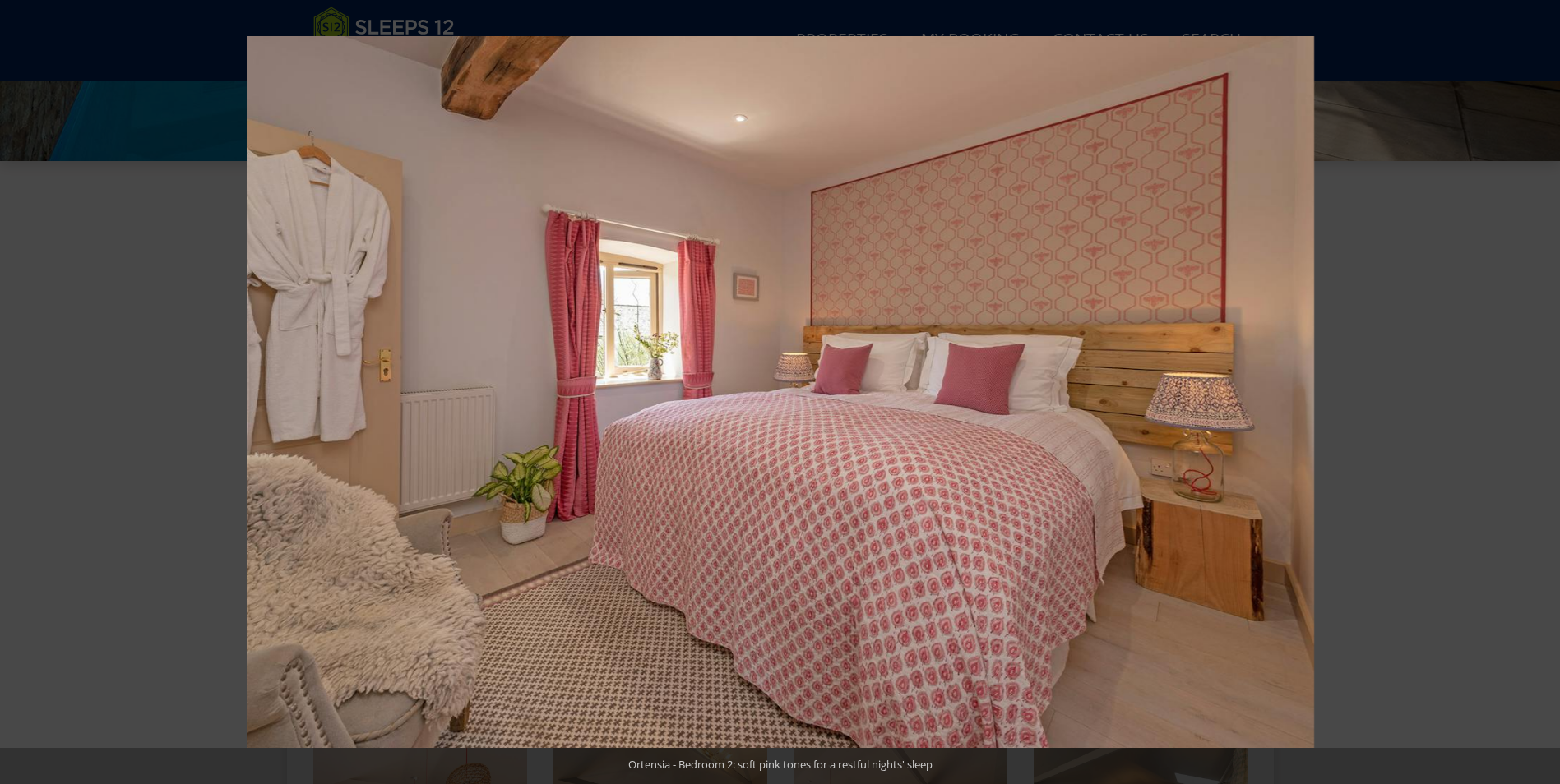
click at [1536, 388] on button at bounding box center [1531, 392] width 57 height 82
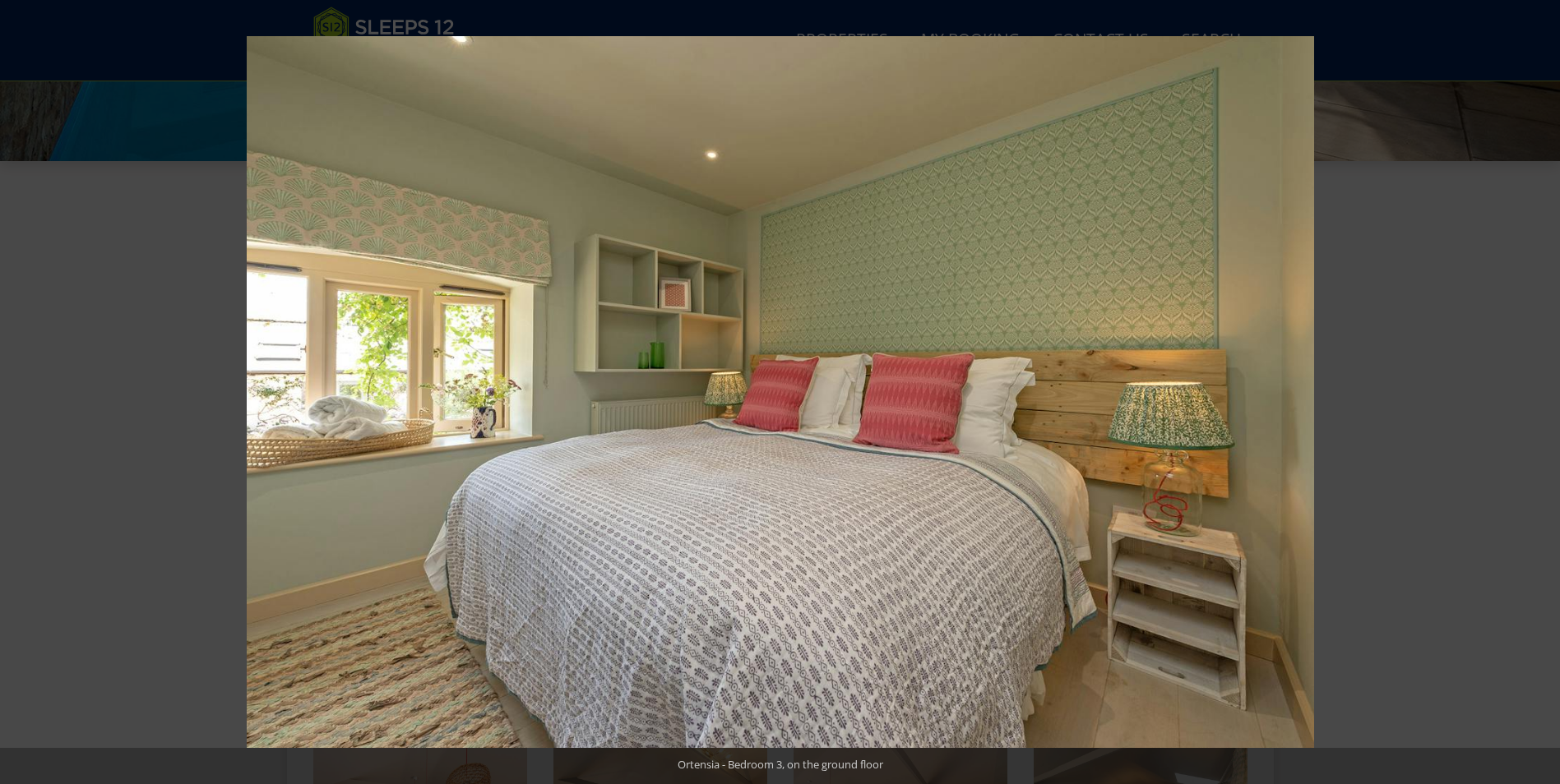
click at [1536, 388] on button at bounding box center [1531, 392] width 57 height 82
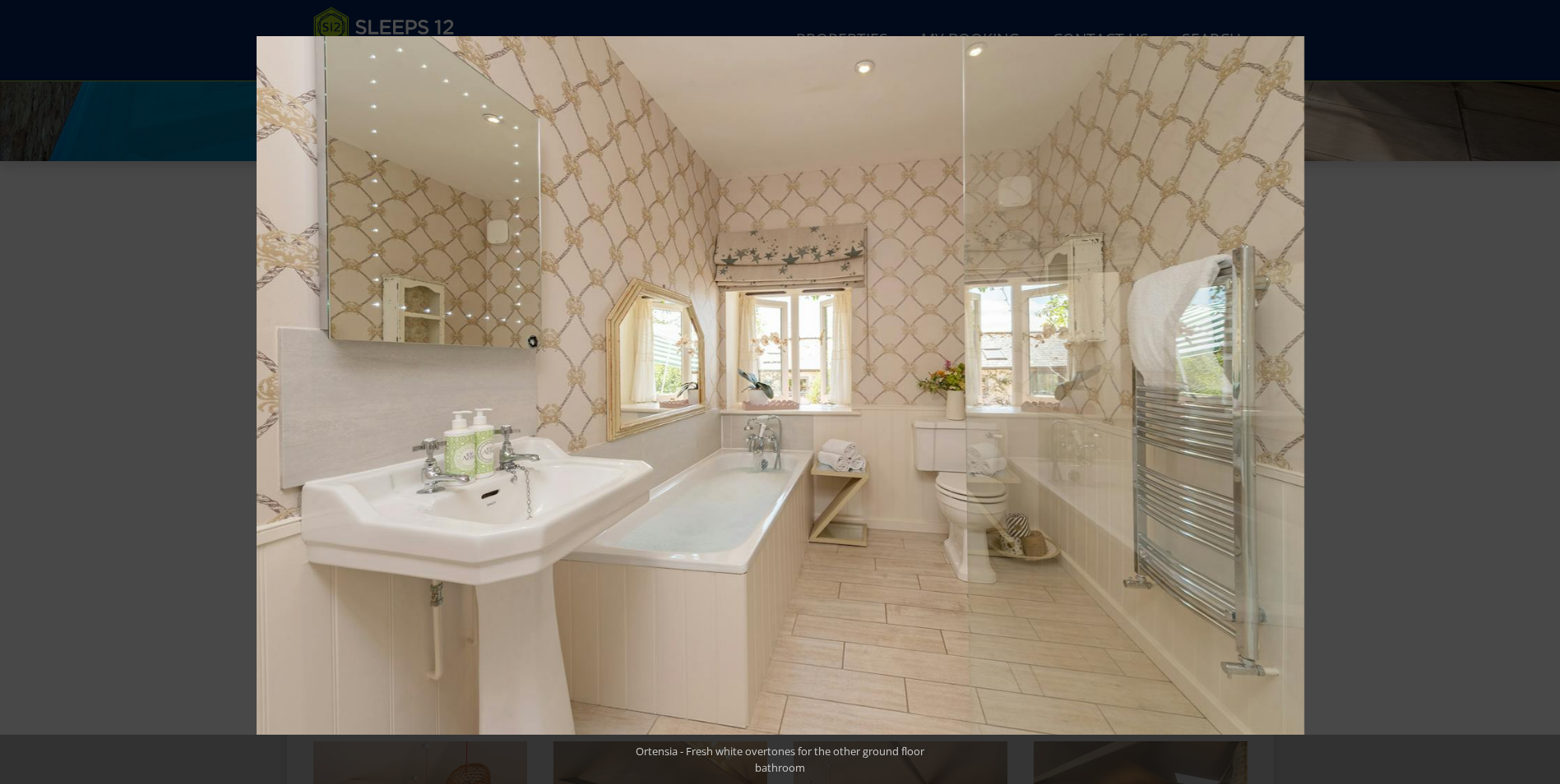
click at [1536, 388] on button at bounding box center [1531, 392] width 57 height 82
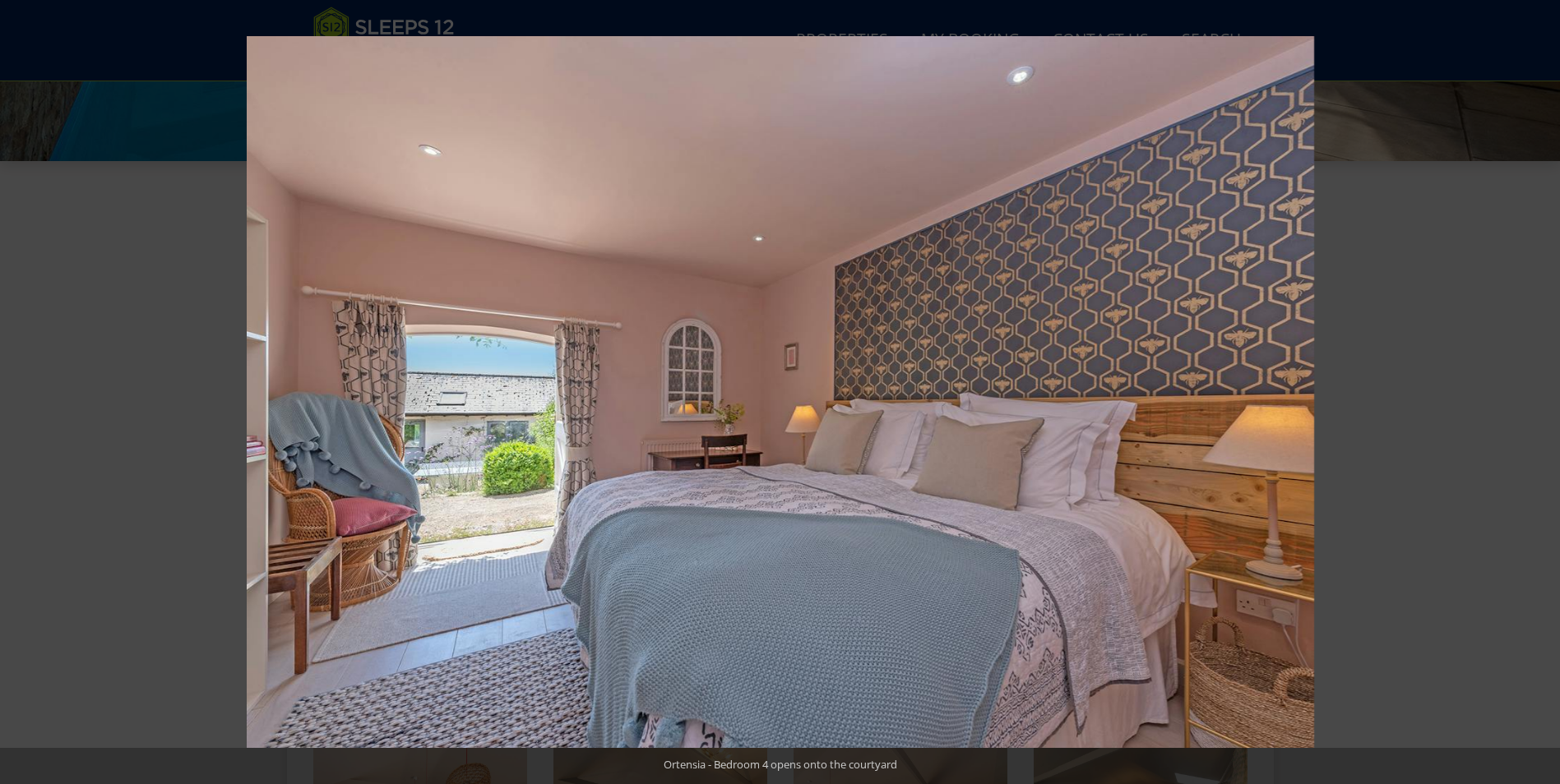
click at [1536, 388] on button at bounding box center [1531, 392] width 57 height 82
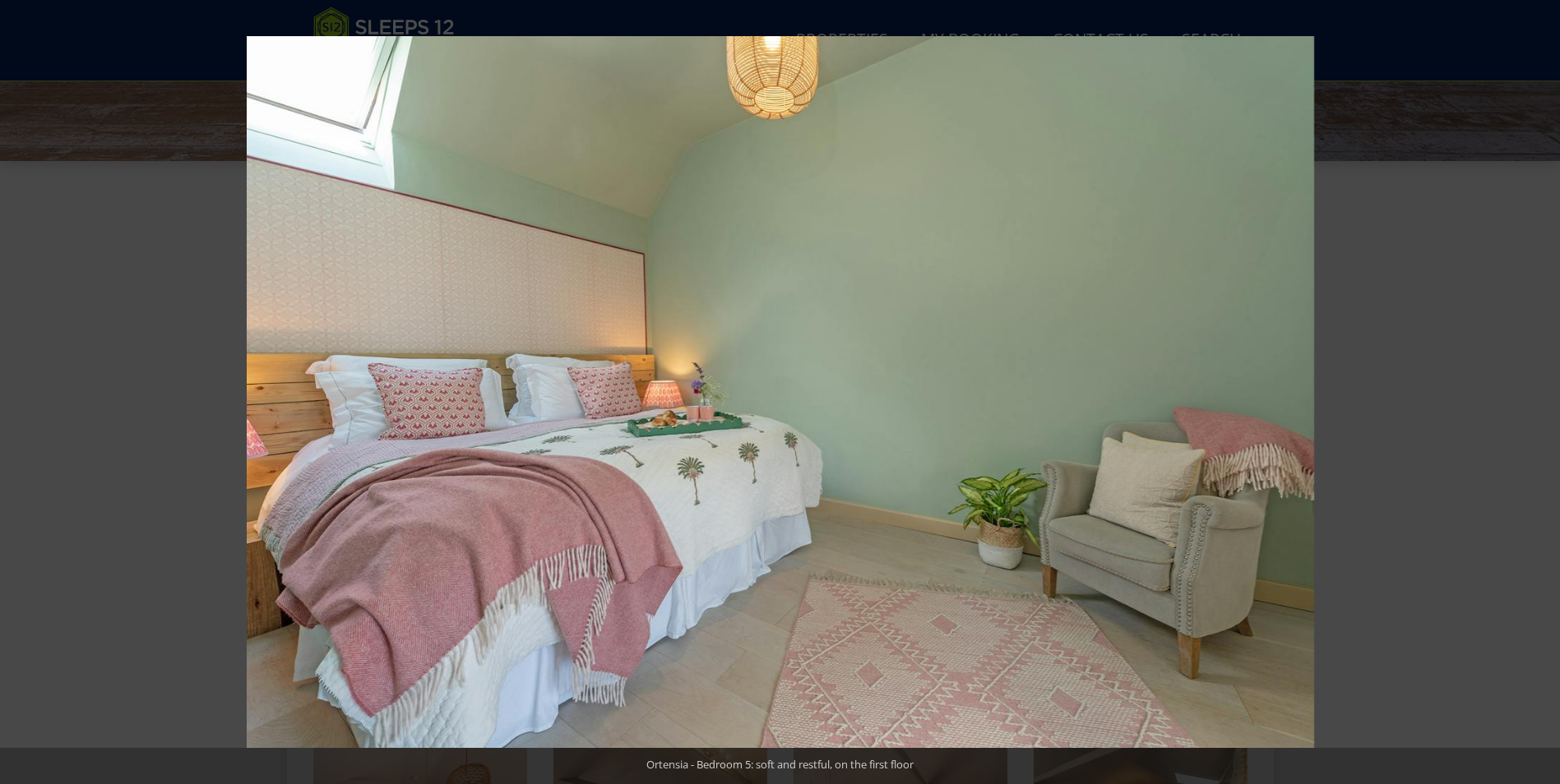
click at [1536, 388] on button at bounding box center [1531, 392] width 57 height 82
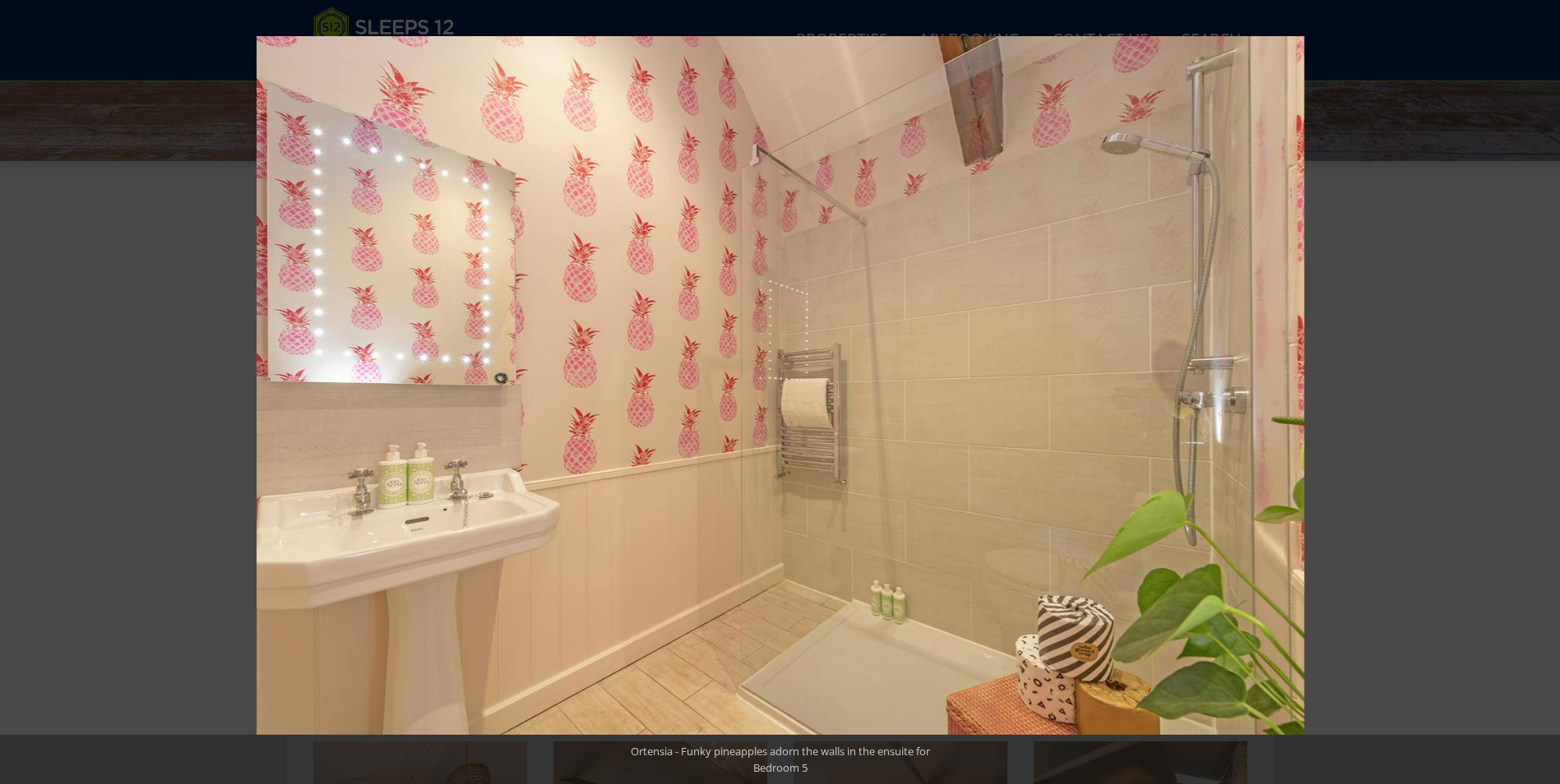
click at [1536, 388] on button at bounding box center [1531, 392] width 57 height 82
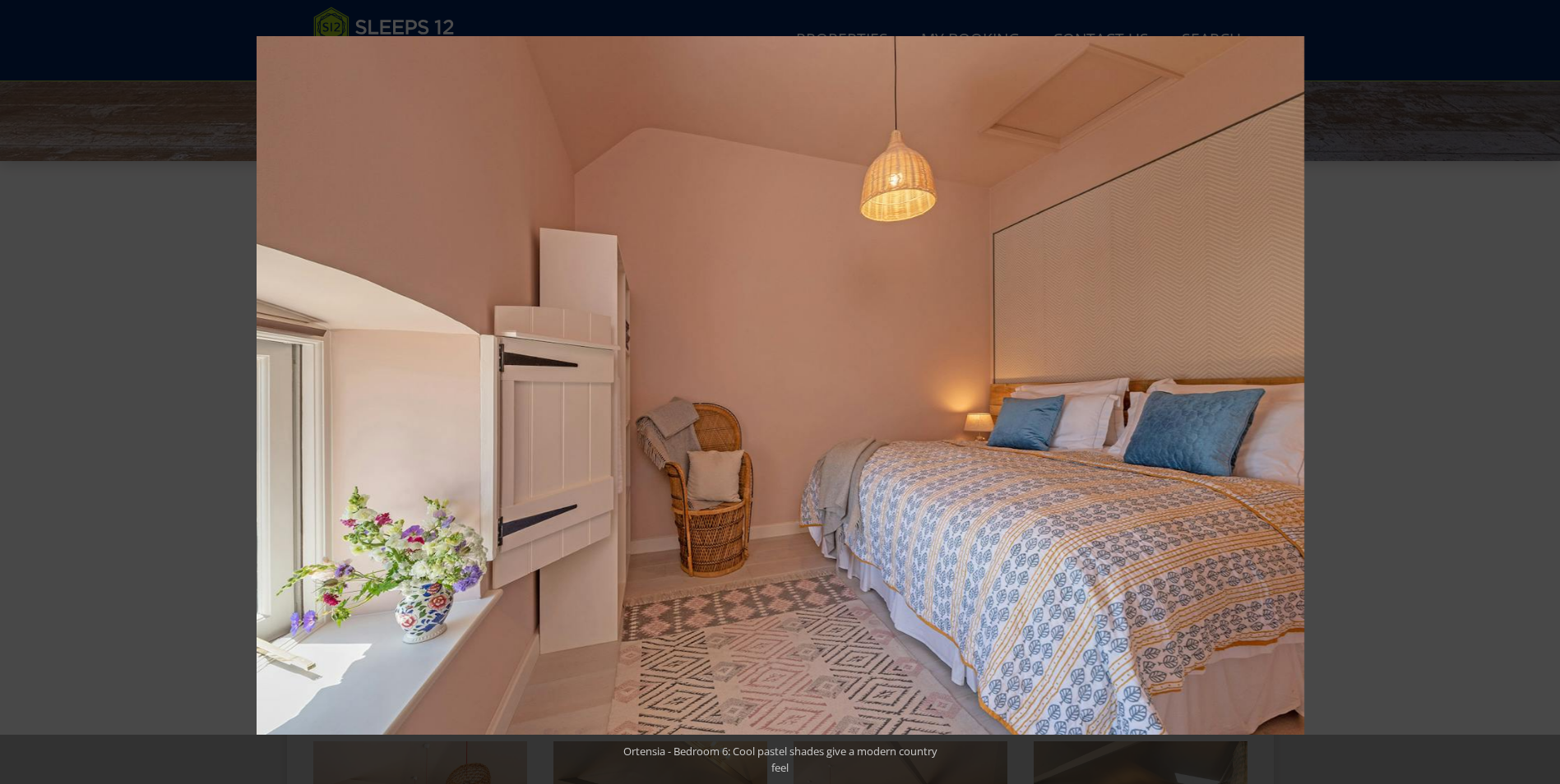
click at [1536, 388] on button at bounding box center [1531, 392] width 57 height 82
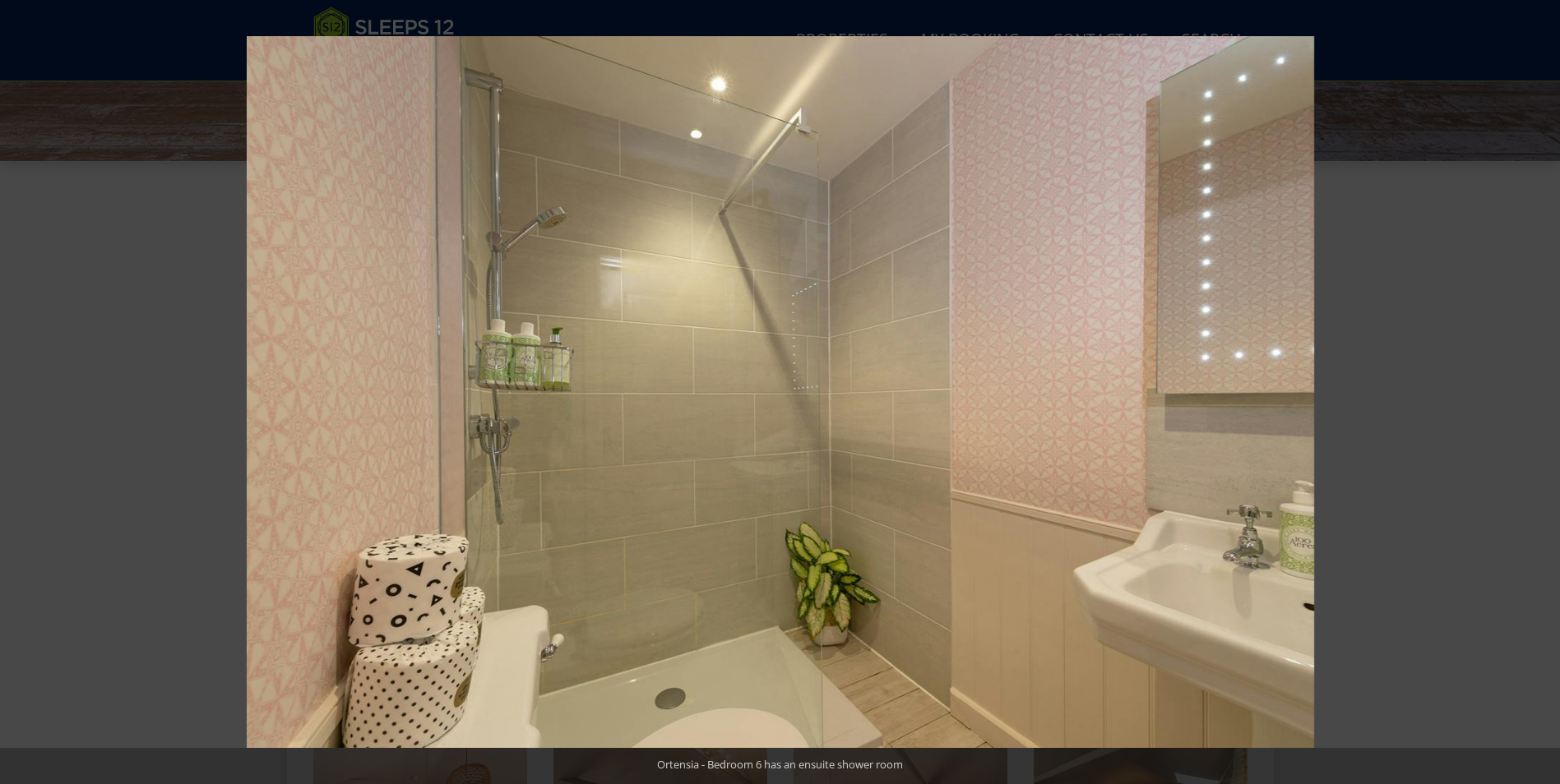
click at [1536, 388] on button at bounding box center [1531, 392] width 57 height 82
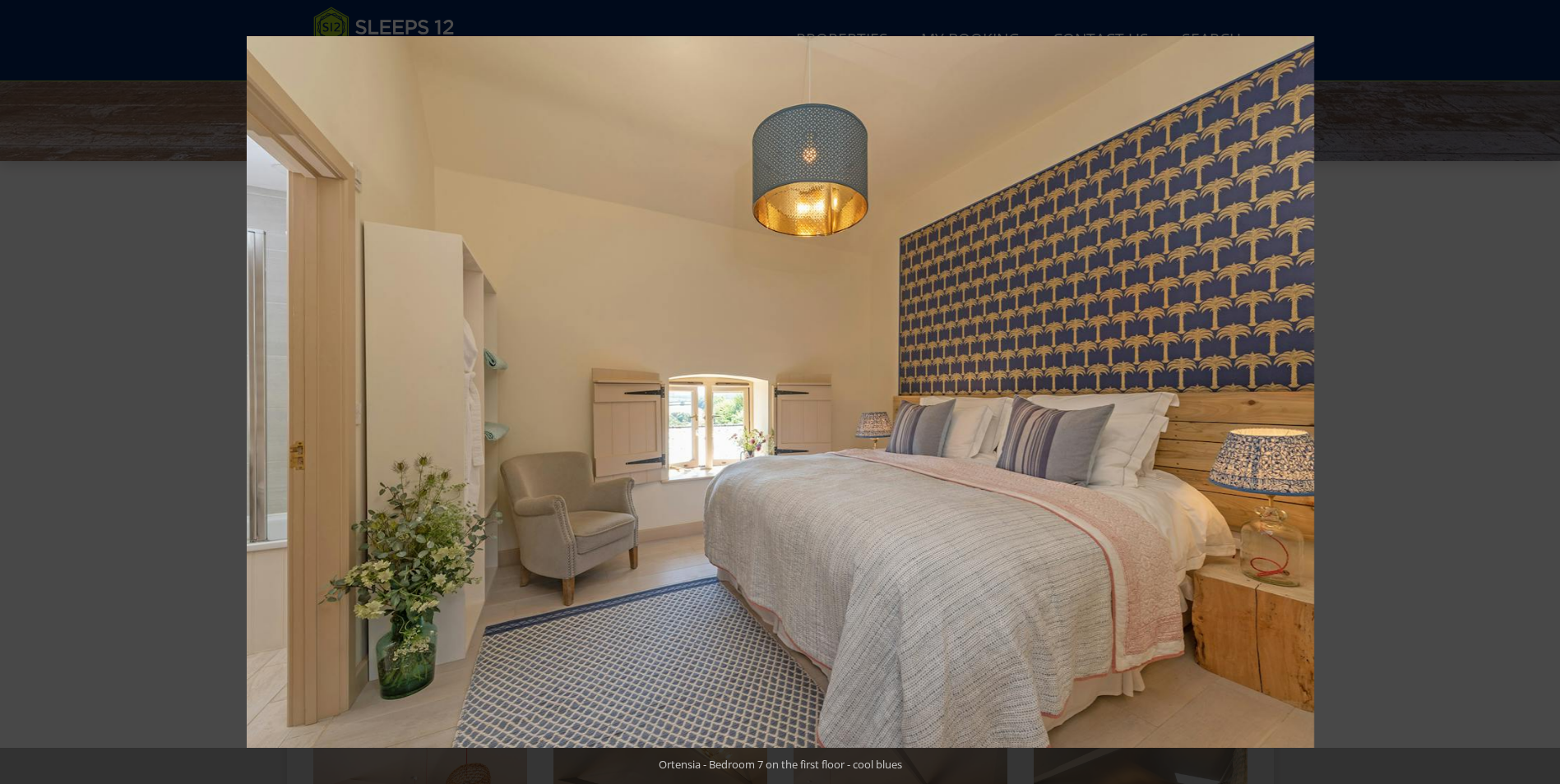
click at [1536, 388] on button at bounding box center [1531, 392] width 57 height 82
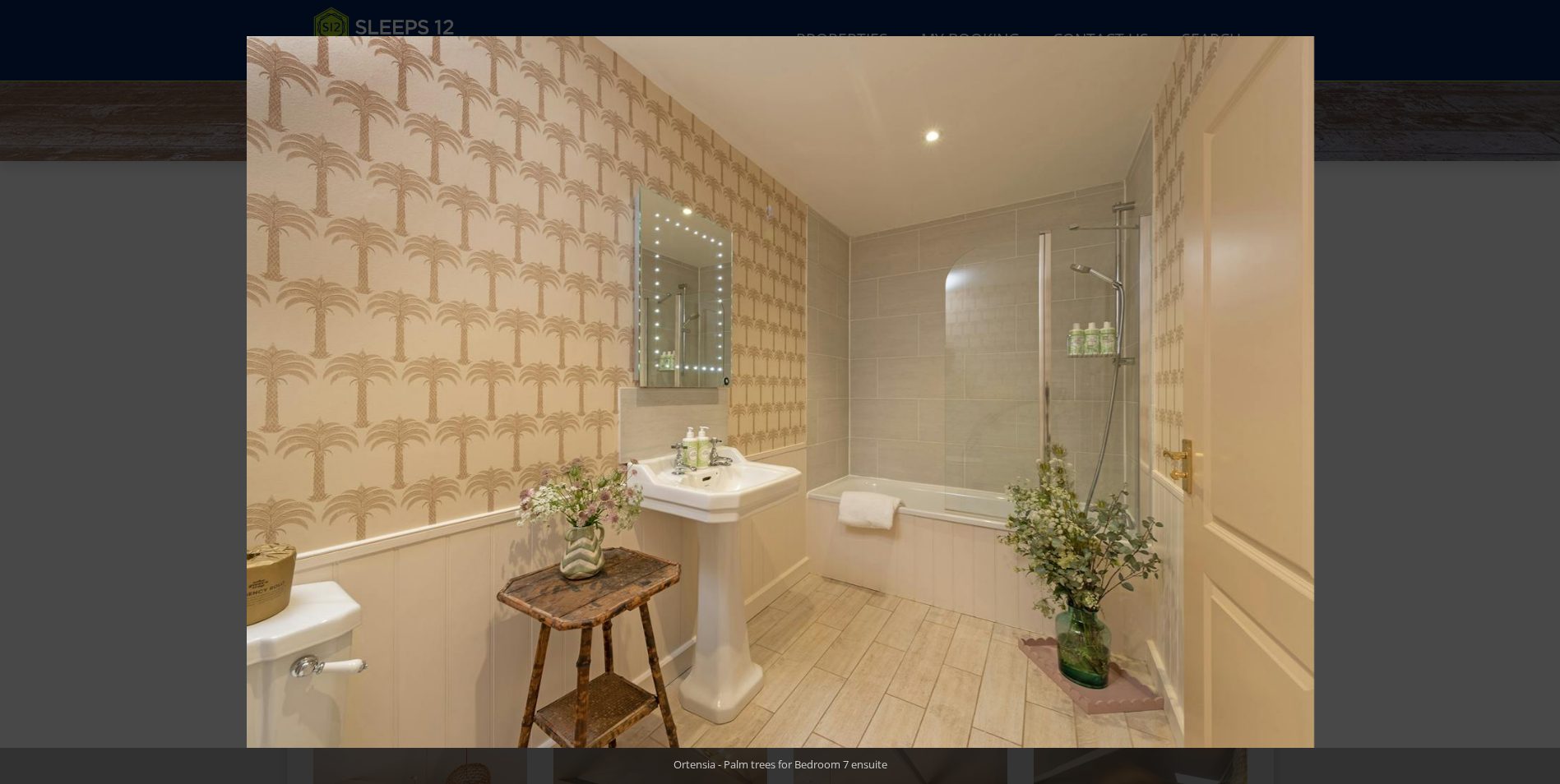
click at [1536, 388] on button at bounding box center [1531, 392] width 57 height 82
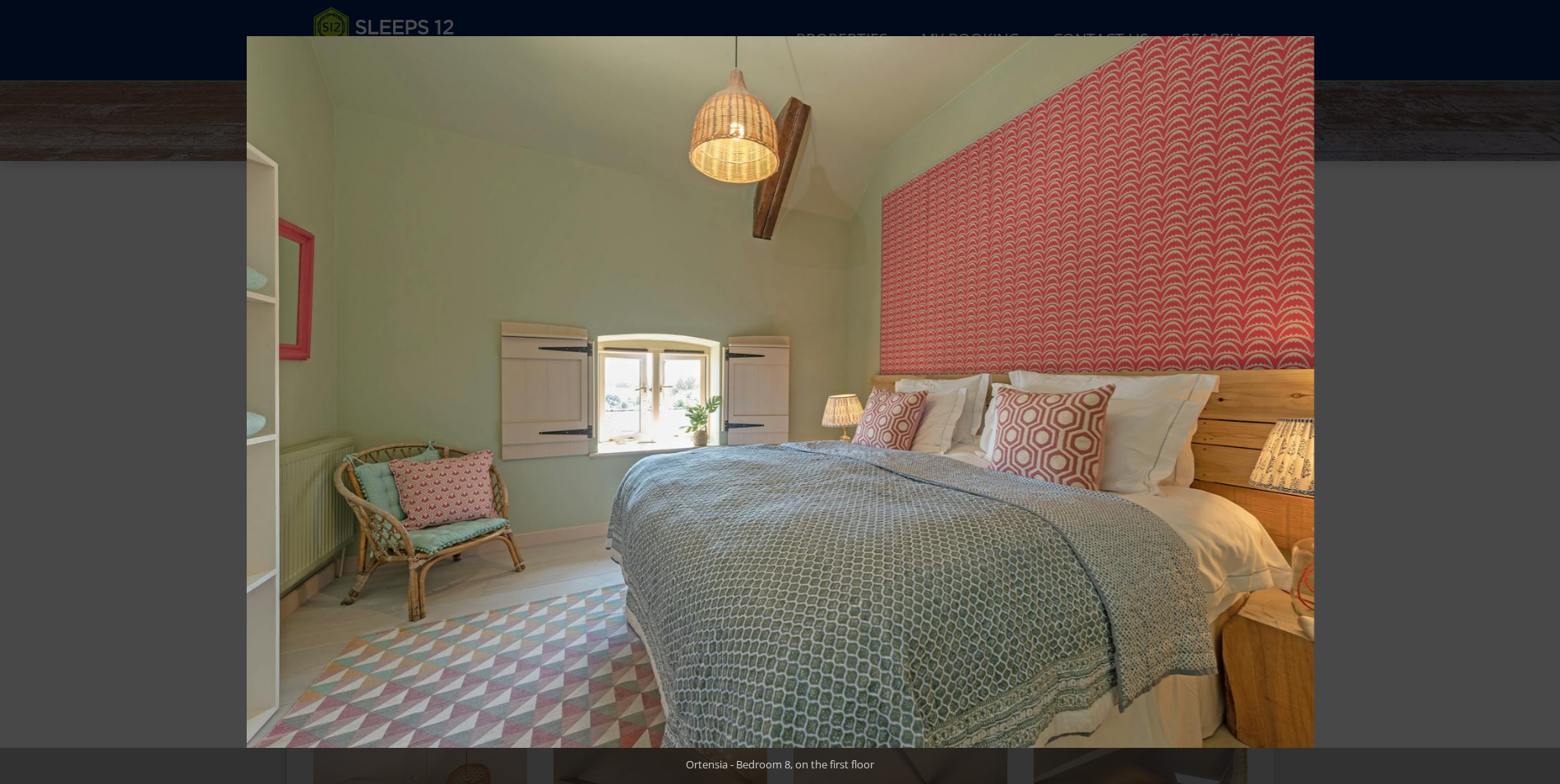
click at [1536, 388] on button at bounding box center [1531, 392] width 57 height 82
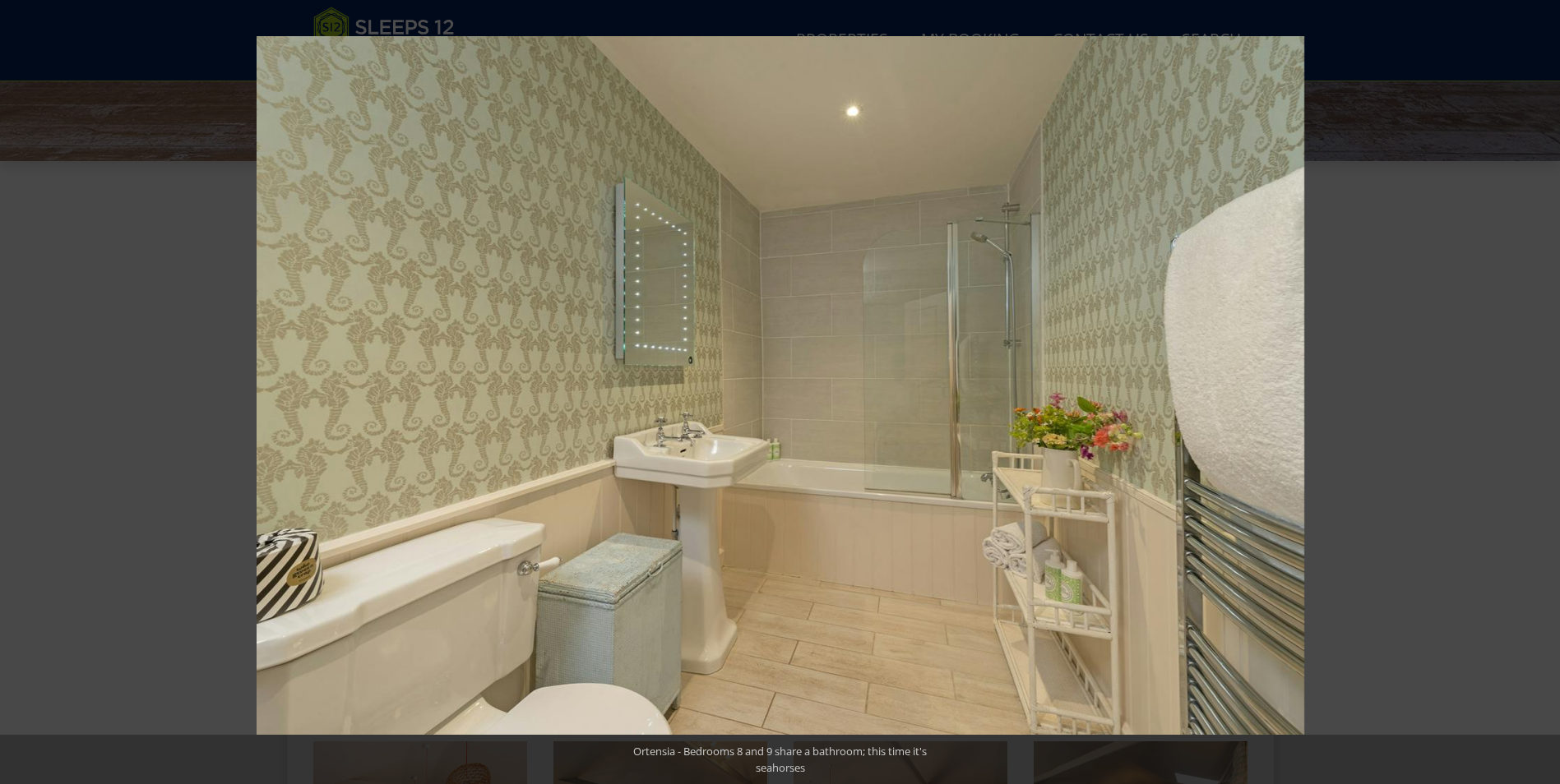
click at [1536, 388] on button at bounding box center [1531, 392] width 57 height 82
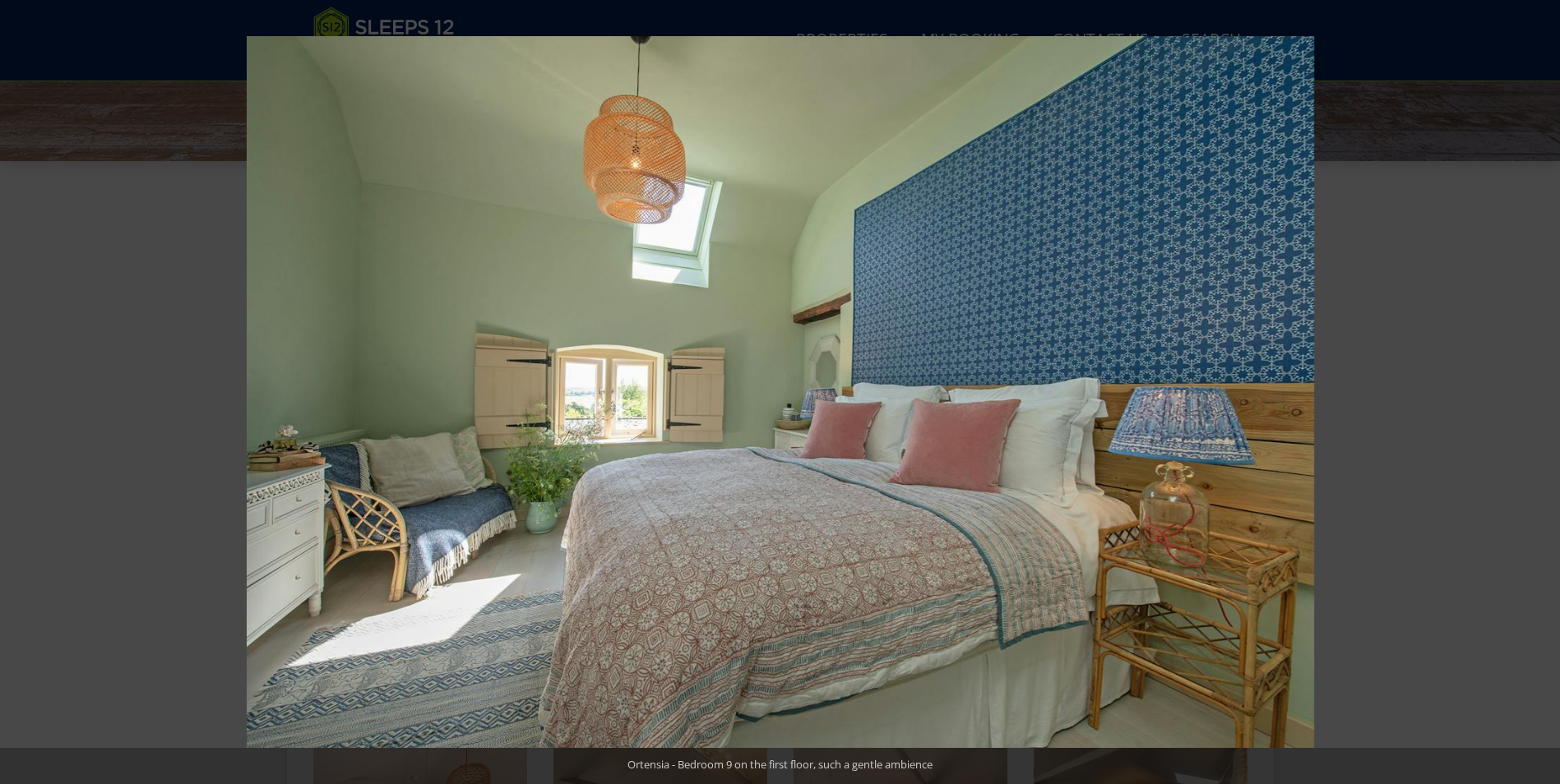
click at [1536, 388] on button at bounding box center [1531, 392] width 57 height 82
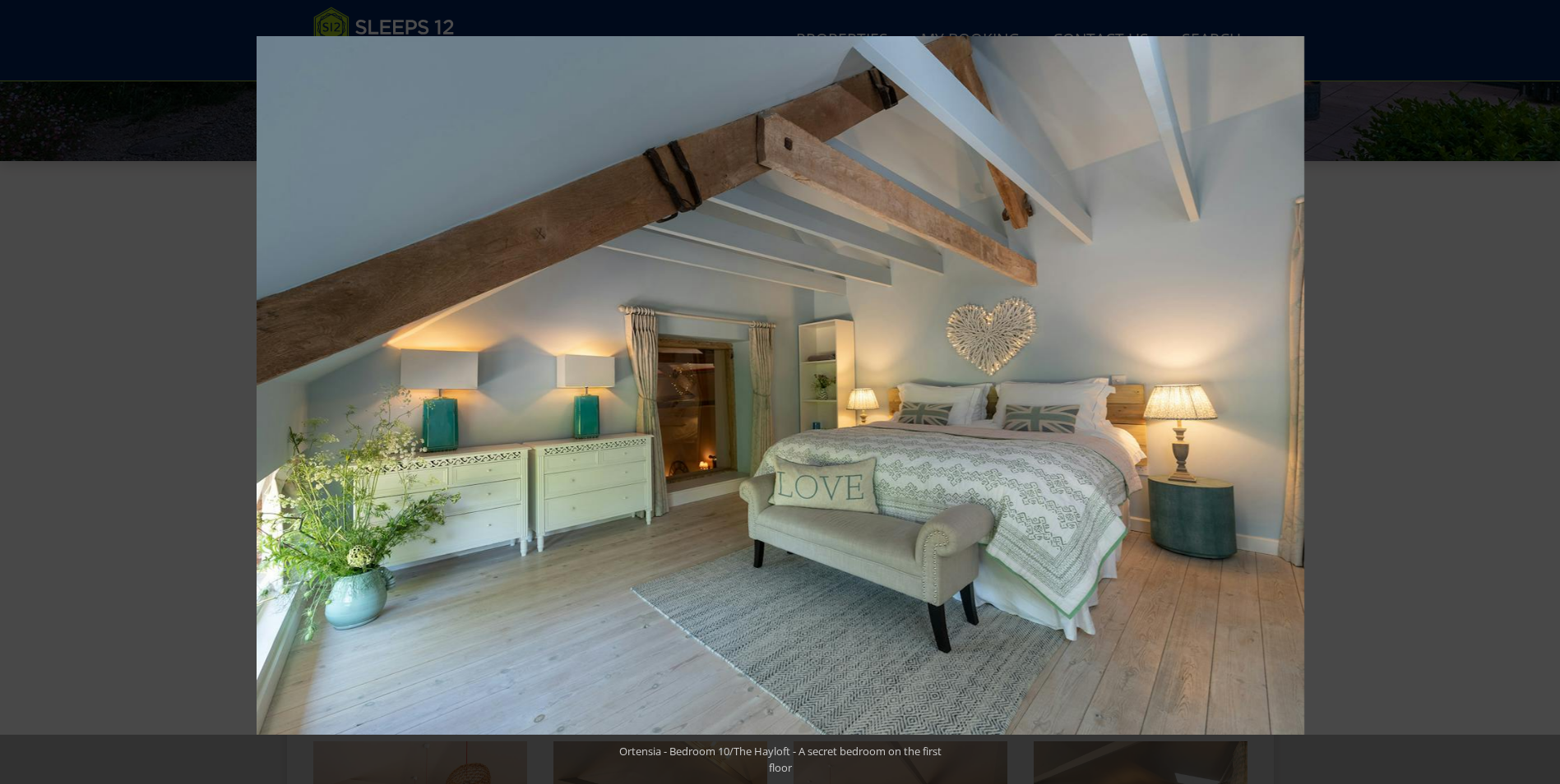
click at [1536, 388] on button at bounding box center [1531, 392] width 57 height 82
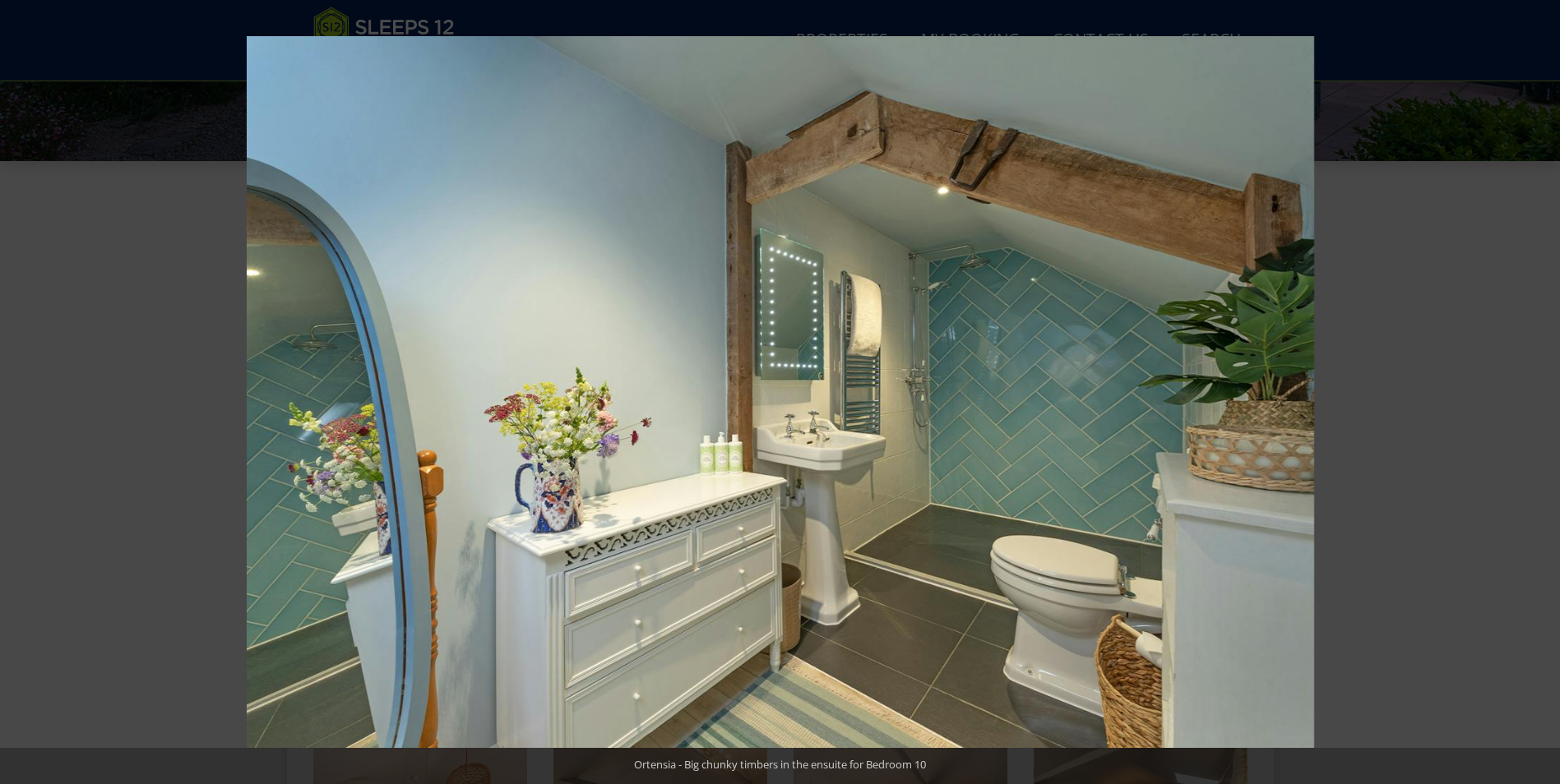
click at [1536, 388] on button at bounding box center [1531, 392] width 57 height 82
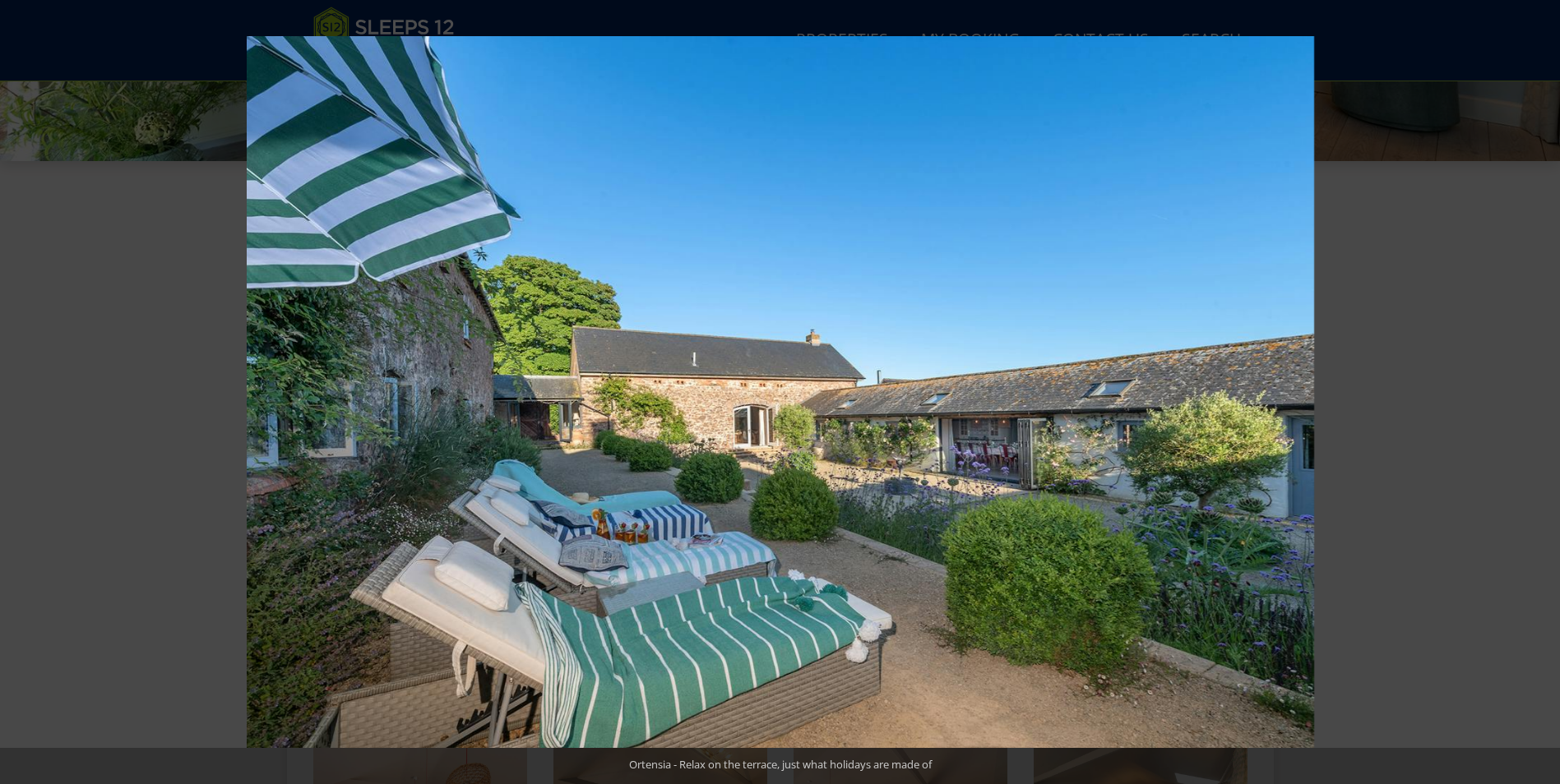
click at [1536, 388] on button at bounding box center [1531, 392] width 57 height 82
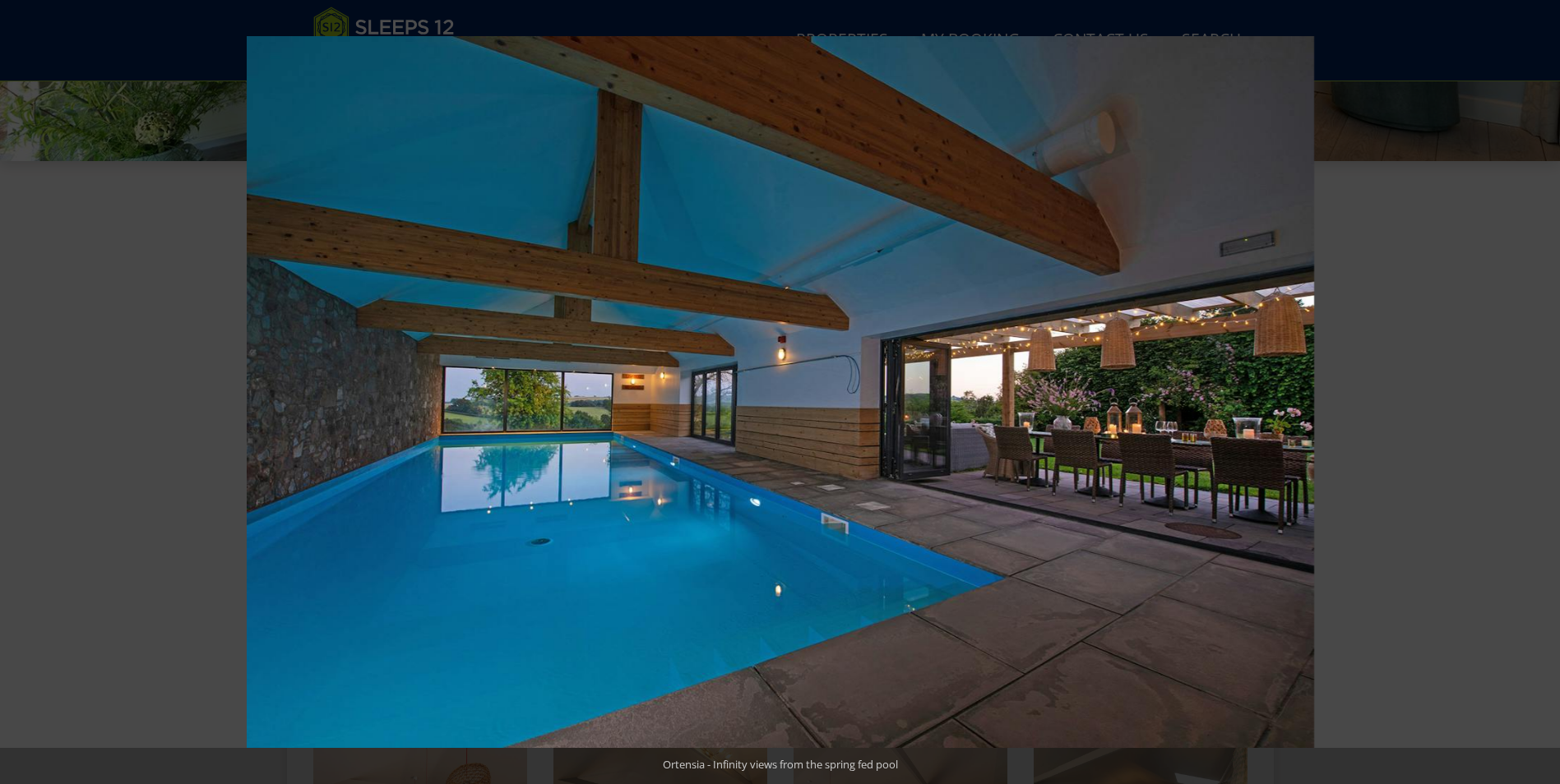
click at [1536, 388] on button at bounding box center [1531, 392] width 57 height 82
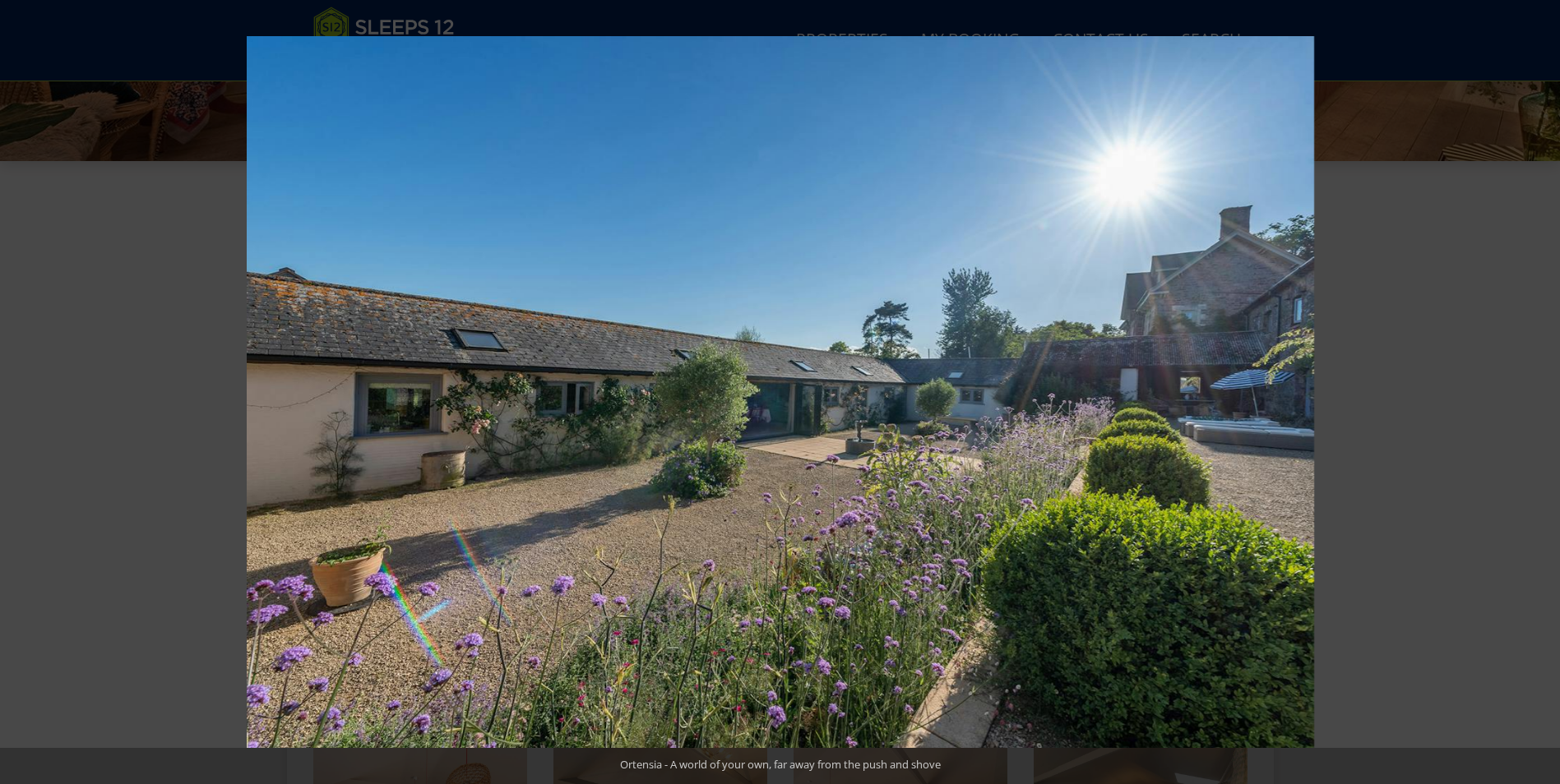
click at [1536, 388] on button at bounding box center [1531, 392] width 57 height 82
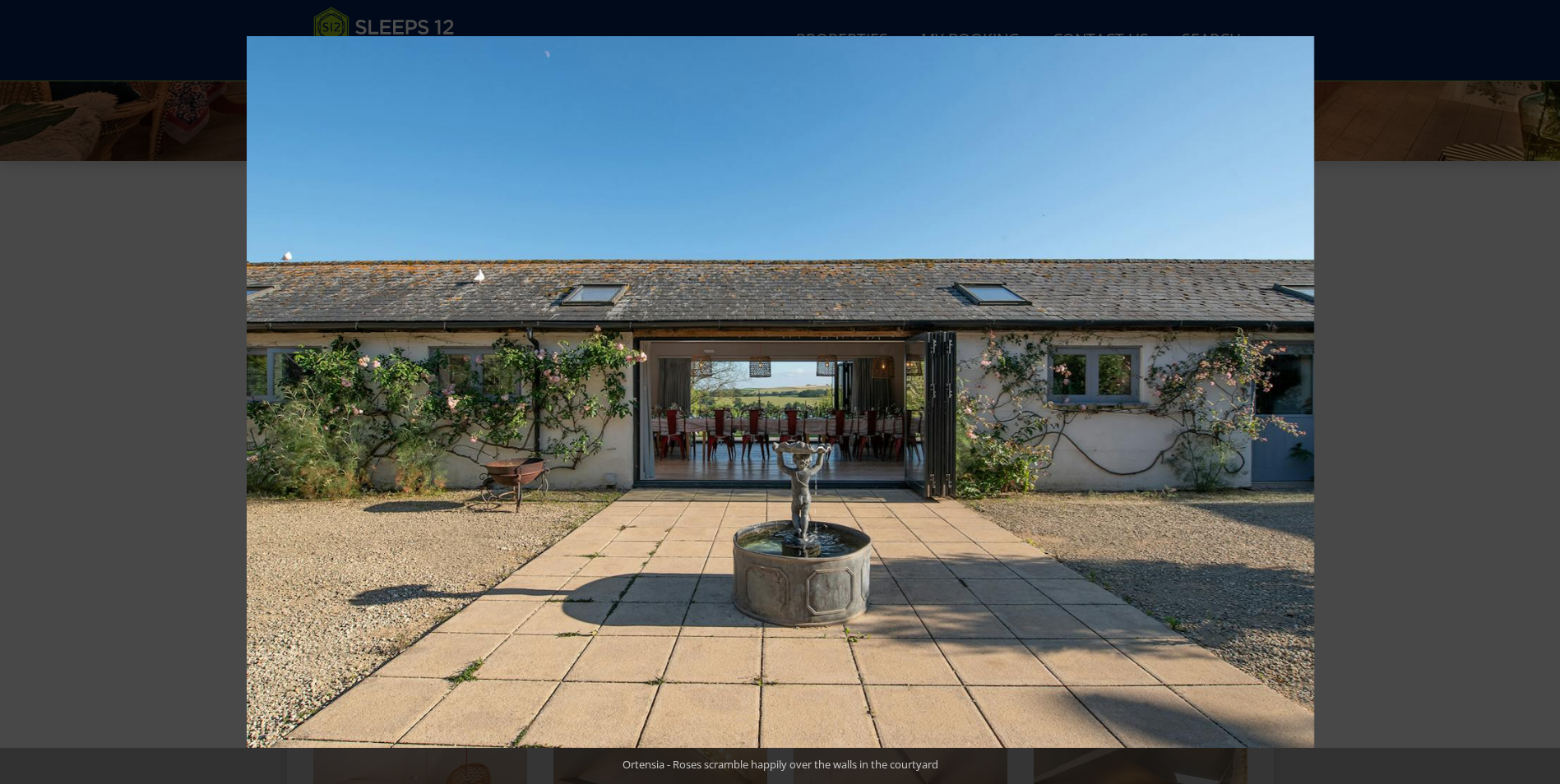
click at [1536, 388] on button at bounding box center [1531, 392] width 57 height 82
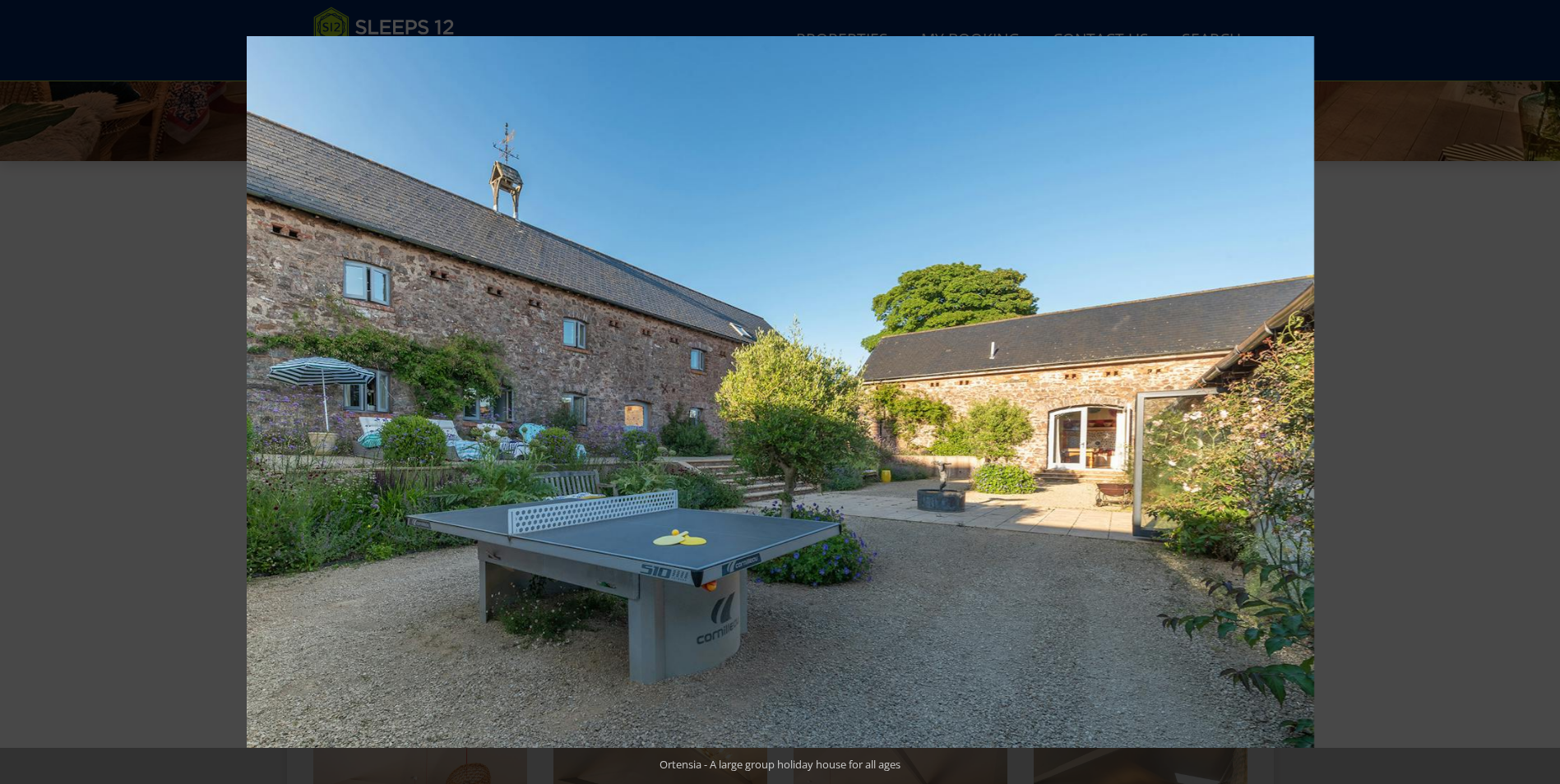
click at [1536, 388] on button at bounding box center [1531, 392] width 57 height 82
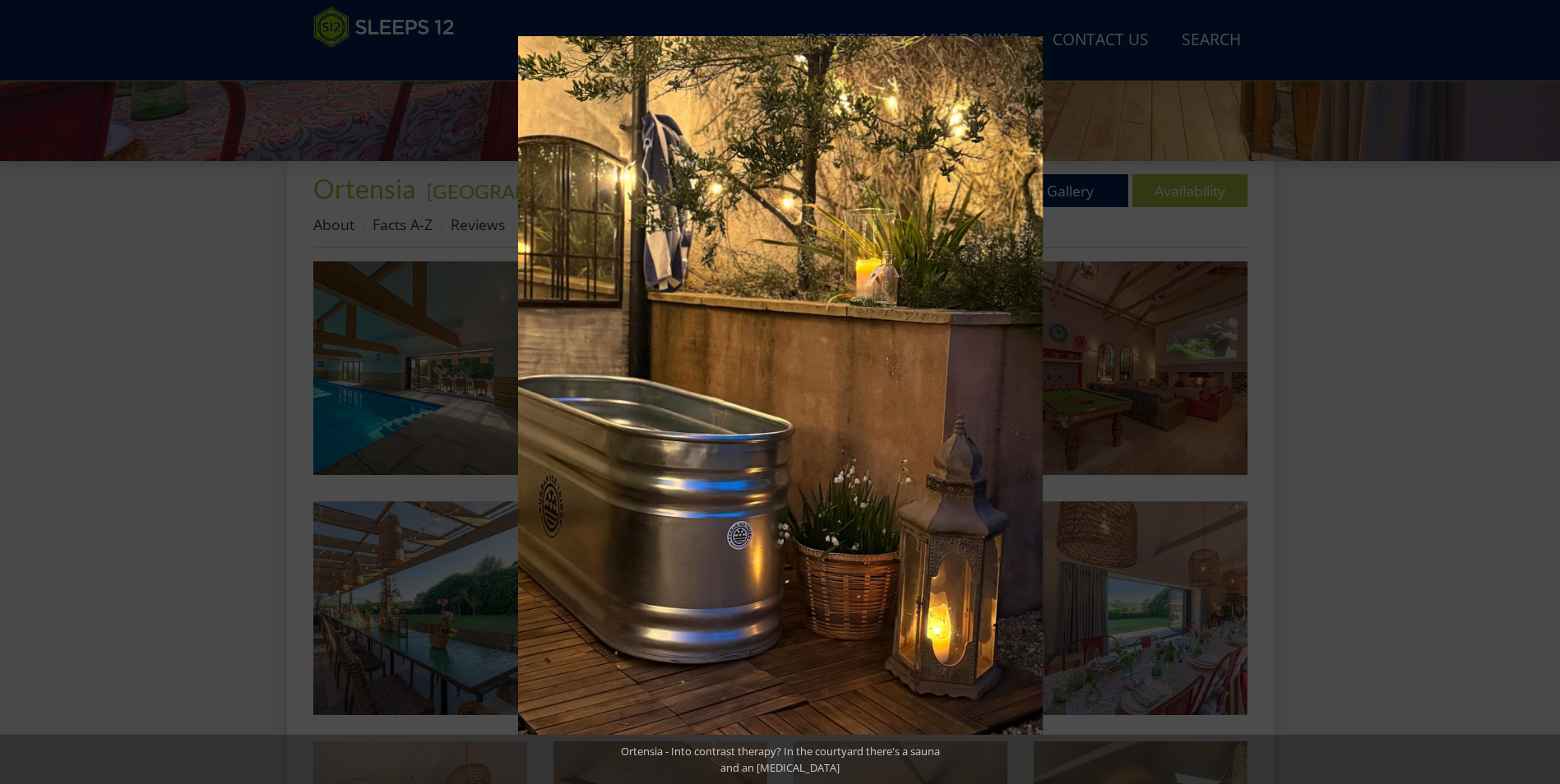
click at [1536, 388] on button at bounding box center [1531, 392] width 57 height 82
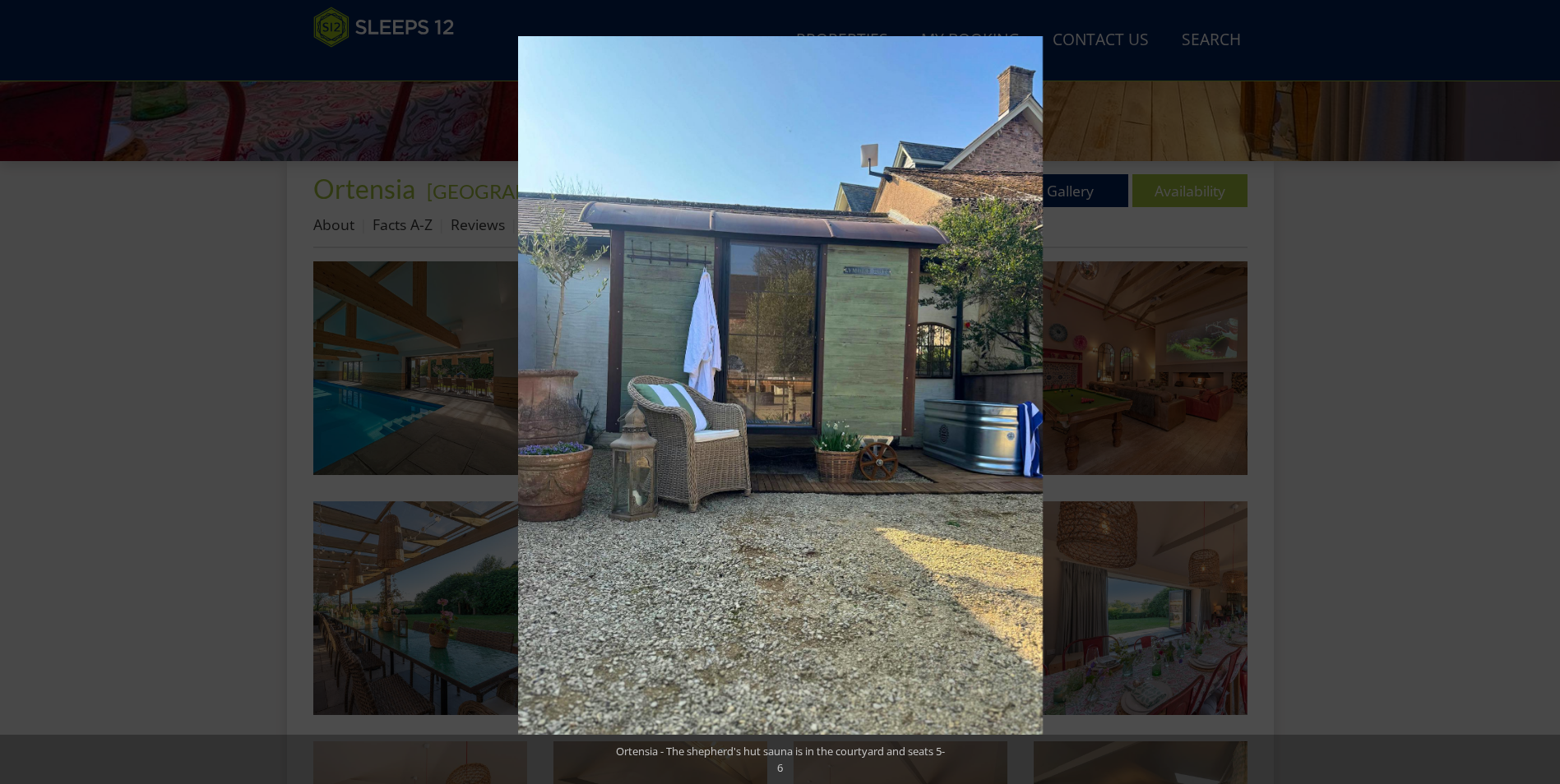
click at [1536, 388] on button at bounding box center [1531, 392] width 57 height 82
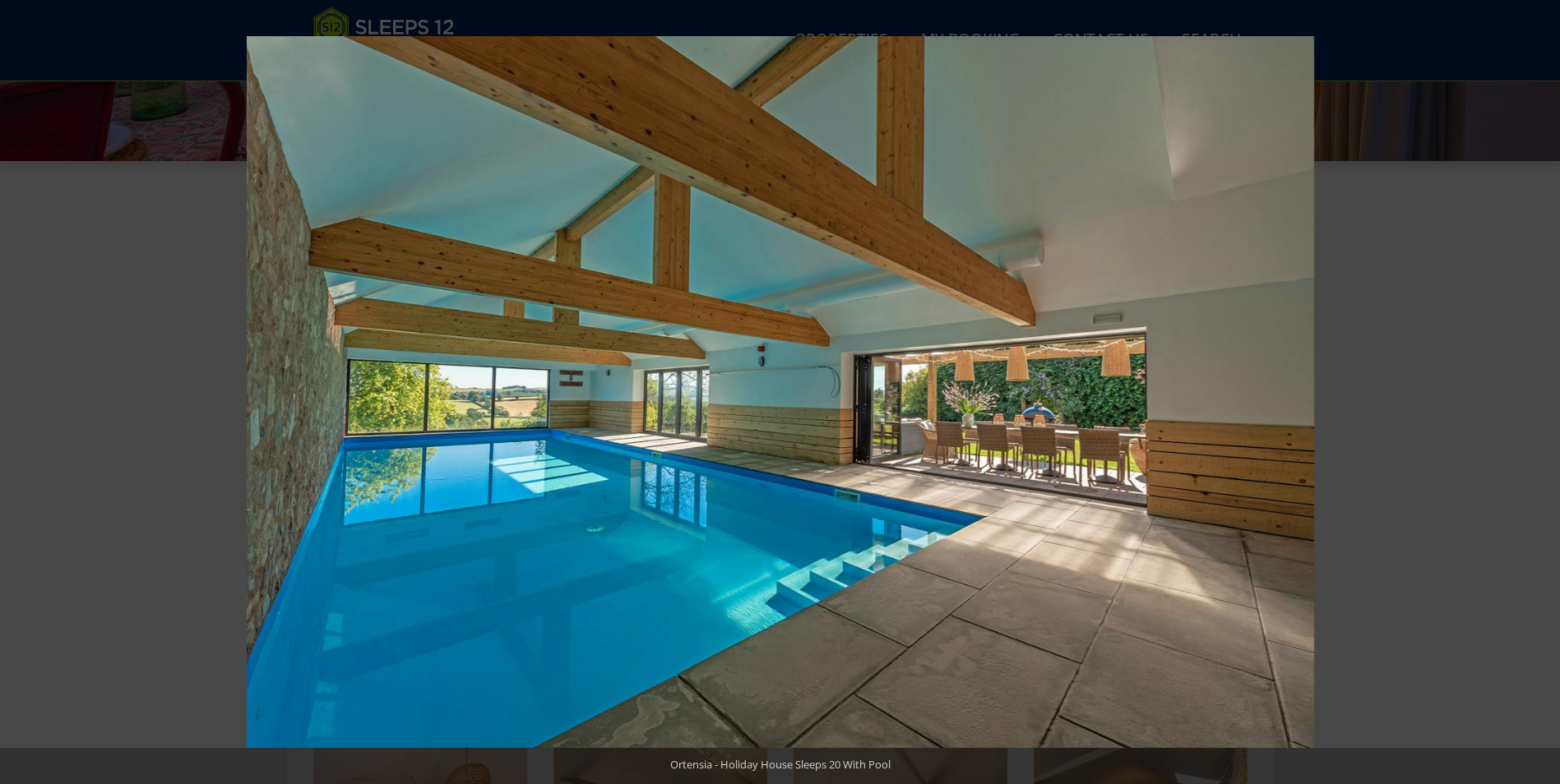
click at [1536, 388] on button at bounding box center [1531, 392] width 57 height 82
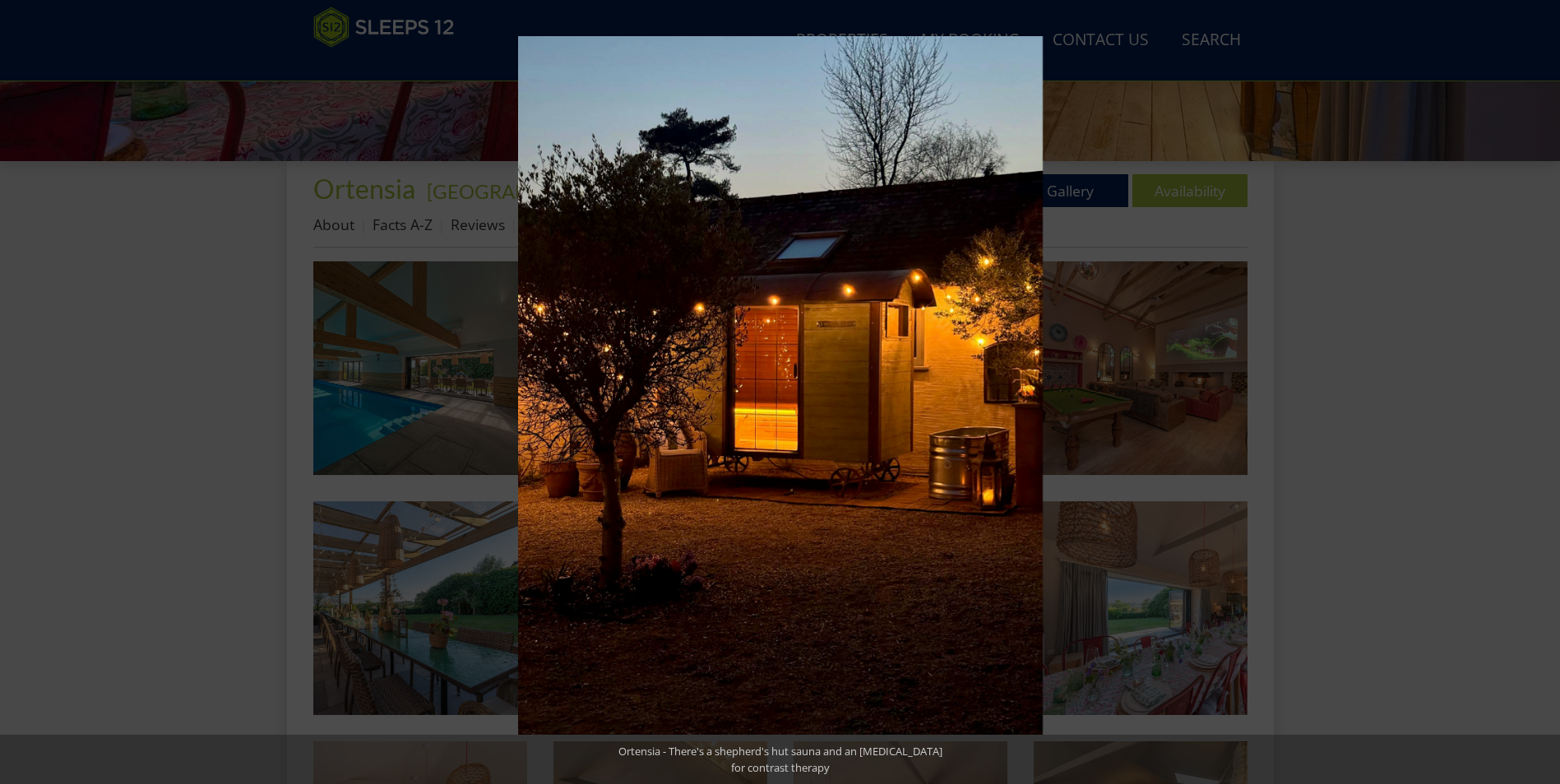
click at [1536, 388] on button at bounding box center [1531, 392] width 57 height 82
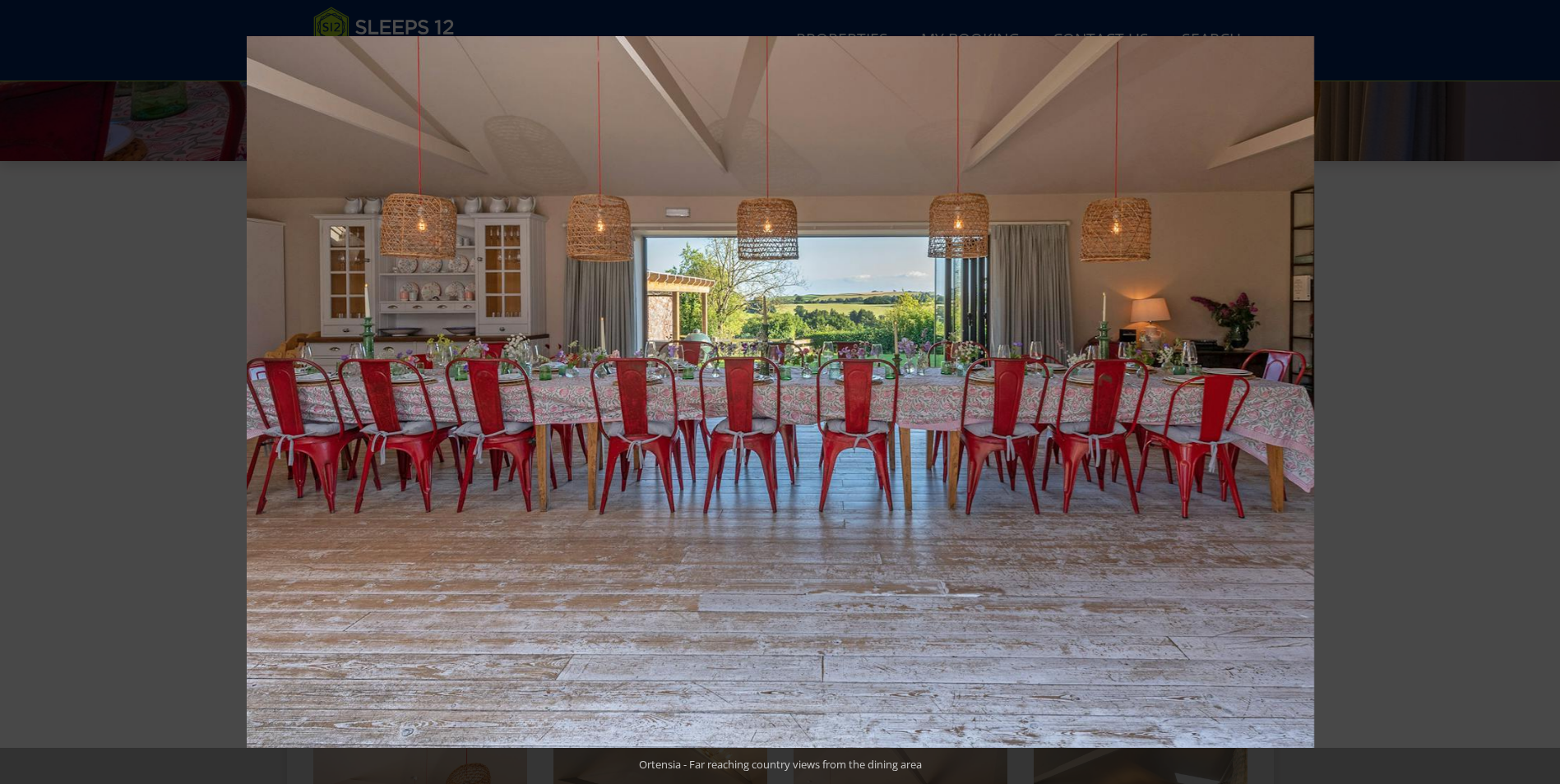
click at [1536, 388] on button at bounding box center [1531, 392] width 57 height 82
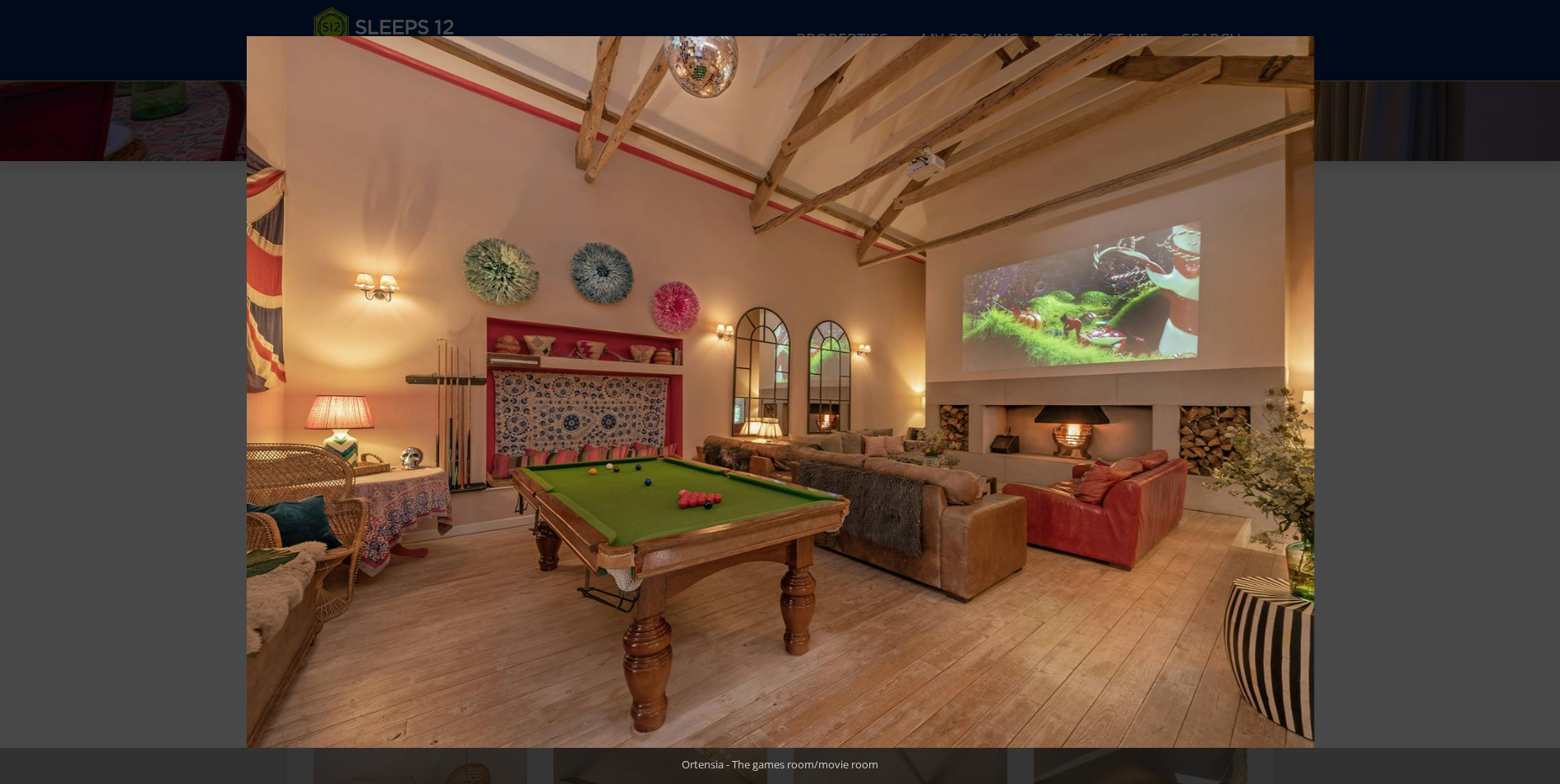
click at [1536, 388] on button at bounding box center [1531, 392] width 57 height 82
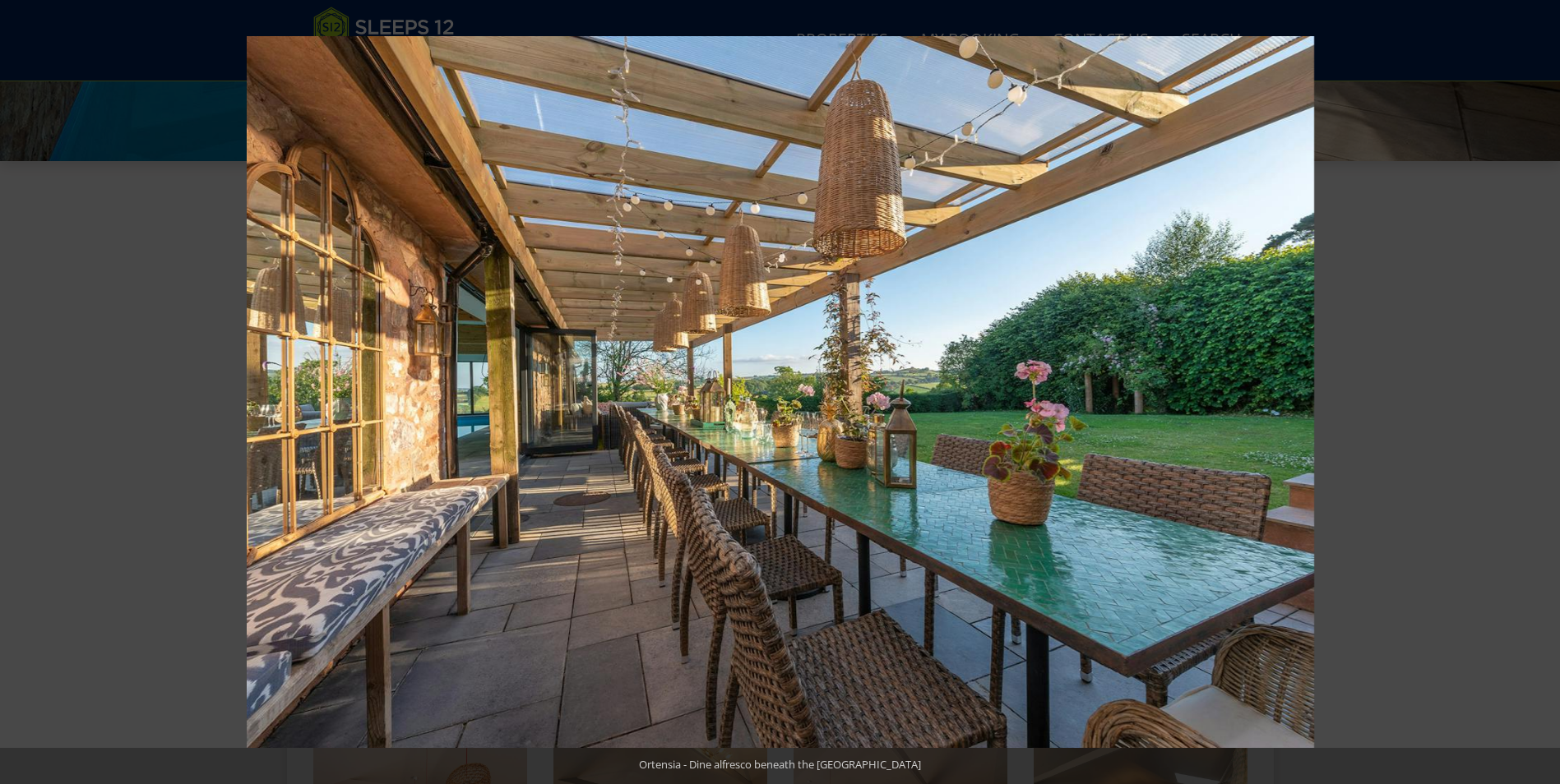
click at [1536, 388] on button at bounding box center [1531, 392] width 57 height 82
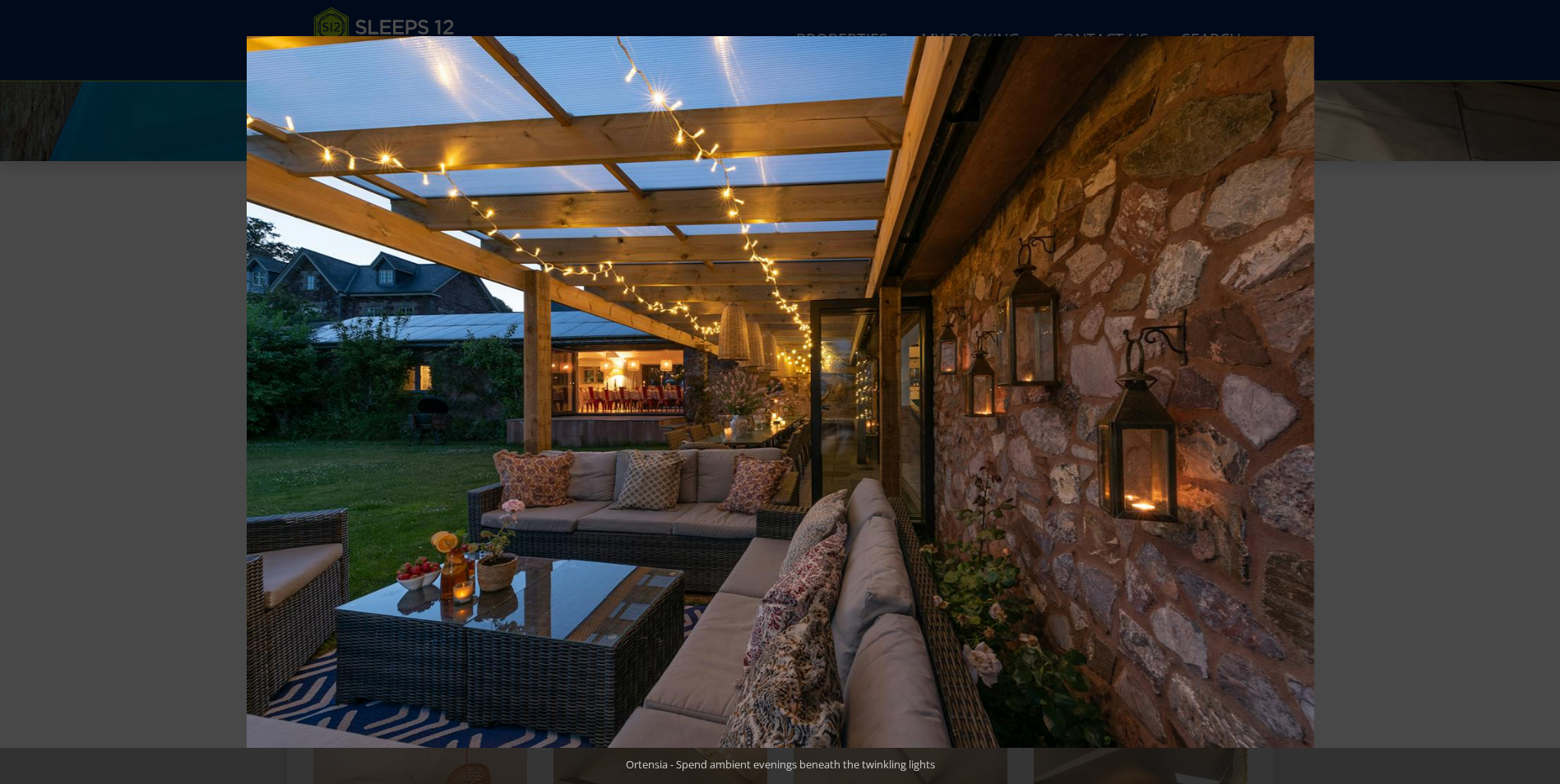
click at [1536, 388] on button at bounding box center [1531, 392] width 57 height 82
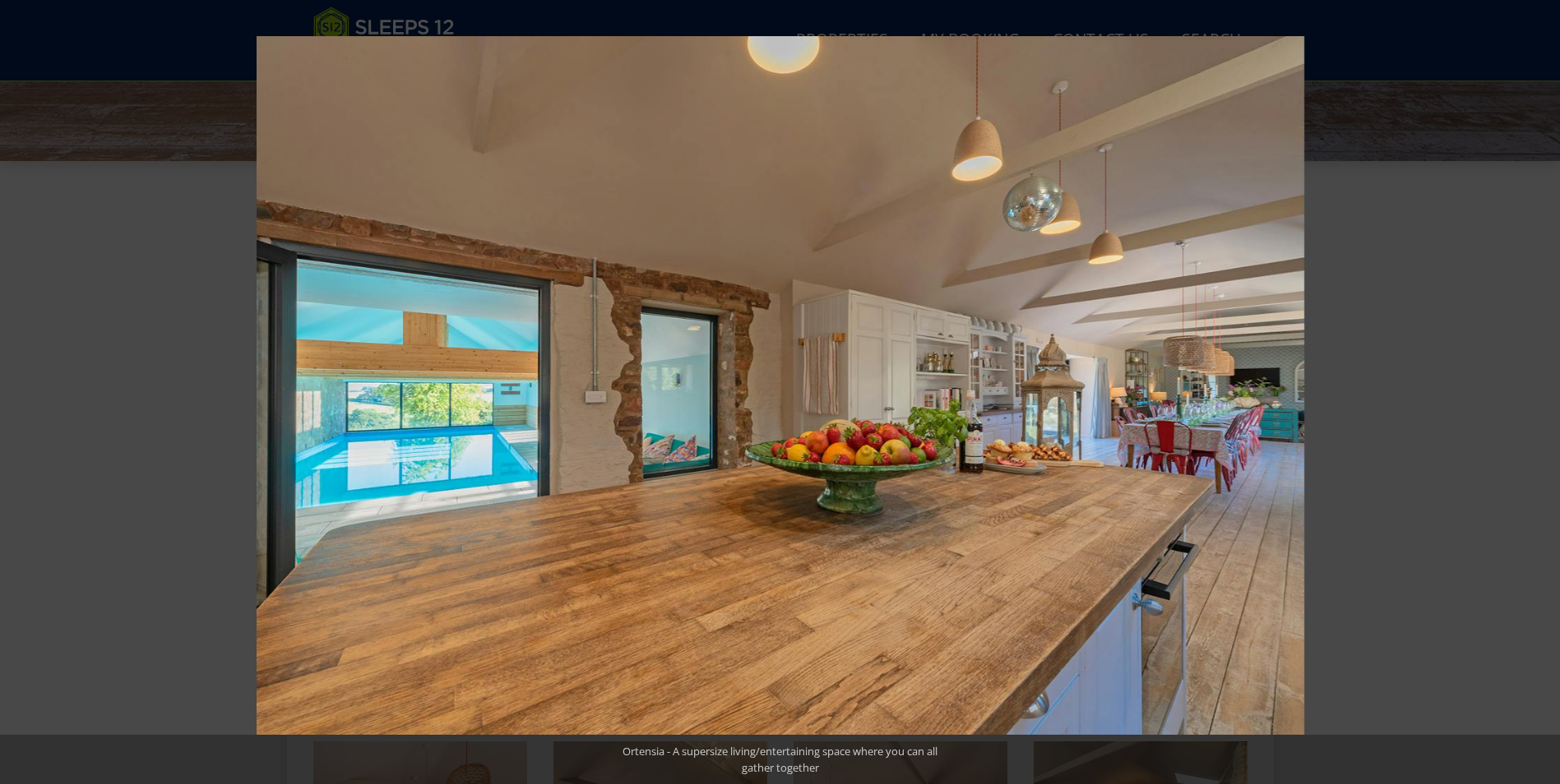
click at [1536, 388] on button at bounding box center [1531, 392] width 57 height 82
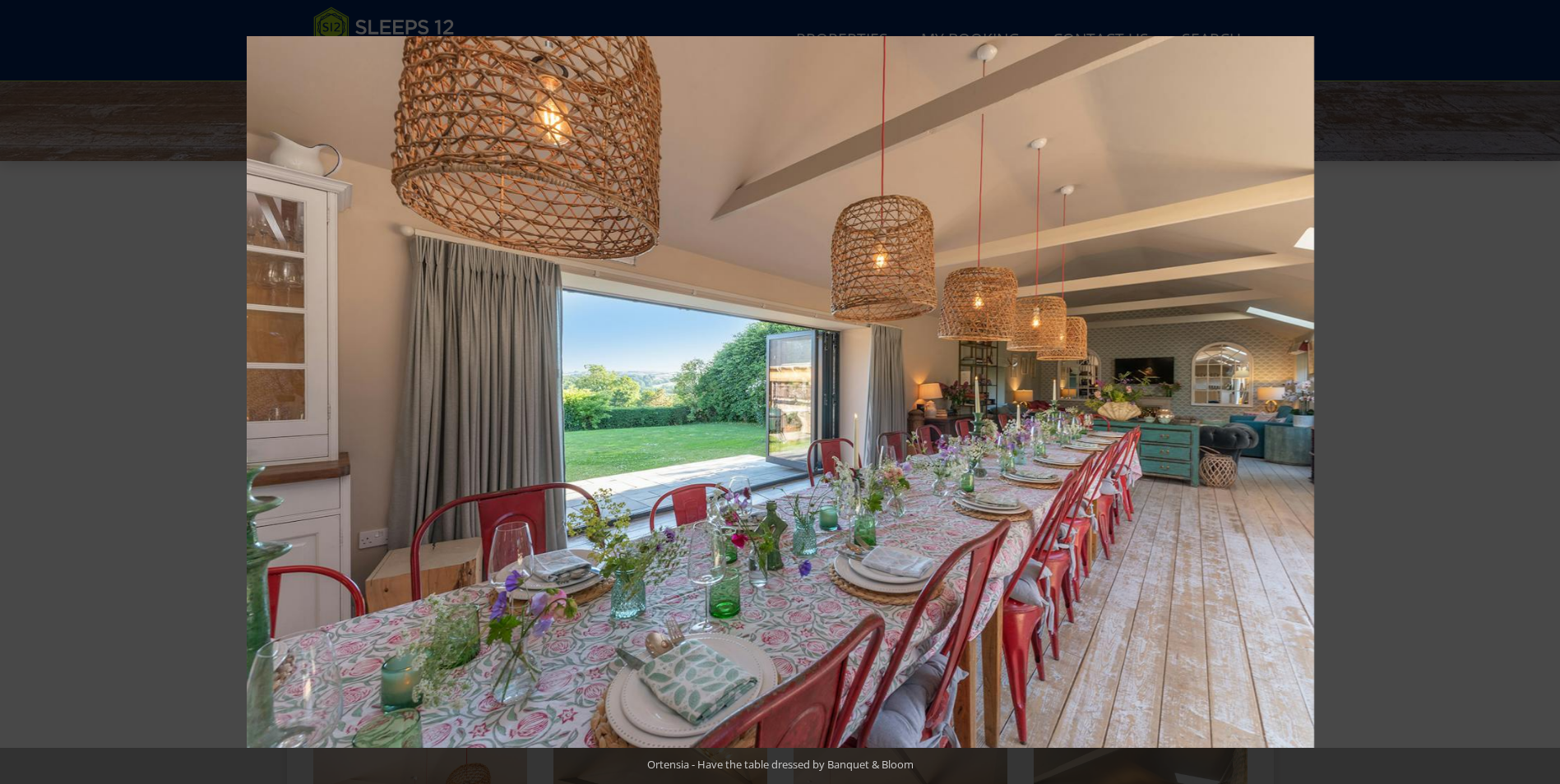
click at [1536, 388] on button at bounding box center [1531, 392] width 57 height 82
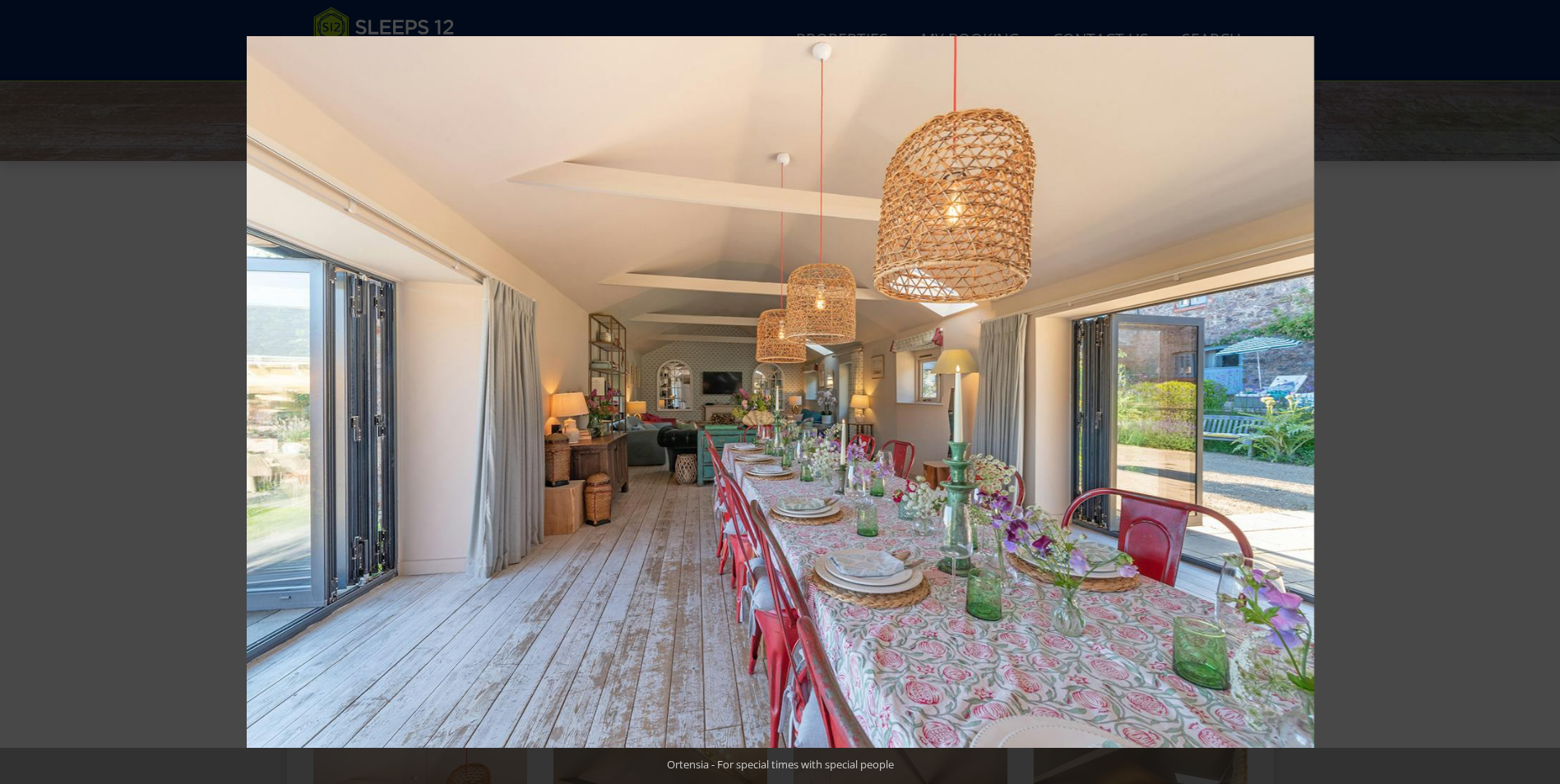
click at [1536, 388] on button at bounding box center [1531, 392] width 57 height 82
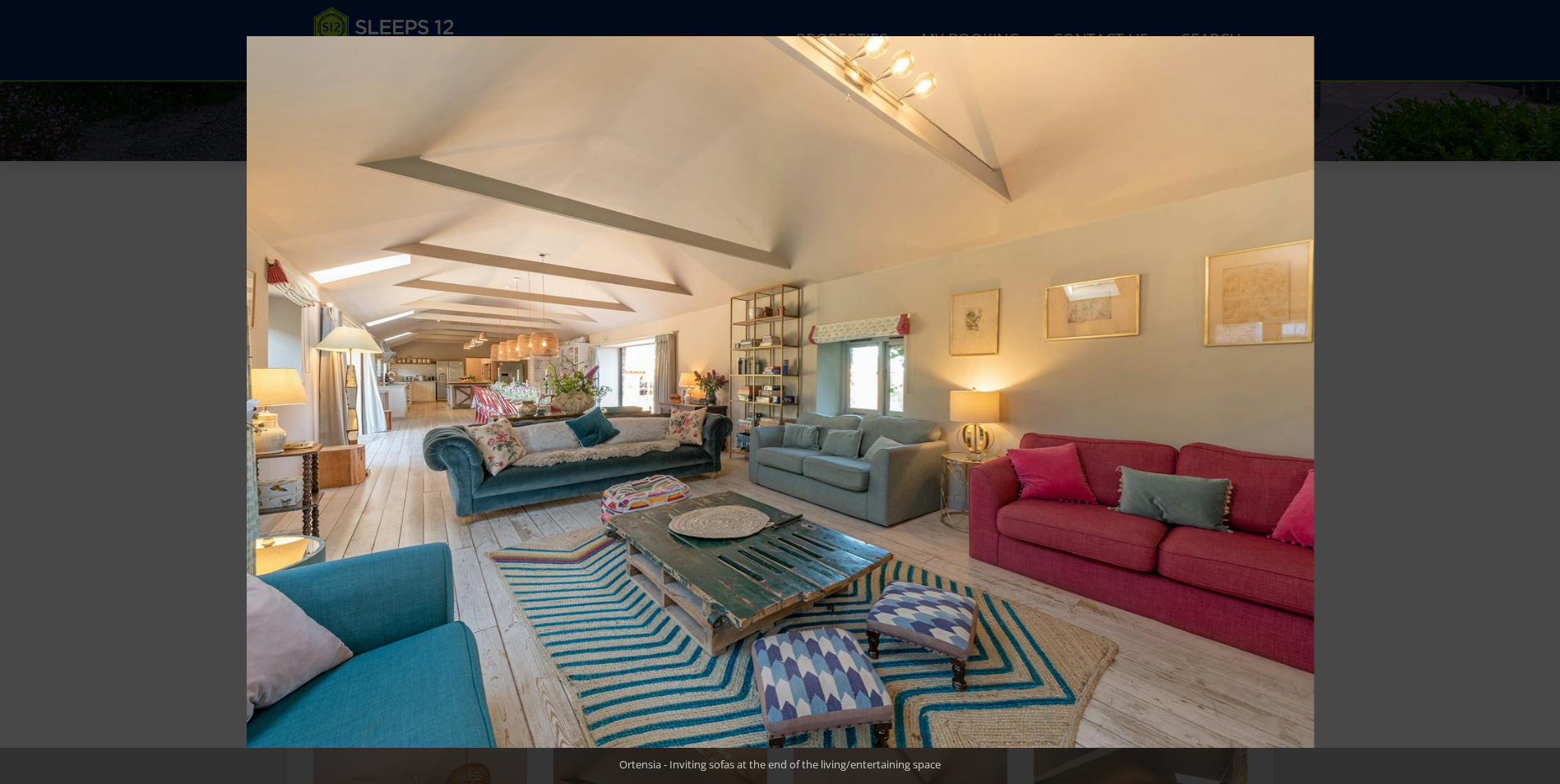
click at [1536, 388] on button at bounding box center [1531, 392] width 57 height 82
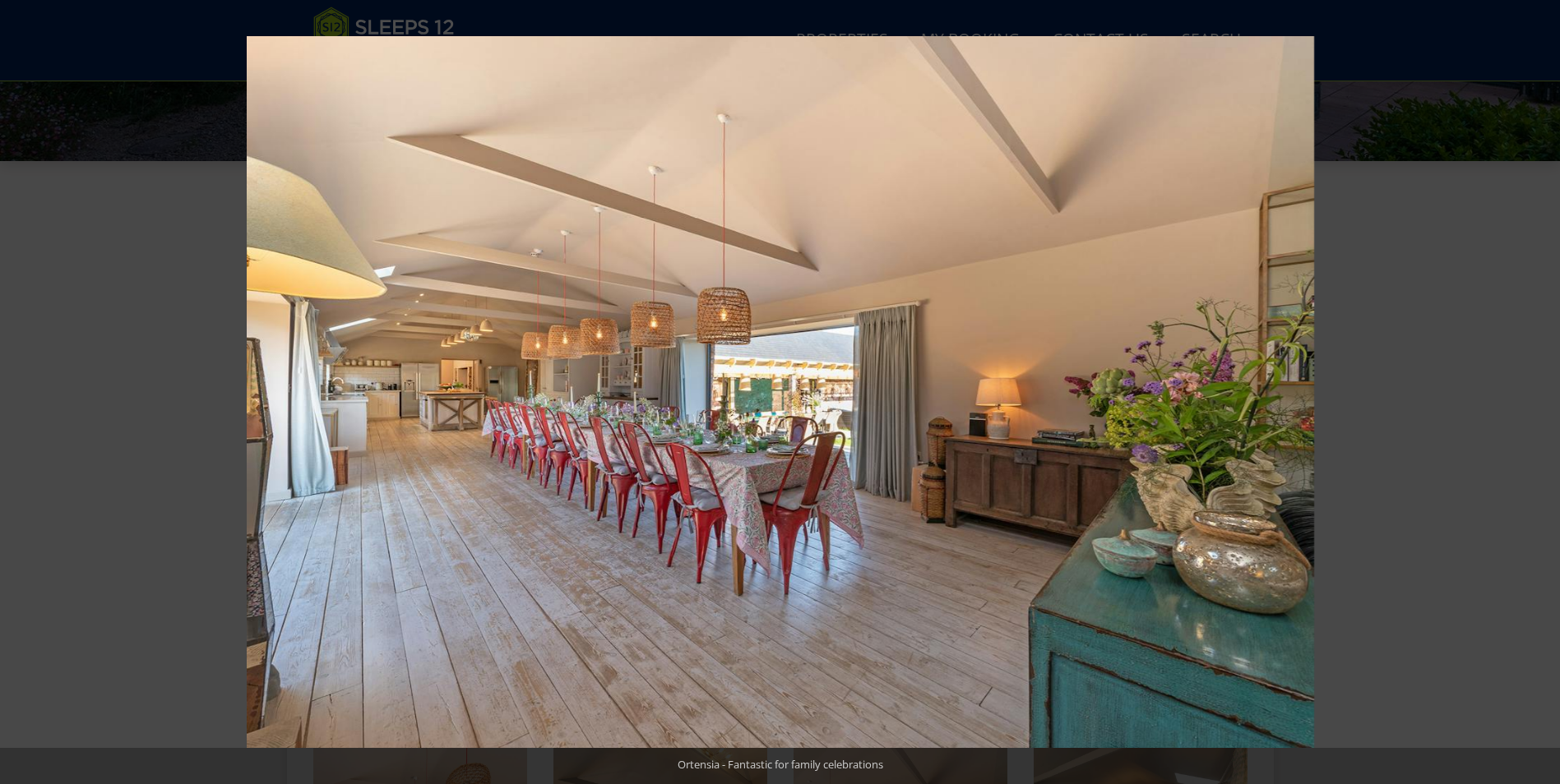
click at [1536, 388] on button at bounding box center [1531, 392] width 57 height 82
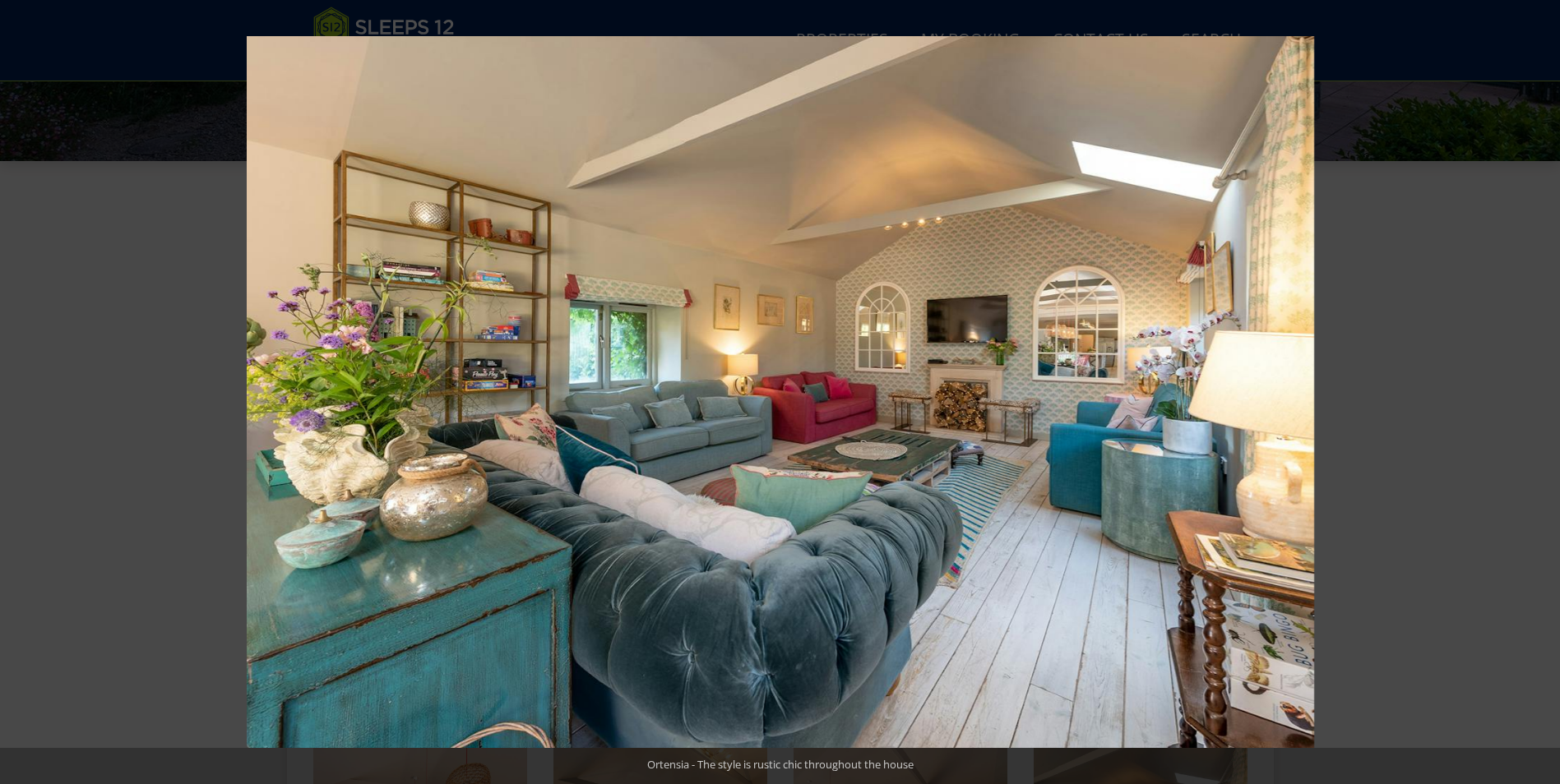
click at [1536, 388] on button at bounding box center [1531, 392] width 57 height 82
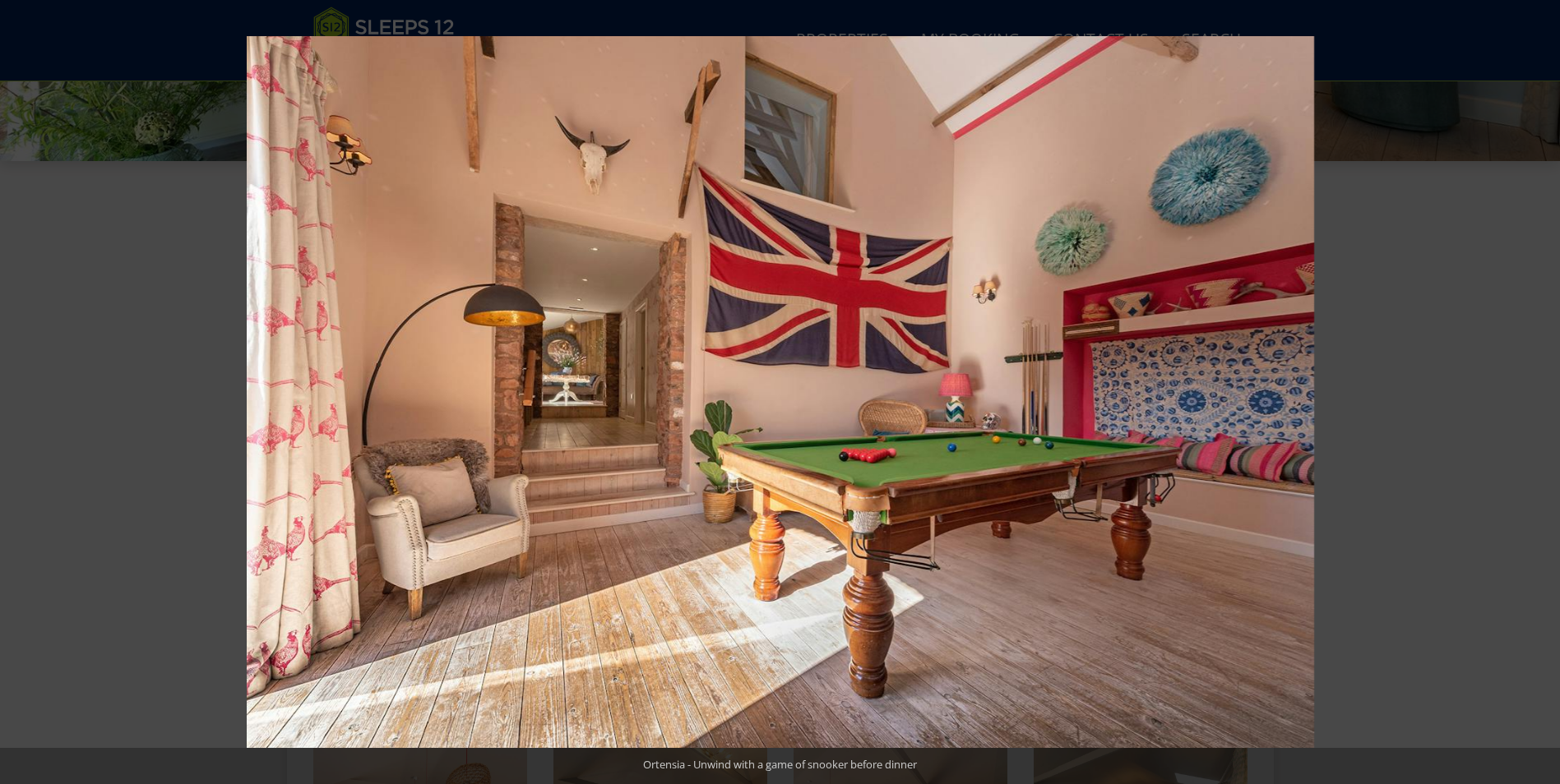
click at [1536, 388] on button at bounding box center [1531, 392] width 57 height 82
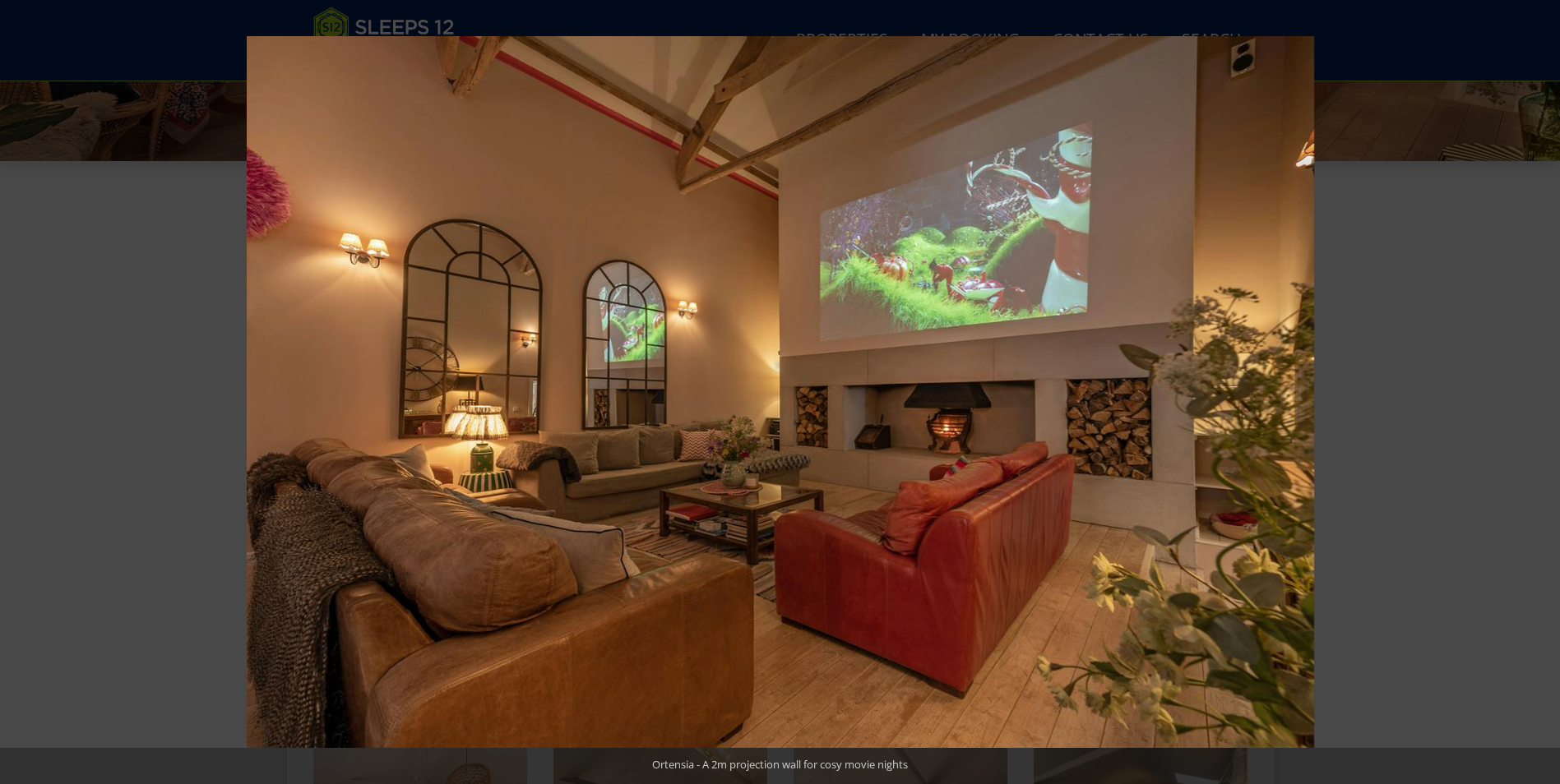
click at [1536, 388] on button at bounding box center [1531, 392] width 57 height 82
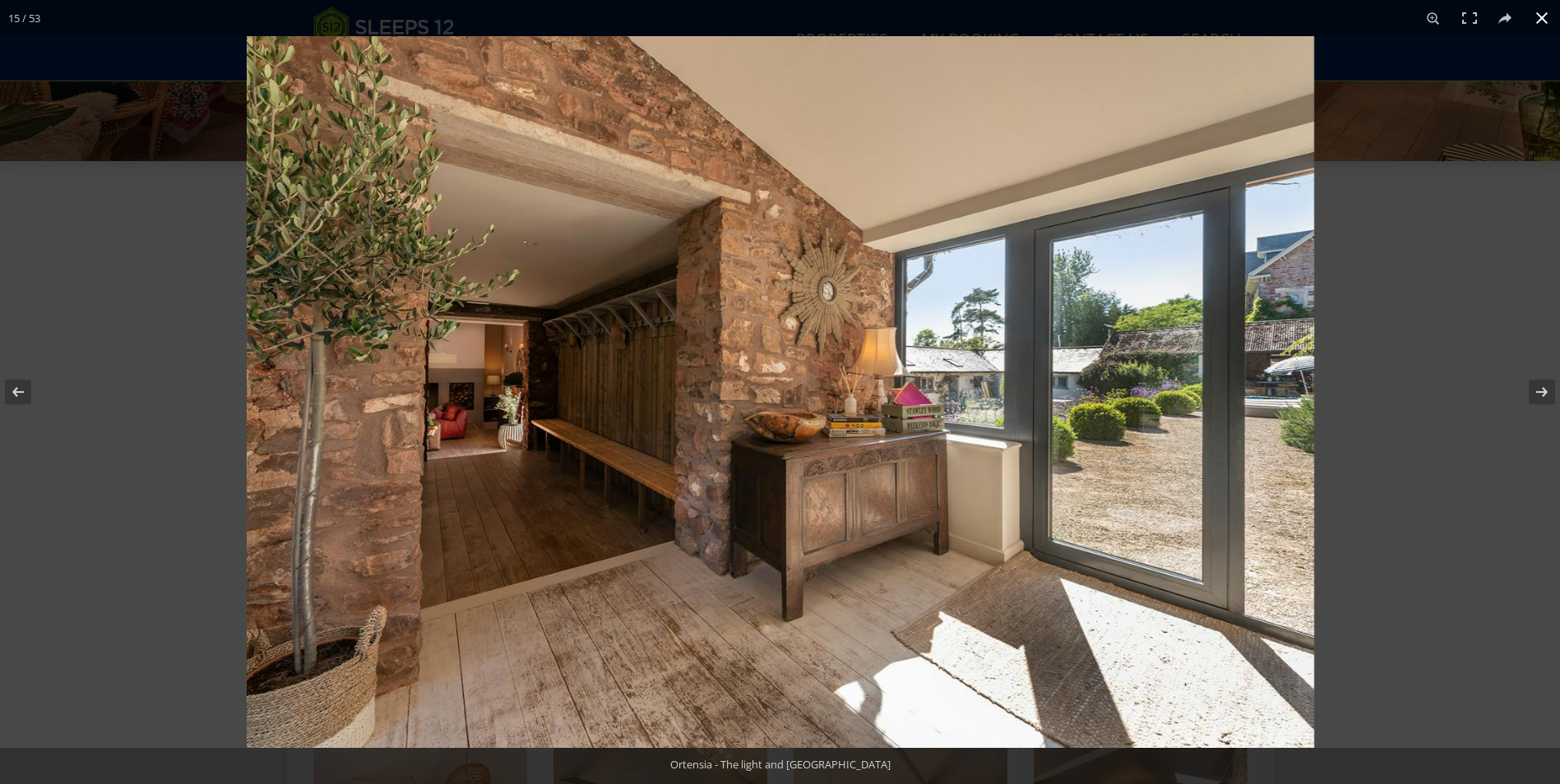
click at [1537, 13] on button at bounding box center [1541, 18] width 36 height 36
